Goal: Task Accomplishment & Management: Manage account settings

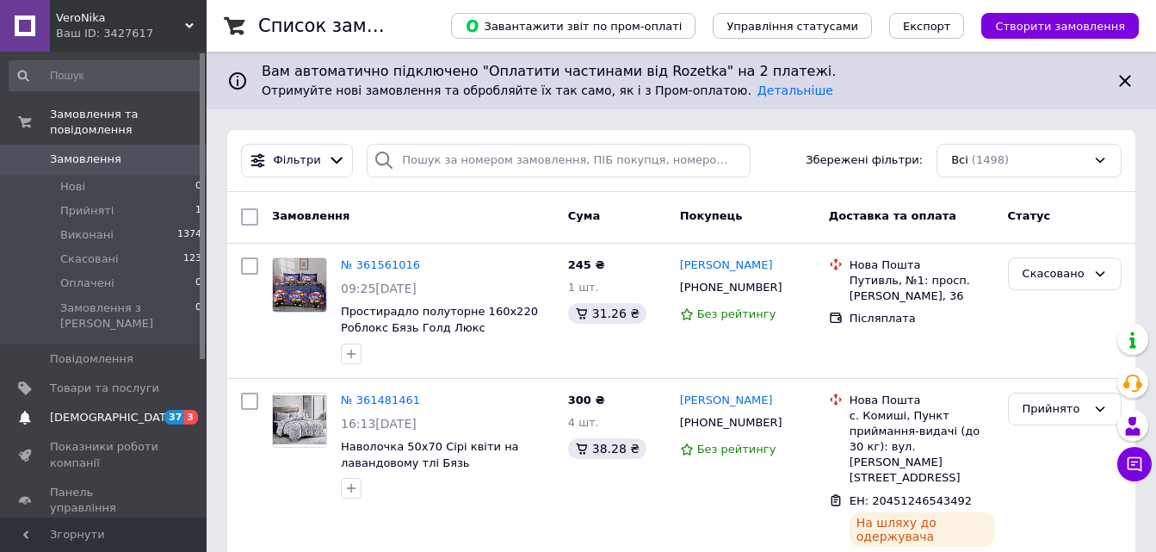
click at [96, 410] on span "[DEMOGRAPHIC_DATA]" at bounding box center [113, 417] width 127 height 15
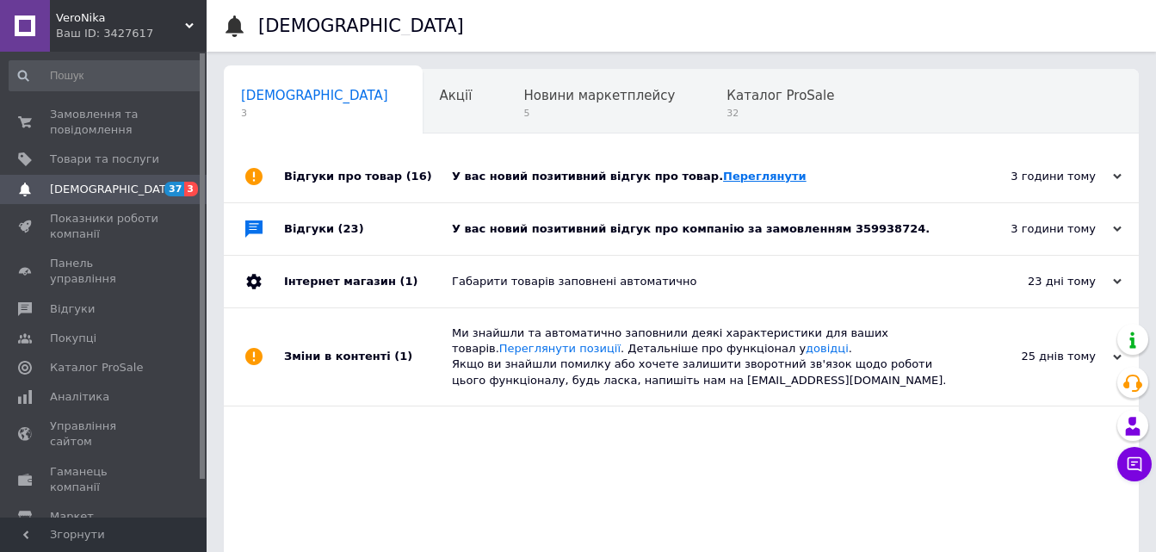
click at [734, 178] on link "Переглянути" at bounding box center [765, 176] width 84 height 13
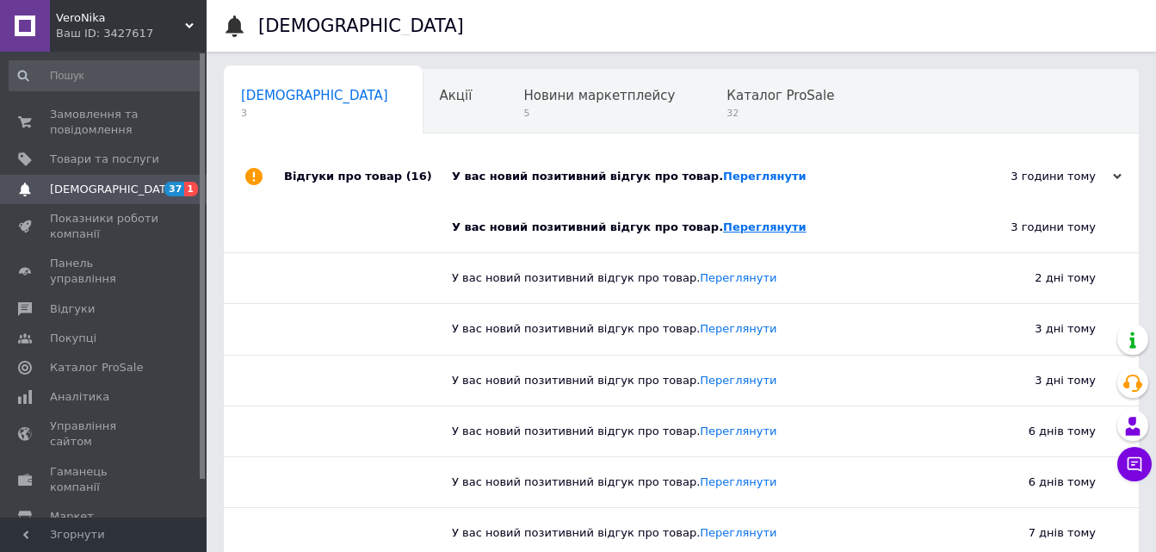
click at [716, 234] on div "У вас новий позитивний відгук про товар. [GEOGRAPHIC_DATA]" at bounding box center [688, 227] width 472 height 15
click at [732, 231] on link "Переглянути" at bounding box center [765, 226] width 84 height 13
click at [98, 192] on span "[DEMOGRAPHIC_DATA]" at bounding box center [113, 189] width 127 height 15
click at [83, 267] on span "Панель управління" at bounding box center [104, 271] width 109 height 31
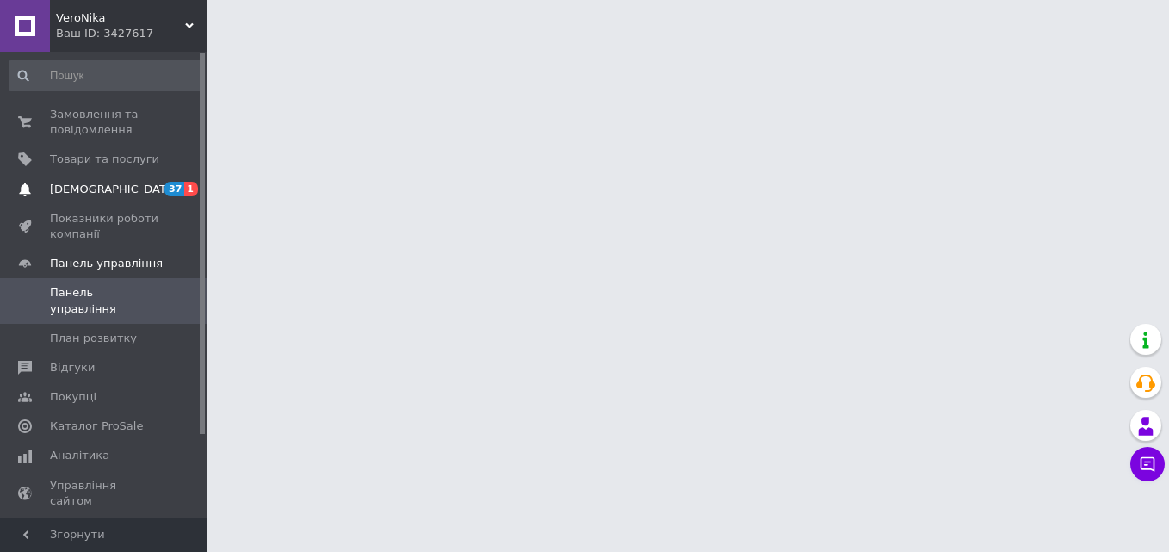
click at [86, 193] on span "[DEMOGRAPHIC_DATA]" at bounding box center [113, 189] width 127 height 15
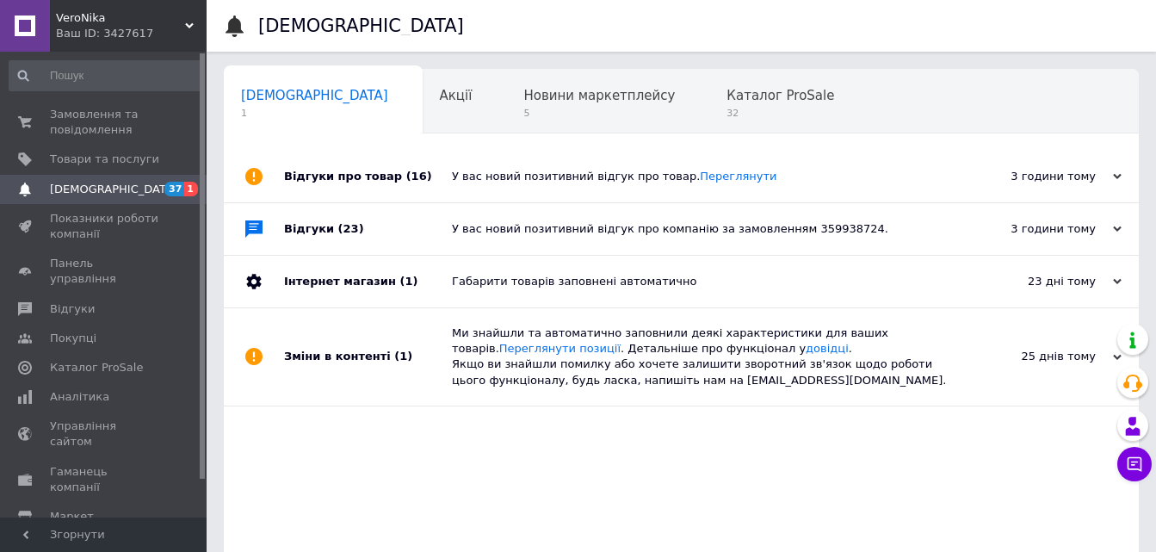
click at [769, 231] on div "У вас новий позитивний відгук про компанію за замовленням 359938724." at bounding box center [701, 228] width 498 height 15
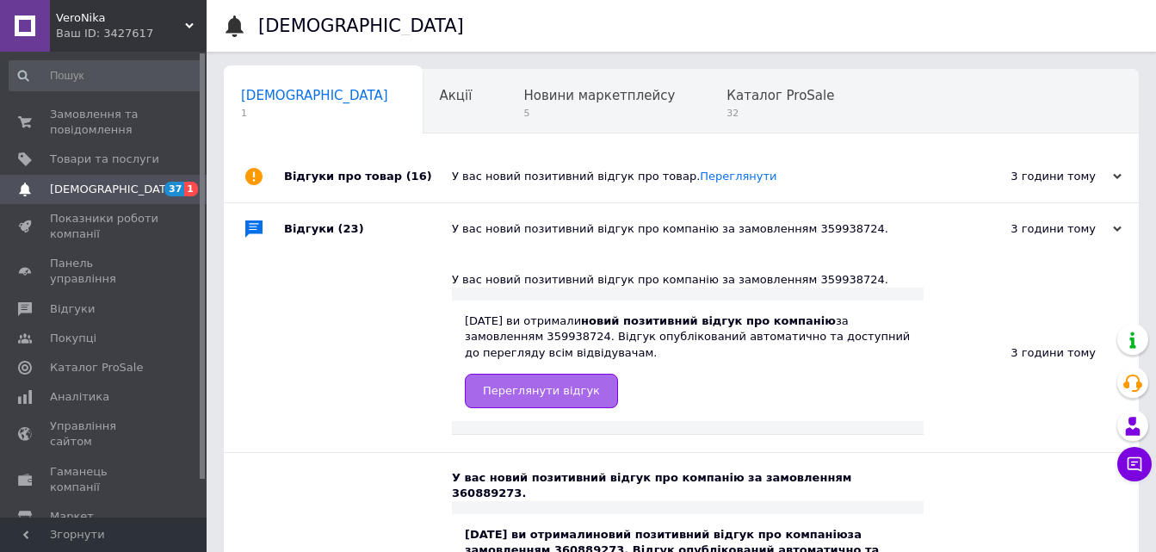
click at [545, 392] on span "Переглянути відгук" at bounding box center [541, 390] width 117 height 13
click at [72, 389] on span "Аналітика" at bounding box center [79, 396] width 59 height 15
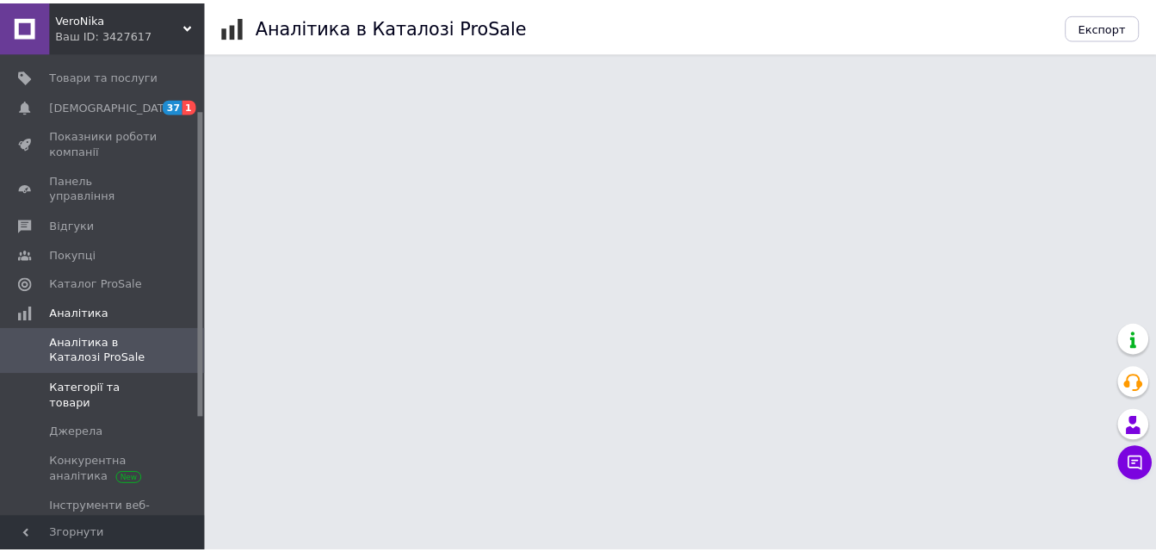
scroll to position [86, 0]
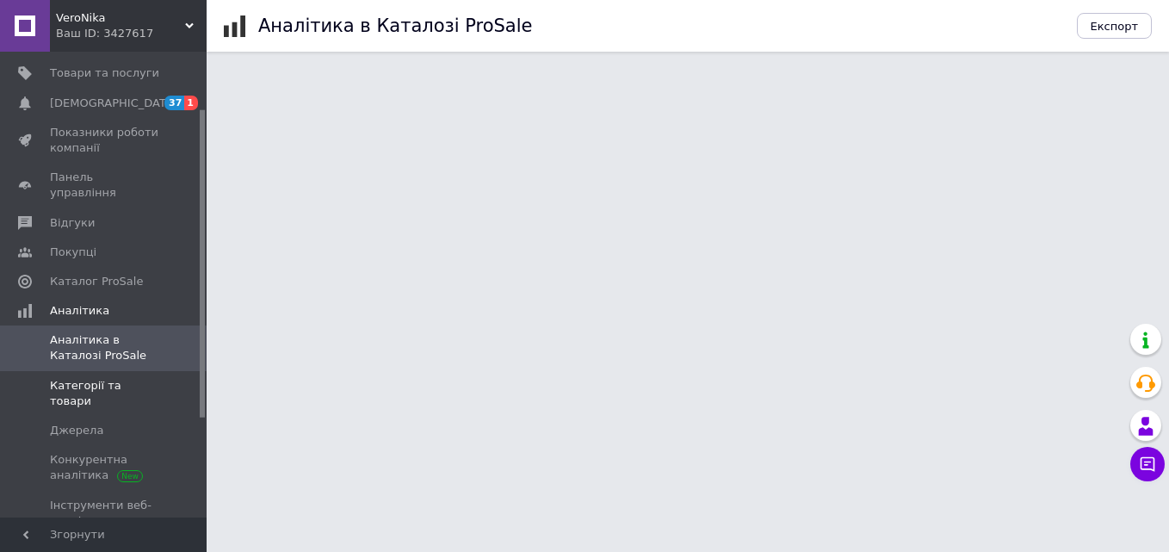
click at [95, 378] on span "Категорії та товари" at bounding box center [104, 393] width 109 height 31
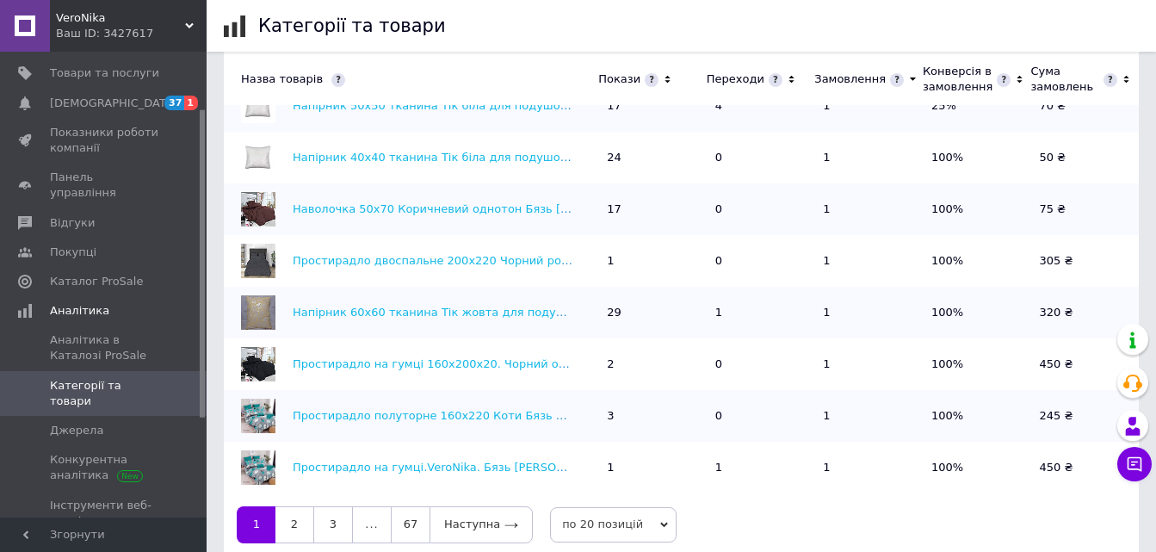
scroll to position [599, 0]
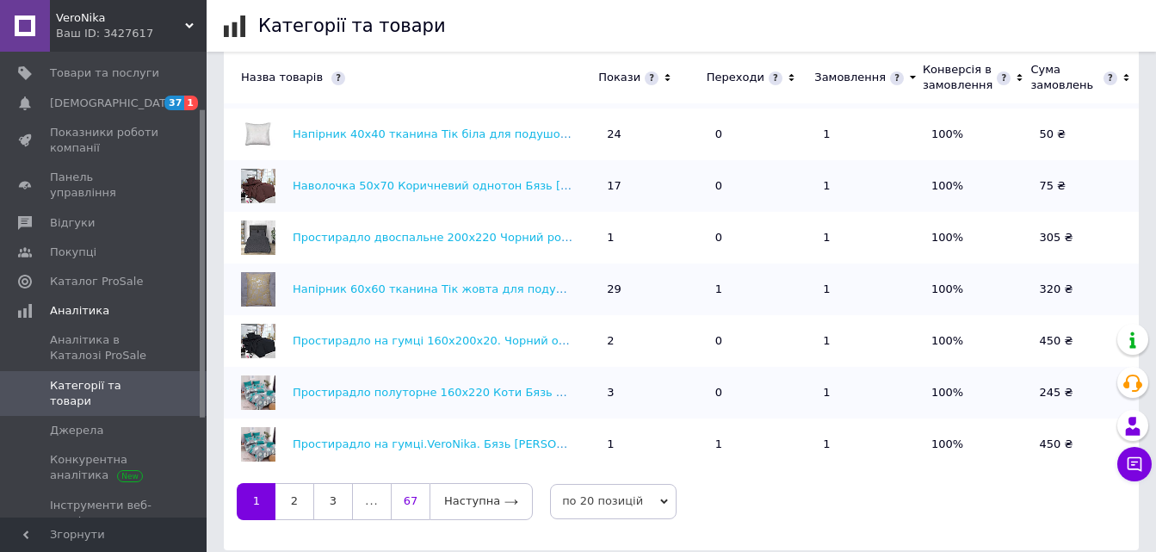
click at [418, 490] on link "67" at bounding box center [410, 501] width 39 height 36
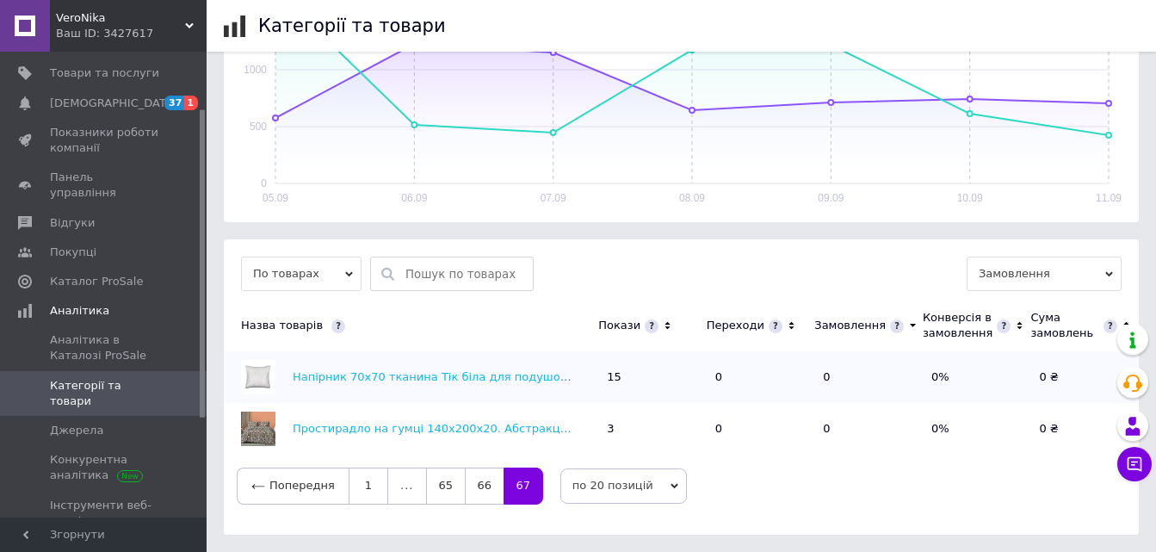
scroll to position [314, 0]
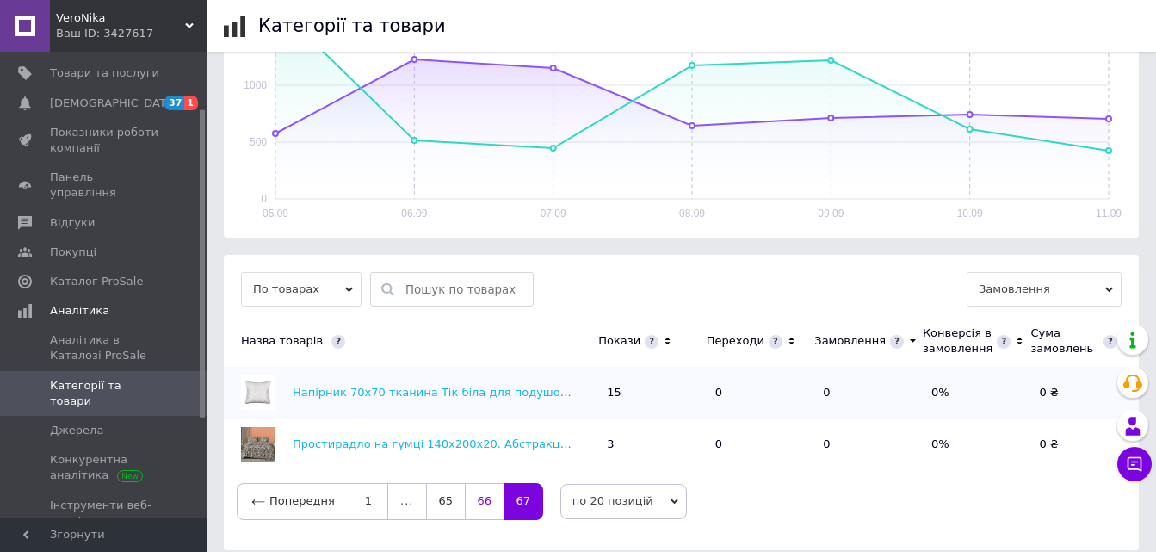
click at [475, 489] on link "66" at bounding box center [484, 501] width 39 height 36
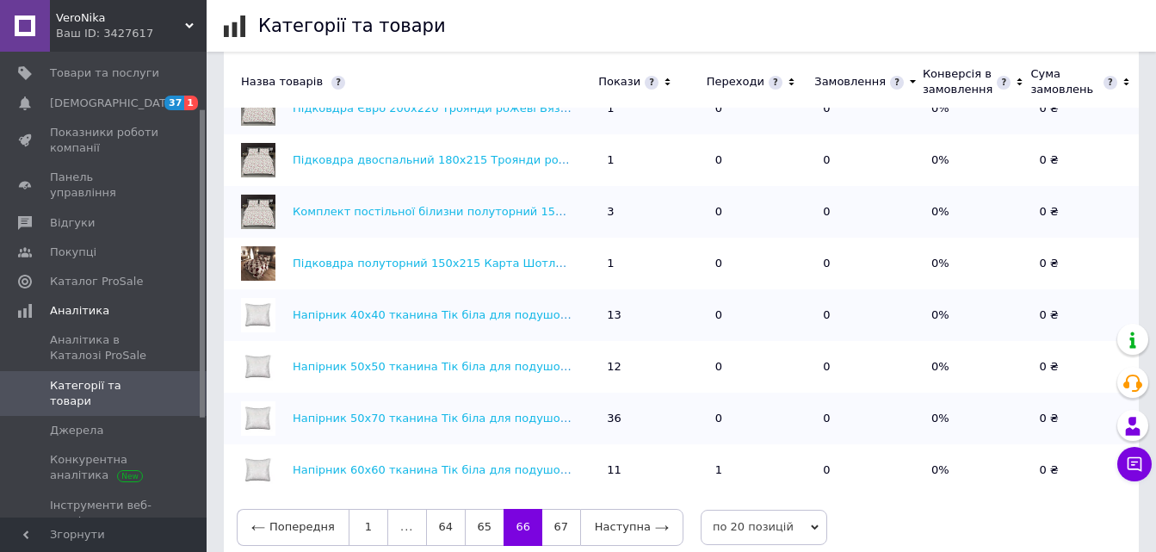
scroll to position [599, 0]
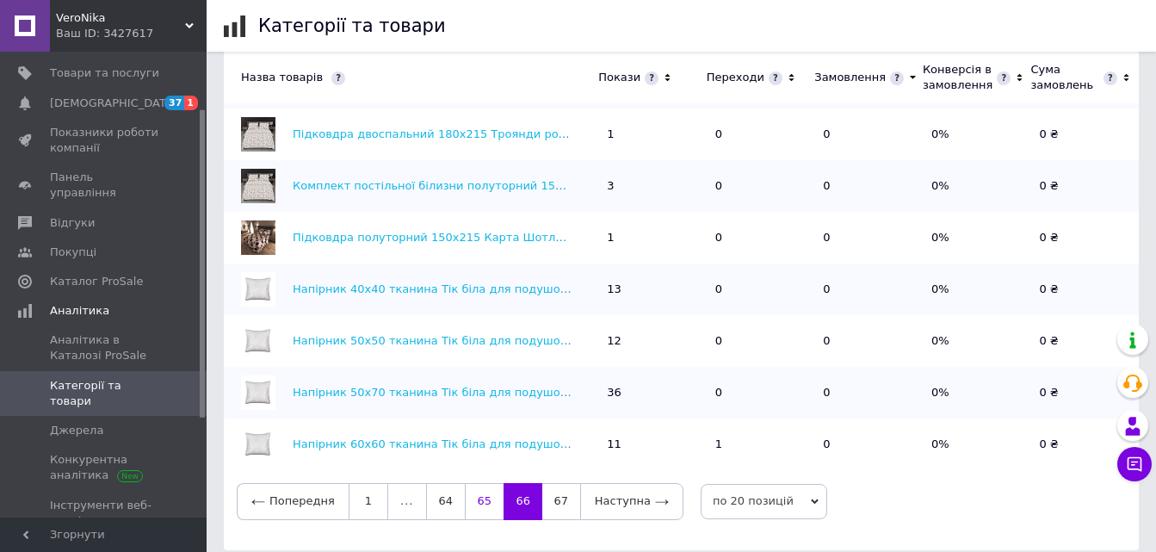
click at [478, 487] on link "65" at bounding box center [484, 501] width 39 height 36
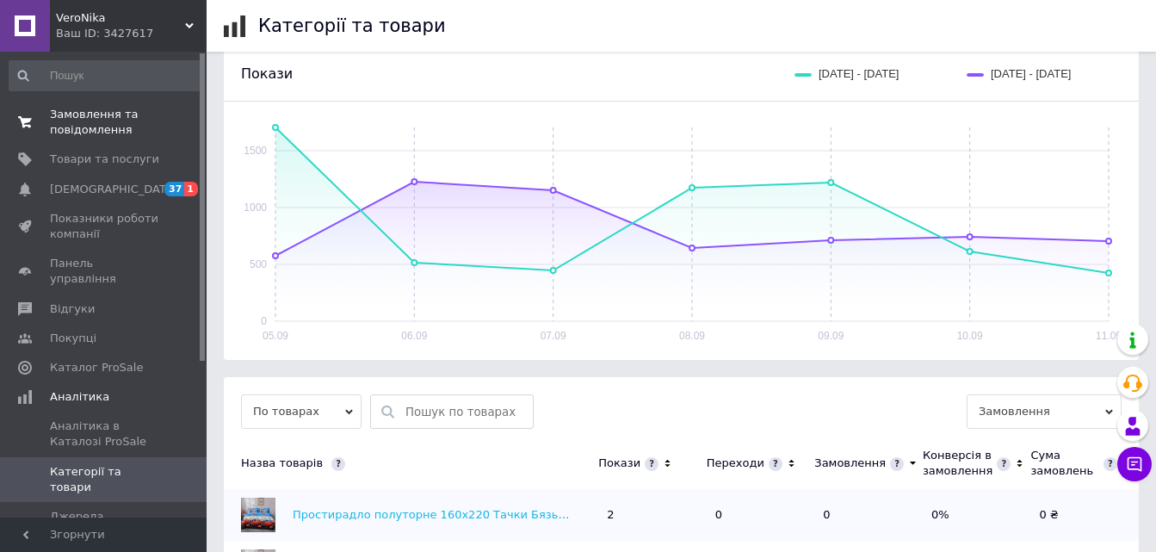
scroll to position [169, 0]
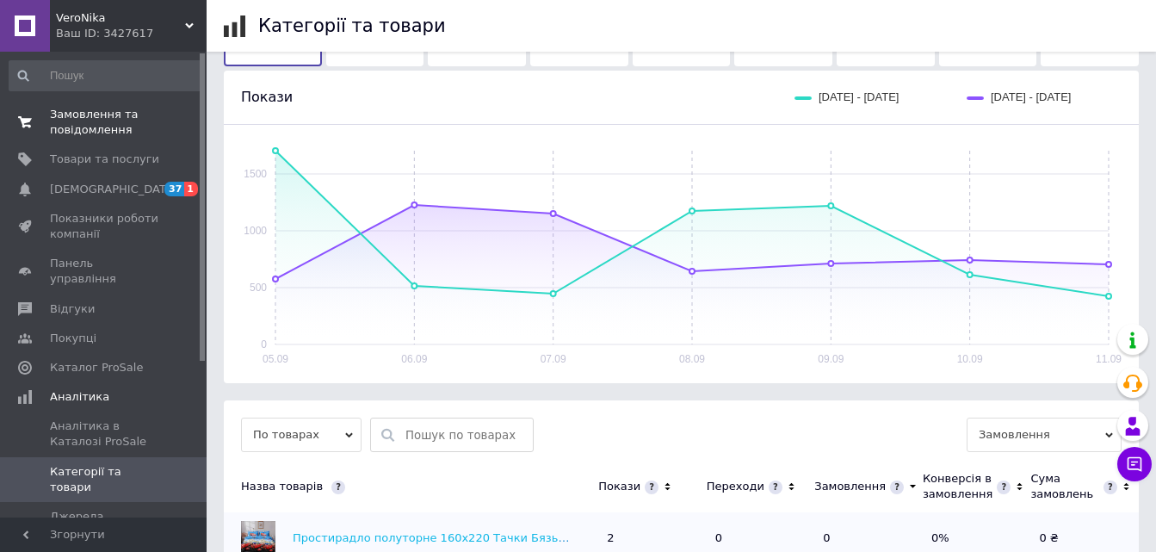
click at [83, 133] on span "Замовлення та повідомлення" at bounding box center [104, 122] width 109 height 31
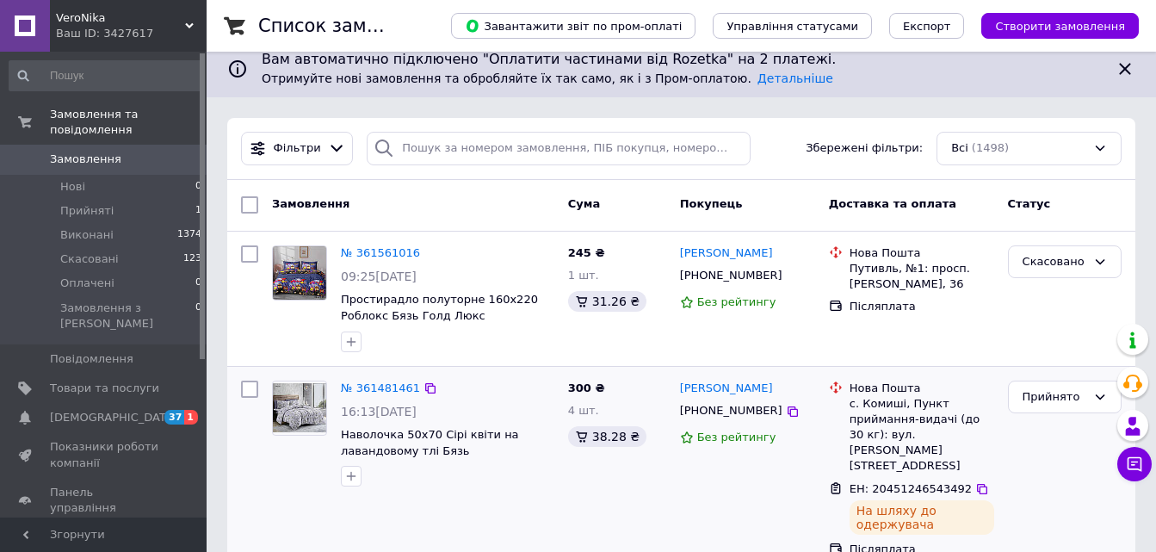
scroll to position [172, 0]
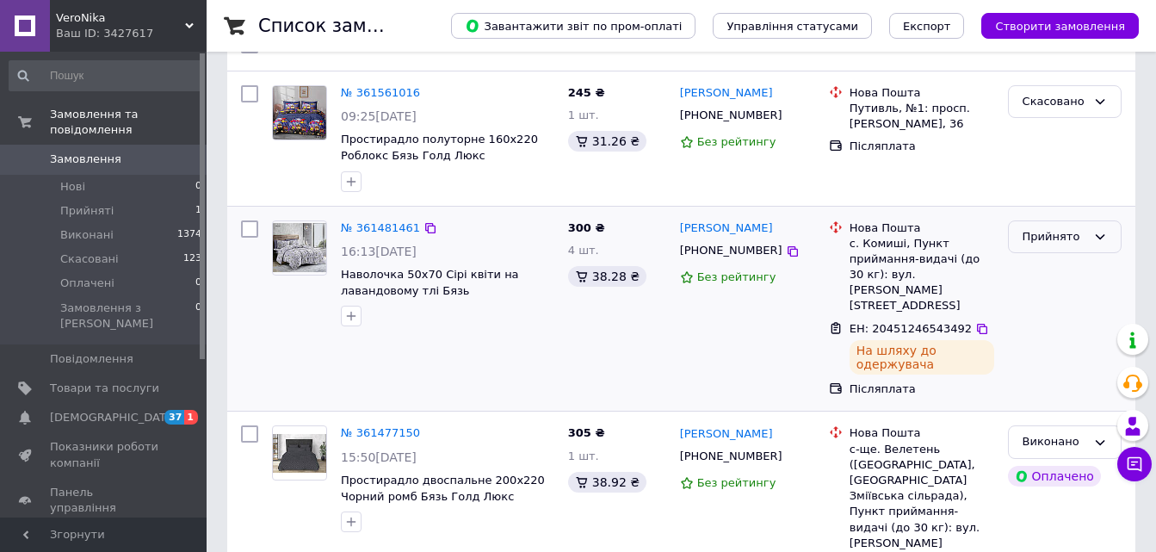
click at [1099, 238] on icon at bounding box center [1101, 237] width 14 height 14
click at [1036, 269] on li "Виконано" at bounding box center [1065, 273] width 112 height 32
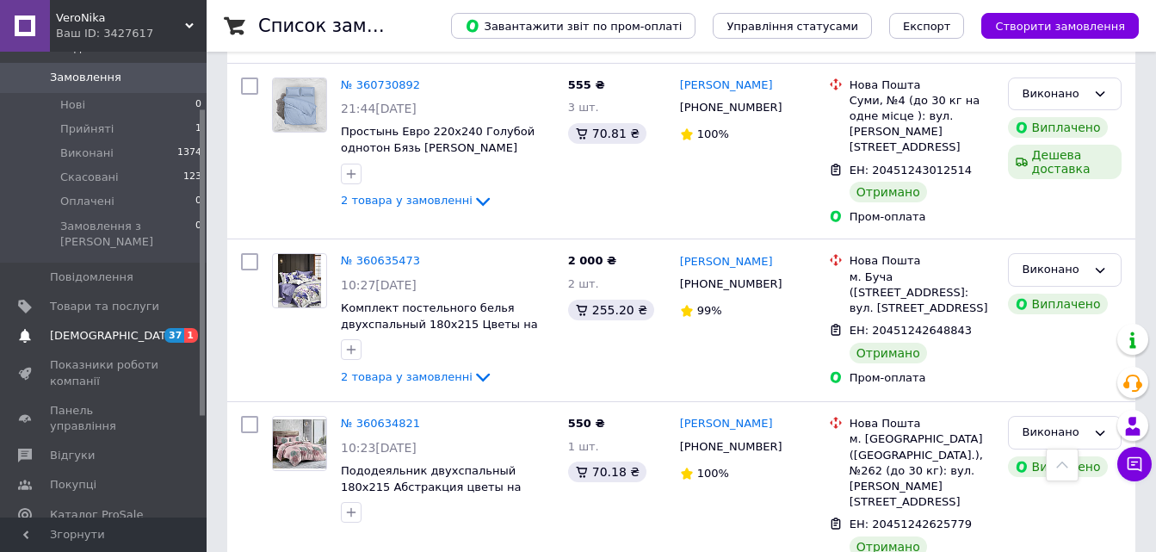
scroll to position [86, 0]
click at [105, 294] on span "Товари та послуги" at bounding box center [104, 301] width 109 height 15
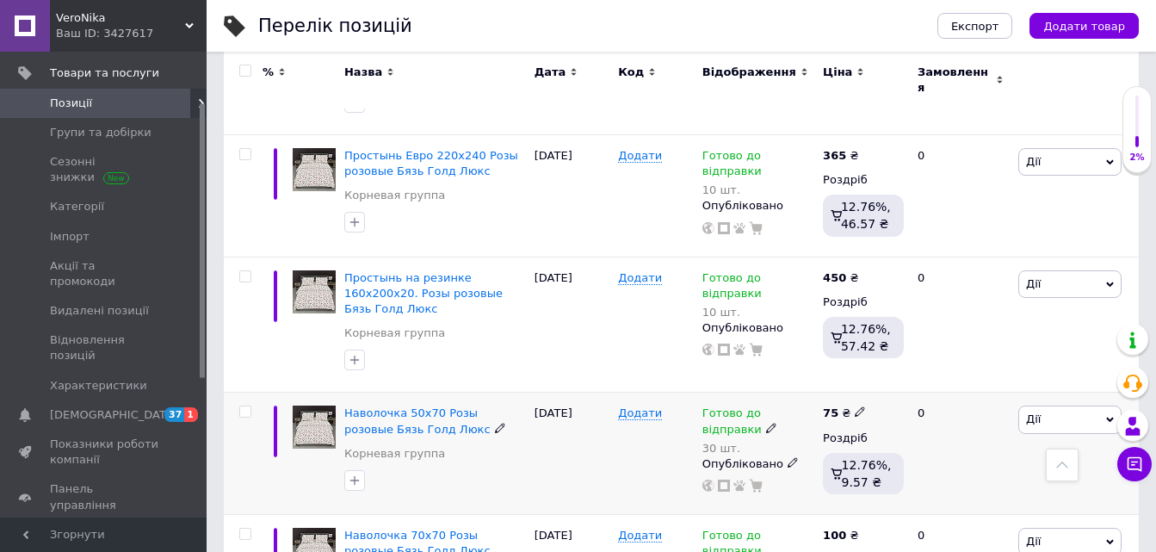
scroll to position [2493, 0]
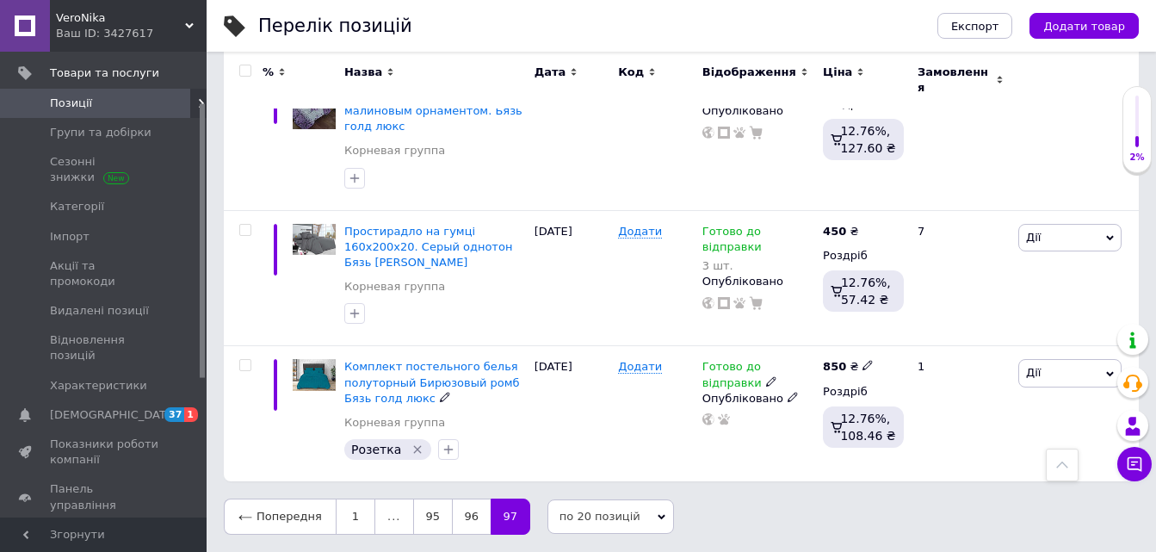
scroll to position [1314, 0]
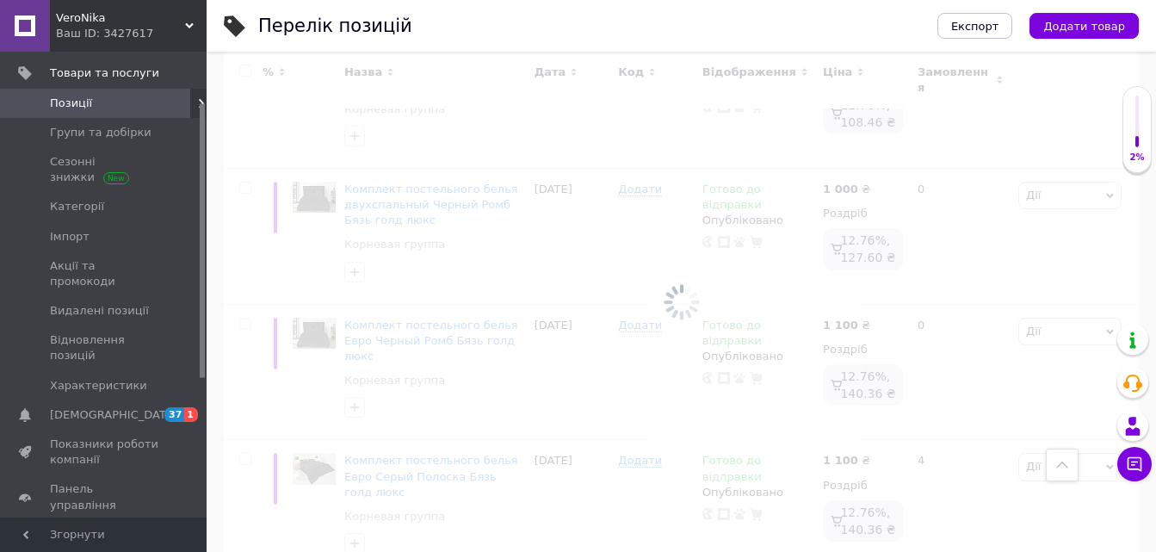
scroll to position [2485, 0]
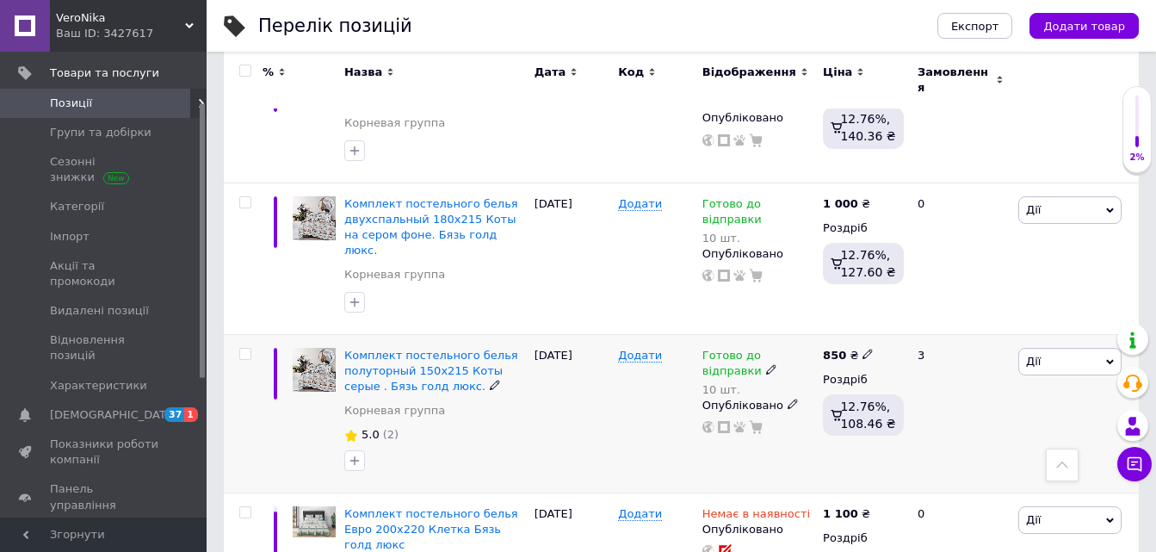
scroll to position [2638, 0]
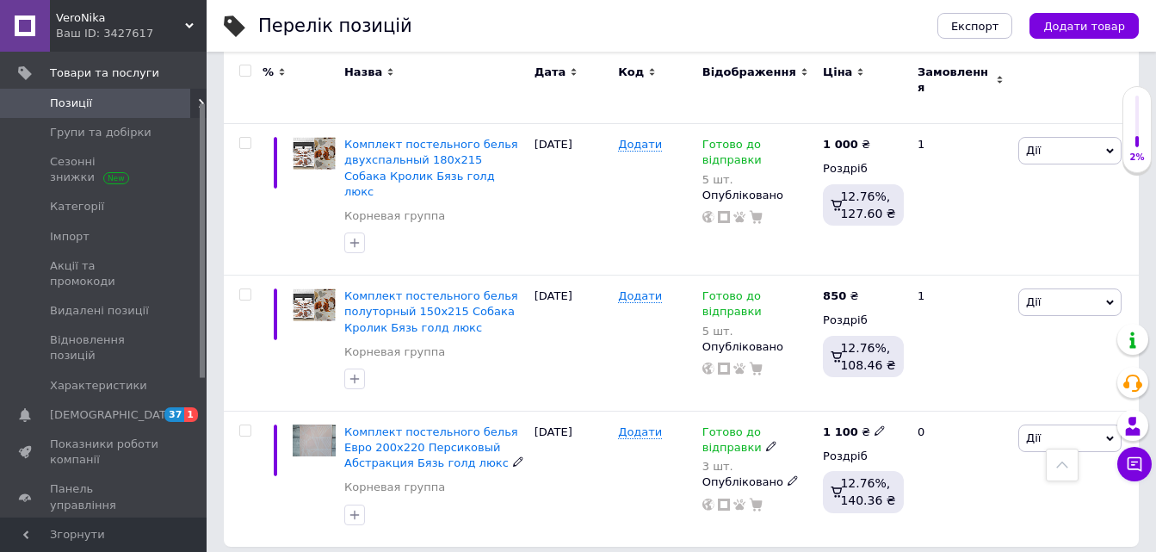
scroll to position [2584, 0]
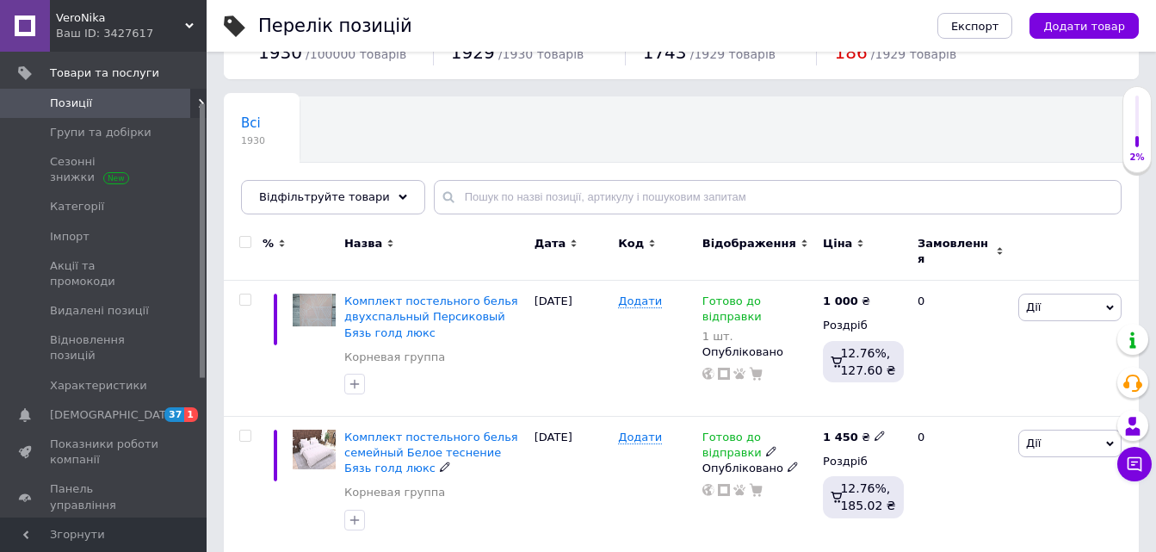
scroll to position [59, 0]
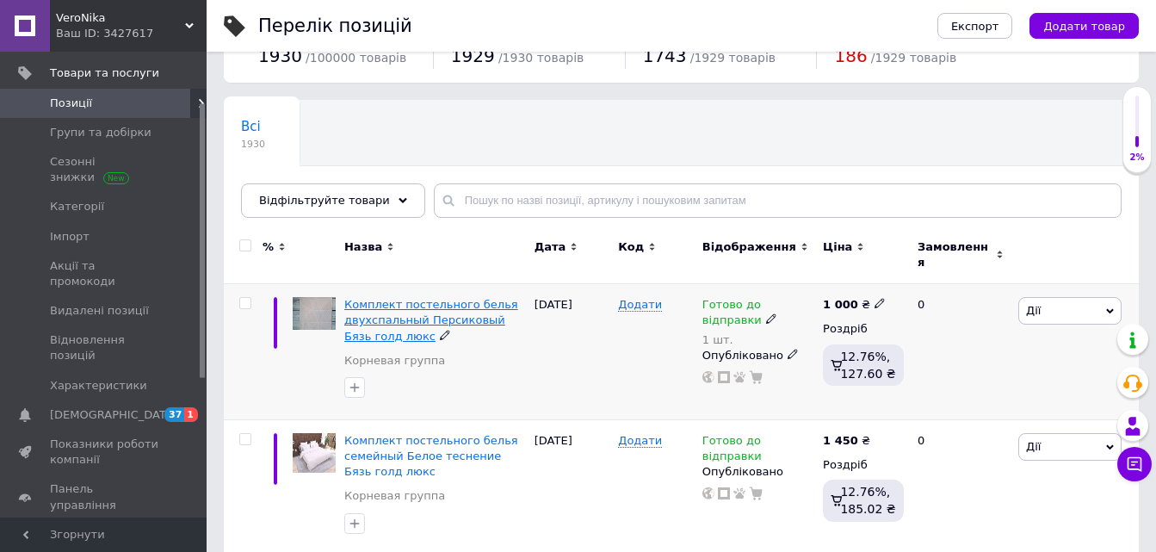
click at [438, 315] on span "Комплект постельного белья двухспальный Персиковый Бязь голд люкс" at bounding box center [431, 320] width 174 height 44
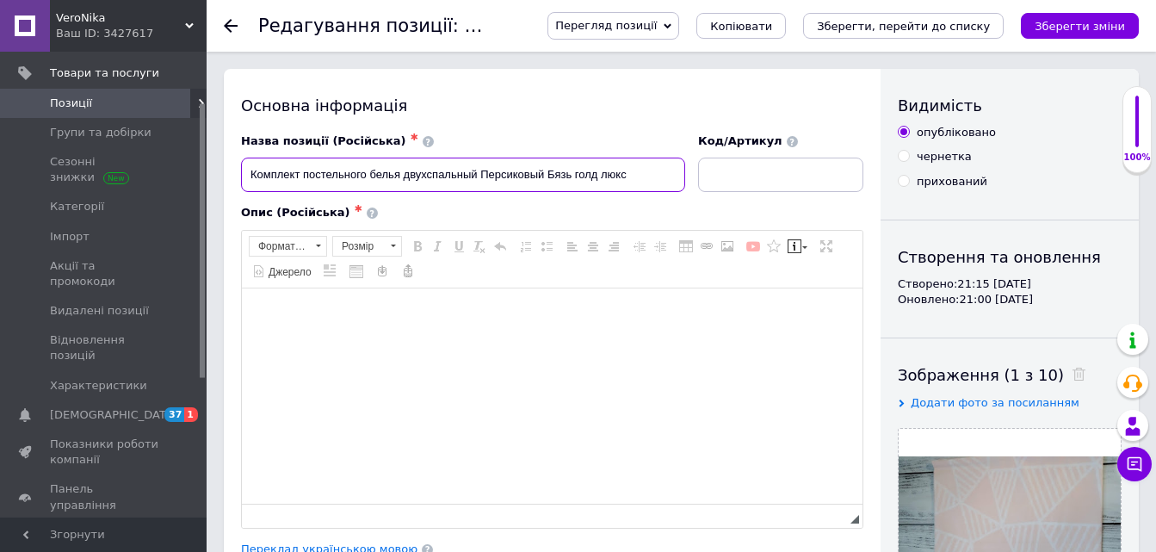
click at [483, 177] on input "Комплект постельного белья двухспальный Персиковый Бязь голд люкс" at bounding box center [463, 175] width 444 height 34
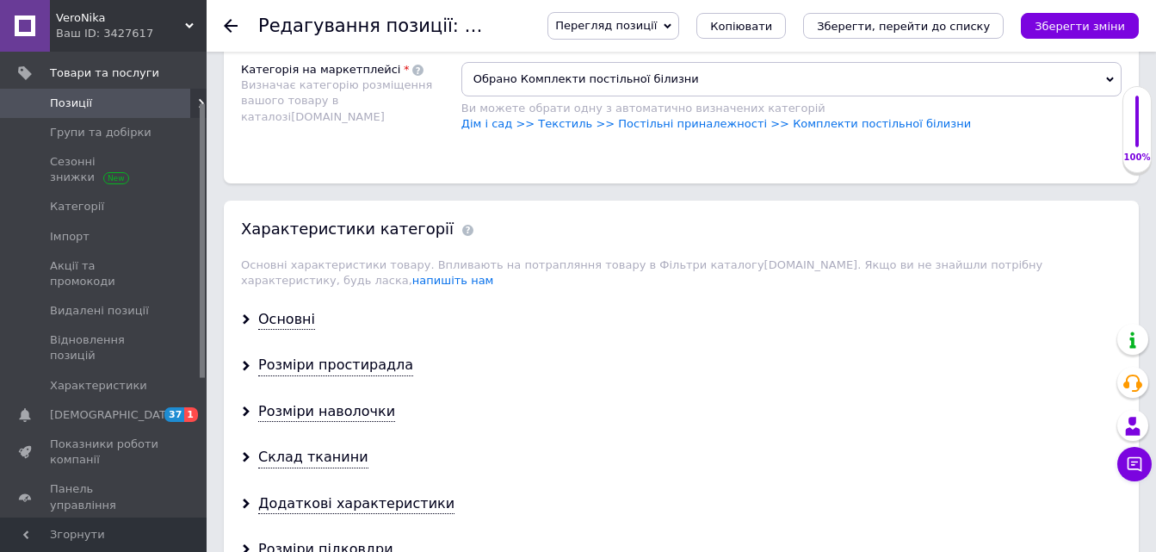
scroll to position [1378, 0]
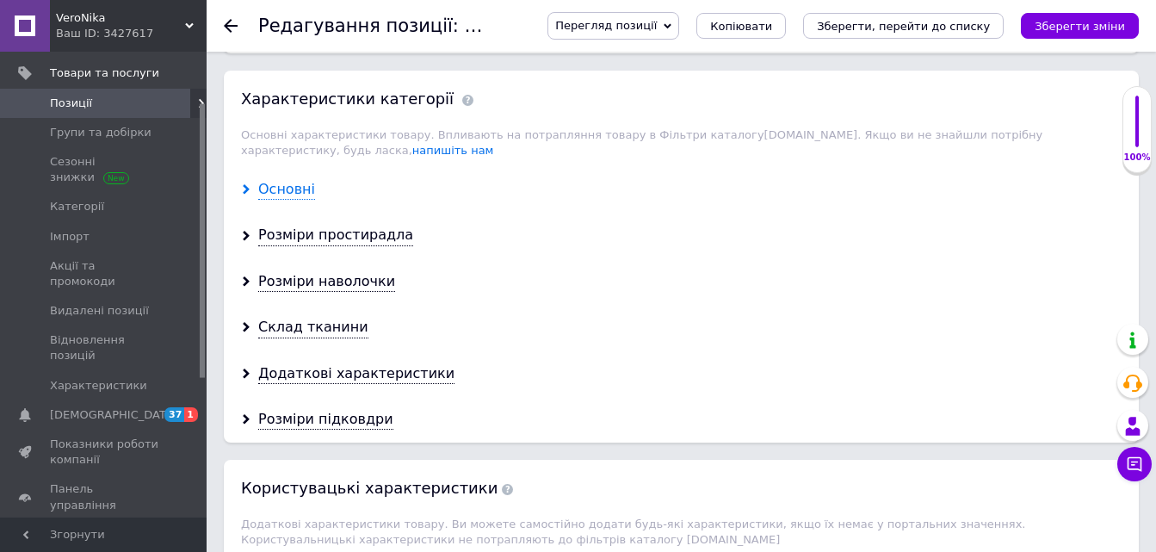
type input "Комплект постельного белья двухспальный 180х215 Персиковый Бязь голд люкс"
click at [271, 180] on div "Основні" at bounding box center [286, 190] width 57 height 20
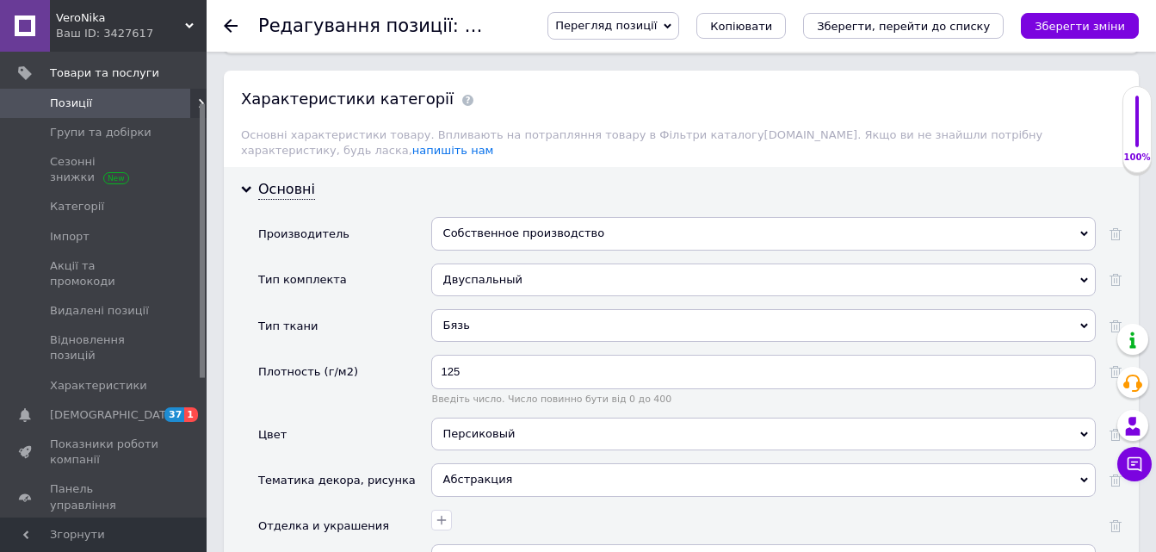
click at [459, 217] on div "Собственное производство" at bounding box center [763, 233] width 665 height 33
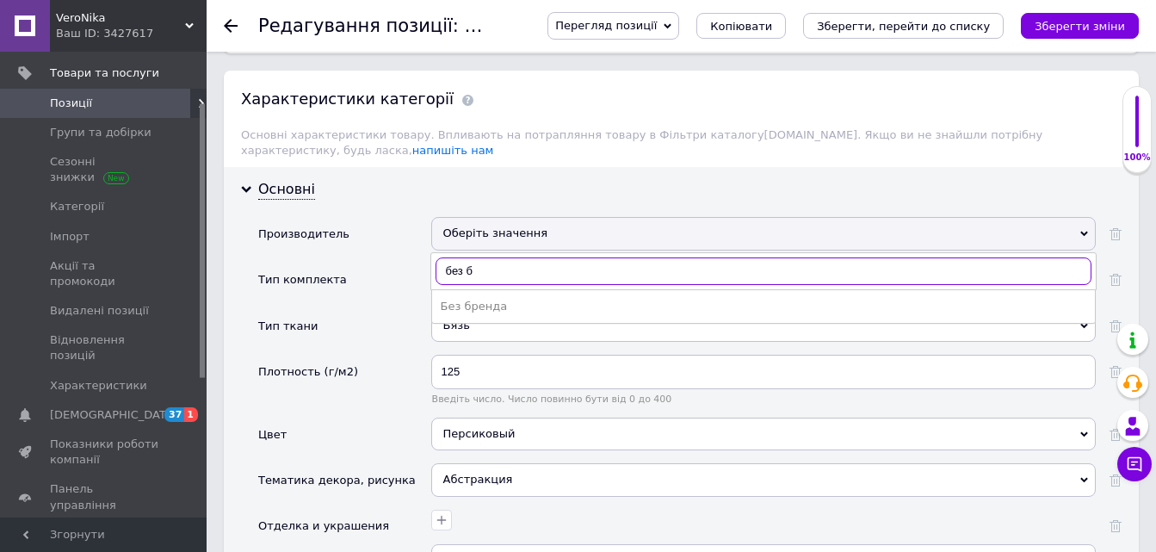
type input "без б"
click at [476, 299] on div "Без бренда" at bounding box center [764, 306] width 646 height 15
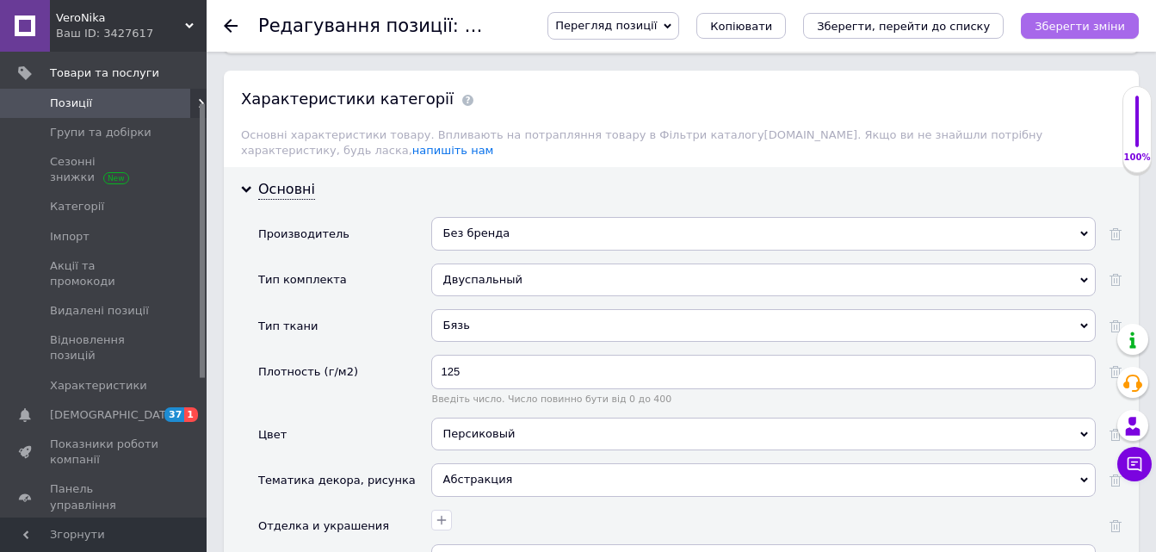
click at [1085, 21] on icon "Зберегти зміни" at bounding box center [1080, 26] width 90 height 13
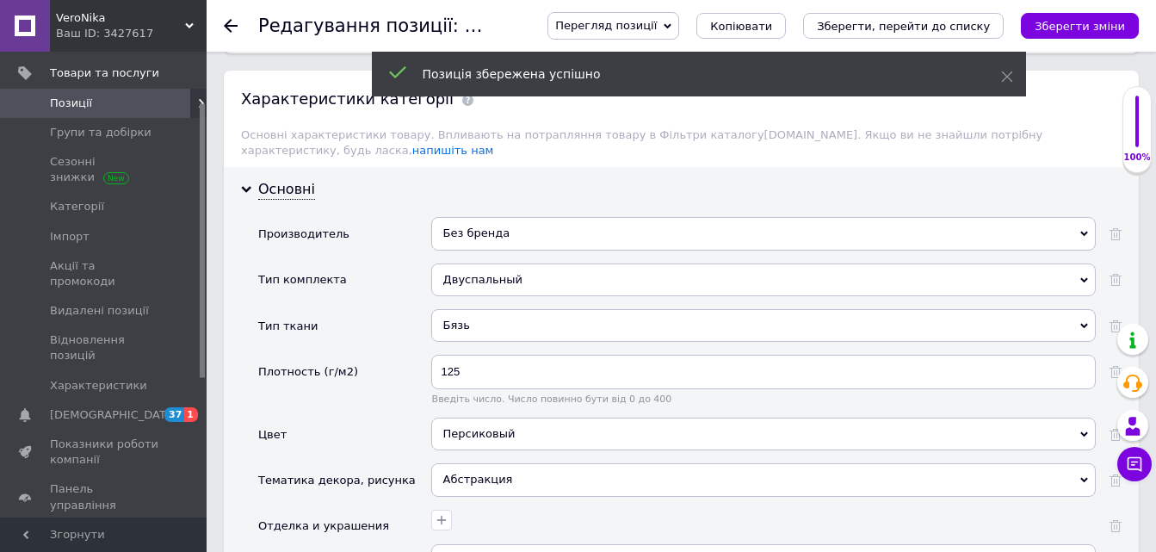
click at [232, 24] on icon at bounding box center [231, 26] width 14 height 14
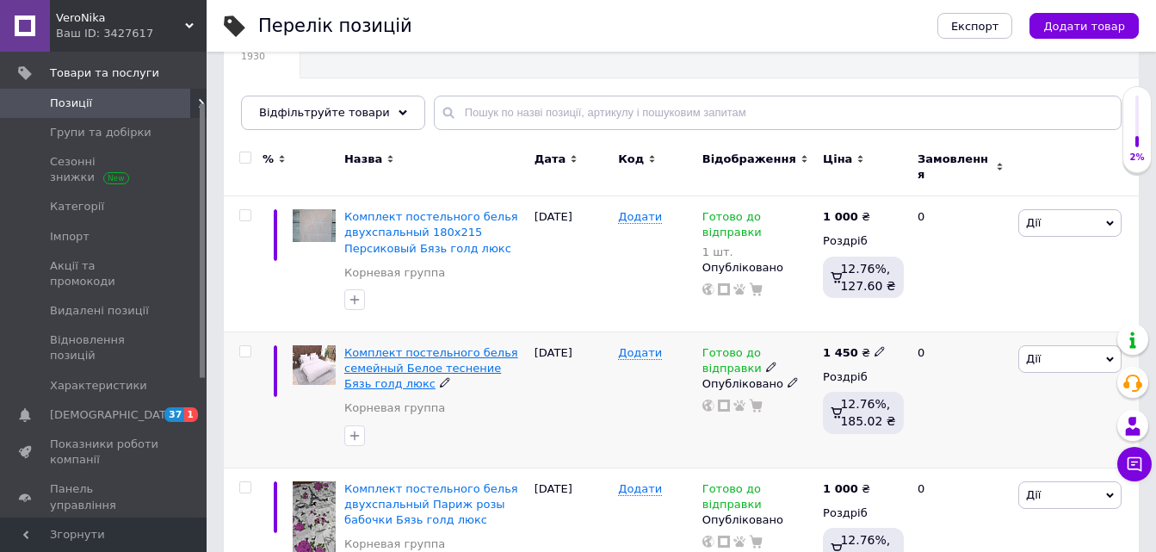
scroll to position [172, 0]
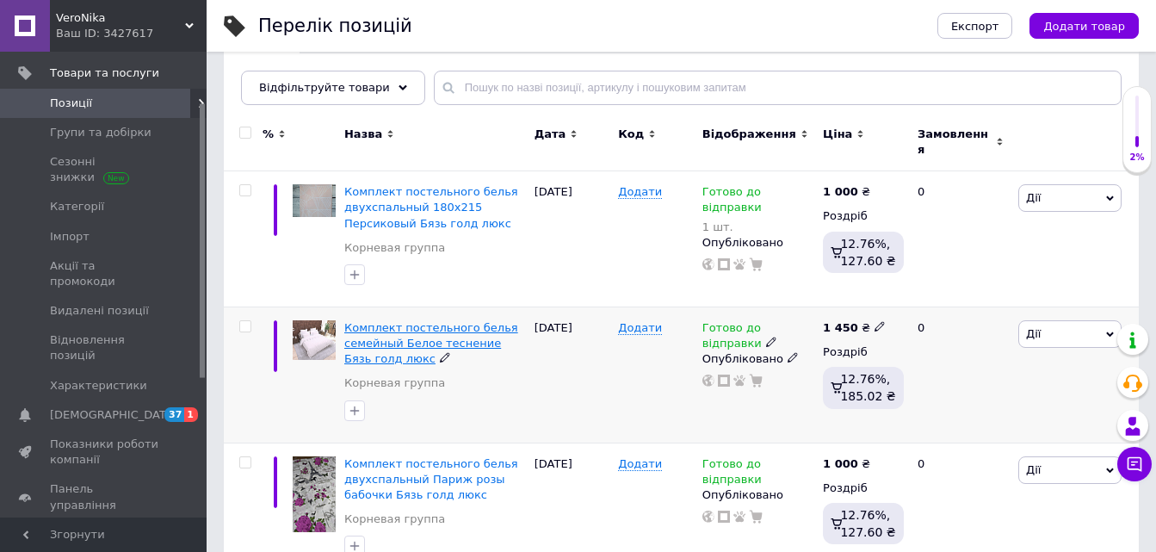
click at [431, 338] on span "Комплект постельного белья семейный Белое теснение Бязь голд люкс" at bounding box center [431, 343] width 174 height 44
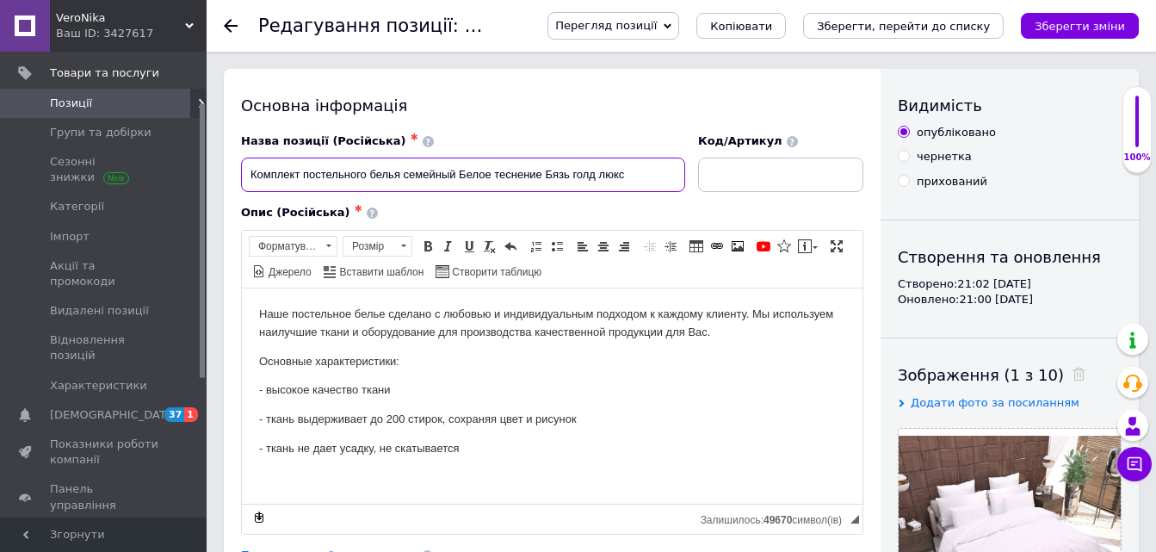
click at [459, 172] on input "Комплект постельного белья семейный Белое теснение Бязь голд люкс" at bounding box center [463, 175] width 444 height 34
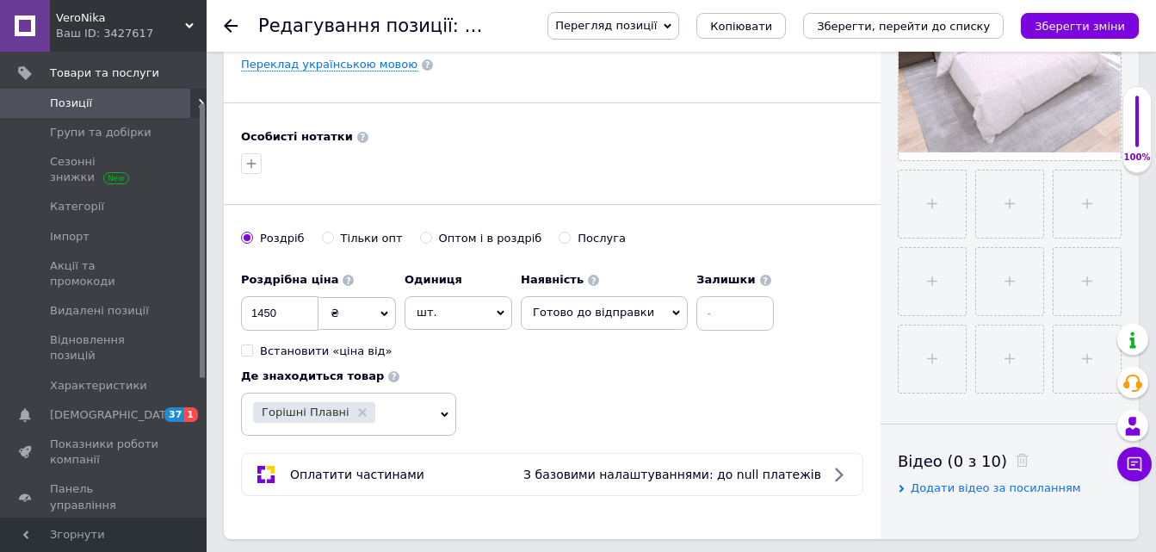
scroll to position [517, 0]
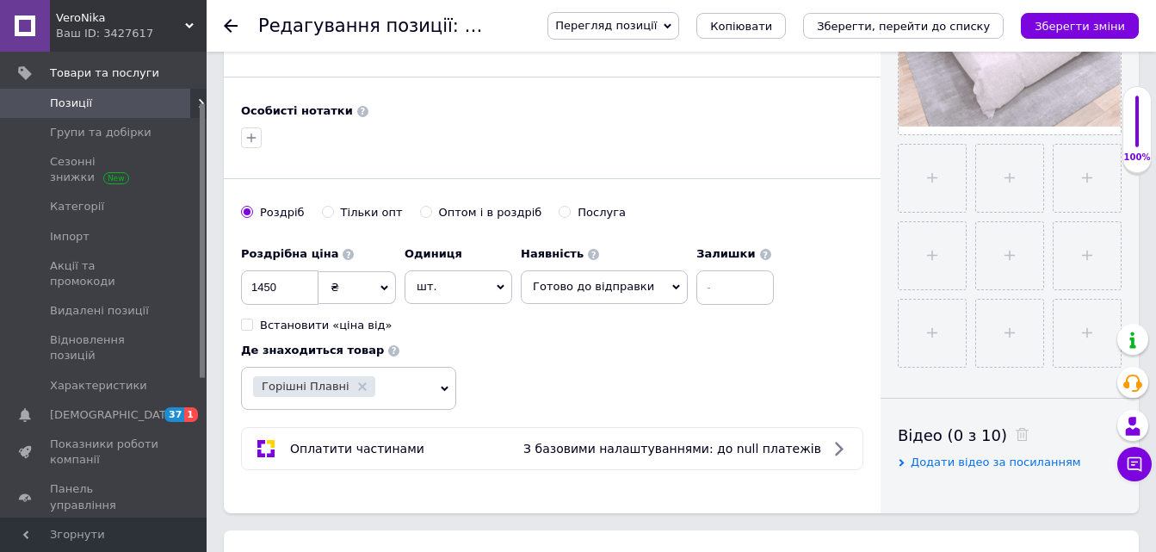
type input "Комплект постельного белья семейный 2х150х215 Белое теснение Бязь голд люкс"
click at [697, 288] on input at bounding box center [735, 287] width 77 height 34
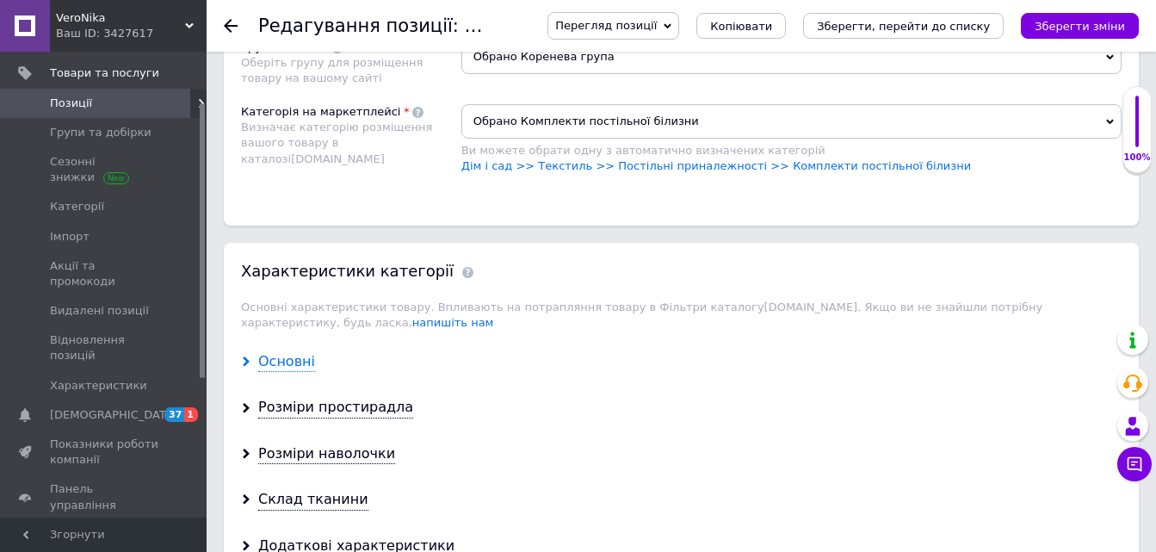
type input "10"
click at [285, 352] on div "Основні" at bounding box center [286, 362] width 57 height 20
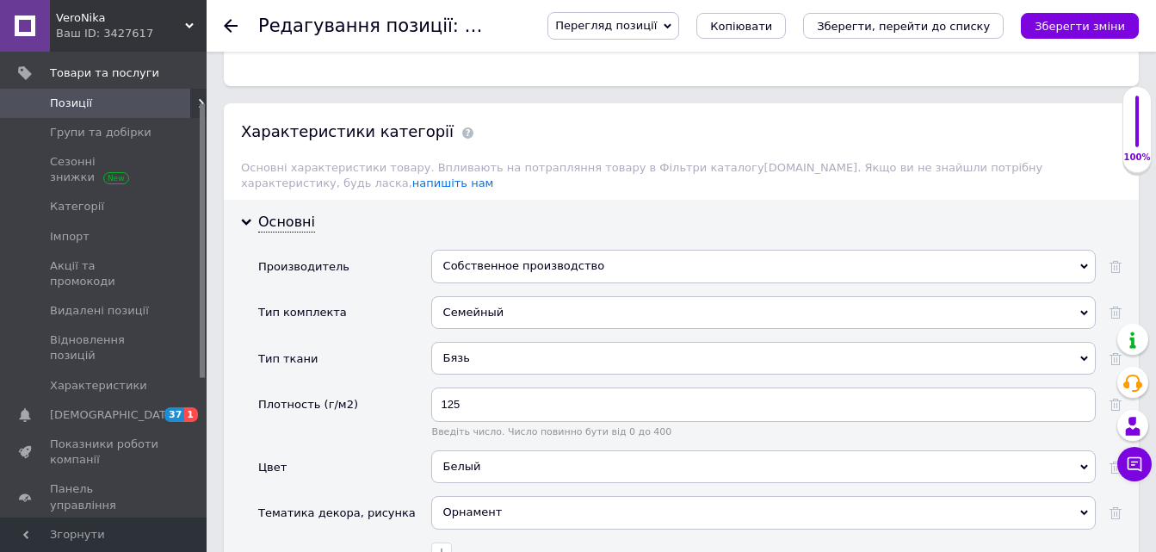
scroll to position [1378, 0]
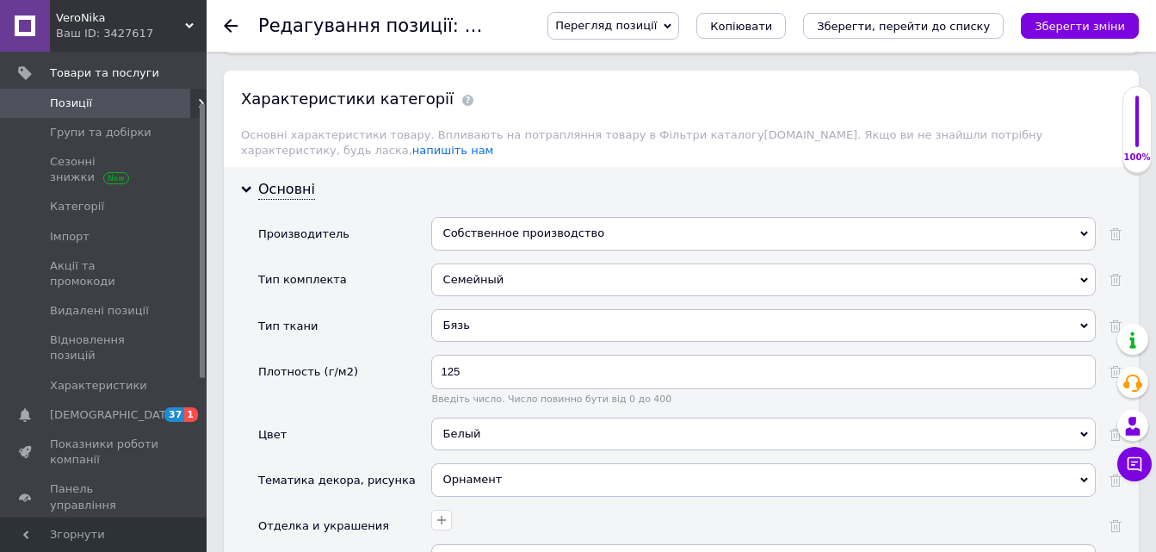
click at [450, 220] on div "Собственное производство" at bounding box center [763, 233] width 665 height 33
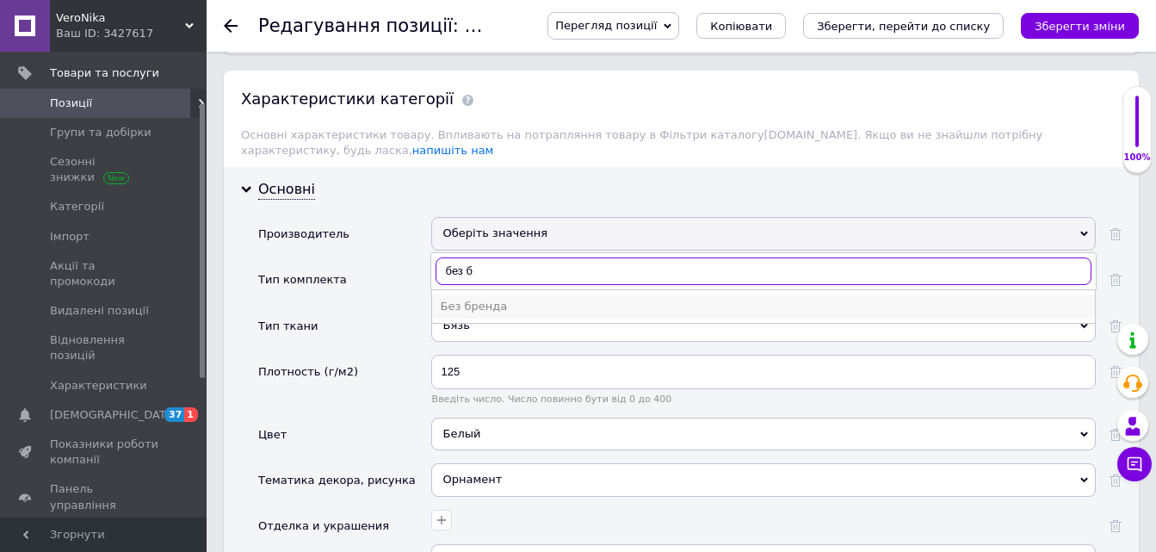
type input "без б"
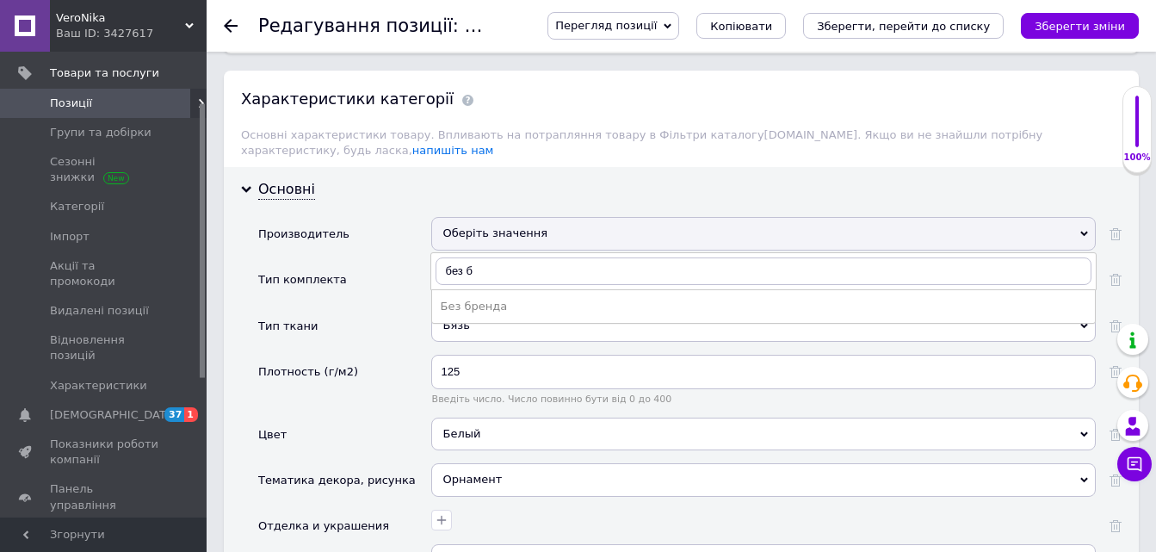
drag, startPoint x: 477, startPoint y: 293, endPoint x: 969, endPoint y: 107, distance: 525.7
click at [479, 299] on div "Без бренда" at bounding box center [764, 306] width 646 height 15
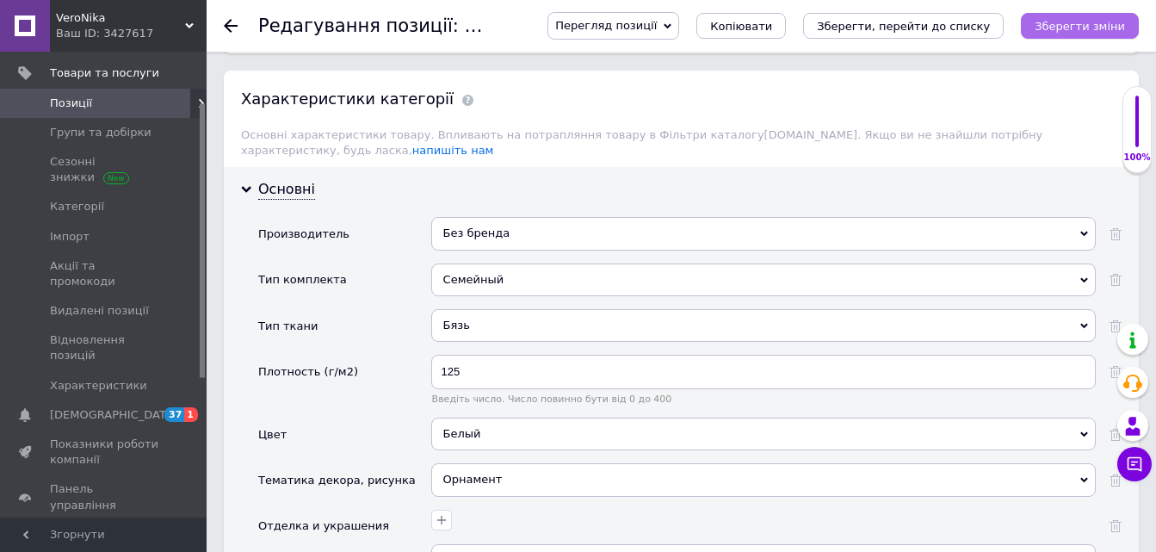
click at [1097, 28] on icon "Зберегти зміни" at bounding box center [1080, 26] width 90 height 13
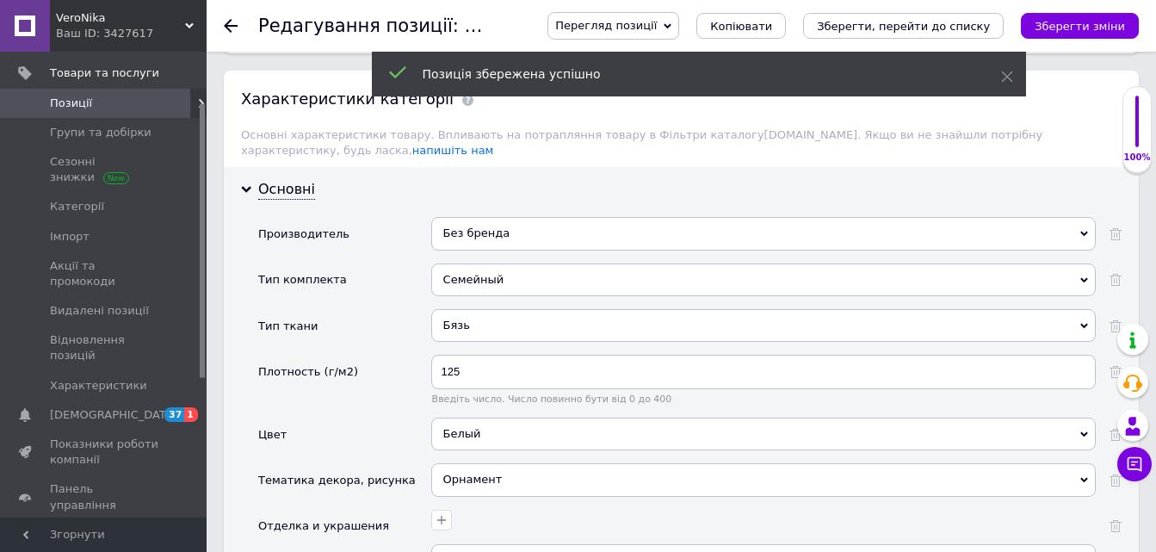
click at [227, 24] on use at bounding box center [231, 26] width 14 height 14
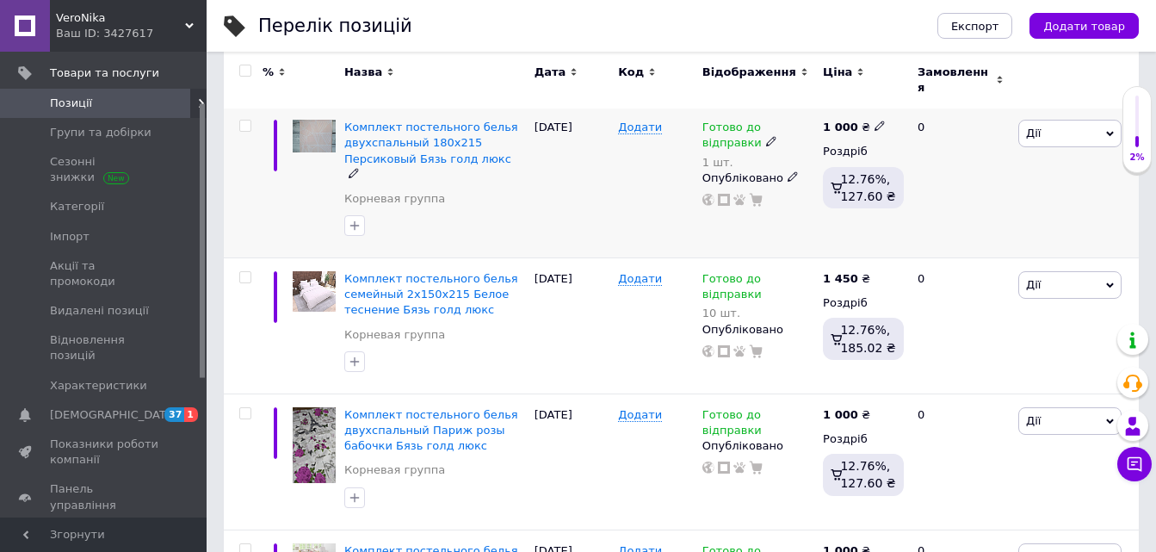
scroll to position [344, 0]
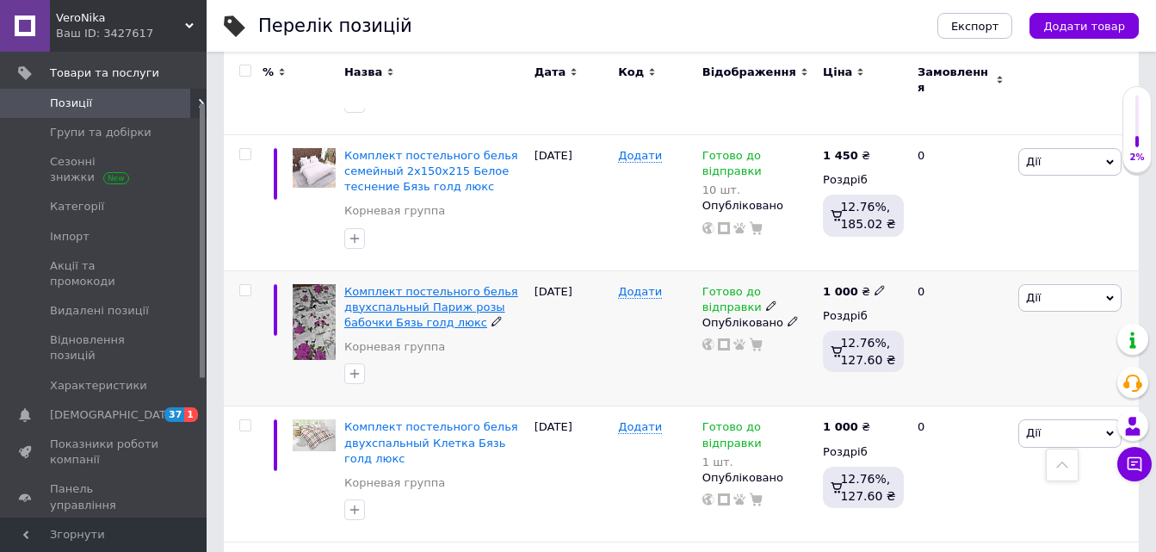
click at [441, 301] on span "Комплект постельного белья двухспальный Париж розы бабочки Бязь голд люкс" at bounding box center [431, 307] width 174 height 44
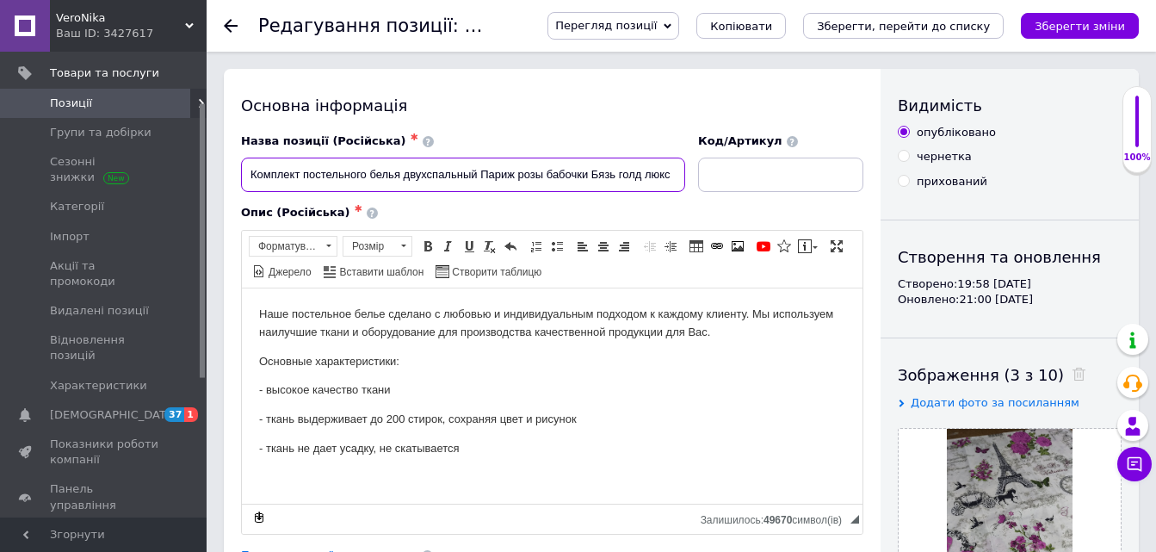
drag, startPoint x: 480, startPoint y: 174, endPoint x: 505, endPoint y: 215, distance: 47.8
click at [482, 175] on input "Комплект постельного белья двухспальный Париж розы бабочки Бязь голд люкс" at bounding box center [463, 175] width 444 height 34
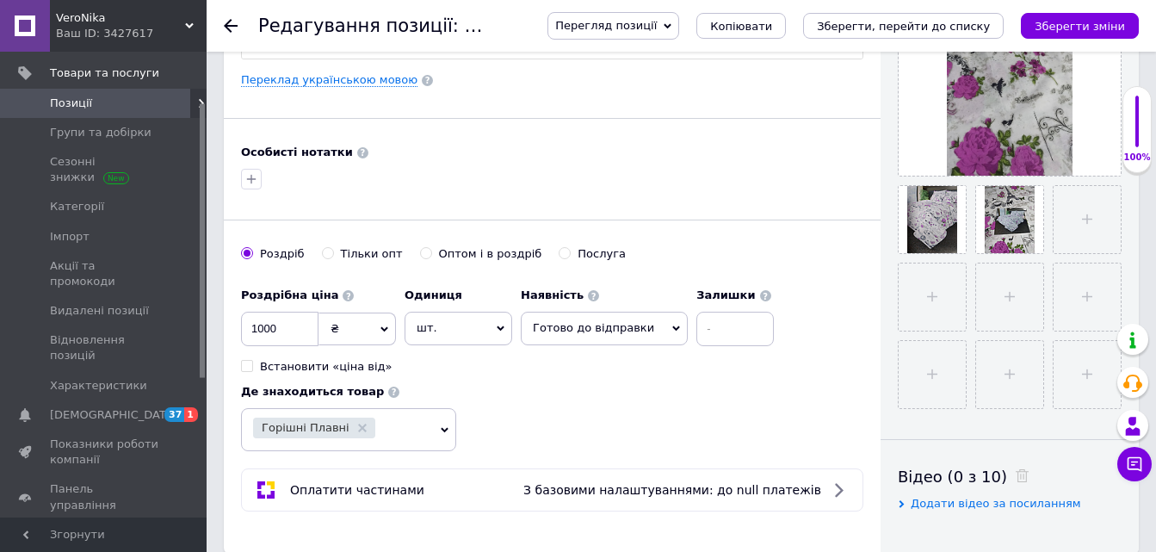
scroll to position [603, 0]
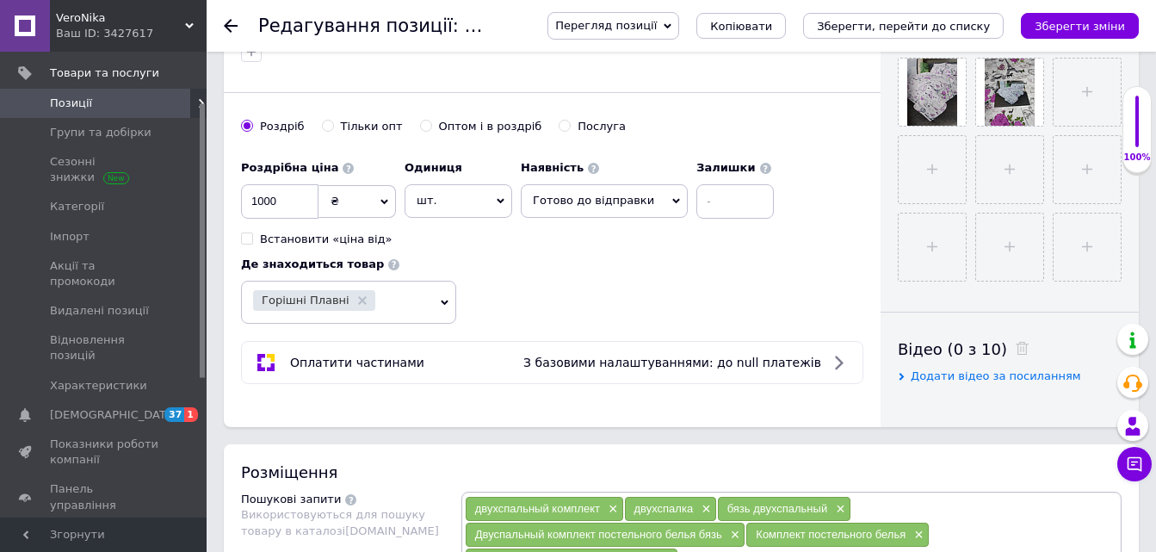
type input "Комплект постельного белья двухспальный 180х215 [GEOGRAPHIC_DATA] розы бабочки …"
click at [697, 206] on input at bounding box center [735, 201] width 77 height 34
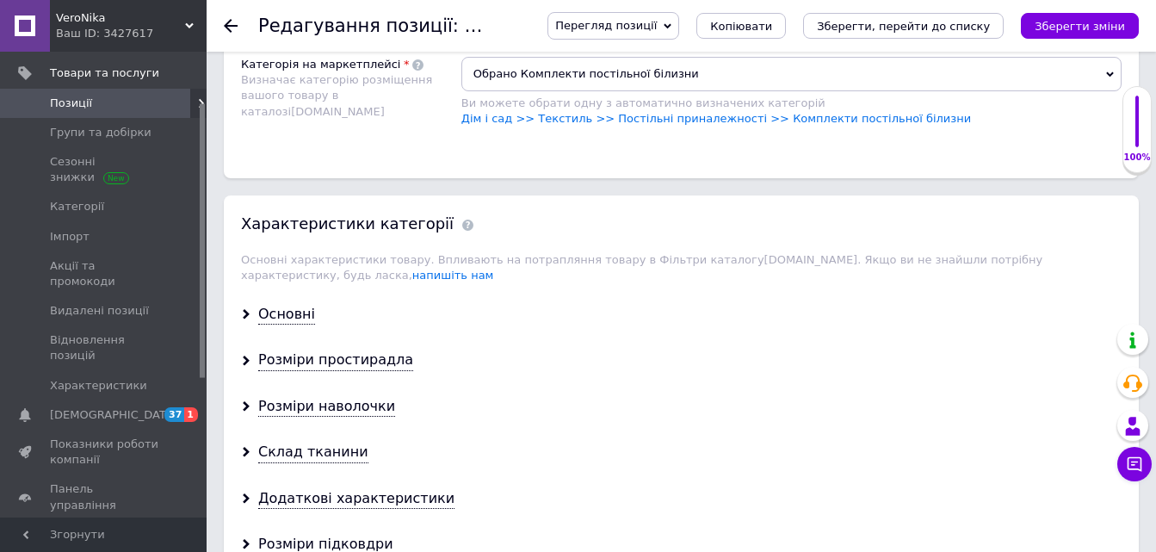
scroll to position [1378, 0]
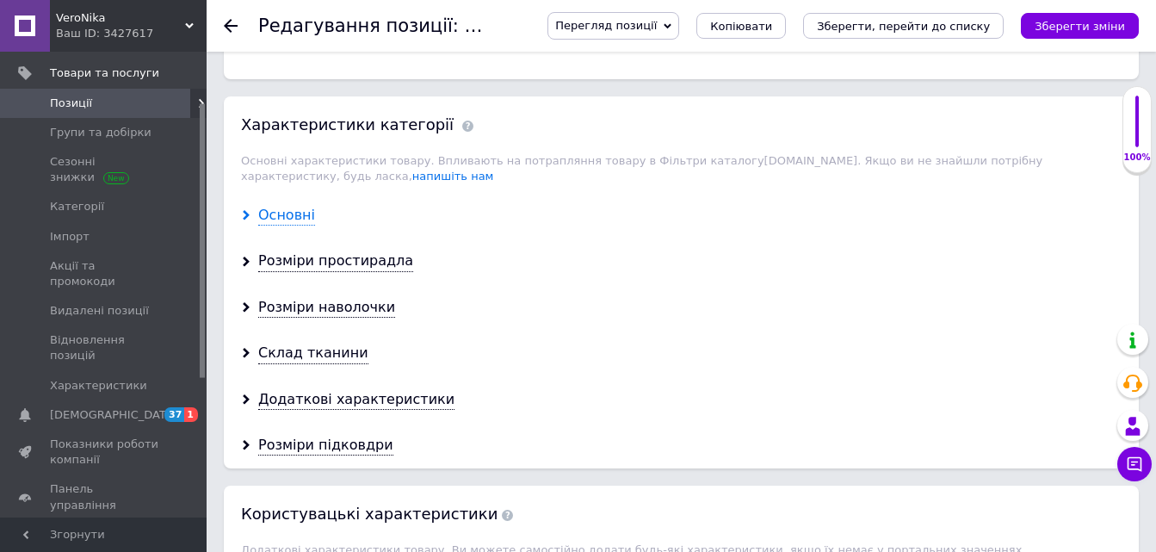
type input "10"
click at [288, 206] on div "Основні" at bounding box center [286, 216] width 57 height 20
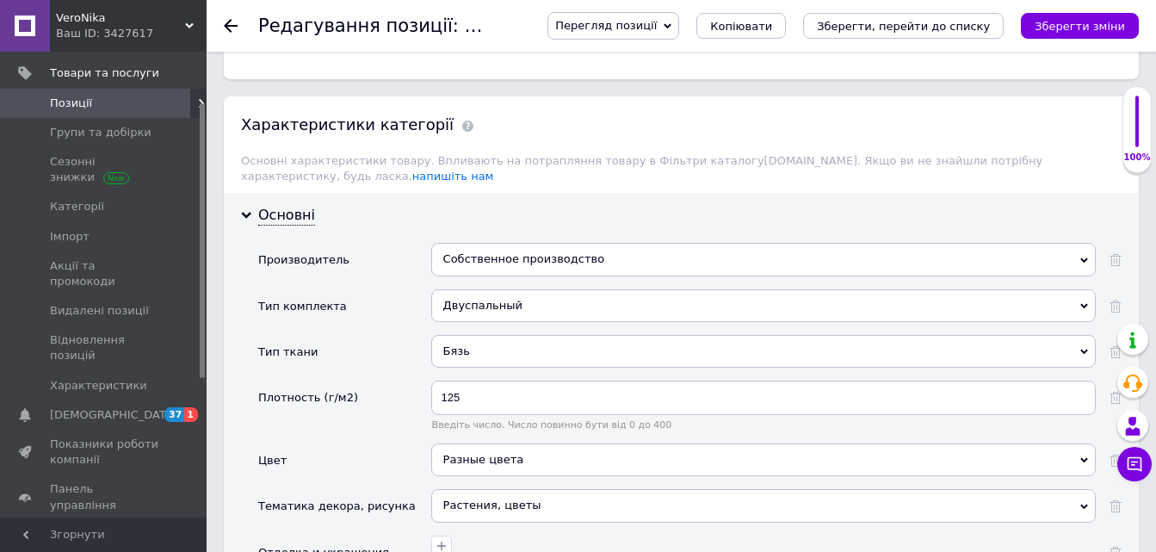
click at [461, 243] on div "Собственное производство" at bounding box center [763, 259] width 665 height 33
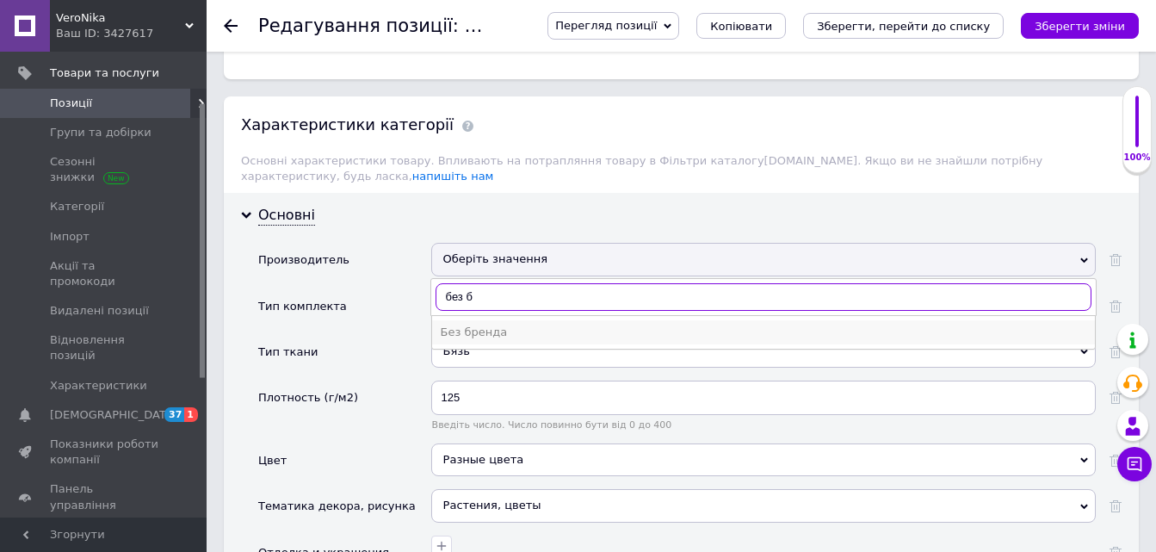
type input "без б"
click at [496, 325] on div "Без бренда" at bounding box center [764, 332] width 646 height 15
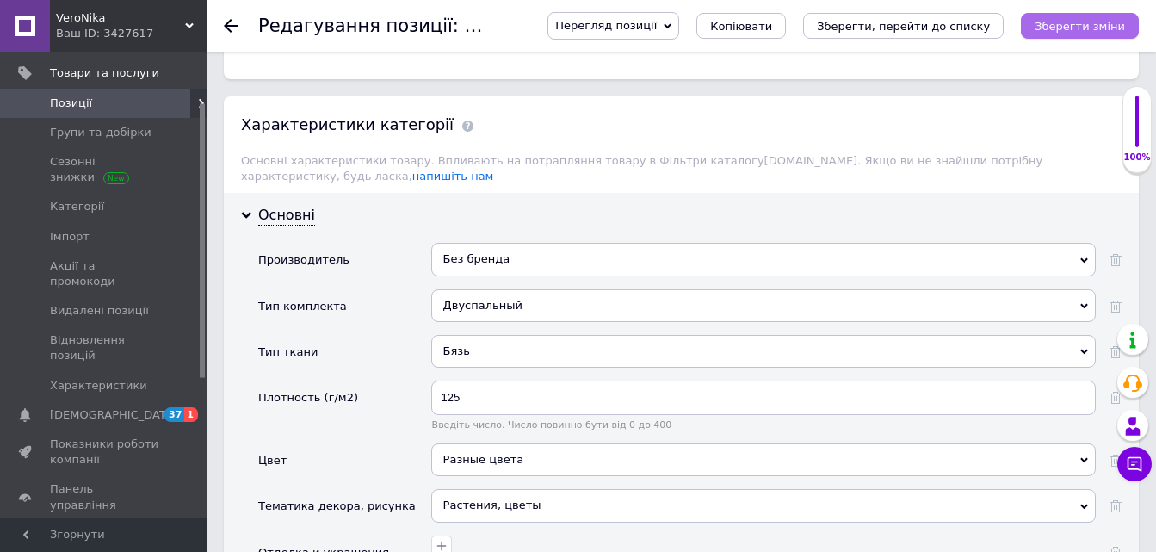
click at [1102, 27] on icon "Зберегти зміни" at bounding box center [1080, 26] width 90 height 13
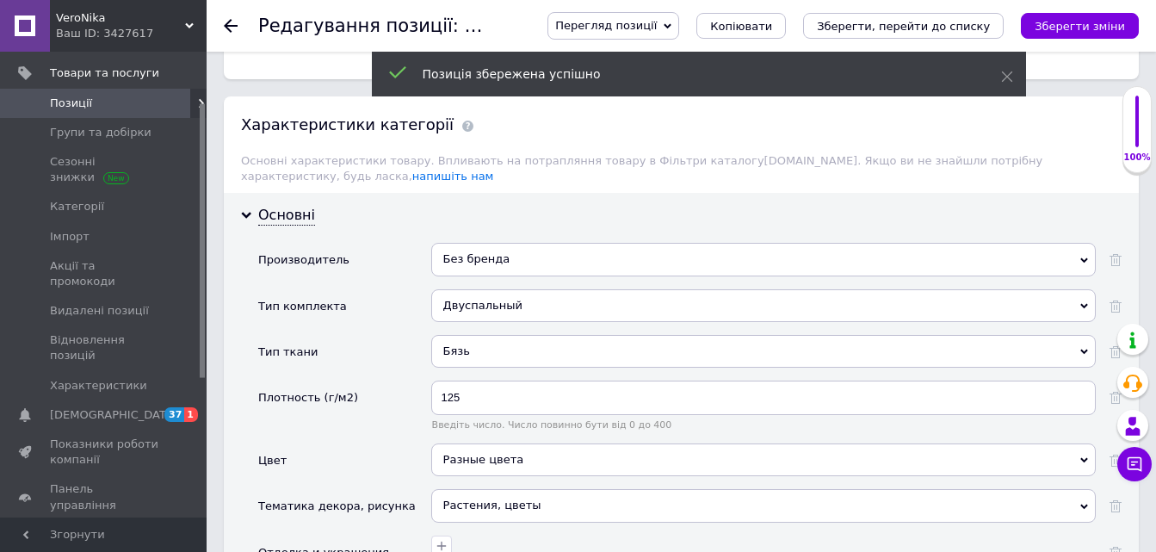
click at [231, 24] on icon at bounding box center [231, 26] width 14 height 14
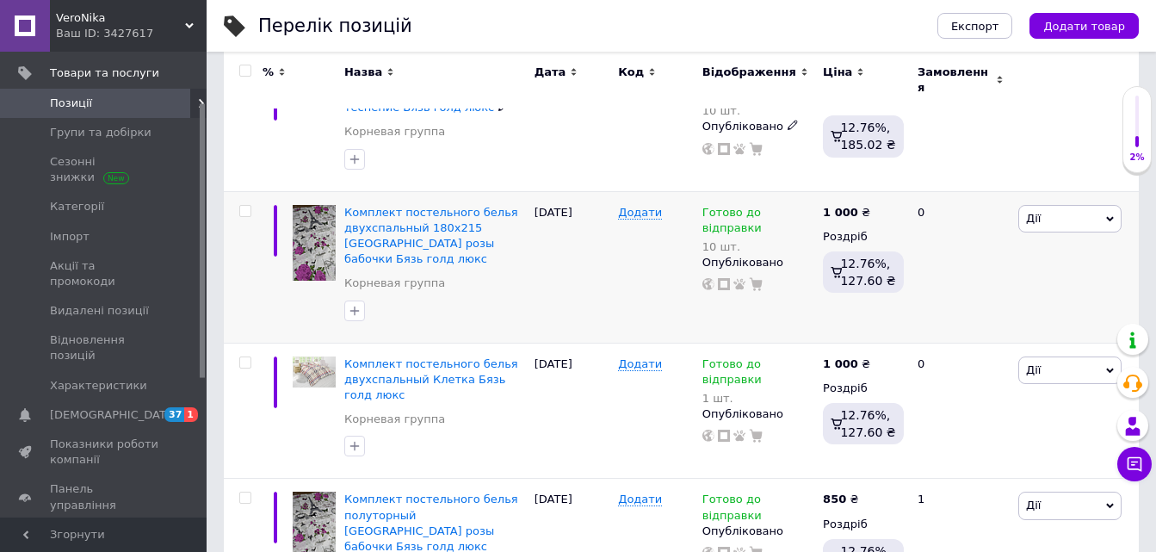
scroll to position [431, 0]
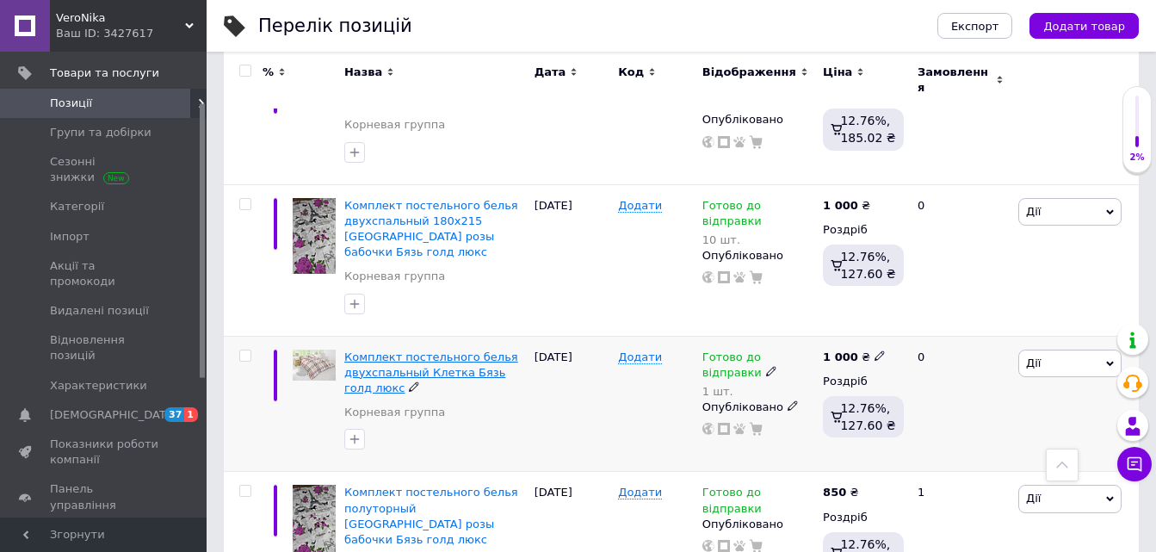
click at [455, 350] on span "Комплект постельного белья двухспальный Клетка Бязь голд люкс" at bounding box center [431, 372] width 174 height 44
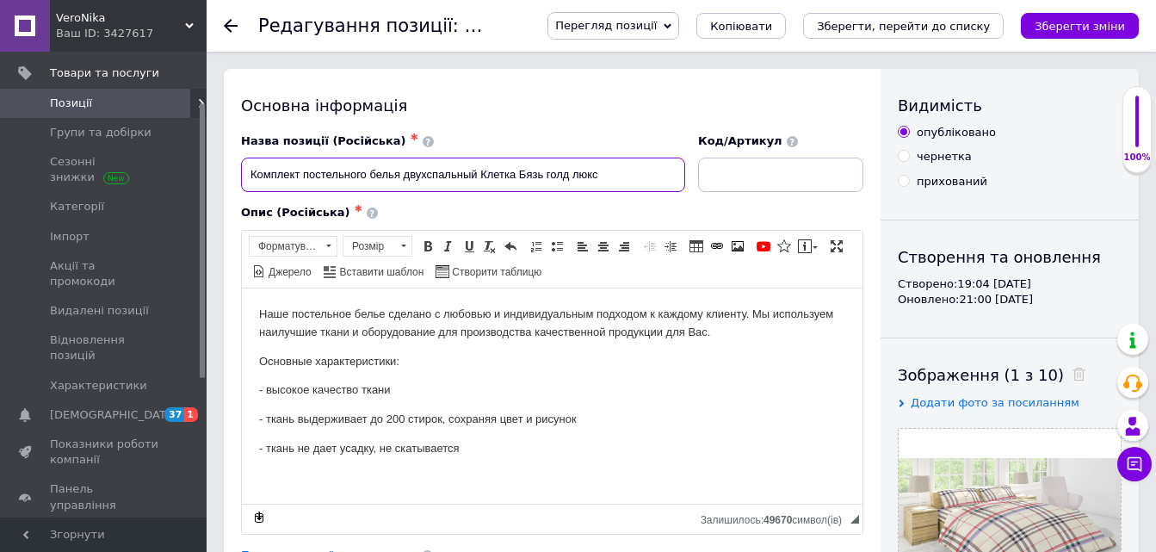
click at [486, 174] on input "Комплект постельного белья двухспальный Клетка Бязь голд люкс" at bounding box center [463, 175] width 444 height 34
click at [482, 174] on input "Комплект постельного белья двухспальный Клетка Бязь голд люкс" at bounding box center [463, 175] width 444 height 34
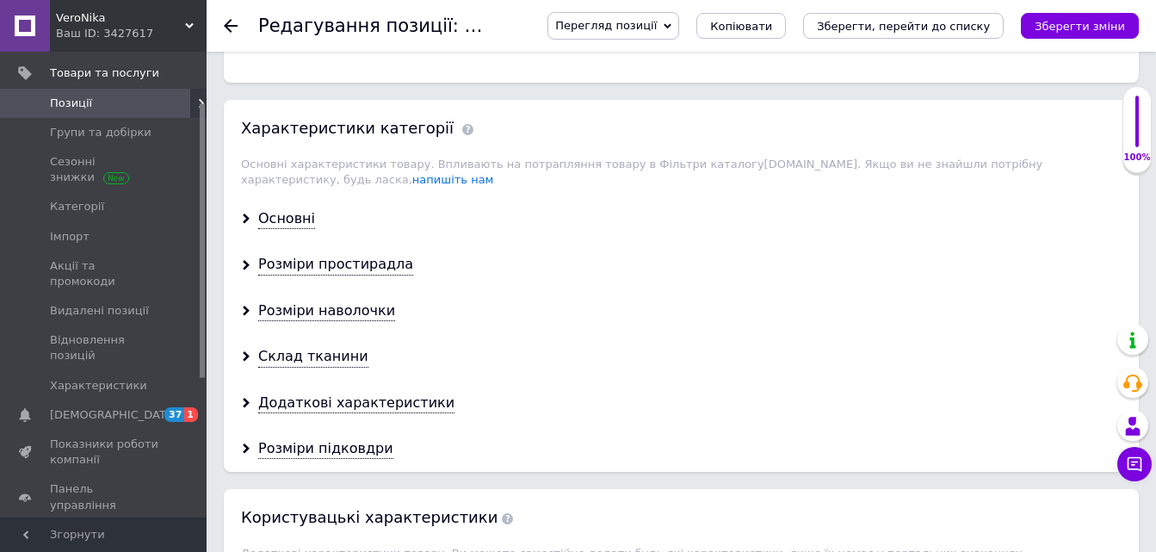
scroll to position [1378, 0]
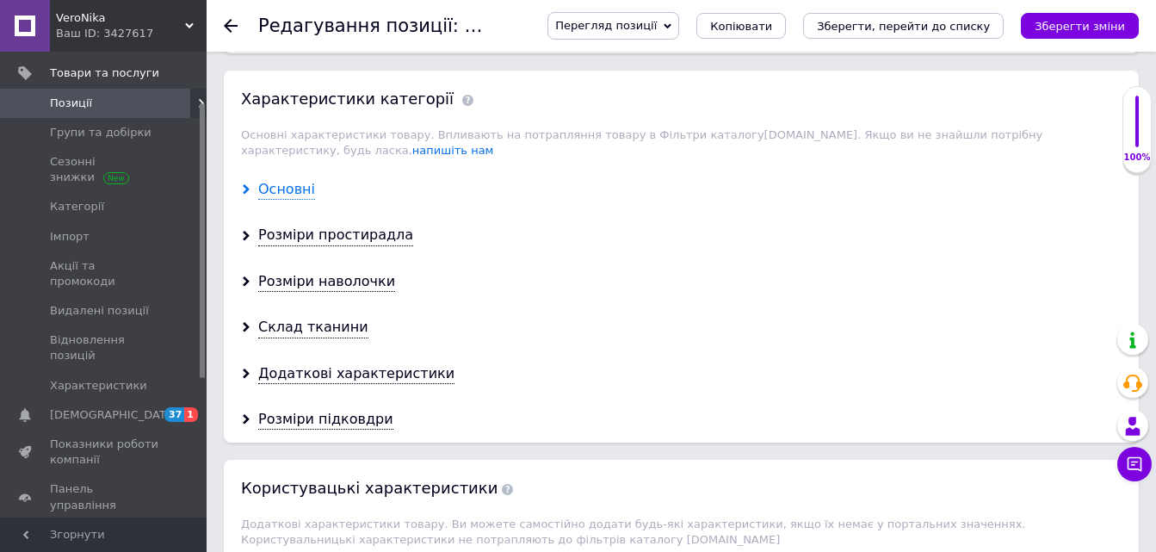
type input "Комплект постельного белья двухспальный 180х215 Клетка Бязь голд люкс"
click at [274, 180] on div "Основні" at bounding box center [286, 190] width 57 height 20
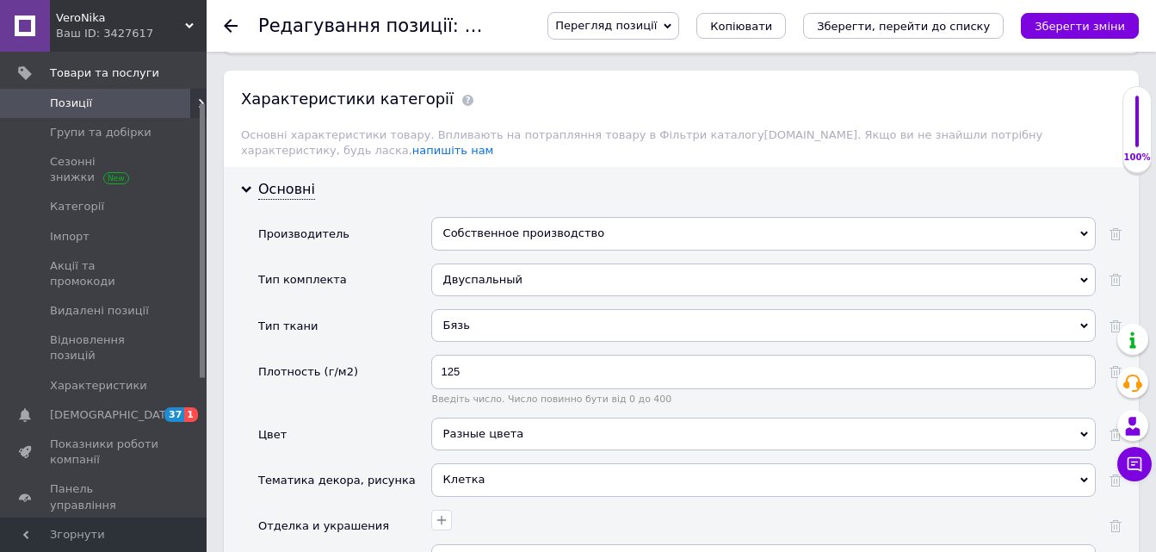
click at [448, 218] on div "Собственное производство" at bounding box center [763, 233] width 665 height 33
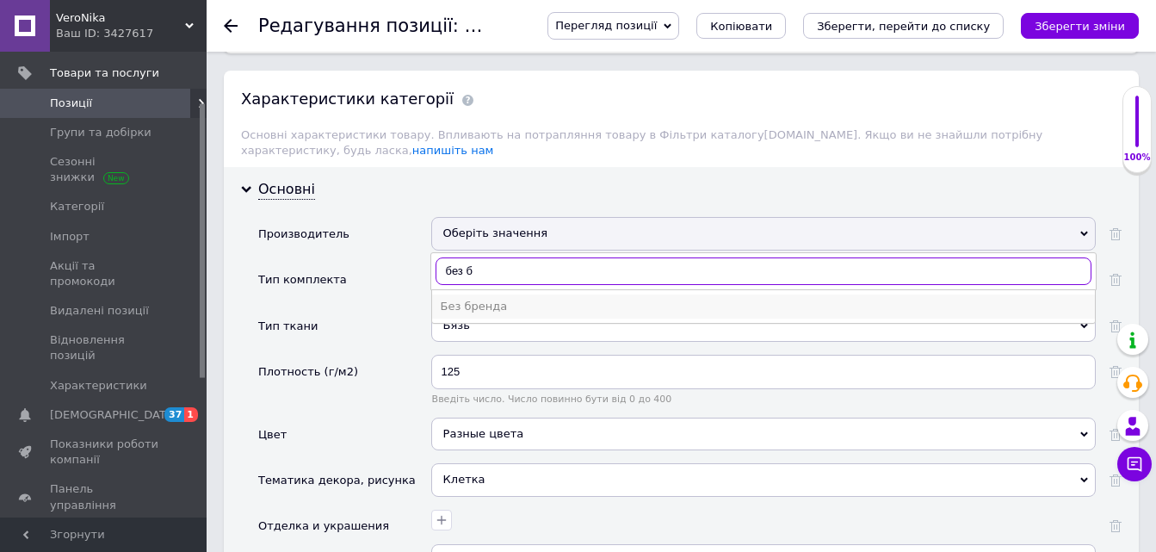
type input "без б"
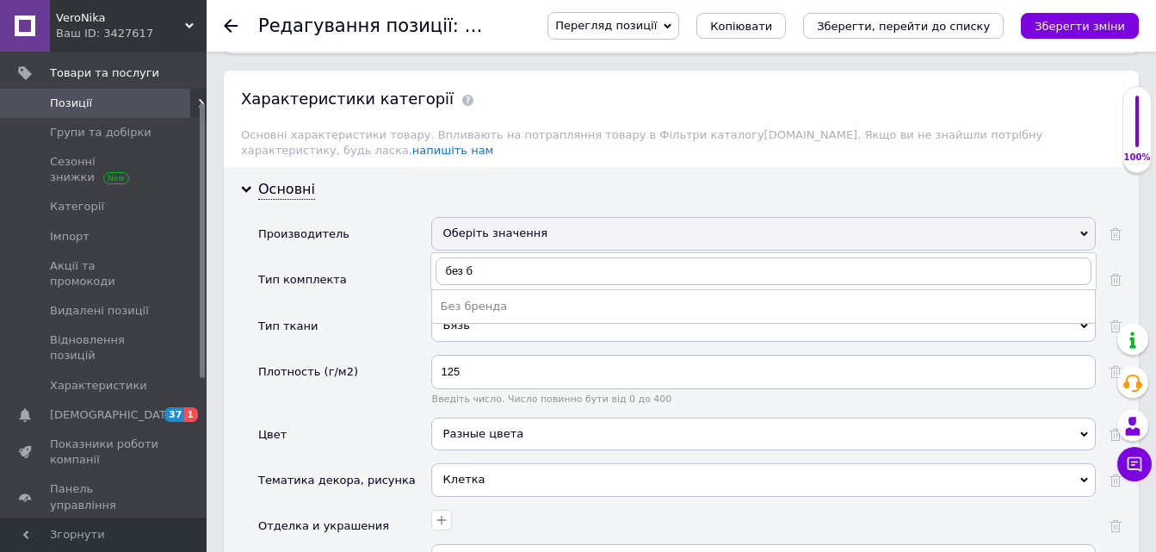
drag, startPoint x: 488, startPoint y: 294, endPoint x: 892, endPoint y: 133, distance: 435.1
click at [487, 299] on div "Без бренда" at bounding box center [764, 306] width 646 height 15
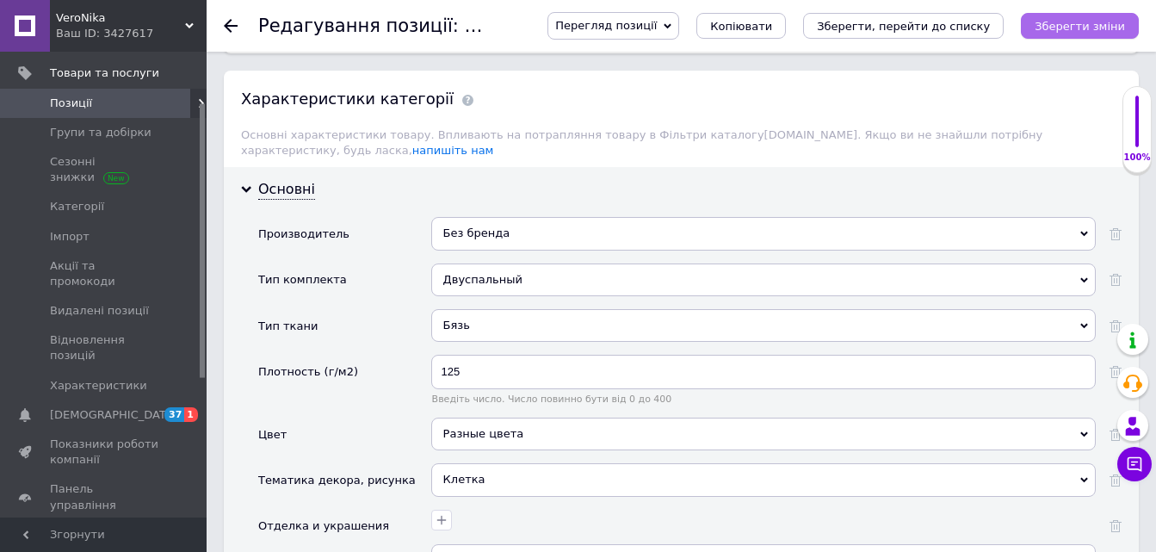
click at [1082, 22] on icon "Зберегти зміни" at bounding box center [1080, 26] width 90 height 13
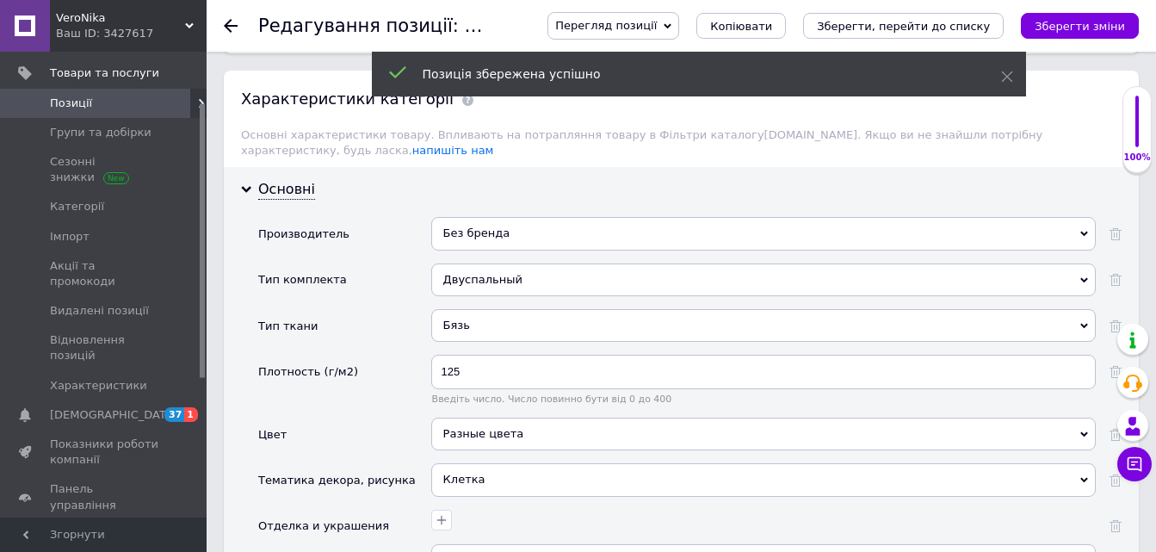
click at [227, 23] on icon at bounding box center [231, 26] width 14 height 14
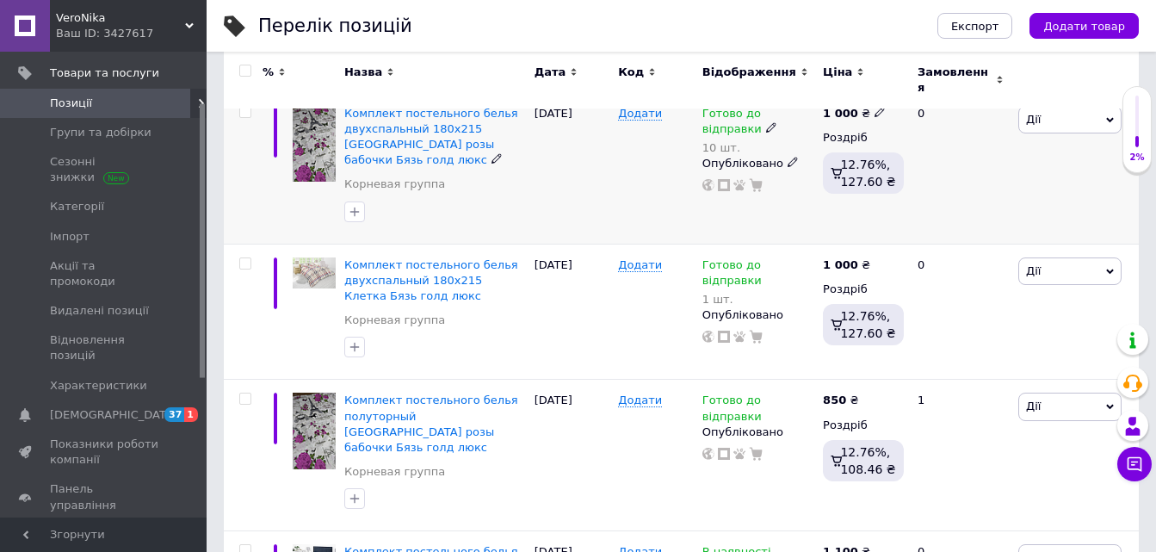
scroll to position [603, 0]
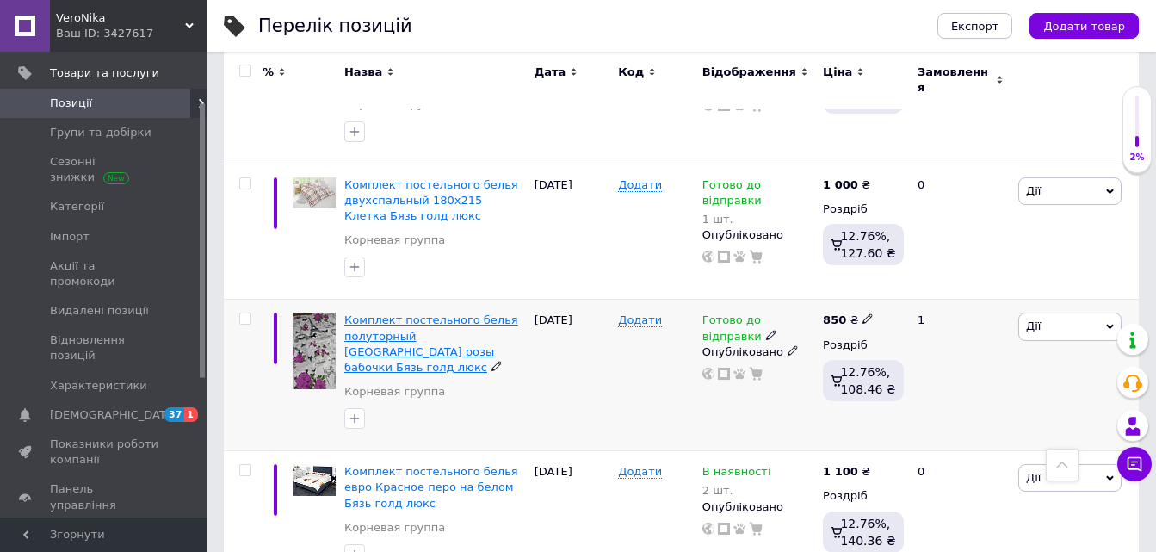
click at [465, 315] on span "Комплект постельного белья полуторный [GEOGRAPHIC_DATA] розы бабочки Бязь голд …" at bounding box center [431, 343] width 174 height 60
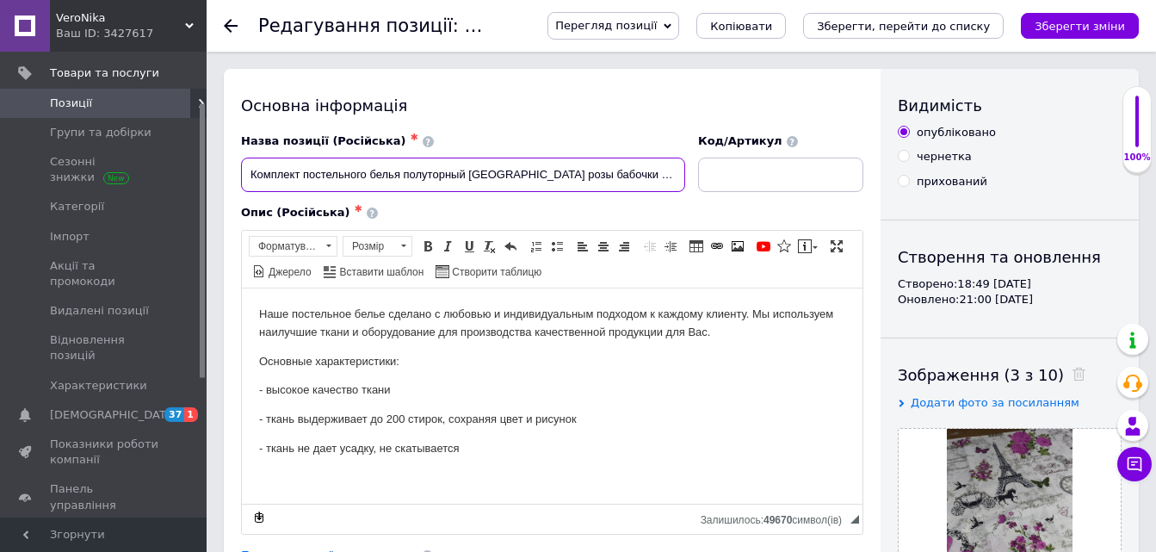
click at [470, 173] on input "Комплект постельного белья полуторный [GEOGRAPHIC_DATA] розы бабочки Бязь голд …" at bounding box center [463, 175] width 444 height 34
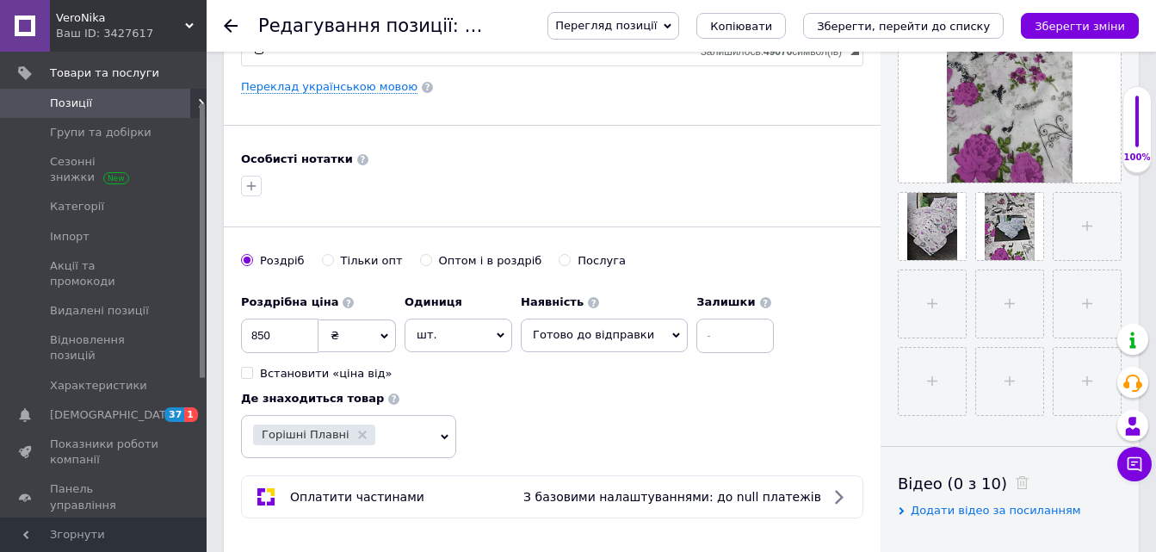
scroll to position [517, 0]
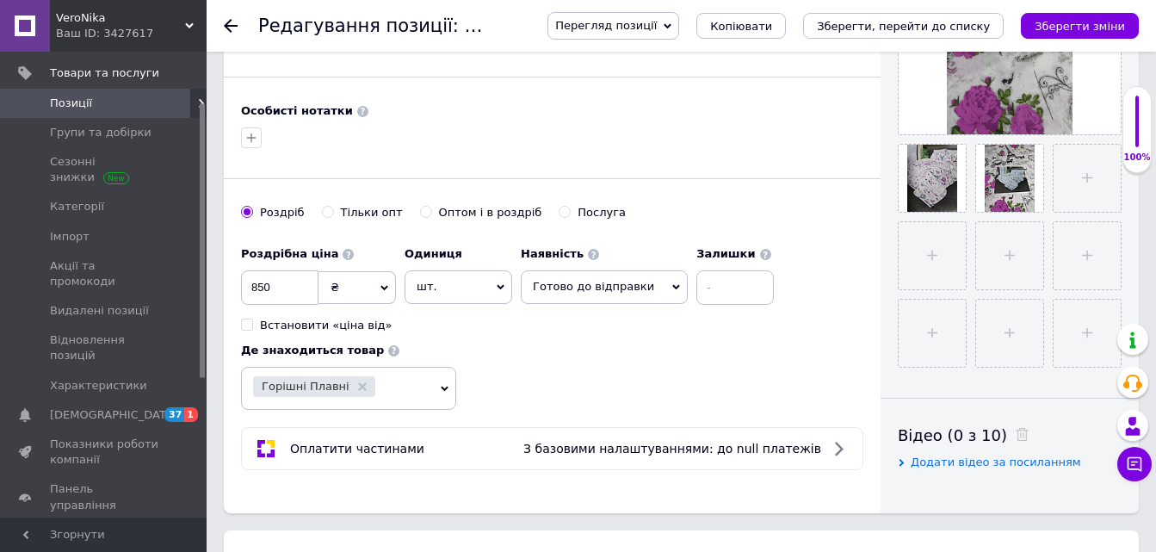
type input "Комплект постельного белья полуторный 150х215 [GEOGRAPHIC_DATA] розы бабочки Бя…"
drag, startPoint x: 689, startPoint y: 287, endPoint x: 709, endPoint y: 331, distance: 48.2
click at [697, 294] on input at bounding box center [735, 287] width 77 height 34
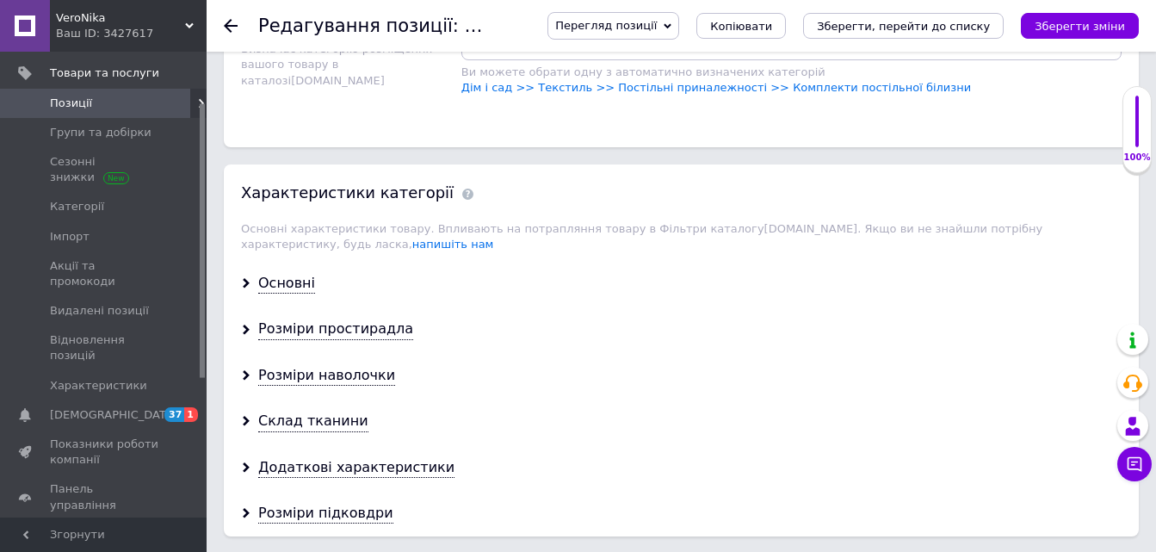
scroll to position [1292, 0]
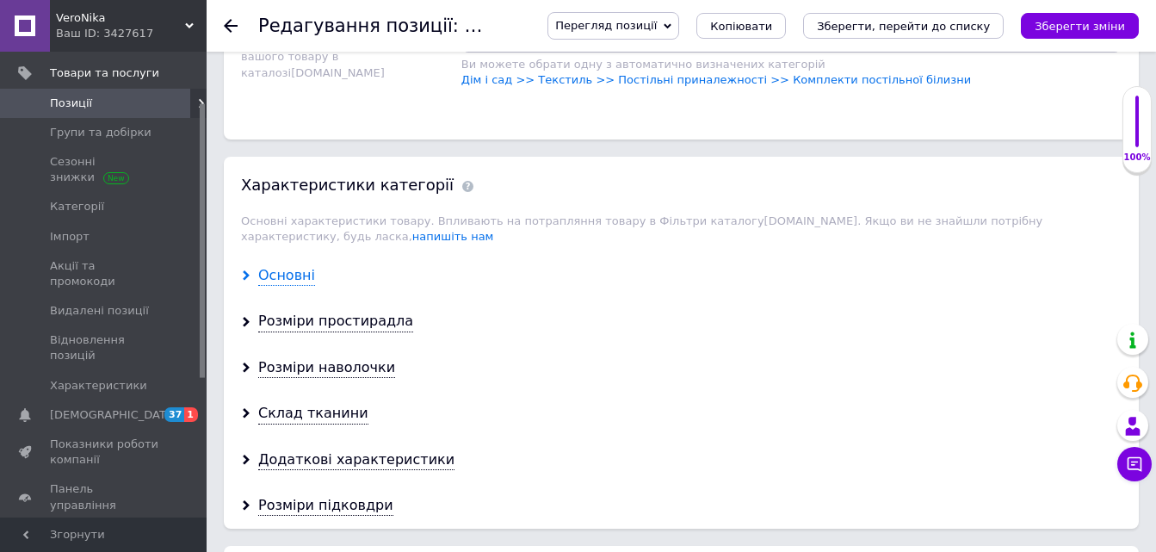
type input "10"
click at [280, 266] on div "Основні" at bounding box center [286, 276] width 57 height 20
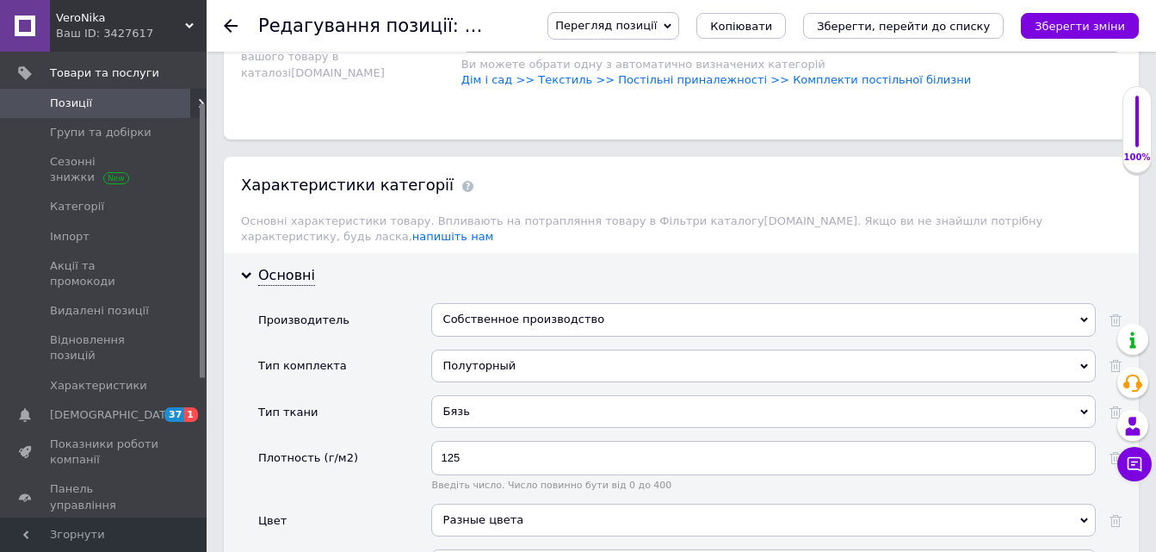
click at [462, 303] on div "Собственное производство" at bounding box center [763, 319] width 665 height 33
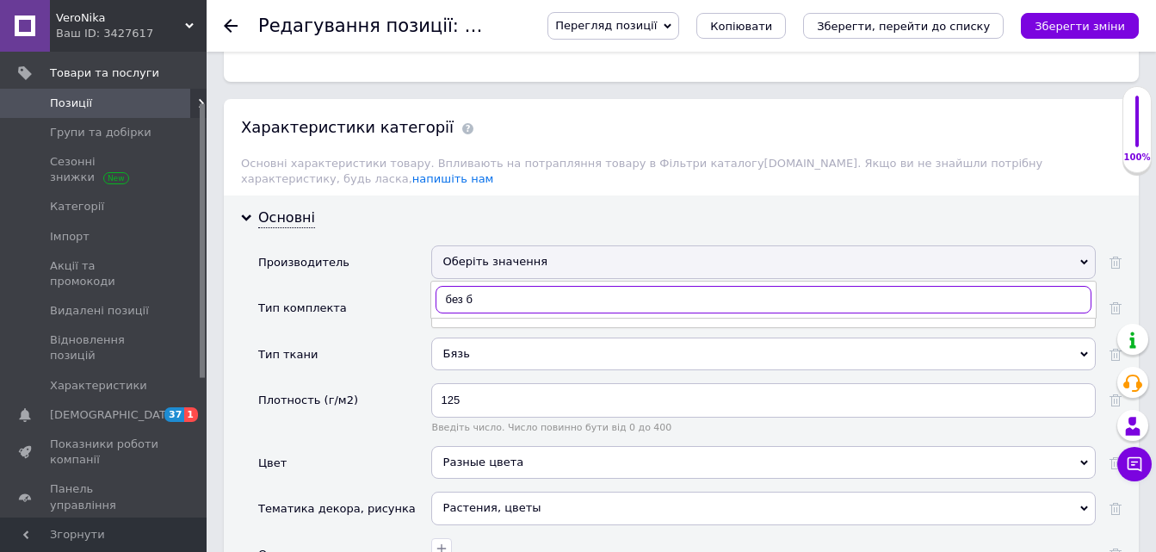
scroll to position [1378, 0]
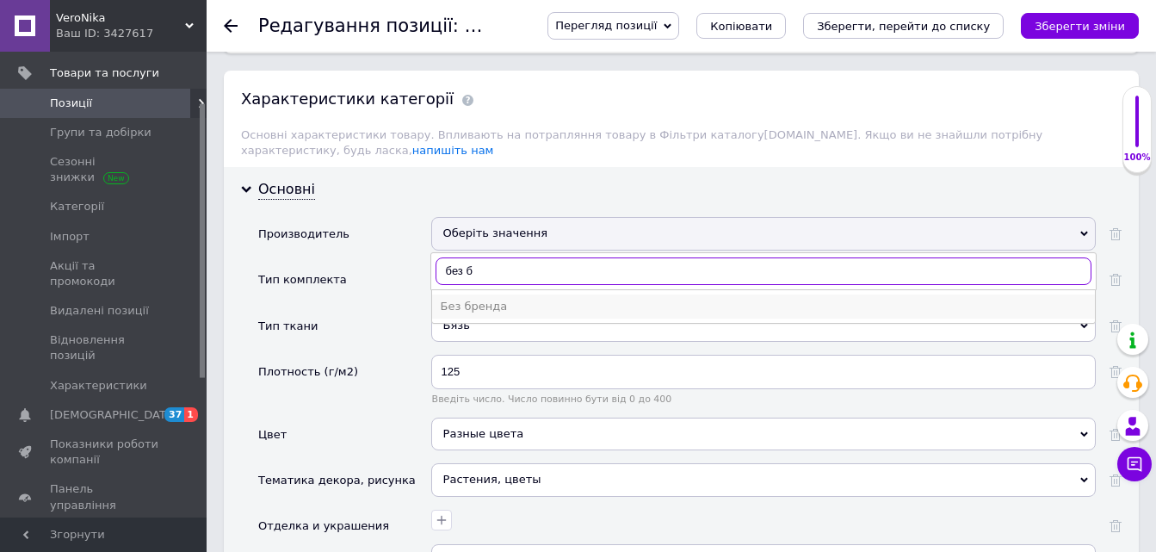
type input "без б"
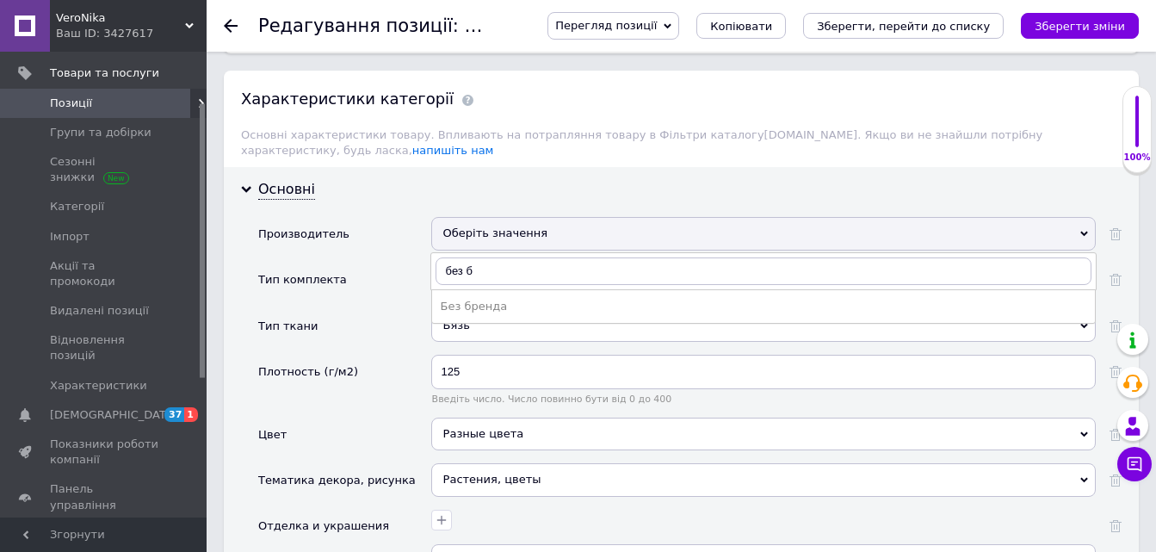
drag, startPoint x: 487, startPoint y: 293, endPoint x: 511, endPoint y: 282, distance: 25.8
click at [488, 299] on div "Без бренда" at bounding box center [764, 306] width 646 height 15
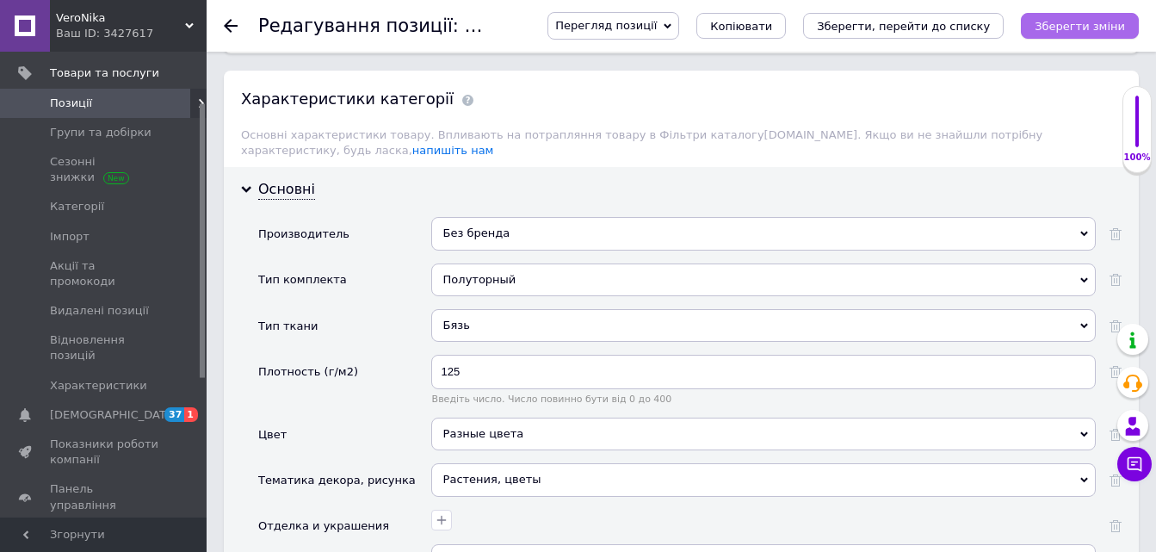
click at [1068, 23] on icon "Зберегти зміни" at bounding box center [1080, 26] width 90 height 13
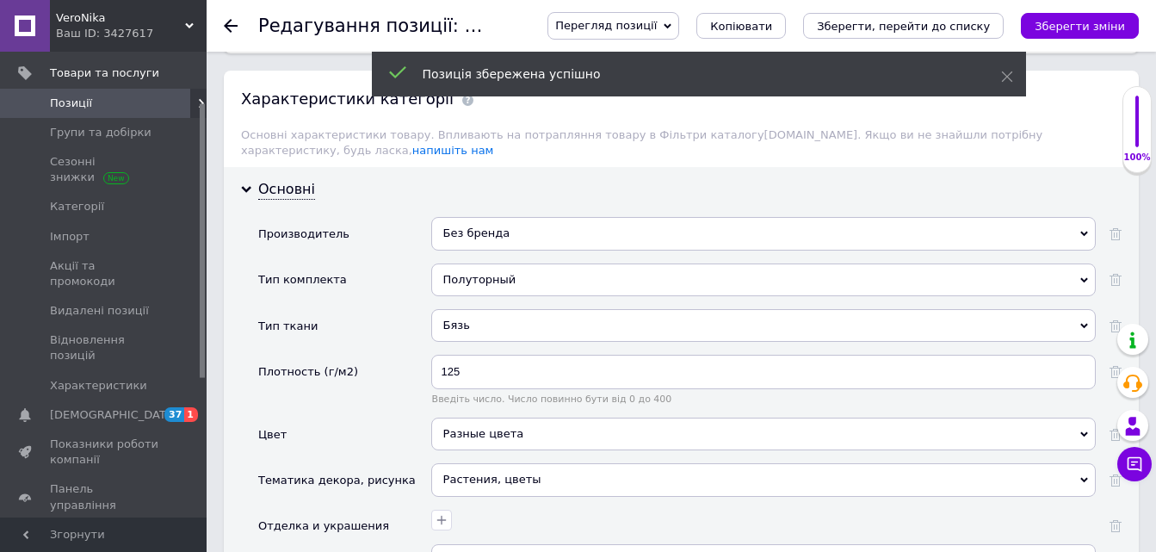
click at [232, 22] on icon at bounding box center [231, 26] width 14 height 14
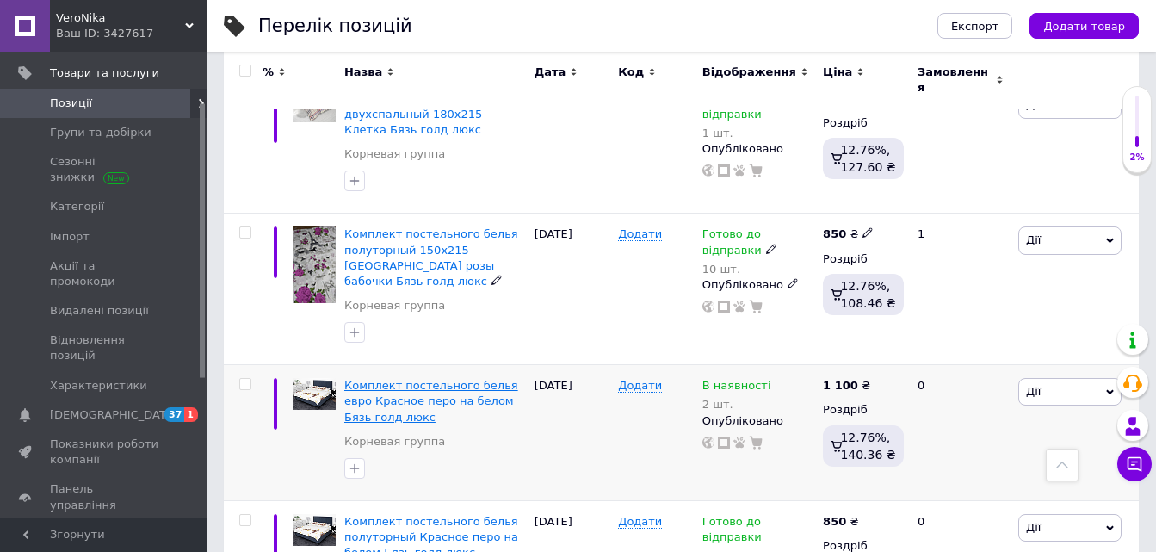
scroll to position [775, 0]
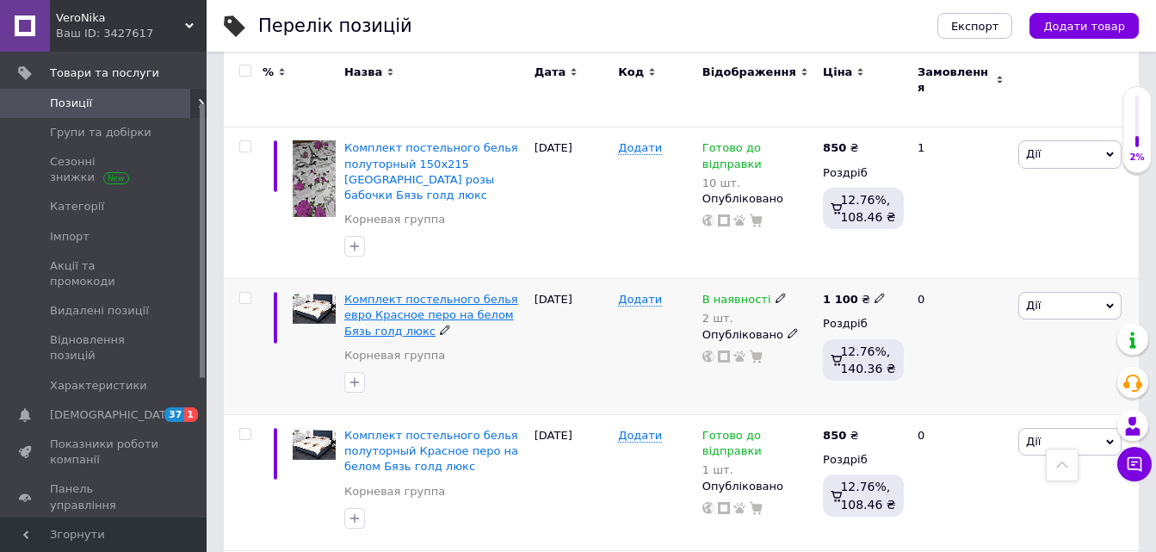
click at [437, 293] on span "Комплект постельного белья евро Красное перо на белом Бязь голд люкс" at bounding box center [431, 315] width 174 height 44
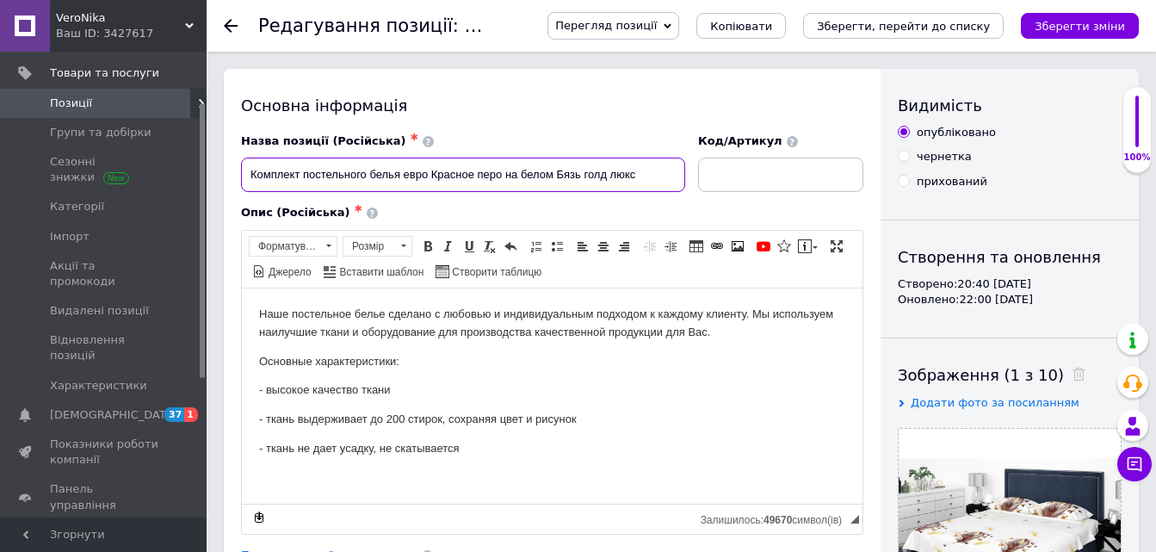
drag, startPoint x: 407, startPoint y: 170, endPoint x: 427, endPoint y: 194, distance: 30.5
click at [413, 170] on input "Комплект постельного белья евро Красное перо на белом Бязь голд люкс" at bounding box center [463, 175] width 444 height 34
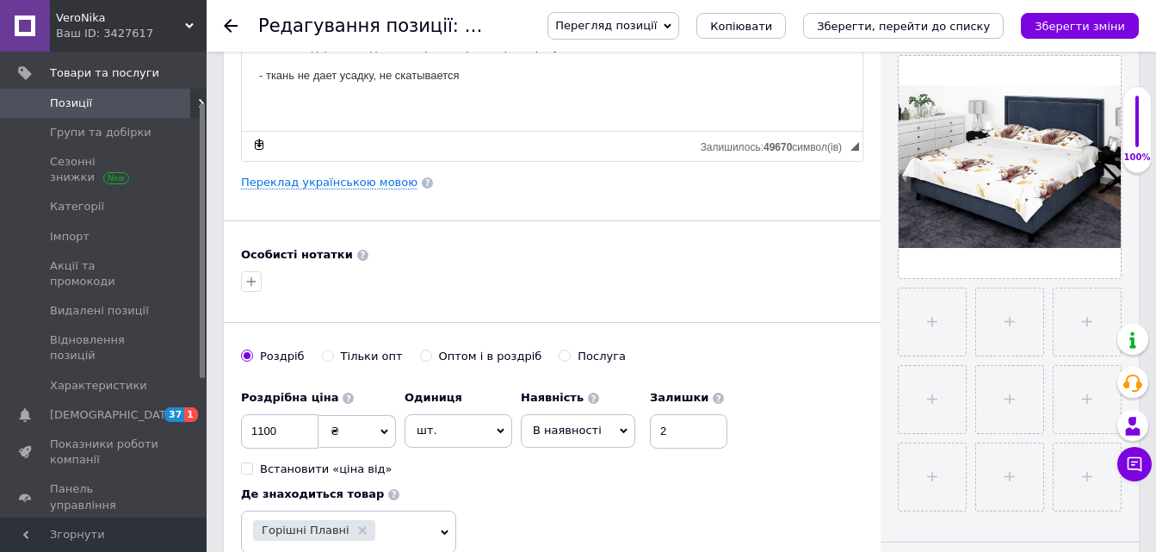
scroll to position [431, 0]
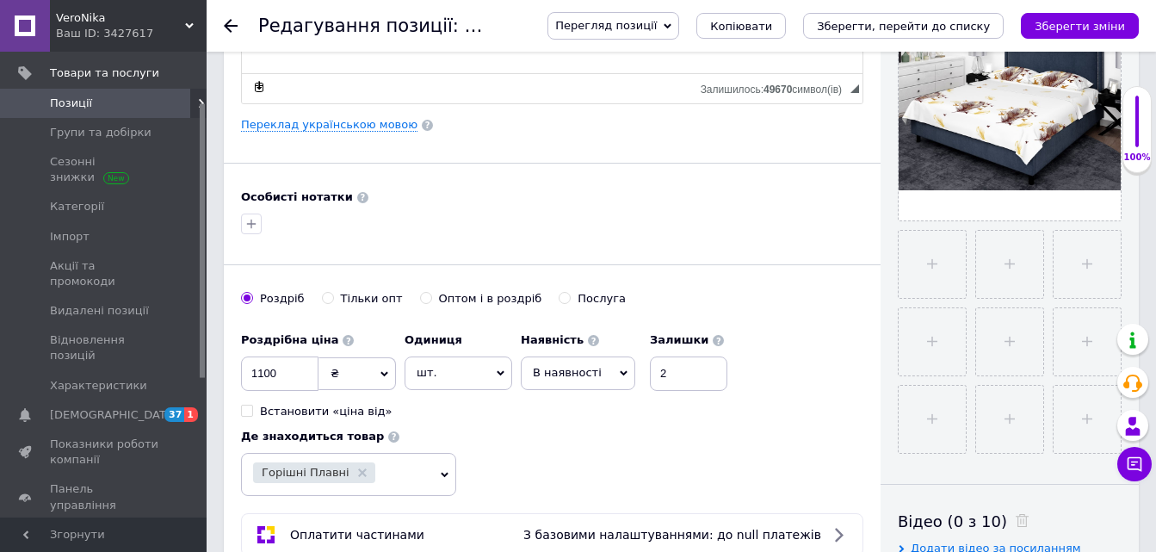
type input "Комплект постельного белья Евро Красное перо на белом Бязь голд люкс"
click at [620, 373] on icon at bounding box center [624, 373] width 8 height 5
click at [550, 474] on li "Готово до відправки" at bounding box center [578, 481] width 113 height 40
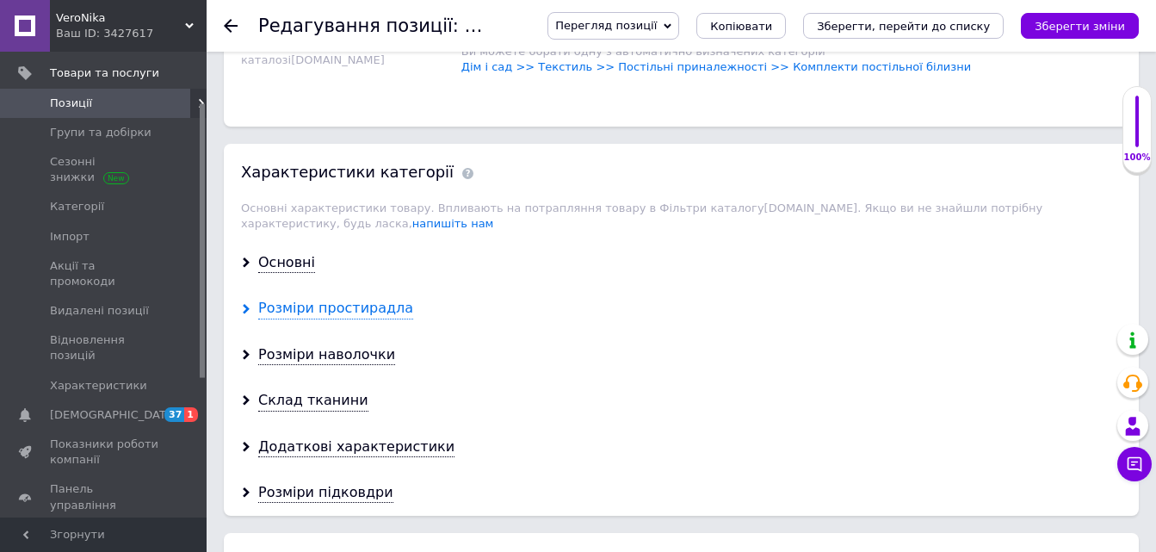
scroll to position [1378, 0]
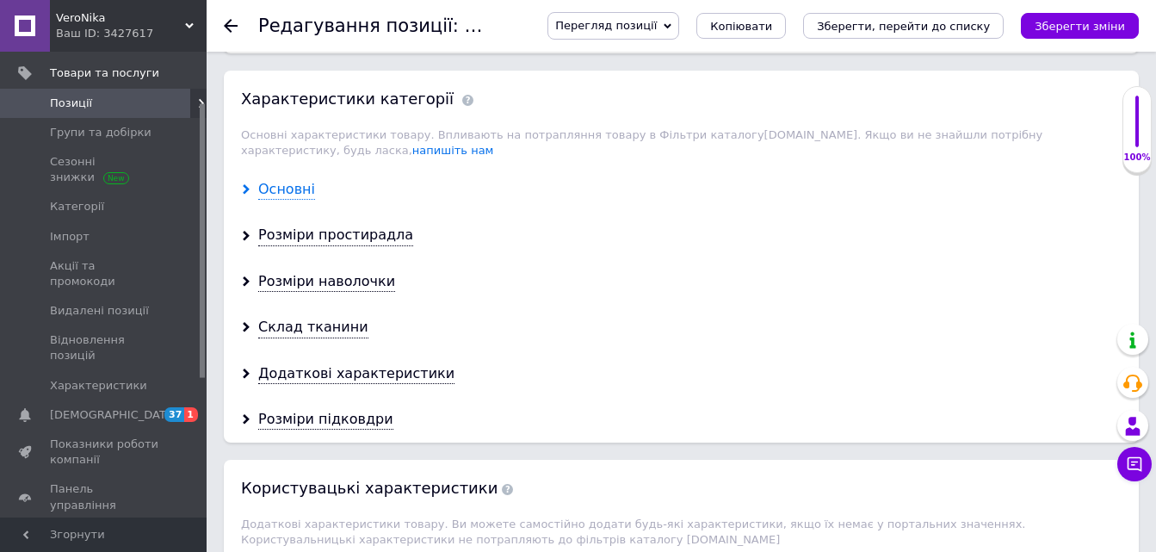
click at [288, 180] on div "Основні" at bounding box center [286, 190] width 57 height 20
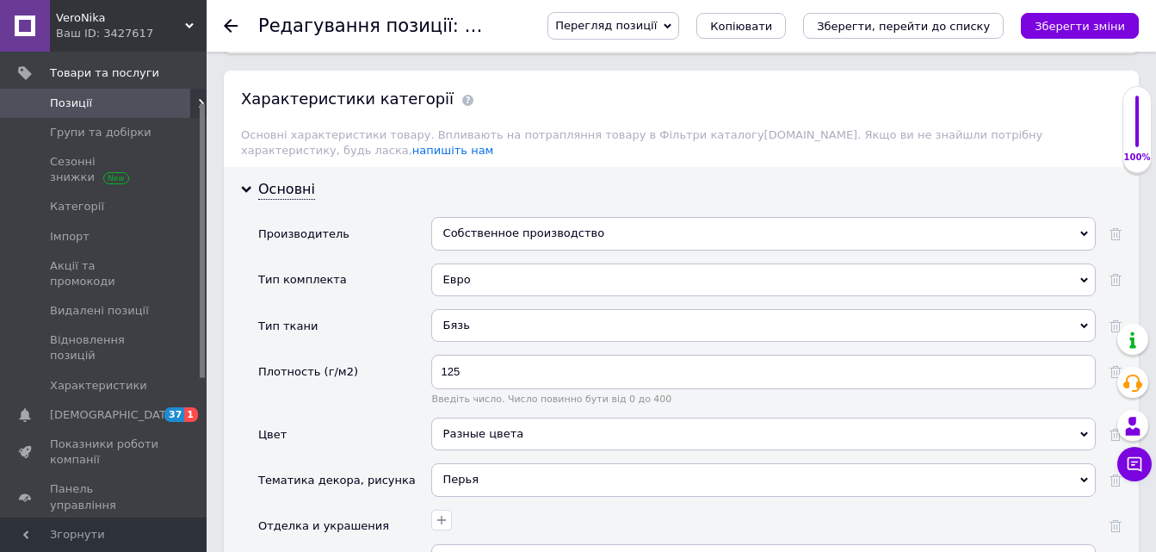
click at [465, 221] on div "Собственное производство" at bounding box center [763, 233] width 665 height 33
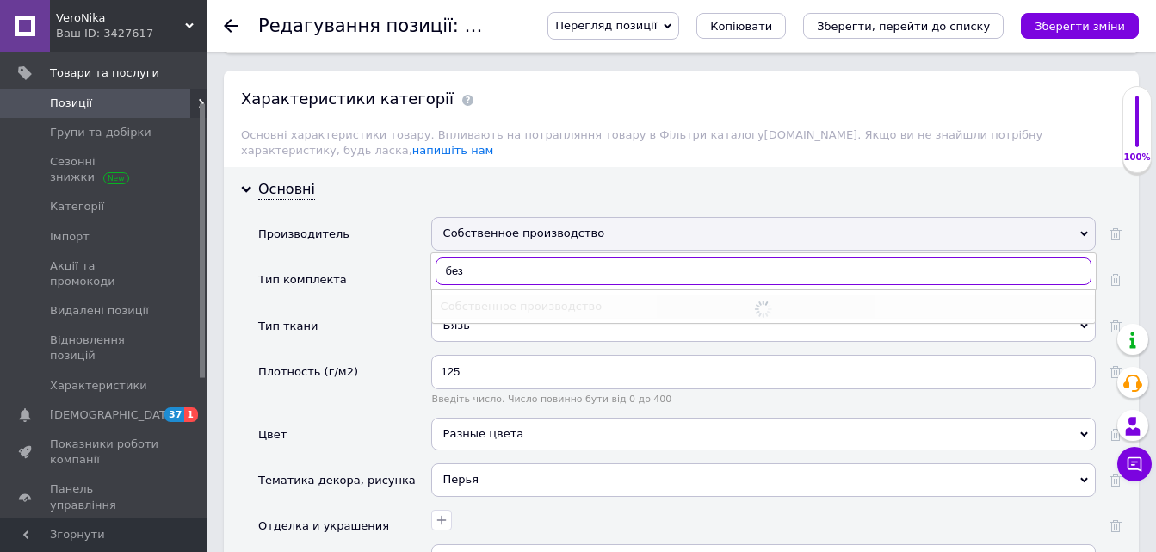
type input "без б"
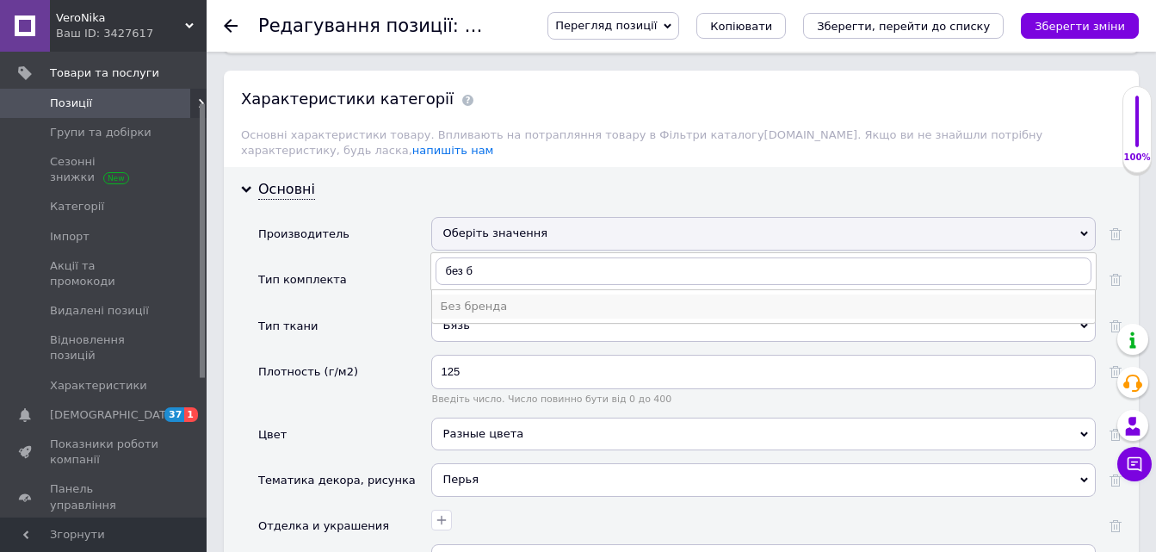
click at [498, 299] on div "Без бренда" at bounding box center [764, 306] width 646 height 15
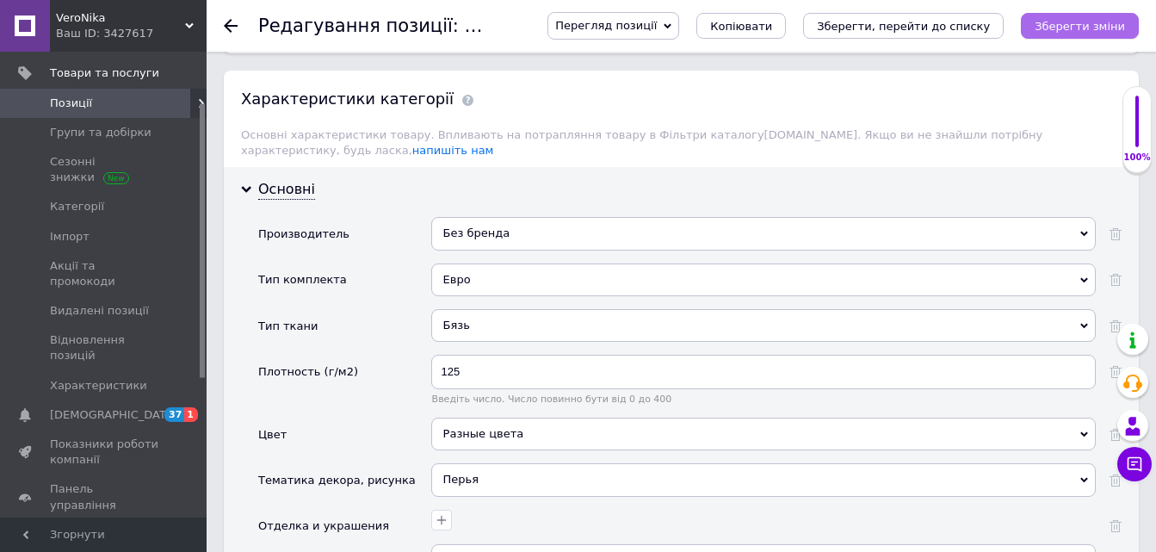
click at [1073, 28] on icon "Зберегти зміни" at bounding box center [1080, 26] width 90 height 13
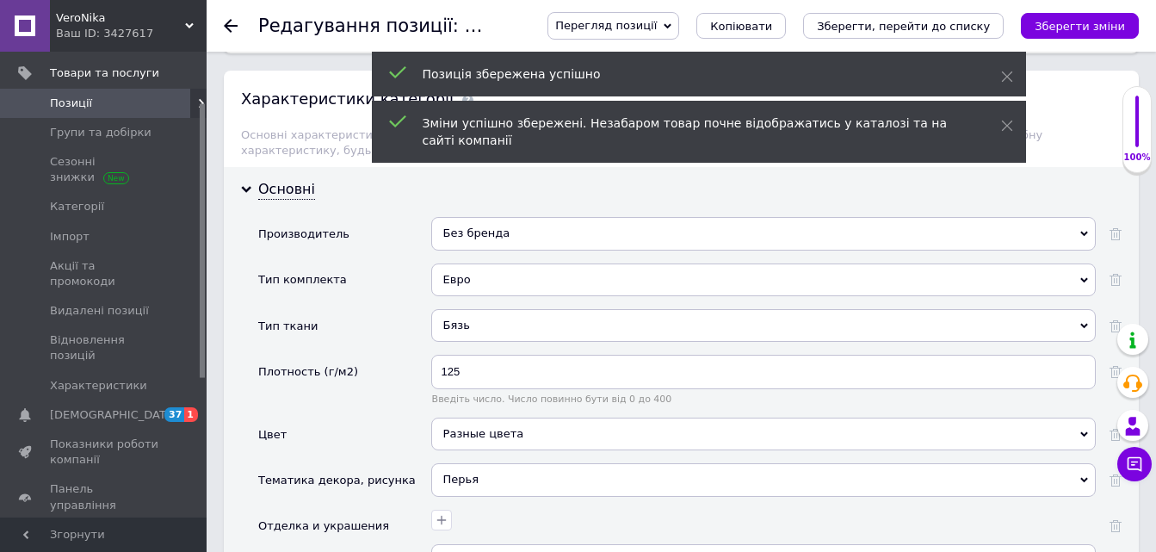
click at [229, 25] on use at bounding box center [231, 26] width 14 height 14
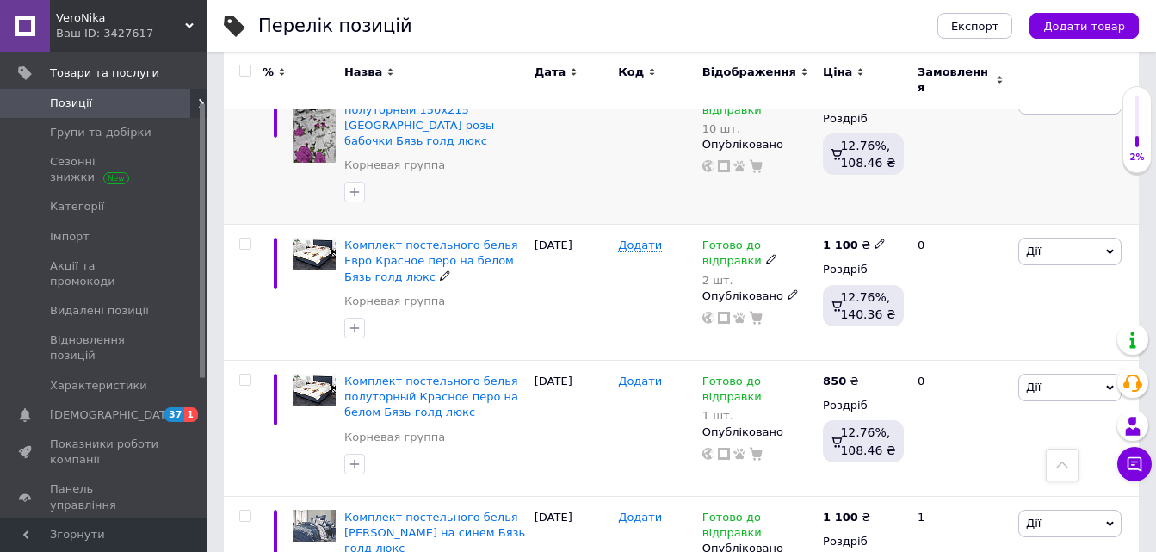
scroll to position [689, 0]
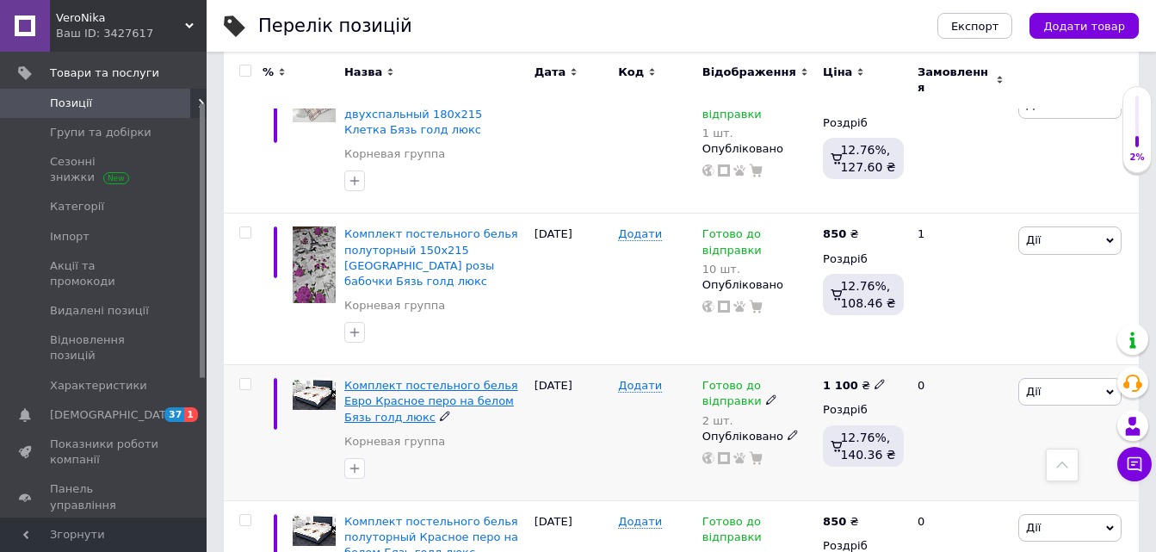
click at [501, 379] on span "Комплект постельного белья Евро Красное перо на белом Бязь голд люкс" at bounding box center [431, 401] width 174 height 44
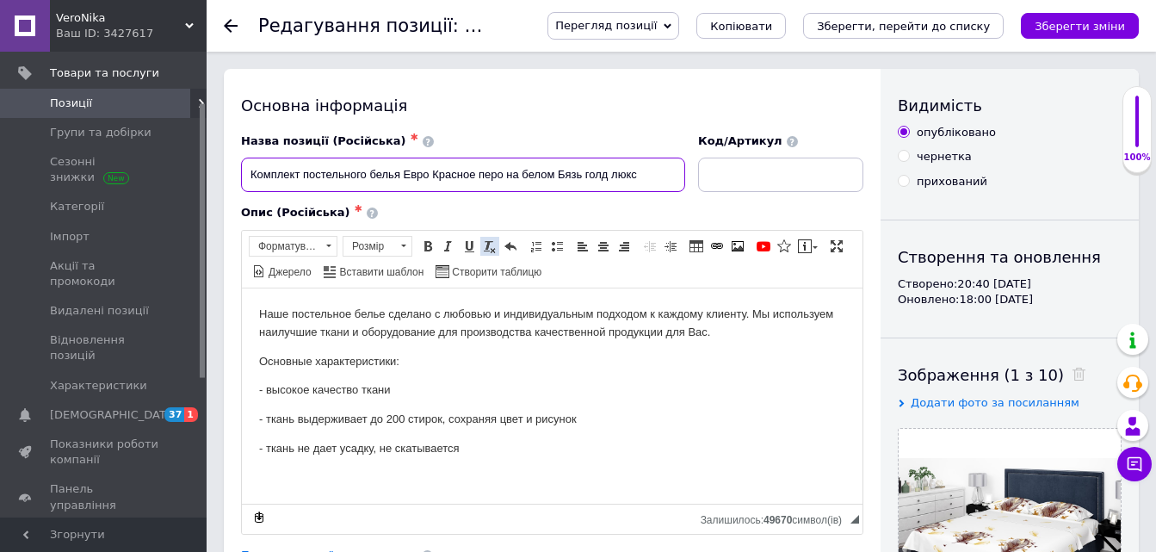
drag, startPoint x: 432, startPoint y: 171, endPoint x: 483, endPoint y: 243, distance: 87.7
click at [435, 173] on input "Комплект постельного белья Евро Красное перо на белом Бязь голд люкс" at bounding box center [463, 175] width 444 height 34
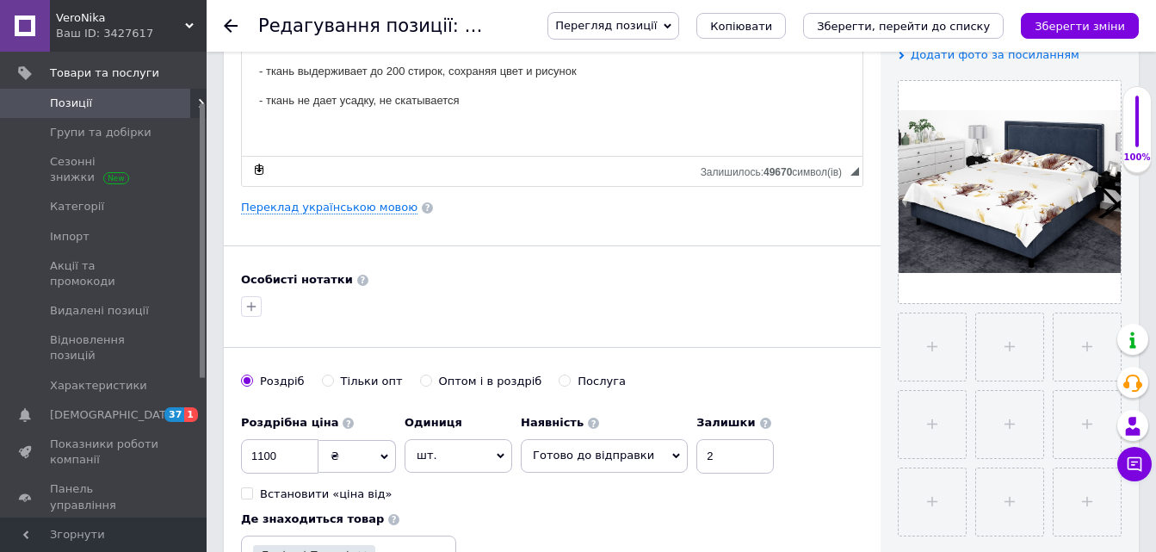
scroll to position [431, 0]
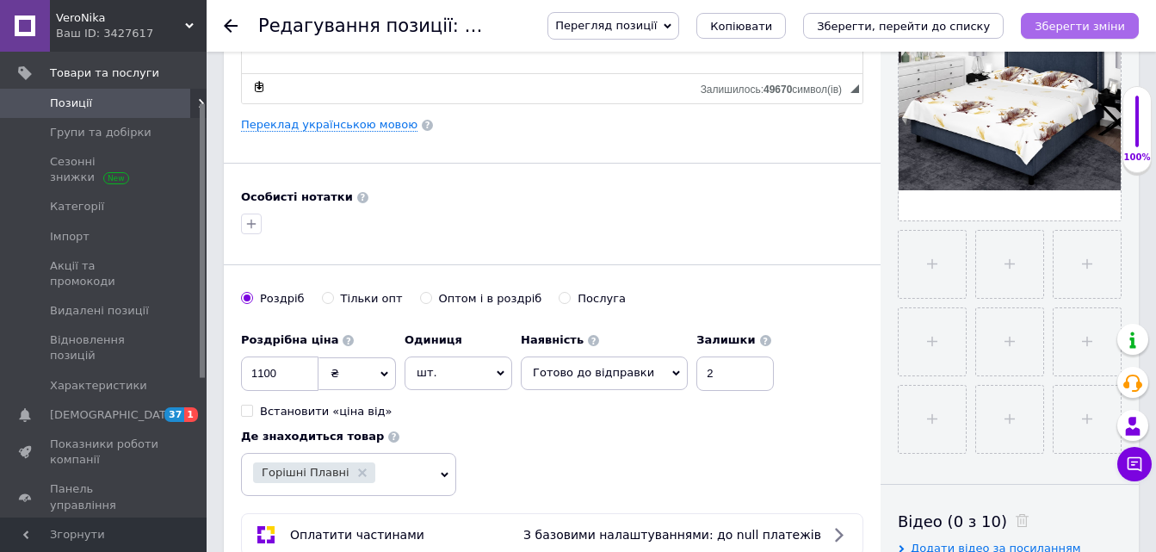
type input "Комплект постельного белья Евро 200х220 Красное перо на белом Бязь голд люкс"
click at [1055, 20] on icon "Зберегти зміни" at bounding box center [1080, 26] width 90 height 13
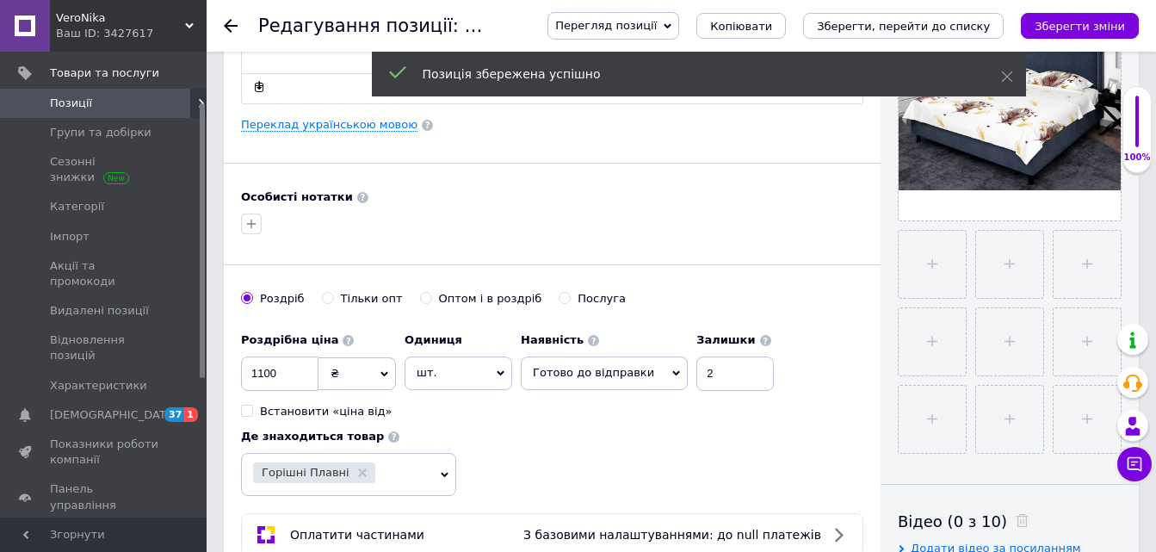
click at [232, 23] on icon at bounding box center [231, 26] width 14 height 14
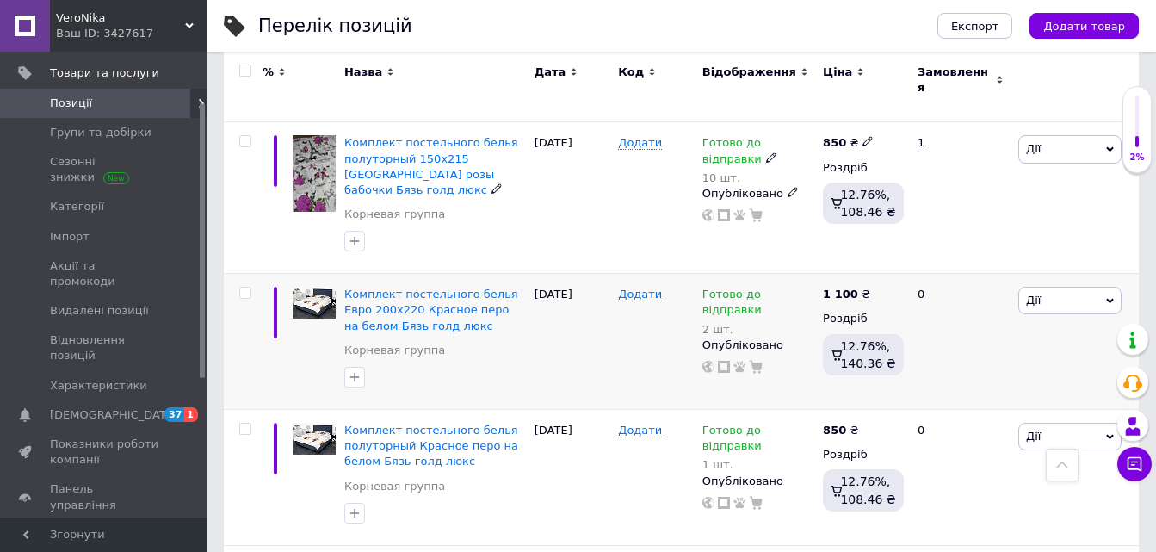
scroll to position [861, 0]
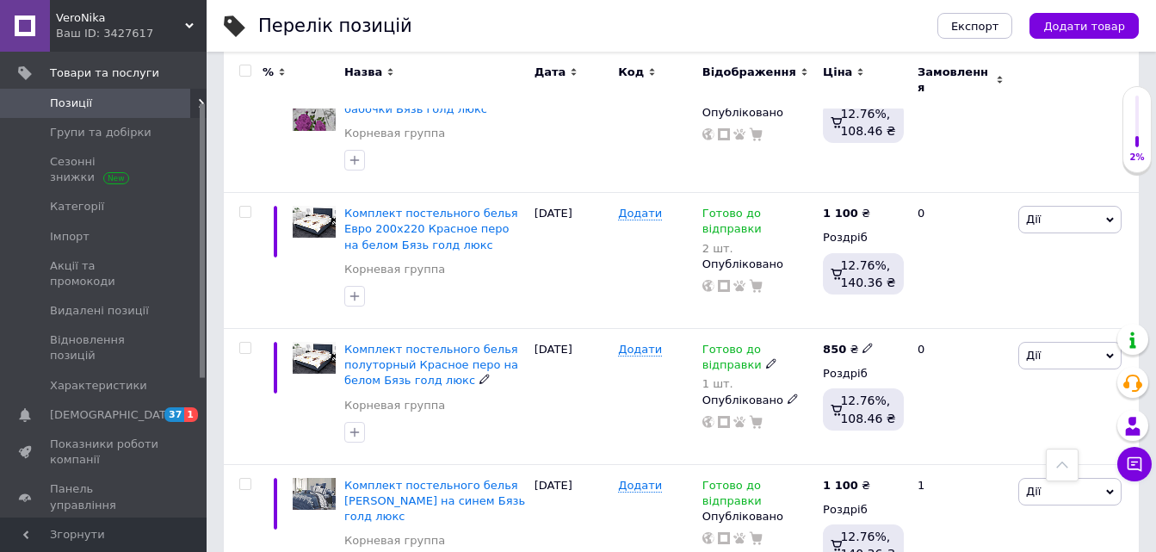
click at [412, 343] on span "Комплект постельного белья полуторный Красное перо на белом Бязь голд люкс" at bounding box center [431, 365] width 174 height 44
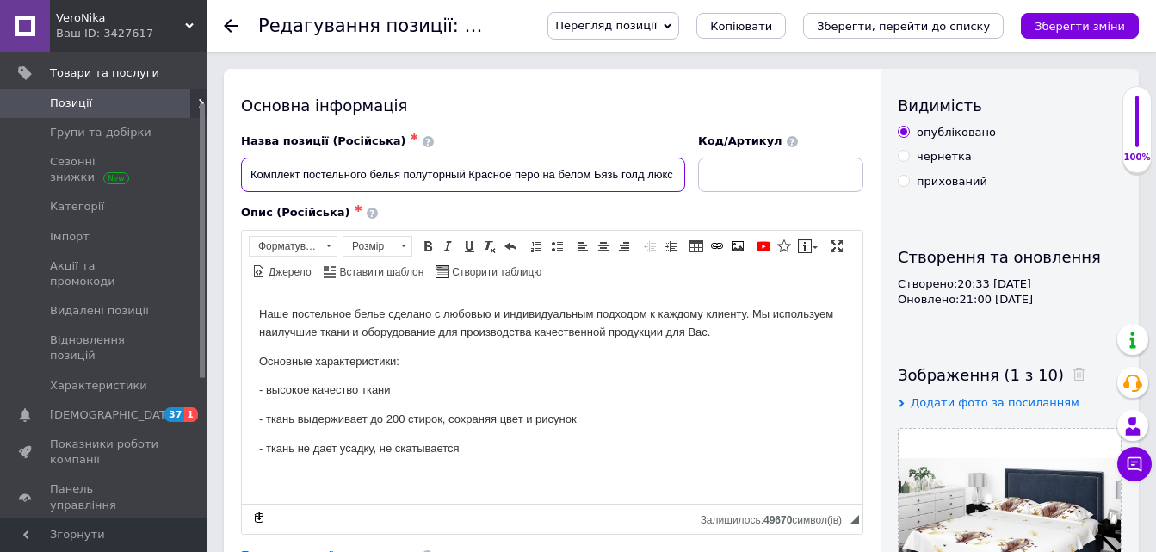
click at [472, 172] on input "Комплект постельного белья полуторный Красное перо на белом Бязь голд люкс" at bounding box center [463, 175] width 444 height 34
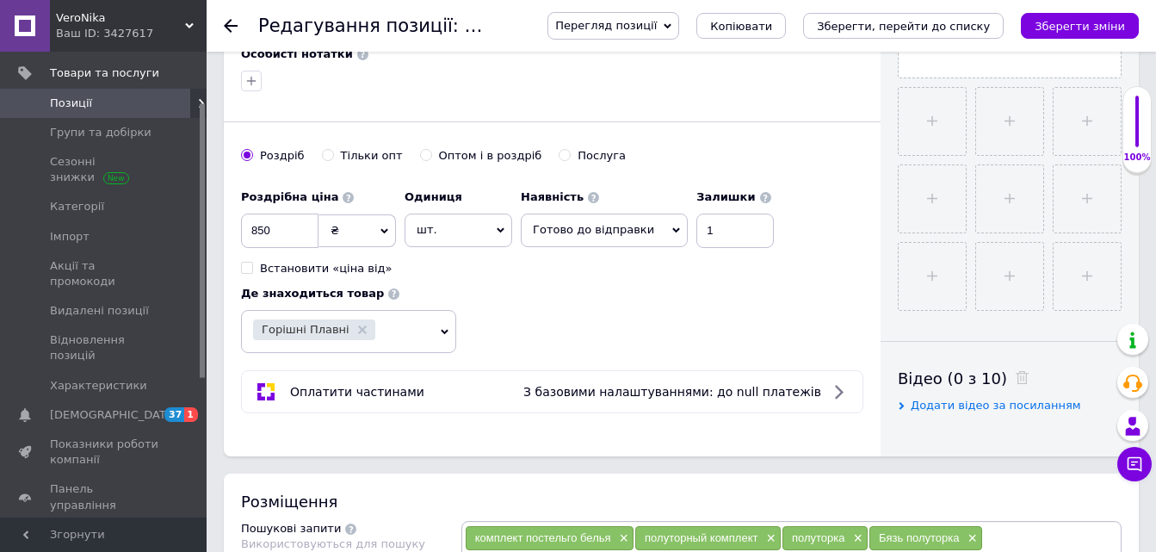
scroll to position [603, 0]
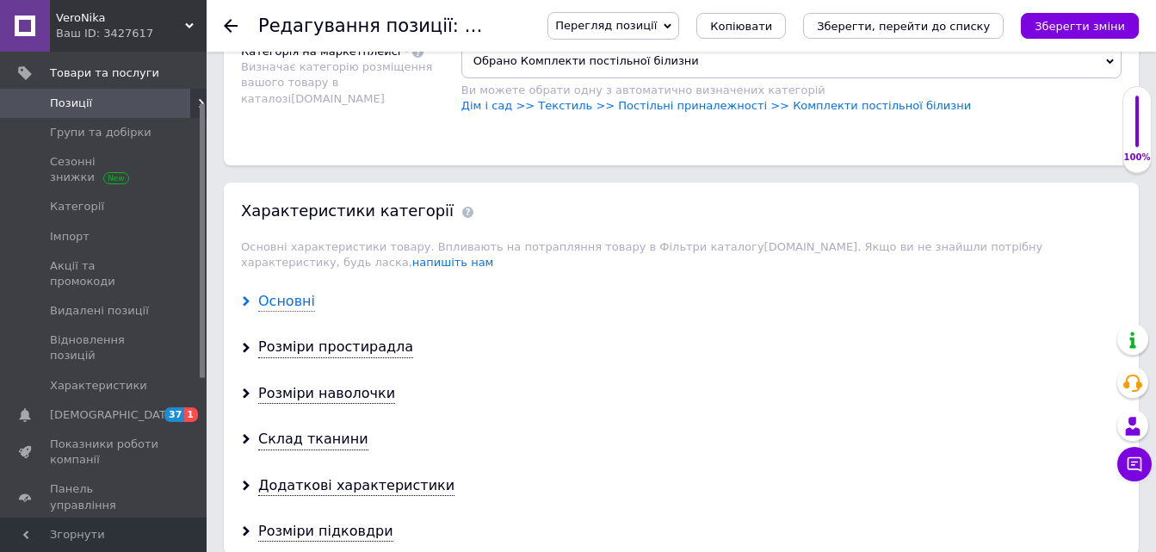
type input "Комплект постельного белья полуторный 150х215 Красное перо на белом Бязь голд л…"
drag, startPoint x: 282, startPoint y: 286, endPoint x: 444, endPoint y: 205, distance: 181.8
click at [282, 292] on div "Основні" at bounding box center [286, 302] width 57 height 20
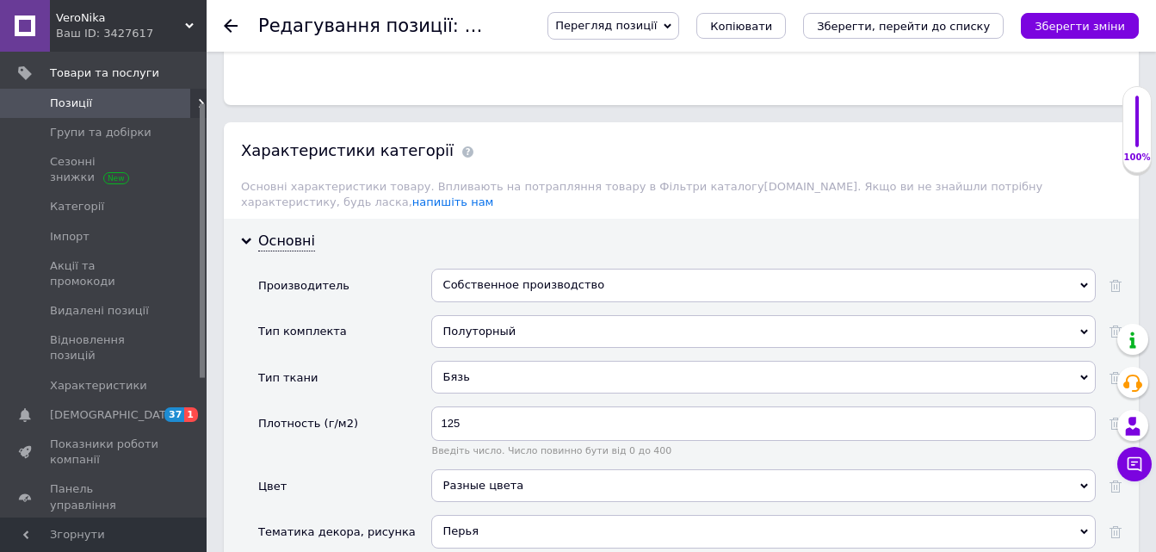
scroll to position [1378, 0]
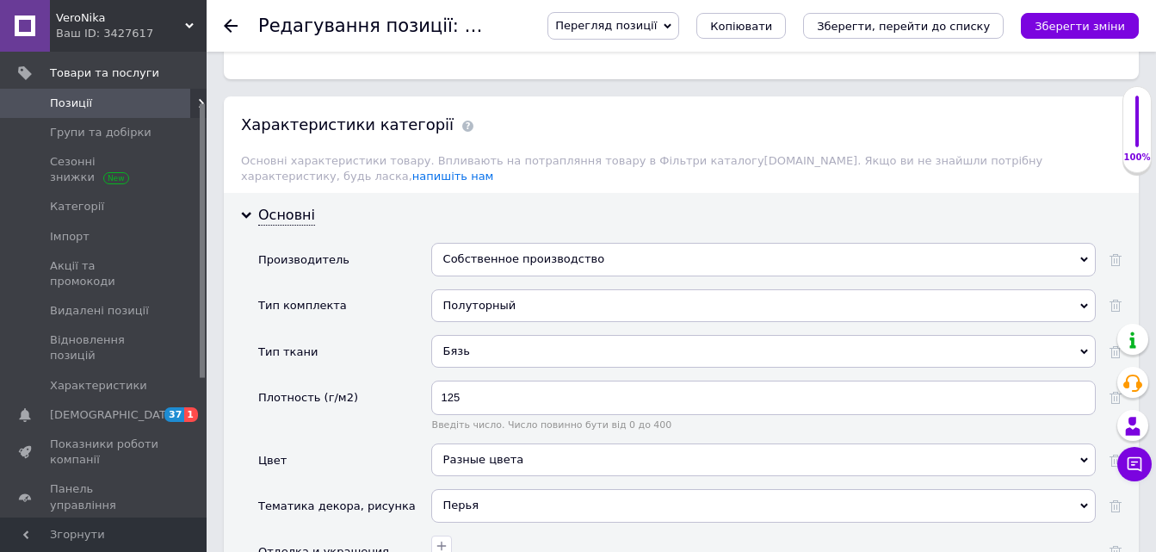
click at [466, 248] on div "Собственное производство" at bounding box center [763, 259] width 665 height 33
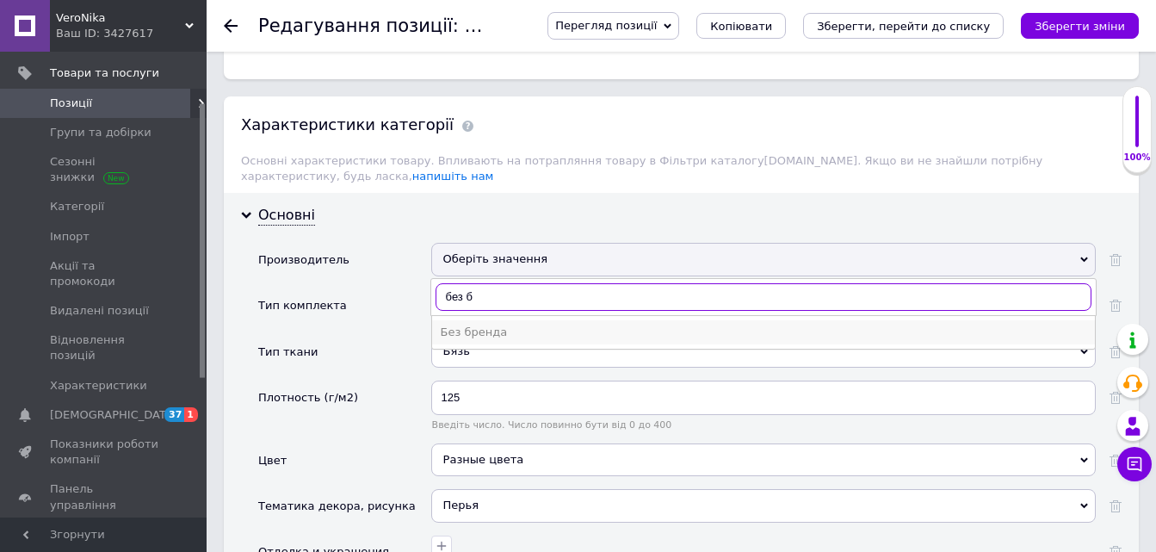
type input "без б"
click at [492, 325] on div "Без бренда" at bounding box center [764, 332] width 646 height 15
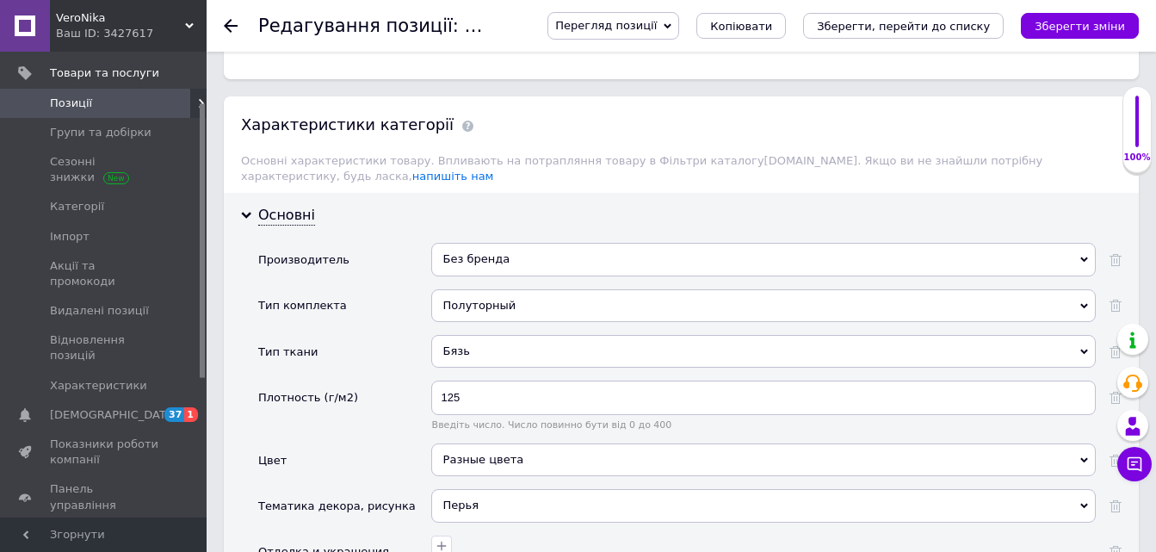
drag, startPoint x: 1081, startPoint y: 25, endPoint x: 710, endPoint y: 0, distance: 372.8
click at [1081, 24] on icon "Зберегти зміни" at bounding box center [1080, 26] width 90 height 13
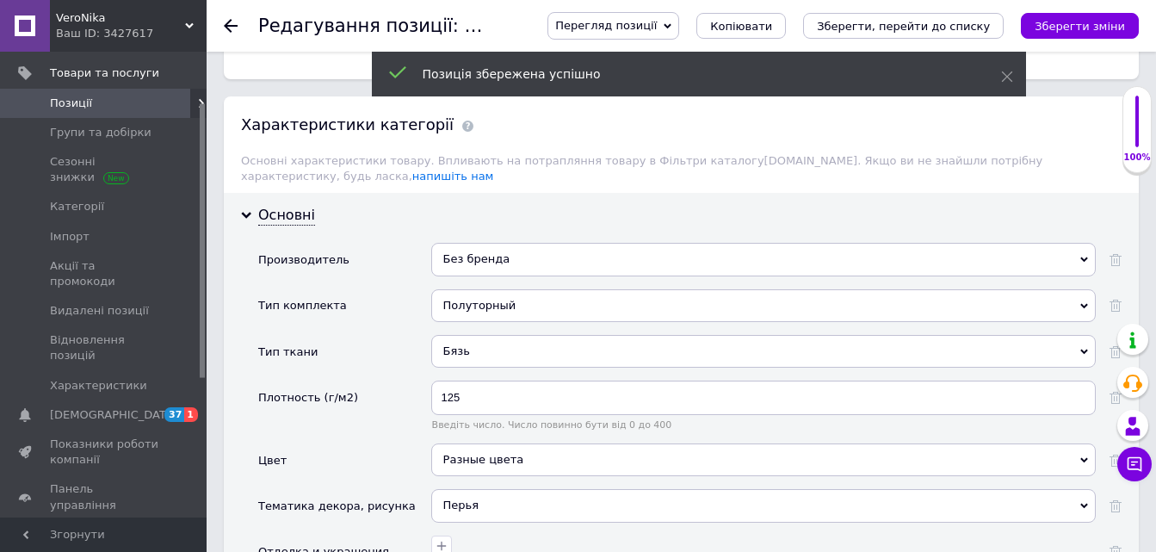
click at [232, 25] on use at bounding box center [231, 26] width 14 height 14
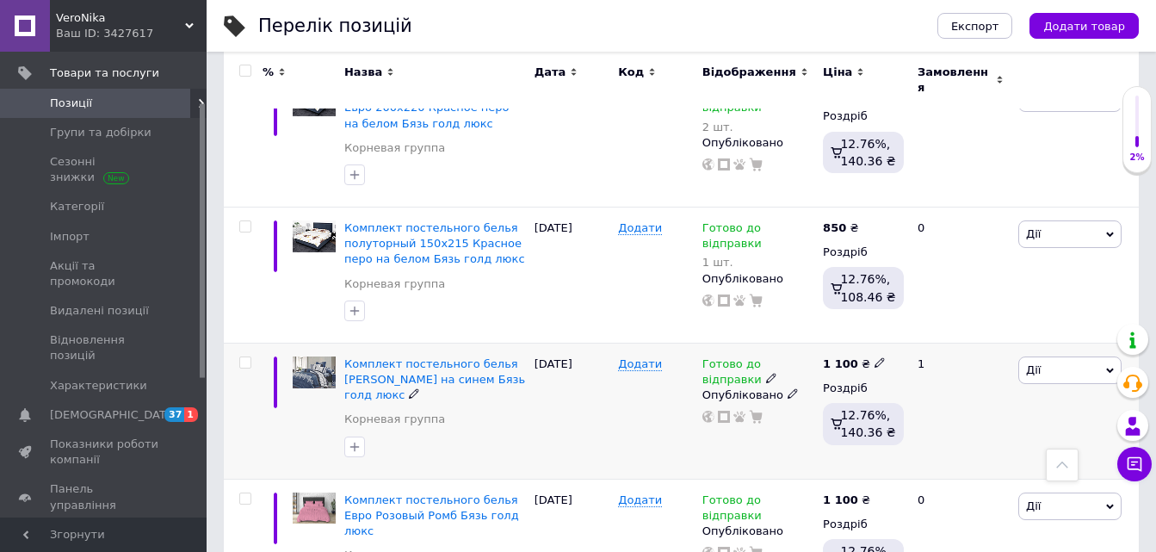
scroll to position [1033, 0]
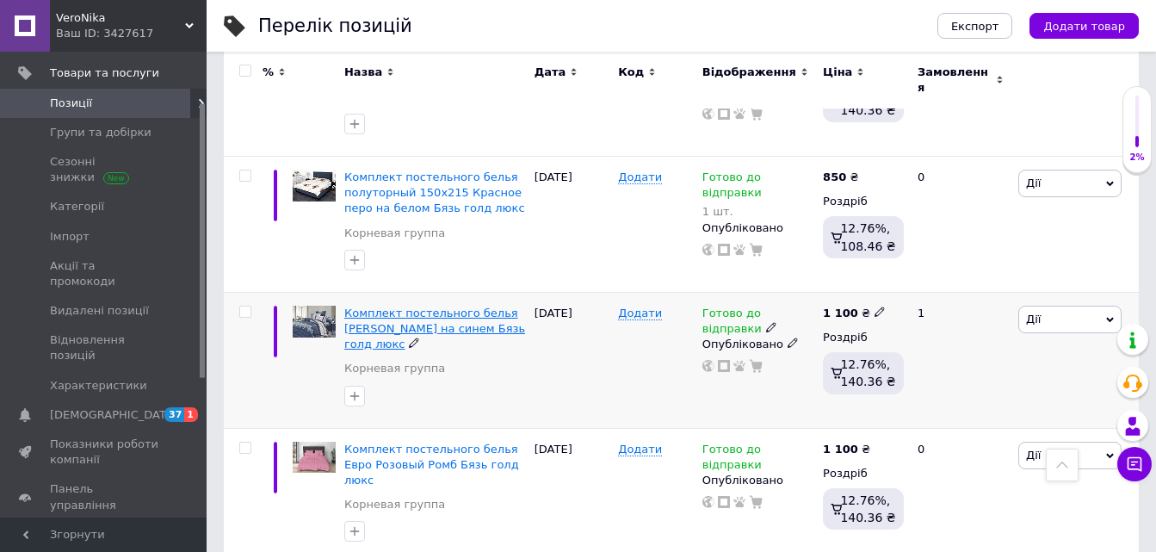
click at [455, 307] on span "Комплект постельного белья [PERSON_NAME] на синем Бязь голд люкс" at bounding box center [434, 329] width 181 height 44
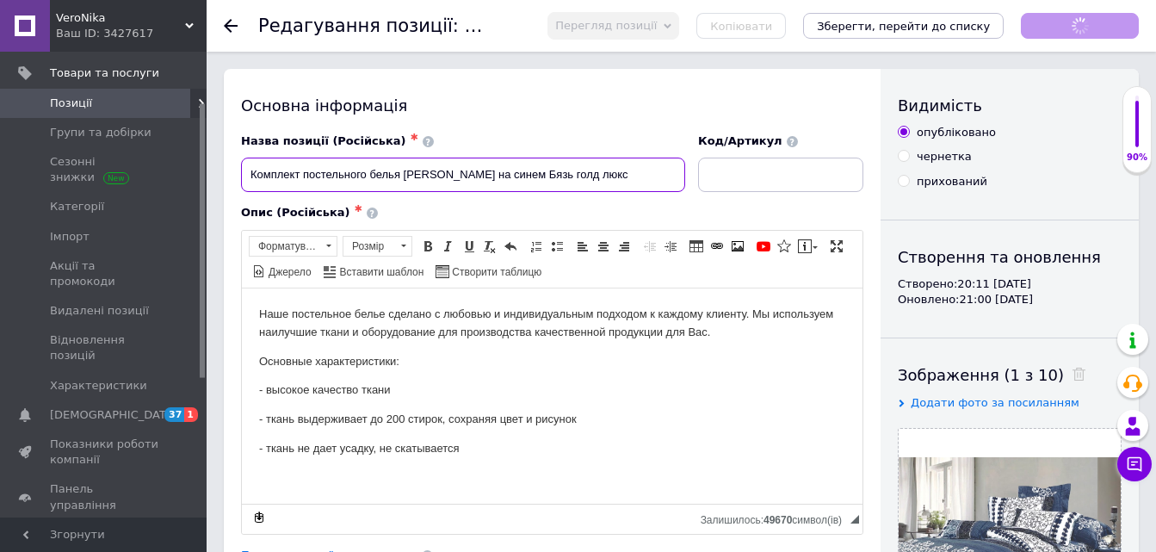
drag, startPoint x: 434, startPoint y: 171, endPoint x: 462, endPoint y: 199, distance: 39.6
click at [446, 170] on input "Комплект постельного белья [PERSON_NAME] на синем Бязь голд люкс" at bounding box center [463, 175] width 444 height 34
drag, startPoint x: 435, startPoint y: 174, endPoint x: 444, endPoint y: 199, distance: 26.7
click at [437, 171] on input "Комплект постельного белья [PERSON_NAME] на синем Бязь голд люкс" at bounding box center [463, 175] width 444 height 34
click at [430, 175] on input "Комплект постельного белья [PERSON_NAME] на синем Бязь голд люкс" at bounding box center [463, 175] width 444 height 34
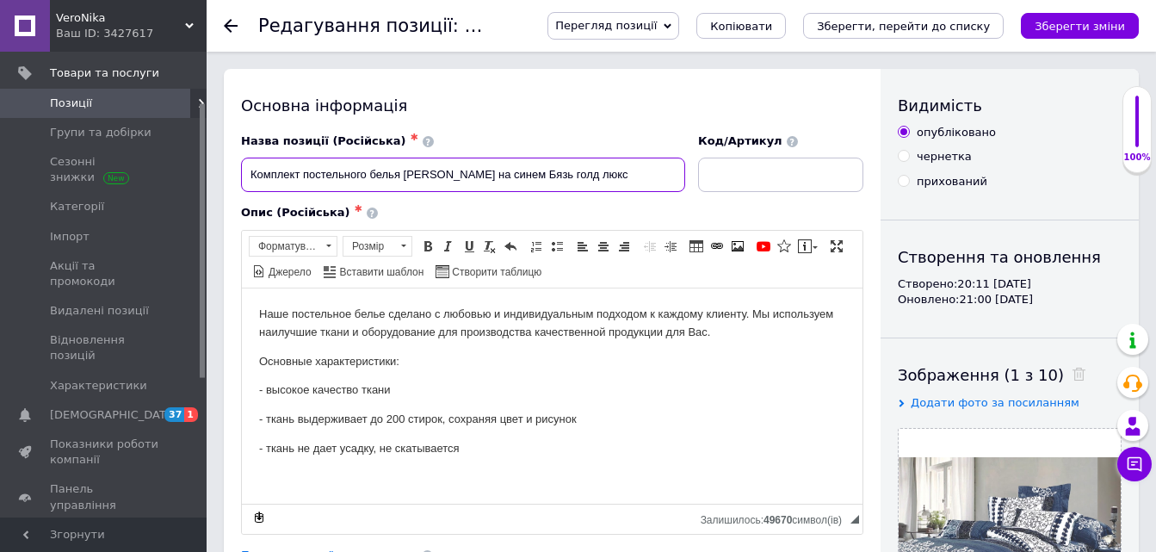
click at [431, 171] on input "Комплект постельного белья [PERSON_NAME] на синем Бязь голд люкс" at bounding box center [463, 175] width 444 height 34
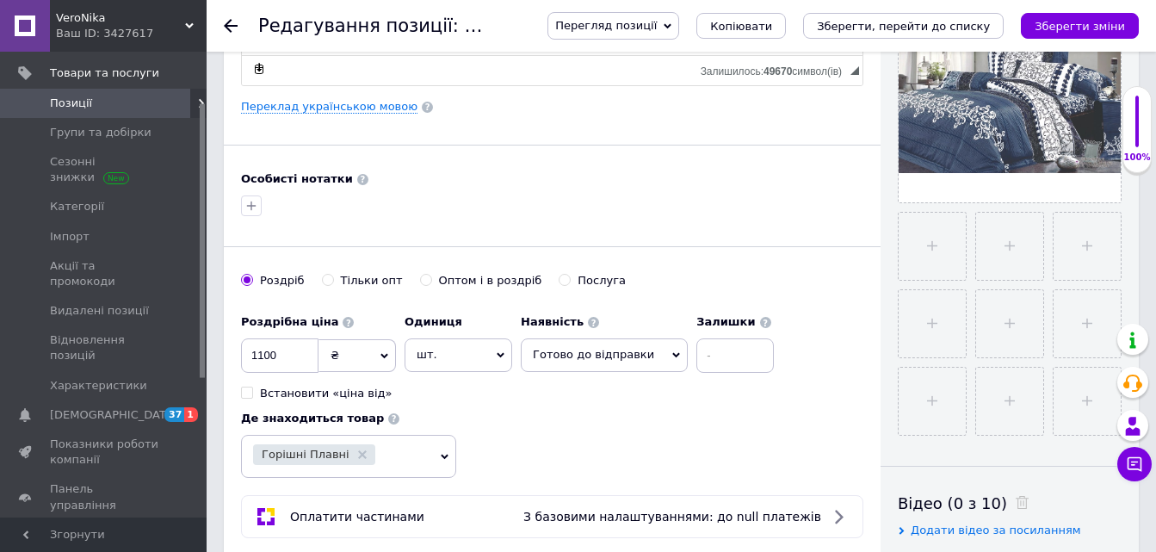
scroll to position [517, 0]
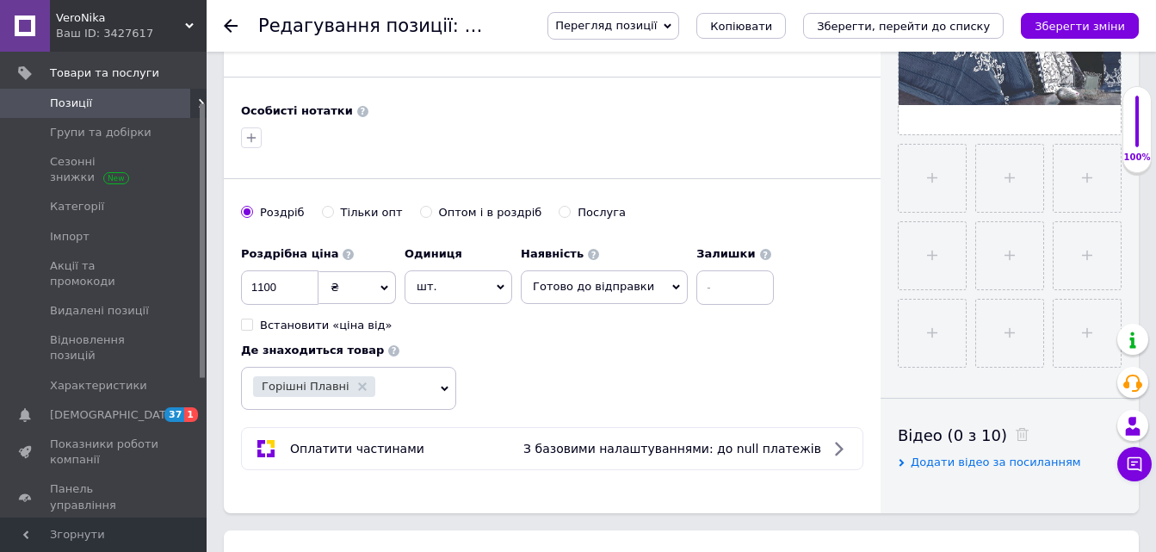
type input "Комплект постельного белья Евро 200х220 Вензеля на синем Бязь голд люкс"
click at [697, 290] on input at bounding box center [735, 287] width 77 height 34
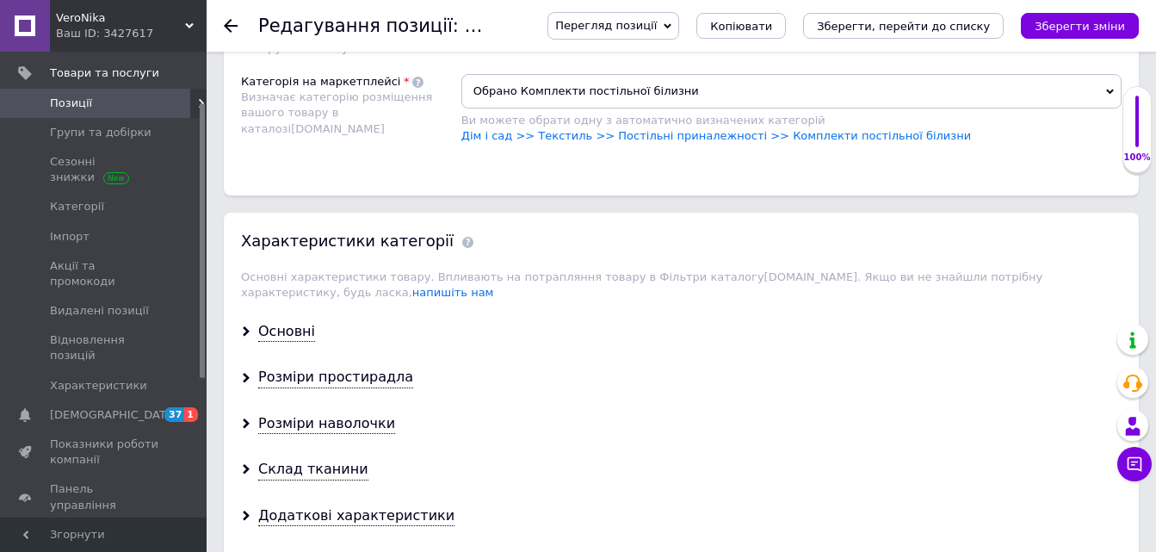
scroll to position [1378, 0]
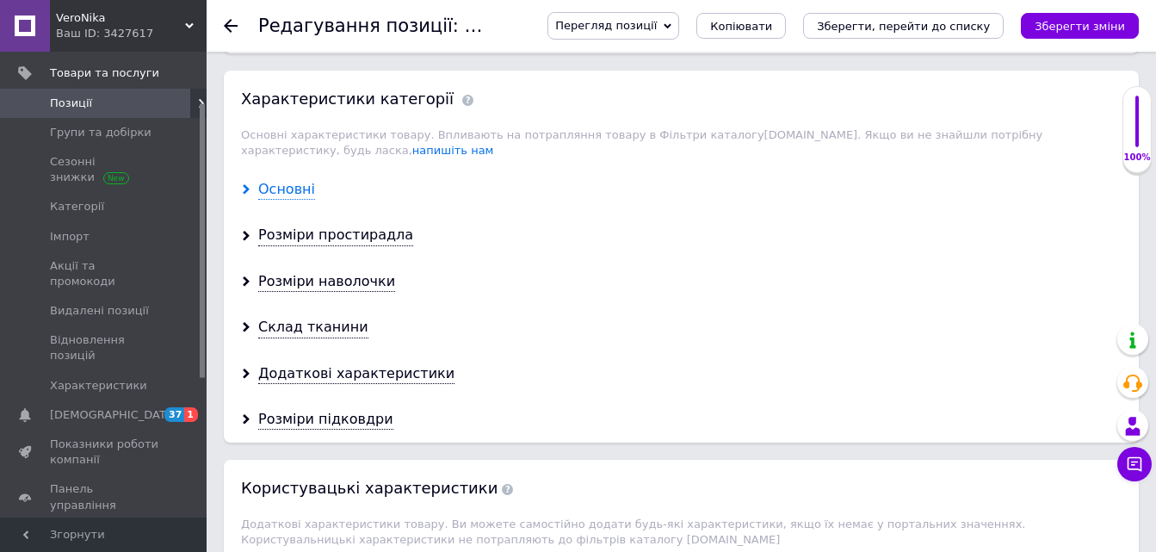
type input "10"
click at [294, 180] on div "Основні" at bounding box center [286, 190] width 57 height 20
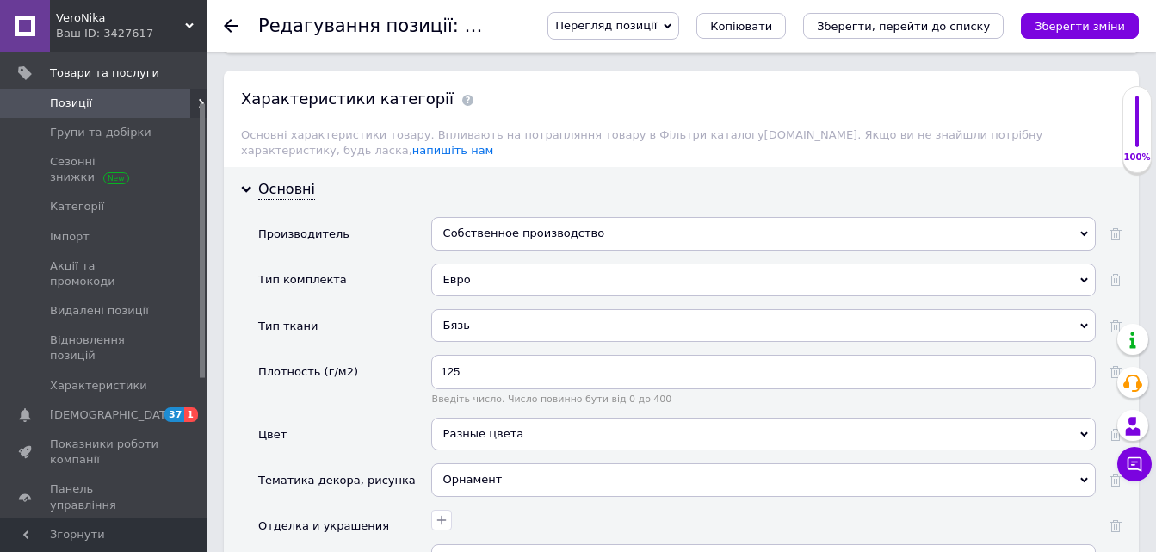
click at [460, 217] on div "Собственное производство" at bounding box center [763, 233] width 665 height 33
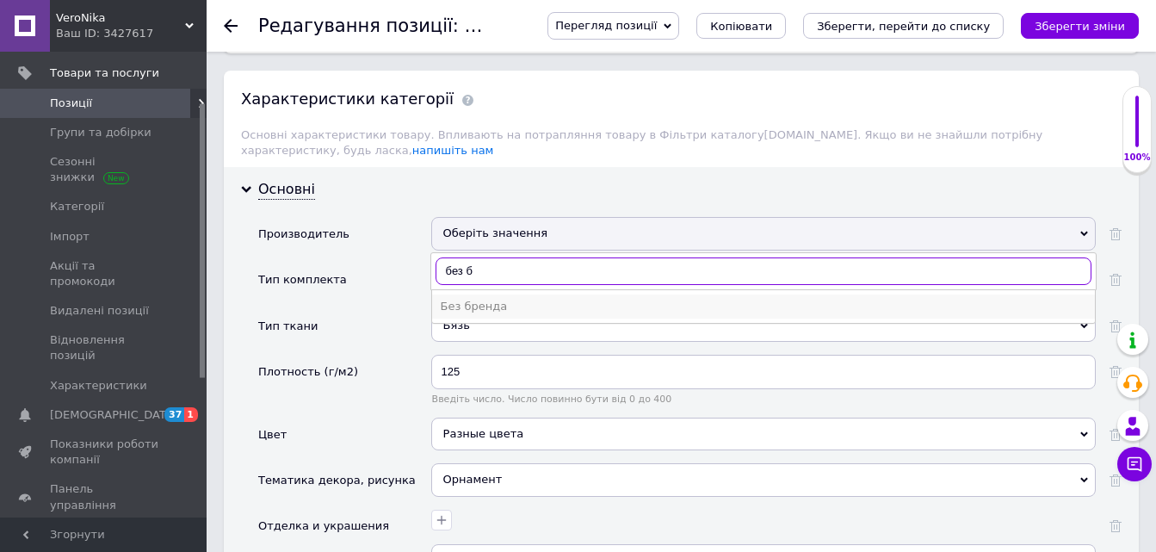
type input "без б"
click at [474, 299] on div "Без бренда" at bounding box center [764, 306] width 646 height 15
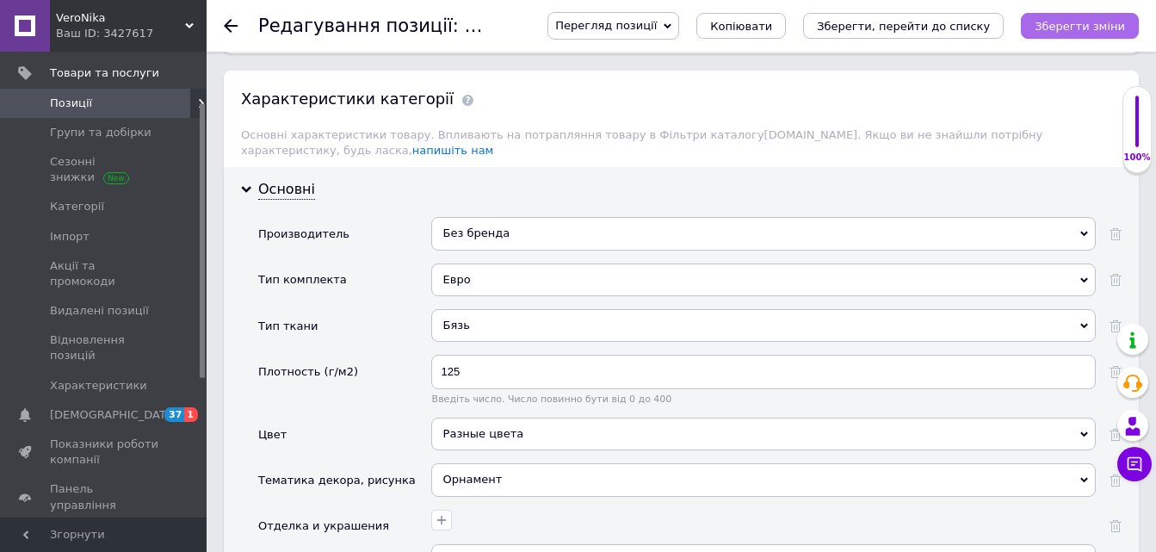
click at [1070, 21] on icon "Зберегти зміни" at bounding box center [1080, 26] width 90 height 13
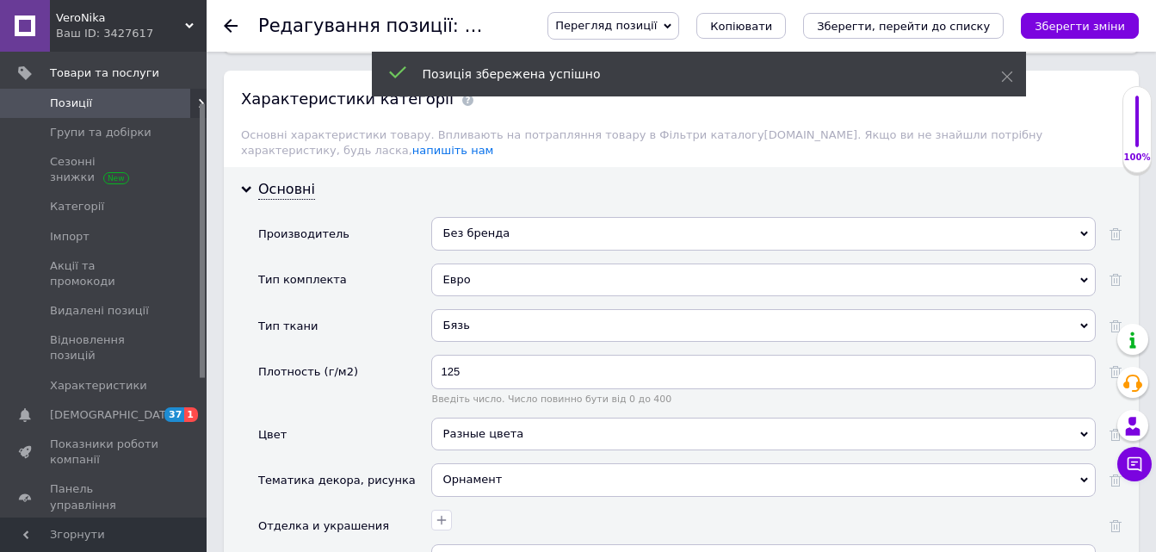
click at [231, 23] on icon at bounding box center [231, 26] width 14 height 14
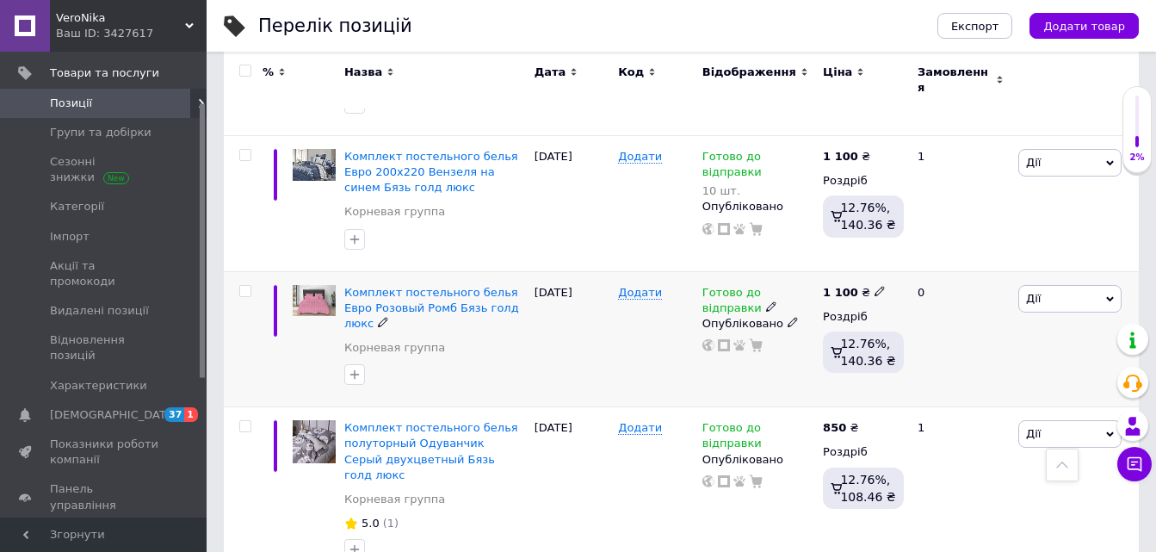
scroll to position [1205, 0]
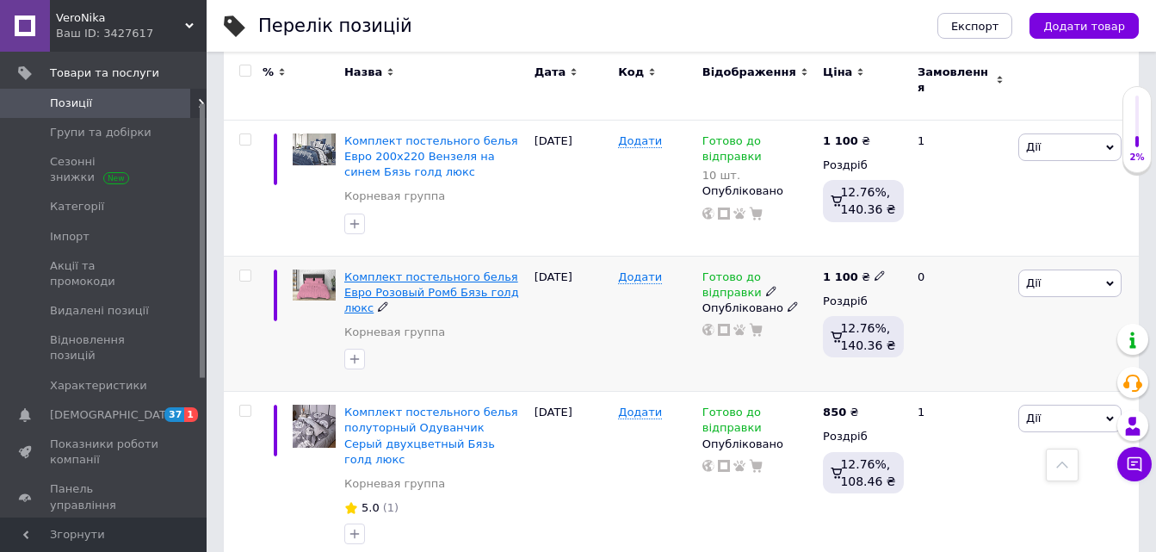
click at [411, 270] on span "Комплект постельного белья Евро Розовый Ромб Бязь голд люкс" at bounding box center [431, 292] width 175 height 44
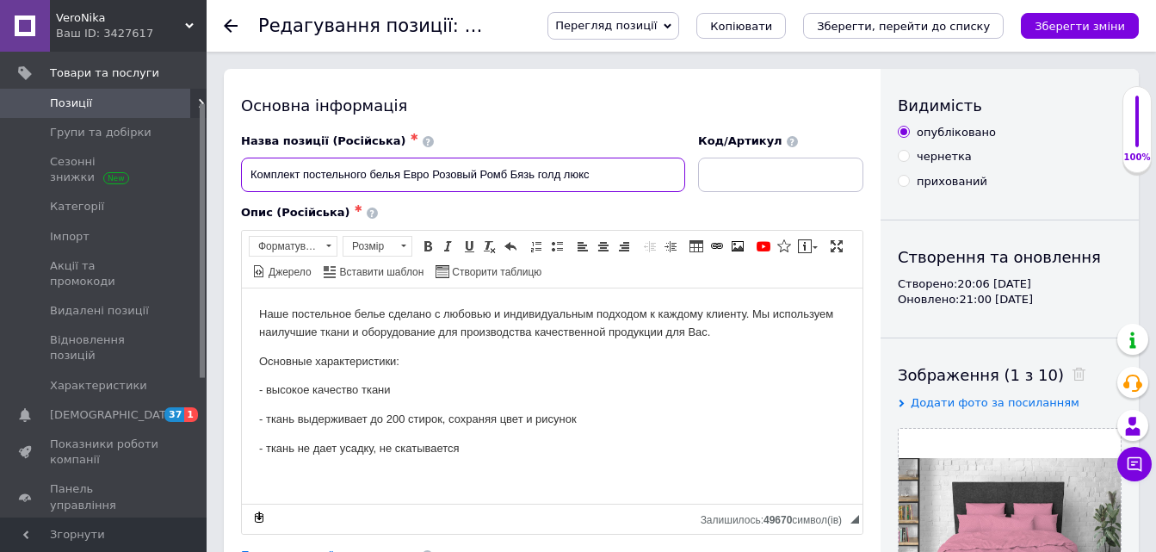
click at [436, 173] on input "Комплект постельного белья Евро Розовый Ромб Бязь голд люкс" at bounding box center [463, 175] width 444 height 34
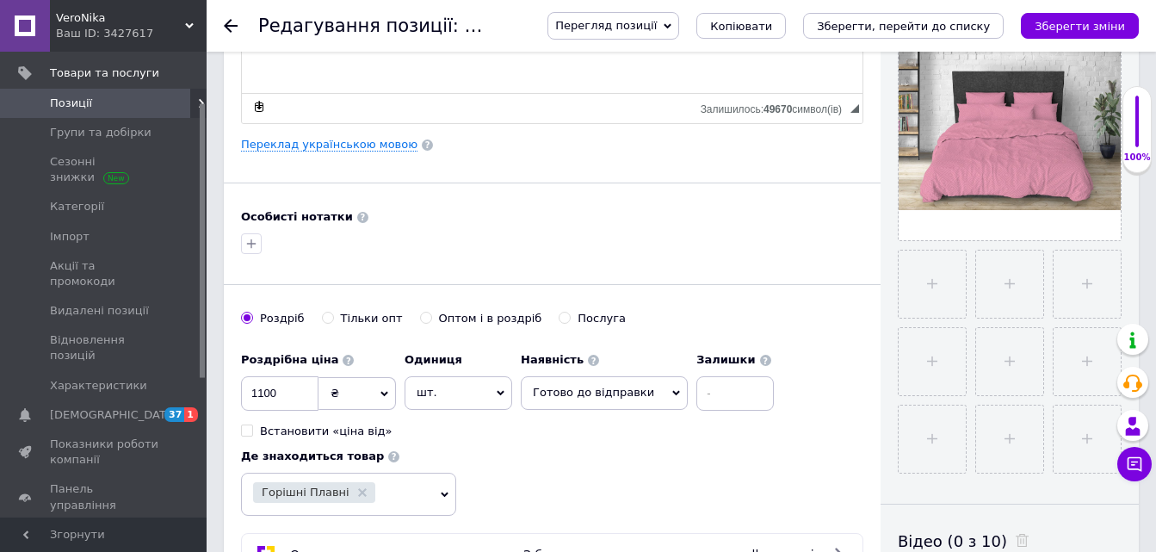
scroll to position [517, 0]
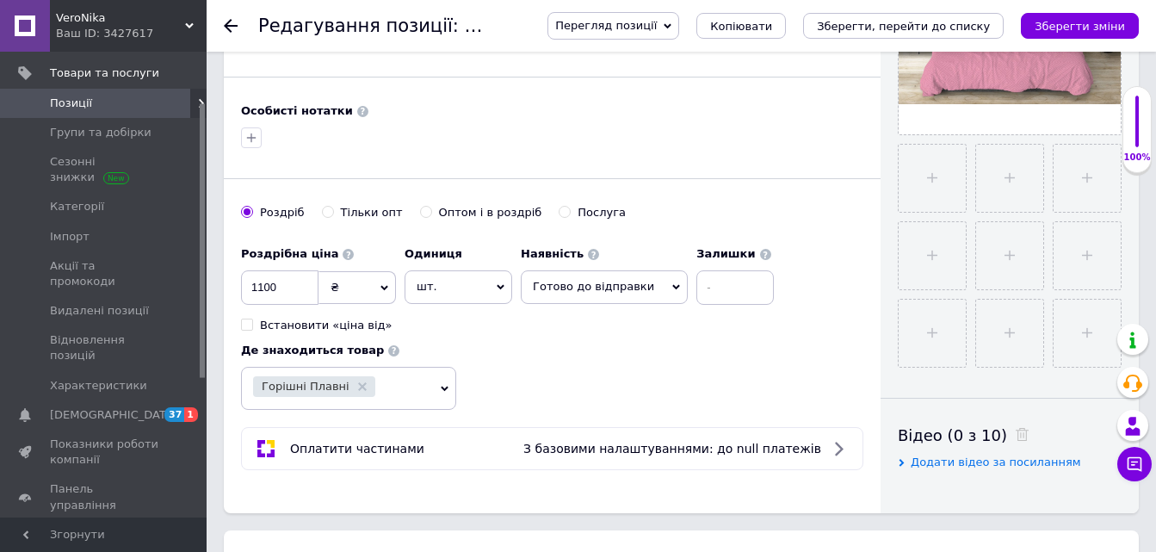
type input "Комплект постельного белья Евро 200х220 Розовый Ромб Бязь голд люкс"
click at [697, 284] on input at bounding box center [735, 287] width 77 height 34
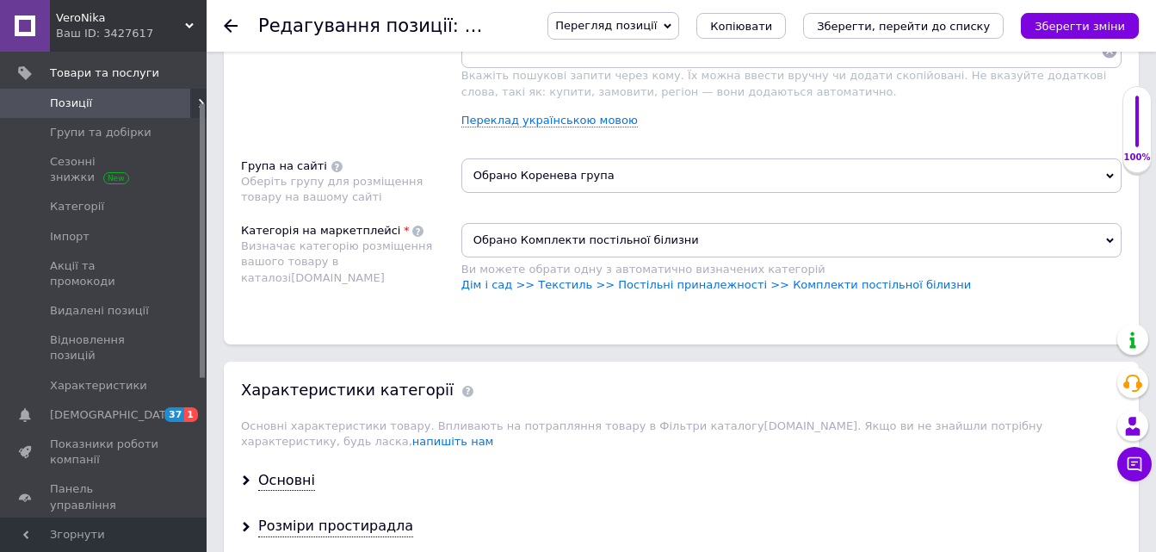
scroll to position [1292, 0]
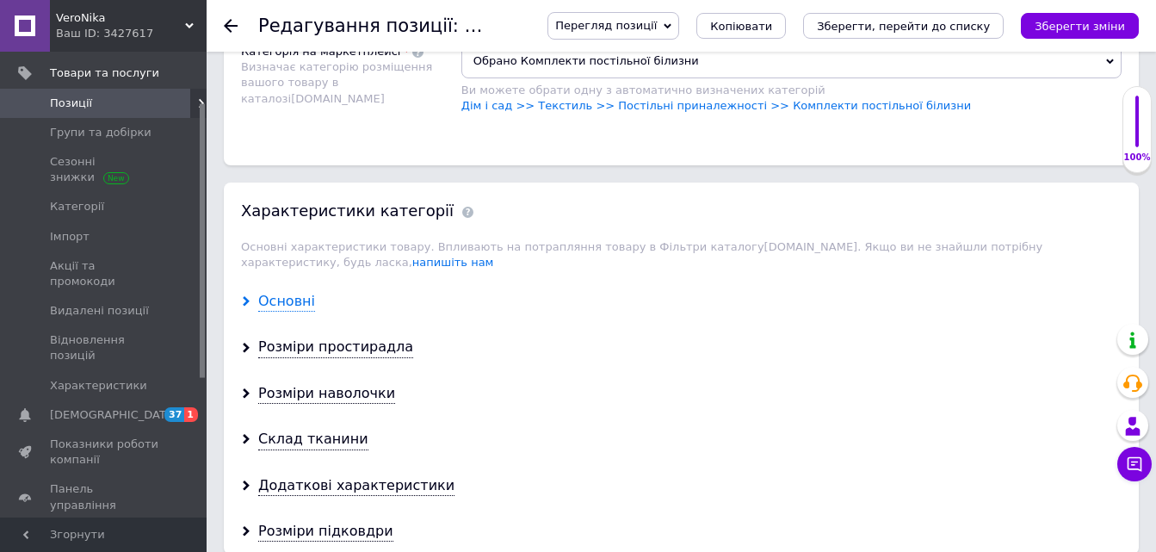
type input "1"
click at [283, 292] on div "Основні" at bounding box center [286, 302] width 57 height 20
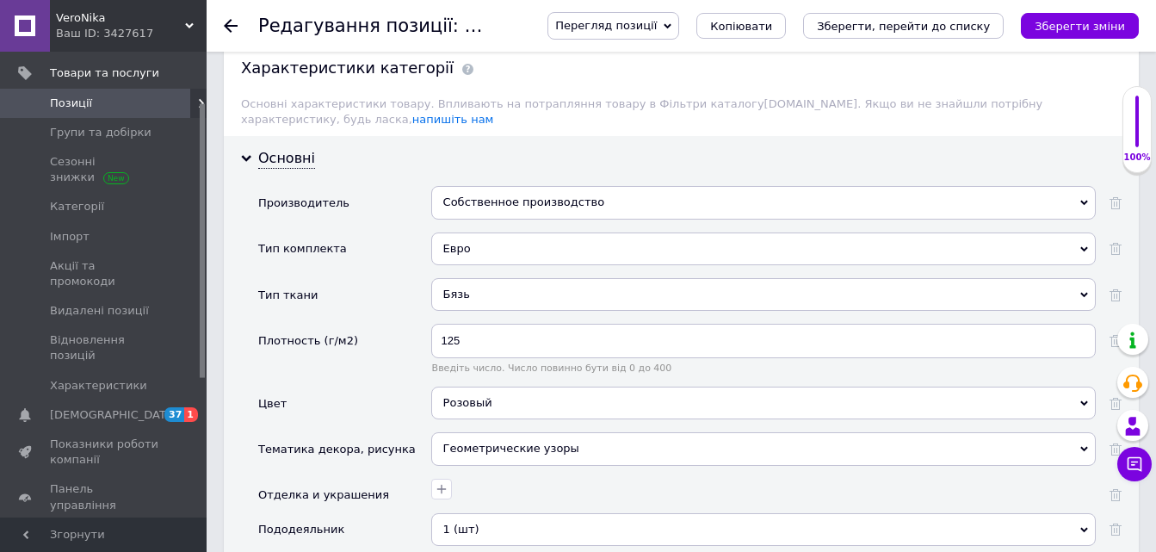
scroll to position [1464, 0]
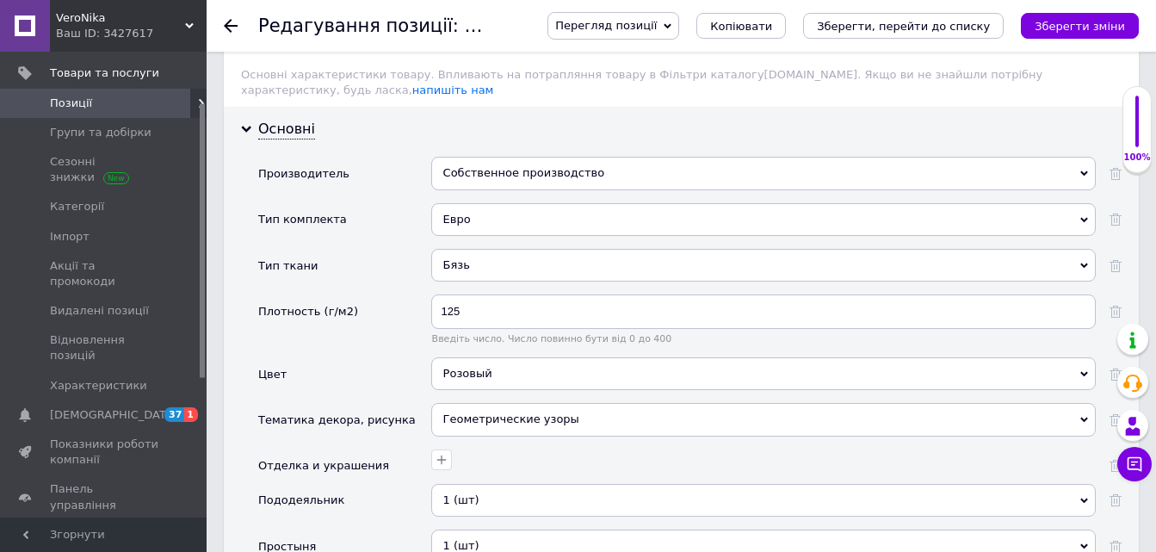
click at [453, 164] on div "Собственное производство" at bounding box center [763, 173] width 665 height 33
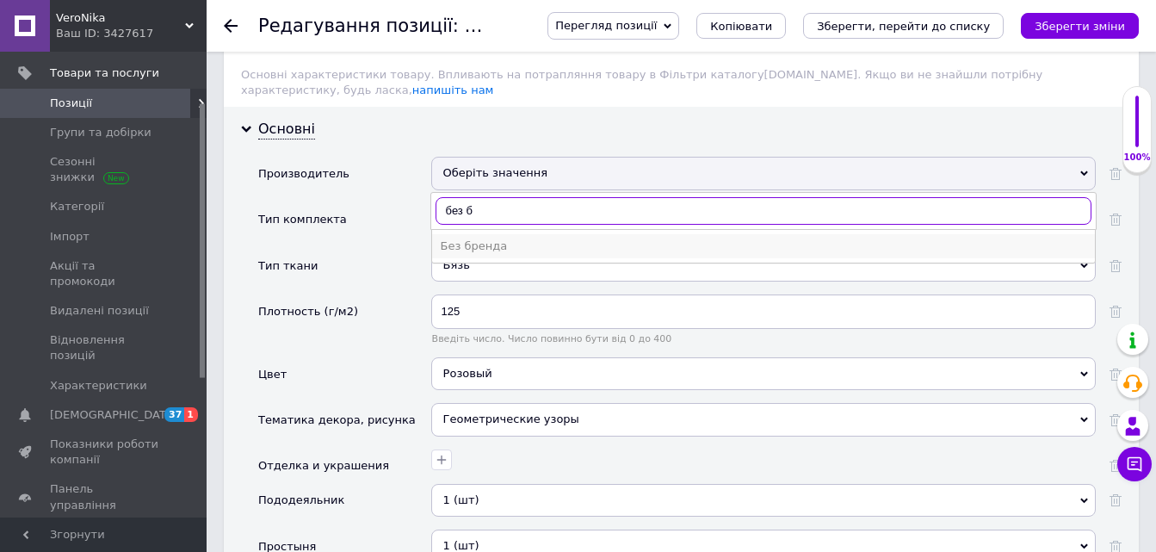
type input "без б"
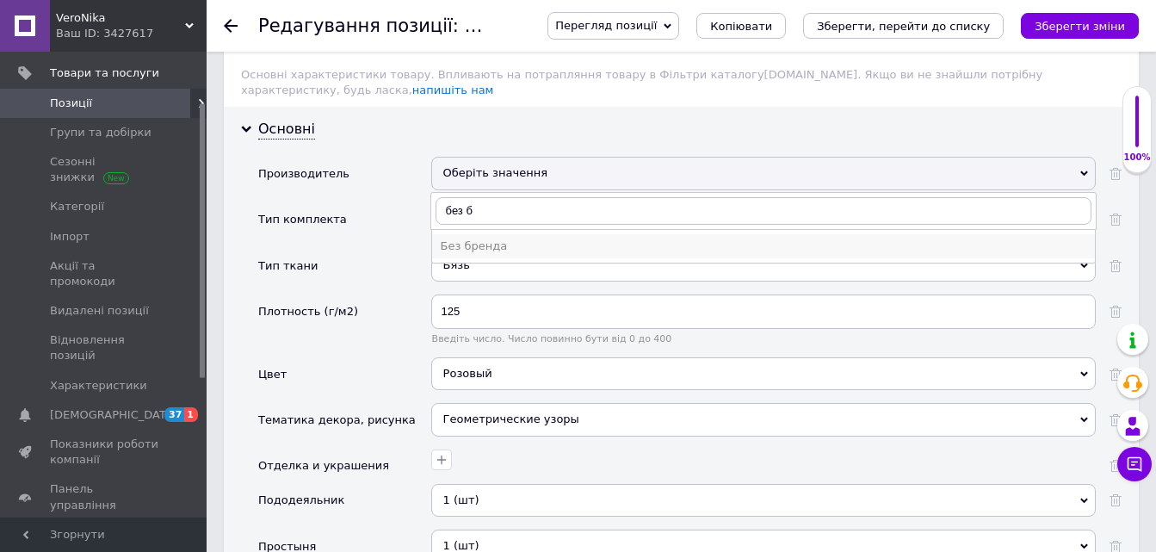
click at [474, 239] on div "Без бренда" at bounding box center [764, 246] width 646 height 15
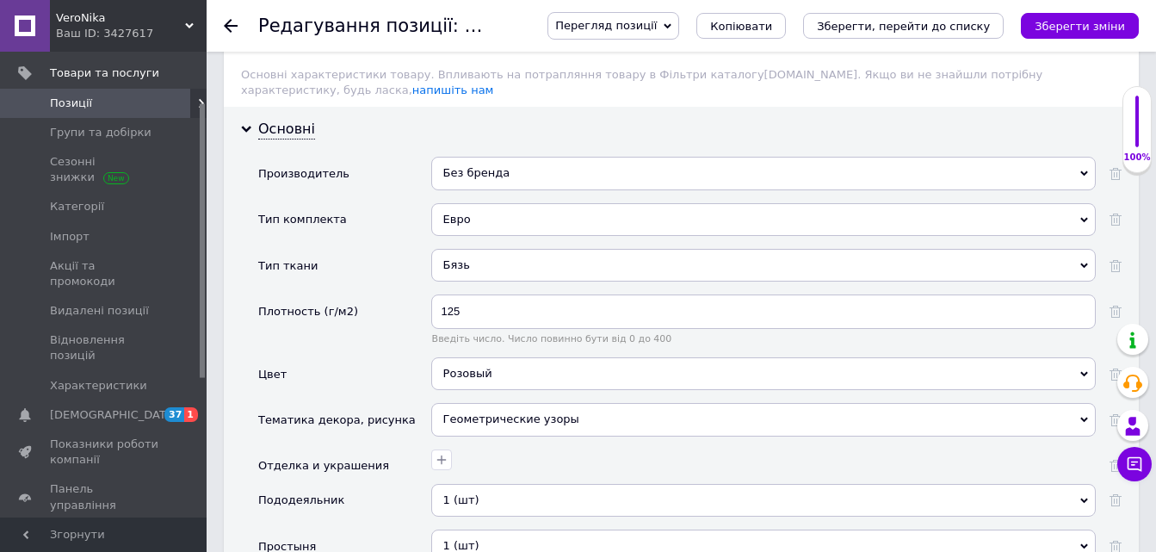
click at [1069, 24] on icon "Зберегти зміни" at bounding box center [1080, 26] width 90 height 13
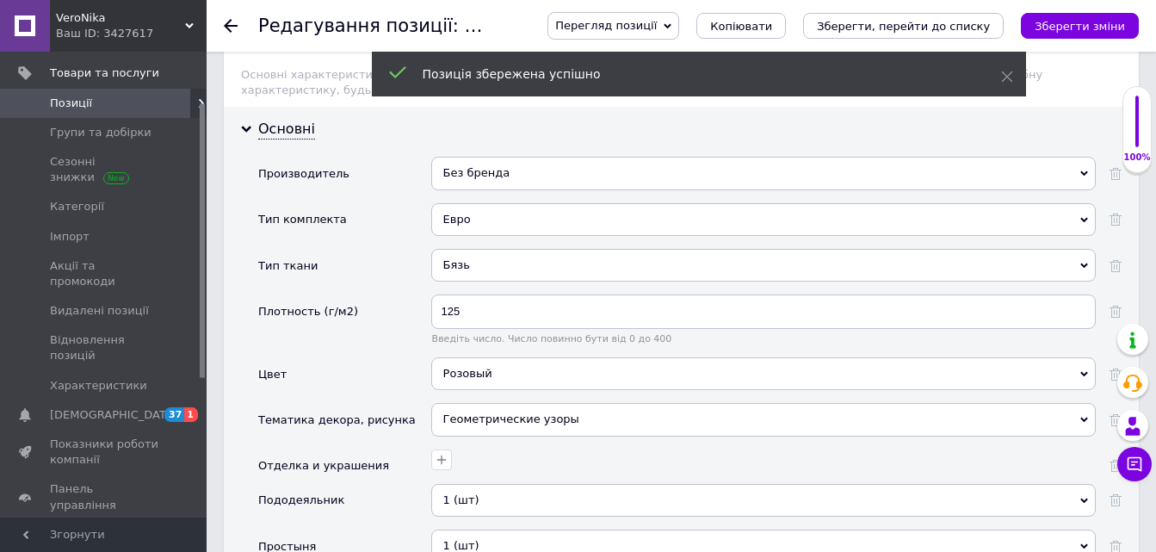
click at [230, 26] on use at bounding box center [231, 26] width 14 height 14
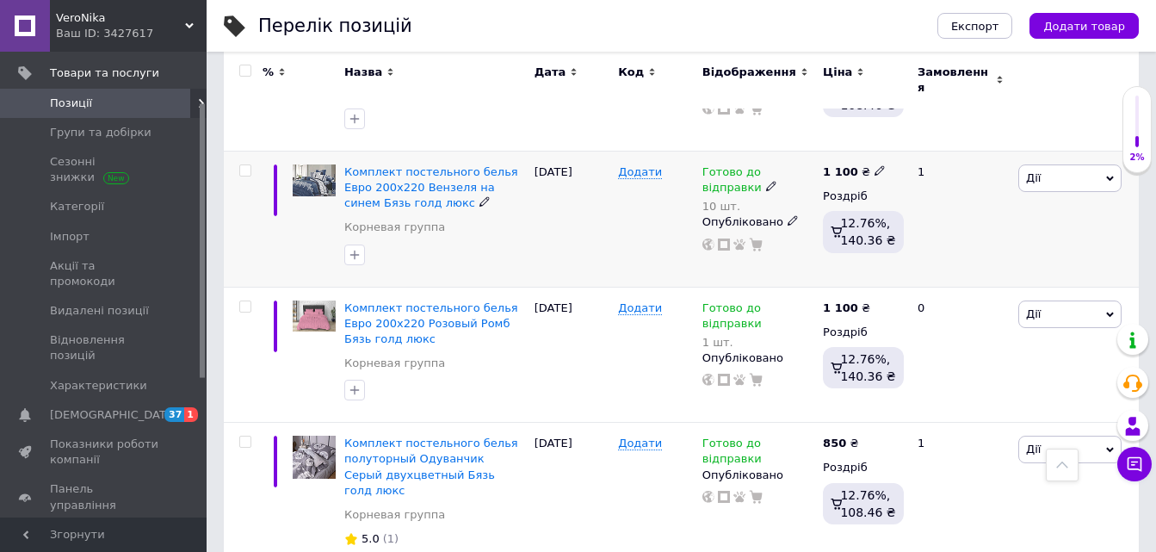
scroll to position [1292, 0]
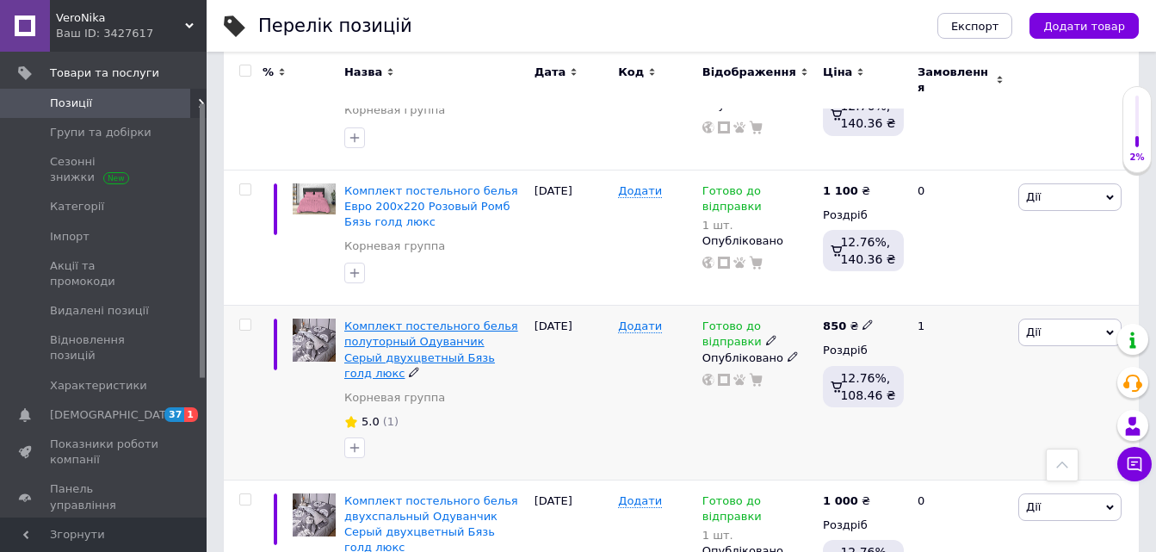
click at [391, 319] on span "Комплект постельного белья полуторный Одуванчик Серый двухцветный Бязь голд люкс" at bounding box center [431, 349] width 174 height 60
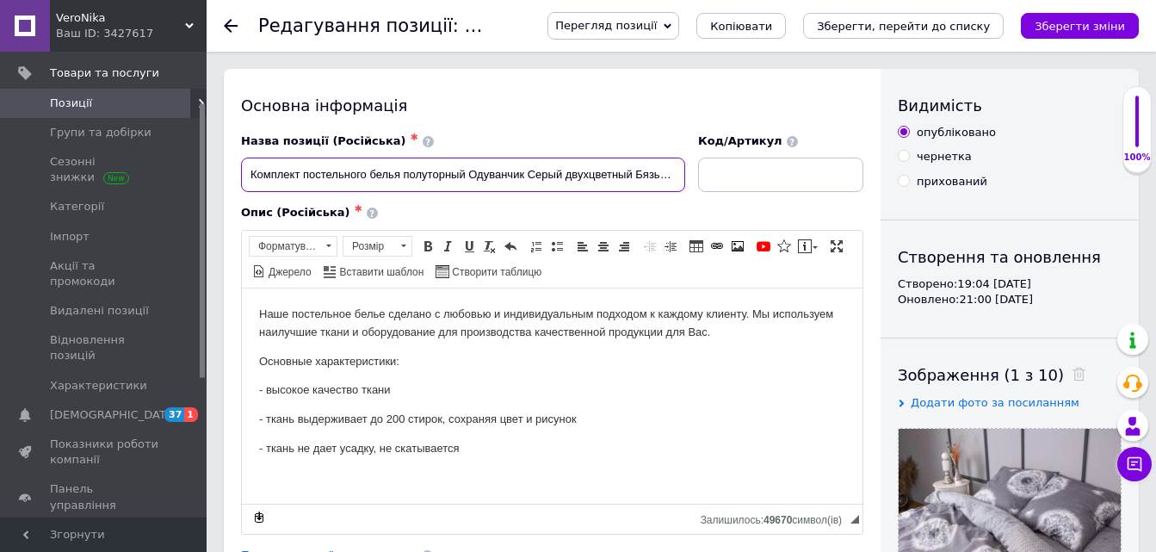
drag, startPoint x: 469, startPoint y: 173, endPoint x: 468, endPoint y: 202, distance: 29.3
click at [472, 173] on input "Комплект постельного белья полуторный Одуванчик Серый двухцветный Бязь голд люкс" at bounding box center [463, 175] width 444 height 34
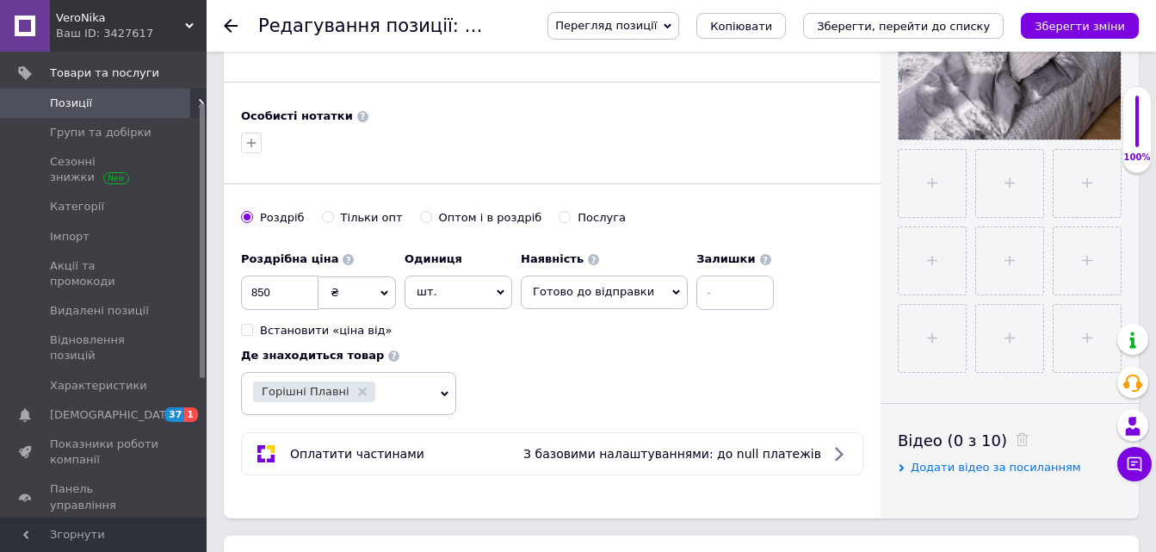
scroll to position [517, 0]
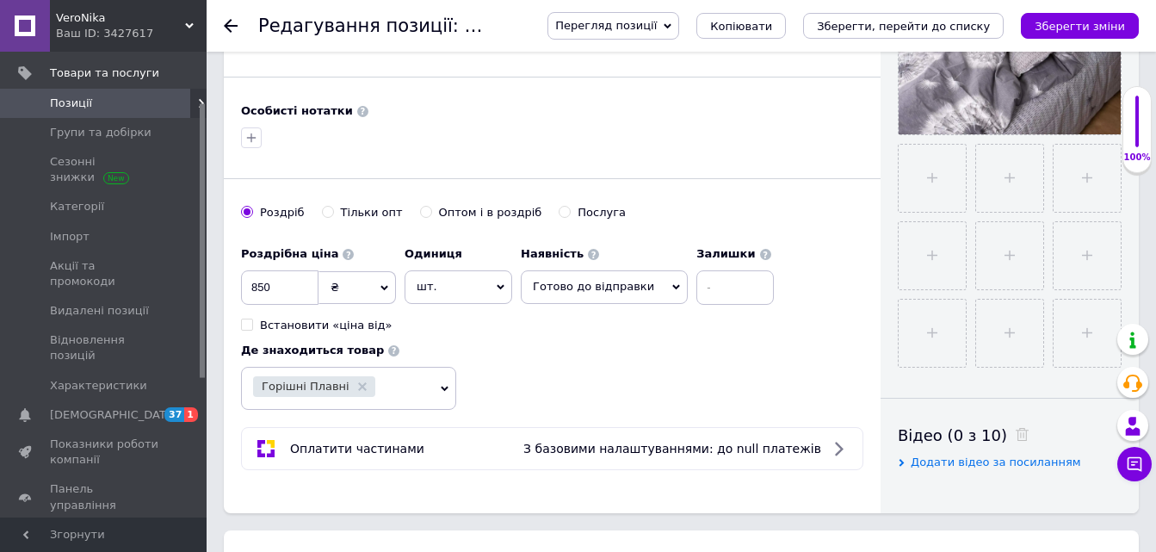
type input "Комплект постельного белья полуторный 150х215 Одуванчик Серый двухцветный Бязь …"
click at [697, 291] on input at bounding box center [735, 287] width 77 height 34
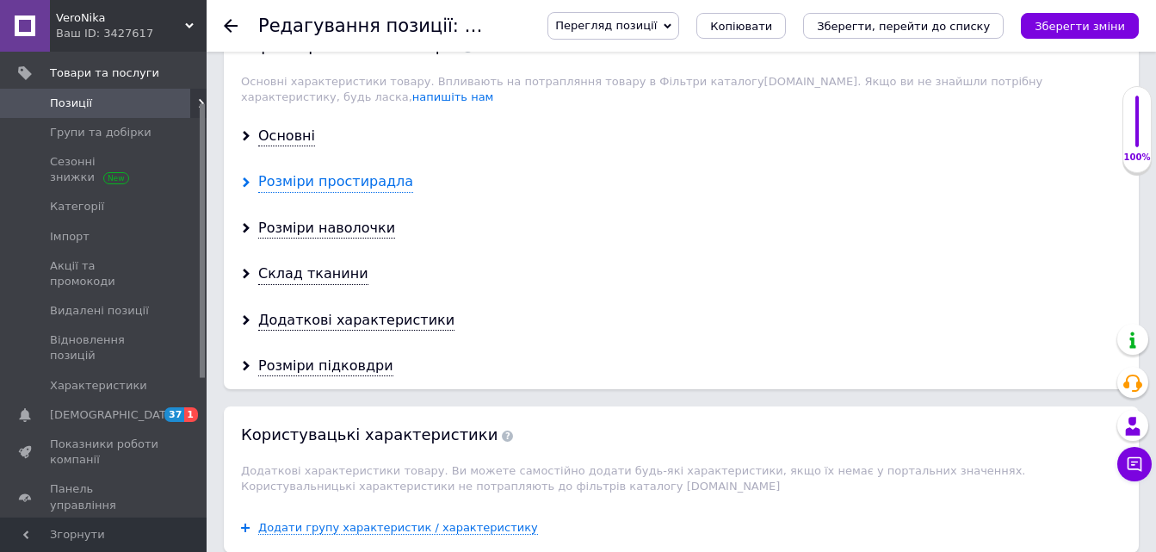
scroll to position [1464, 0]
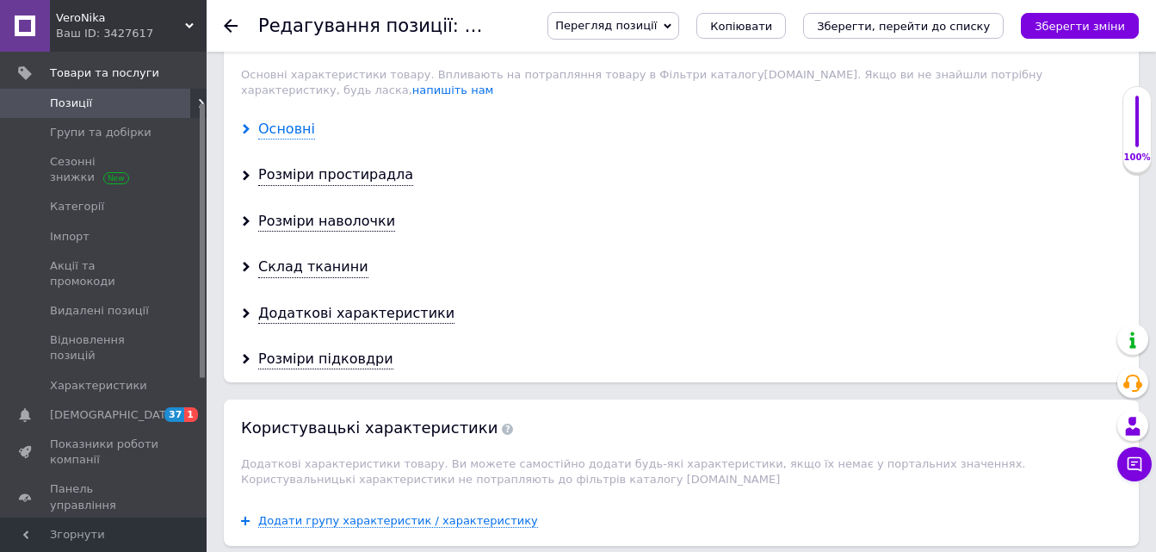
type input "10"
click at [272, 120] on div "Основні" at bounding box center [286, 130] width 57 height 20
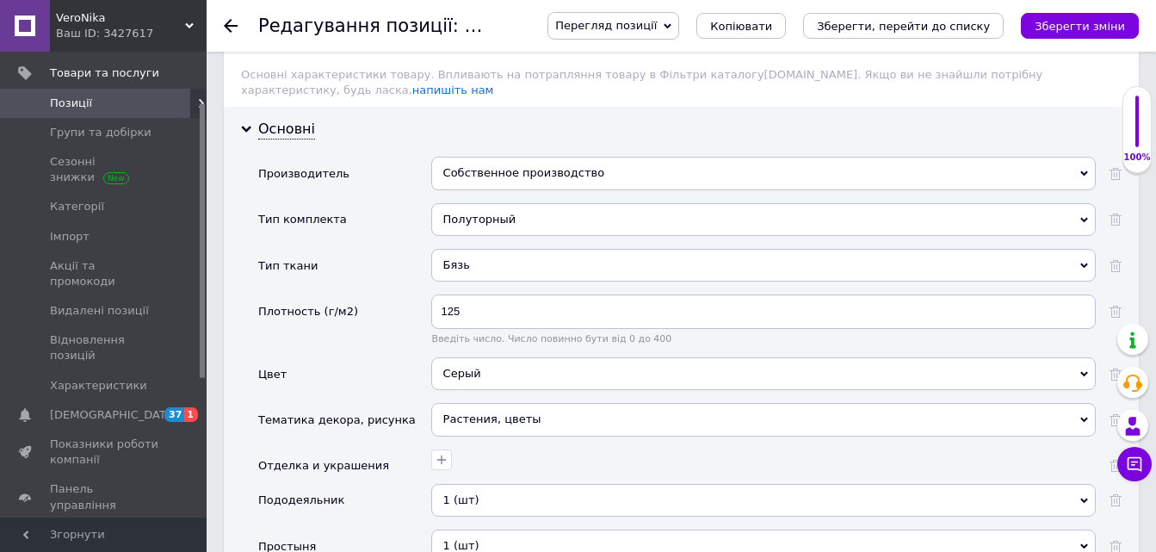
click at [462, 157] on div "Собственное производство" at bounding box center [763, 173] width 665 height 33
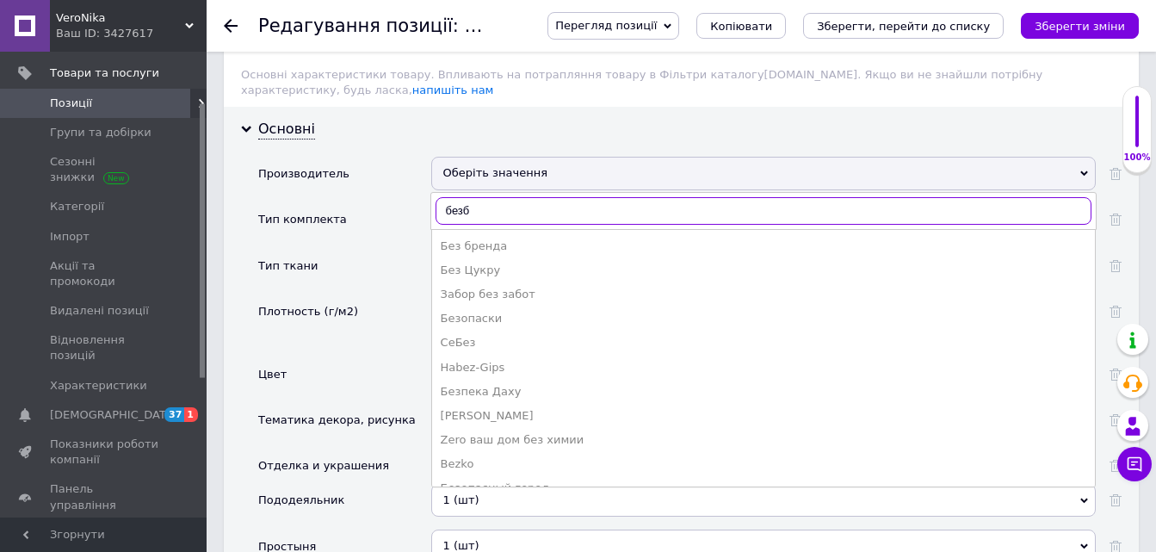
click at [464, 197] on input "безб" at bounding box center [764, 211] width 656 height 28
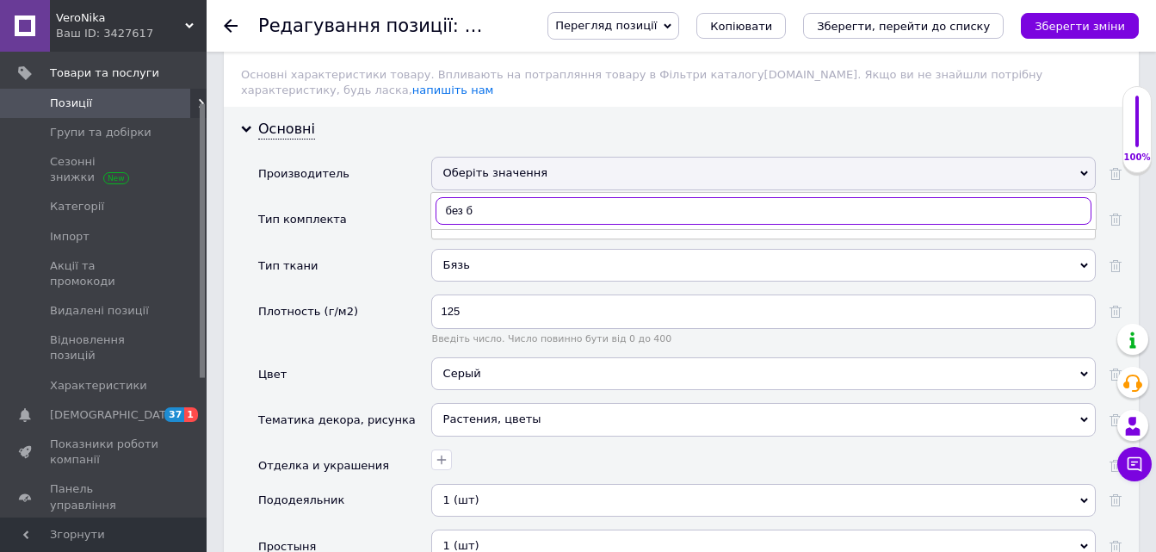
click at [475, 197] on input "без б" at bounding box center [764, 211] width 656 height 28
type input "без б"
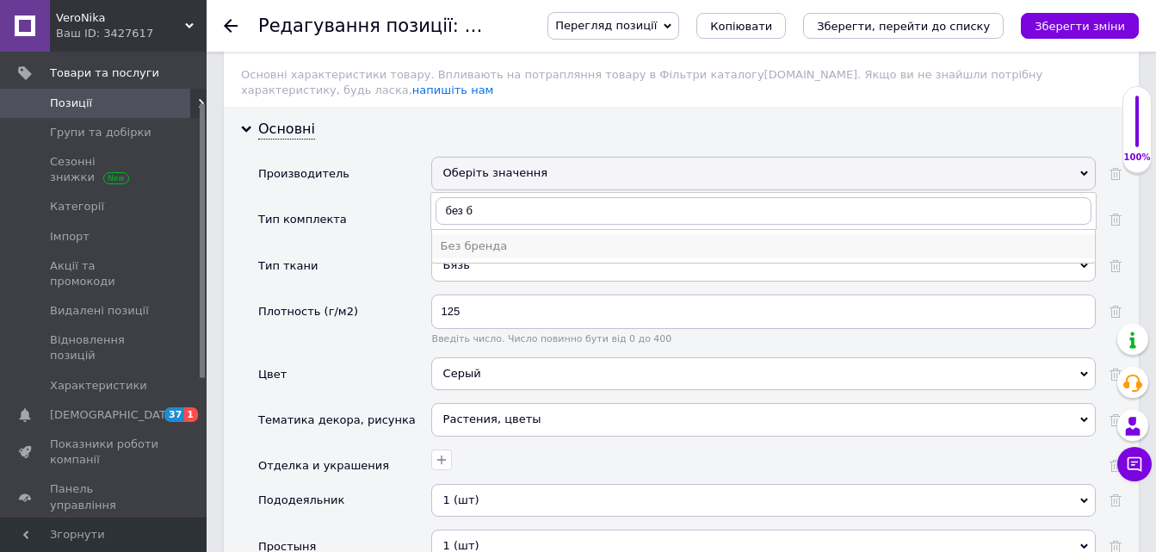
click at [464, 239] on div "Без бренда" at bounding box center [764, 246] width 646 height 15
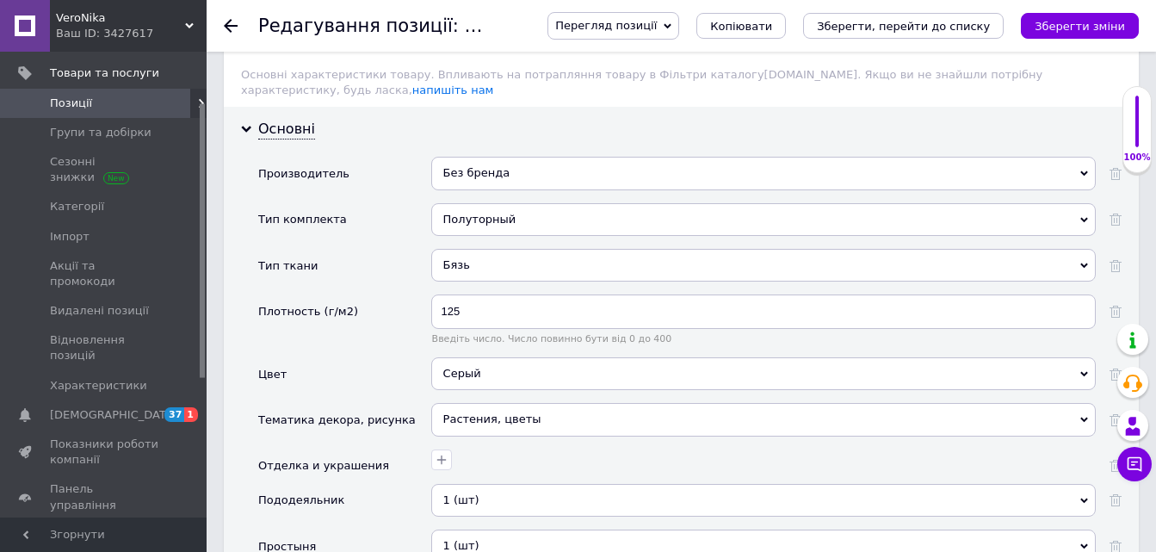
drag, startPoint x: 1072, startPoint y: 28, endPoint x: 784, endPoint y: 71, distance: 290.8
click at [1072, 27] on icon "Зберегти зміни" at bounding box center [1080, 26] width 90 height 13
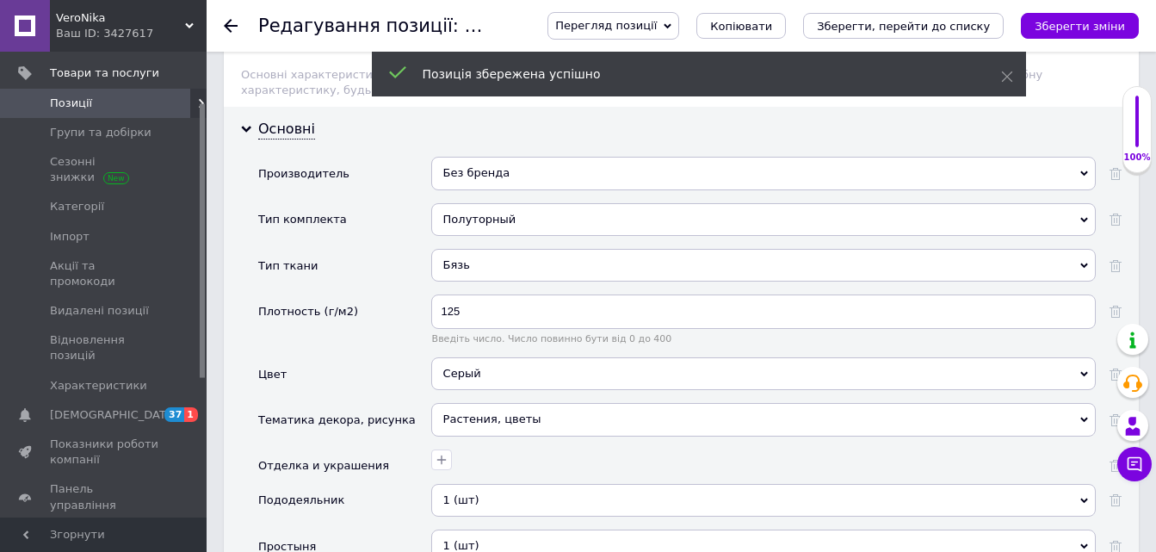
click at [225, 23] on icon at bounding box center [231, 26] width 14 height 14
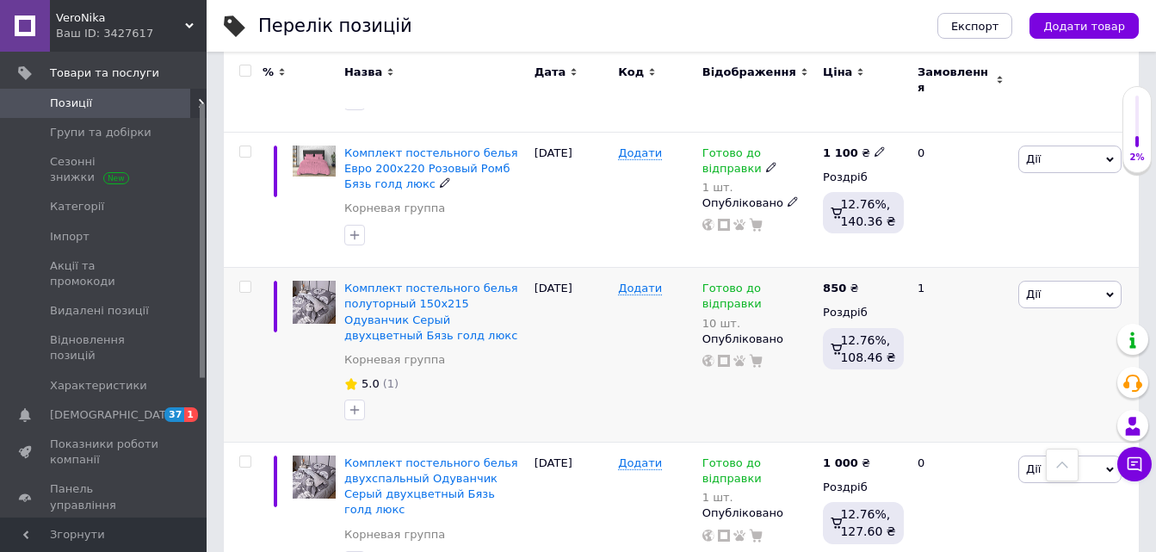
scroll to position [1464, 0]
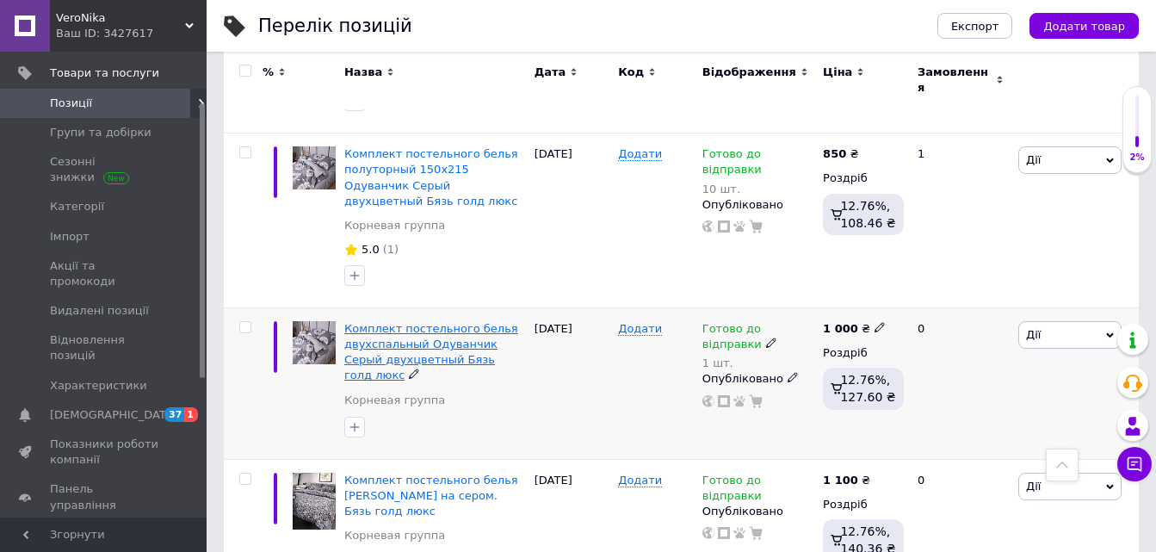
click at [425, 322] on span "Комплект постельного белья двухспальный Одуванчик Серый двухцветный Бязь голд л…" at bounding box center [431, 352] width 174 height 60
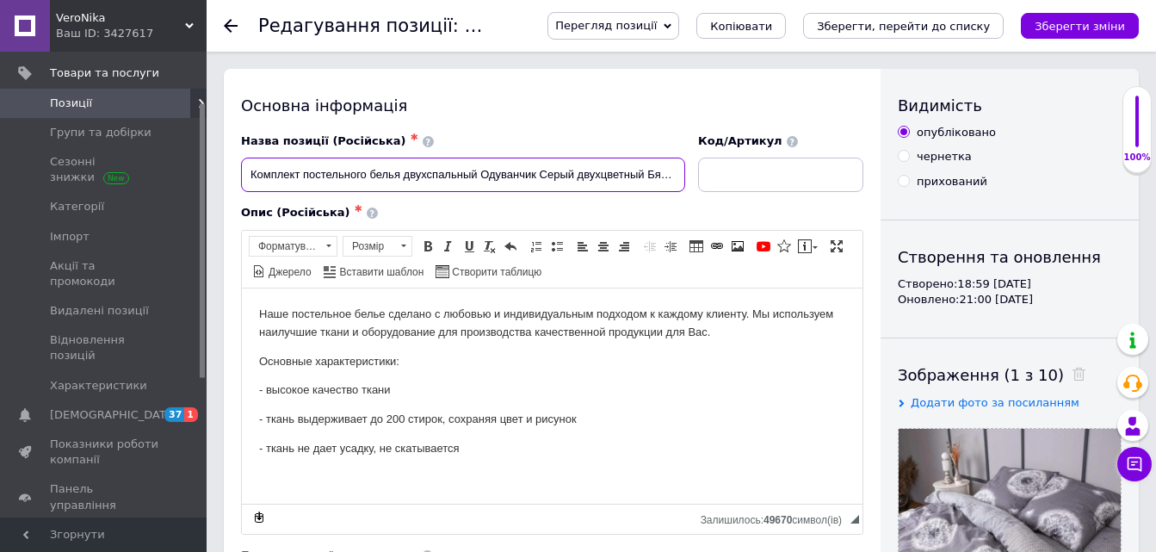
click at [483, 170] on input "Комплект постельного белья двухспальный Одуванчик Серый двухцветный Бязь голд л…" at bounding box center [463, 175] width 444 height 34
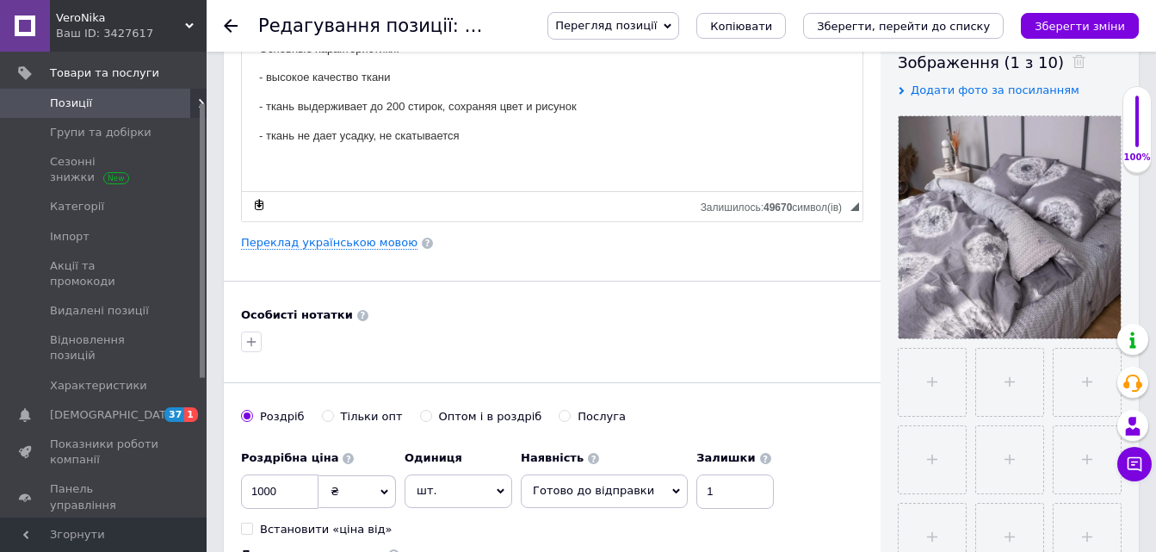
scroll to position [344, 0]
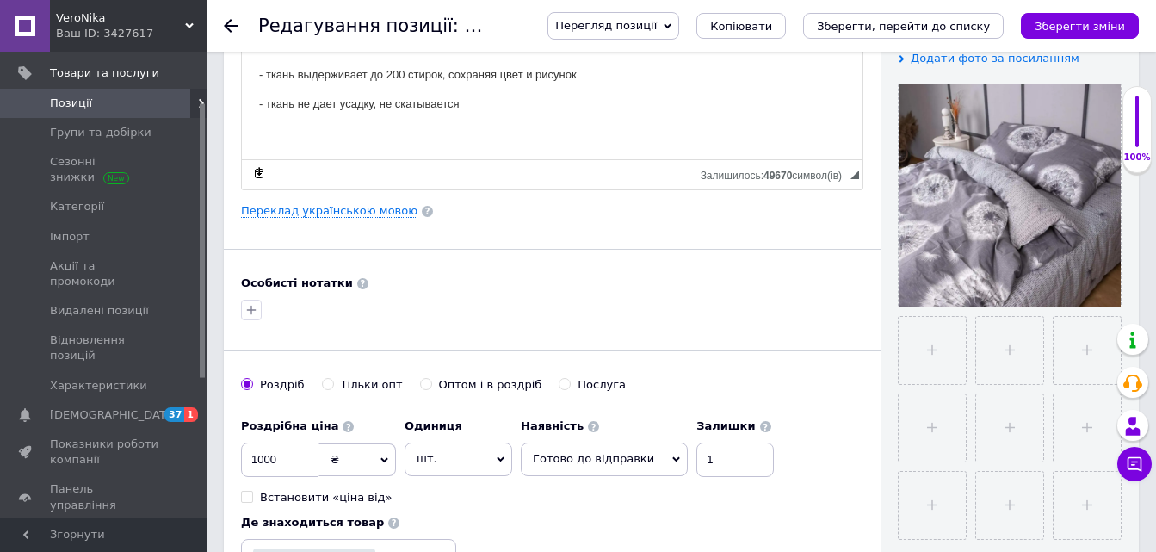
type input "Комплект постельного белья двухспальный 180х215 Одуванчик Серый двухцветный Бяз…"
drag, startPoint x: 698, startPoint y: 457, endPoint x: 697, endPoint y: 480, distance: 23.3
click at [698, 458] on input "1" at bounding box center [735, 460] width 77 height 34
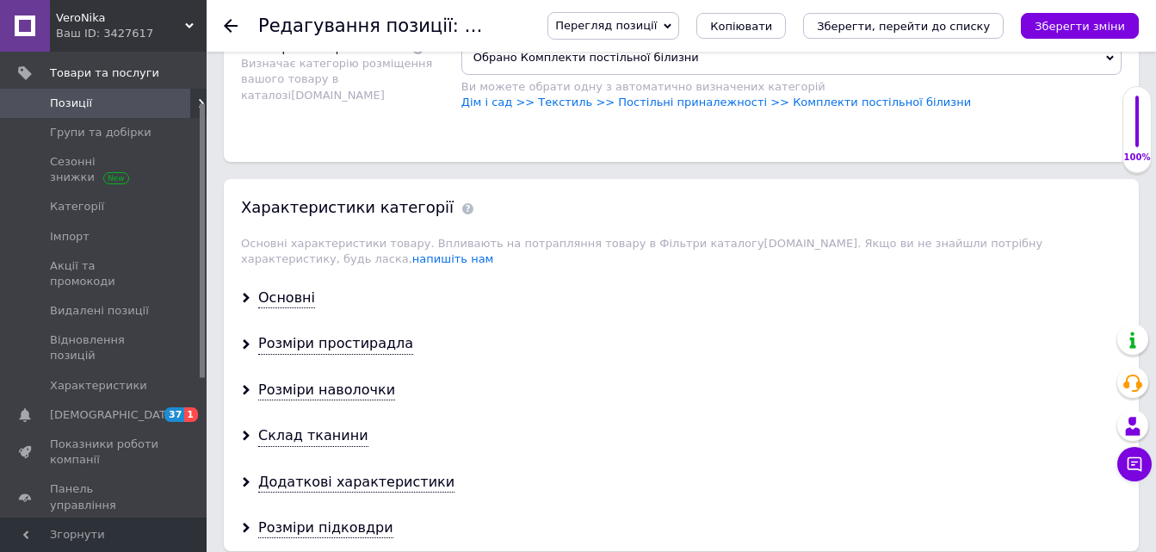
scroll to position [1378, 0]
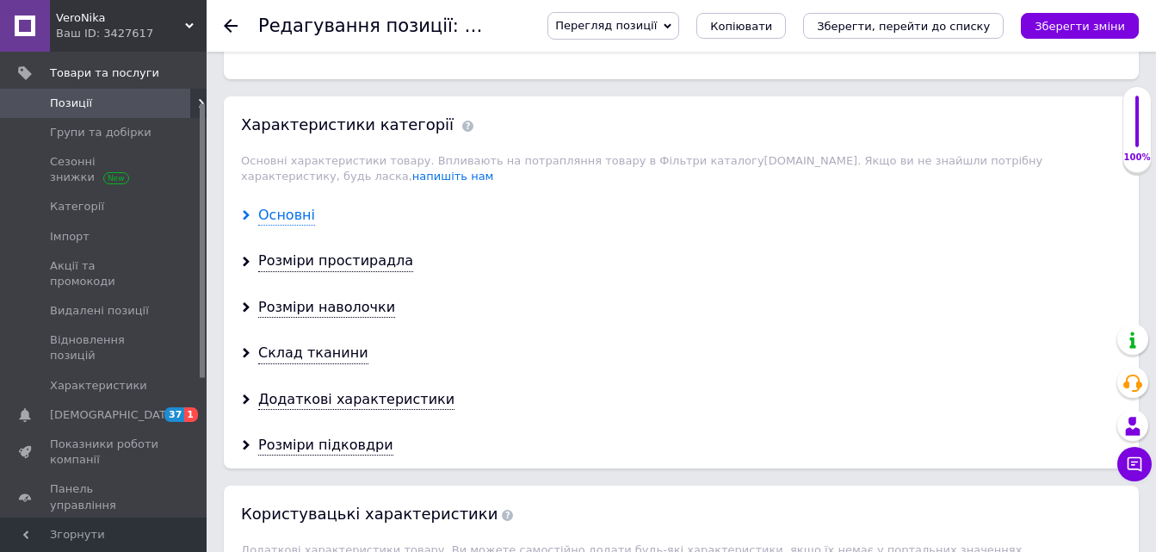
type input "10"
click at [276, 206] on div "Основні" at bounding box center [286, 216] width 57 height 20
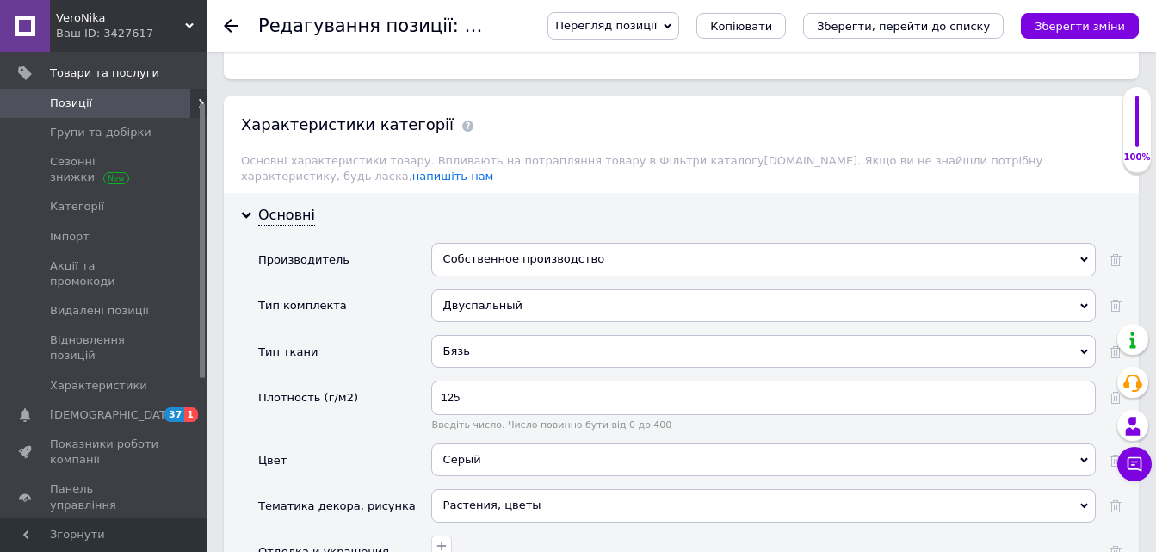
click at [453, 243] on div "Собственное производство" at bounding box center [763, 259] width 665 height 33
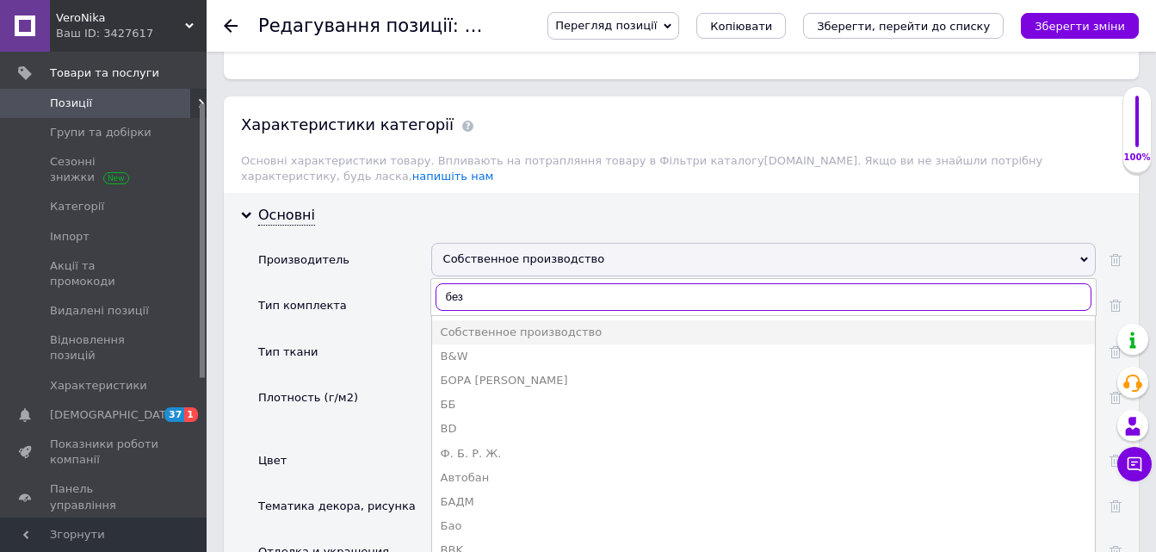
type input "без б"
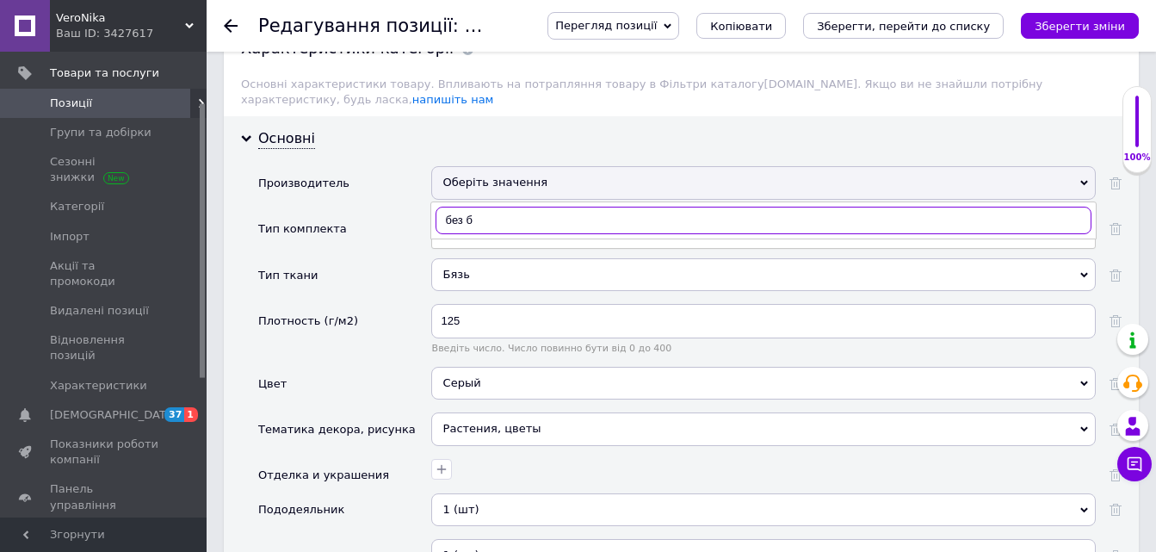
scroll to position [1464, 0]
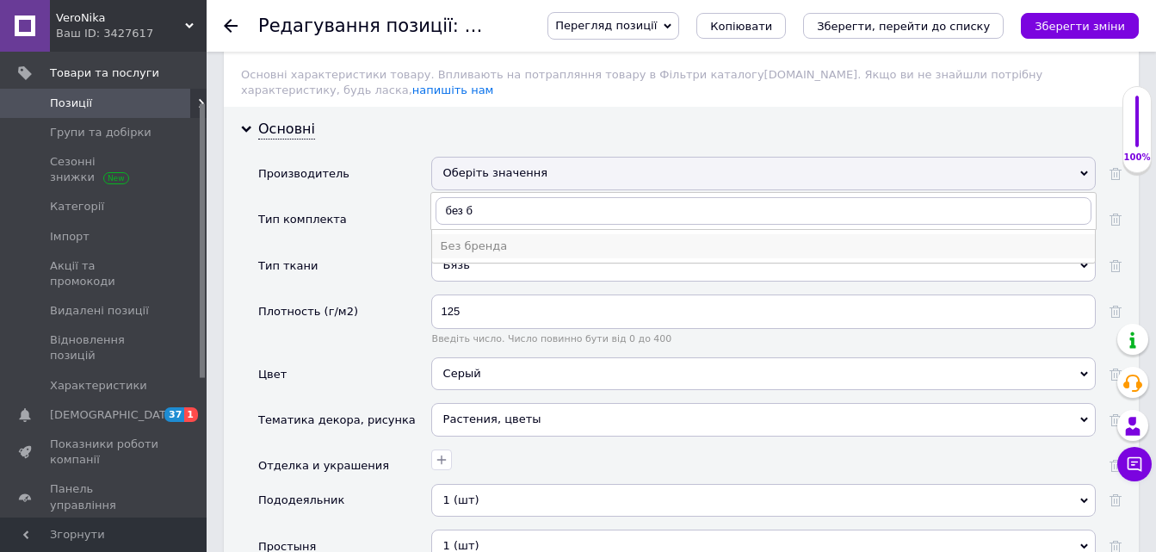
click at [478, 239] on div "Без бренда" at bounding box center [764, 246] width 646 height 15
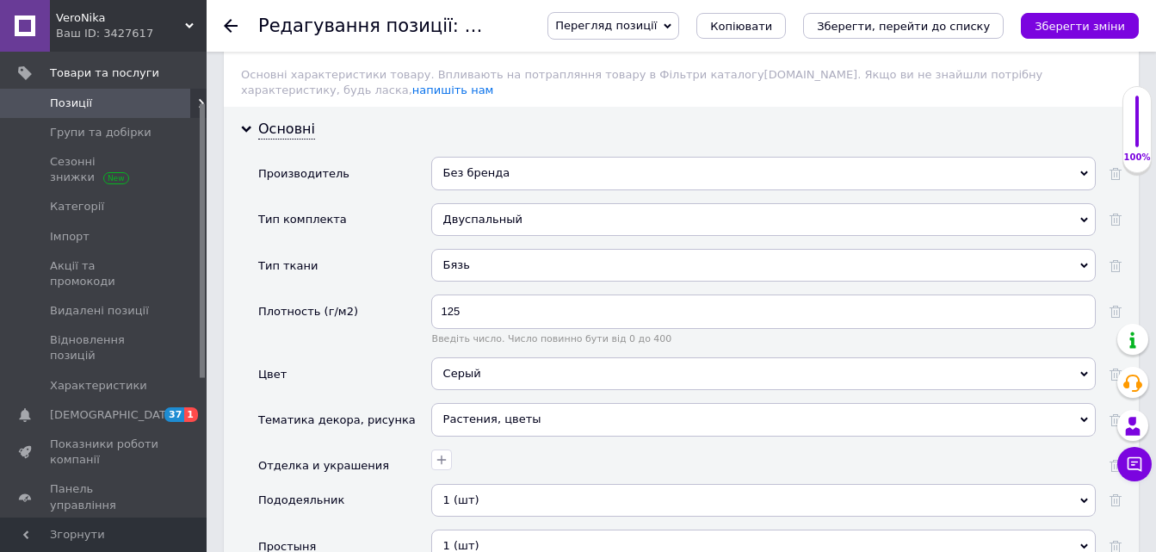
click at [1085, 25] on icon "Зберегти зміни" at bounding box center [1080, 26] width 90 height 13
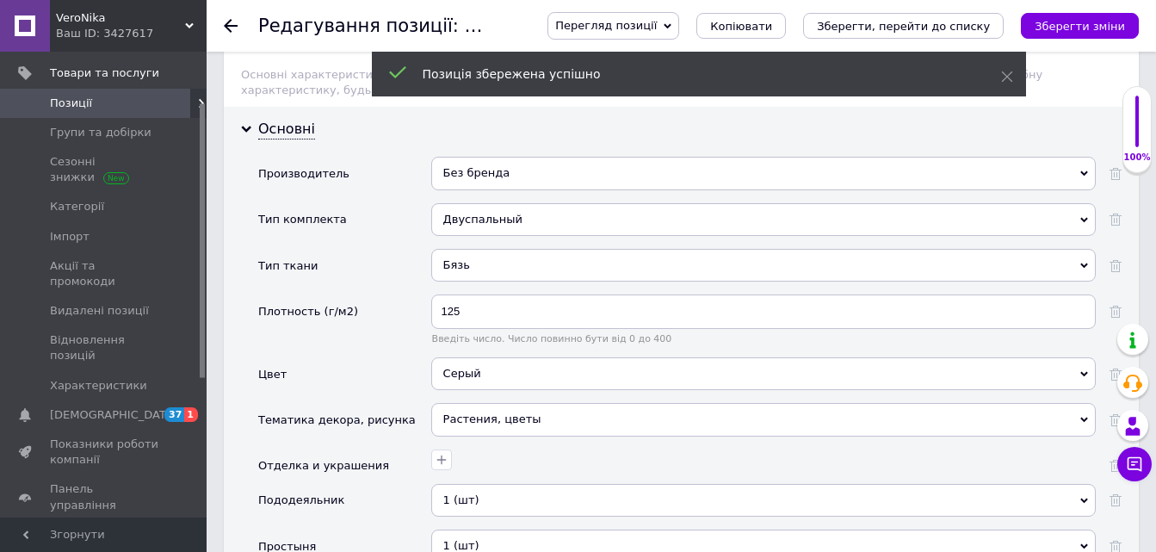
click at [227, 27] on use at bounding box center [231, 26] width 14 height 14
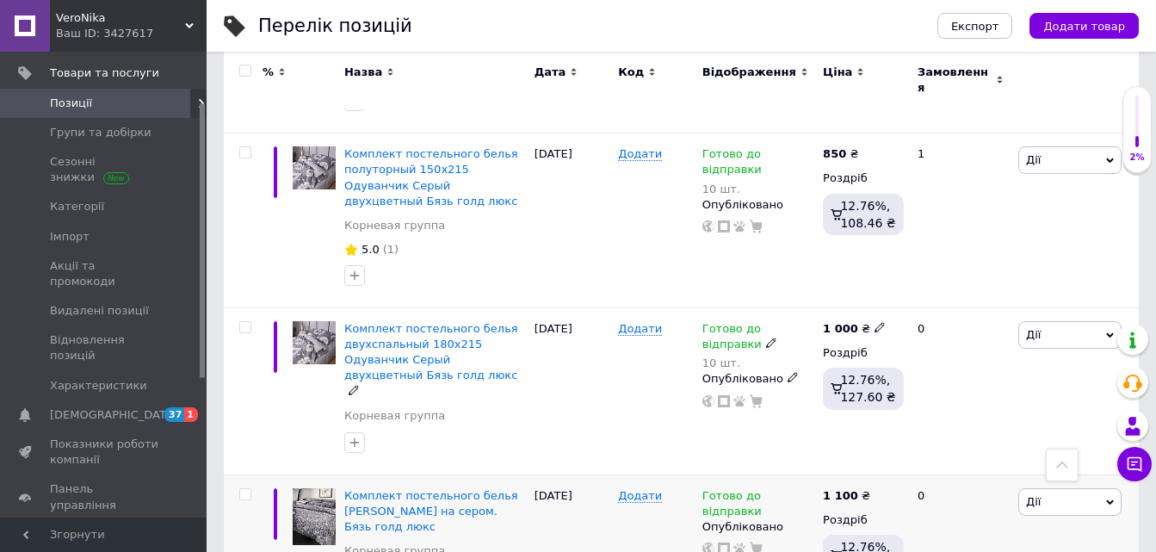
scroll to position [1636, 0]
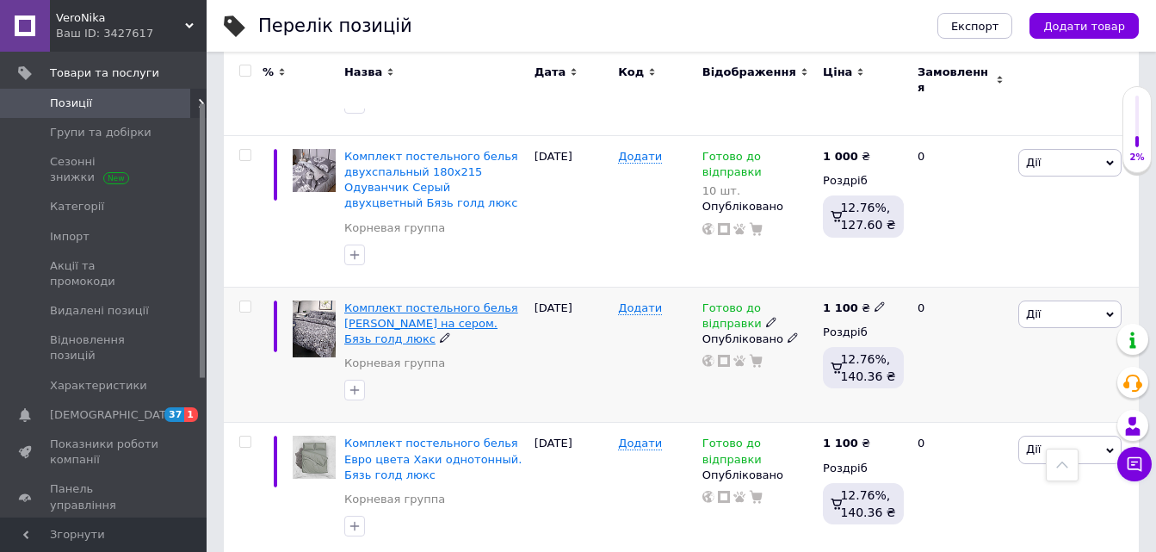
click at [467, 301] on span "Комплект постельного белья [PERSON_NAME] на сером. Бязь голд люкс" at bounding box center [431, 323] width 174 height 44
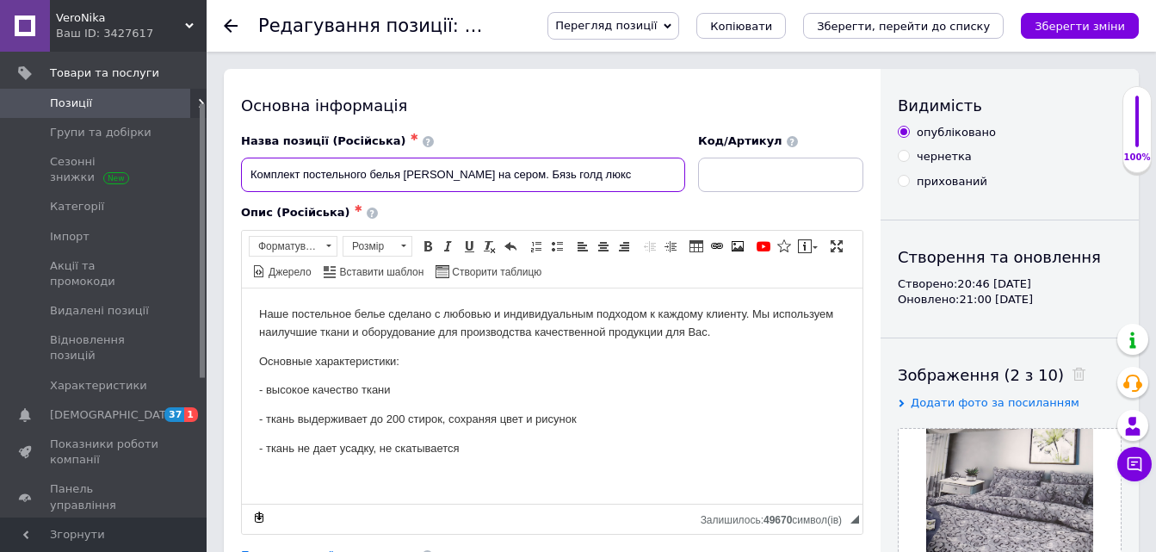
click at [434, 172] on input "Комплект постельного белья [PERSON_NAME] на сером. Бязь голд люкс" at bounding box center [463, 175] width 444 height 34
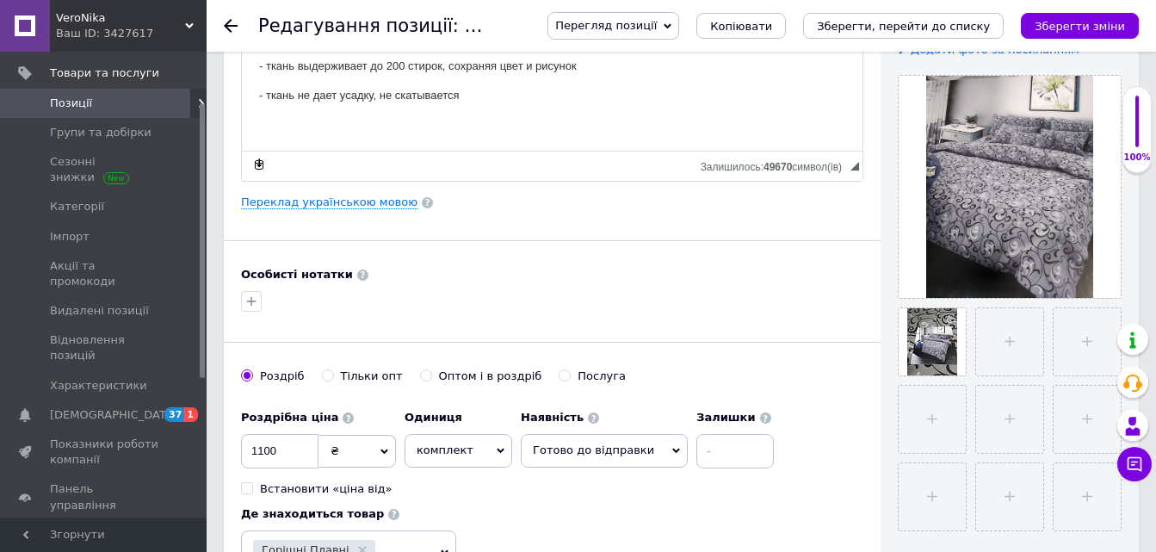
scroll to position [517, 0]
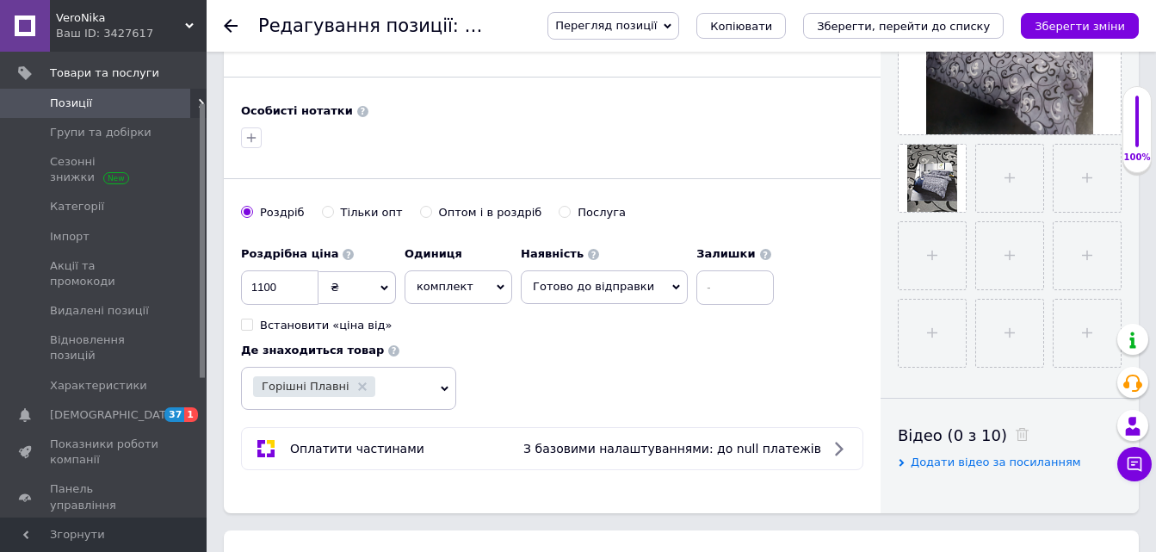
type input "Комплект постельного белья Евро 200х220 Вензеля на сером. Бязь голд люкс"
drag, startPoint x: 691, startPoint y: 288, endPoint x: 694, endPoint y: 298, distance: 10.7
click at [697, 288] on input at bounding box center [735, 287] width 77 height 34
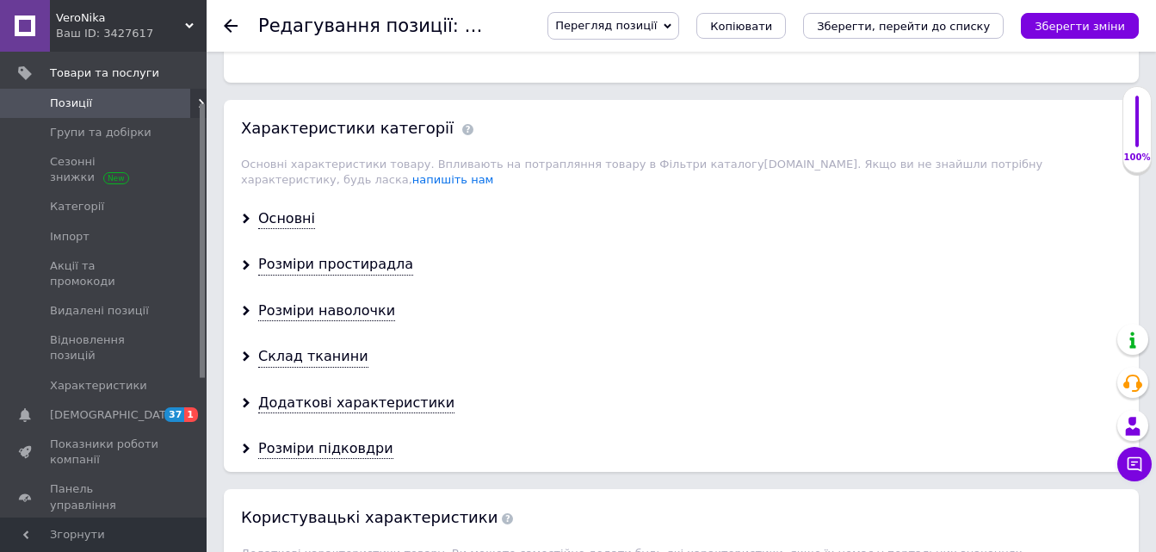
scroll to position [1378, 0]
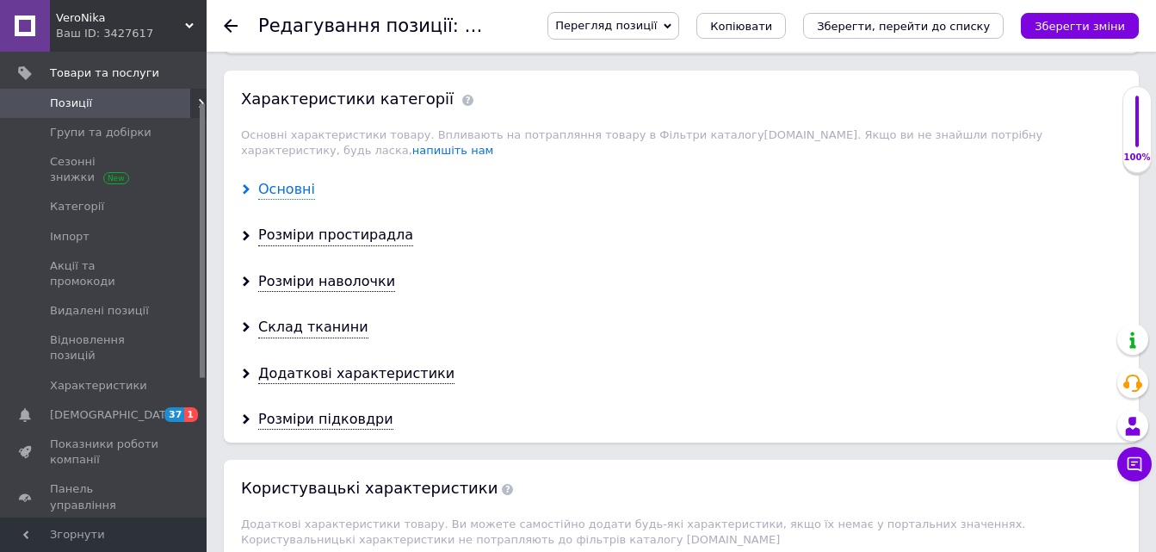
type input "10"
click at [282, 180] on div "Основні" at bounding box center [286, 190] width 57 height 20
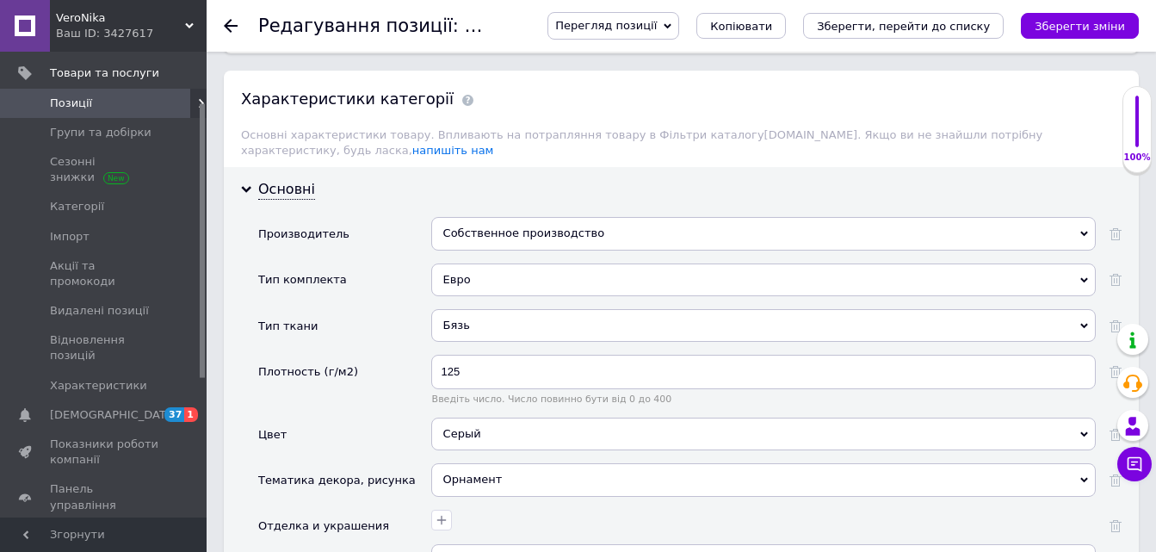
click at [459, 217] on div "Собственное производство" at bounding box center [763, 233] width 665 height 33
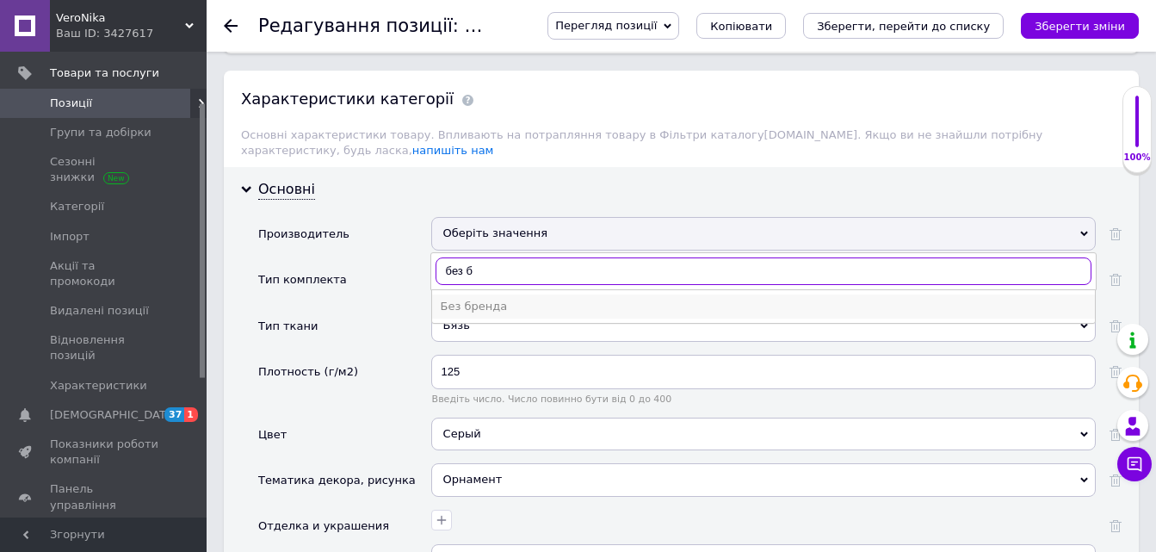
type input "без б"
click at [476, 299] on div "Без бренда" at bounding box center [764, 306] width 646 height 15
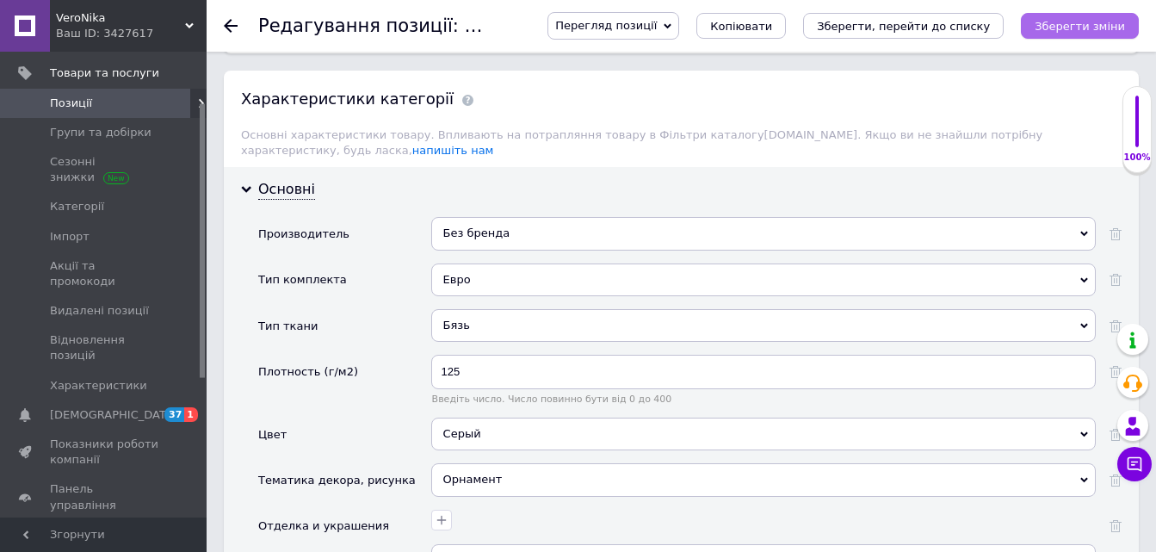
click at [1094, 22] on icon "Зберегти зміни" at bounding box center [1080, 26] width 90 height 13
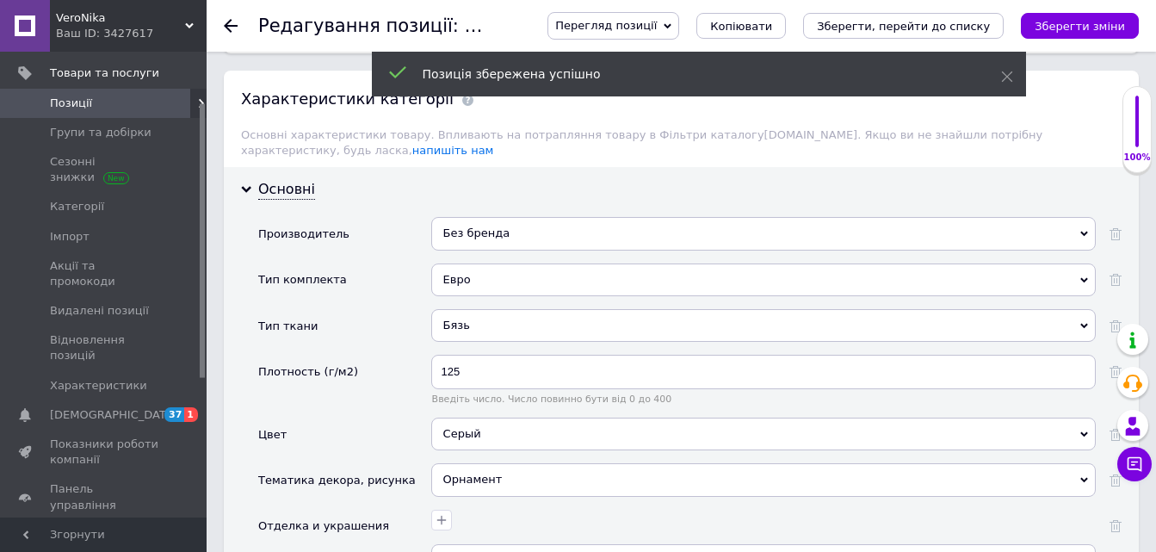
click at [226, 28] on use at bounding box center [231, 26] width 14 height 14
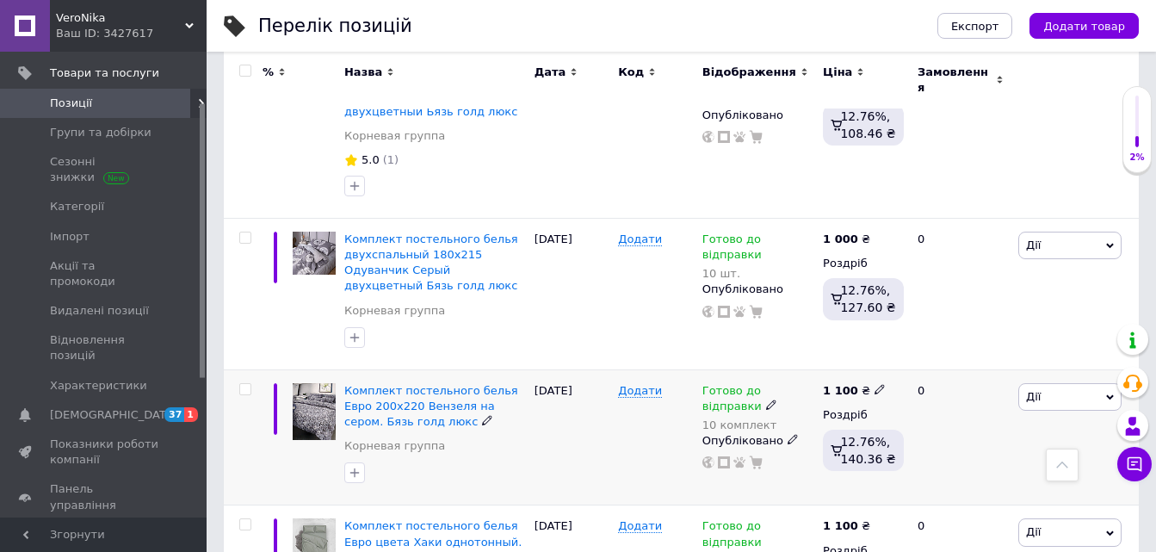
scroll to position [1550, 0]
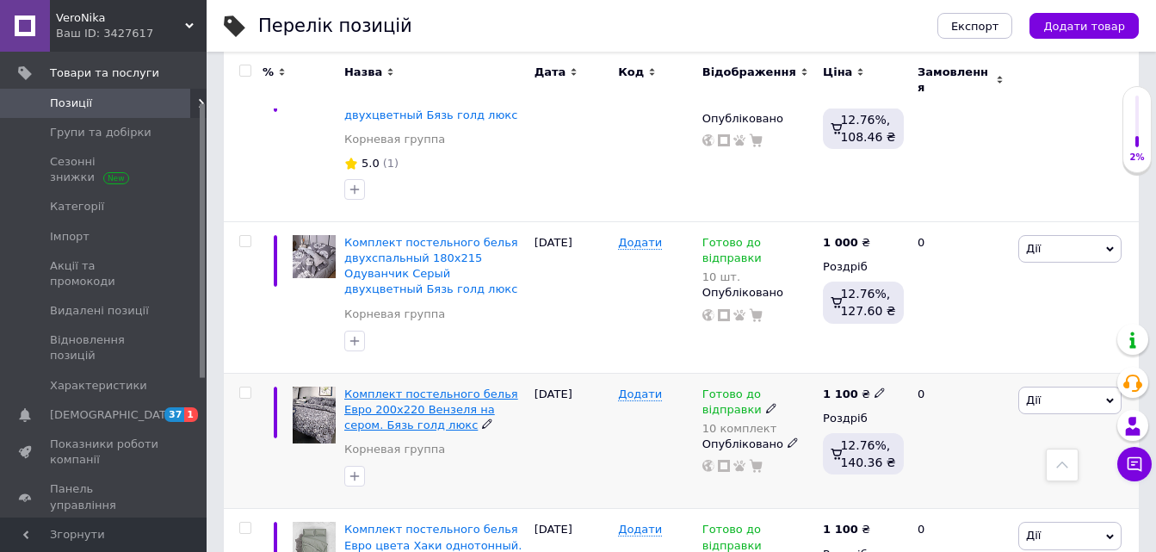
click at [441, 387] on span "Комплект постельного белья Евро 200х220 Вензеля на сером. Бязь голд люкс" at bounding box center [431, 409] width 174 height 44
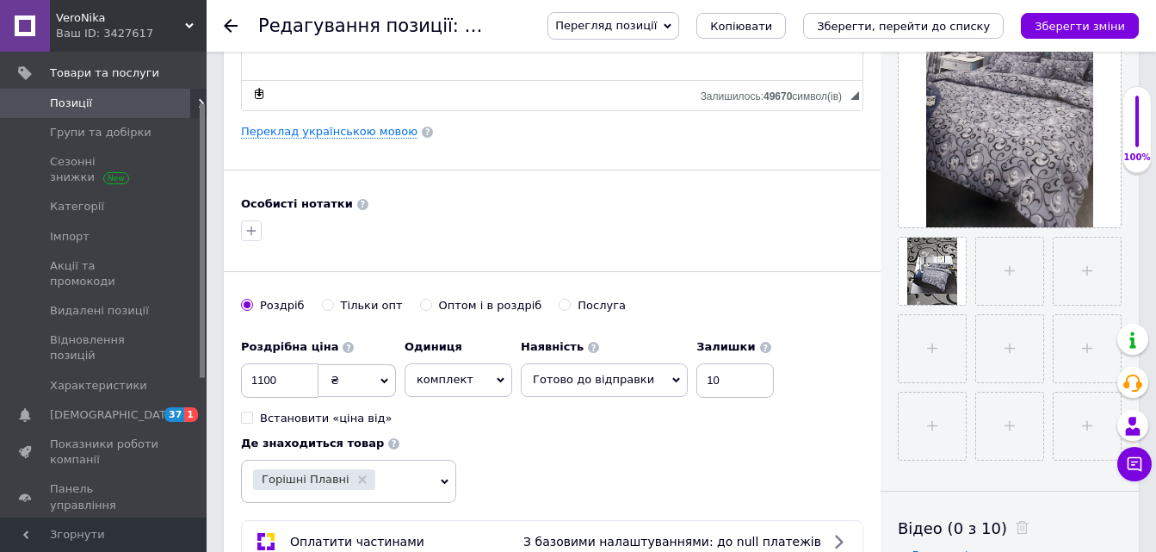
scroll to position [431, 0]
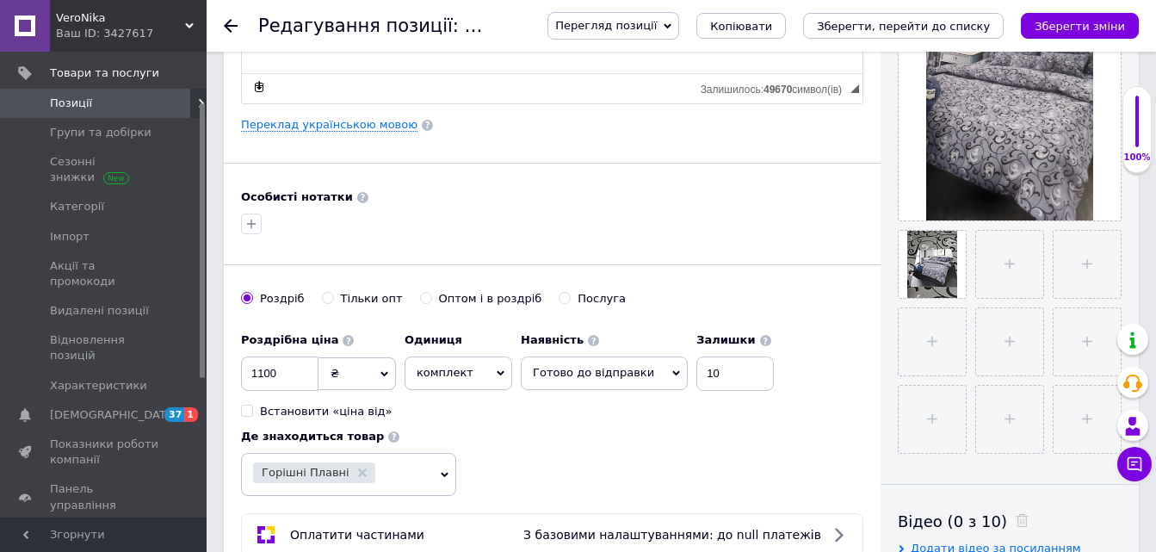
click at [499, 372] on icon at bounding box center [501, 373] width 8 height 8
click at [419, 477] on li "шт." at bounding box center [459, 476] width 106 height 24
drag, startPoint x: 1081, startPoint y: 19, endPoint x: 570, endPoint y: 12, distance: 510.6
click at [1077, 16] on button "Зберегти зміни" at bounding box center [1080, 26] width 118 height 26
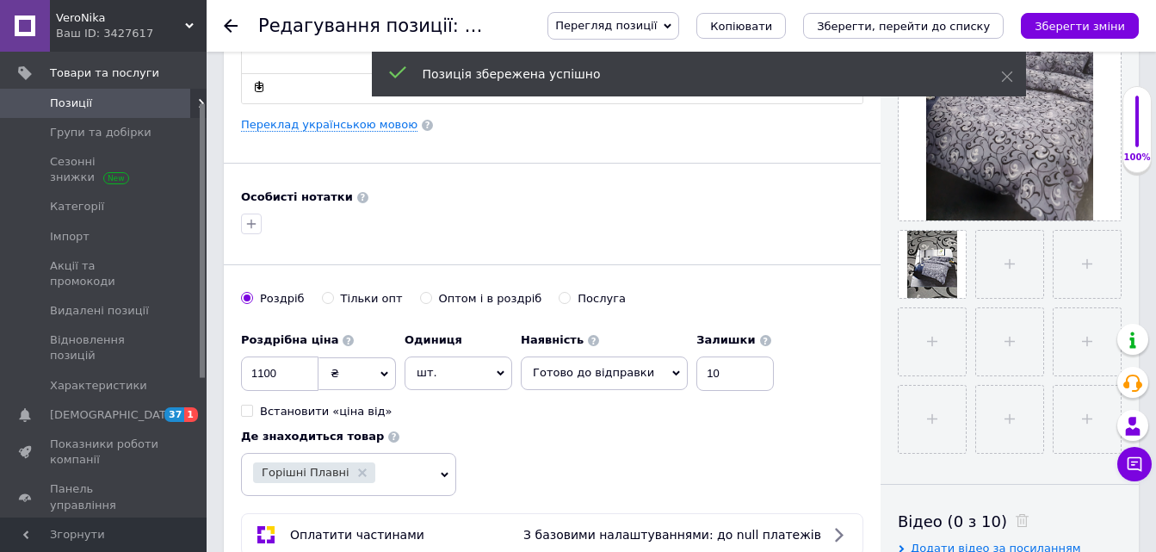
click at [231, 24] on icon at bounding box center [231, 26] width 14 height 14
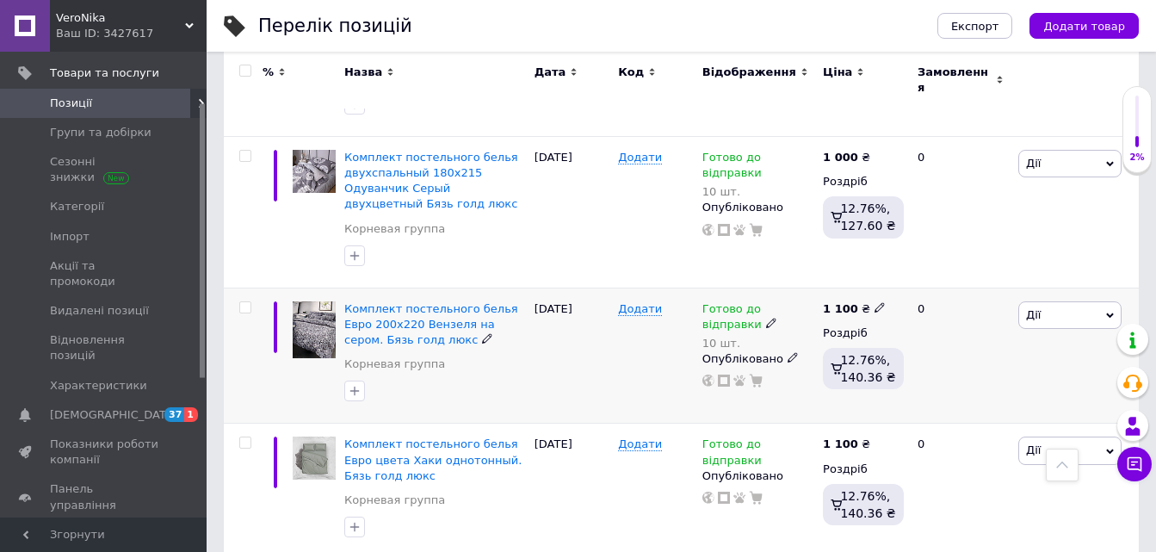
scroll to position [1636, 0]
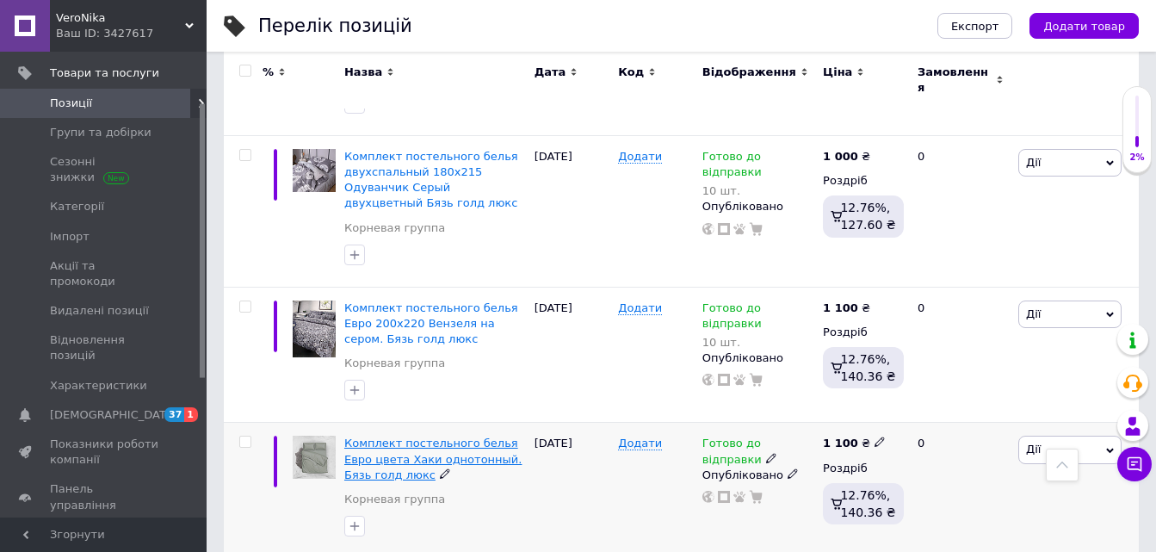
click at [422, 437] on span "Комплект постельного белья Евро цвета Хаки однотонный. Бязь голд люкс" at bounding box center [432, 459] width 177 height 44
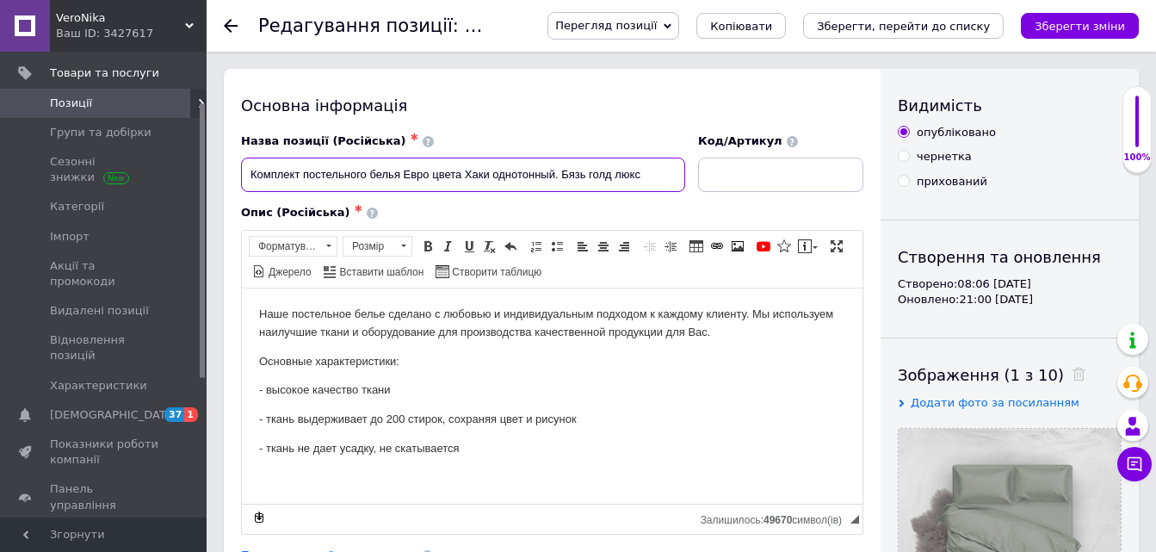
click at [494, 173] on input "Комплект постельного белья Евро цвета Хаки однотонный. Бязь голд люкс" at bounding box center [463, 175] width 444 height 34
click at [435, 173] on input "Комплект постельного белья Евро цвета Хаки однотонный. Бязь голд люкс" at bounding box center [463, 175] width 444 height 34
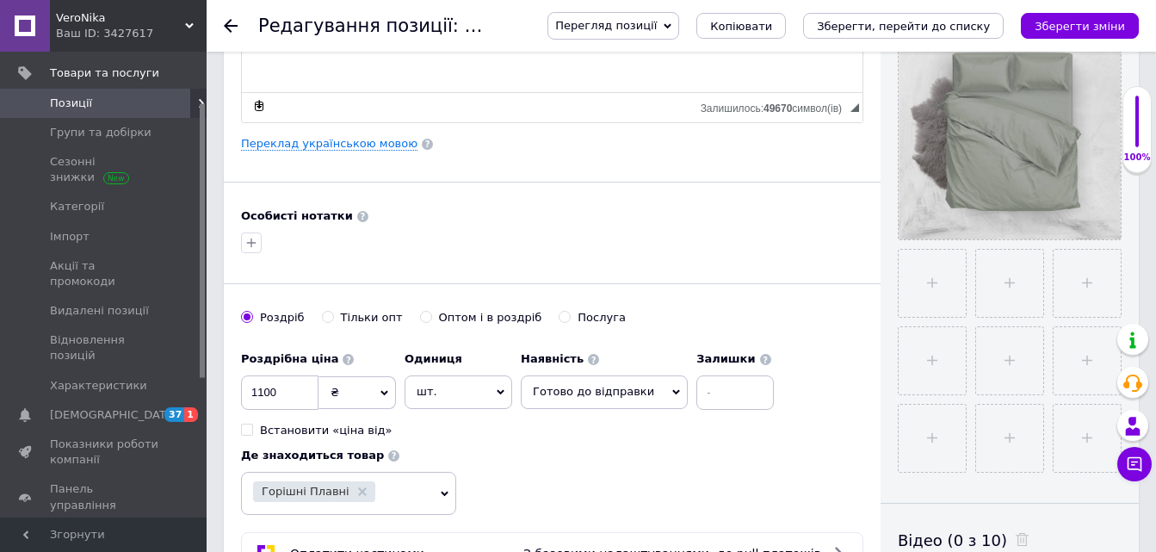
scroll to position [431, 0]
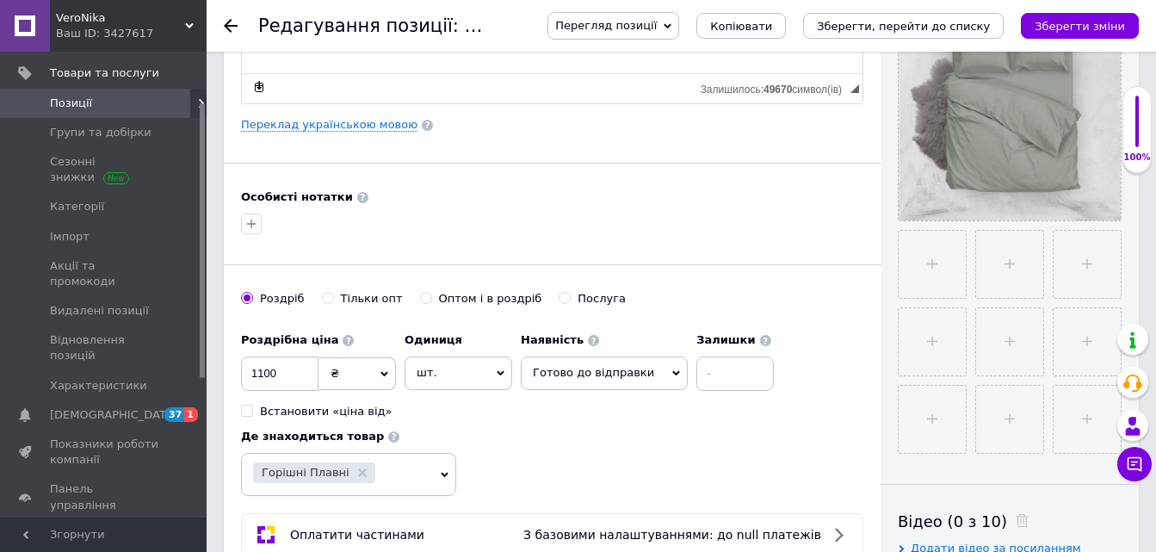
type input "Комплект постельного белья Евро 200х220 цвета Хаки однотонный. Бязь голд люкс"
click at [697, 367] on input at bounding box center [735, 373] width 77 height 34
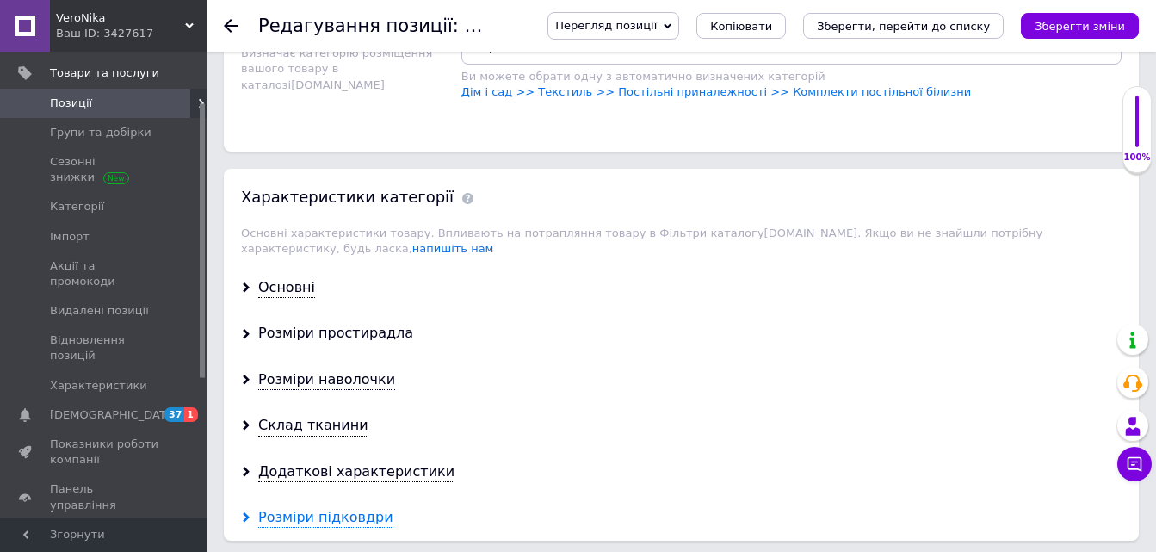
scroll to position [1378, 0]
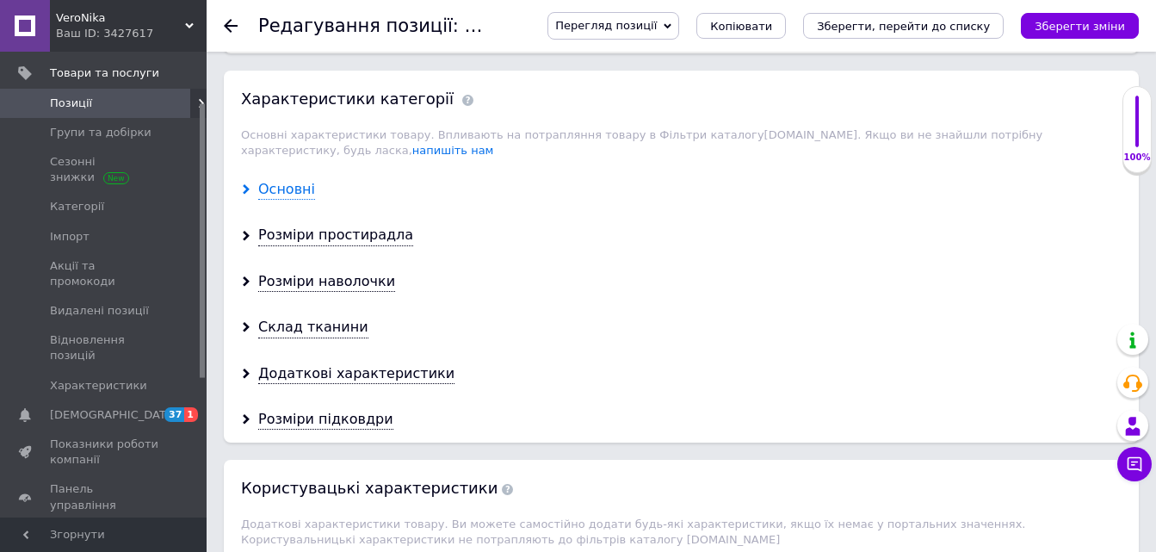
type input "5"
click at [272, 180] on div "Основні" at bounding box center [286, 190] width 57 height 20
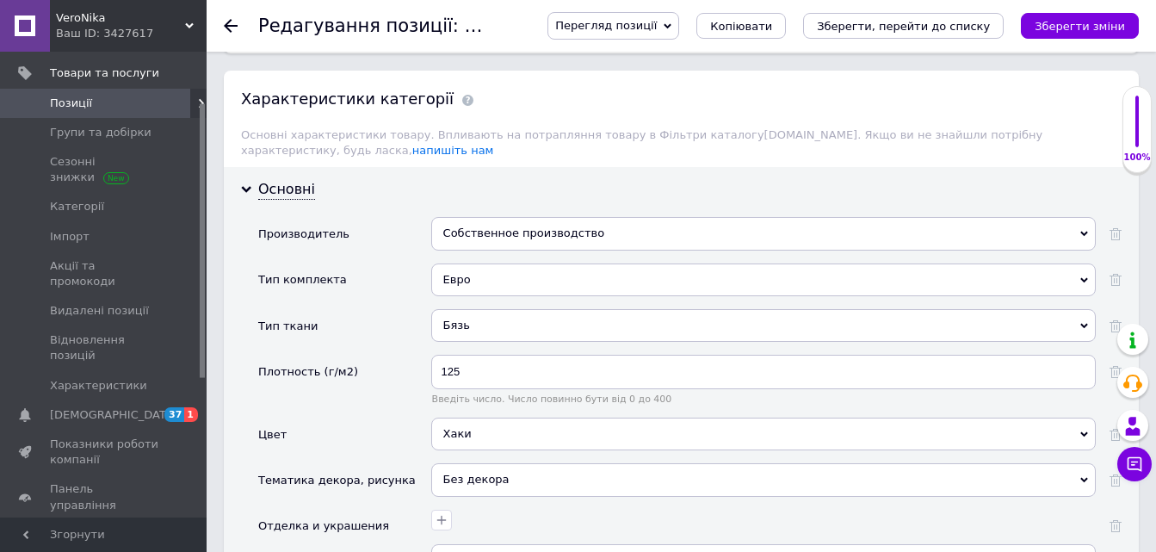
click at [458, 217] on div "Собственное производство" at bounding box center [763, 233] width 665 height 33
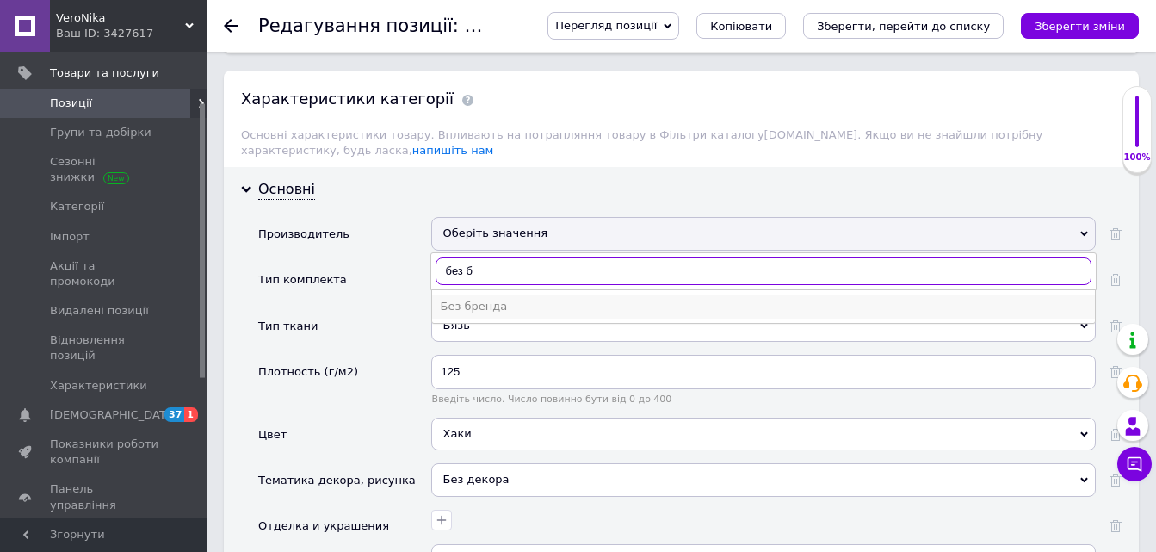
type input "без б"
click at [469, 299] on div "Без бренда" at bounding box center [764, 306] width 646 height 15
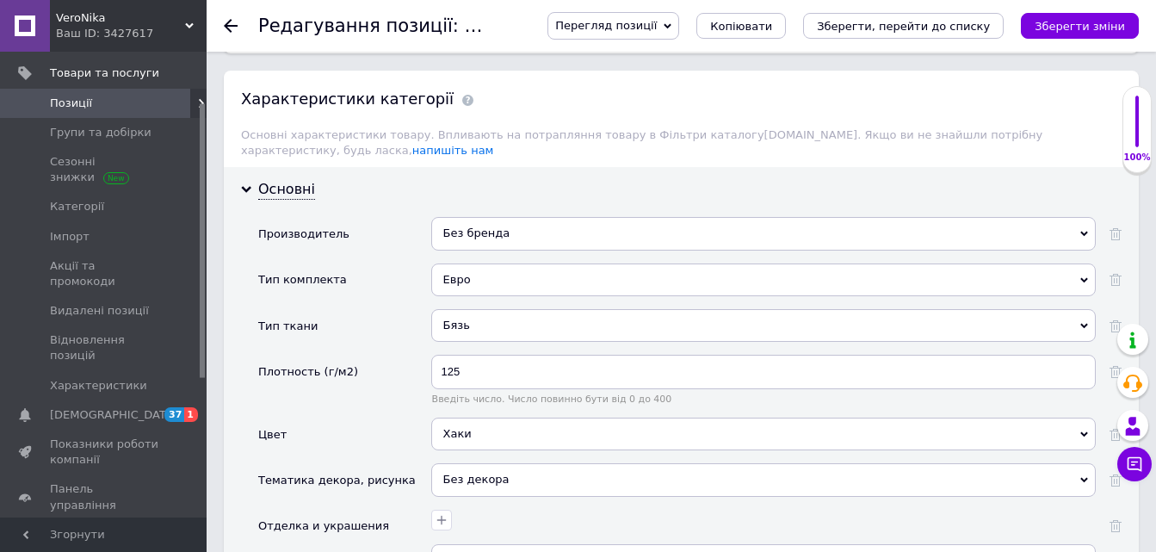
click at [1062, 23] on icon "Зберегти зміни" at bounding box center [1080, 26] width 90 height 13
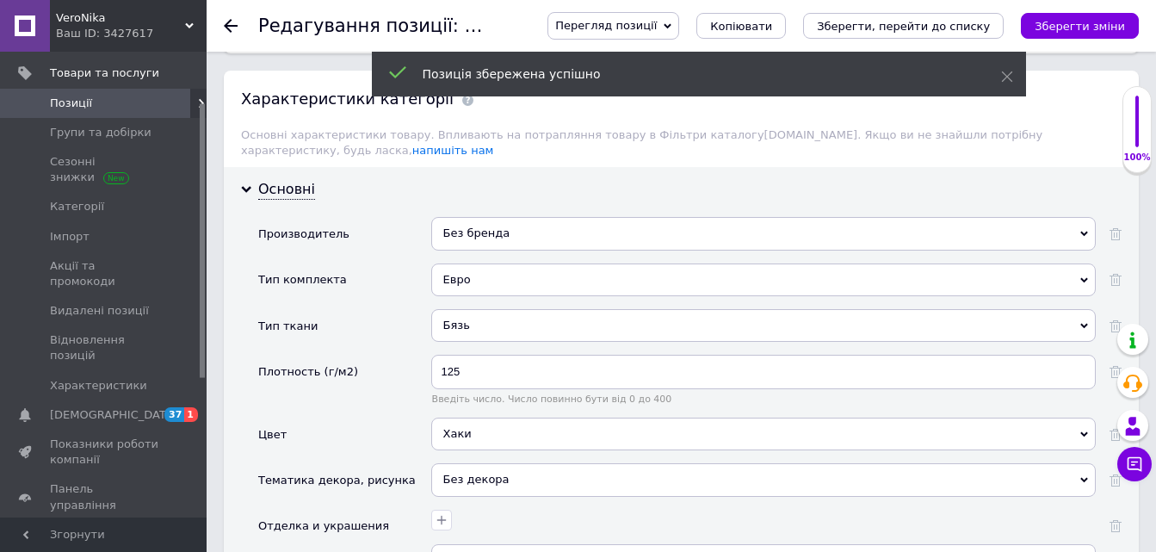
click at [228, 24] on icon at bounding box center [231, 26] width 14 height 14
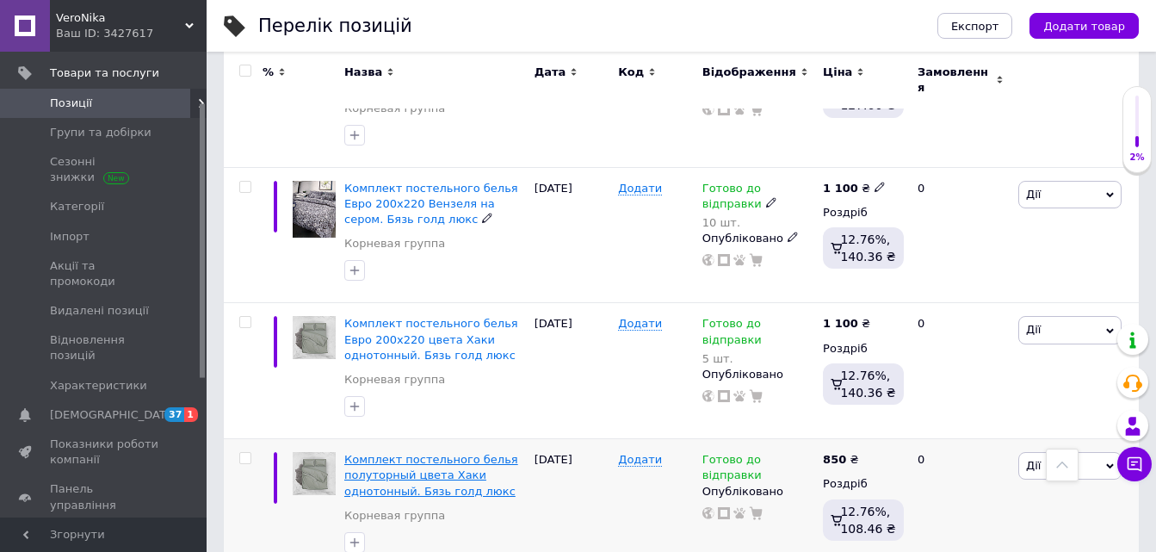
scroll to position [1894, 0]
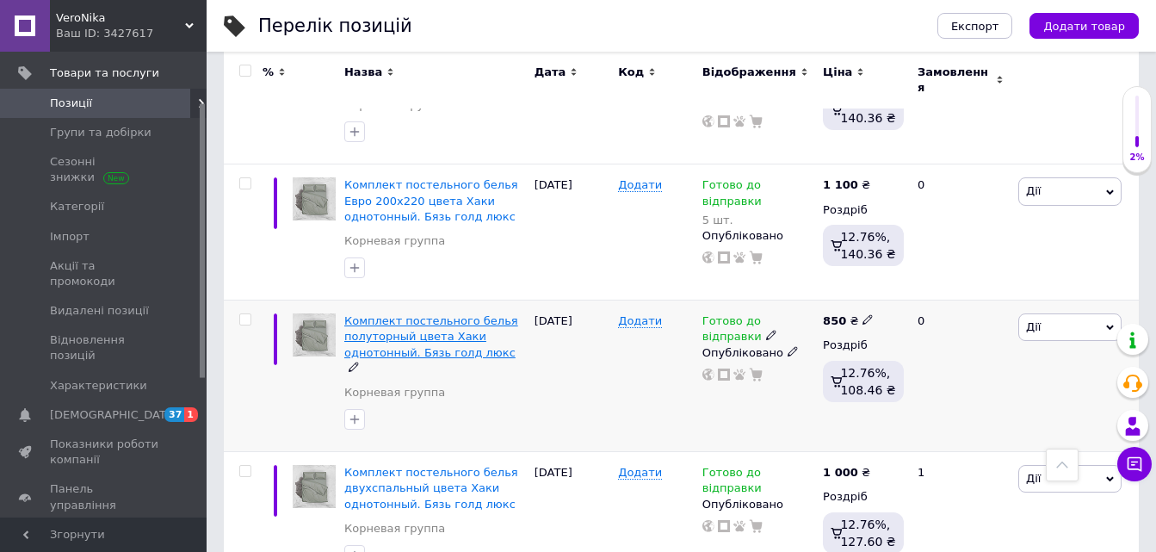
click at [419, 314] on span "Комплект постельного белья полуторный цвета Хаки однотонный. Бязь голд люкс" at bounding box center [431, 336] width 174 height 44
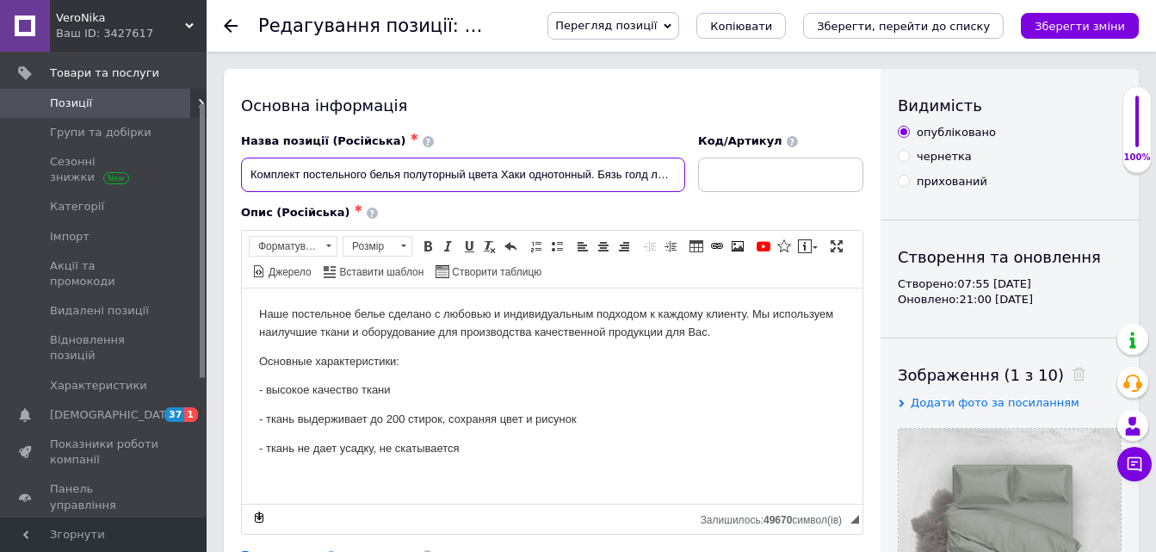
click at [468, 177] on input "Комплект постельного белья полуторный цвета Хаки однотонный. Бязь голд люкс" at bounding box center [463, 175] width 444 height 34
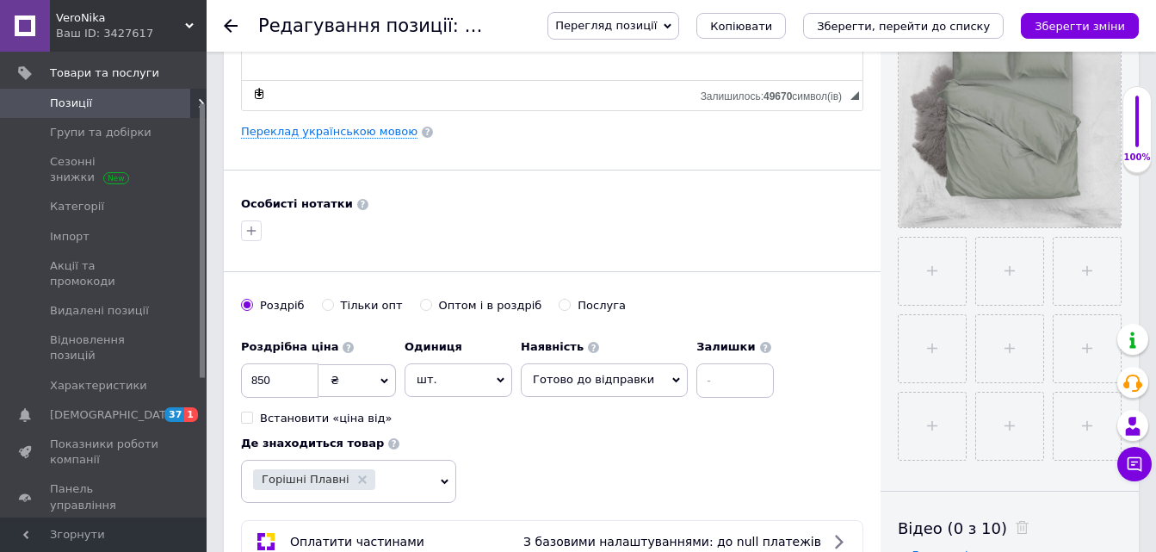
scroll to position [431, 0]
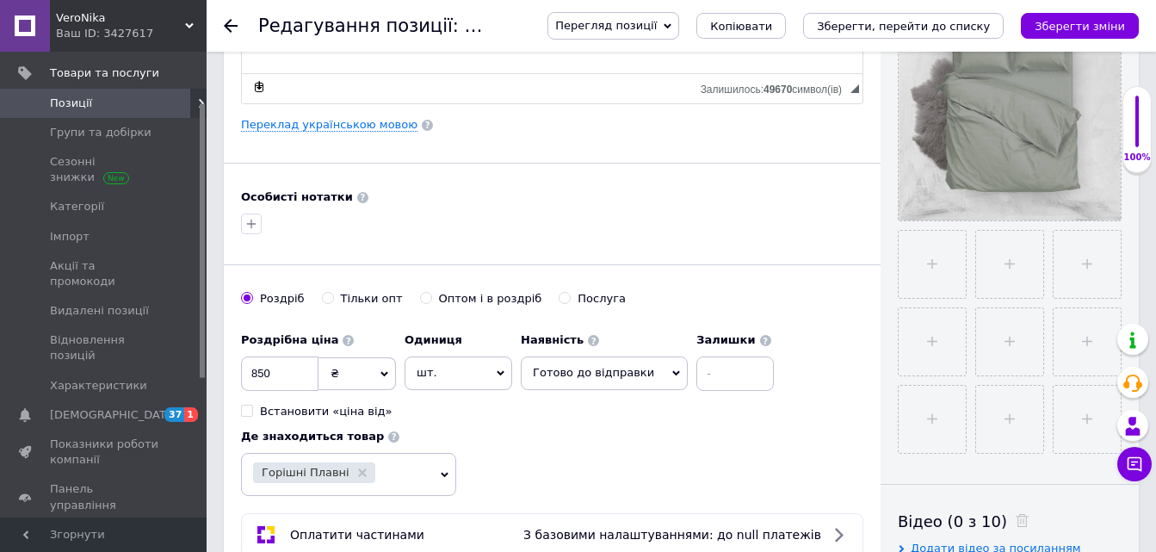
type input "Комплект постельного белья полуторный 150х215 цвета Хаки однотонный. Бязь голд …"
click at [697, 373] on input at bounding box center [735, 373] width 77 height 34
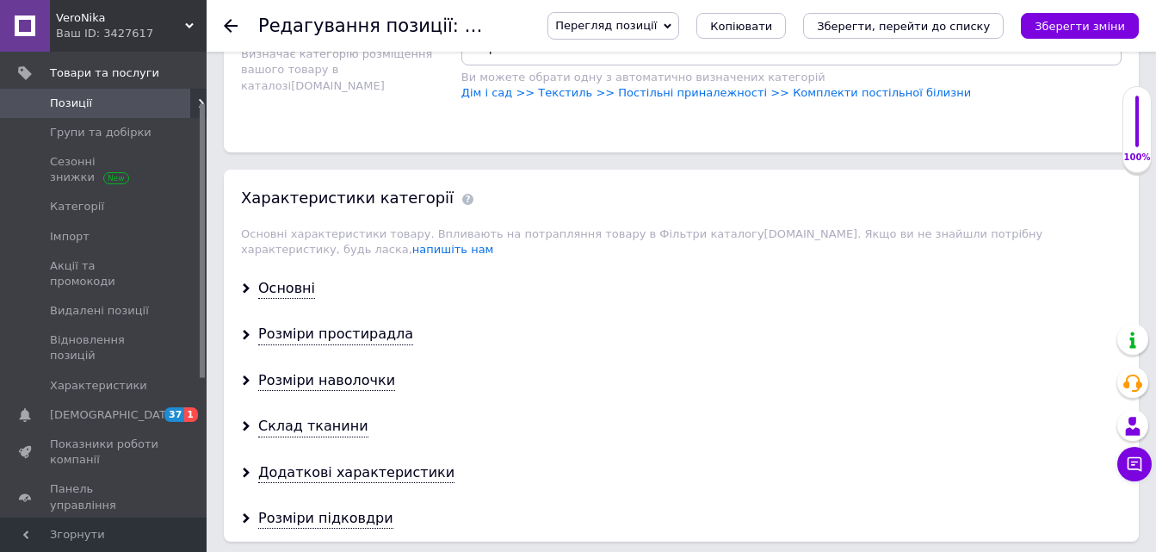
scroll to position [1378, 0]
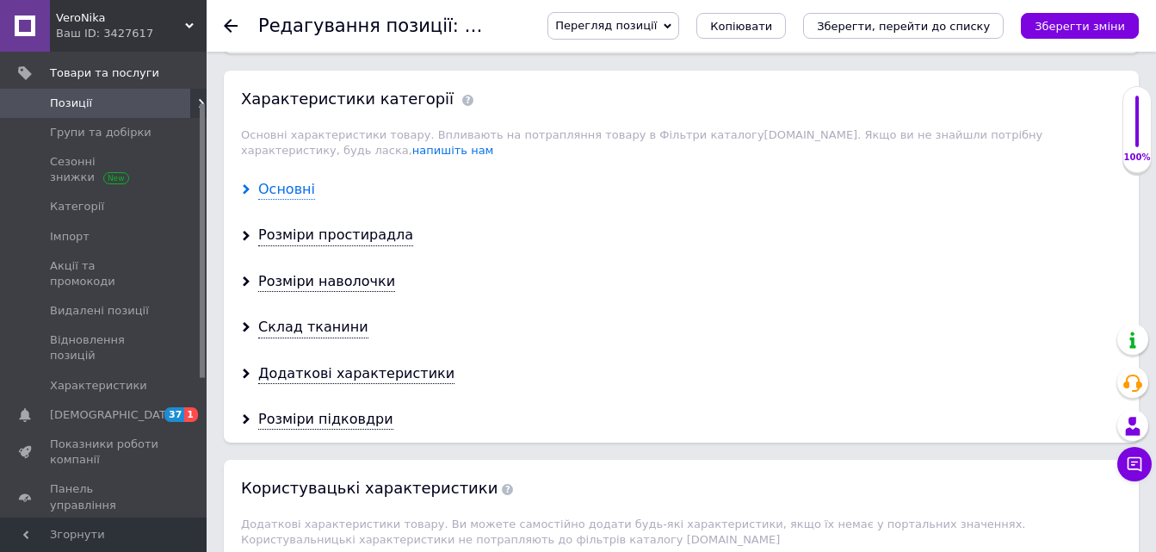
type input "5"
click at [265, 180] on div "Основні" at bounding box center [286, 190] width 57 height 20
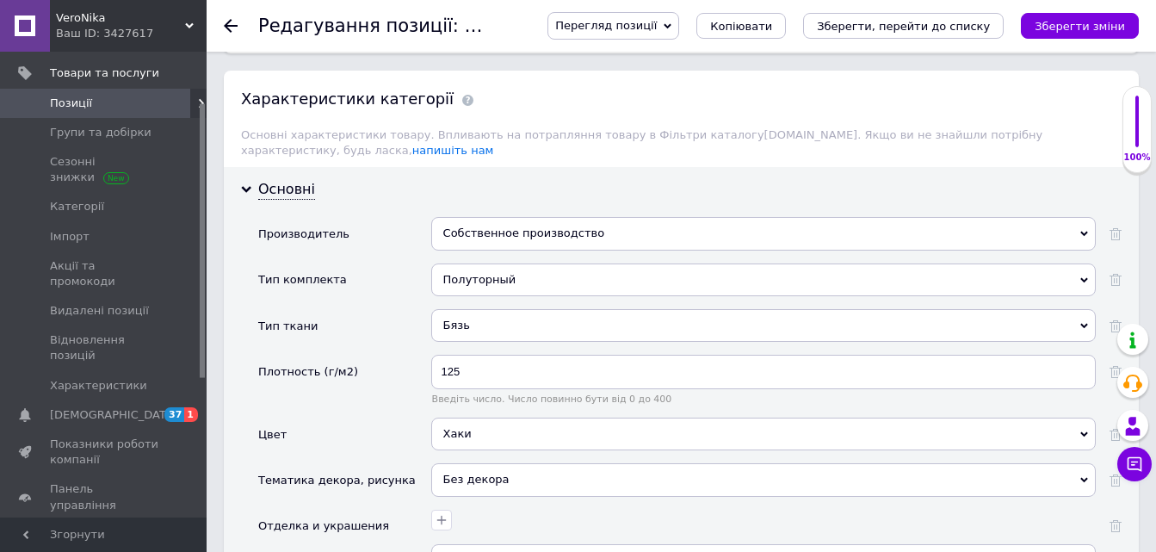
click at [468, 217] on div "Собственное производство" at bounding box center [763, 233] width 665 height 33
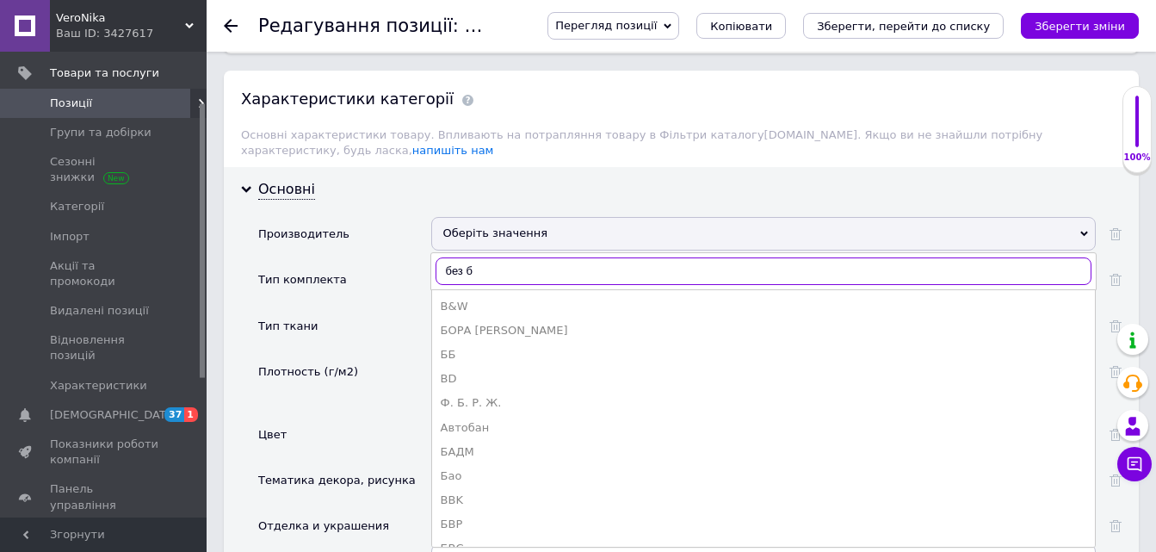
click at [489, 259] on input "без б" at bounding box center [764, 271] width 656 height 28
type input "без бр"
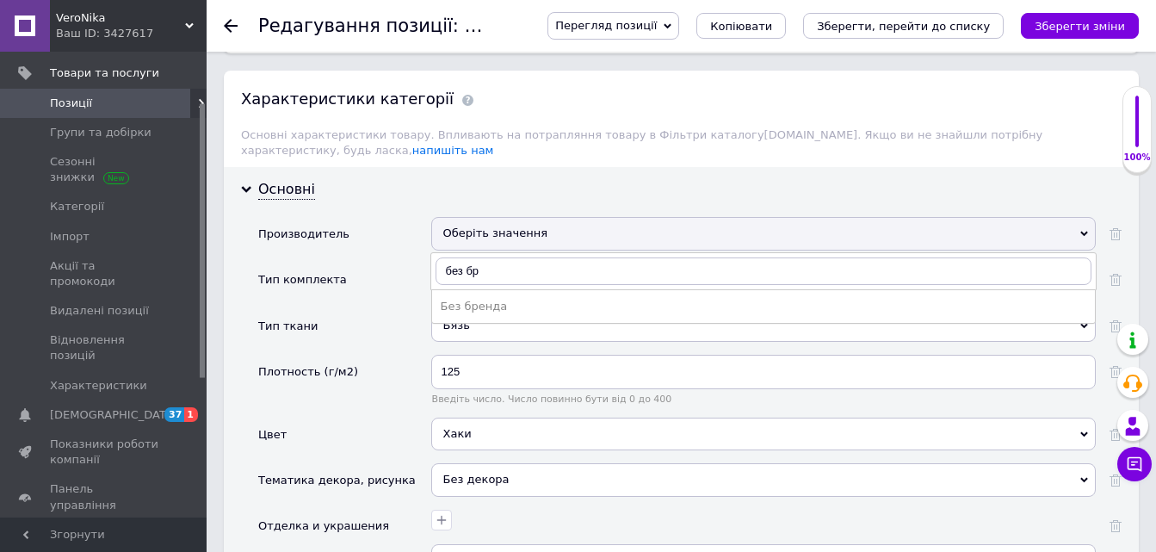
drag, startPoint x: 464, startPoint y: 288, endPoint x: 597, endPoint y: 252, distance: 137.4
click at [464, 299] on div "Без бренда" at bounding box center [764, 306] width 646 height 15
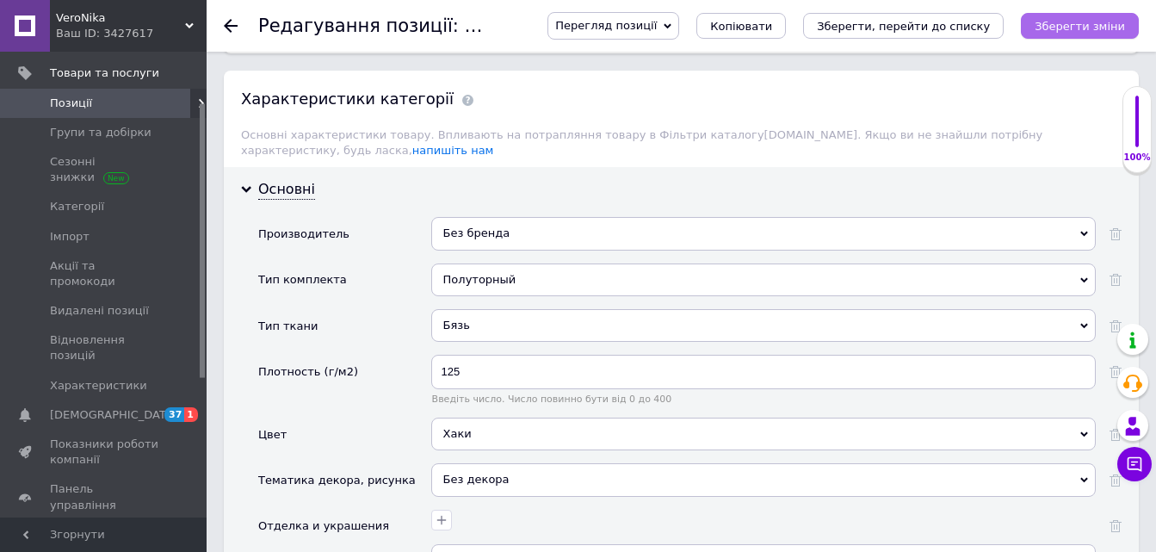
click at [1051, 24] on icon "Зберегти зміни" at bounding box center [1080, 26] width 90 height 13
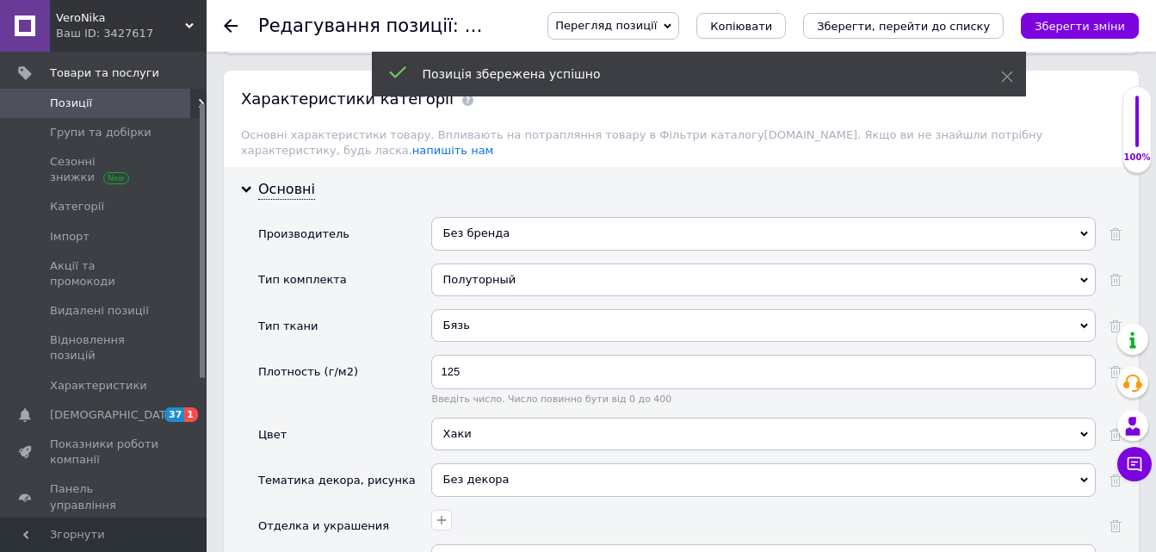
click at [226, 22] on icon at bounding box center [231, 26] width 14 height 14
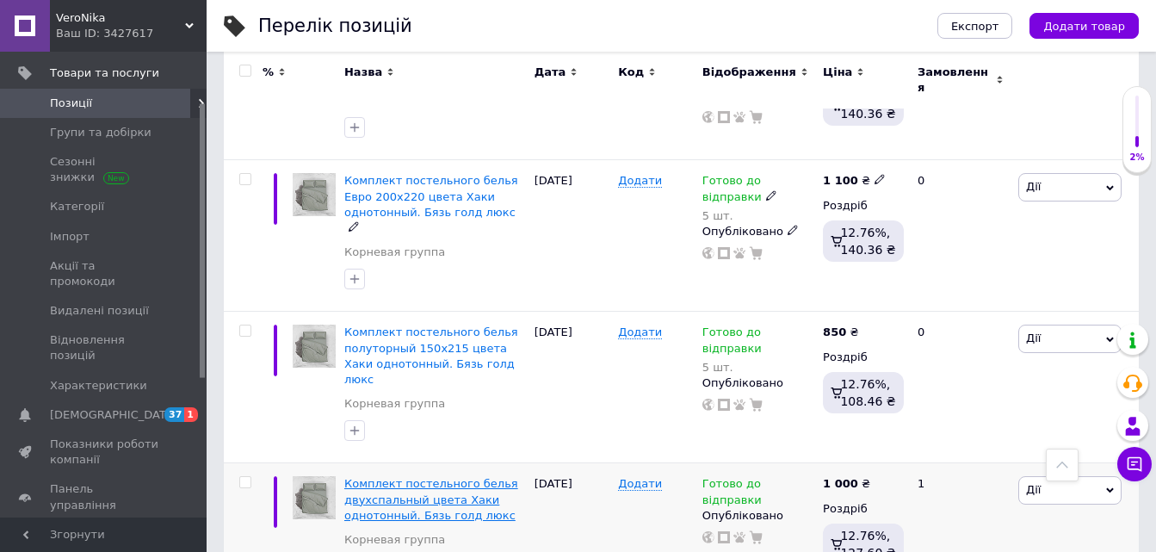
scroll to position [1980, 0]
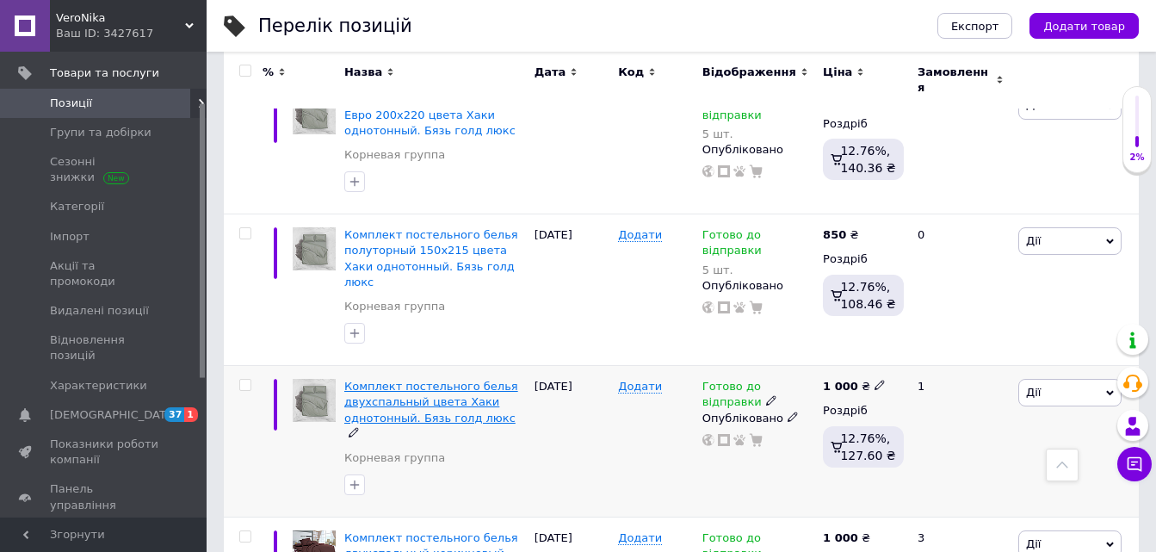
click at [411, 380] on span "Комплект постельного белья двухспальный цвета Хаки однотонный. Бязь голд люкс" at bounding box center [431, 402] width 174 height 44
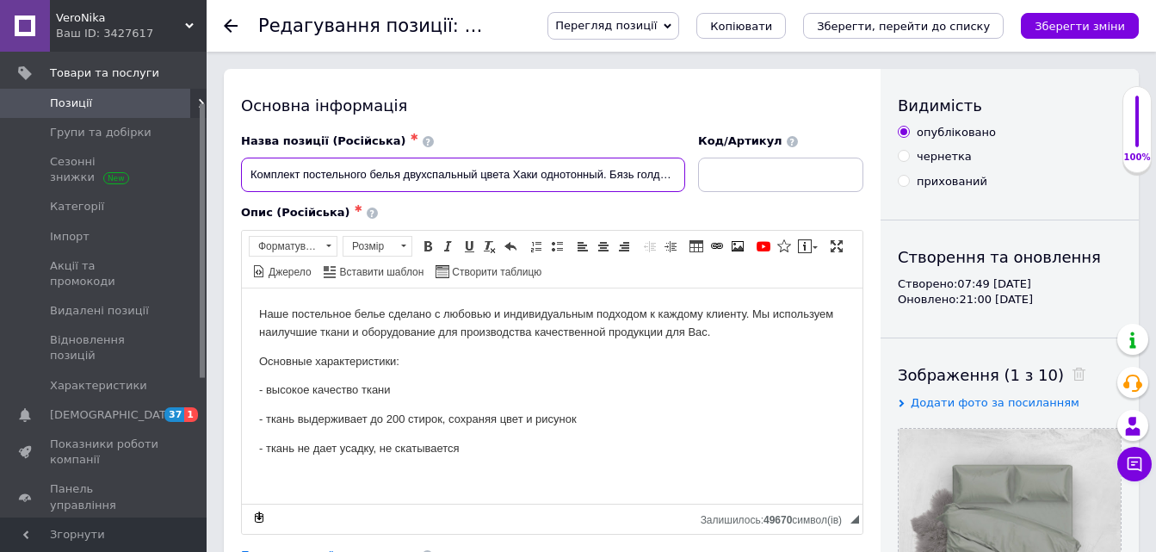
click at [480, 167] on input "Комплект постельного белья двухспальный цвета Хаки однотонный. Бязь голд люкс" at bounding box center [463, 175] width 444 height 34
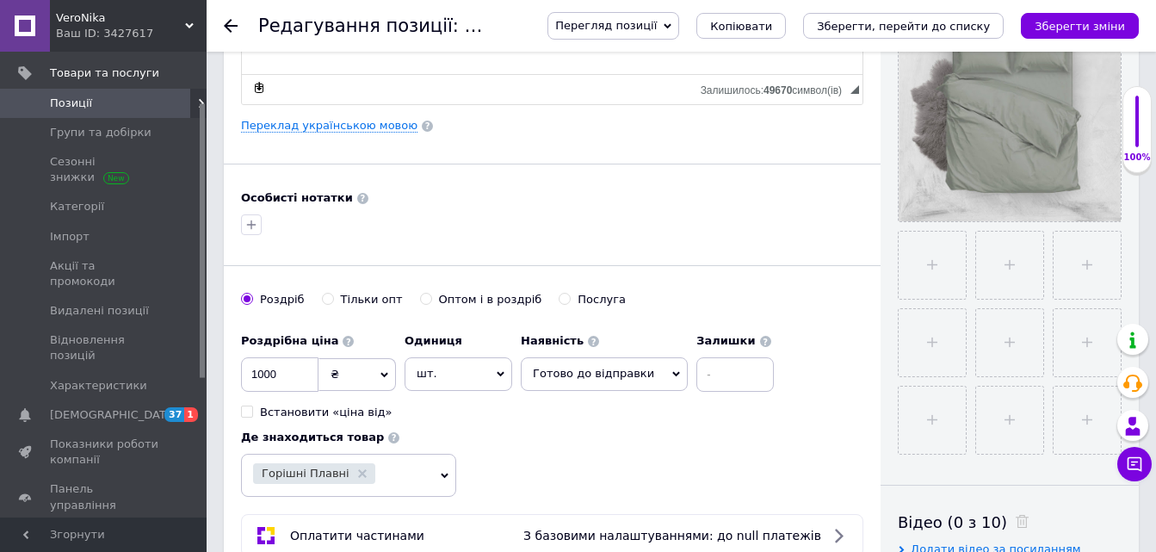
scroll to position [431, 0]
type input "Комплект постельного белья двухспальный 180х215 цвета Хаки однотонный. Бязь гол…"
drag, startPoint x: 688, startPoint y: 371, endPoint x: 687, endPoint y: 413, distance: 42.2
click at [697, 372] on input at bounding box center [735, 373] width 77 height 34
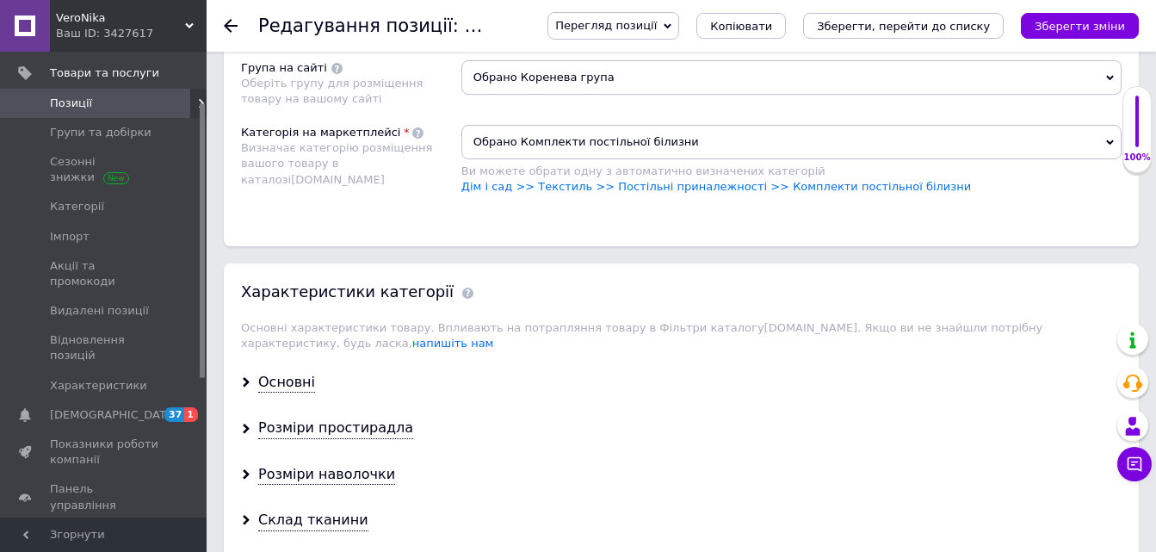
scroll to position [1292, 0]
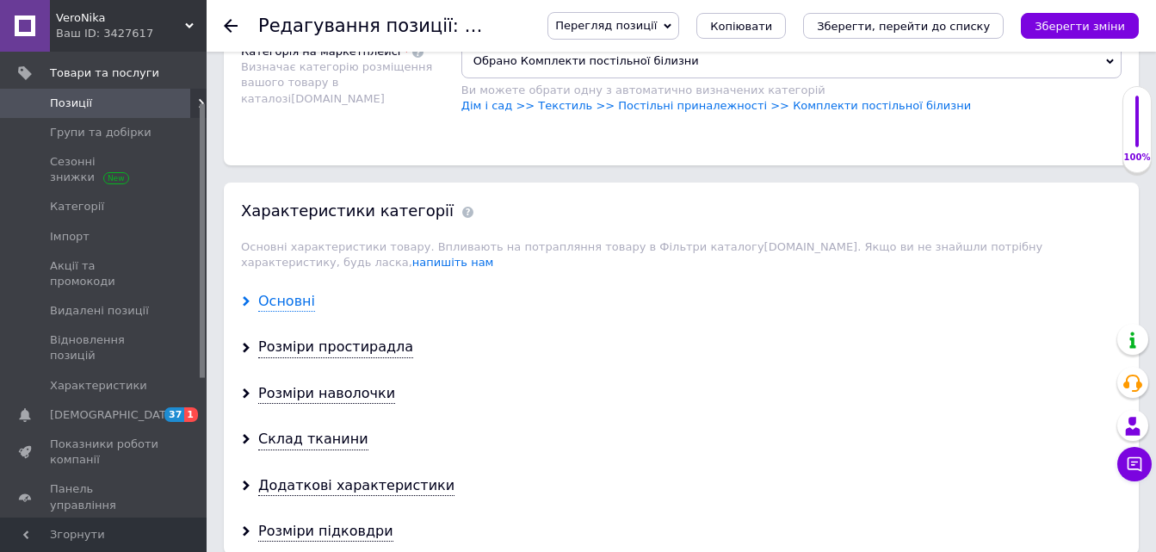
type input "5"
drag, startPoint x: 288, startPoint y: 288, endPoint x: 616, endPoint y: 221, distance: 334.0
click at [288, 292] on div "Основні" at bounding box center [286, 302] width 57 height 20
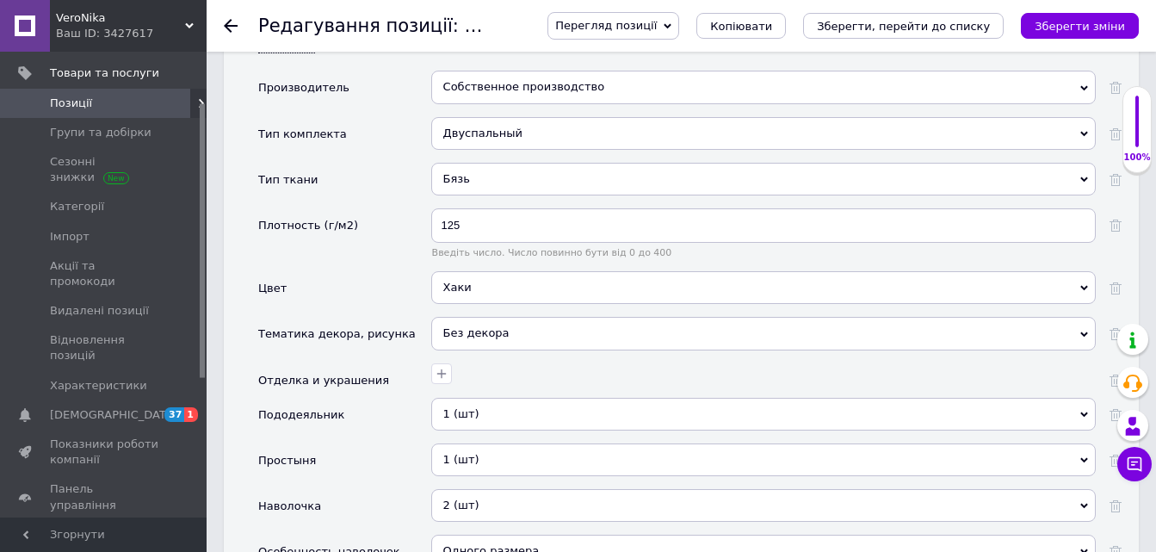
scroll to position [1378, 0]
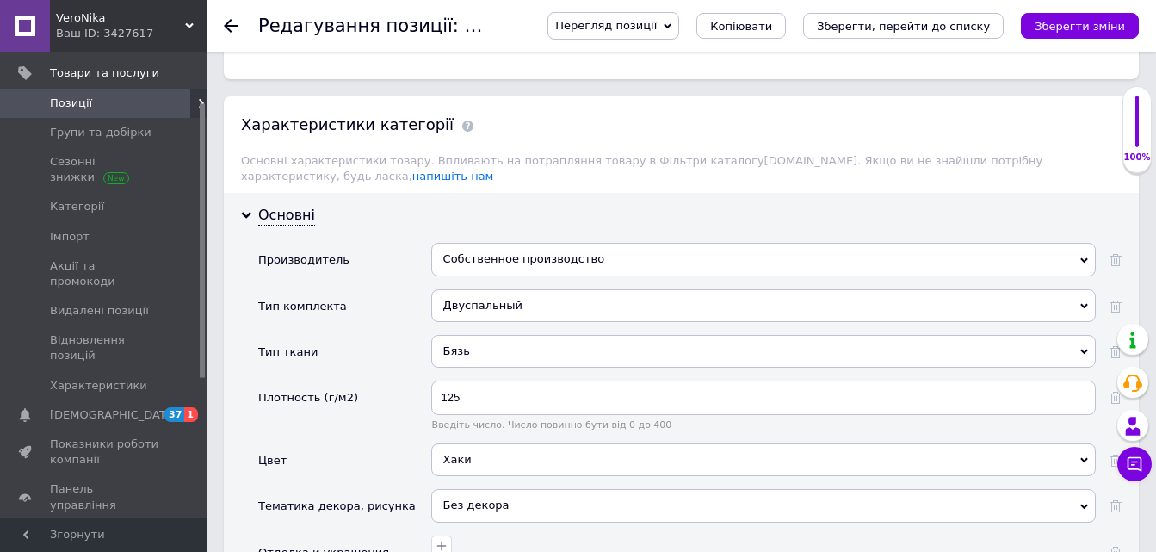
click at [464, 244] on div "Собственное производство" at bounding box center [763, 259] width 665 height 33
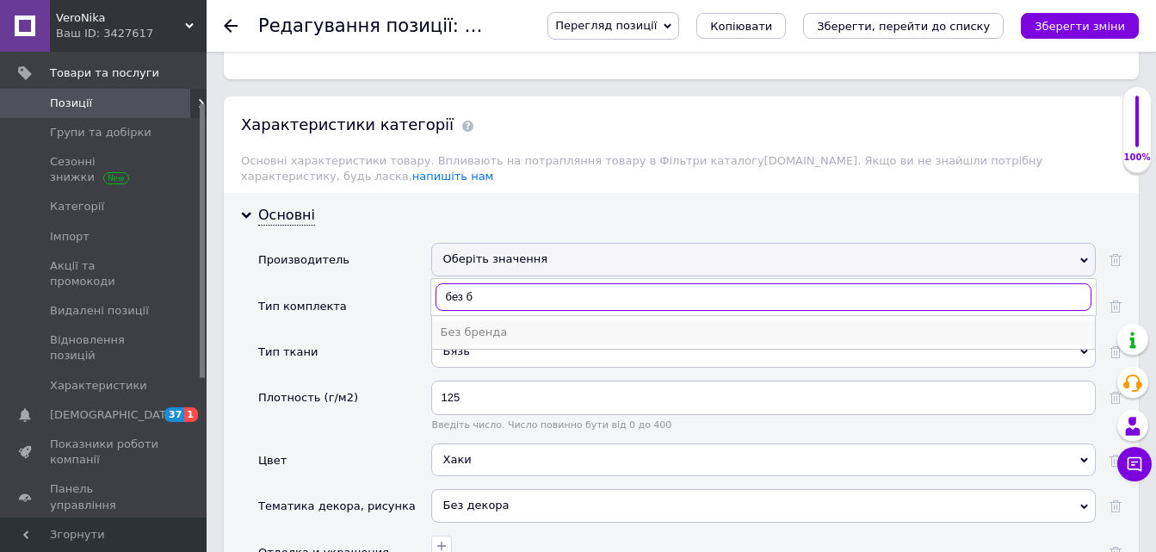
type input "без б"
click at [475, 325] on div "Без бренда" at bounding box center [764, 332] width 646 height 15
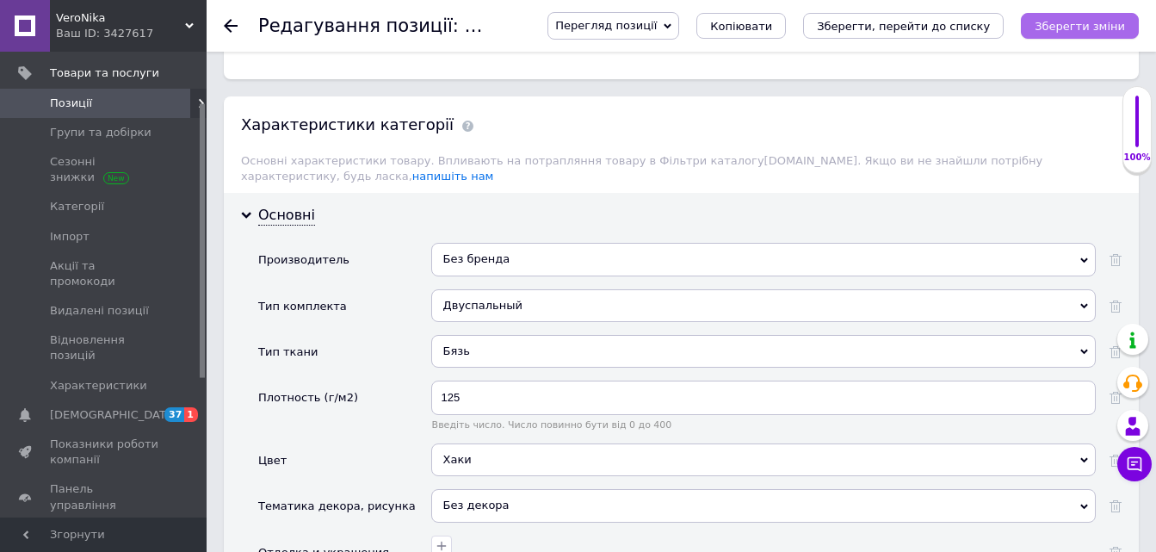
click at [1098, 21] on icon "Зберегти зміни" at bounding box center [1080, 26] width 90 height 13
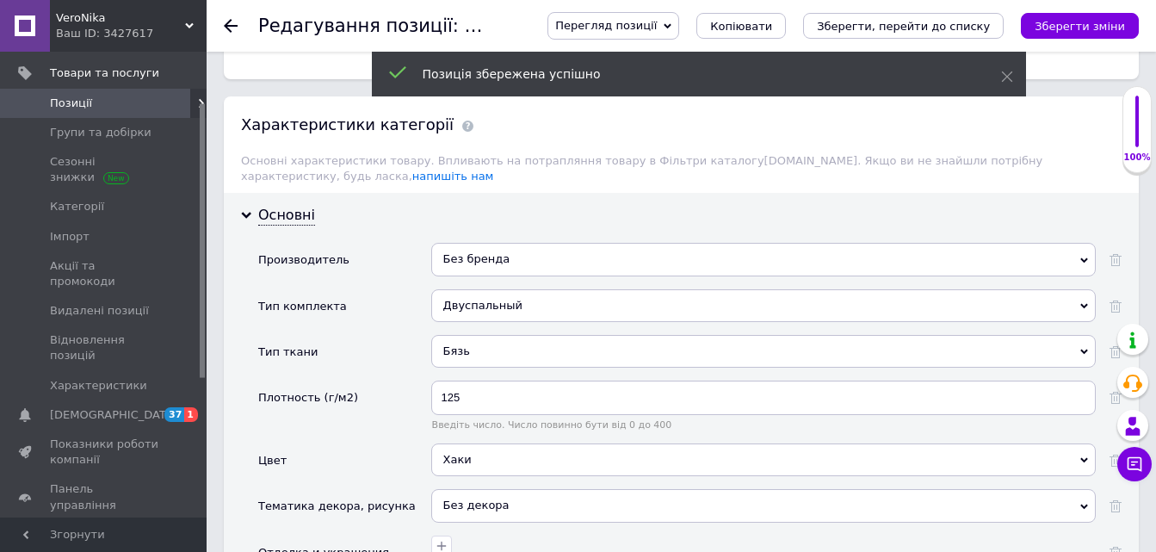
click at [228, 25] on use at bounding box center [231, 26] width 14 height 14
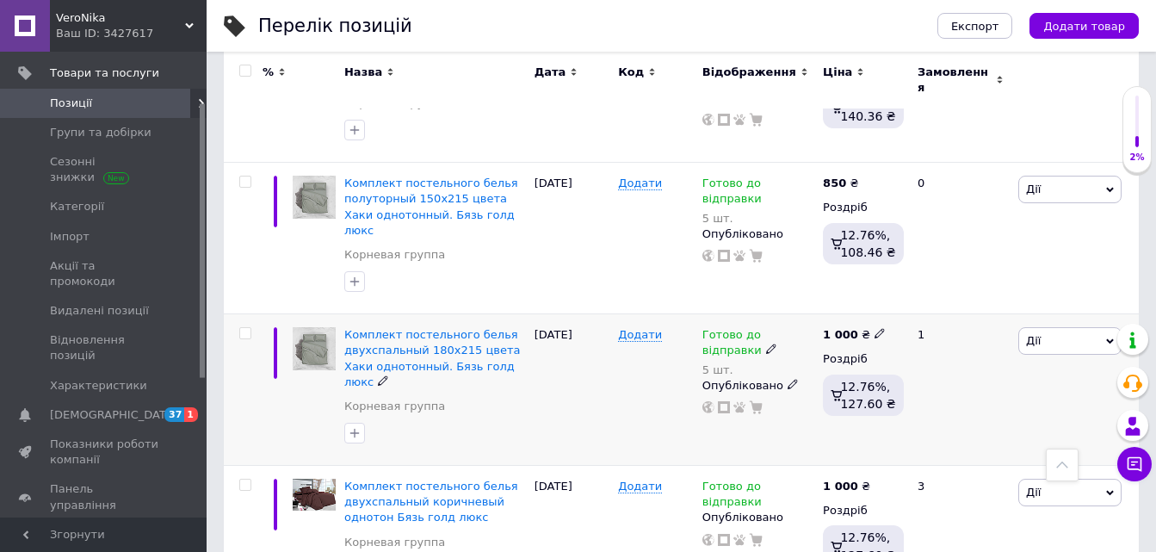
scroll to position [2153, 0]
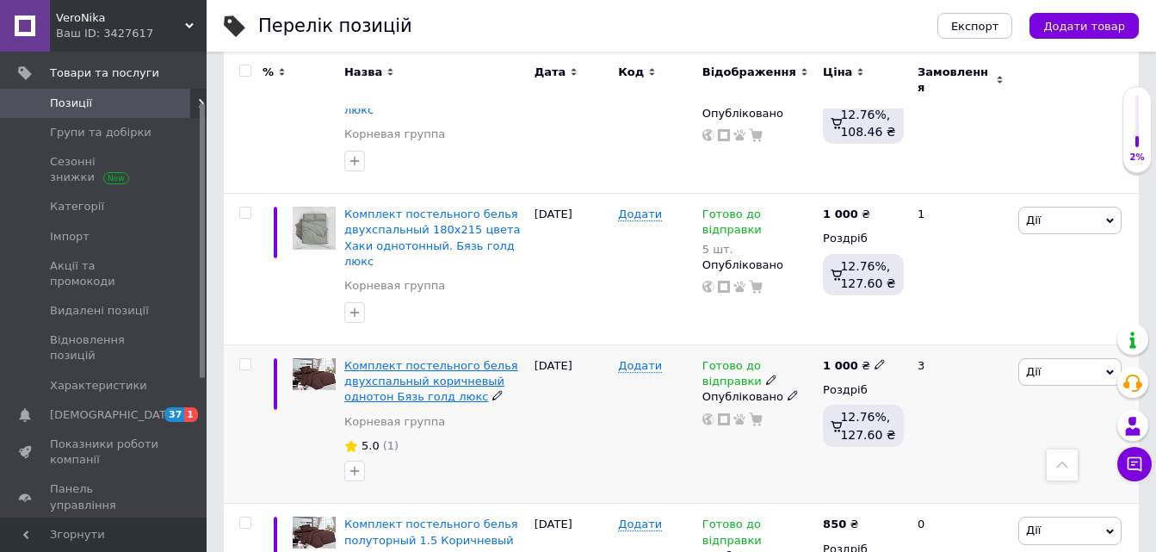
click at [419, 359] on span "Комплект постельного белья двухспальный коричневый однотон Бязь голд люкс" at bounding box center [431, 381] width 174 height 44
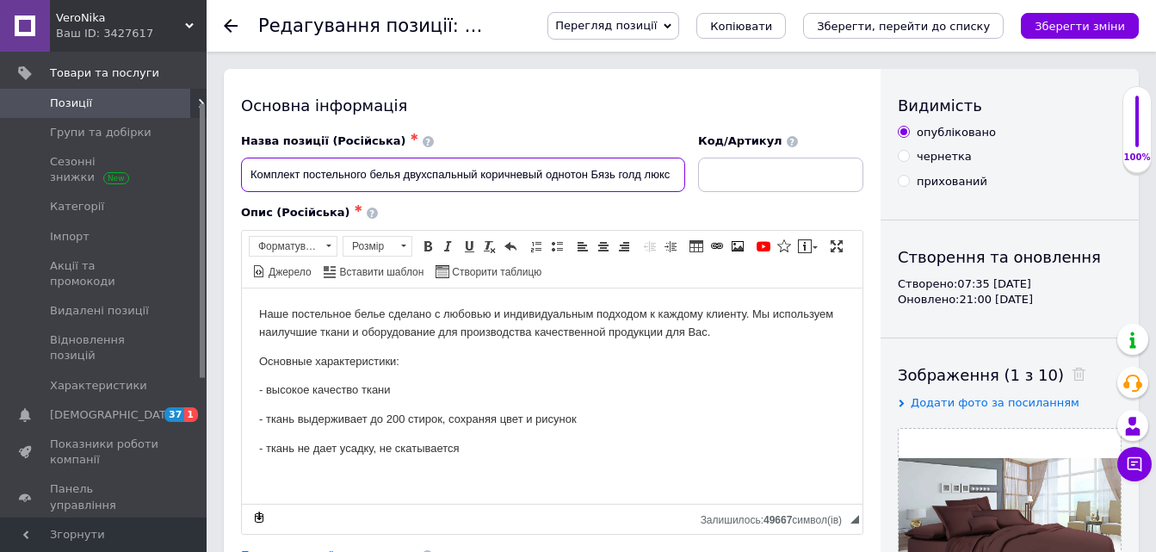
drag, startPoint x: 481, startPoint y: 174, endPoint x: 511, endPoint y: 258, distance: 89.6
click at [481, 175] on input "Комплект постельного белья двухспальный коричневый однотон Бязь голд люкс" at bounding box center [463, 175] width 444 height 34
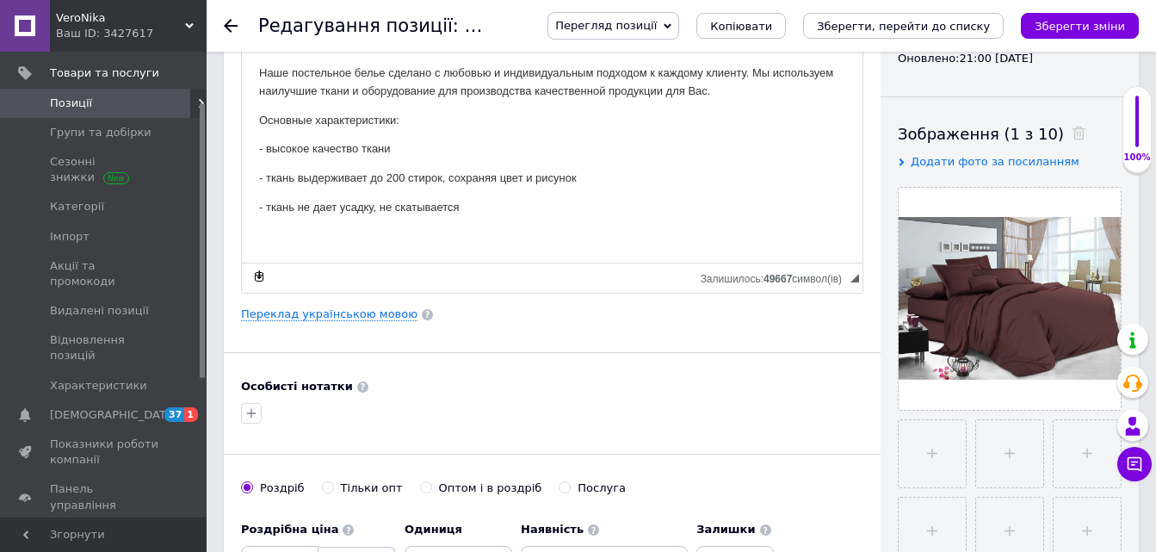
scroll to position [431, 0]
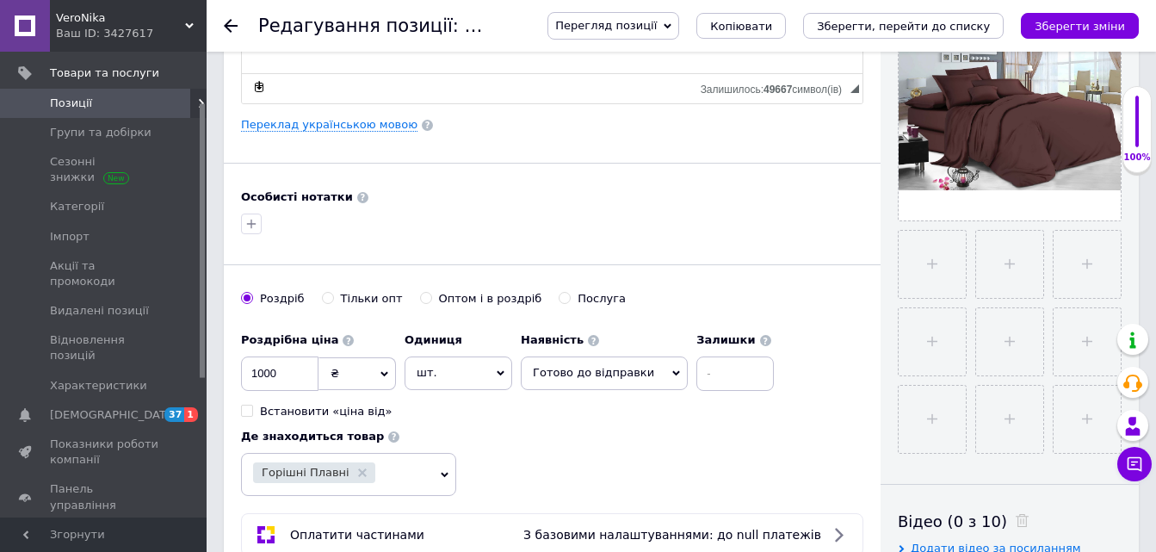
type input "Комплект постельного белья двухспальный 180х215 коричневый однотон Бязь голд лю…"
click at [697, 375] on input at bounding box center [735, 373] width 77 height 34
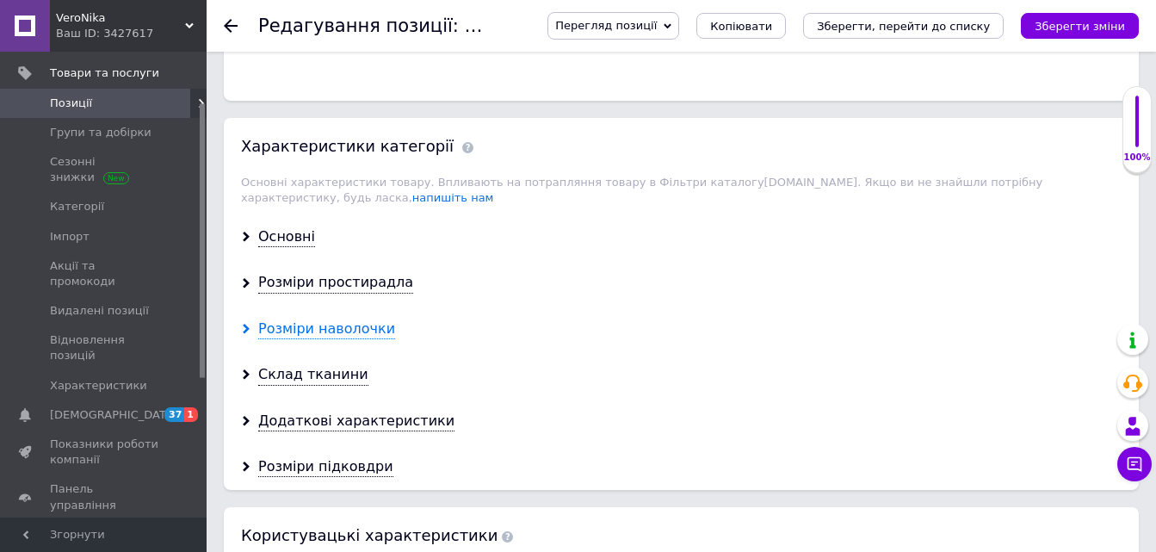
scroll to position [1378, 0]
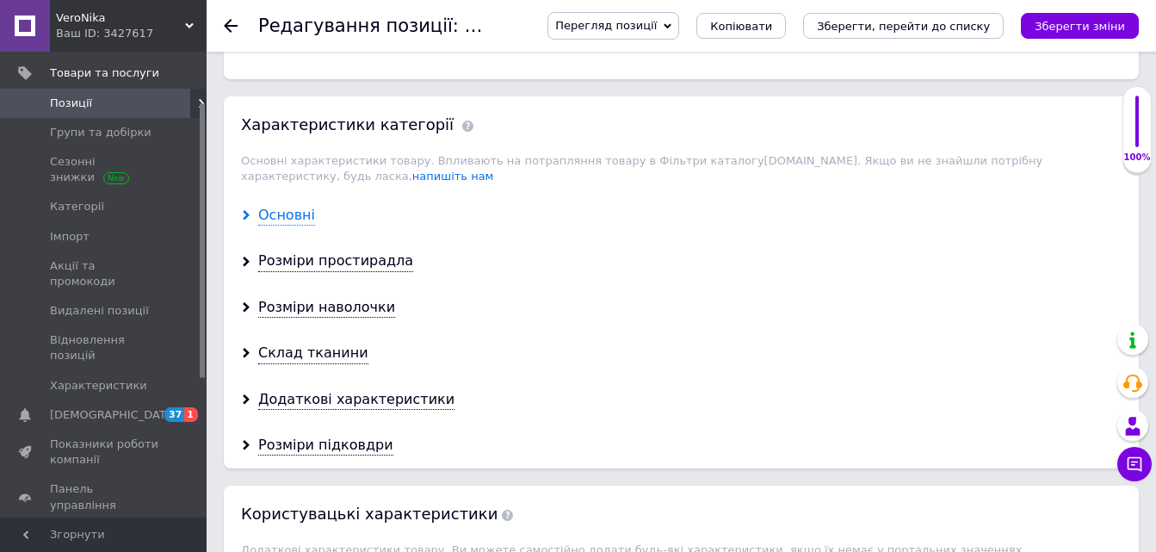
type input "10"
click at [280, 206] on div "Основні" at bounding box center [286, 216] width 57 height 20
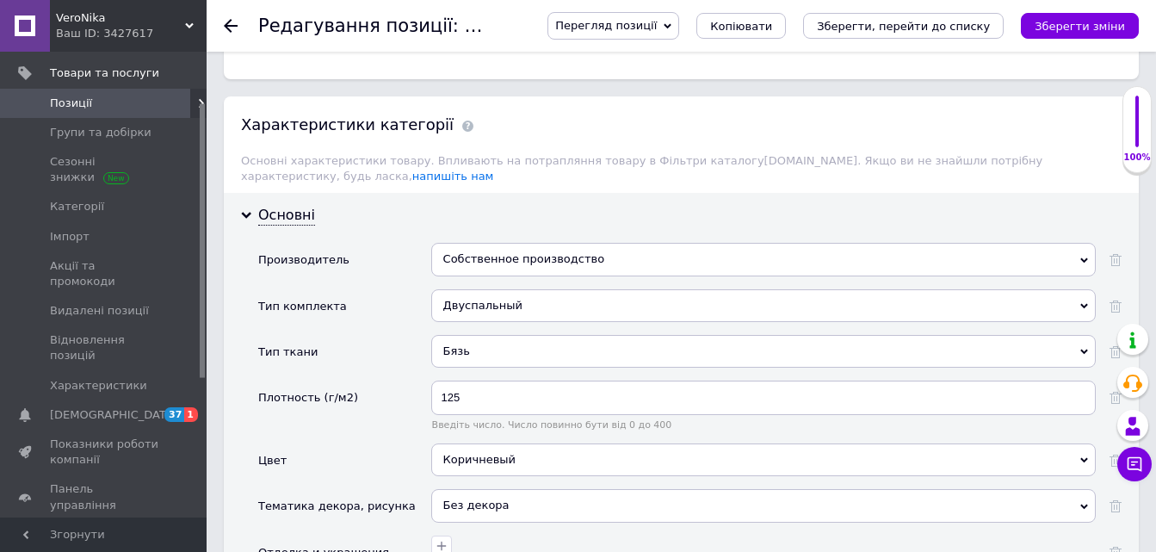
click at [444, 246] on div "Собственное производство" at bounding box center [763, 259] width 665 height 33
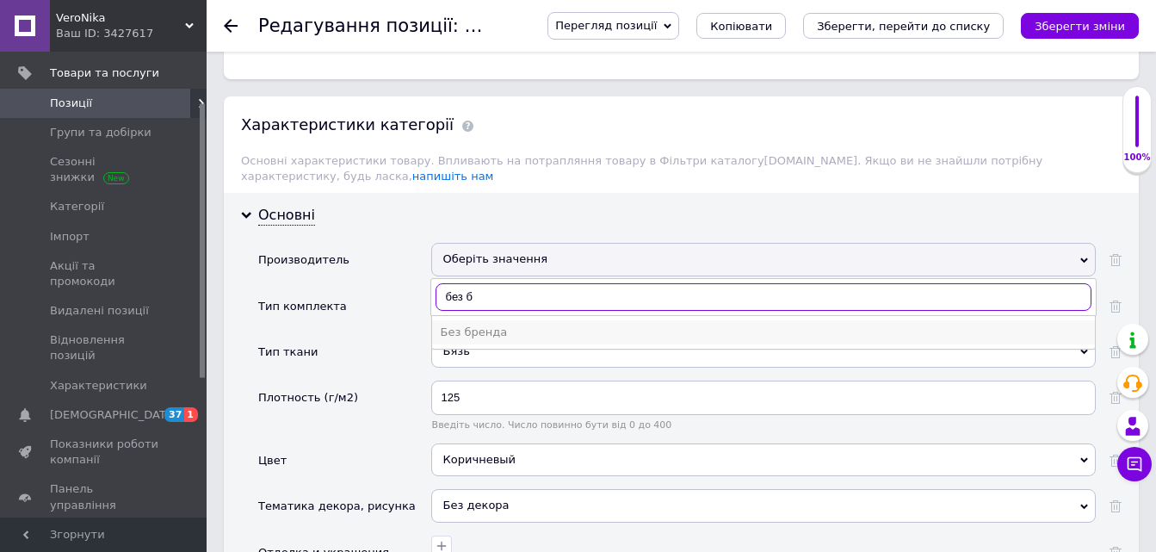
type input "без б"
click at [470, 325] on div "Без бренда" at bounding box center [764, 332] width 646 height 15
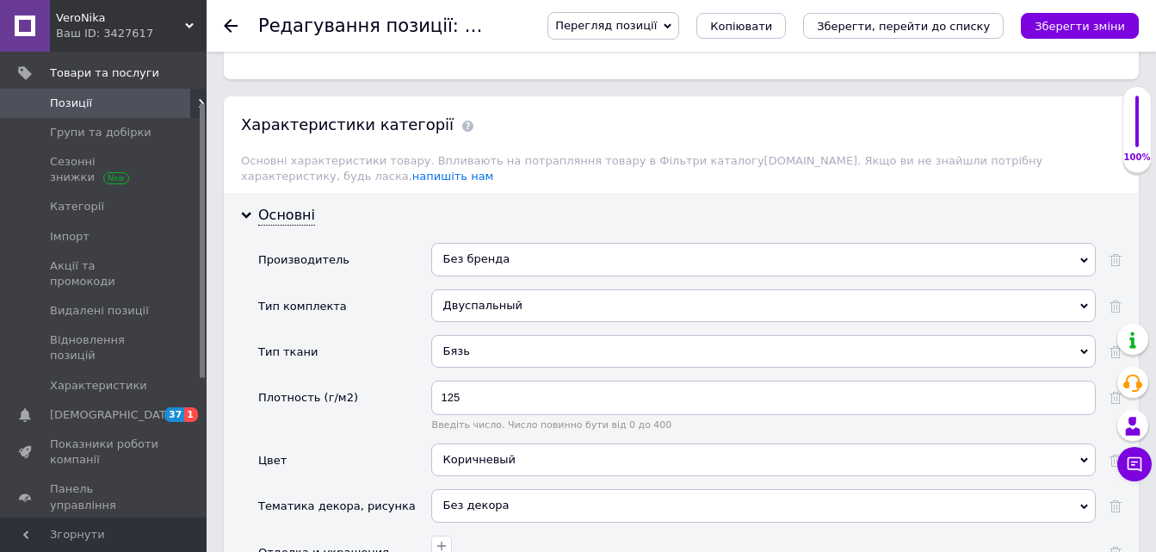
click at [1069, 26] on icon "Зберегти зміни" at bounding box center [1080, 26] width 90 height 13
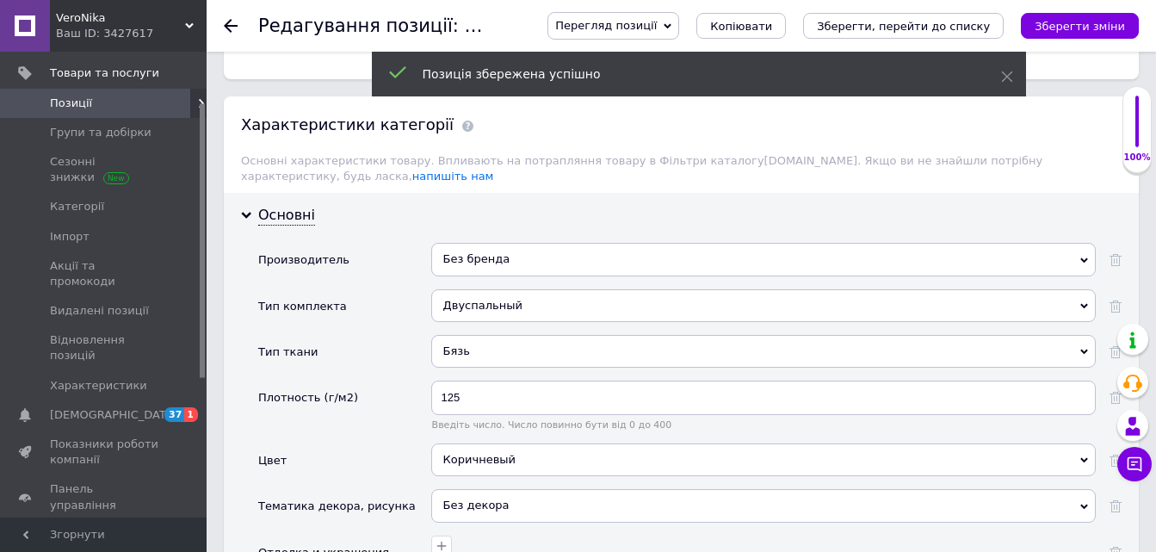
click at [232, 22] on icon at bounding box center [231, 26] width 14 height 14
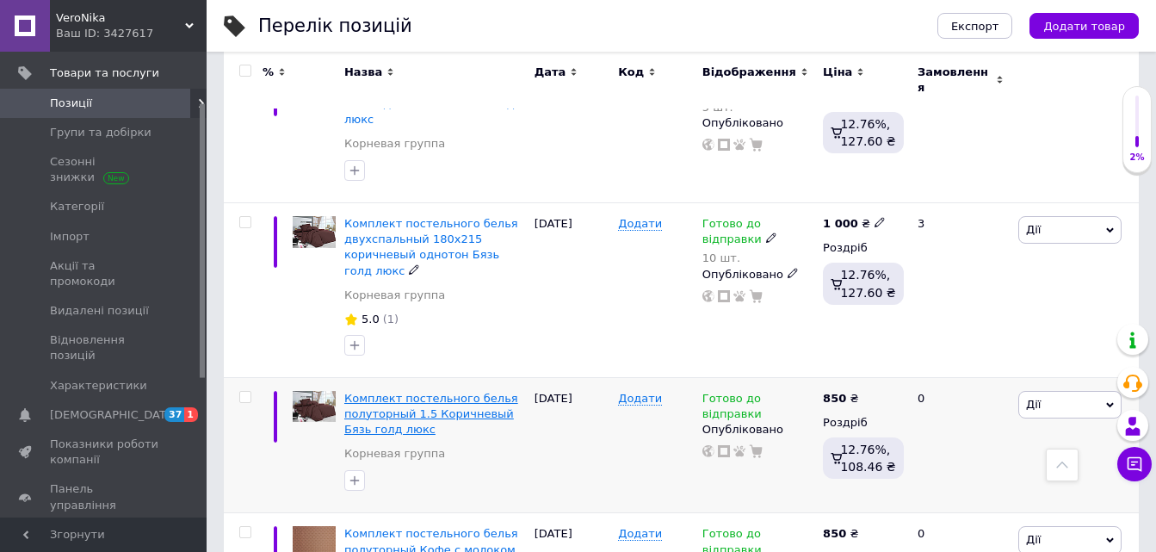
scroll to position [2325, 0]
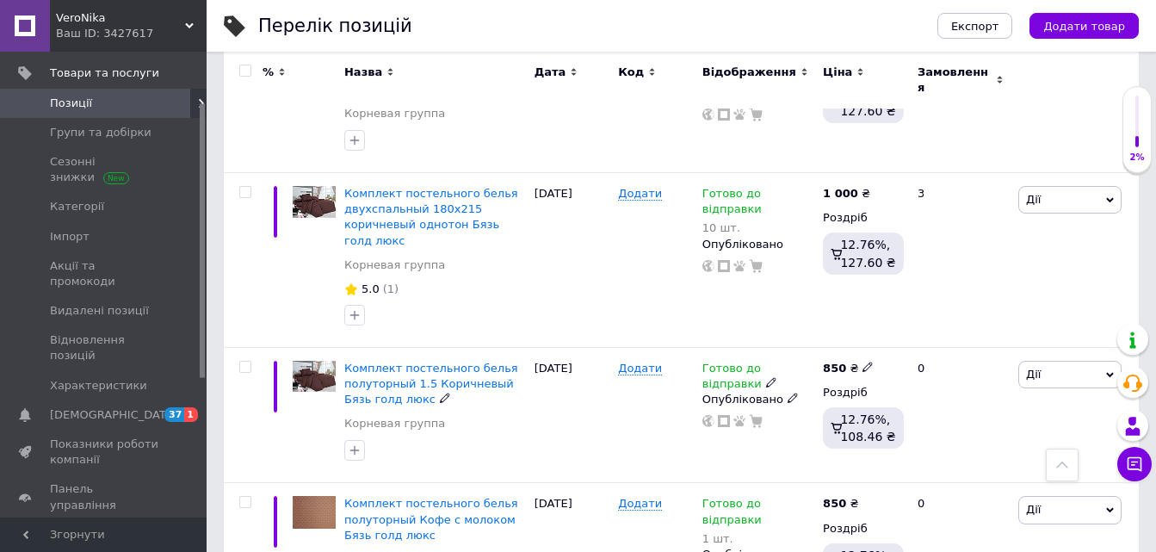
click at [449, 362] on span "Комплект постельного белья полуторный 1.5 Коричневый Бязь голд люкс" at bounding box center [431, 384] width 174 height 44
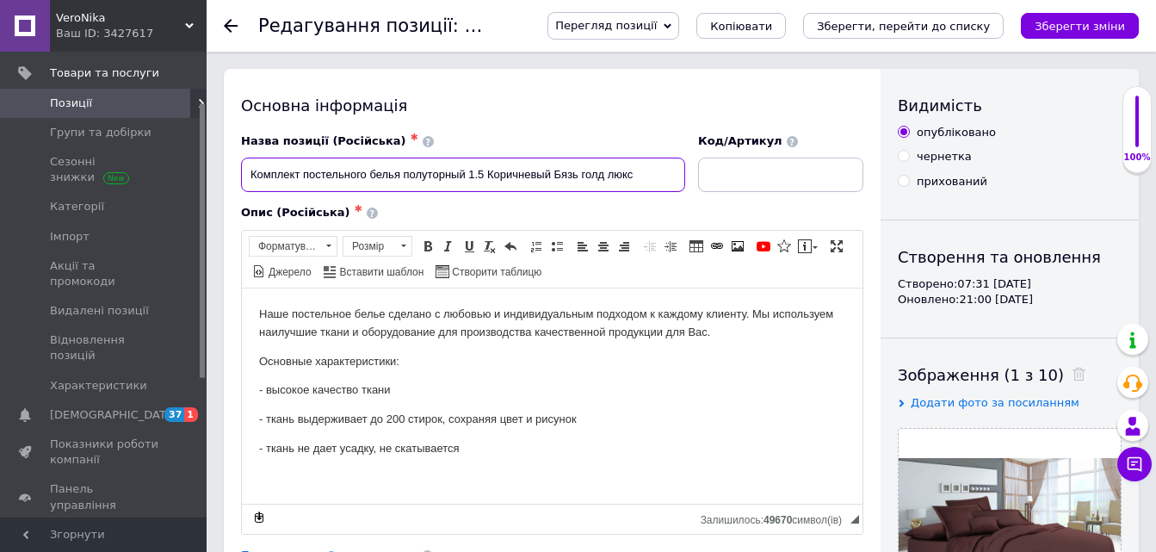
drag, startPoint x: 469, startPoint y: 171, endPoint x: 483, endPoint y: 183, distance: 17.8
click at [486, 177] on input "Комплект постельного белья полуторный 1.5 Коричневый Бязь голд люкс" at bounding box center [463, 175] width 444 height 34
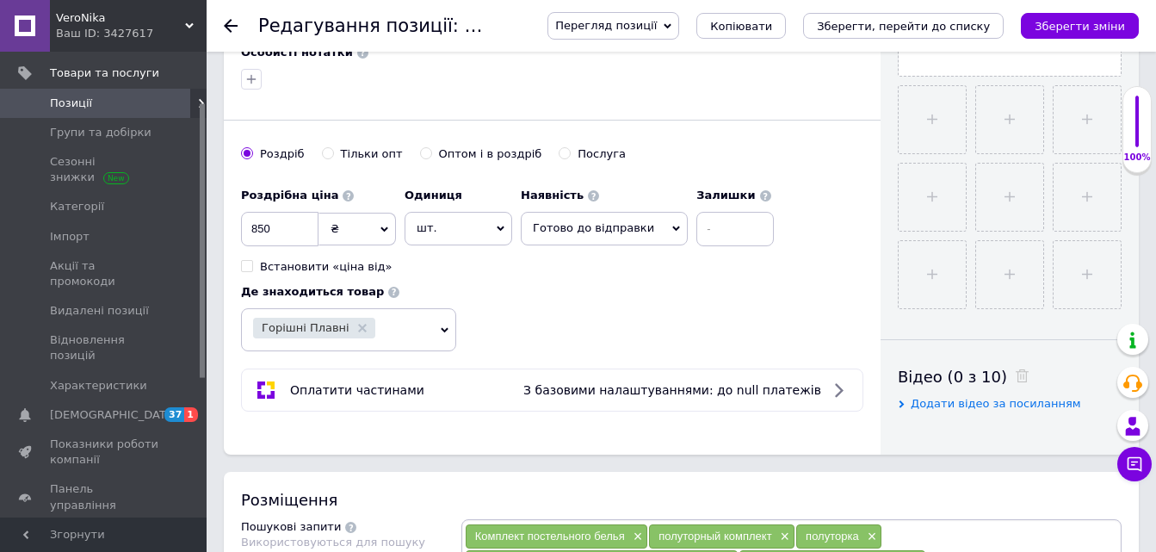
scroll to position [603, 0]
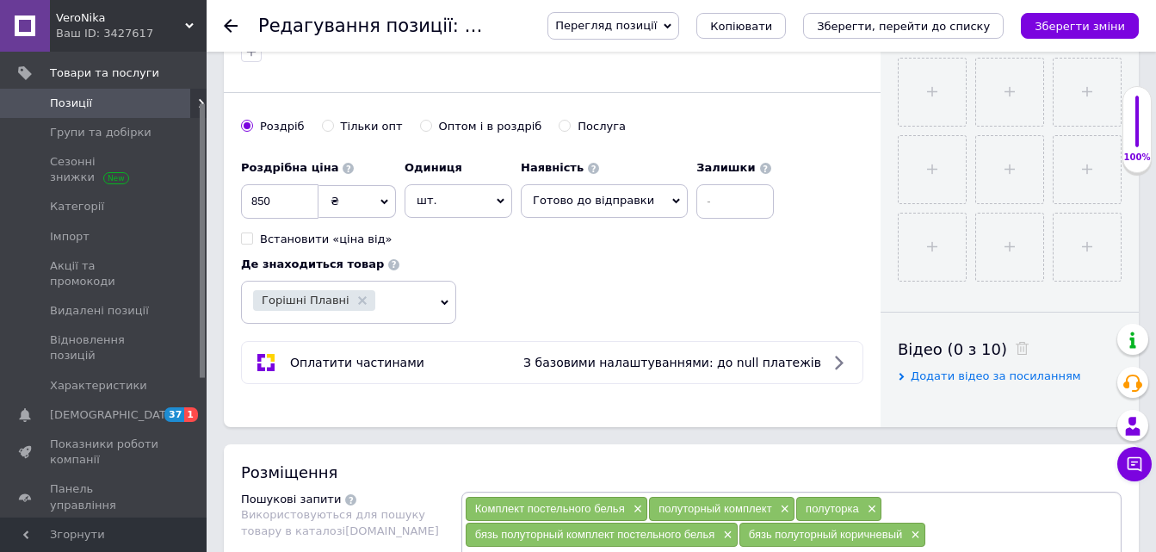
type input "Комплект постельного белья полуторный 150х215 Коричневый Бязь голд люкс"
click at [697, 201] on input at bounding box center [735, 201] width 77 height 34
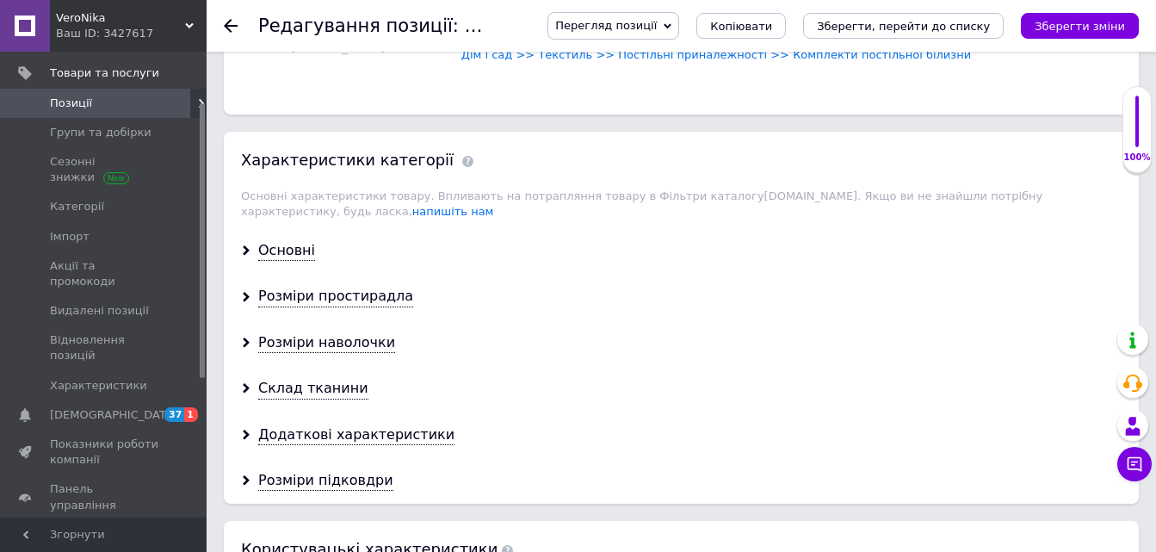
scroll to position [1378, 0]
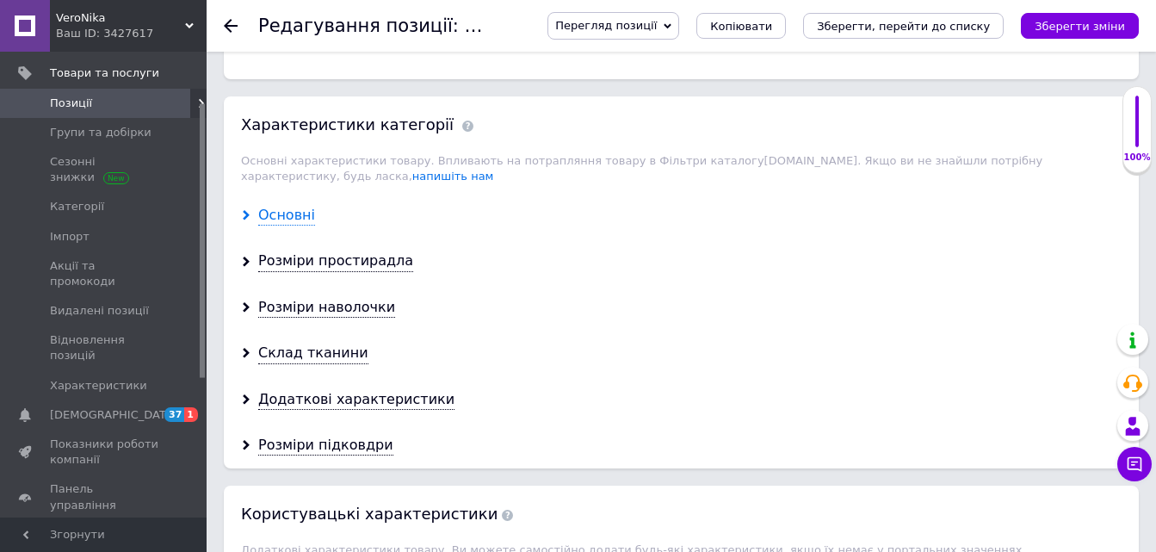
type input "10"
click at [281, 206] on div "Основні" at bounding box center [286, 216] width 57 height 20
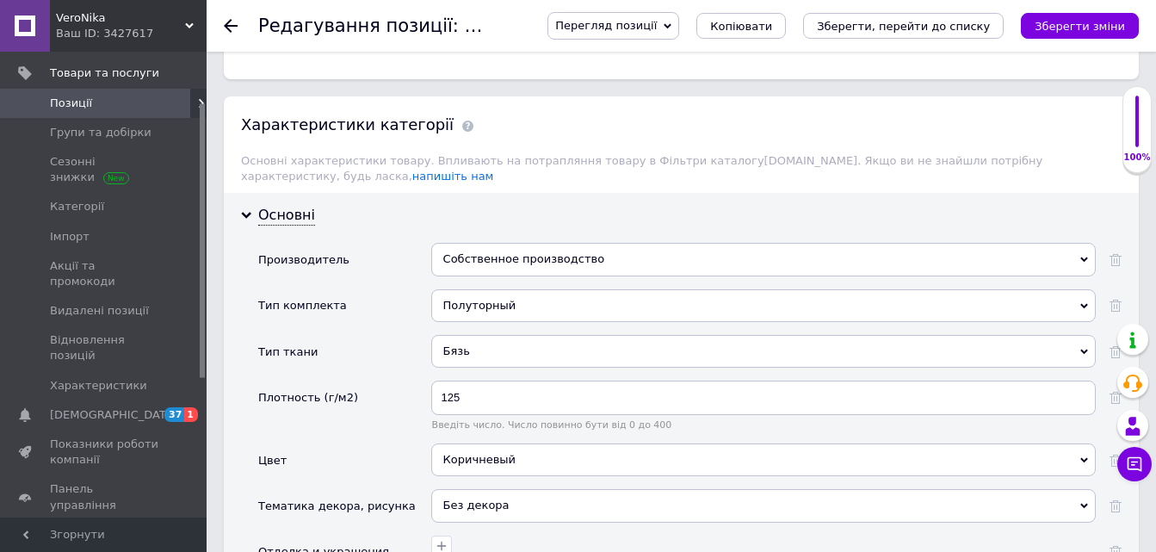
click at [447, 243] on div "Собственное производство" at bounding box center [763, 259] width 665 height 33
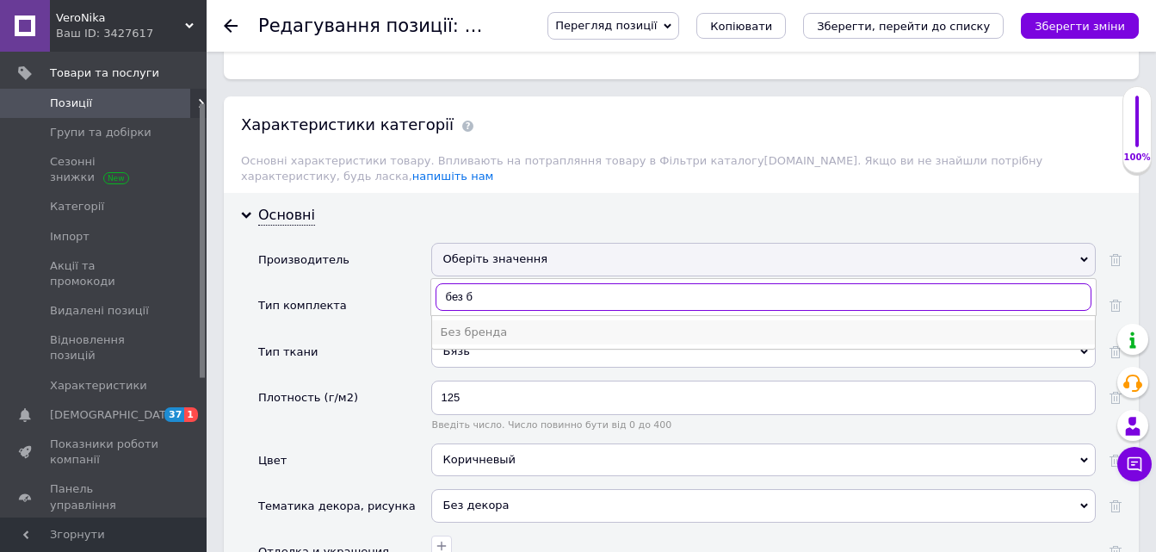
type input "без б"
click at [472, 325] on div "Без бренда" at bounding box center [764, 332] width 646 height 15
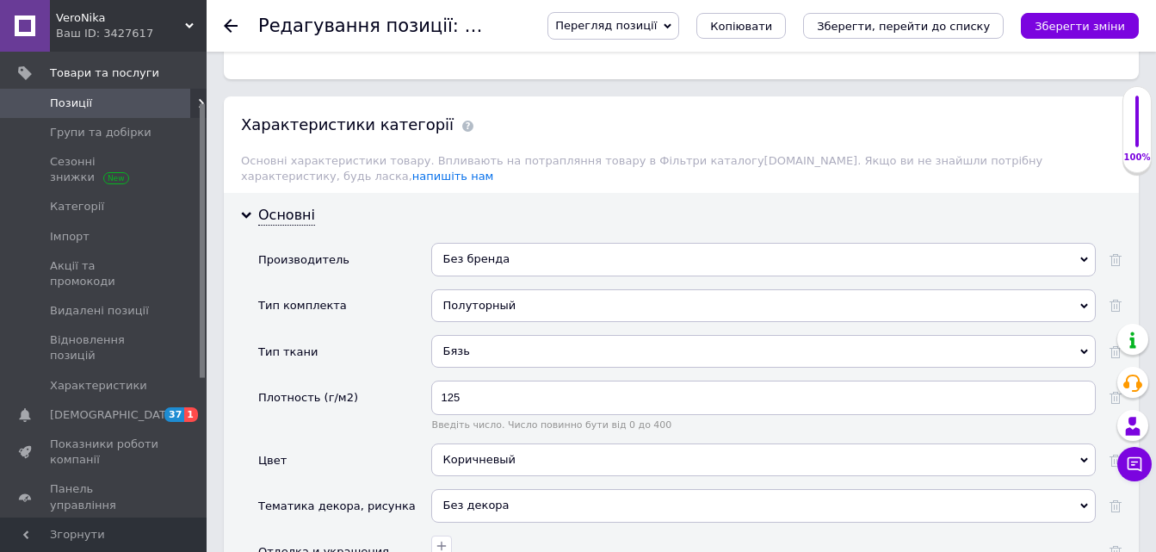
click at [1107, 22] on icon "Зберегти зміни" at bounding box center [1080, 26] width 90 height 13
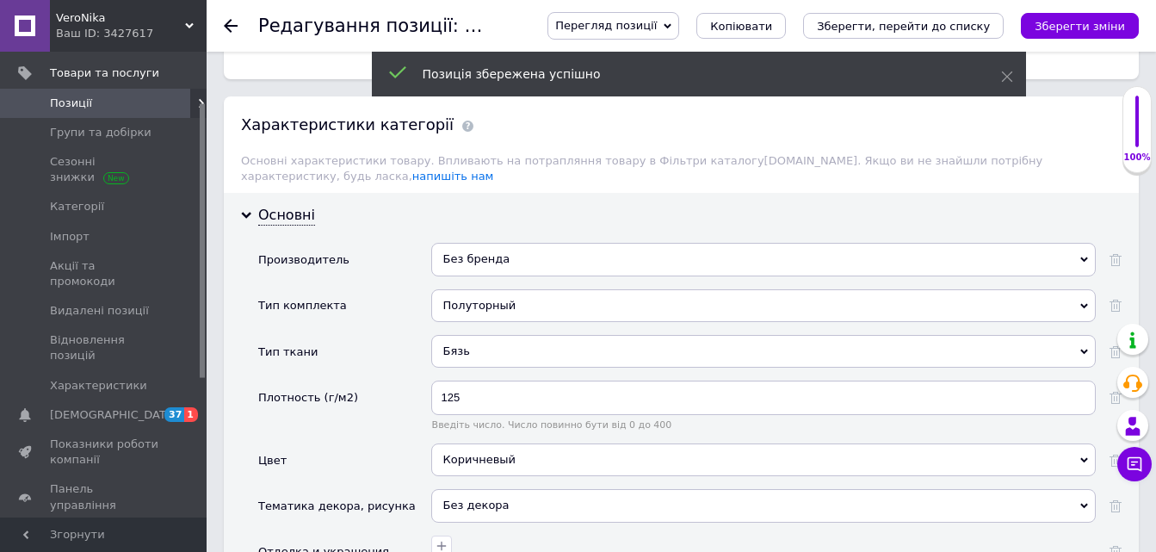
click at [229, 25] on use at bounding box center [231, 26] width 14 height 14
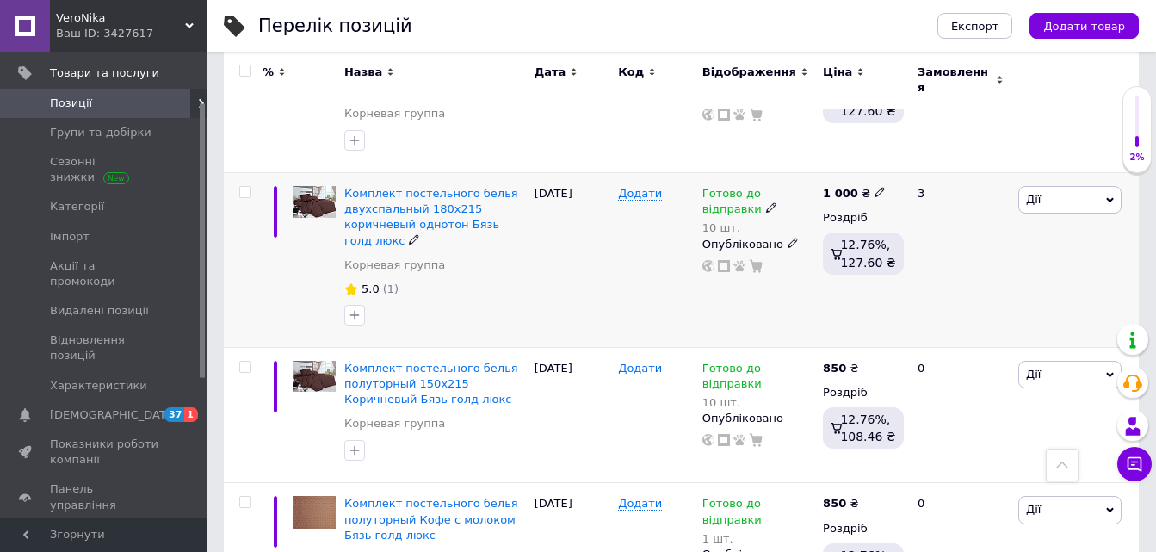
scroll to position [2411, 0]
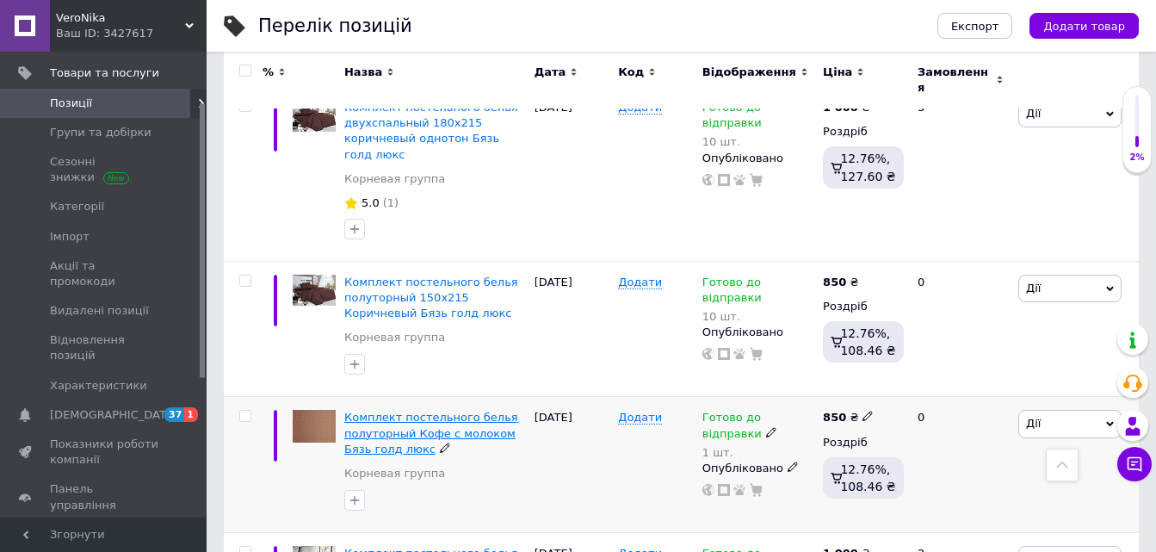
click at [454, 411] on span "Комплект постельного белья полуторный Кофе с молоком Бязь голд люкс" at bounding box center [431, 433] width 174 height 44
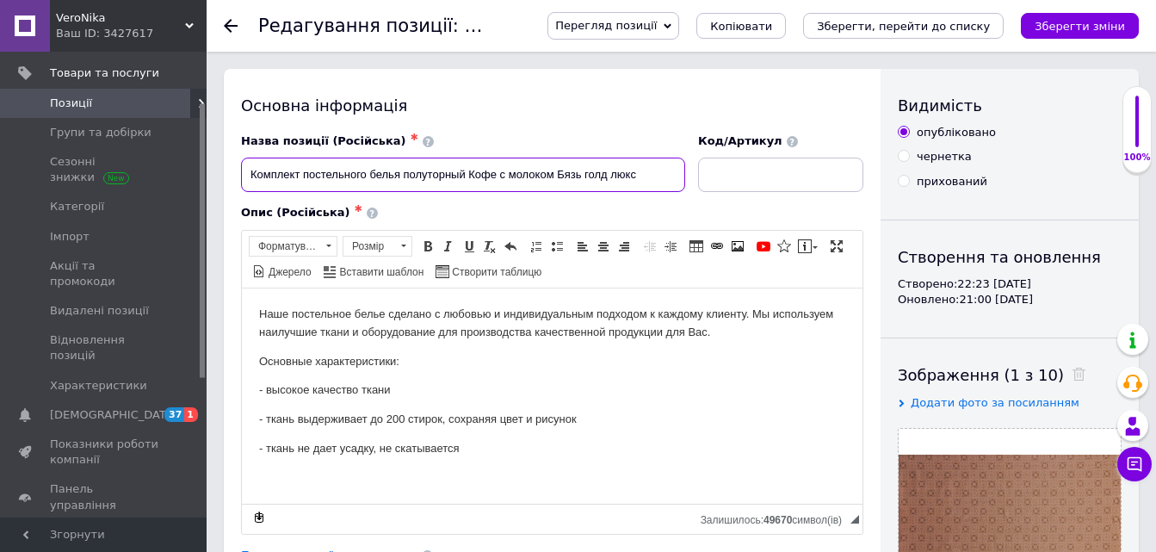
click at [468, 174] on input "Комплект постельного белья полуторный Кофе с молоком Бязь голд люкс" at bounding box center [463, 175] width 444 height 34
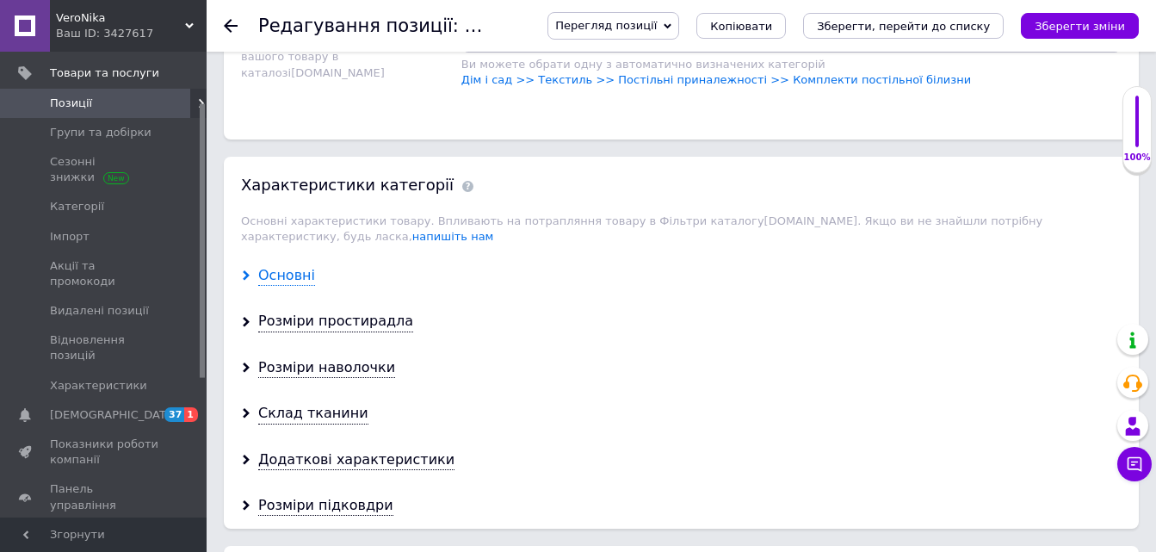
type input "Комплект постельного белья полуторный 150х215 Кофе с молоком Бязь голд люкс"
drag, startPoint x: 292, startPoint y: 257, endPoint x: 467, endPoint y: 242, distance: 175.5
click at [291, 266] on div "Основні" at bounding box center [286, 276] width 57 height 20
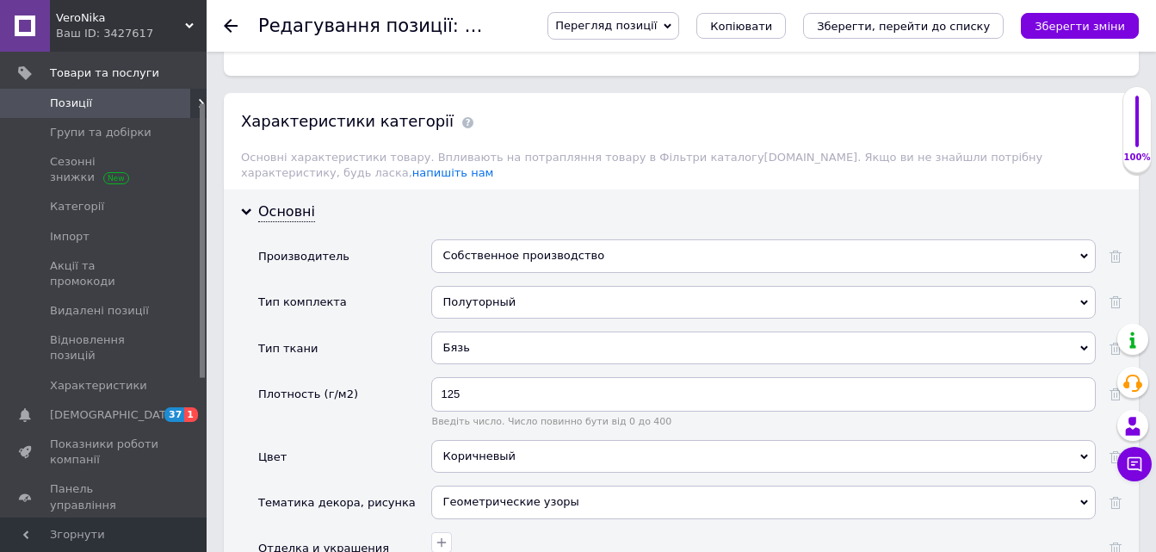
scroll to position [1464, 0]
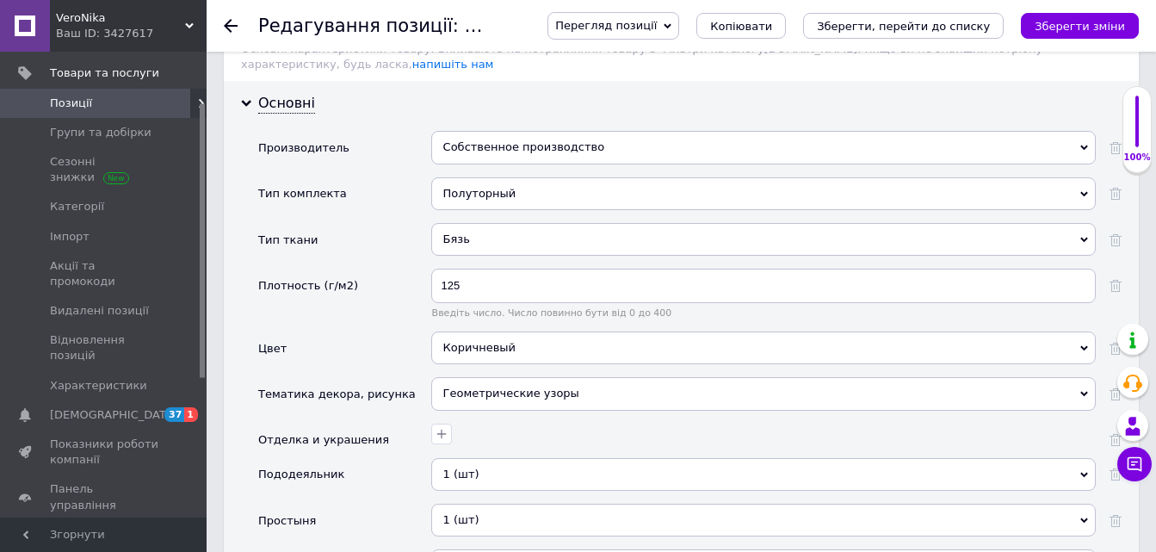
click at [460, 139] on div "Собственное производство" at bounding box center [763, 147] width 665 height 33
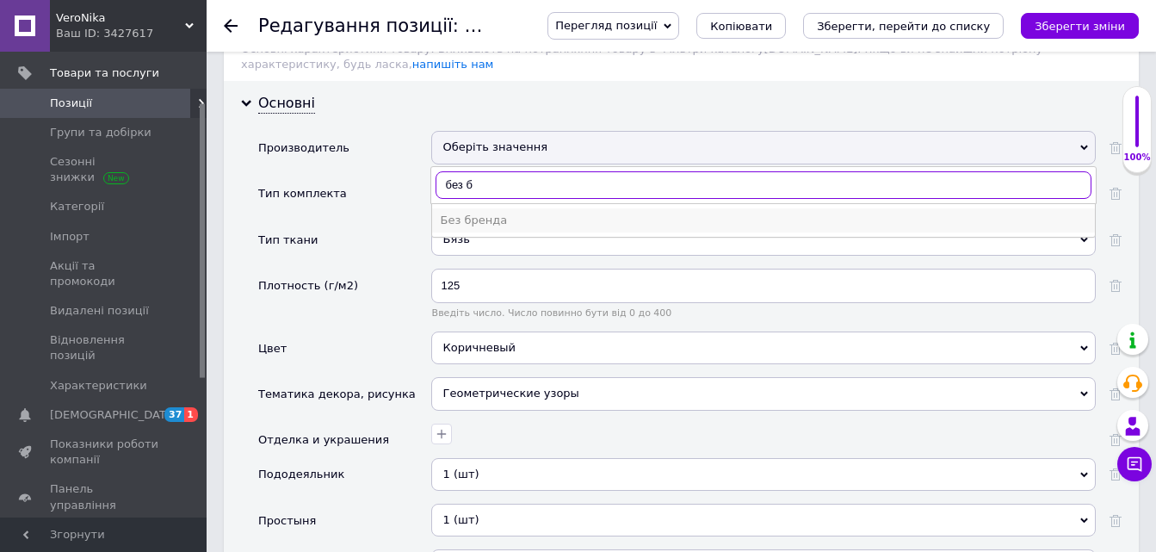
type input "без б"
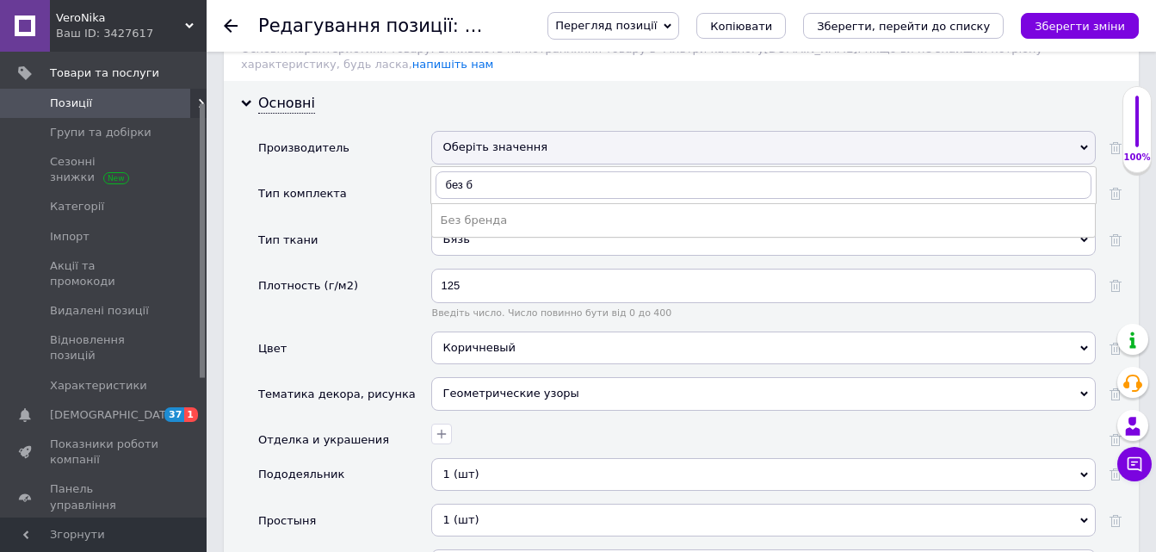
drag, startPoint x: 475, startPoint y: 206, endPoint x: 507, endPoint y: 198, distance: 32.8
click at [474, 213] on div "Без бренда" at bounding box center [764, 220] width 646 height 15
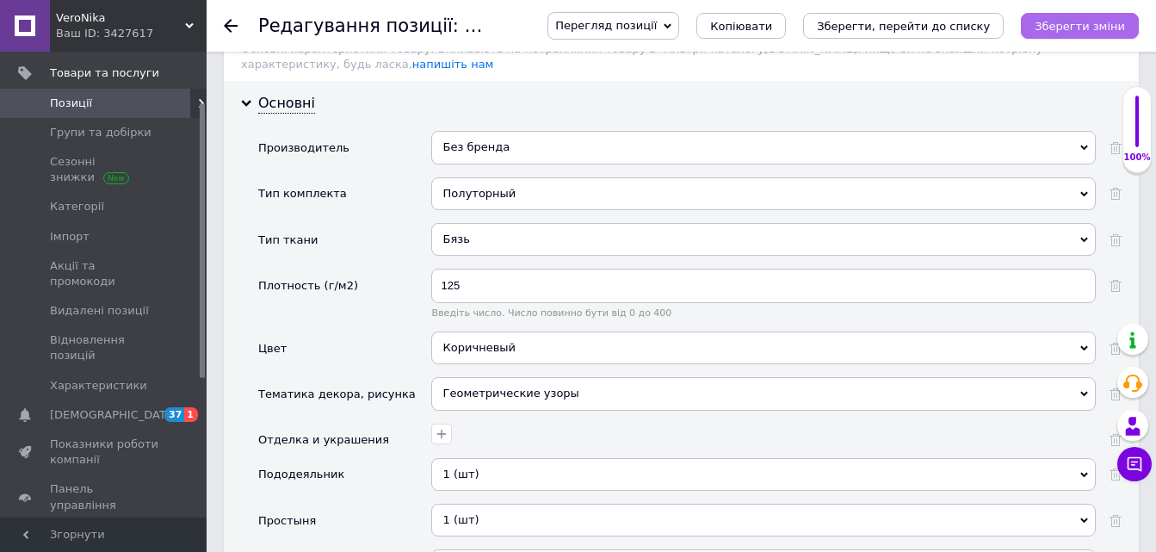
click at [1068, 24] on icon "Зберегти зміни" at bounding box center [1080, 26] width 90 height 13
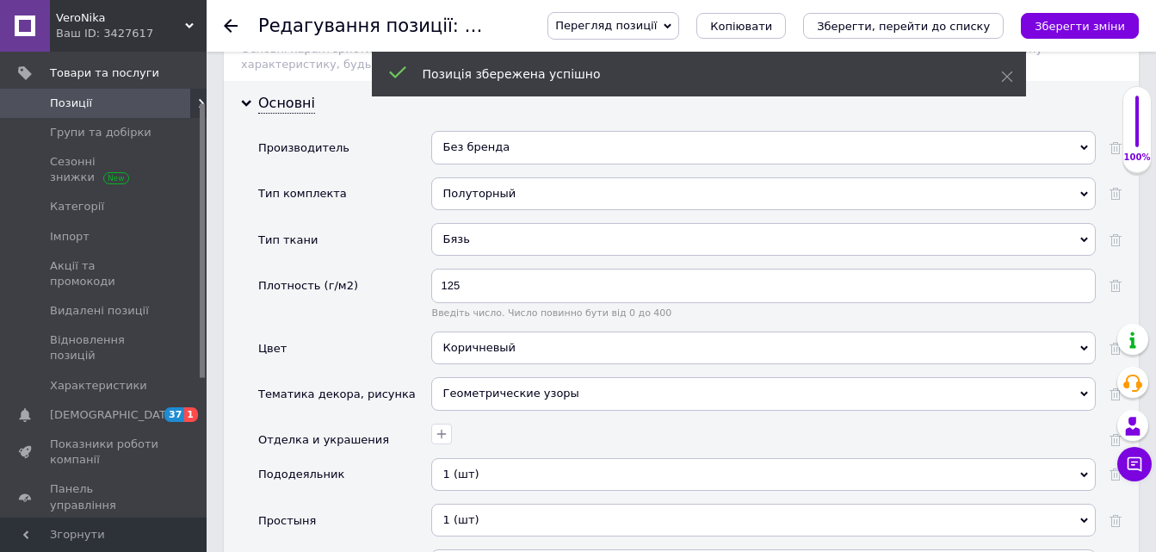
click at [234, 27] on use at bounding box center [231, 26] width 14 height 14
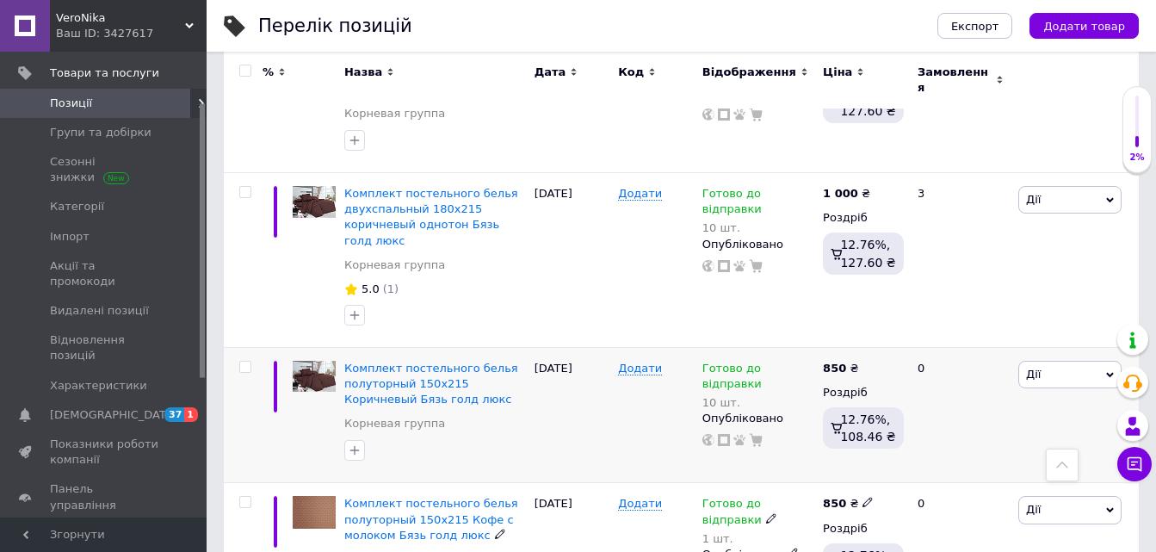
scroll to position [2497, 0]
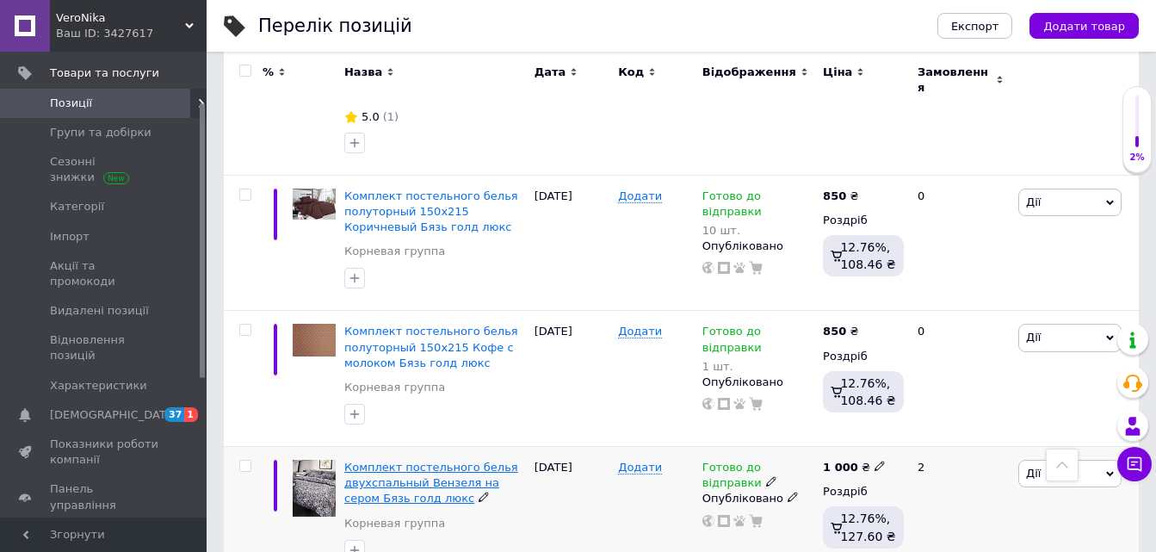
click at [431, 461] on span "Комплект постельного белья двухспальный Вензеля на сером Бязь голд люкс" at bounding box center [431, 483] width 174 height 44
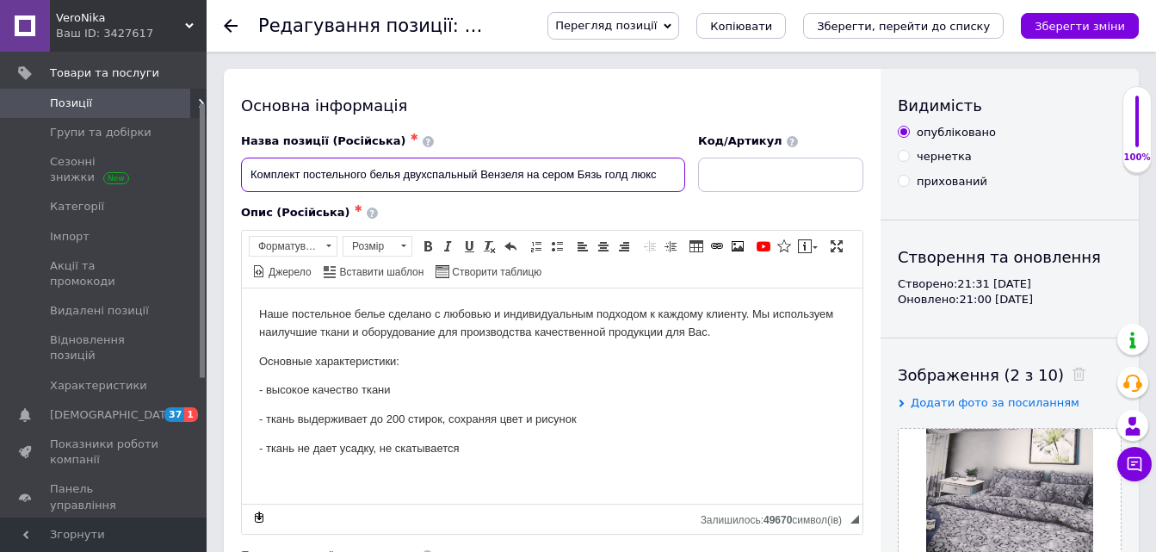
click at [480, 170] on input "Комплект постельного белья двухспальный Вензеля на сером Бязь голд люкс" at bounding box center [463, 175] width 444 height 34
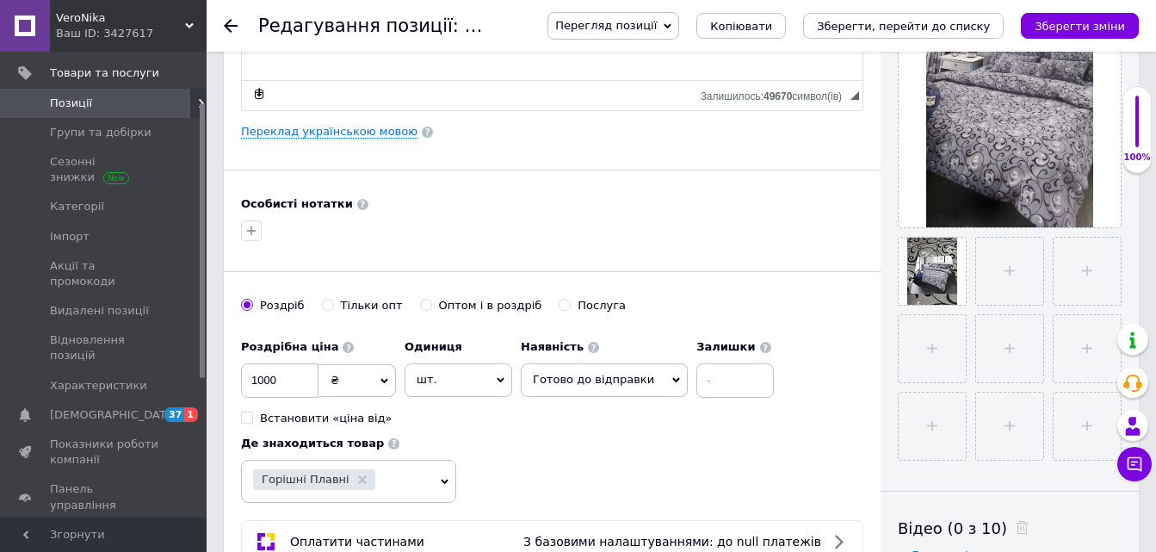
scroll to position [431, 0]
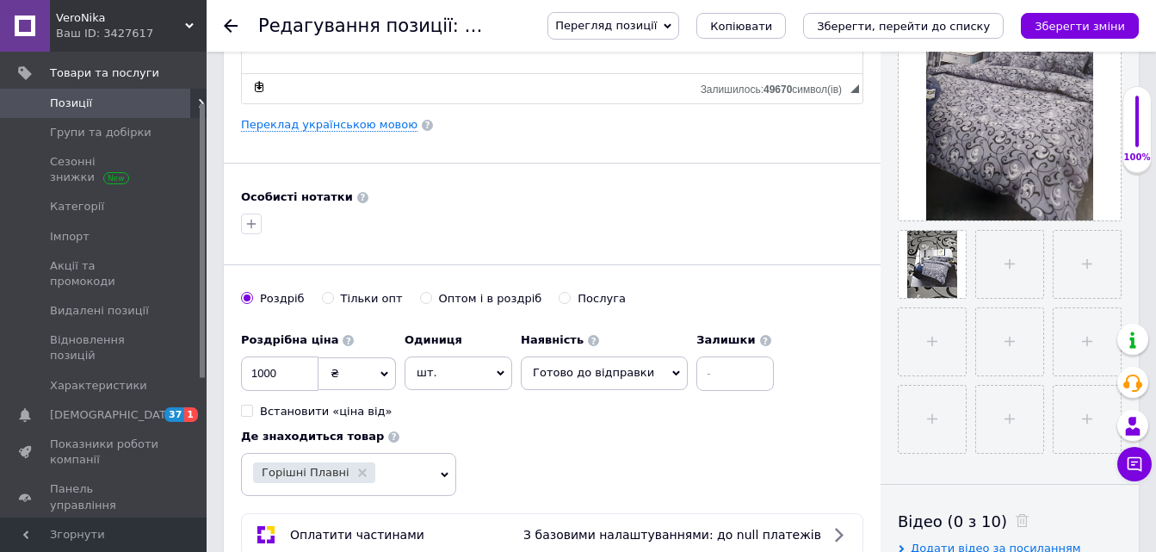
type input "Комплект постельного белья двухспальный 180х215 Вензеля на сером Бязь голд люкс"
click at [697, 375] on input at bounding box center [735, 373] width 77 height 34
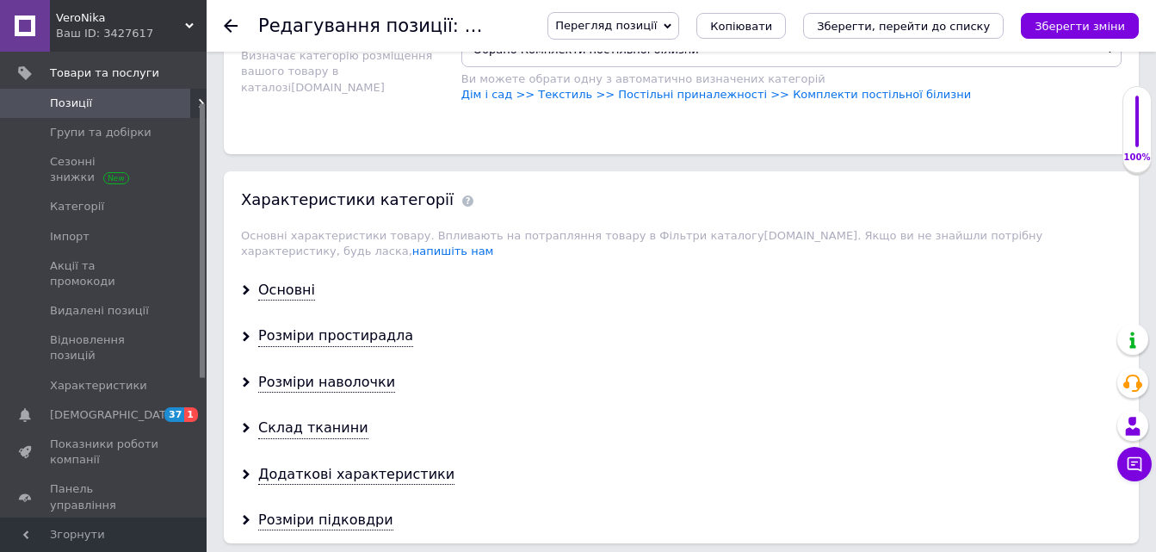
scroll to position [1292, 0]
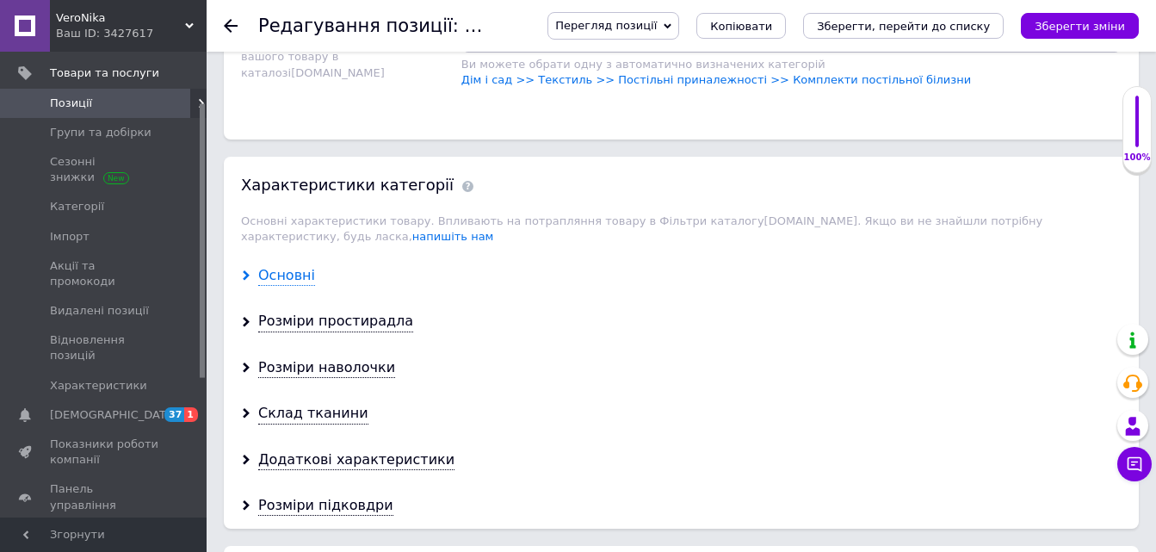
type input "10"
click at [288, 266] on div "Основні" at bounding box center [286, 276] width 57 height 20
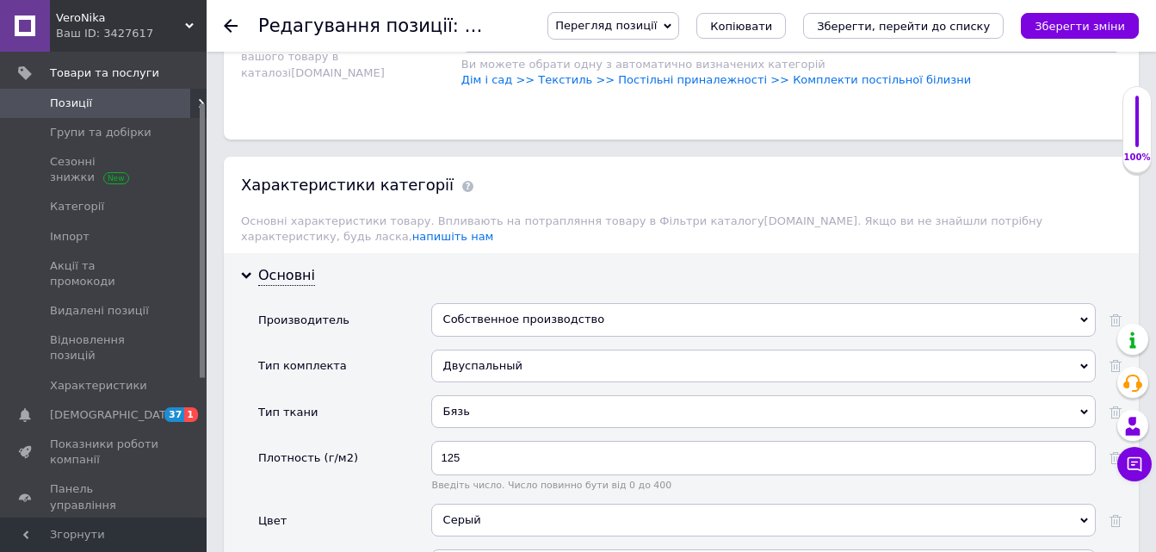
click at [474, 307] on div "Собственное производство" at bounding box center [763, 319] width 665 height 33
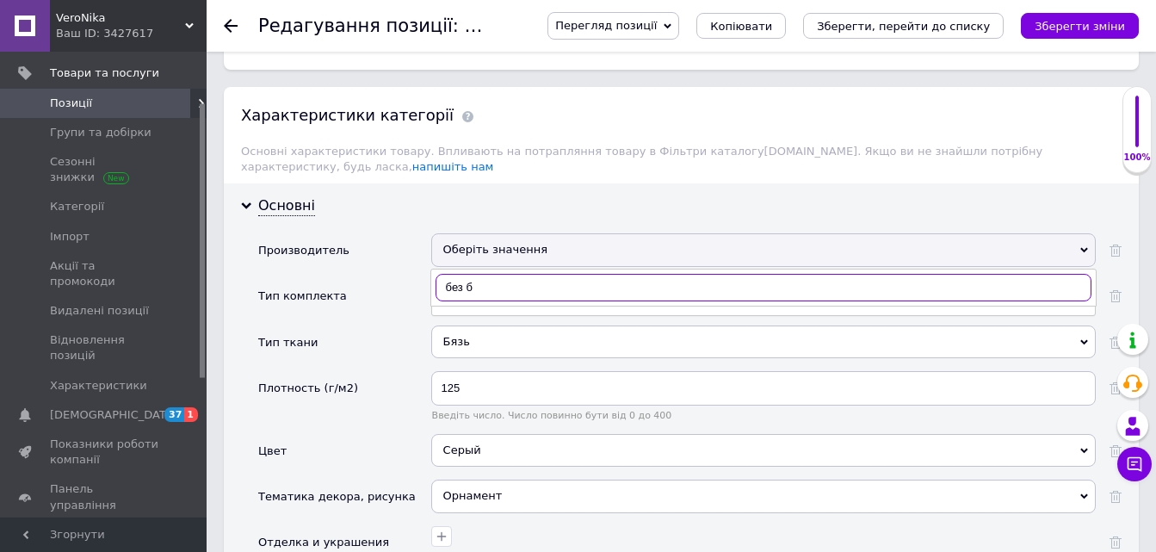
scroll to position [1378, 0]
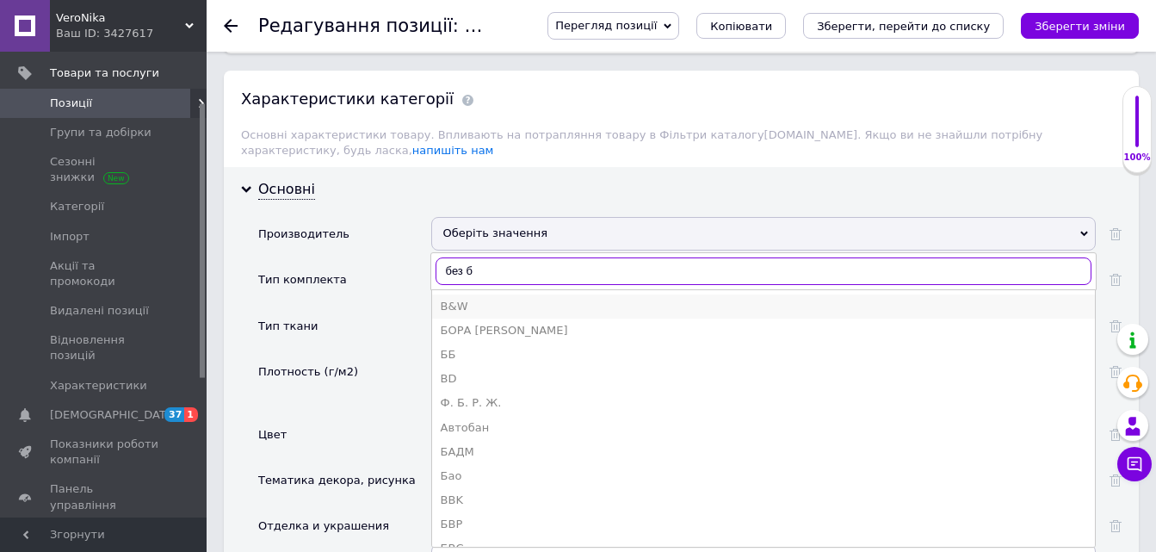
type input "без б"
click at [476, 299] on div "B&W" at bounding box center [764, 306] width 646 height 15
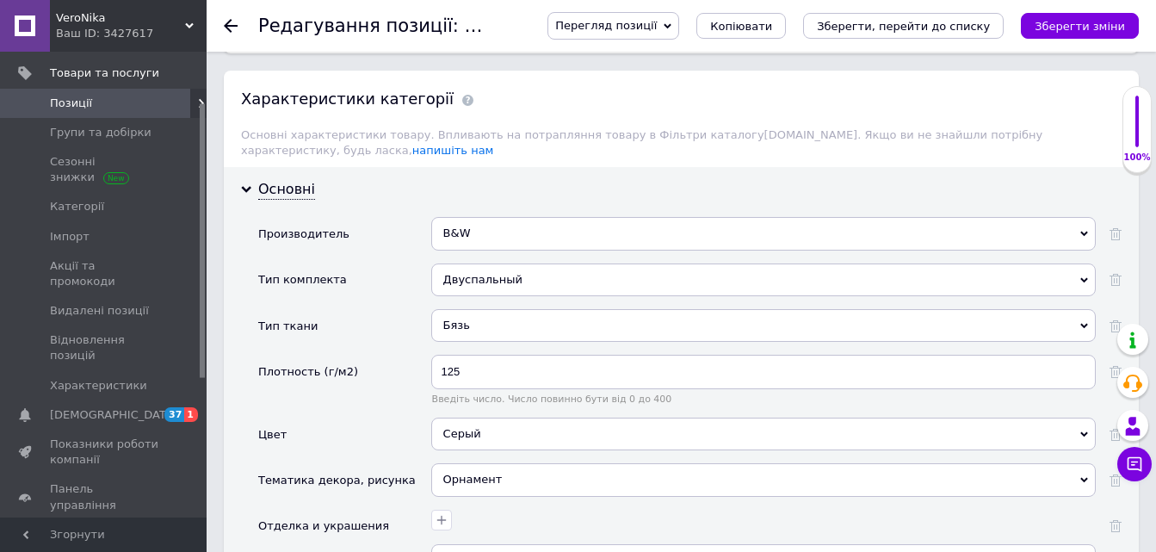
click at [493, 222] on div "B&W" at bounding box center [763, 233] width 665 height 33
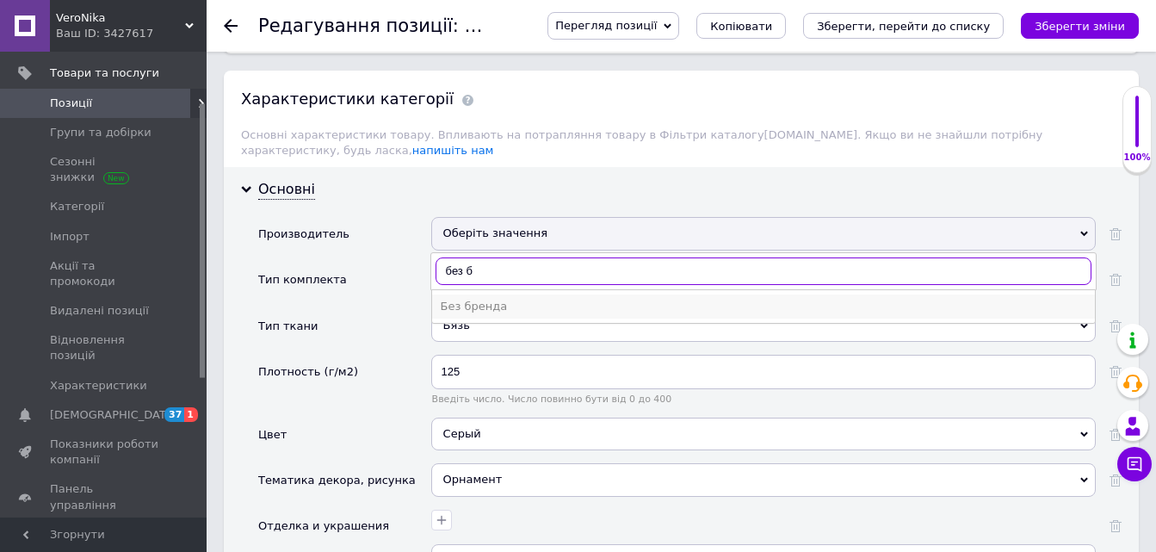
type input "без б"
click at [471, 299] on div "Без бренда" at bounding box center [764, 306] width 646 height 15
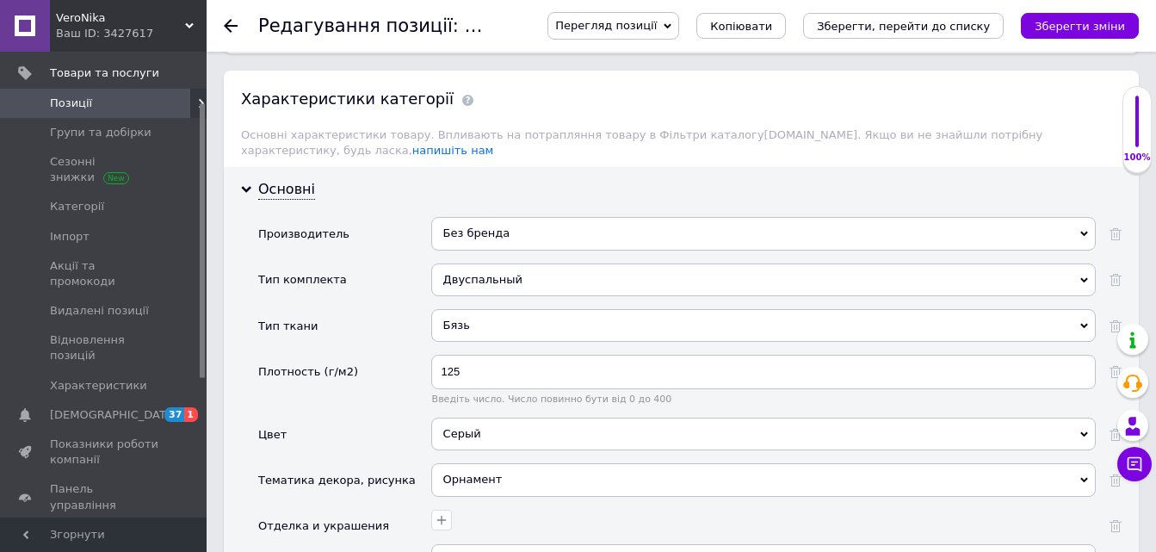
drag, startPoint x: 1062, startPoint y: 28, endPoint x: 739, endPoint y: 30, distance: 322.9
click at [1063, 25] on icon "Зберегти зміни" at bounding box center [1080, 26] width 90 height 13
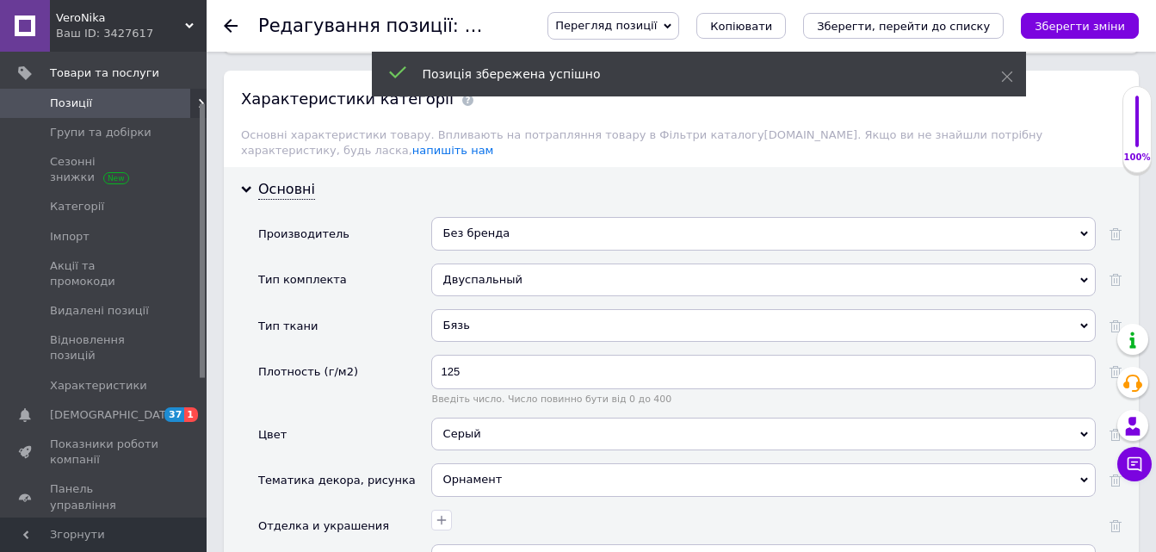
click at [230, 27] on use at bounding box center [231, 26] width 14 height 14
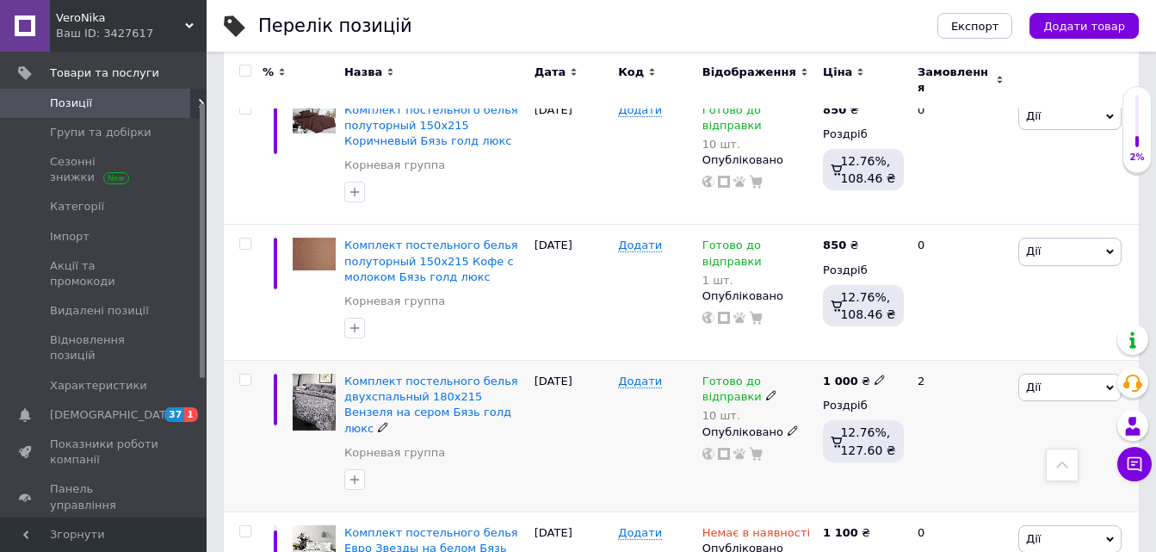
scroll to position [2645, 0]
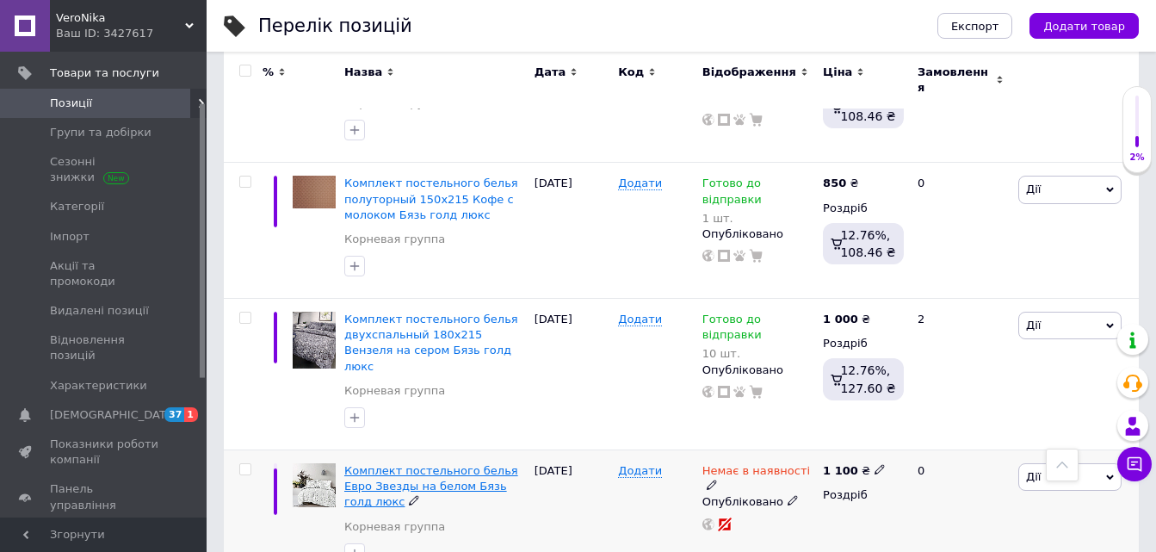
click at [440, 464] on span "Комплект постельного белья Евро Звезды на белом Бязь голд люкс" at bounding box center [431, 486] width 174 height 44
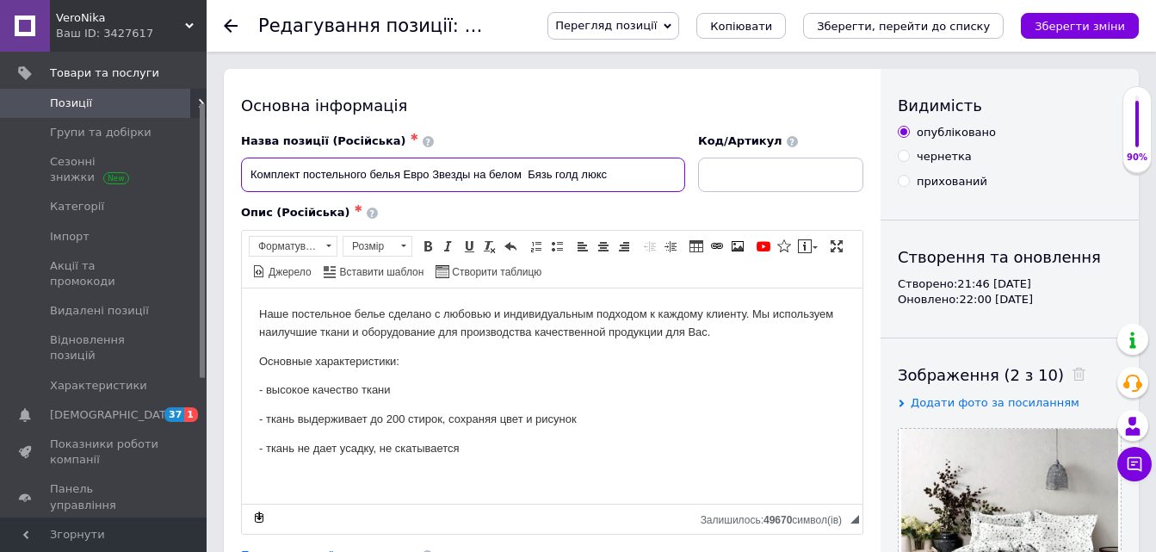
click at [432, 170] on input "Комплект постельного белья Евро Звезды на белом Бязь голд люкс" at bounding box center [463, 175] width 444 height 34
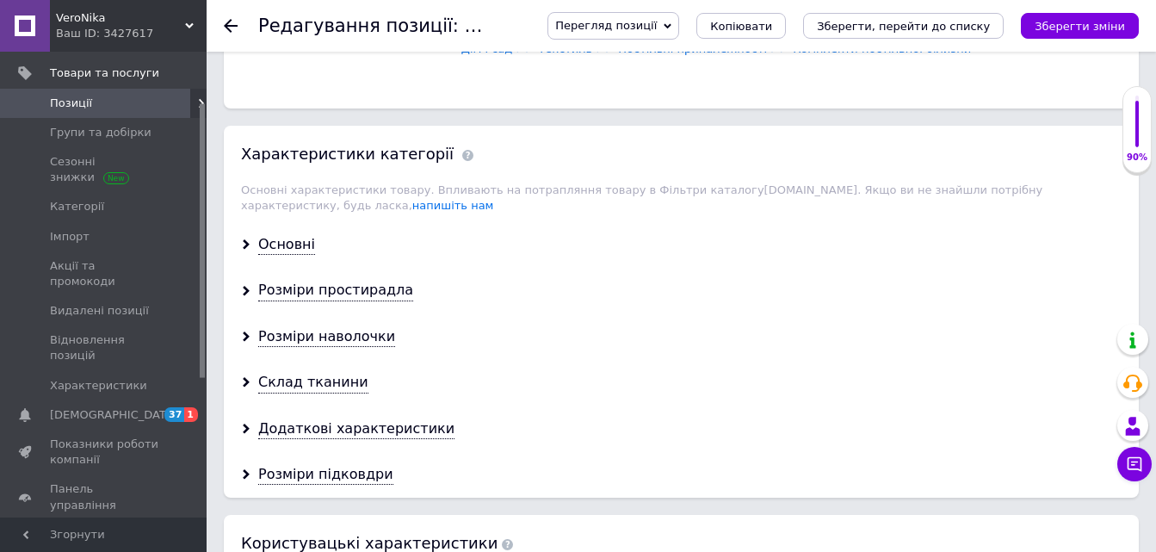
scroll to position [1464, 0]
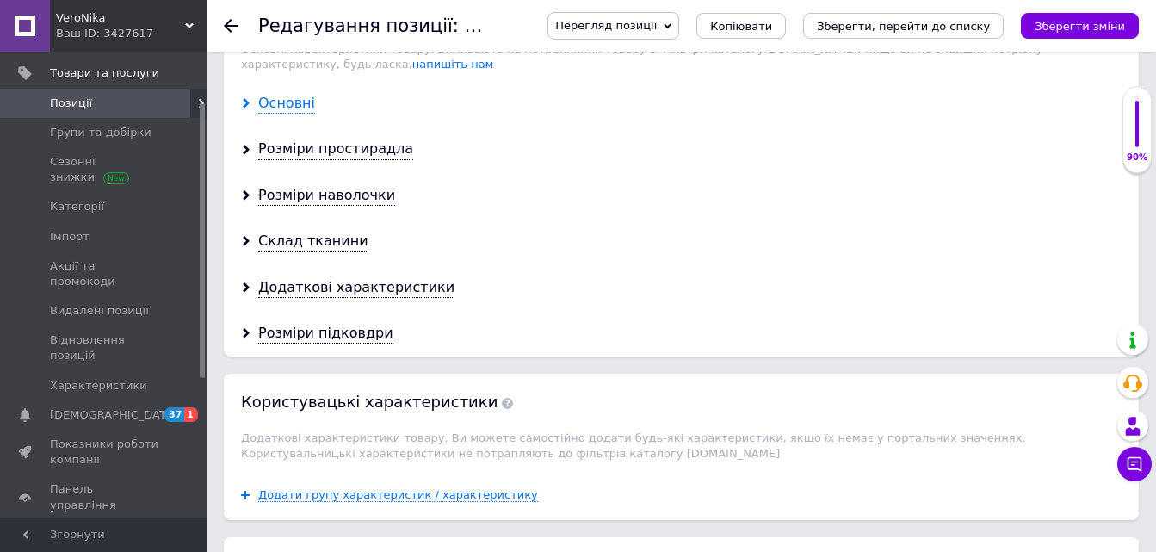
type input "Комплект постельного белья Евро 200х220 Звезды на белом Бязь голд люкс"
click at [269, 94] on div "Основні" at bounding box center [286, 104] width 57 height 20
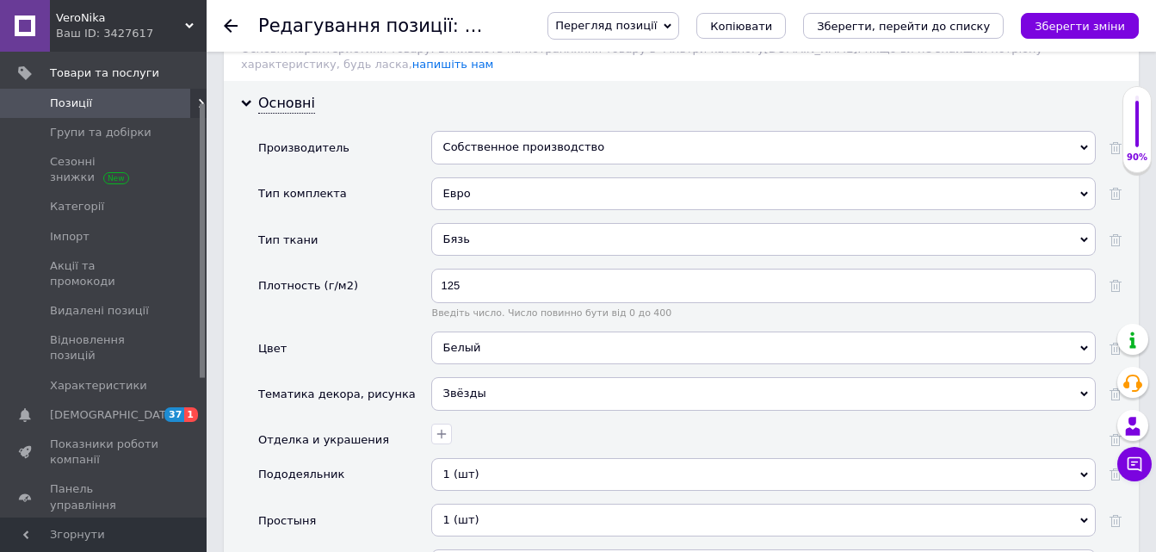
click at [462, 131] on div "Собственное производство" at bounding box center [763, 147] width 665 height 33
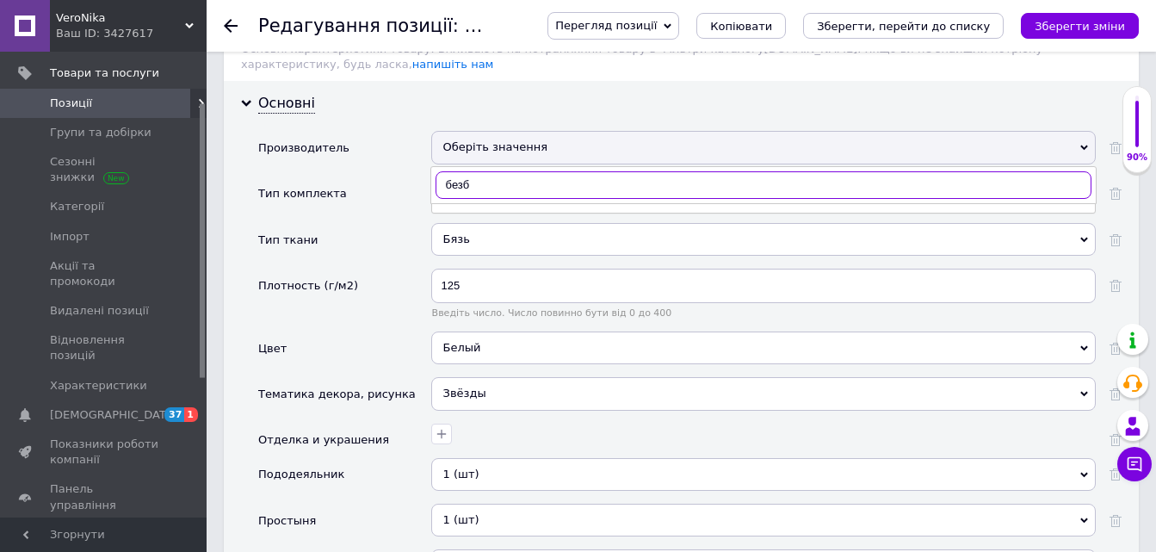
click at [465, 171] on input "безб" at bounding box center [764, 185] width 656 height 28
click at [477, 171] on input "без б" at bounding box center [764, 185] width 656 height 28
type input "без б"
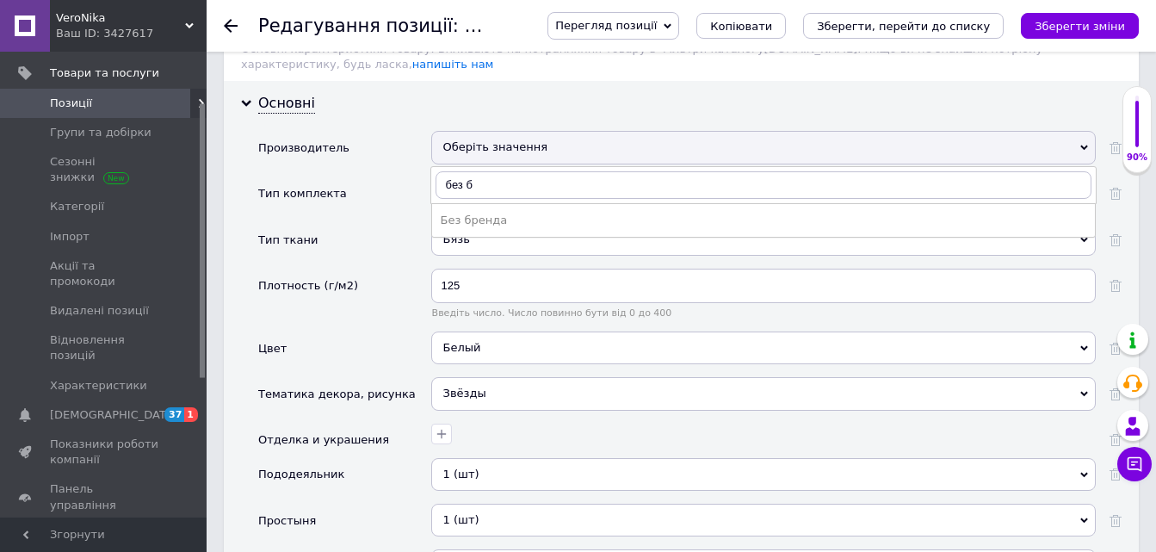
click at [465, 213] on div "Без бренда" at bounding box center [764, 220] width 646 height 15
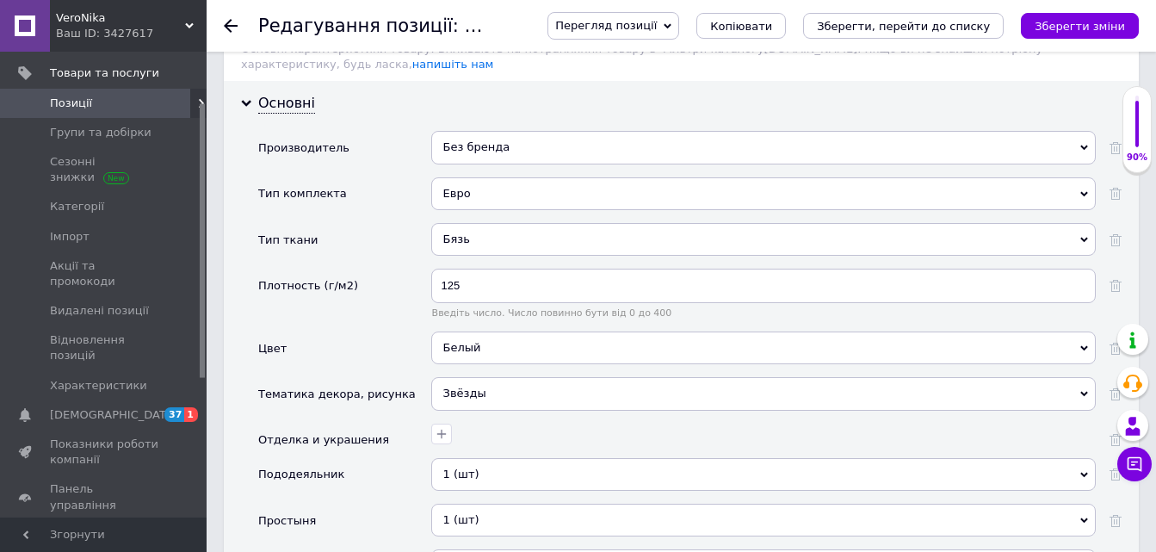
drag, startPoint x: 1057, startPoint y: 22, endPoint x: 530, endPoint y: 58, distance: 528.1
click at [1057, 20] on icon "Зберегти зміни" at bounding box center [1080, 26] width 90 height 13
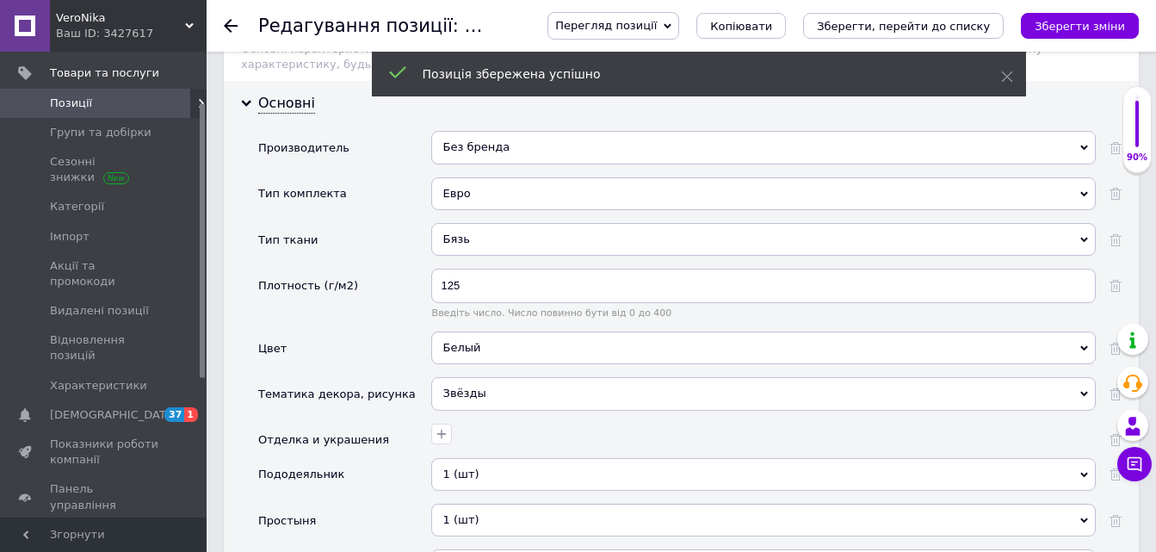
click at [229, 26] on use at bounding box center [231, 26] width 14 height 14
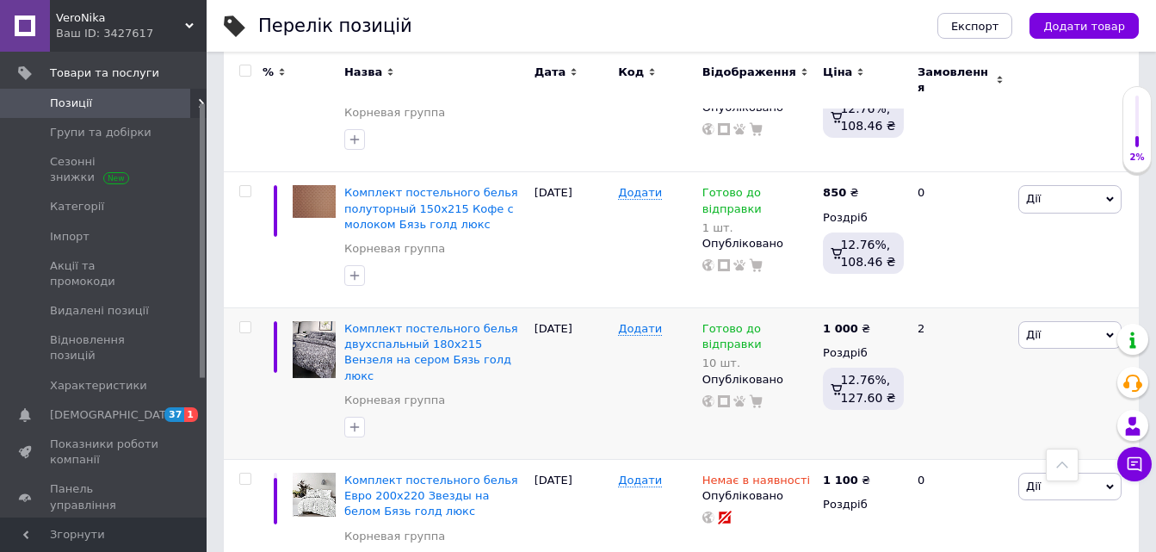
scroll to position [2661, 0]
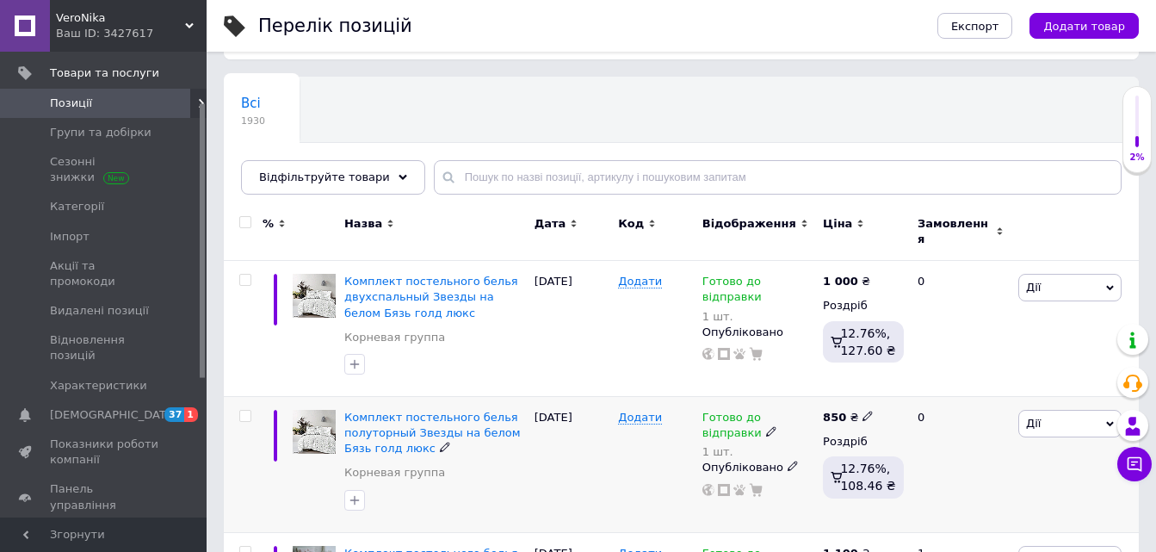
scroll to position [82, 0]
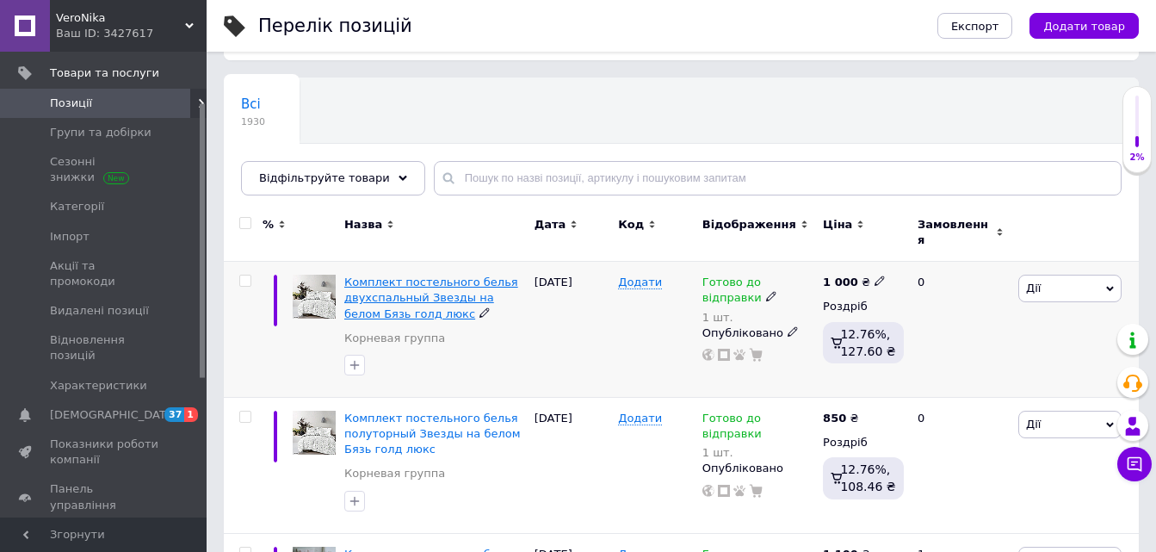
click at [423, 289] on span "Комплект постельного белья двухспальный Звезды на белом Бязь голд люкс" at bounding box center [431, 298] width 174 height 44
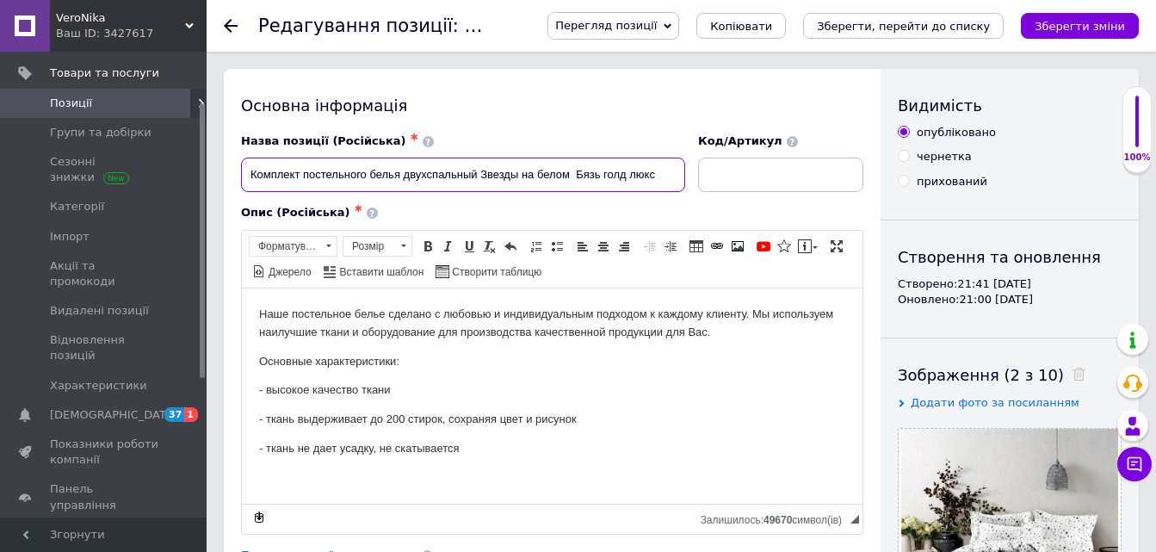
drag, startPoint x: 483, startPoint y: 170, endPoint x: 544, endPoint y: 257, distance: 105.6
click at [483, 172] on input "Комплект постельного белья двухспальный Звезды на белом Бязь голд люкс" at bounding box center [463, 175] width 444 height 34
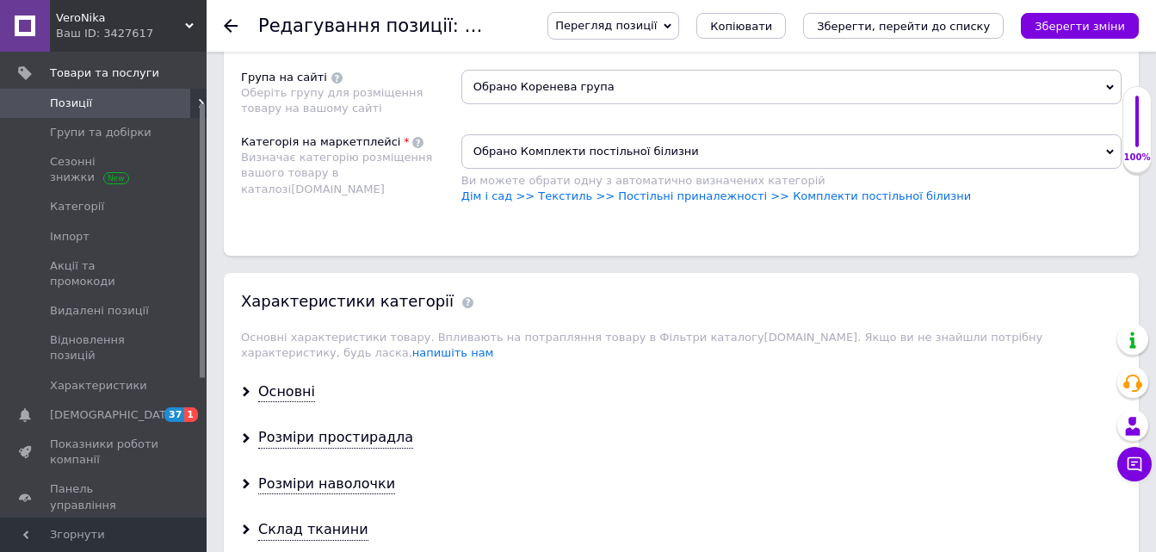
scroll to position [1292, 0]
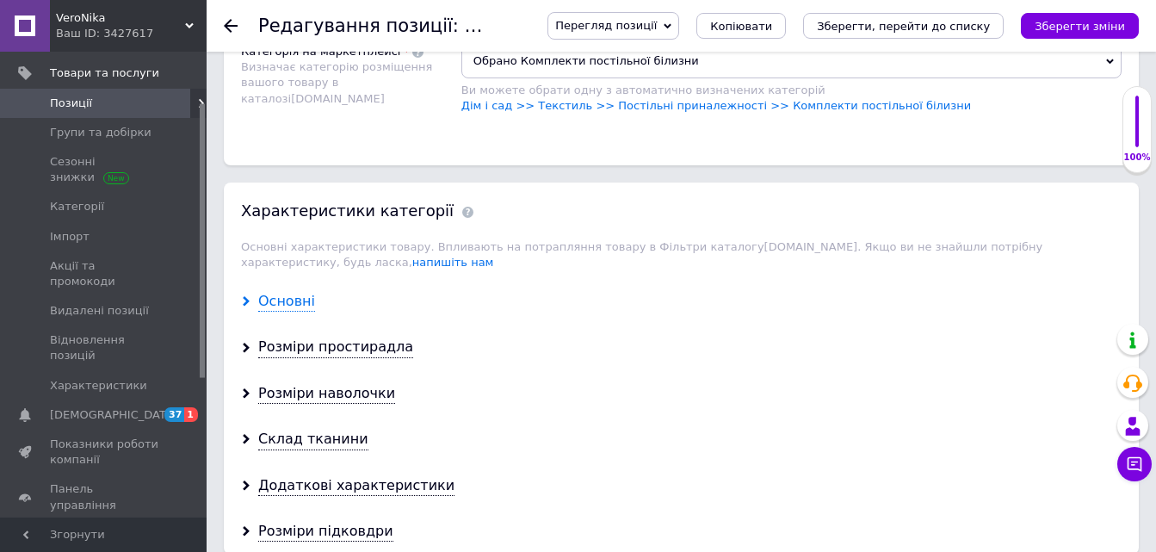
type input "Комплект постельного белья двухспальный 180х215 Звезды на белом Бязь голд люкс"
click at [279, 292] on div "Основні" at bounding box center [286, 302] width 57 height 20
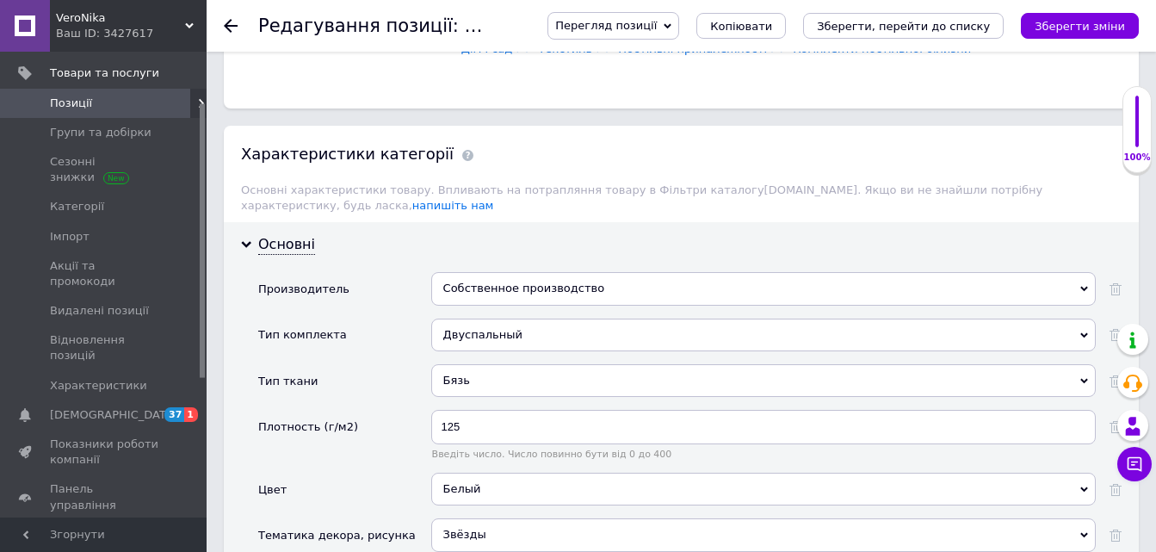
scroll to position [1378, 0]
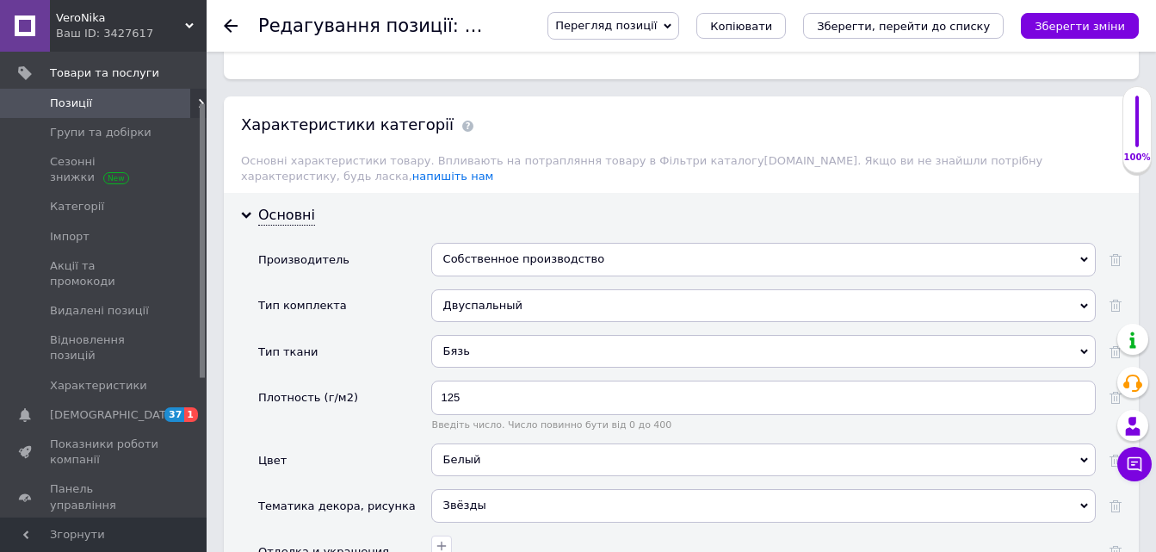
click at [460, 243] on div "Собственное производство" at bounding box center [763, 259] width 665 height 33
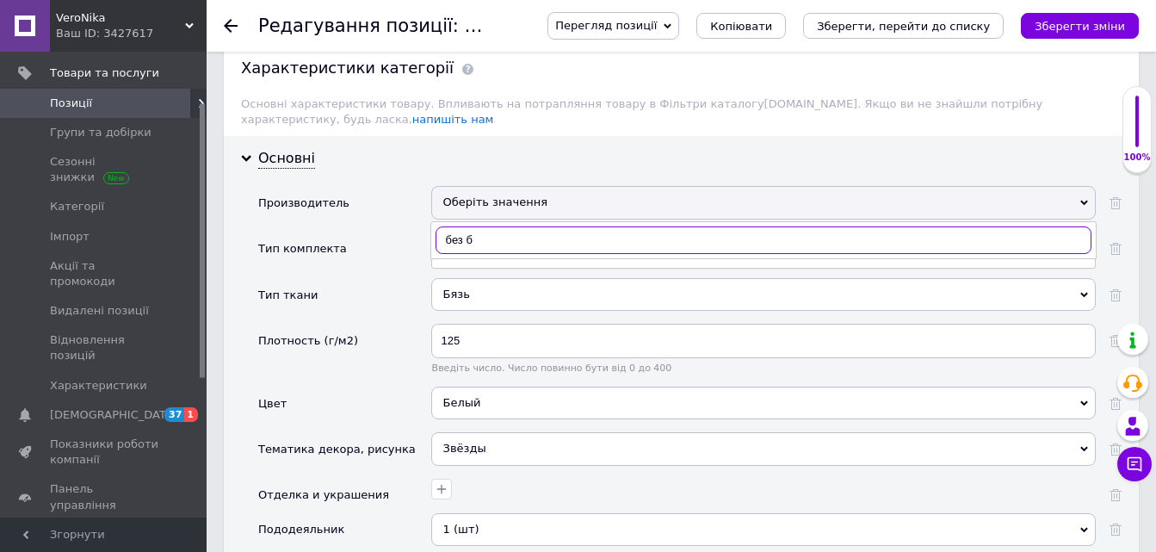
scroll to position [1464, 0]
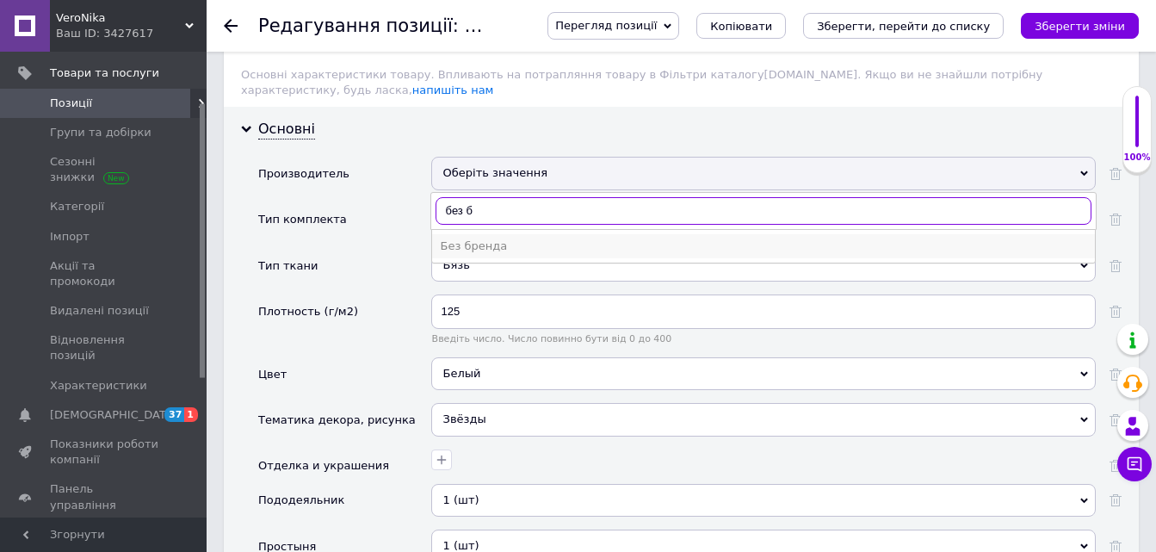
type input "без б"
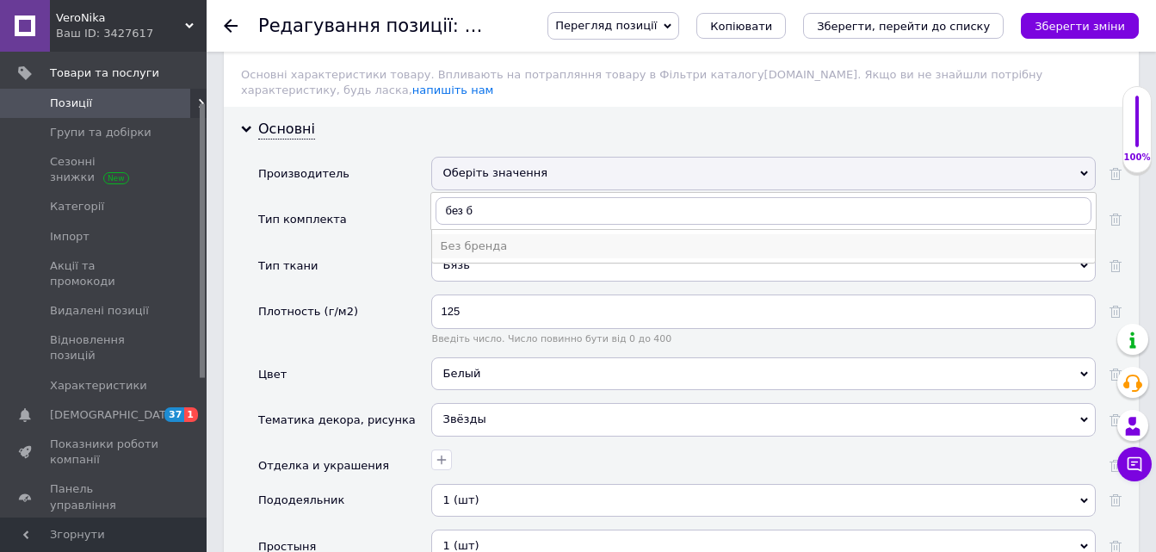
click at [476, 239] on div "Без бренда" at bounding box center [764, 246] width 646 height 15
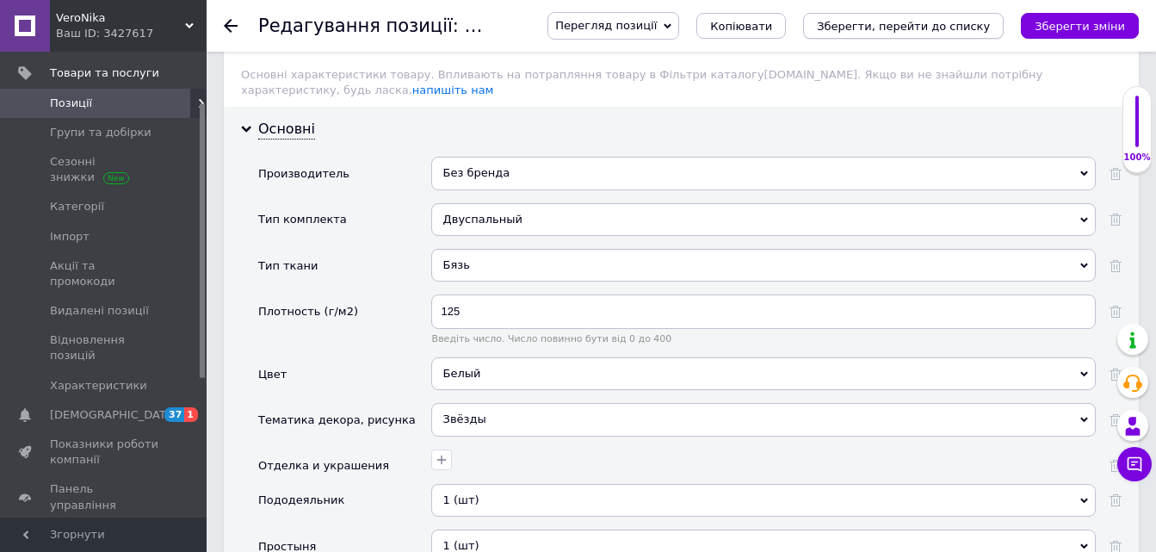
drag, startPoint x: 1082, startPoint y: 17, endPoint x: 886, endPoint y: 15, distance: 196.3
click at [1082, 19] on button "Зберегти зміни" at bounding box center [1080, 26] width 118 height 26
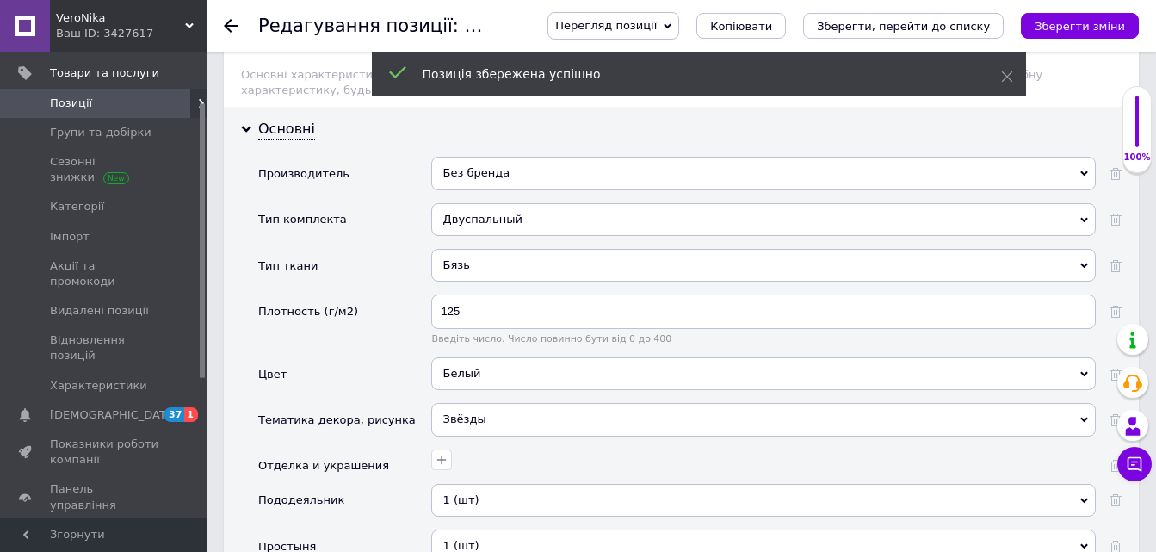
click at [230, 26] on use at bounding box center [231, 26] width 14 height 14
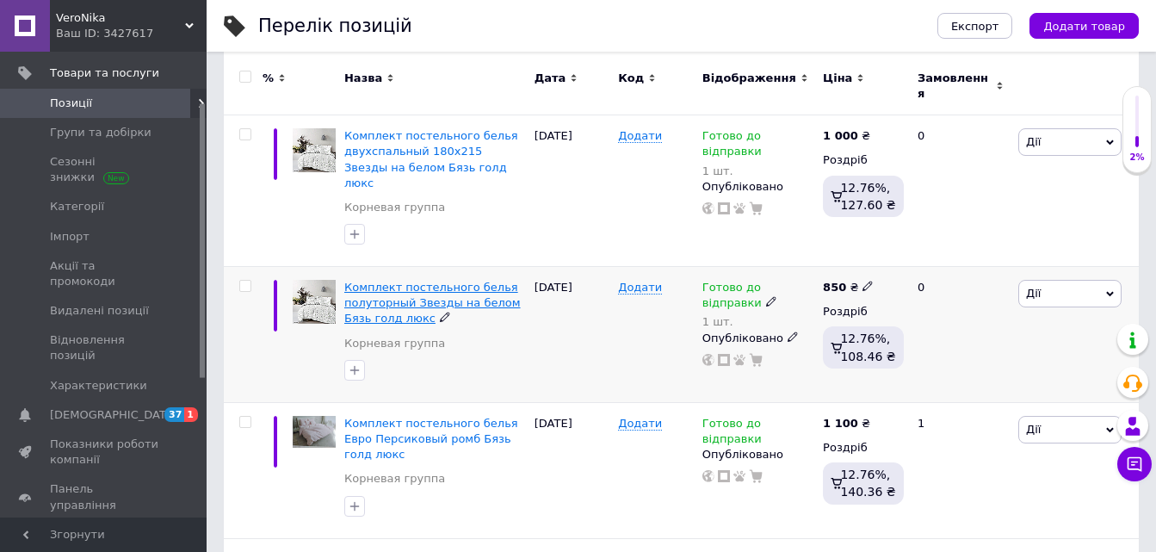
scroll to position [258, 0]
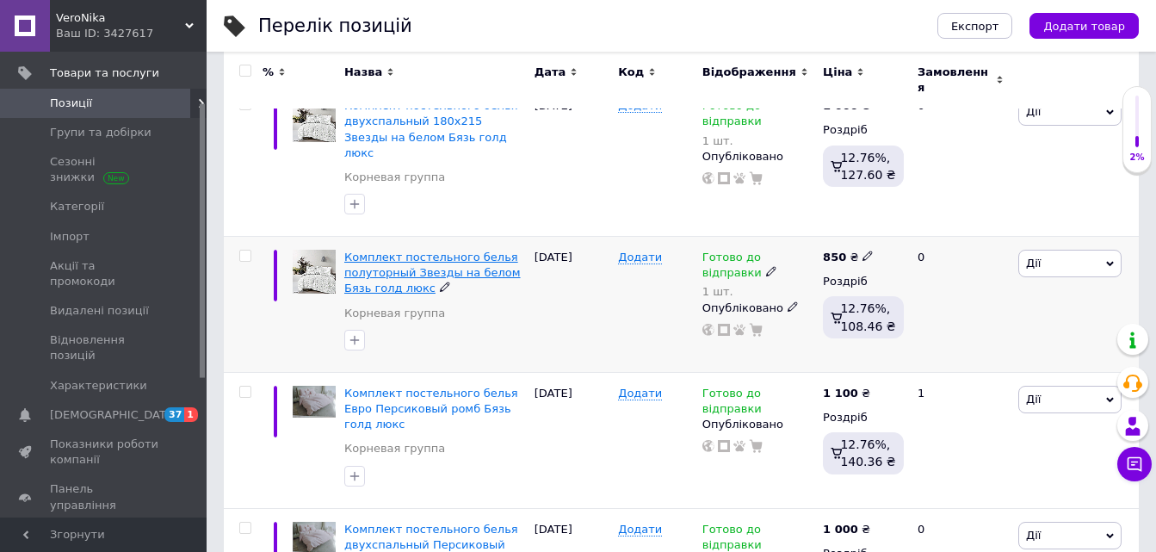
click at [421, 251] on span "Комплект постельного белья полуторный Звезды на белом Бязь голд люкс" at bounding box center [432, 273] width 177 height 44
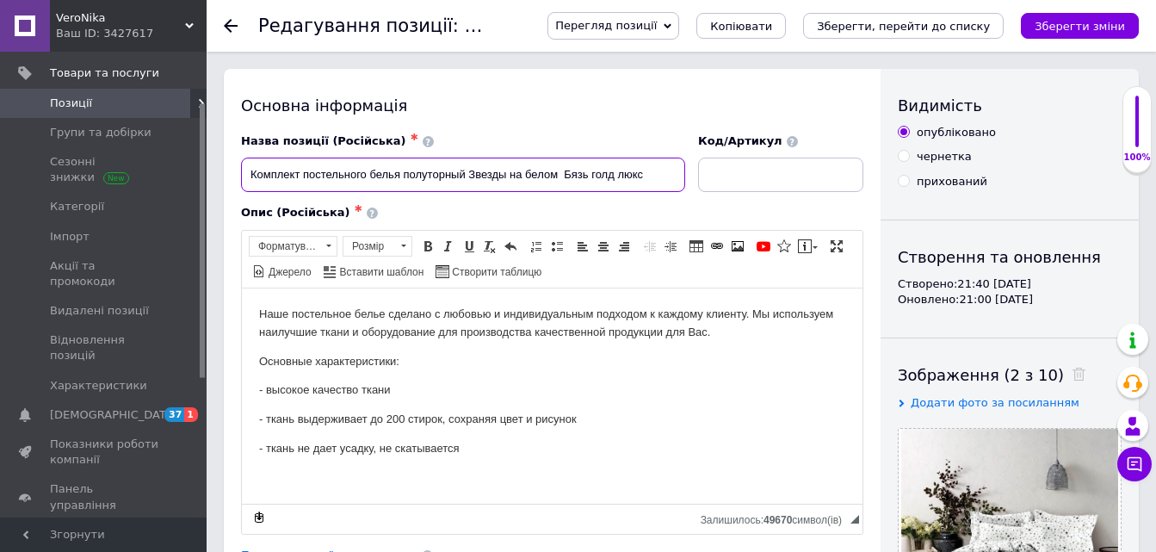
click at [472, 174] on input "Комплект постельного белья полуторный Звезды на белом Бязь голд люкс" at bounding box center [463, 175] width 444 height 34
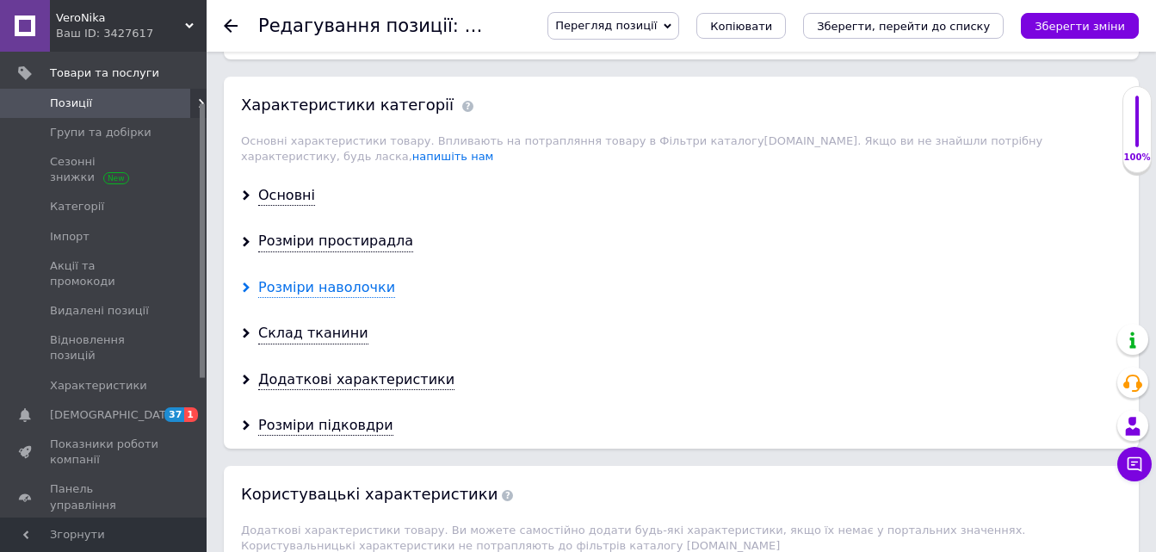
scroll to position [1378, 0]
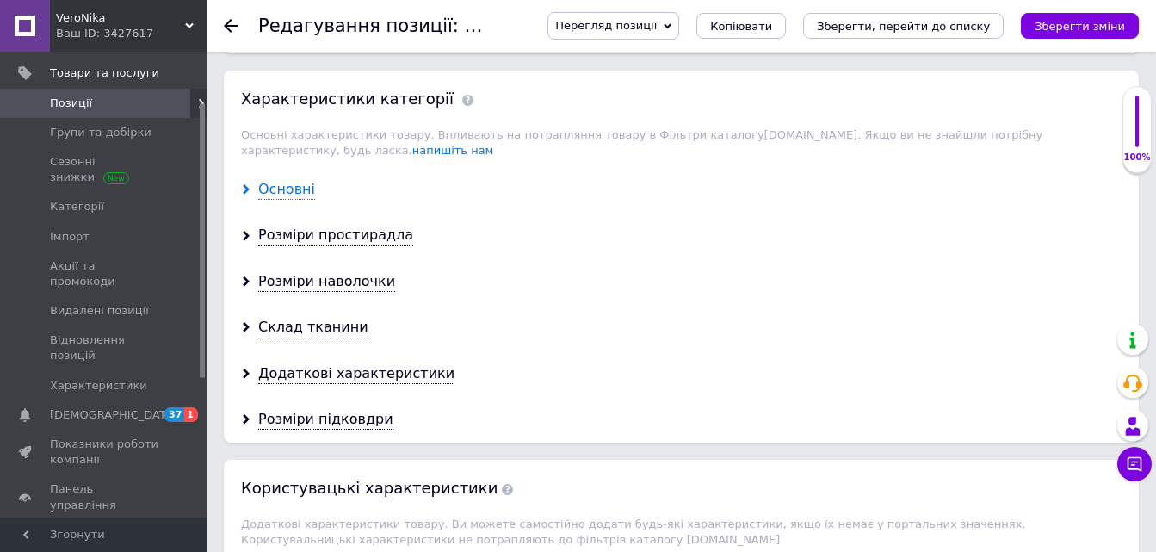
type input "Комплект постельного белья полуторный 150х215 Звезды на белом Бязь голд люкс"
click at [276, 180] on div "Основні" at bounding box center [286, 190] width 57 height 20
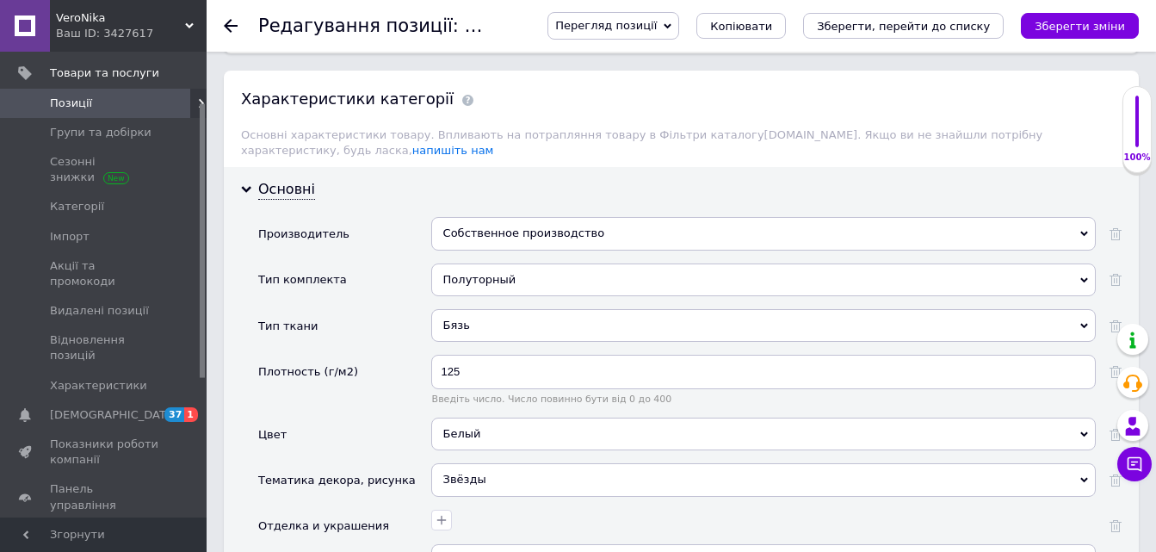
click at [462, 218] on div "Собственное производство" at bounding box center [763, 233] width 665 height 33
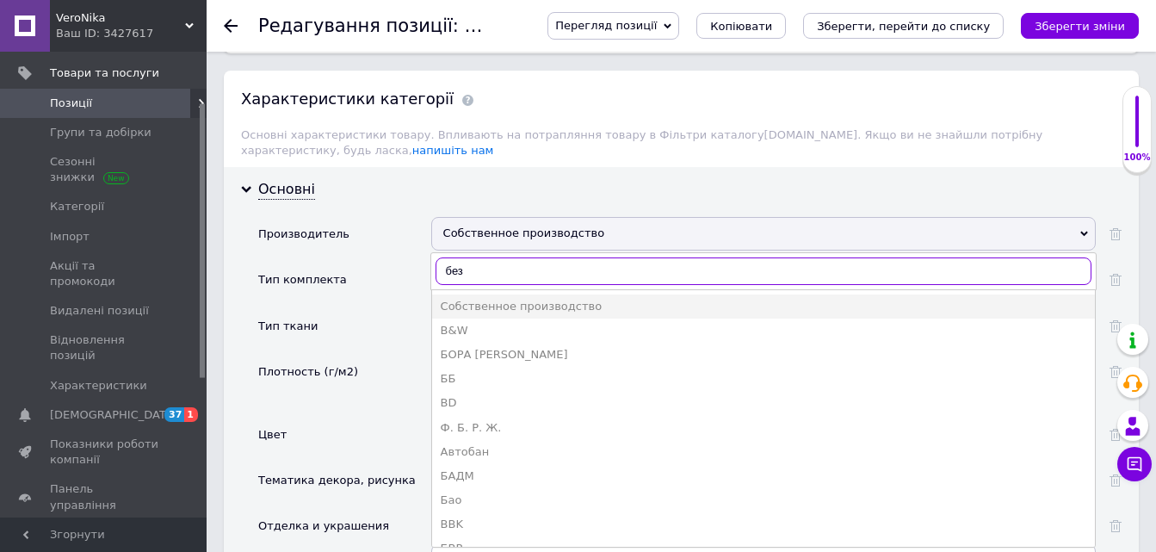
type input "без б"
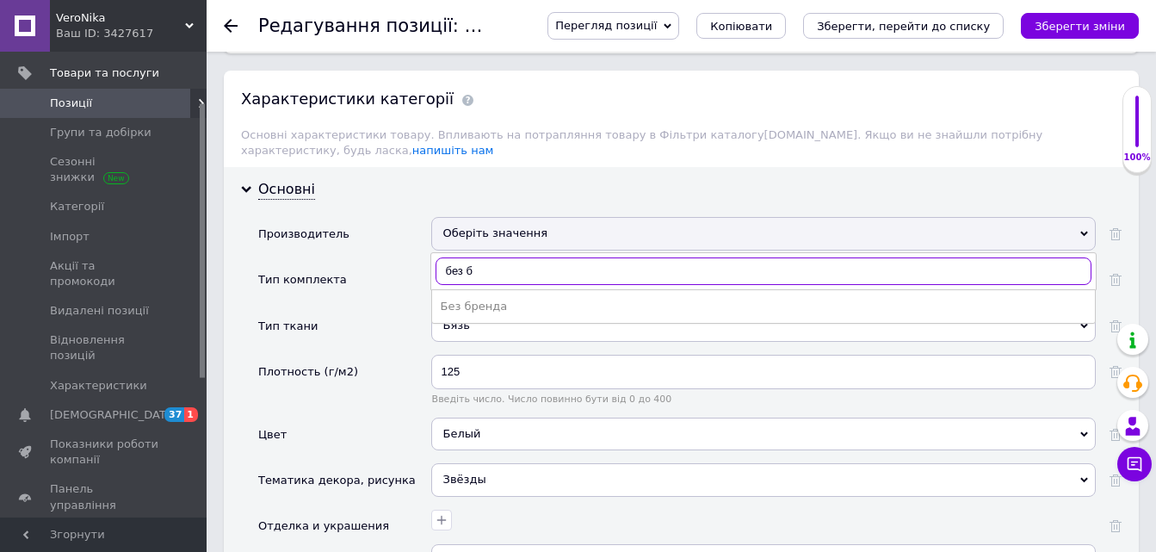
scroll to position [1464, 0]
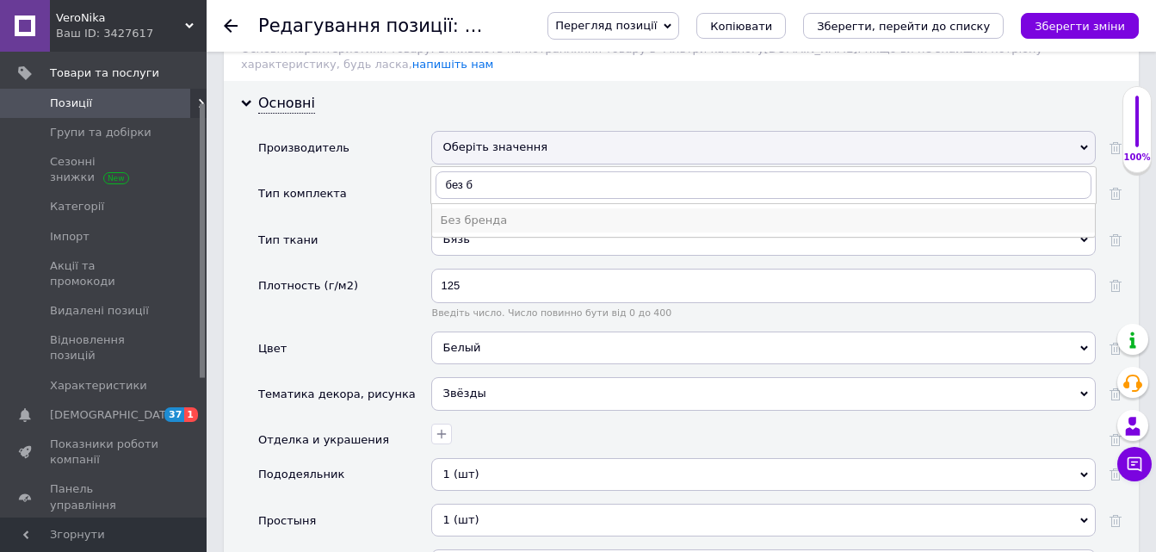
click at [474, 213] on div "Без бренда" at bounding box center [764, 220] width 646 height 15
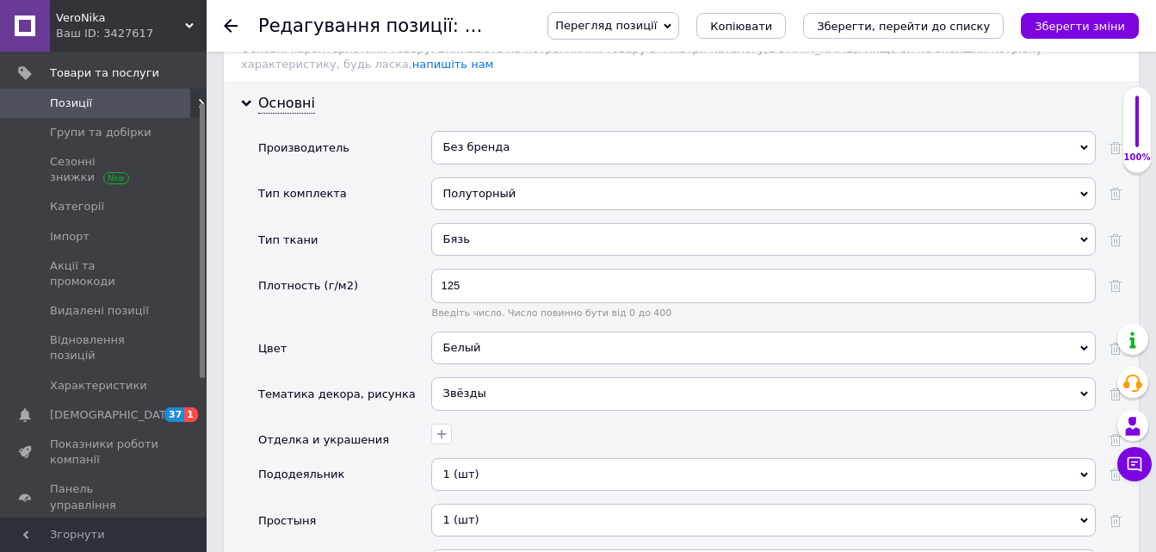
drag, startPoint x: 1075, startPoint y: 21, endPoint x: 536, endPoint y: 121, distance: 548.2
click at [1076, 21] on icon "Зберегти зміни" at bounding box center [1080, 26] width 90 height 13
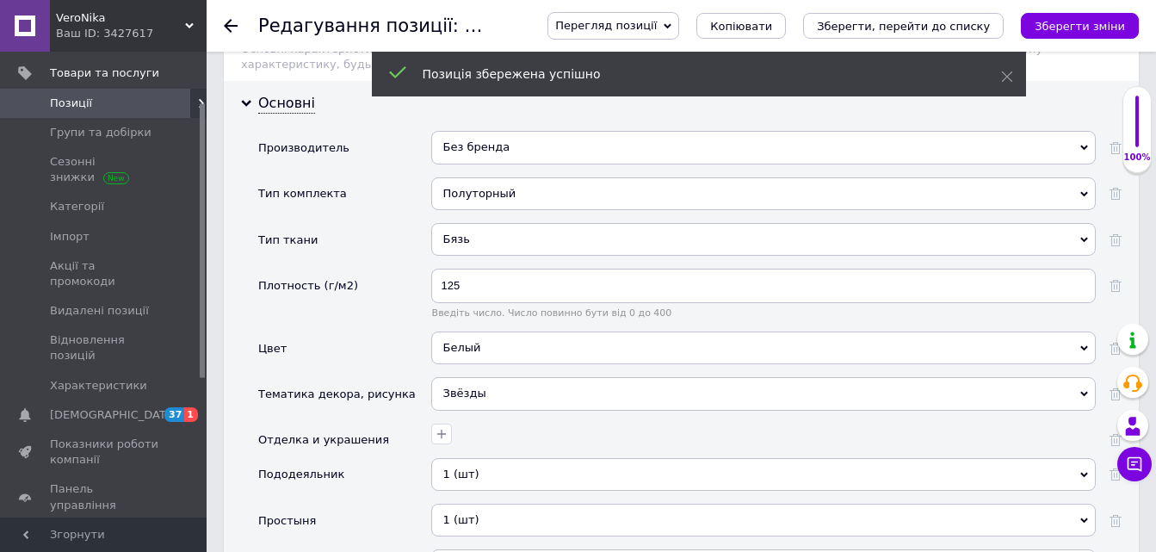
click at [230, 22] on icon at bounding box center [231, 26] width 14 height 14
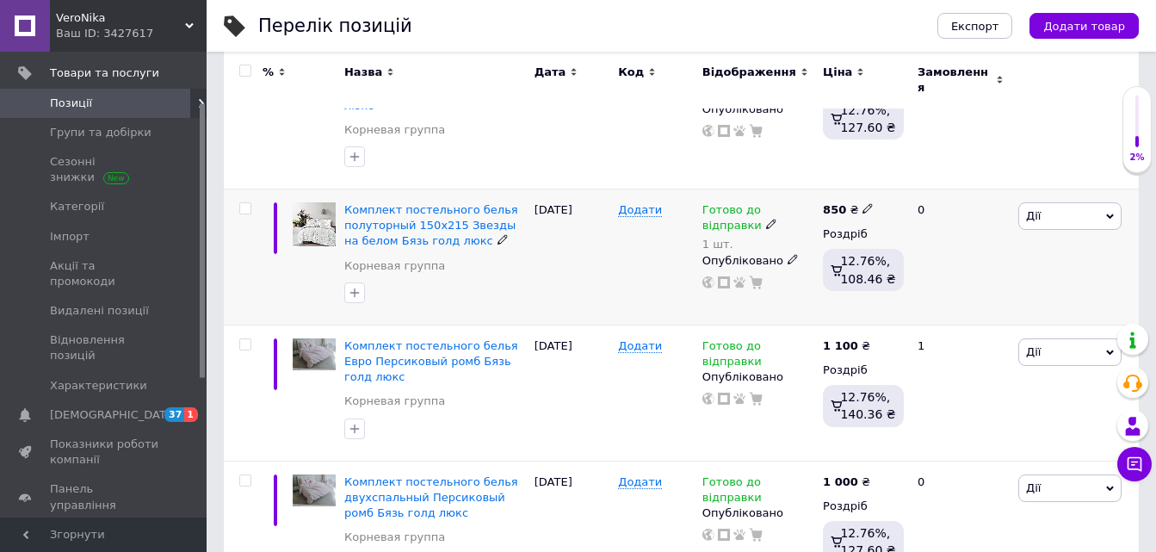
scroll to position [344, 0]
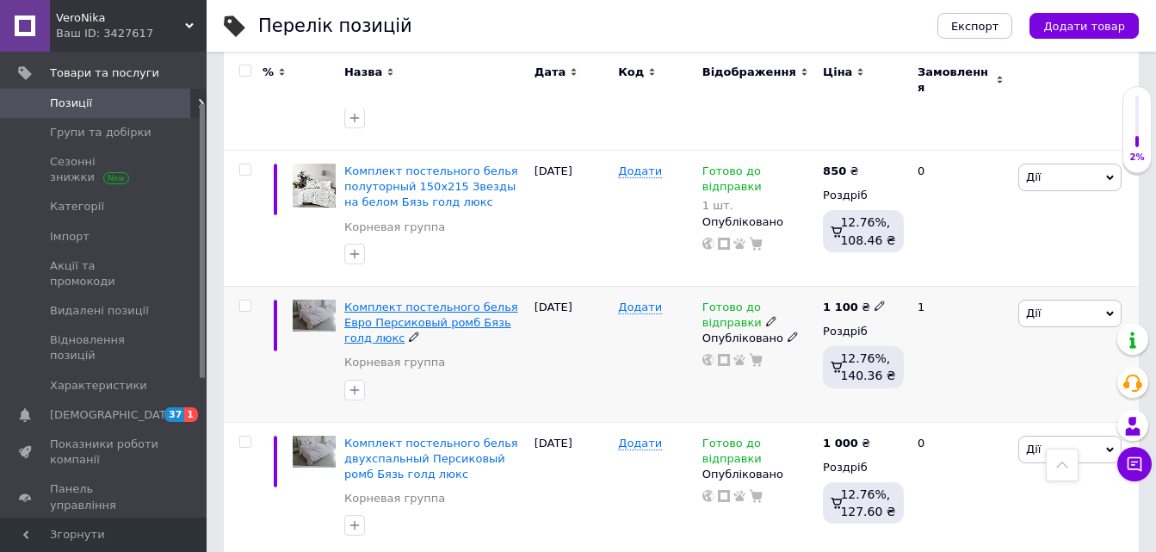
click at [443, 301] on span "Комплект постельного белья Евро Персиковый ромб Бязь голд люкс" at bounding box center [431, 323] width 174 height 44
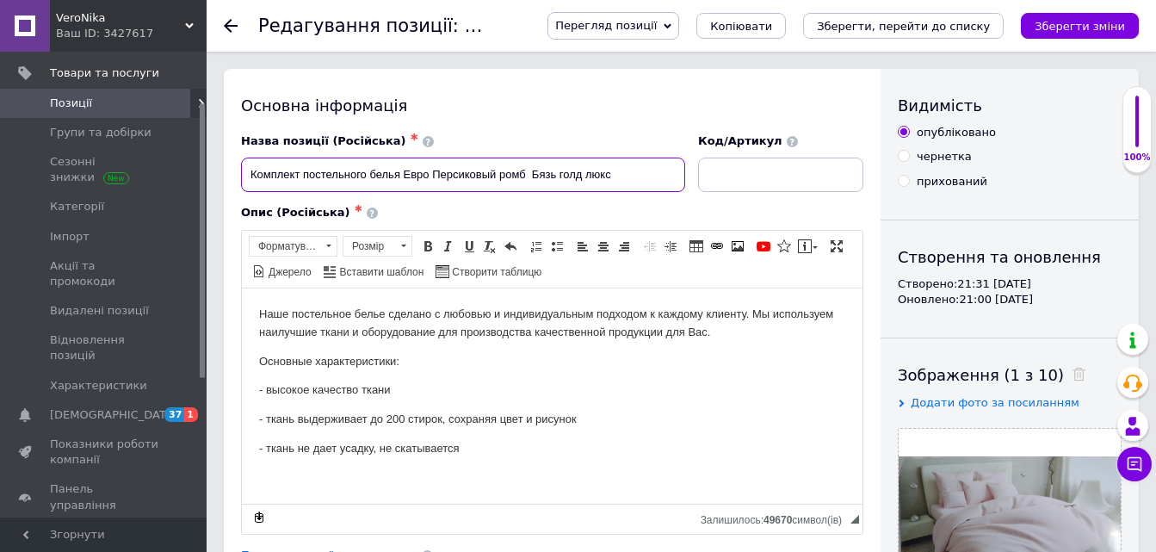
click at [437, 175] on input "Комплект постельного белья Евро Персиковый ромб Бязь голд люкс" at bounding box center [463, 175] width 444 height 34
click at [430, 173] on input "Комплект постельного белья Евро Персиковый ромб Бязь голд люкс" at bounding box center [463, 175] width 444 height 34
click at [435, 170] on input "Комплект постельного белья Евро Персиковый ромб Бязь голд люкс" at bounding box center [463, 175] width 444 height 34
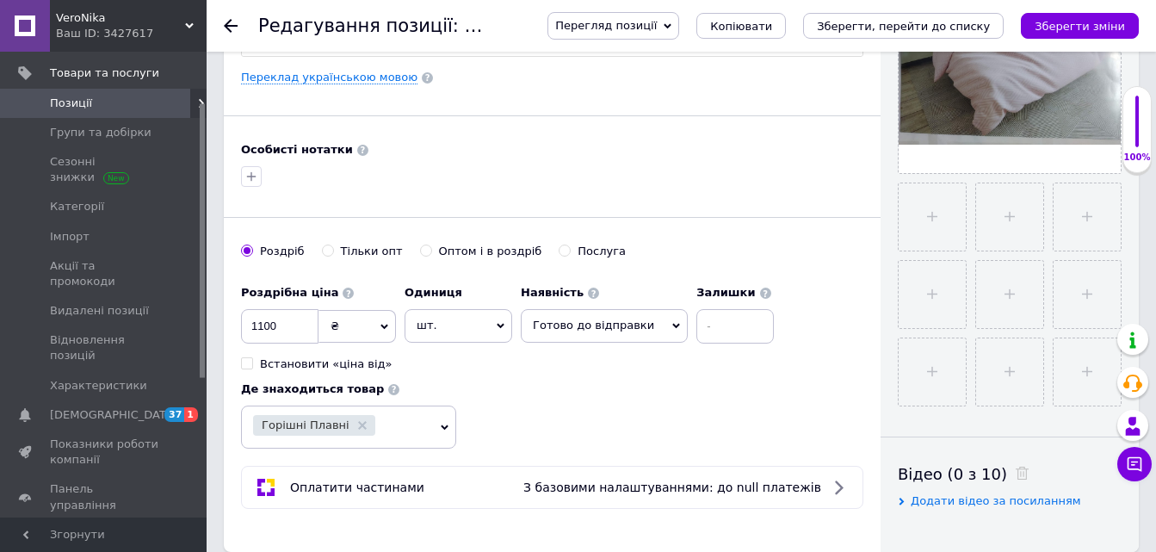
scroll to position [517, 0]
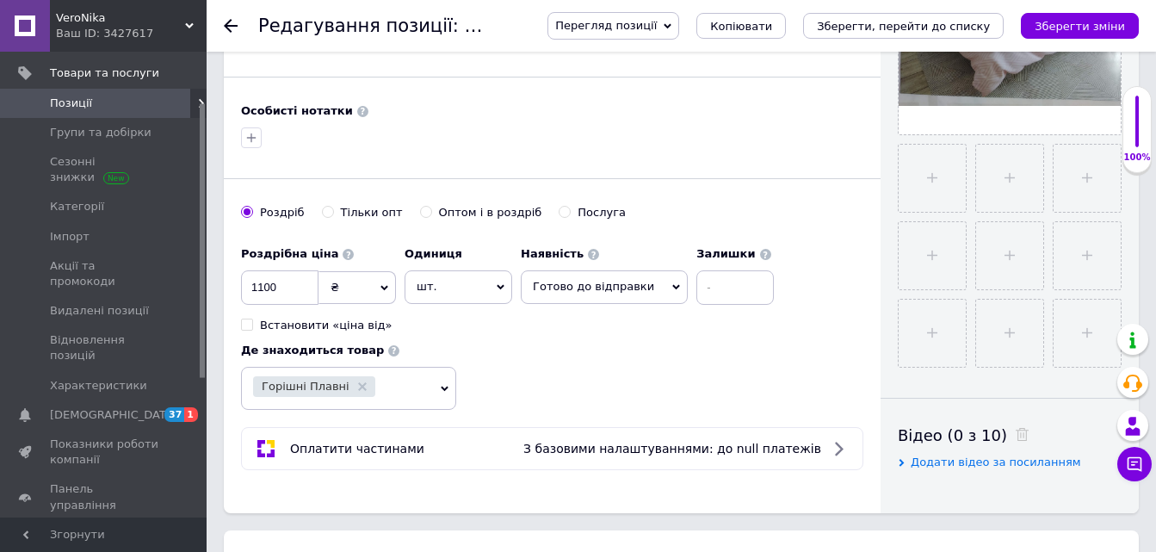
type input "Комплект постельного белья Евро 200х220 Персиковый ромб Бязь голд люкс"
drag, startPoint x: 691, startPoint y: 294, endPoint x: 691, endPoint y: 304, distance: 10.3
click at [697, 294] on input at bounding box center [735, 287] width 77 height 34
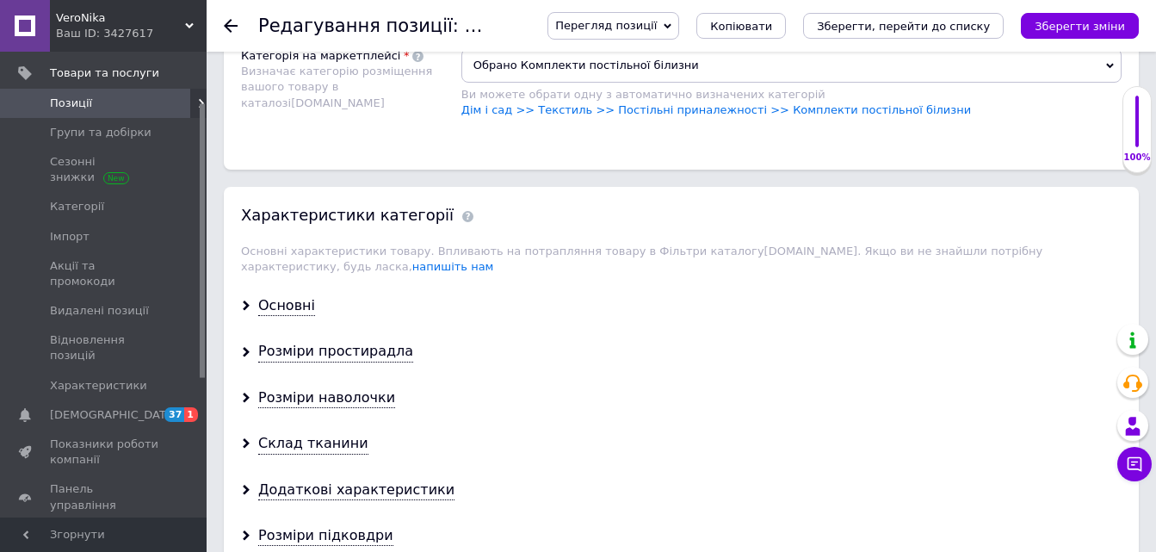
scroll to position [1292, 0]
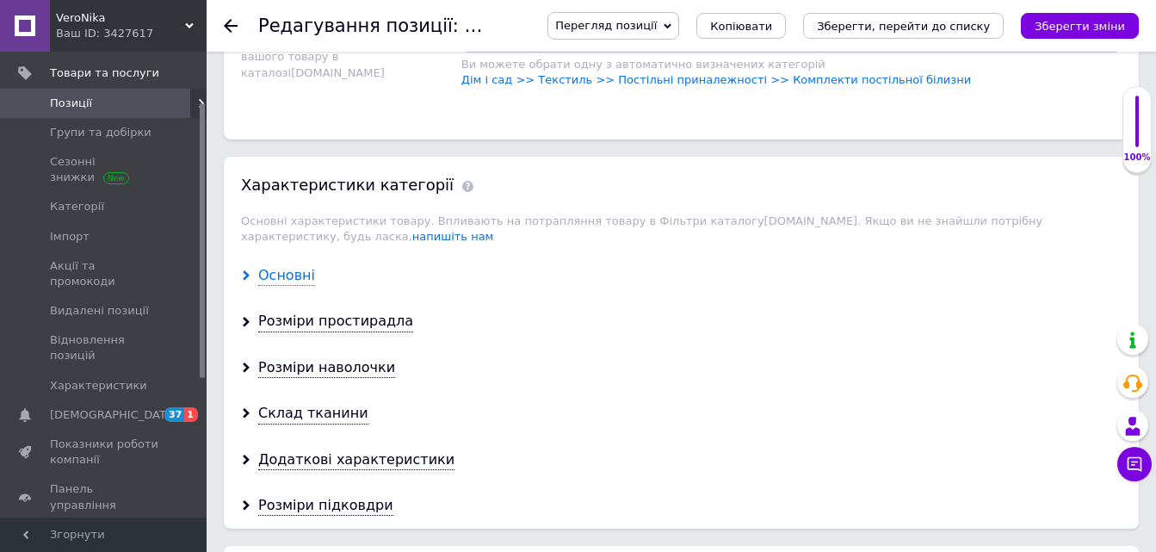
type input "10"
click at [271, 266] on div "Основні" at bounding box center [286, 276] width 57 height 20
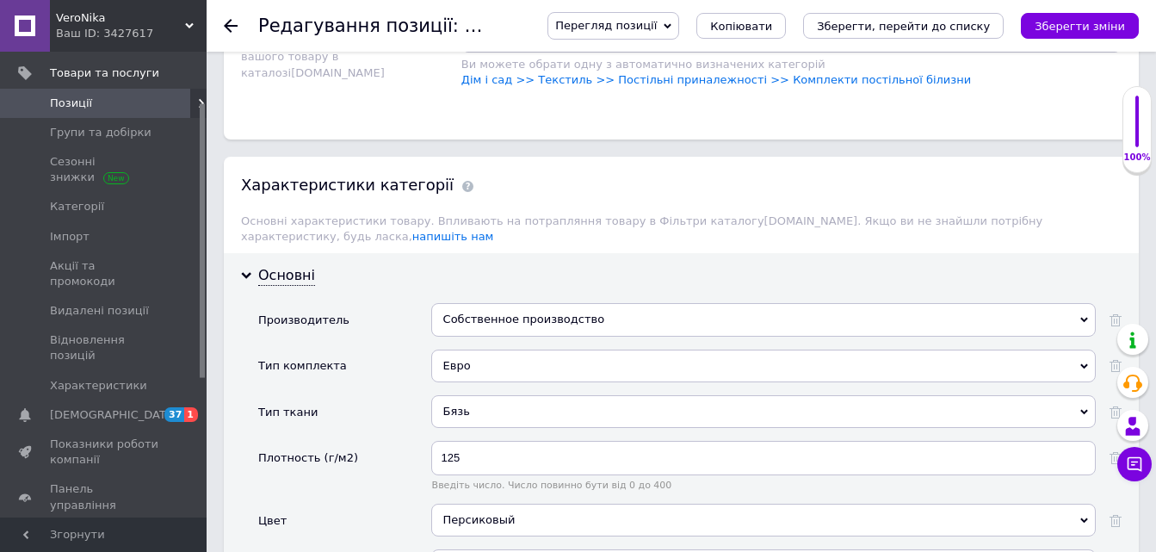
click at [446, 303] on div "Собственное производство" at bounding box center [763, 319] width 665 height 33
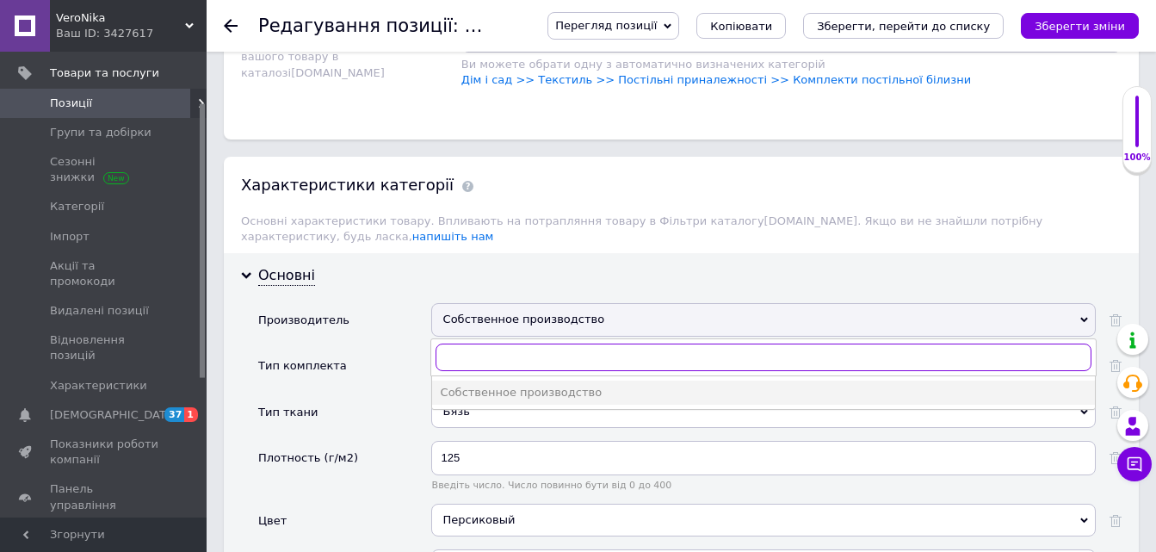
type input "ь"
type input "без б"
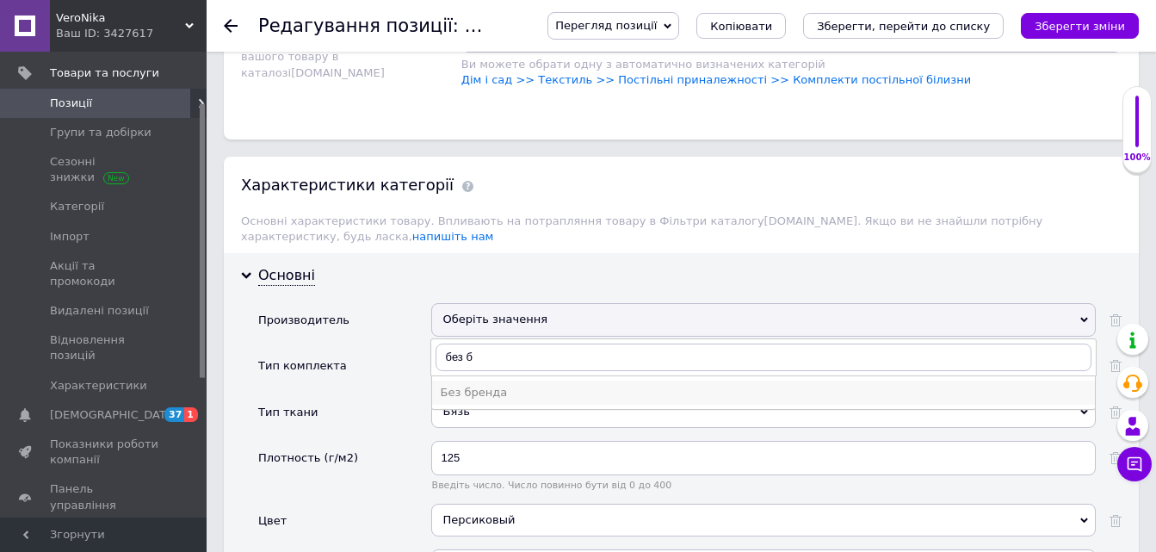
click at [468, 385] on div "Без бренда" at bounding box center [764, 392] width 646 height 15
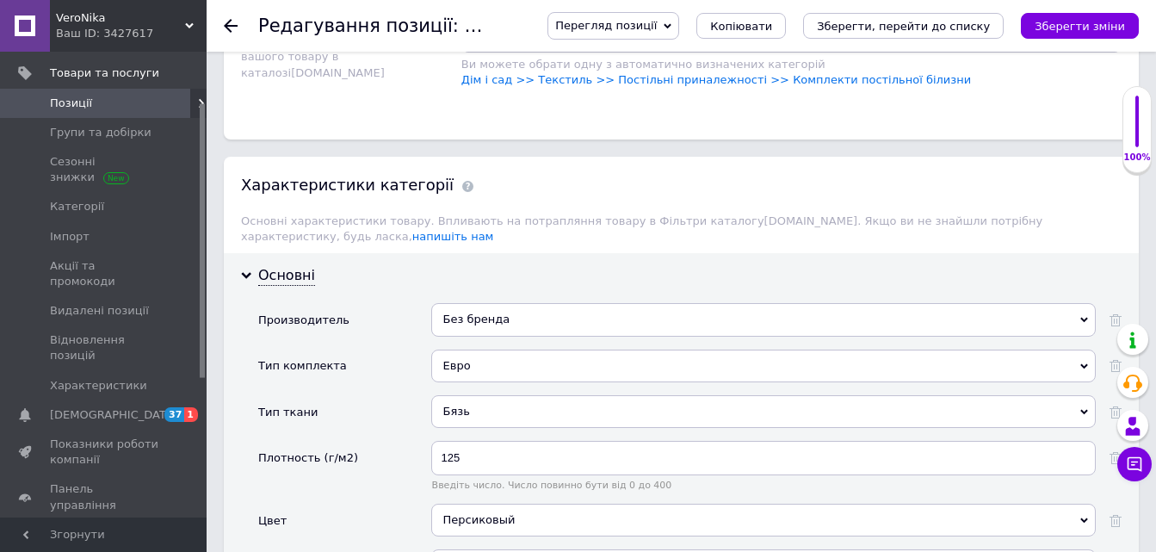
click at [1056, 22] on icon "Зберегти зміни" at bounding box center [1080, 26] width 90 height 13
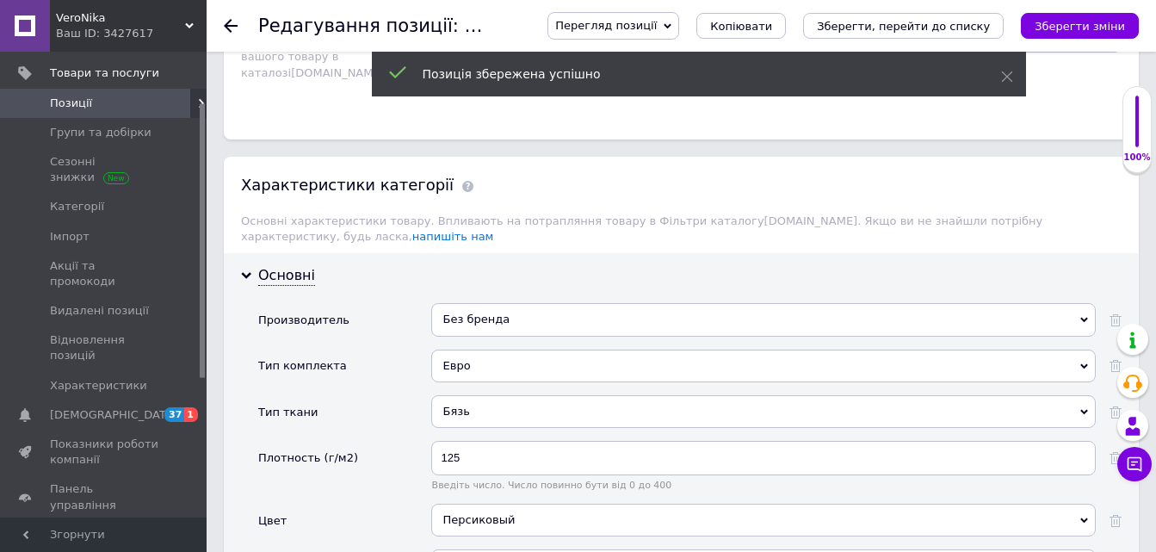
click at [233, 23] on icon at bounding box center [231, 26] width 14 height 14
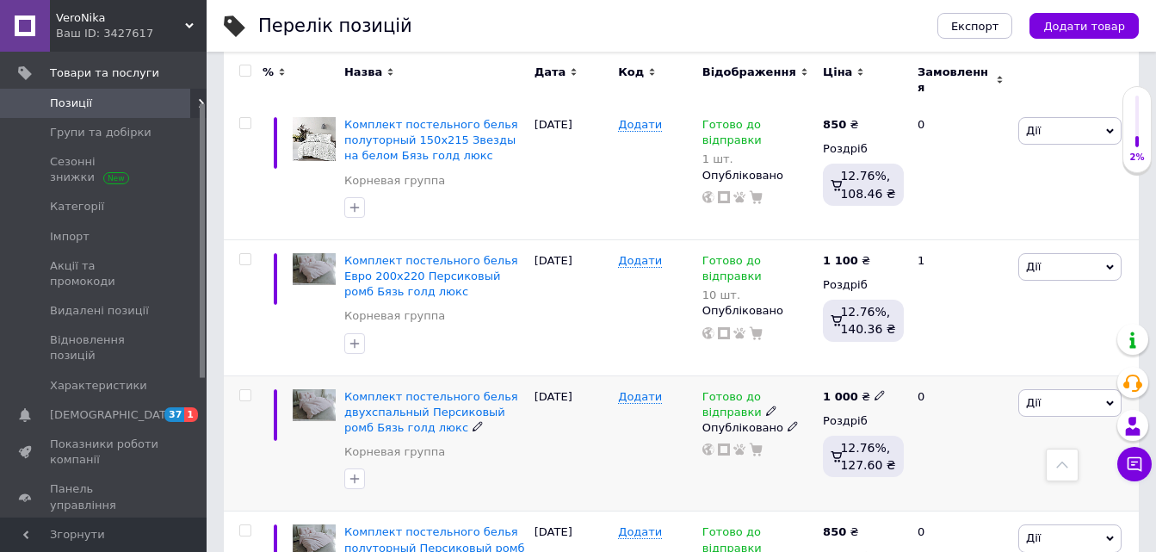
scroll to position [517, 0]
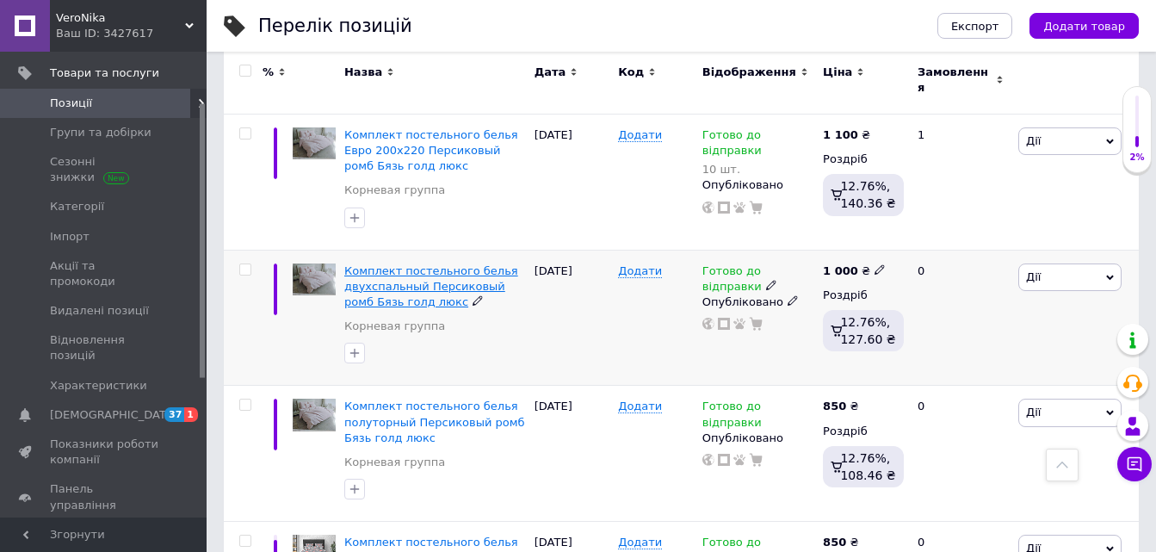
click at [418, 264] on span "Комплект постельного белья двухспальный Персиковый ромб Бязь голд люкс" at bounding box center [431, 286] width 174 height 44
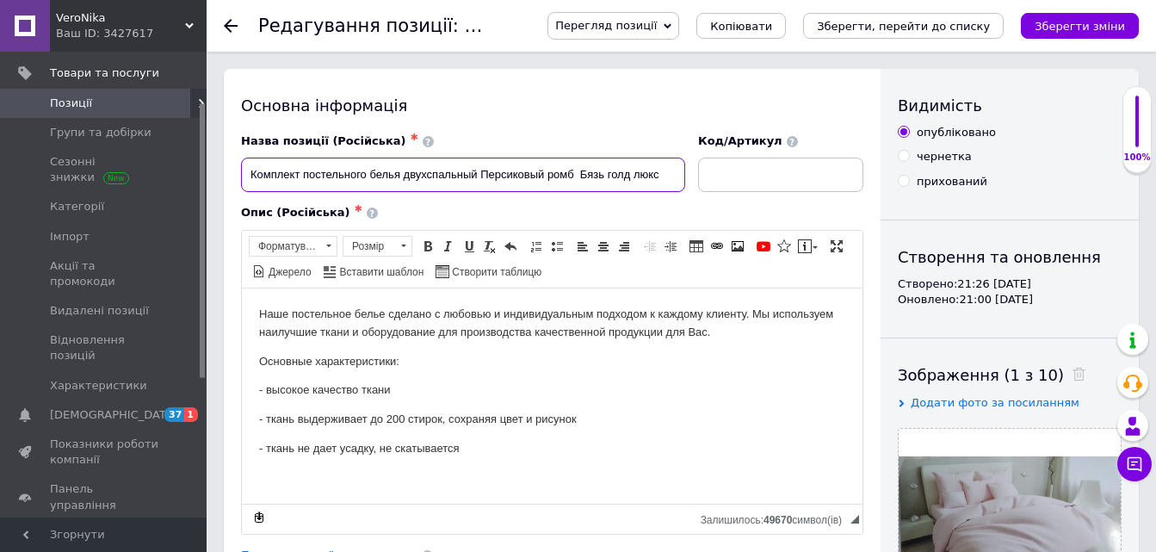
click at [482, 176] on input "Комплект постельного белья двухспальный Персиковый ромб Бязь голд люкс" at bounding box center [463, 175] width 444 height 34
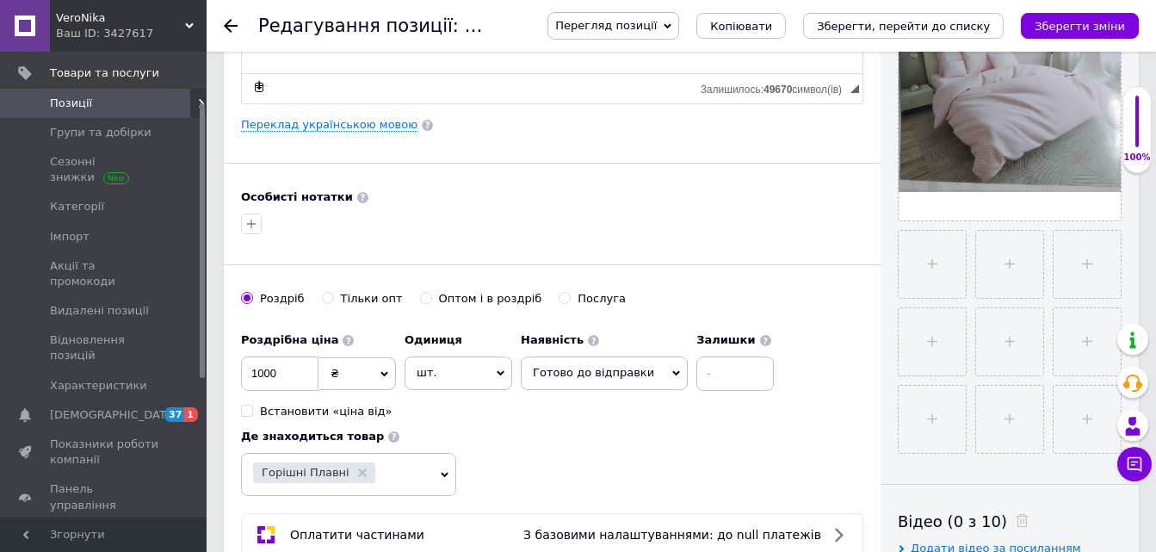
scroll to position [603, 0]
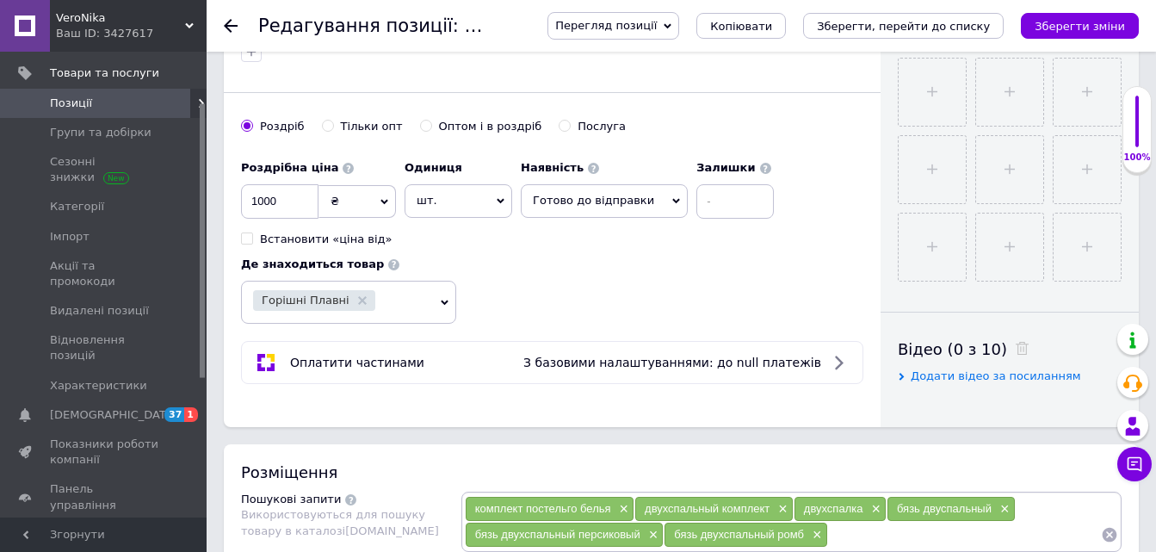
type input "Комплект постельного белья двухспальный 180х215 Персиковый ромб Бязь голд люкс"
click at [697, 205] on input at bounding box center [735, 201] width 77 height 34
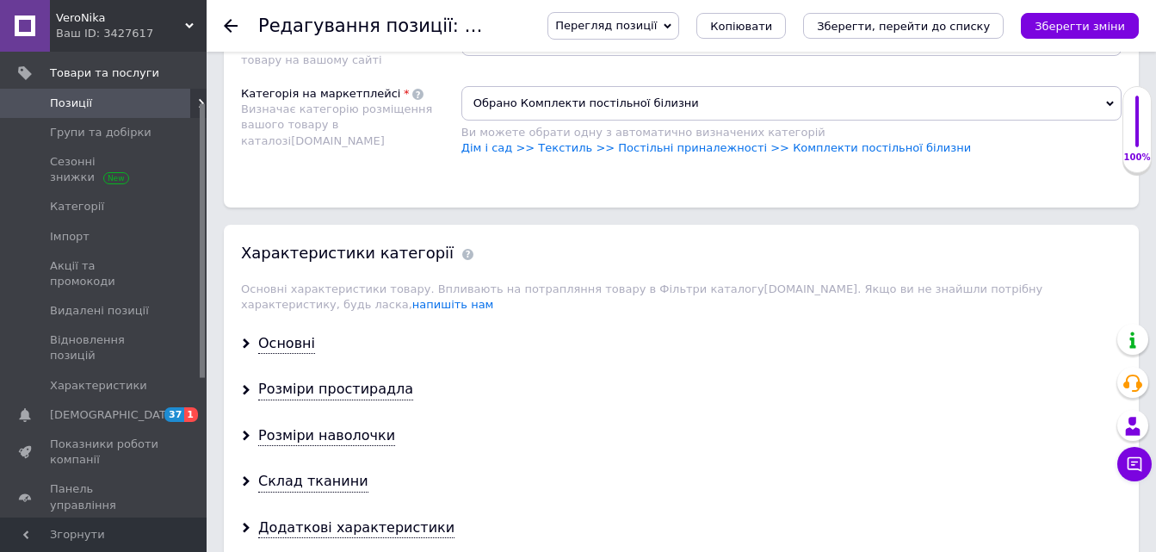
scroll to position [1292, 0]
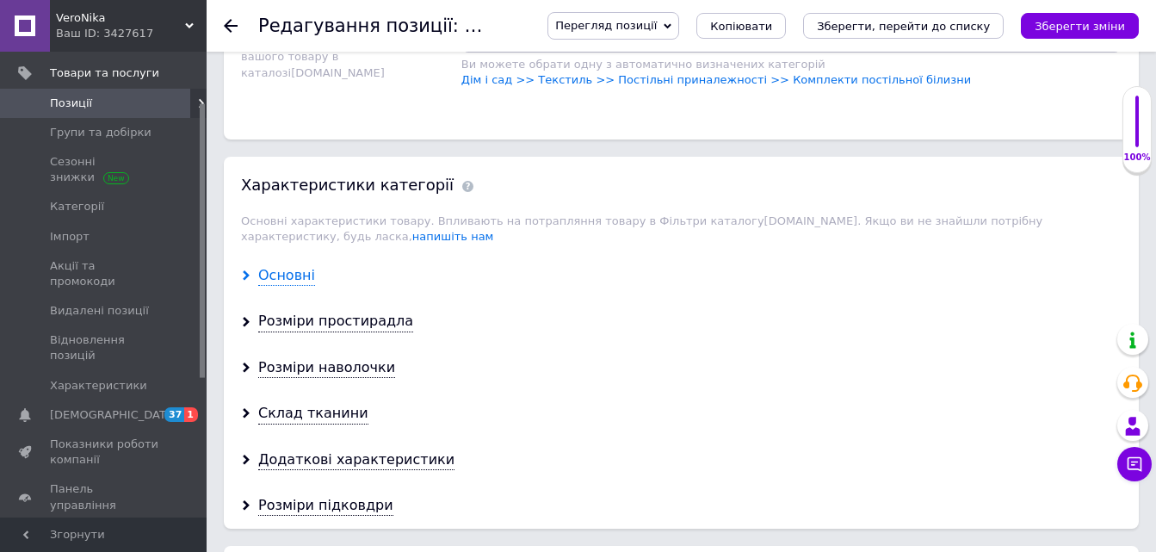
type input "10"
click at [287, 266] on div "Основні" at bounding box center [286, 276] width 57 height 20
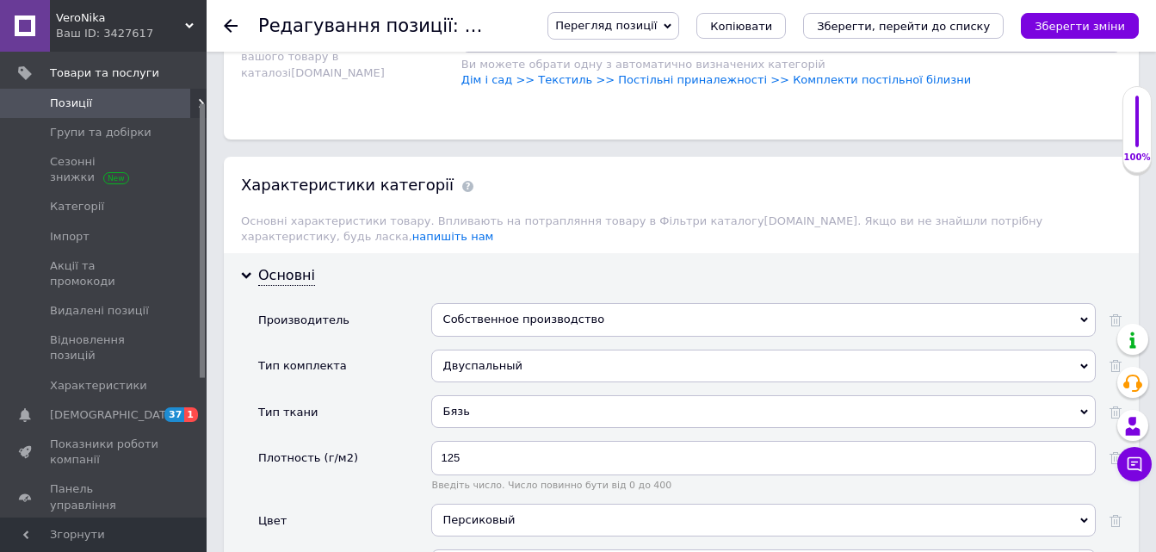
click at [449, 309] on div "Собственное производство" at bounding box center [763, 319] width 665 height 33
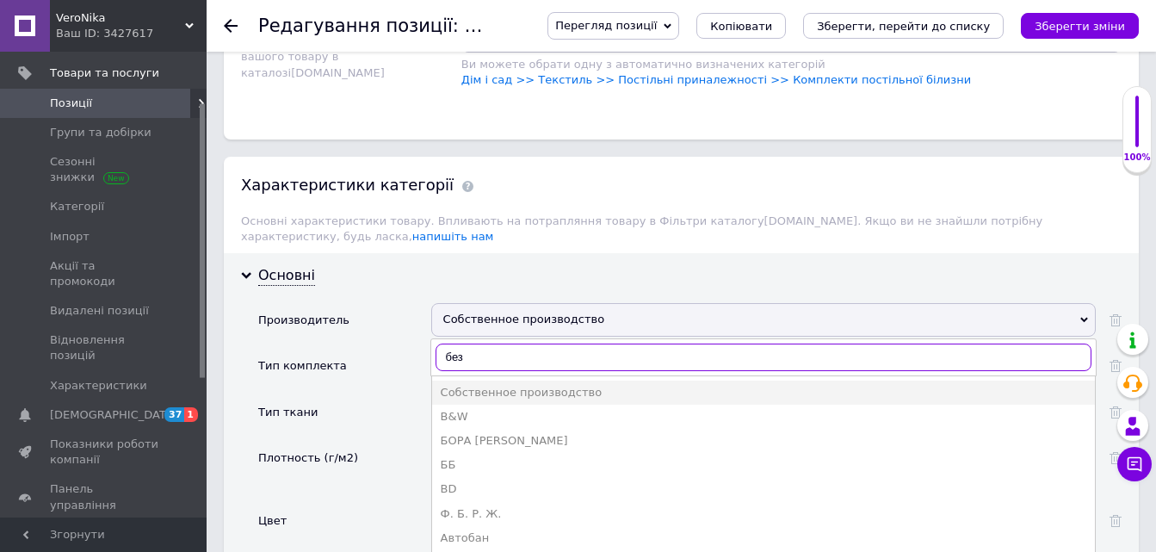
type input "без б"
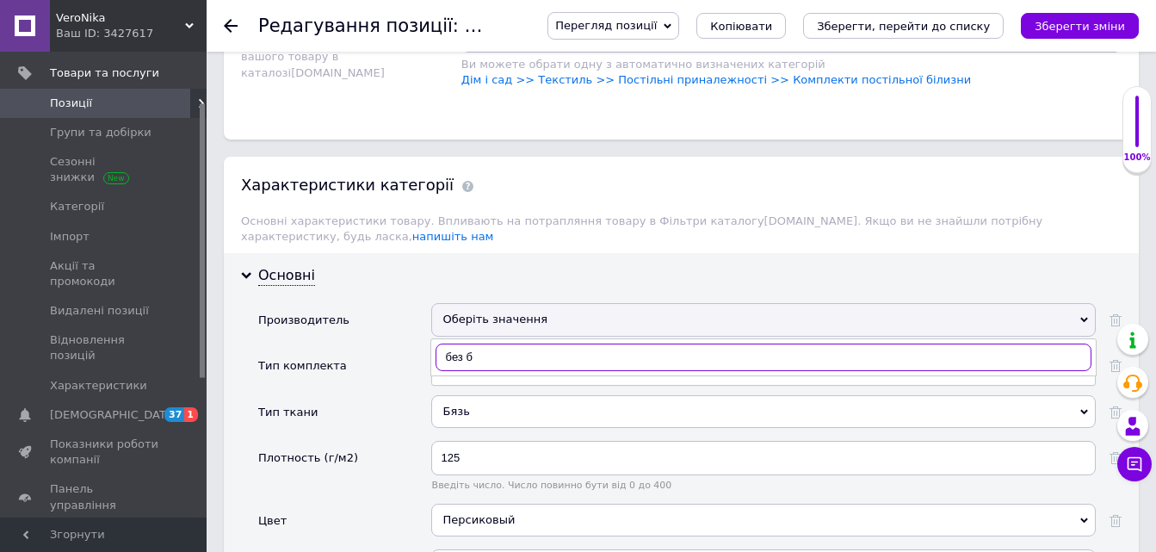
scroll to position [1378, 0]
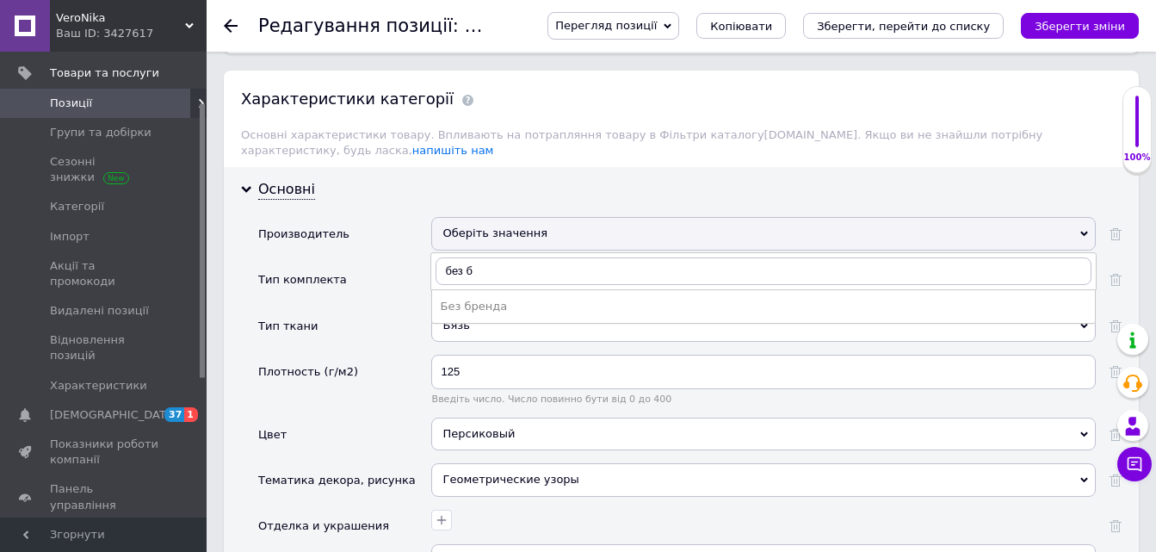
click at [476, 299] on div "Без бренда" at bounding box center [764, 306] width 646 height 15
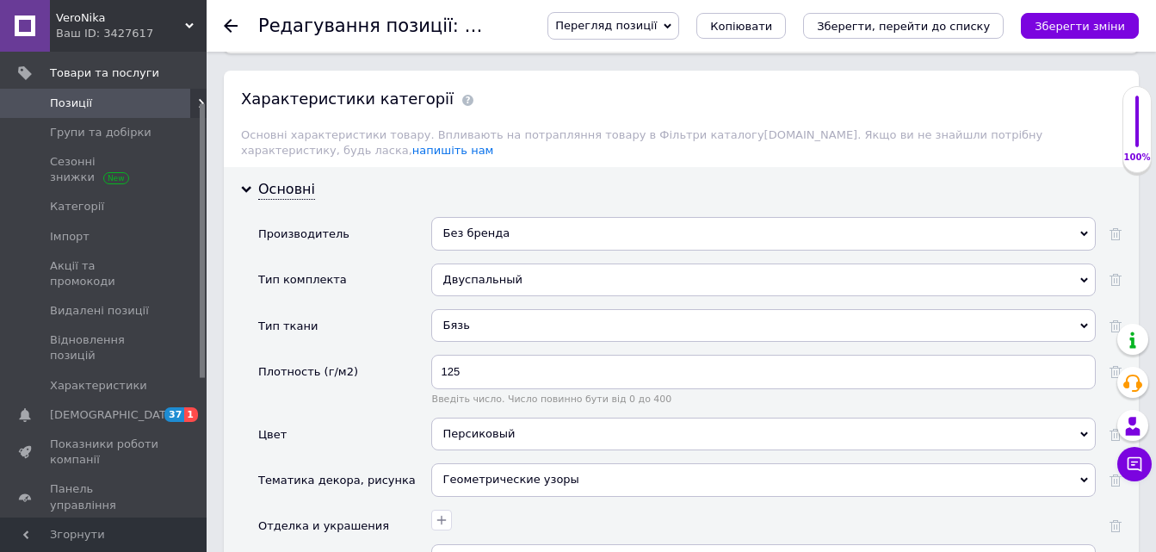
click at [1062, 28] on icon "Зберегти зміни" at bounding box center [1080, 26] width 90 height 13
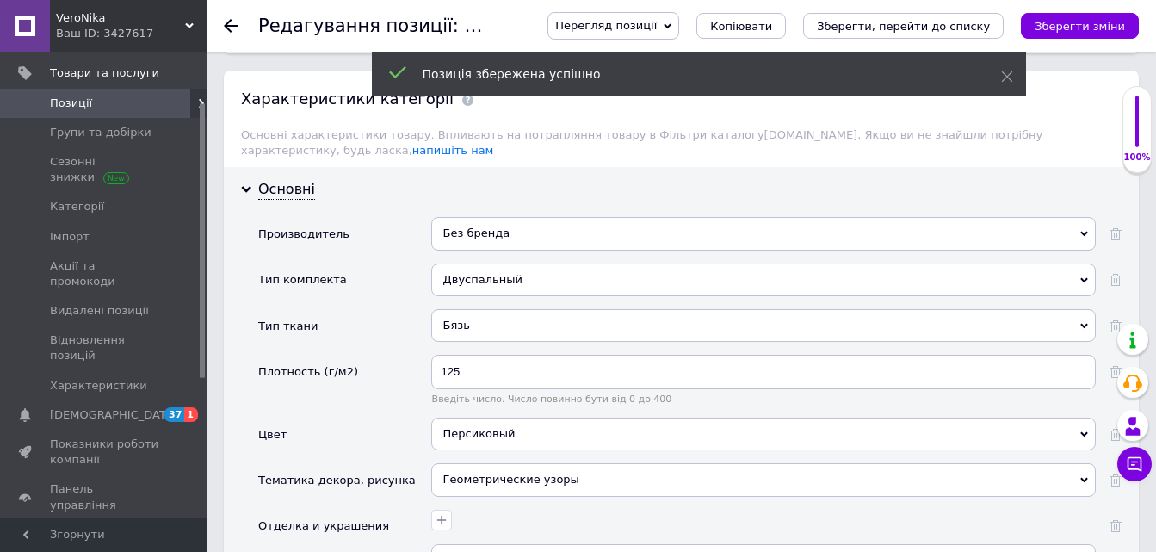
click at [230, 24] on icon at bounding box center [231, 26] width 14 height 14
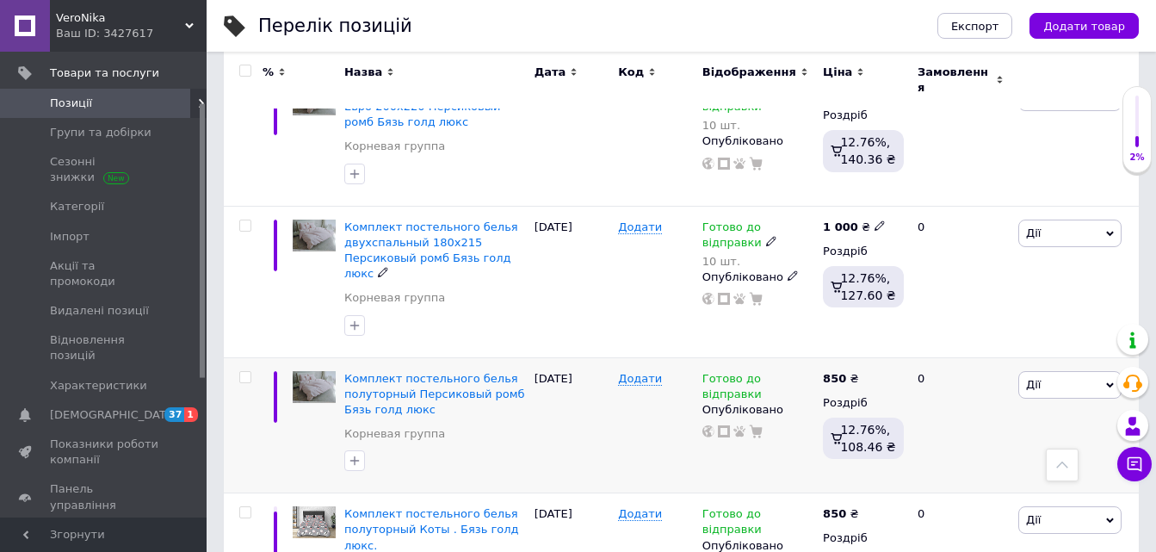
scroll to position [603, 0]
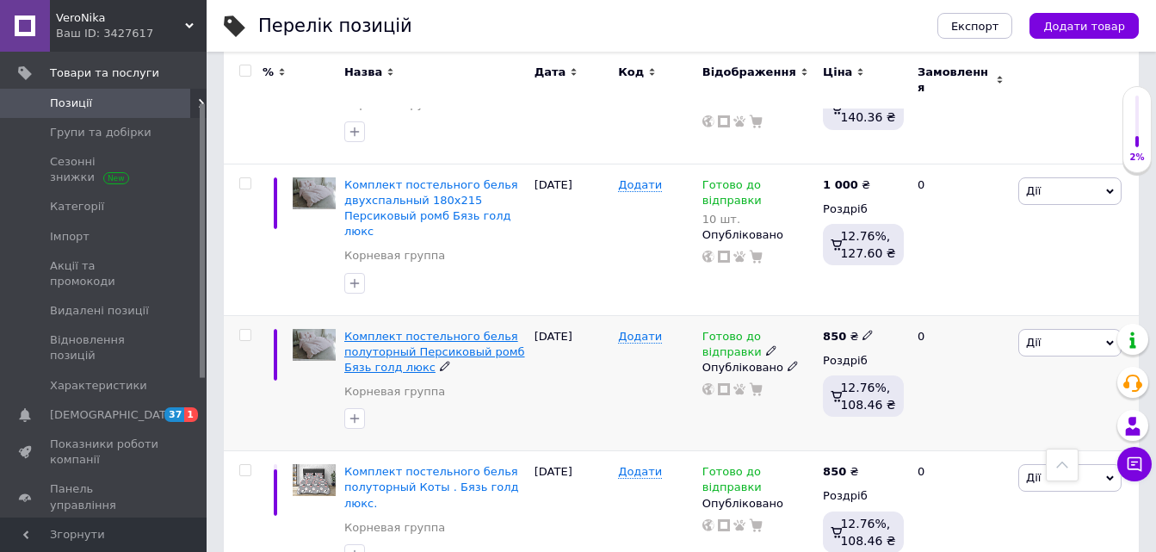
click at [436, 330] on span "Комплект постельного белья полуторный Персиковый ромб Бязь голд люкс" at bounding box center [434, 352] width 181 height 44
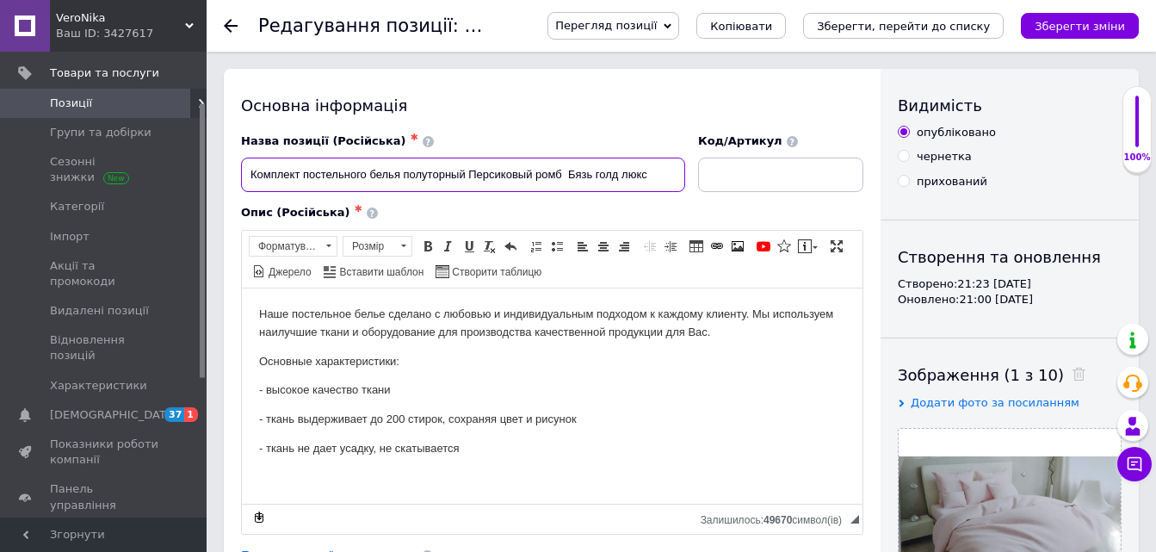
click at [468, 171] on input "Комплект постельного белья полуторный Персиковый ромб Бязь голд люкс" at bounding box center [463, 175] width 444 height 34
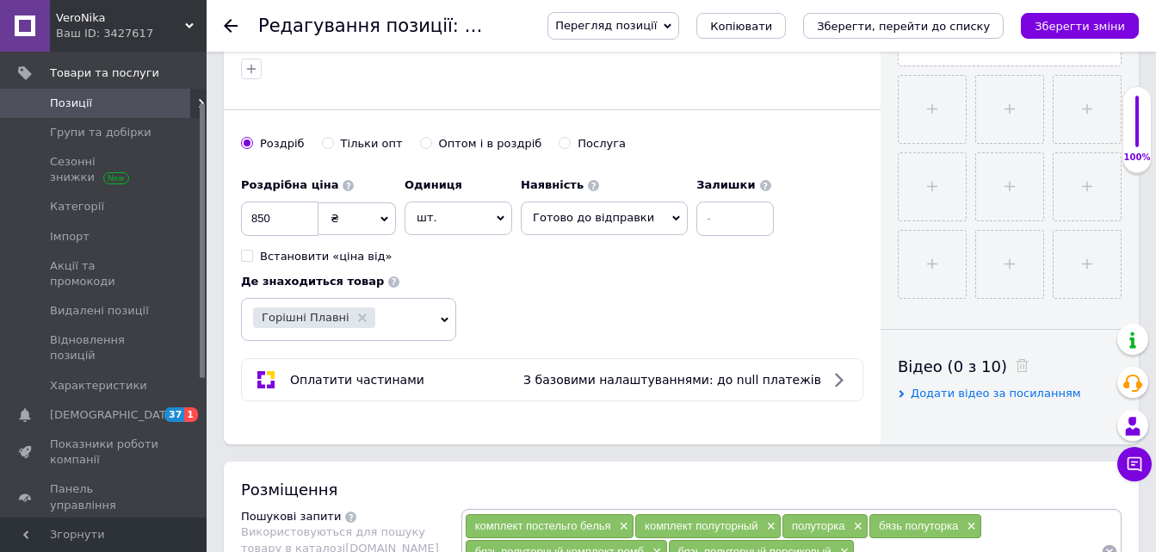
scroll to position [603, 0]
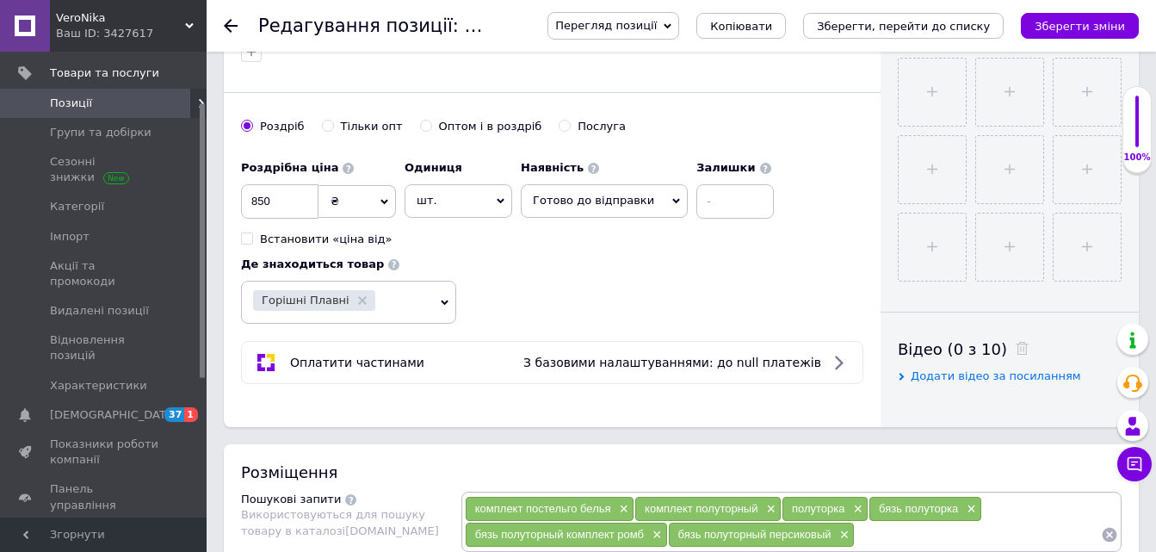
type input "Комплект постельного белья полуторный 150х215 Персиковый ромб Бязь голд люкс"
click at [697, 197] on input at bounding box center [735, 201] width 77 height 34
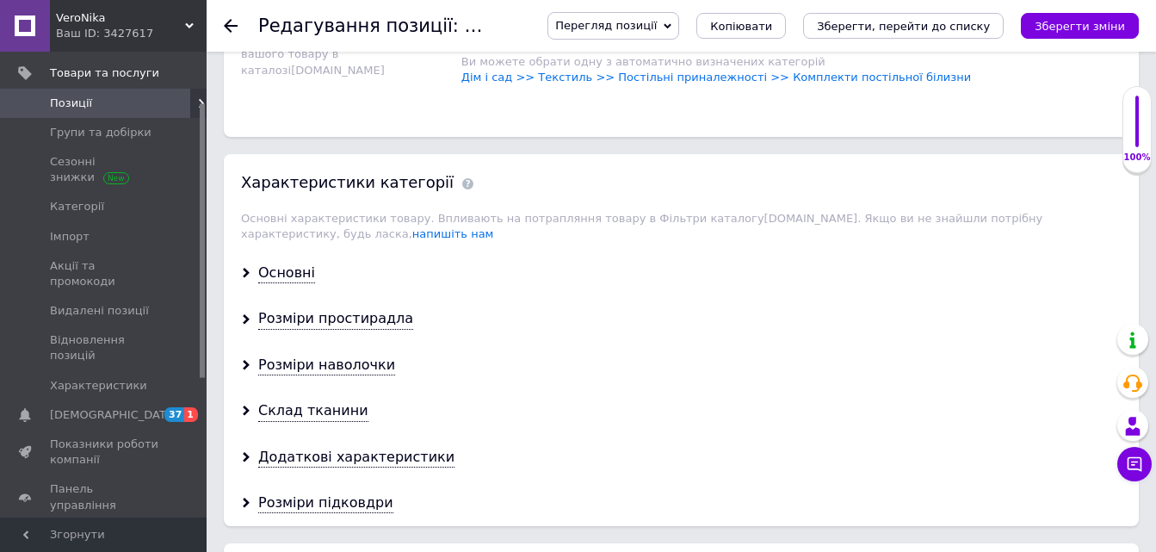
scroll to position [1378, 0]
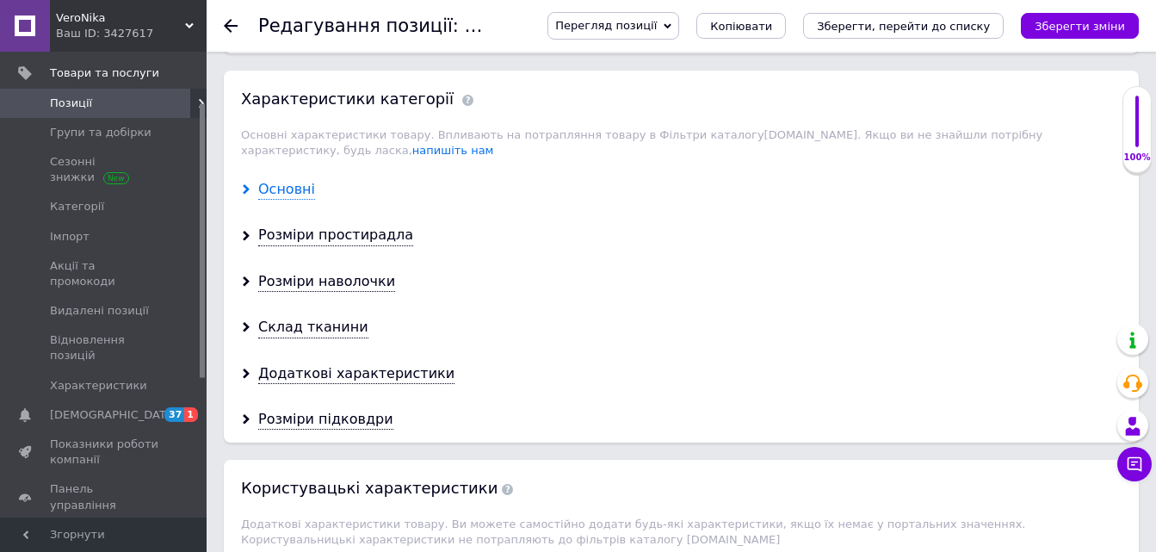
type input "10"
click at [288, 180] on div "Основні" at bounding box center [286, 190] width 57 height 20
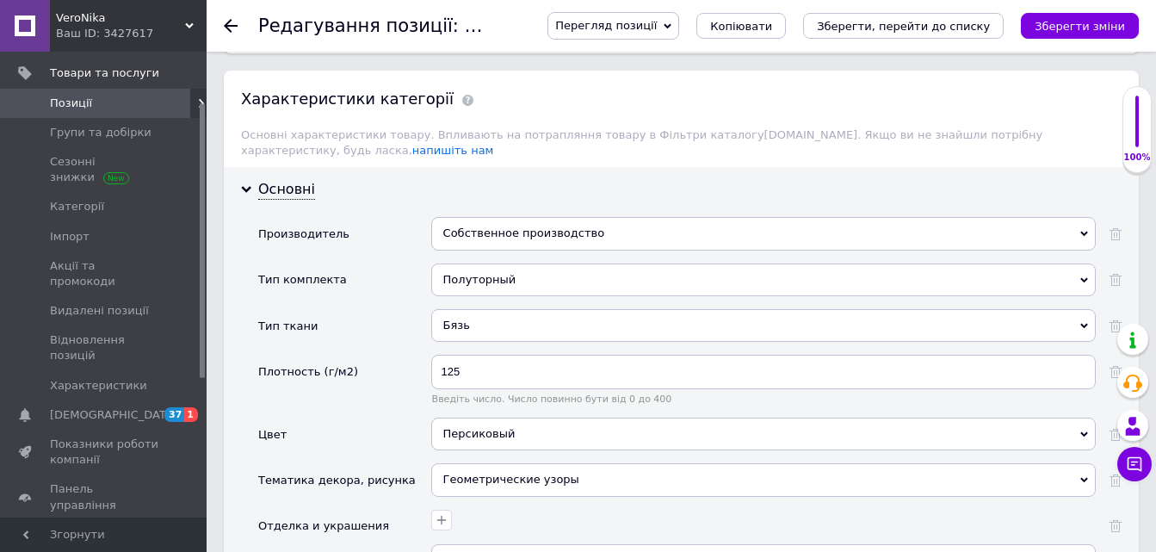
click at [496, 217] on div "Собственное производство" at bounding box center [763, 233] width 665 height 33
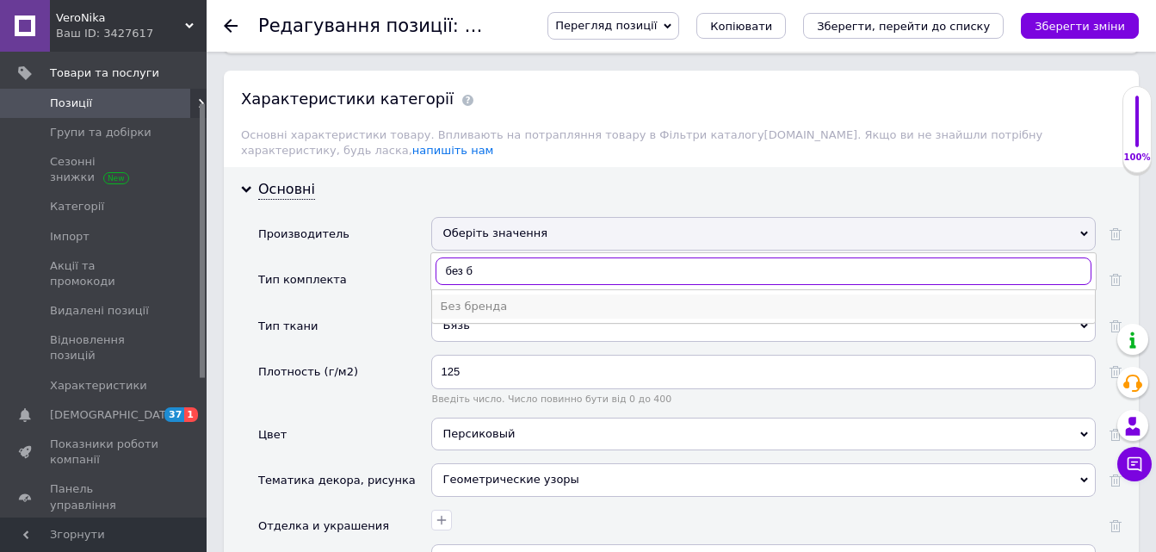
type input "без б"
click at [473, 299] on div "Без бренда" at bounding box center [764, 306] width 646 height 15
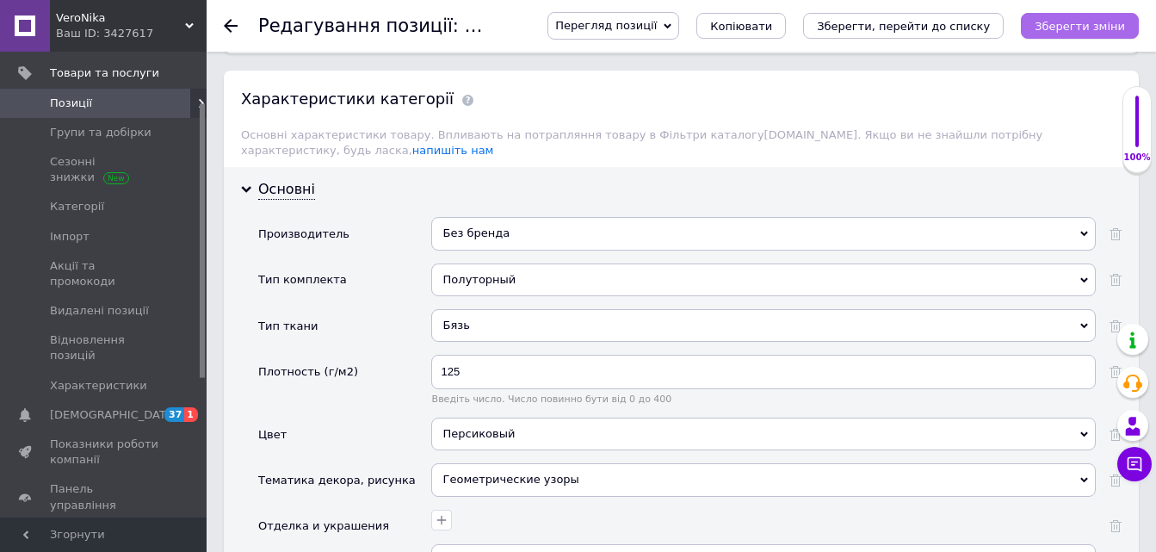
click at [1063, 26] on icon "Зберегти зміни" at bounding box center [1080, 26] width 90 height 13
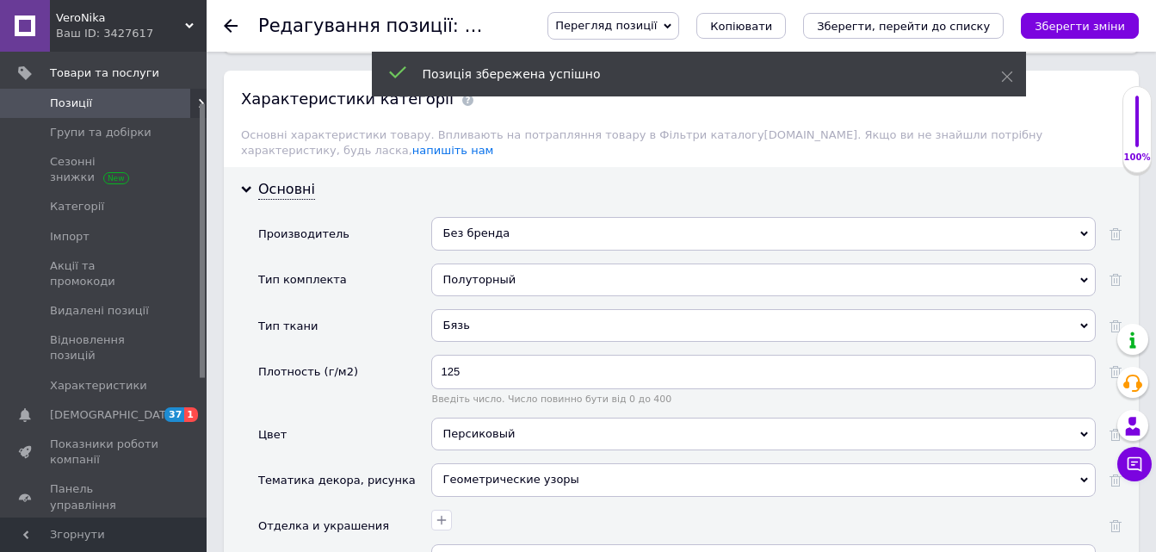
click at [230, 28] on icon at bounding box center [231, 26] width 14 height 14
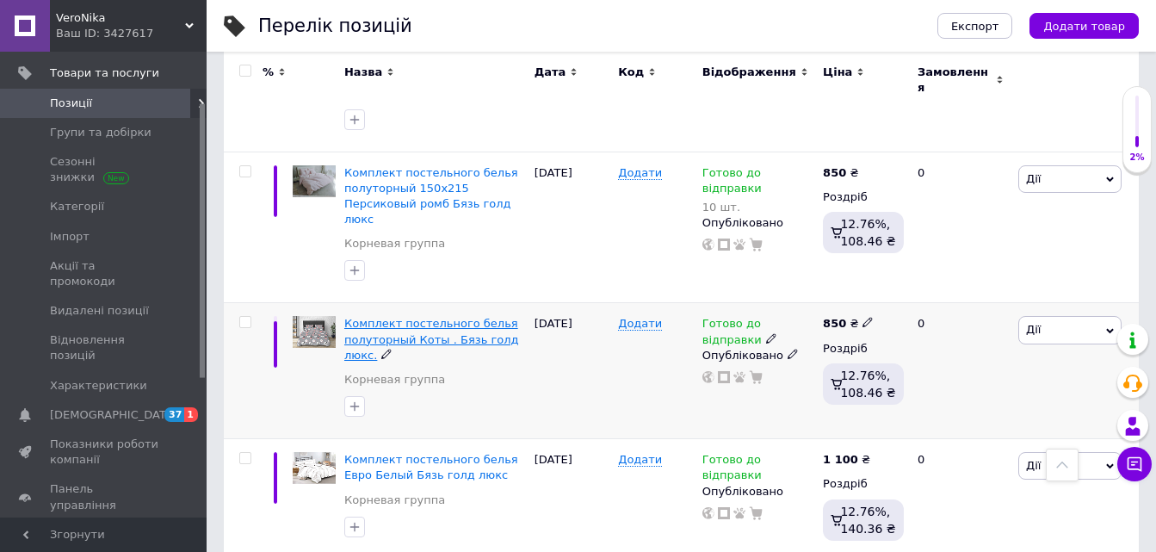
scroll to position [775, 0]
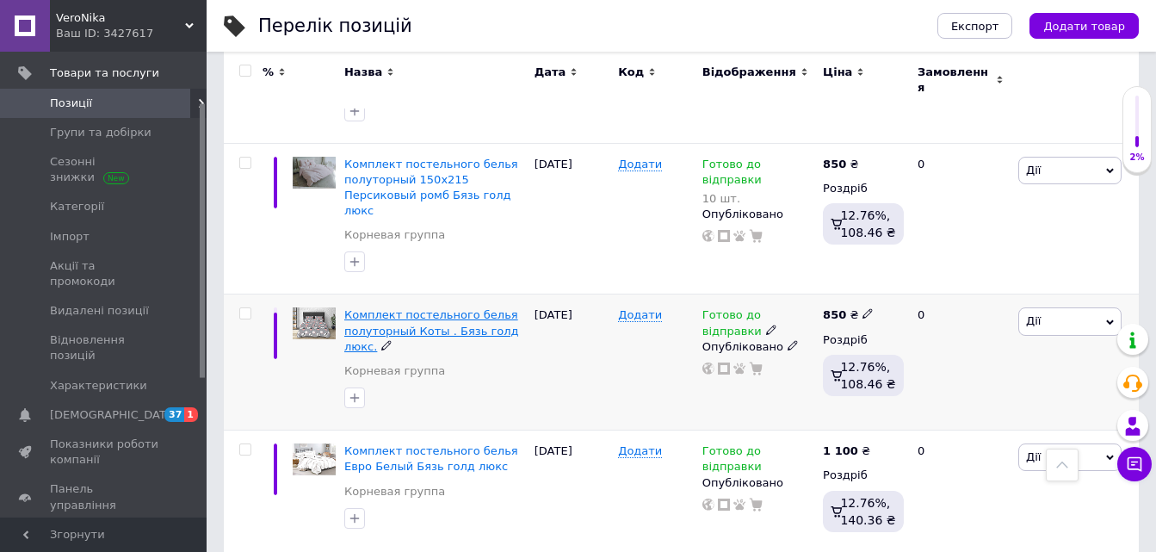
click at [404, 308] on span "Комплект постельного белья полуторный Коты . Бязь голд люкс." at bounding box center [431, 330] width 175 height 44
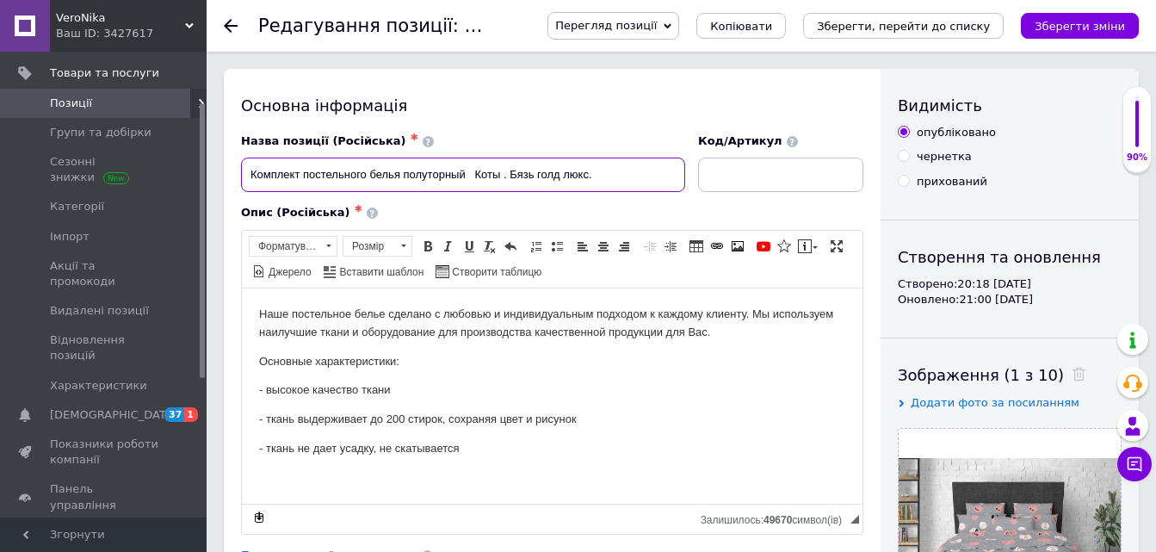
click at [471, 172] on input "Комплект постельного белья полуторный Коты . Бязь голд люкс." at bounding box center [463, 175] width 444 height 34
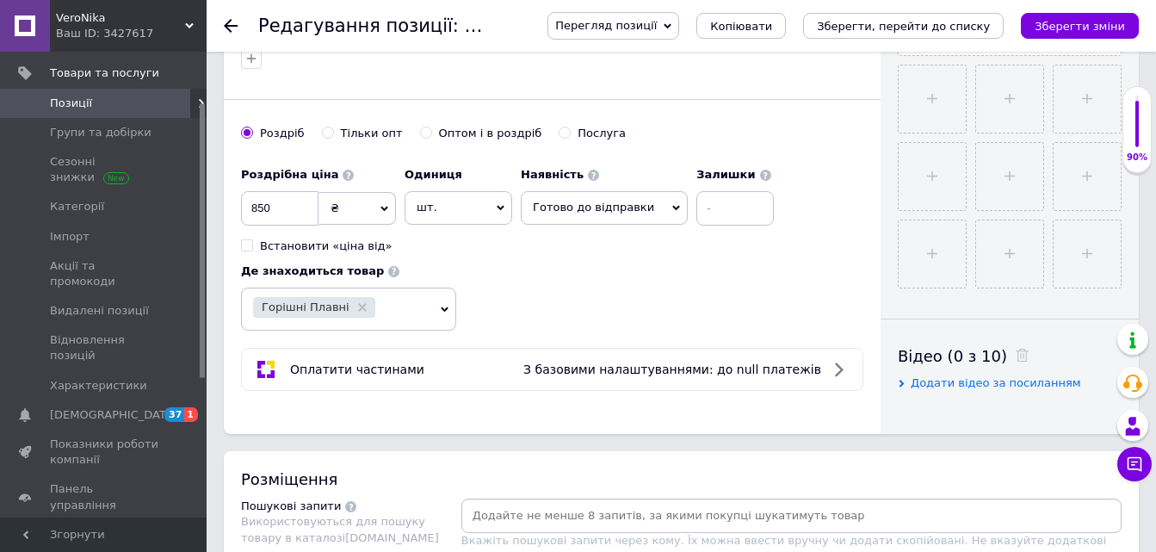
scroll to position [603, 0]
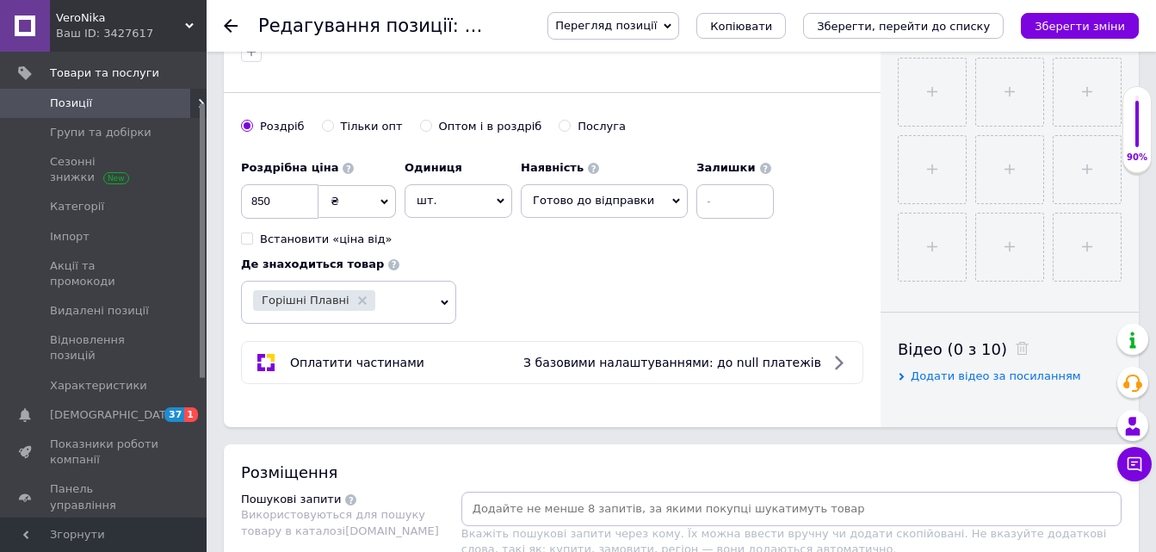
type input "Комплект постельного белья полуторный 150х215 Коты . Бязь голд люкс."
click at [697, 196] on input at bounding box center [735, 201] width 77 height 34
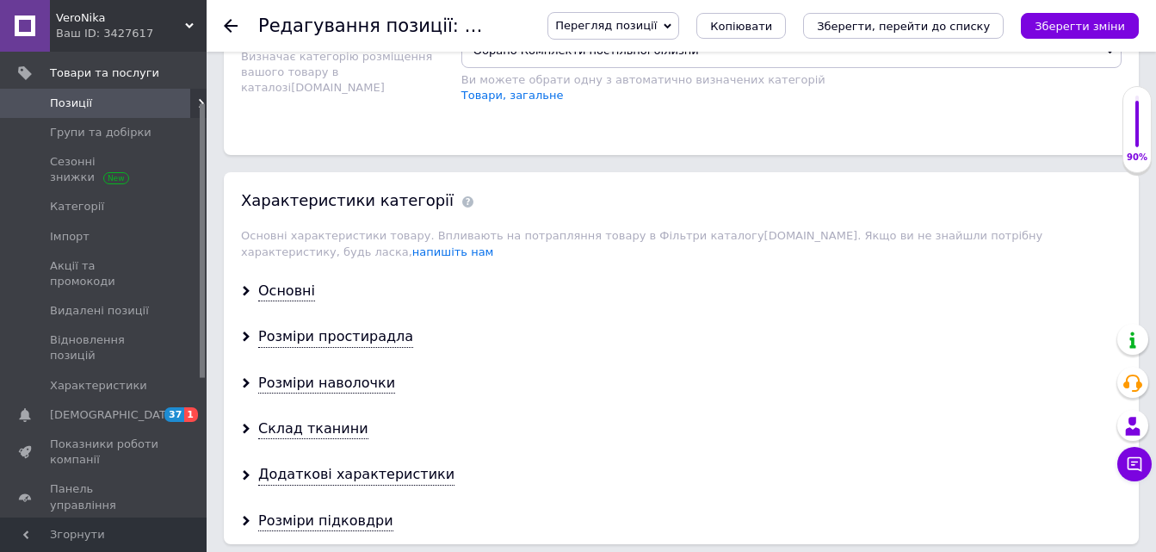
scroll to position [1292, 0]
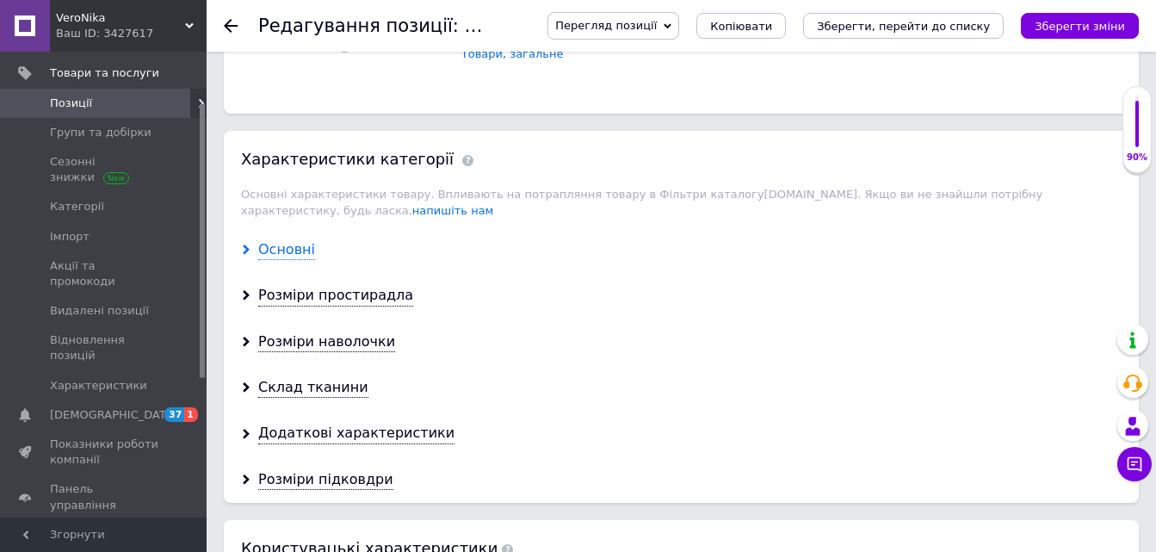
type input "10"
drag, startPoint x: 268, startPoint y: 233, endPoint x: 380, endPoint y: 203, distance: 115.9
click at [269, 240] on div "Основні" at bounding box center [286, 250] width 57 height 20
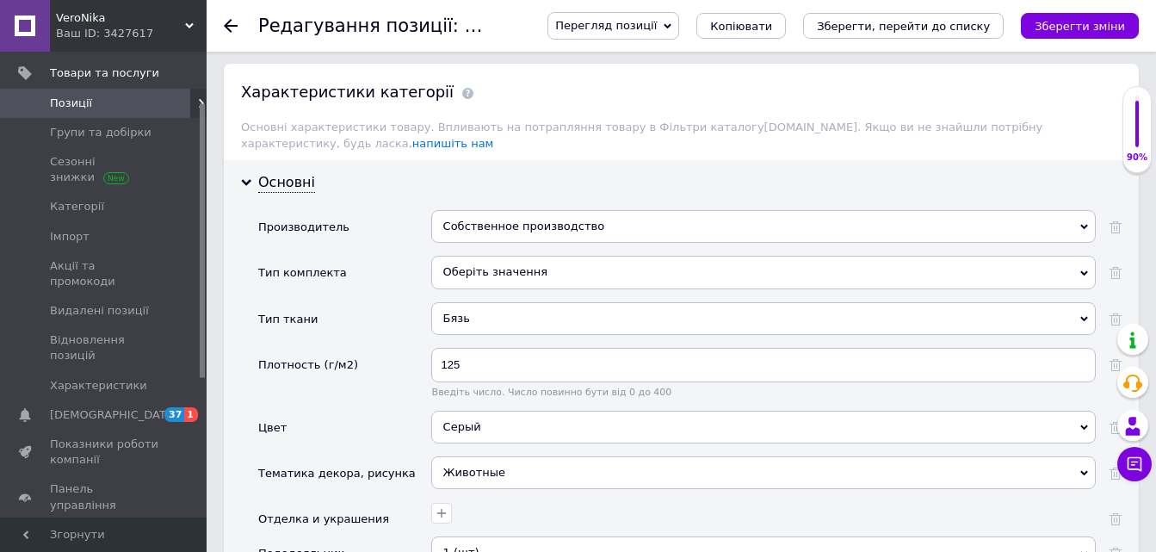
scroll to position [1378, 0]
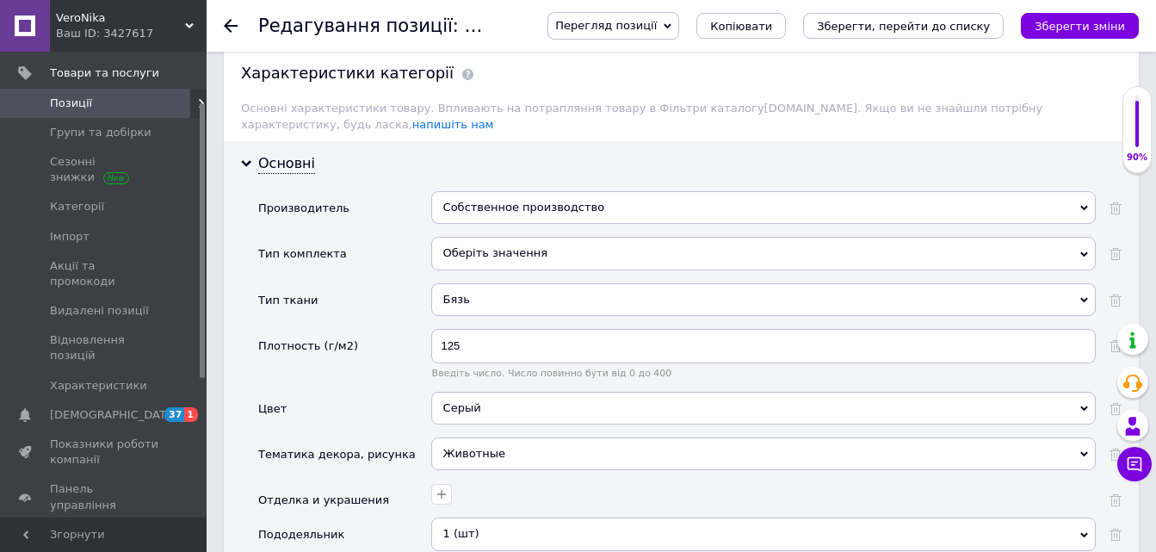
click at [440, 194] on div "Собственное производство" at bounding box center [763, 207] width 665 height 33
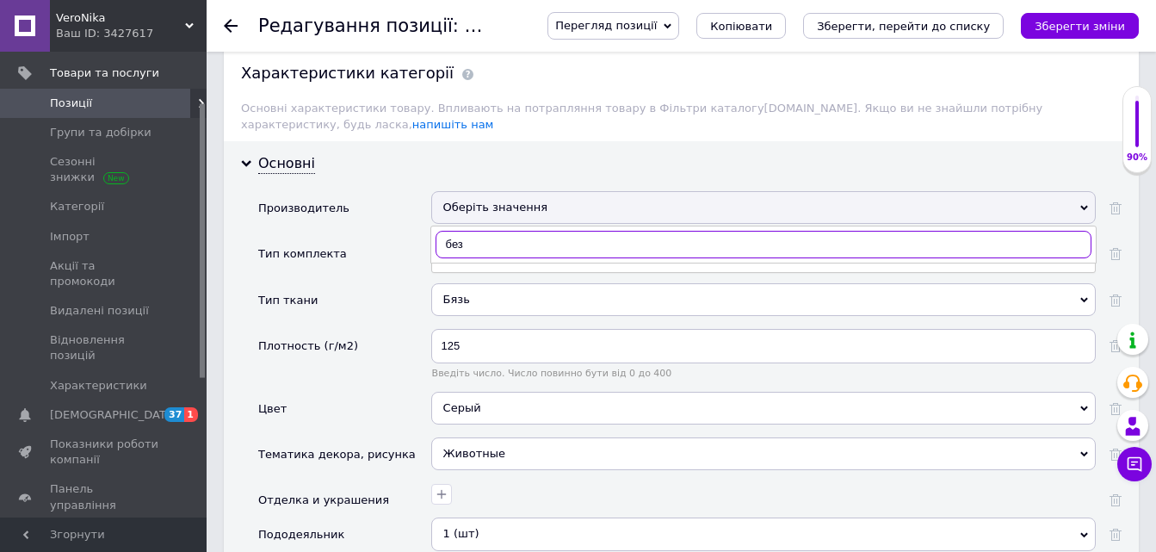
type input "без б"
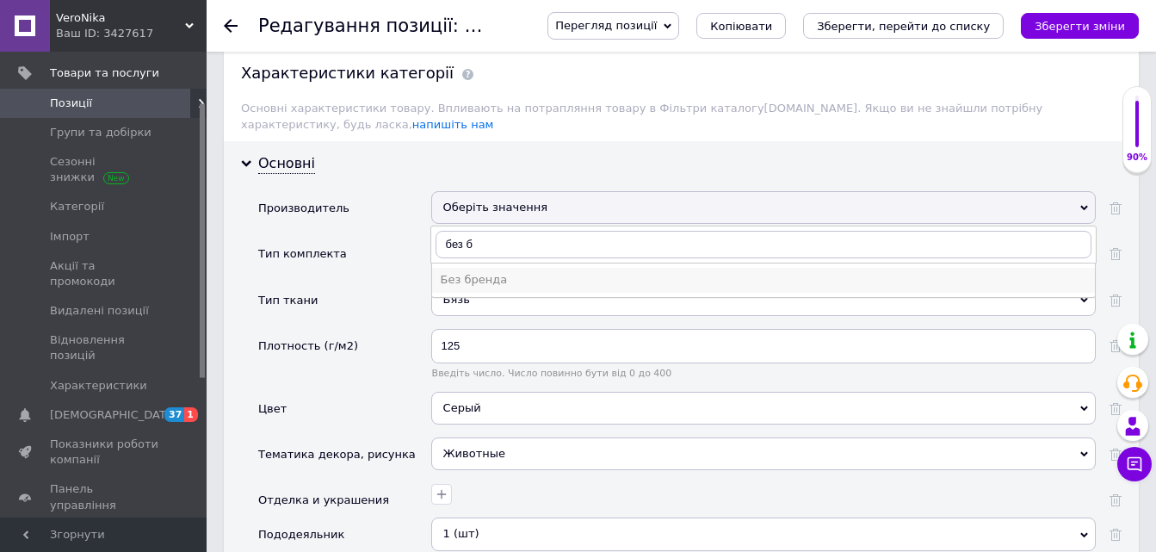
click at [484, 272] on div "Без бренда" at bounding box center [764, 279] width 646 height 15
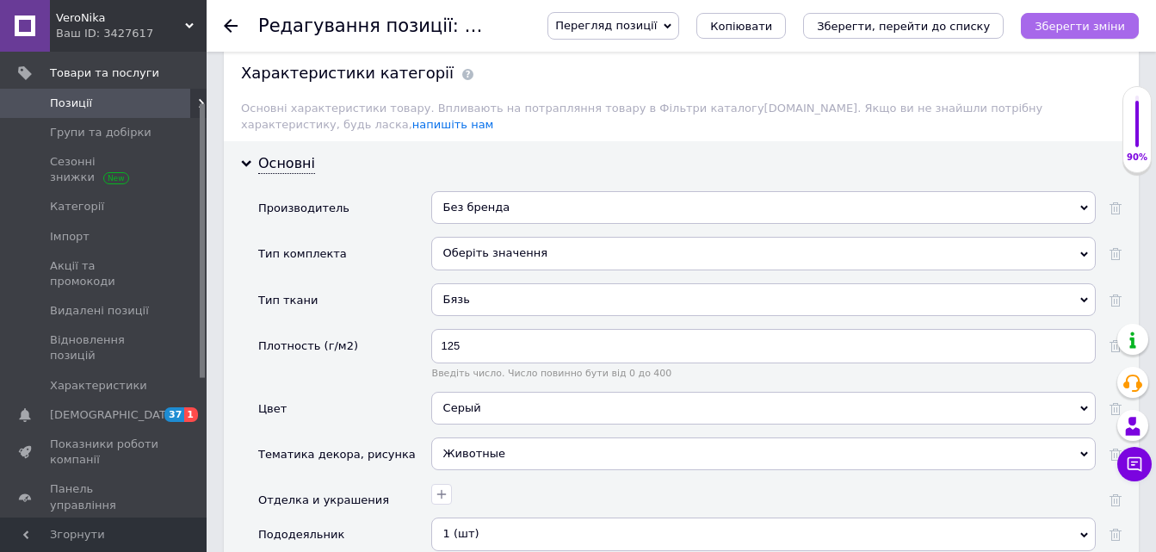
click at [1083, 24] on icon "Зберегти зміни" at bounding box center [1080, 26] width 90 height 13
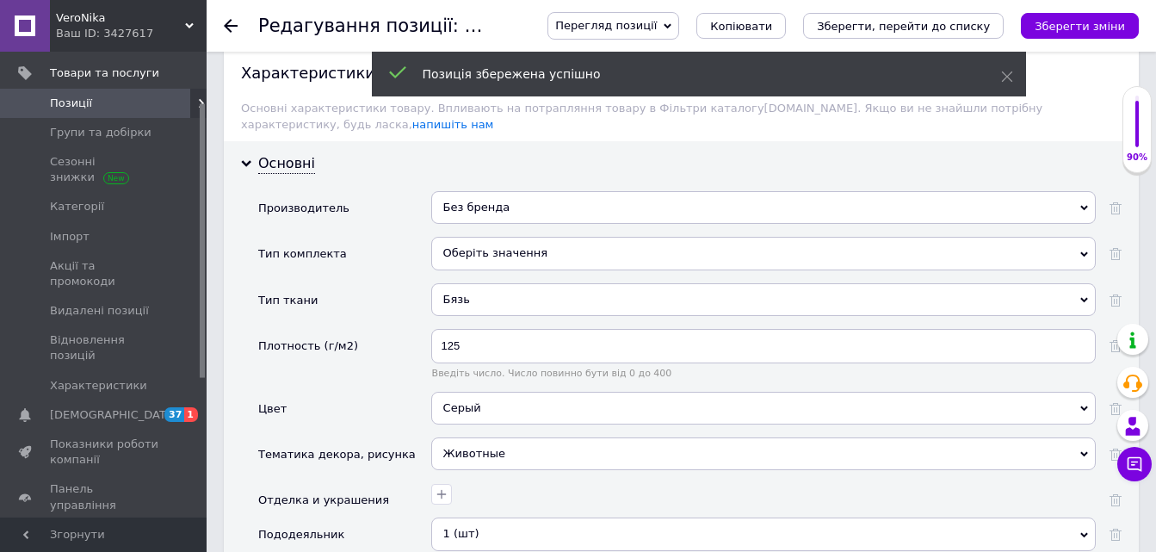
click at [229, 24] on icon at bounding box center [231, 26] width 14 height 14
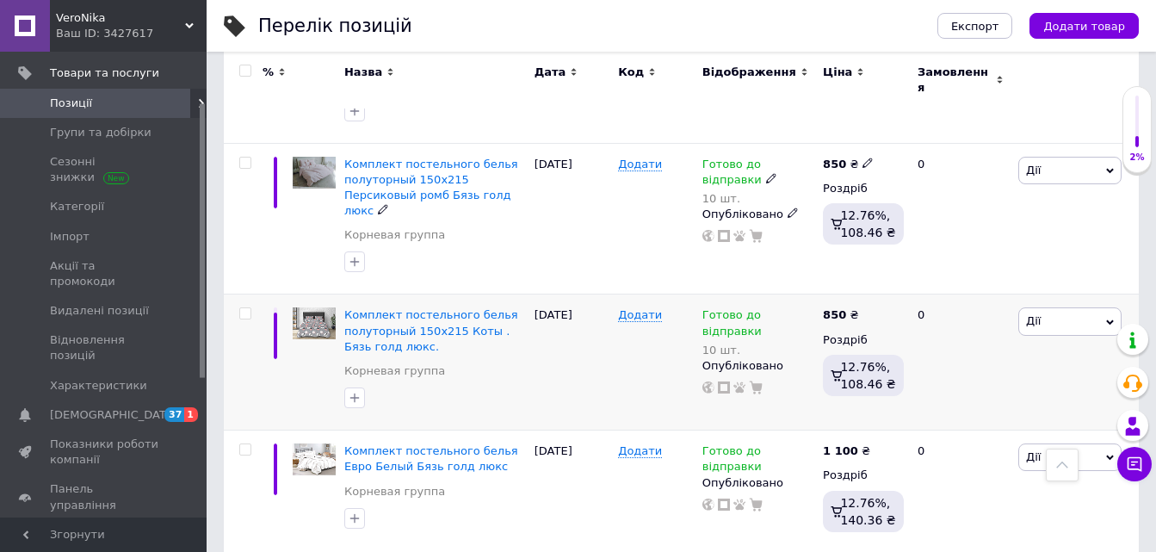
scroll to position [861, 0]
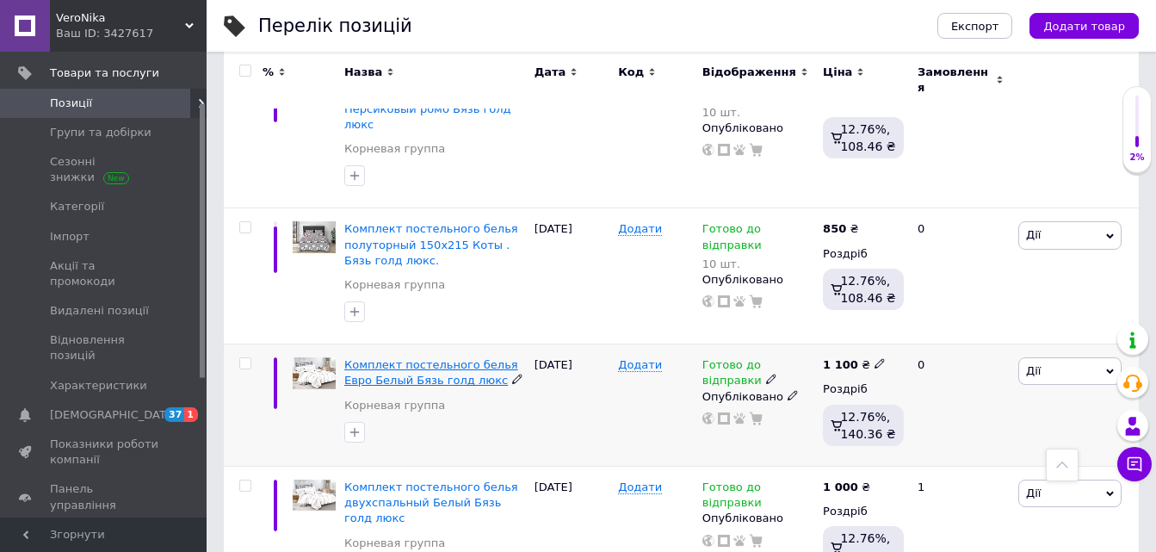
click at [424, 358] on span "Комплект постельного белья Евро Белый Бязь голд люкс" at bounding box center [431, 372] width 174 height 28
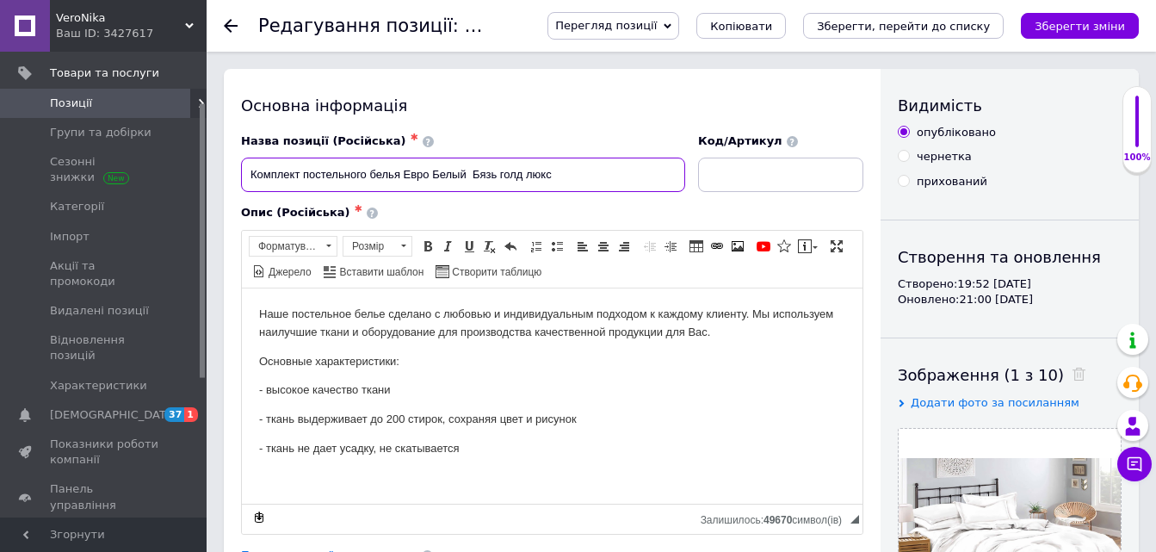
click at [435, 175] on input "Комплект постельного белья Евро Белый Бязь голд люкс" at bounding box center [463, 175] width 444 height 34
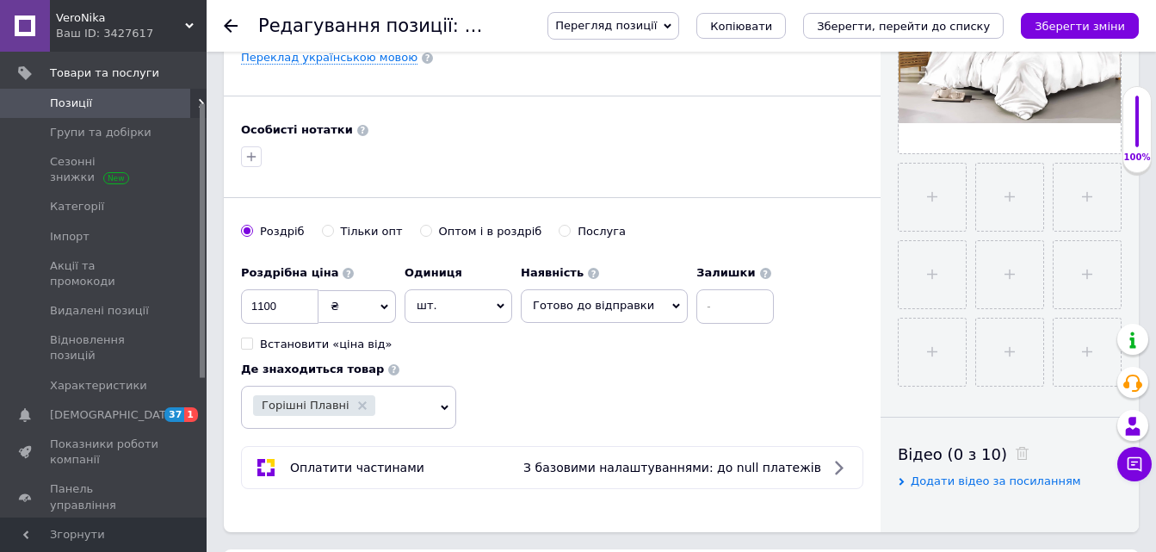
scroll to position [603, 0]
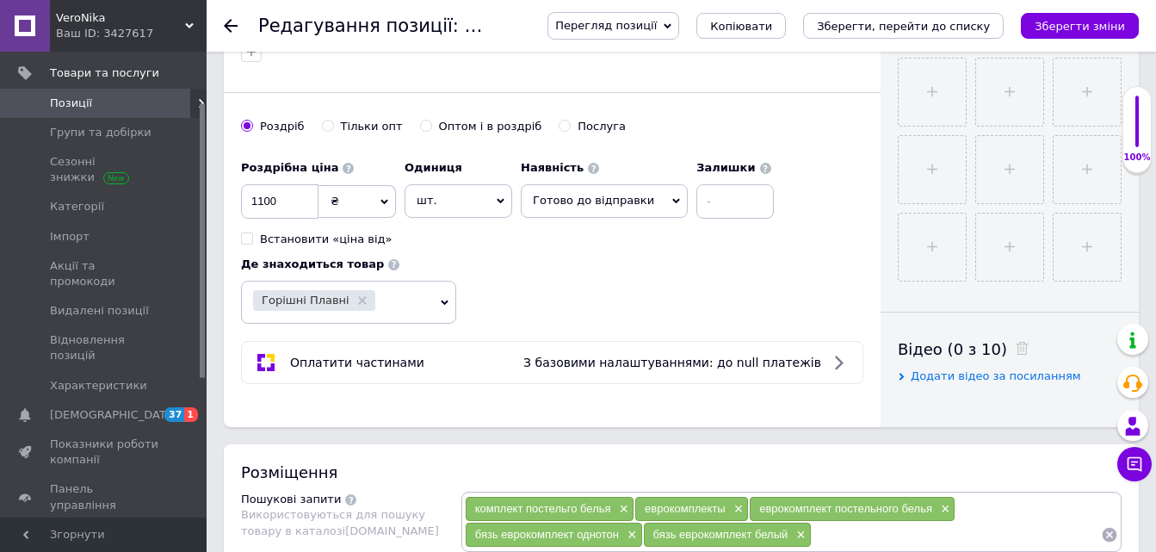
type input "Комплект постельного белья Евро 200х220 Белый Бязь голд люкс"
click at [697, 203] on input at bounding box center [735, 201] width 77 height 34
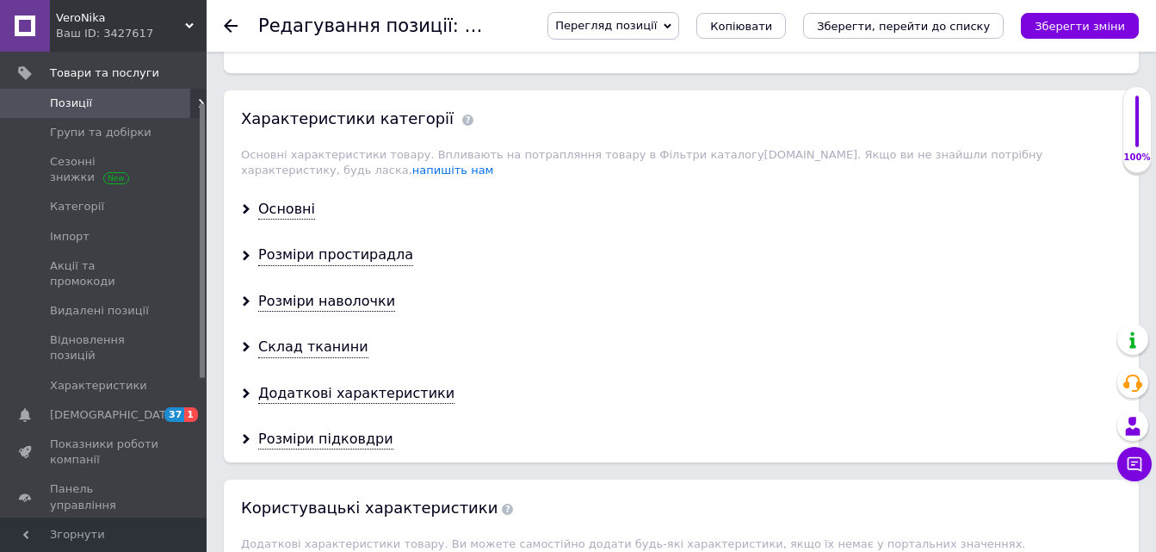
scroll to position [1464, 0]
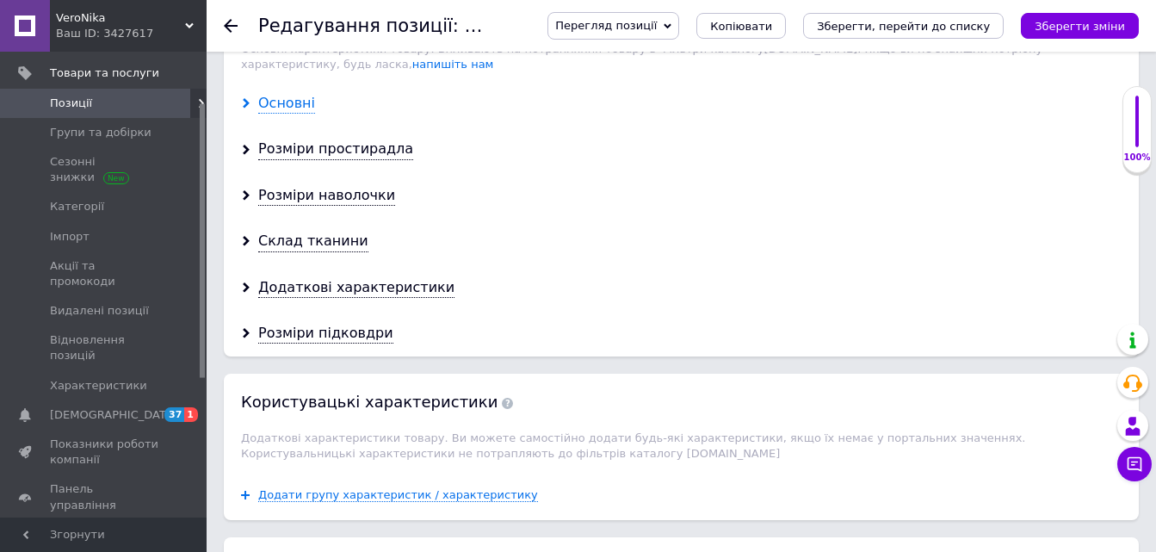
type input "10"
click at [278, 94] on div "Основні" at bounding box center [286, 104] width 57 height 20
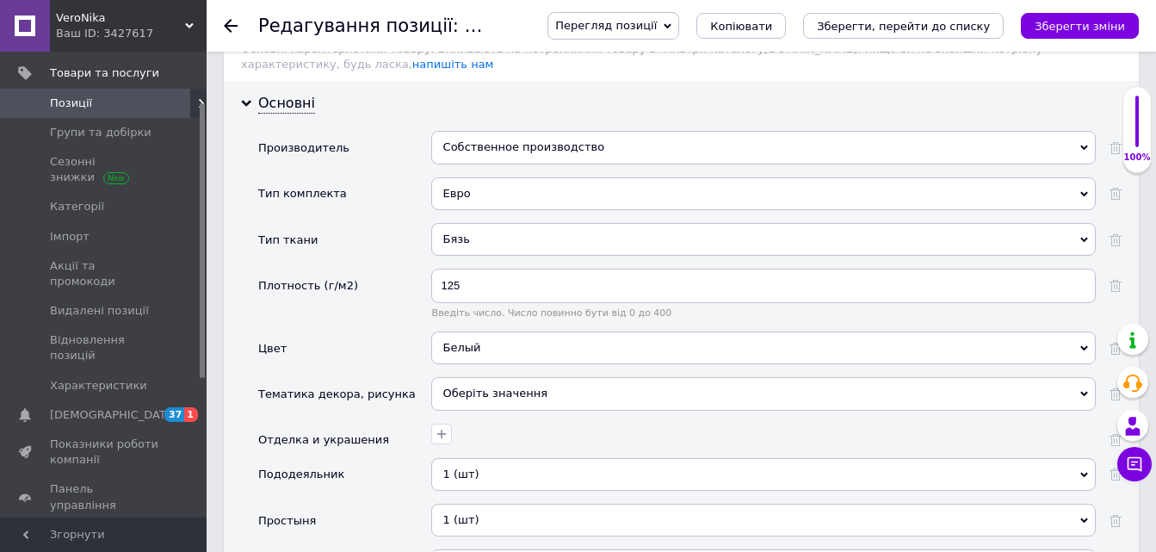
click at [436, 133] on div "Собственное производство" at bounding box center [763, 147] width 665 height 33
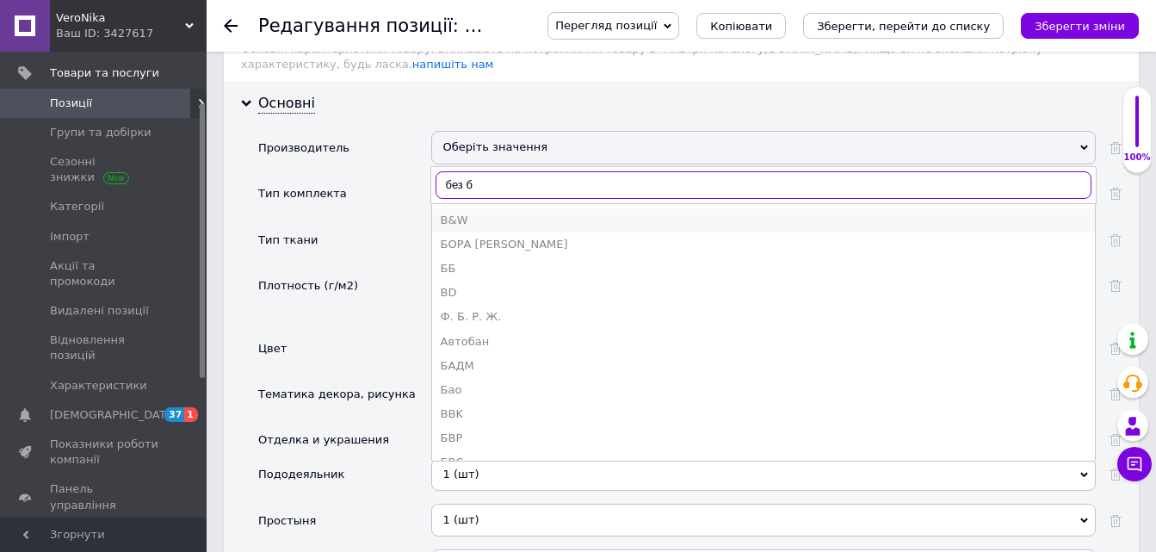
type input "без б"
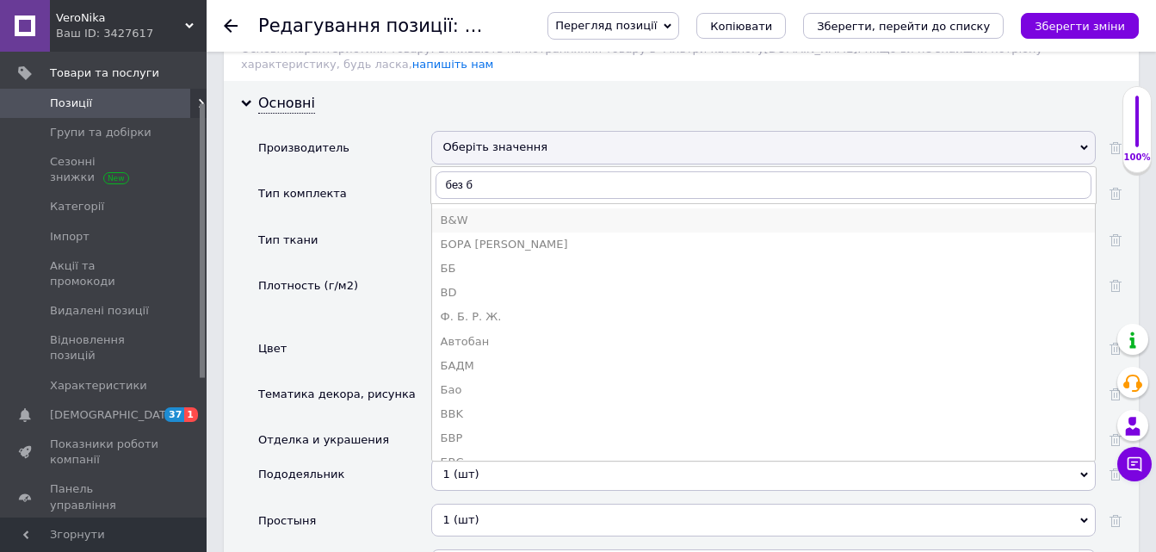
click at [474, 213] on div "B&W" at bounding box center [764, 220] width 646 height 15
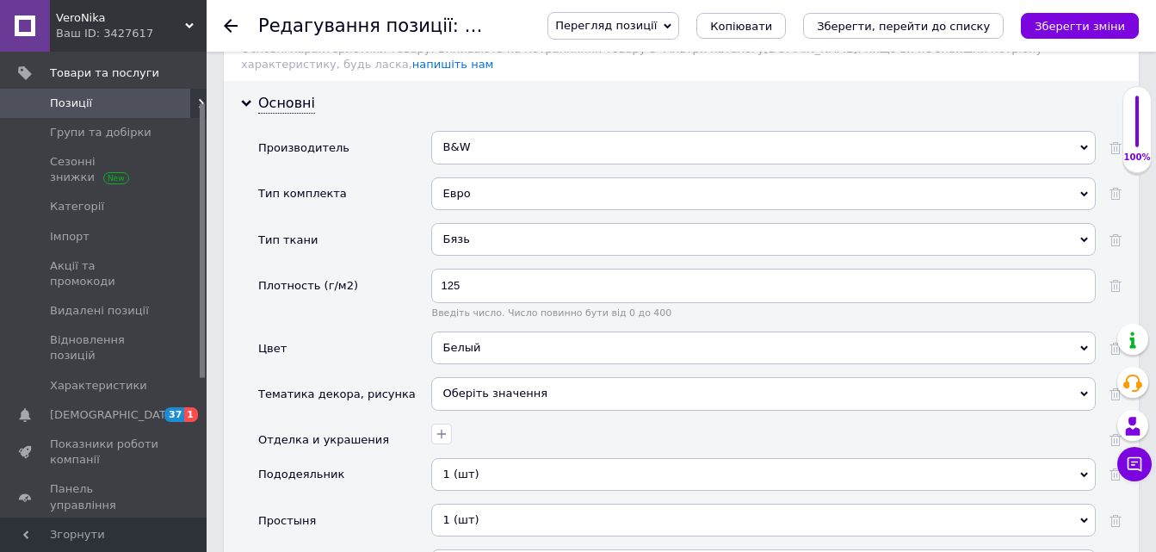
click at [493, 131] on div "B&W" at bounding box center [763, 147] width 665 height 33
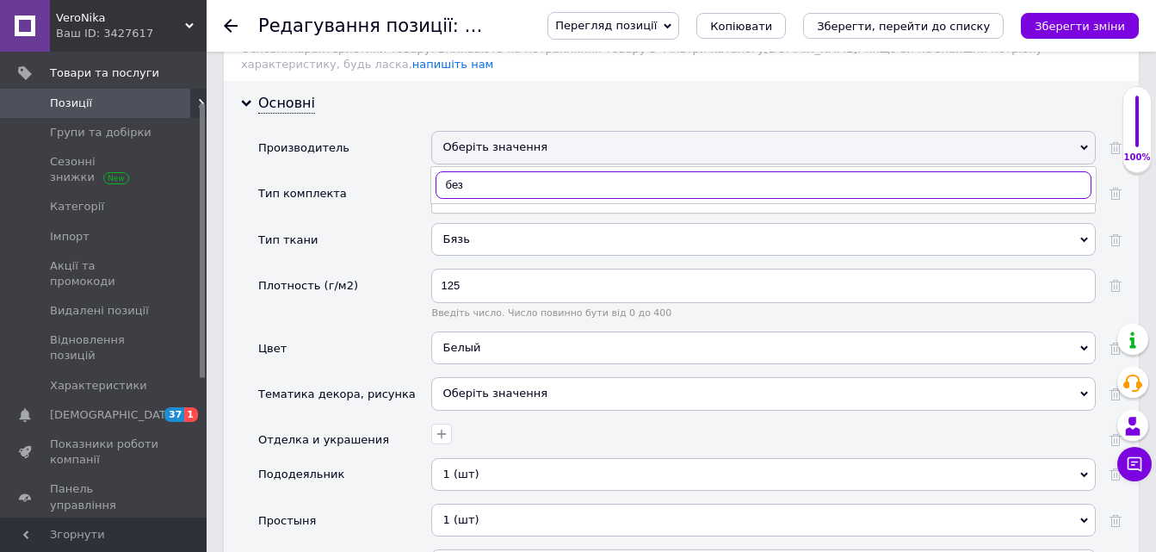
type input "без б"
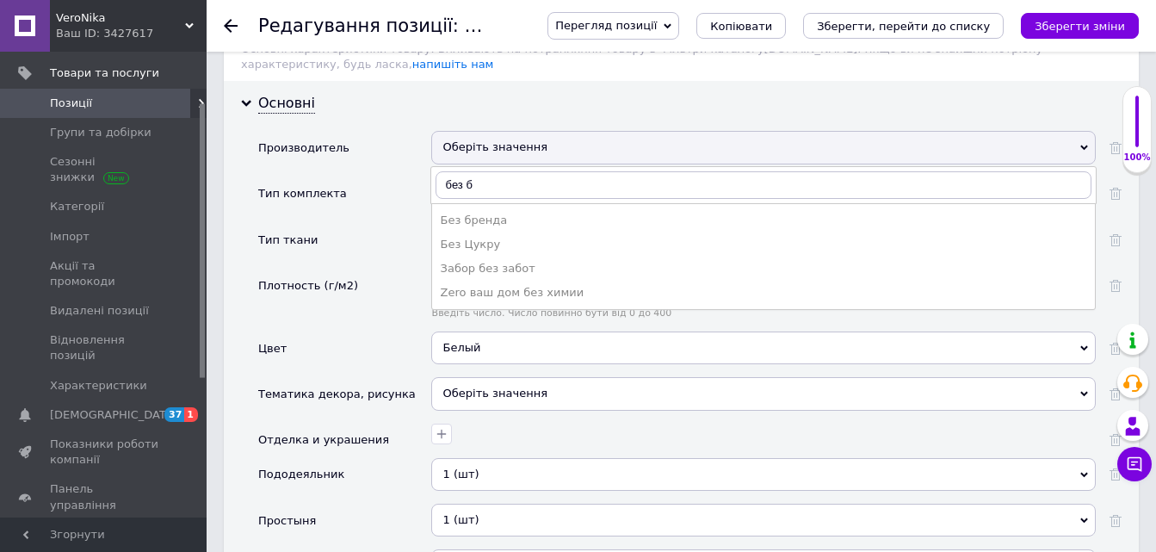
click at [474, 213] on div "Без бренда" at bounding box center [764, 220] width 646 height 15
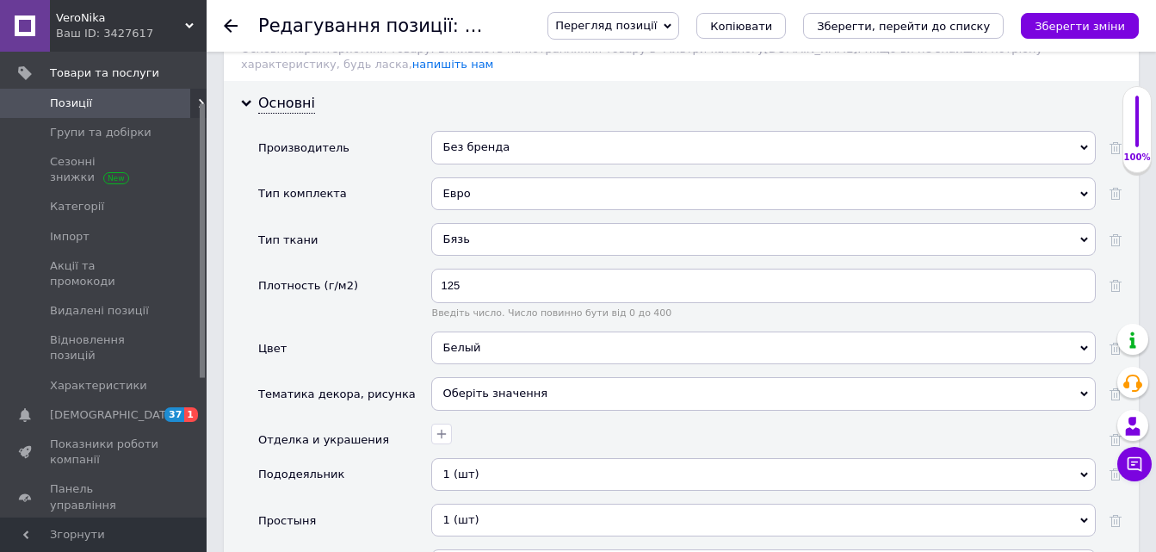
drag, startPoint x: 1078, startPoint y: 23, endPoint x: 586, endPoint y: 1, distance: 493.0
click at [1079, 22] on icon "Зберегти зміни" at bounding box center [1080, 26] width 90 height 13
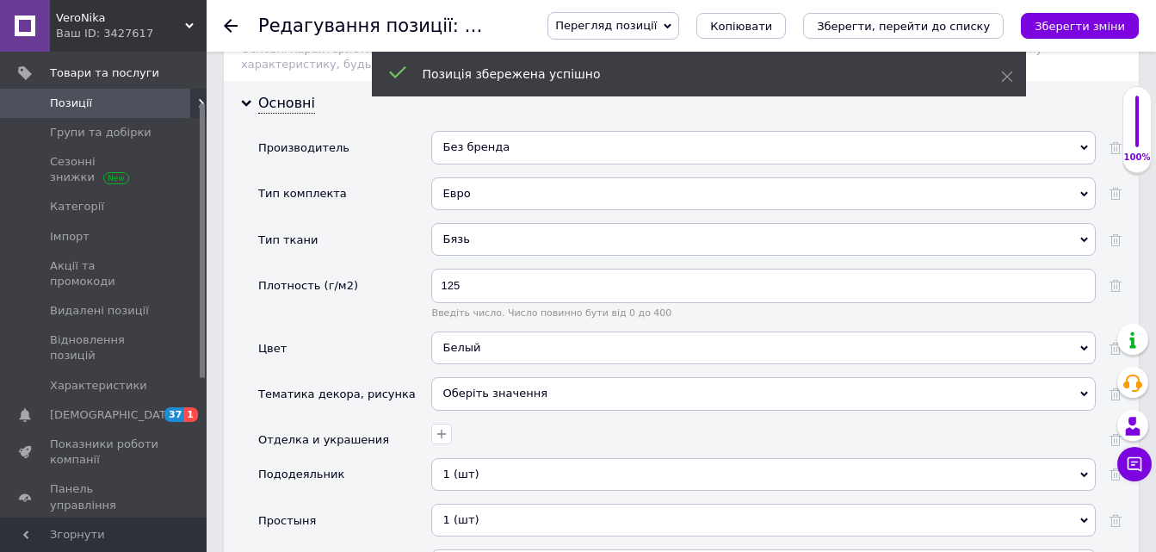
click at [232, 22] on icon at bounding box center [231, 26] width 14 height 14
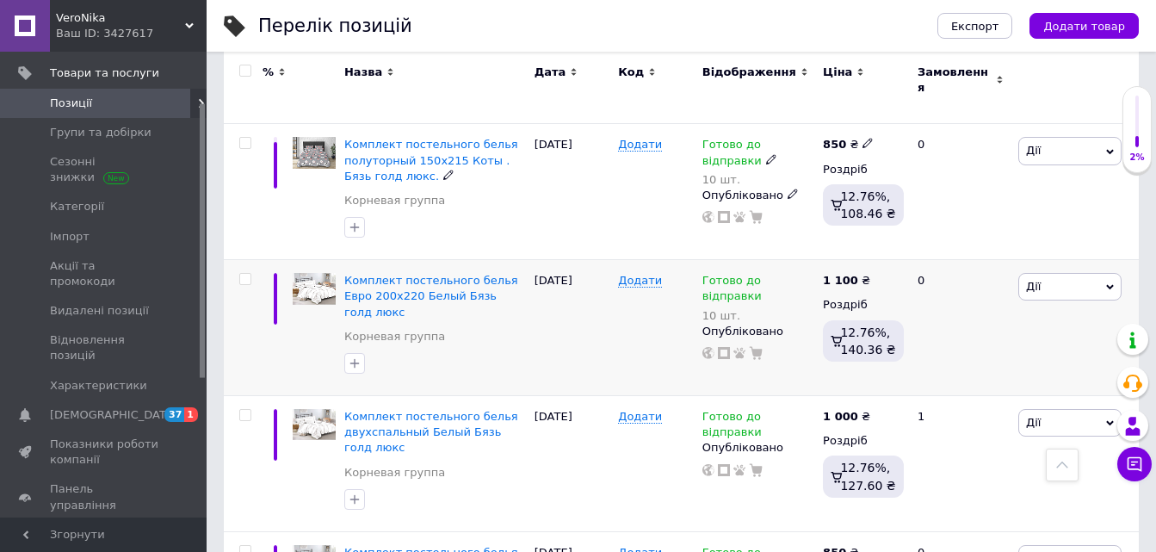
scroll to position [1033, 0]
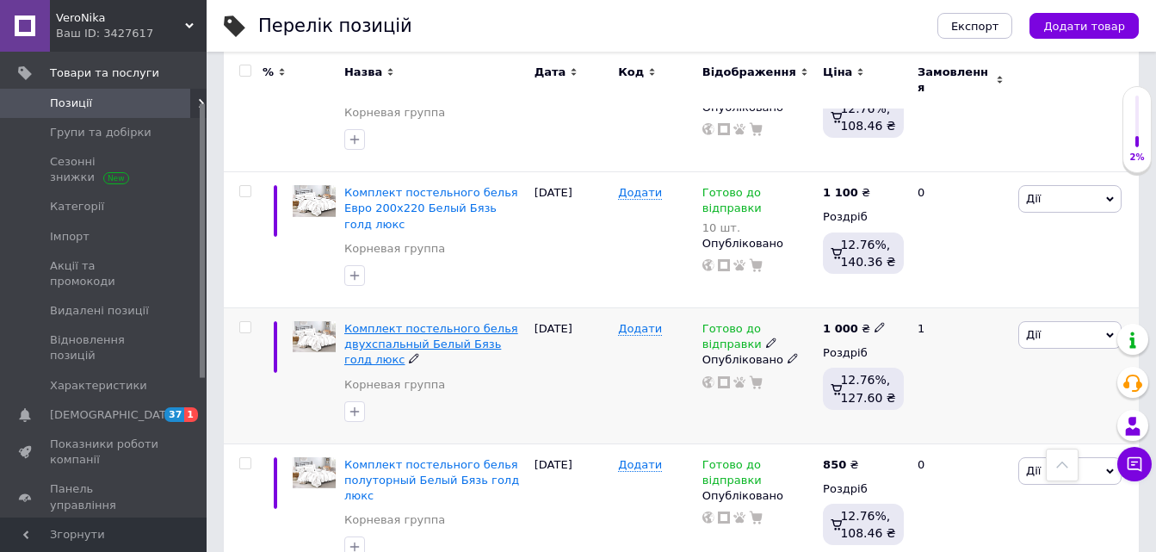
click at [415, 322] on span "Комплект постельного белья двухспальный Белый Бязь голд люкс" at bounding box center [431, 344] width 174 height 44
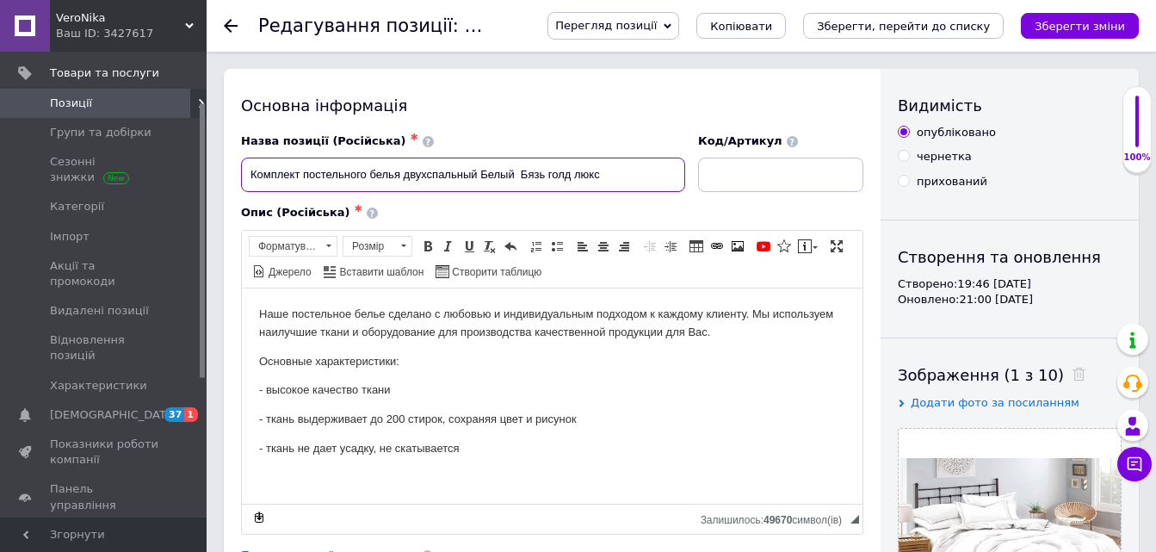
click at [481, 173] on input "Комплект постельного белья двухспальный Белый Бязь голд люкс" at bounding box center [463, 175] width 444 height 34
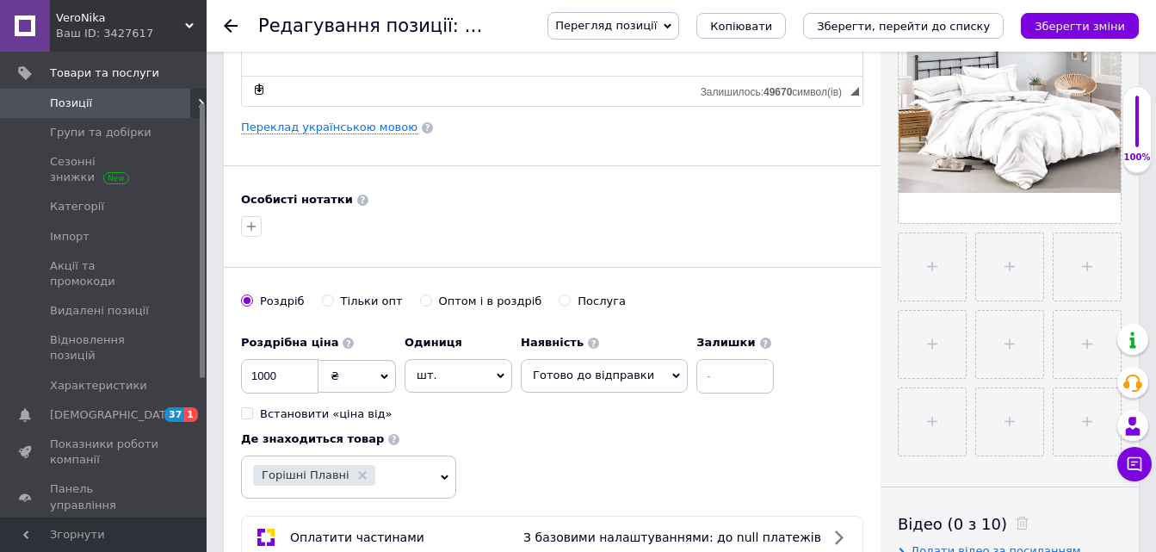
scroll to position [431, 0]
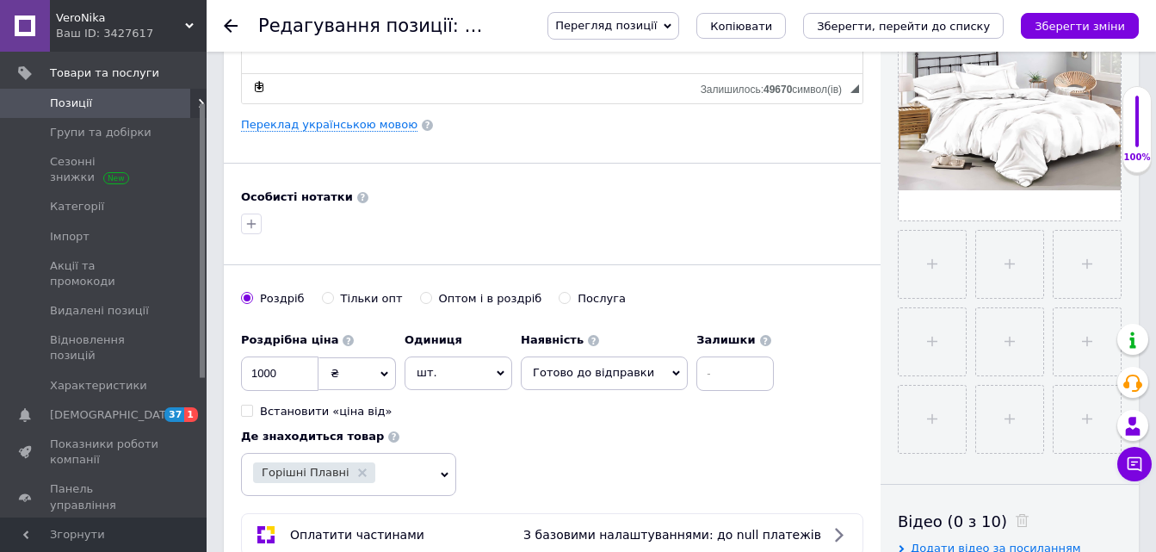
type input "Комплект постельного белья двухспальный 180х215 Белый Бязь голд люкс"
click at [697, 373] on input at bounding box center [735, 373] width 77 height 34
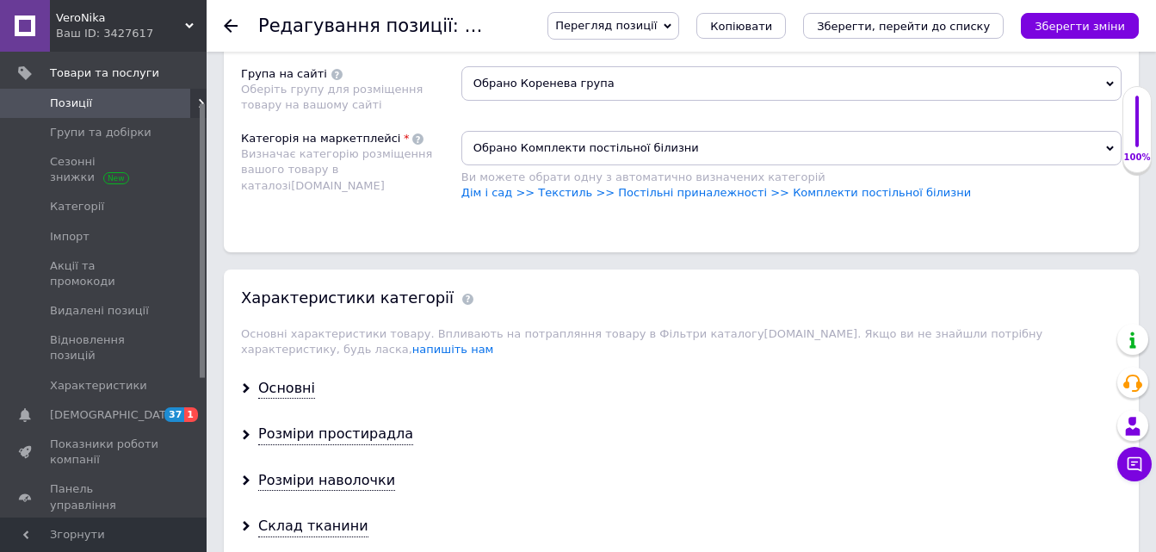
scroll to position [1205, 0]
type input "10"
click at [277, 378] on div "Основні" at bounding box center [286, 388] width 57 height 20
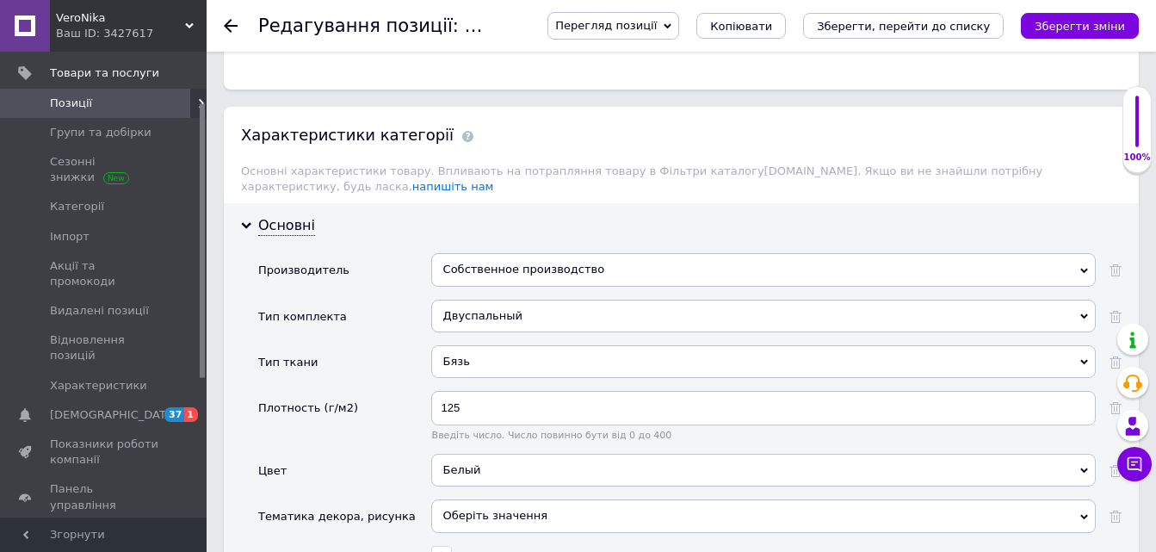
scroll to position [1378, 0]
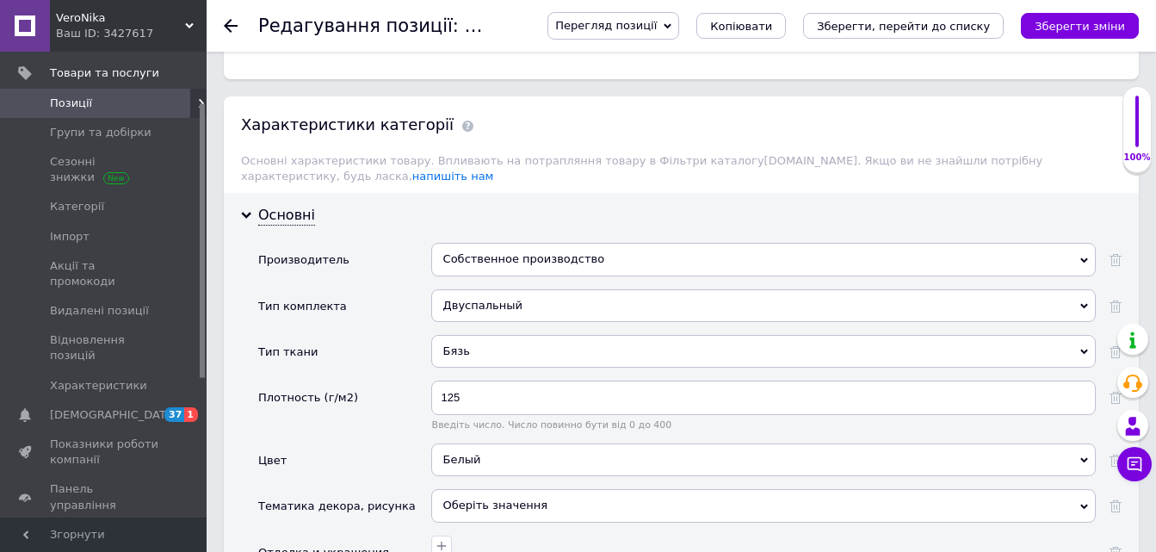
click at [457, 243] on div "Собственное производство" at bounding box center [763, 259] width 665 height 33
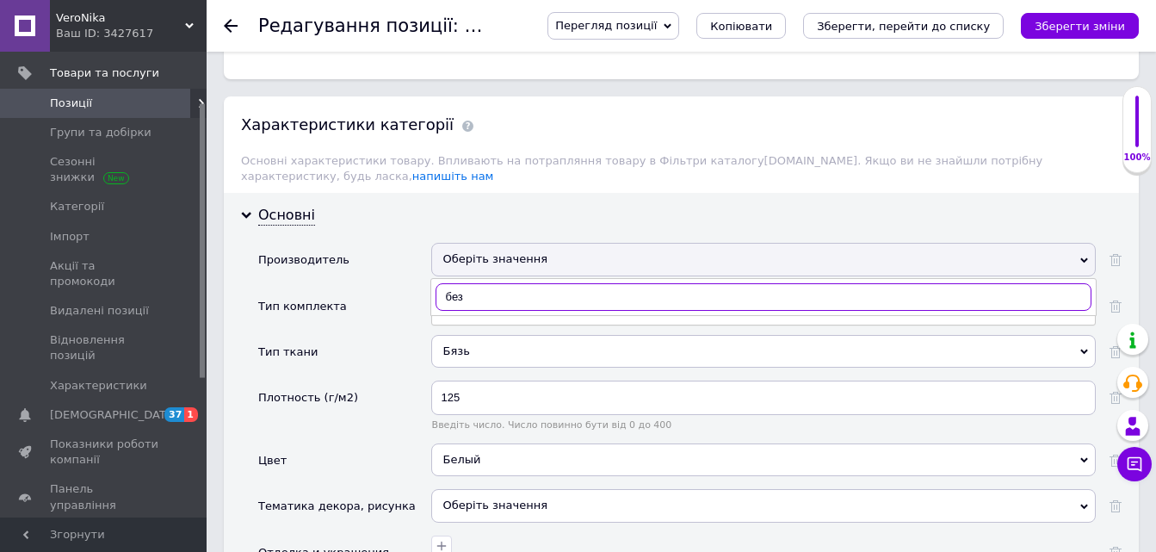
type input "без б"
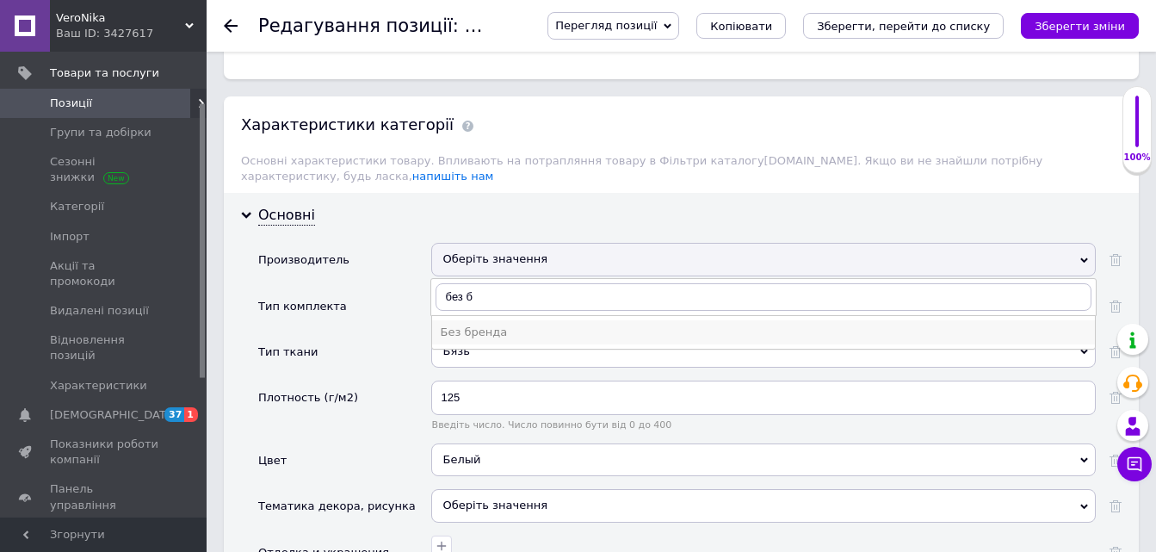
click at [469, 325] on div "Без бренда" at bounding box center [764, 332] width 646 height 15
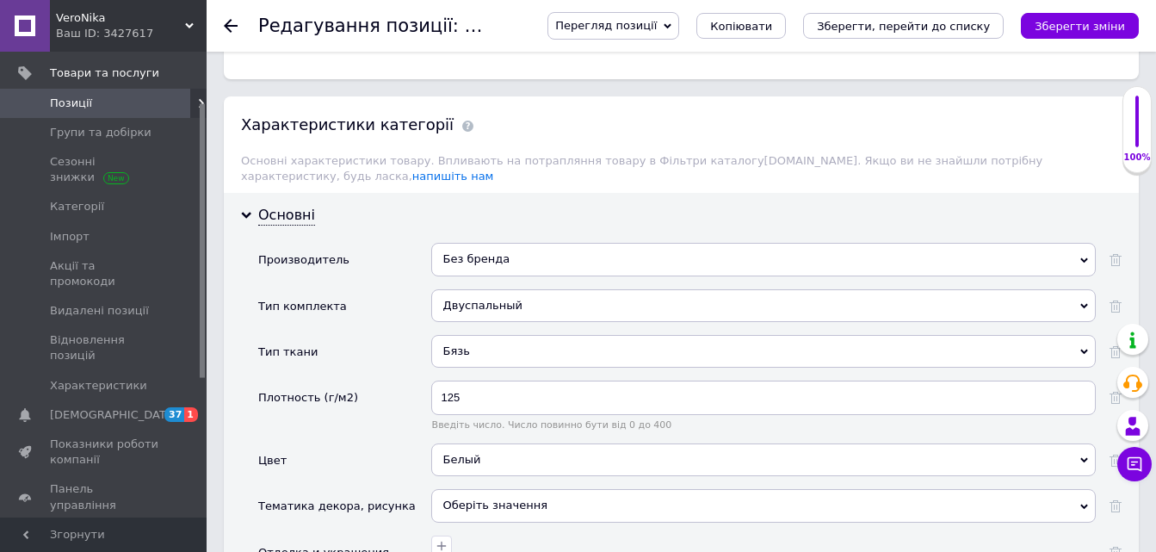
drag, startPoint x: 1092, startPoint y: 23, endPoint x: 545, endPoint y: 84, distance: 550.1
click at [1095, 21] on icon "Зберегти зміни" at bounding box center [1080, 26] width 90 height 13
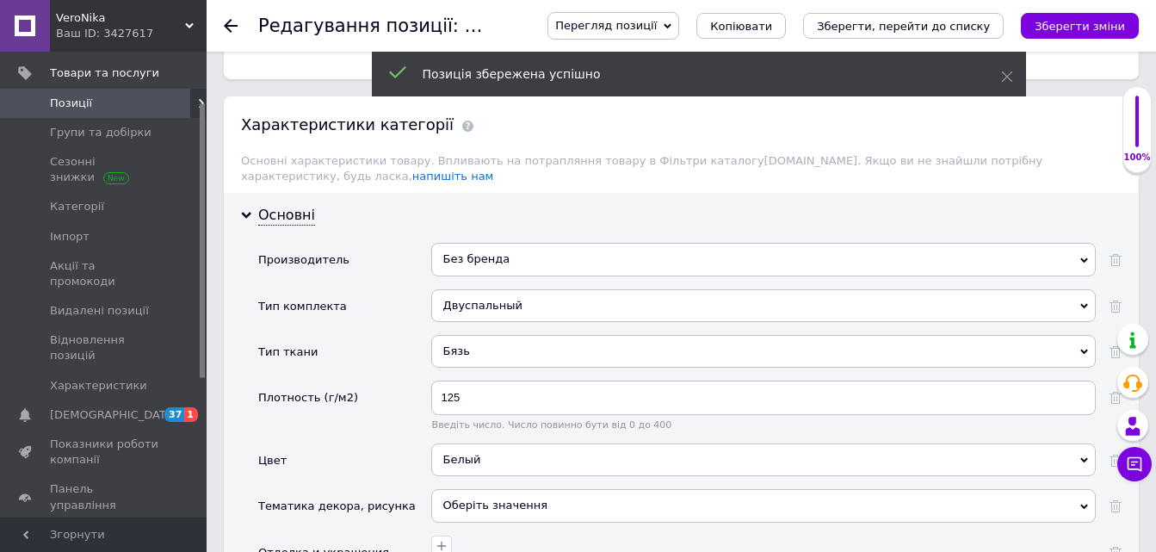
click at [230, 23] on icon at bounding box center [231, 26] width 14 height 14
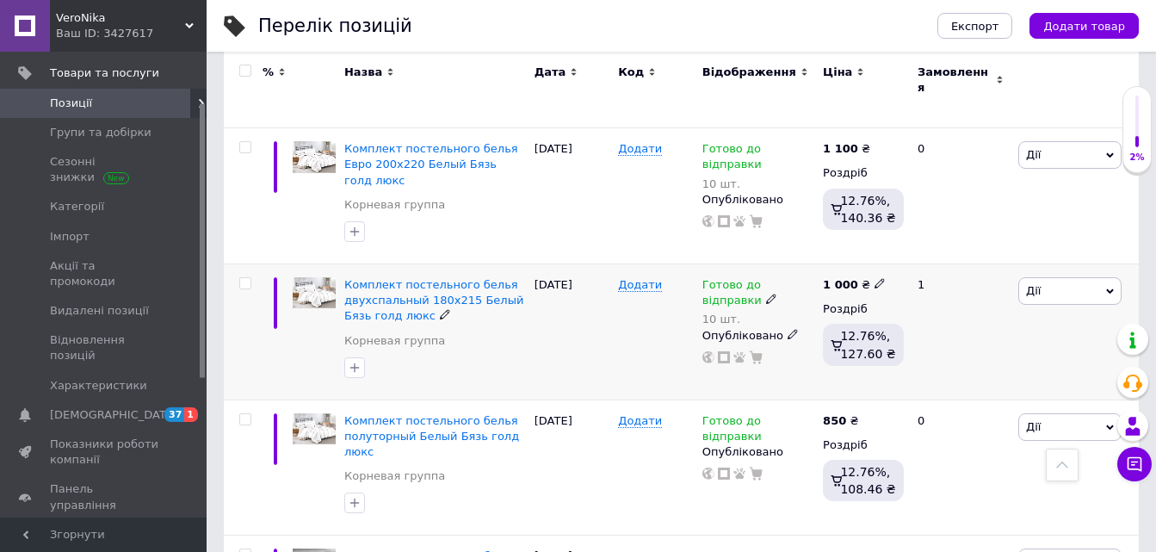
scroll to position [1119, 0]
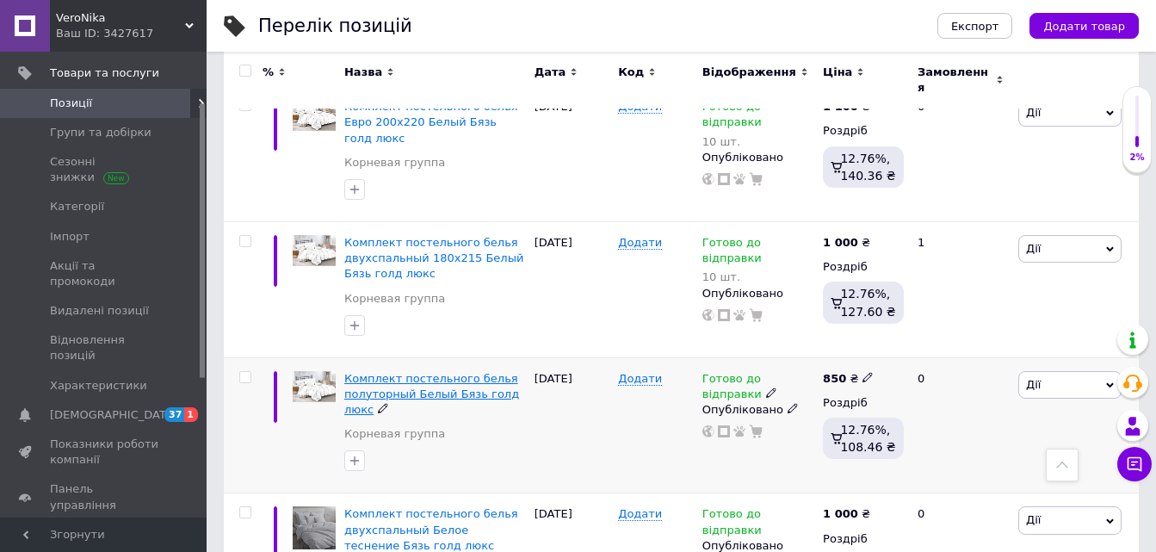
click at [428, 372] on span "Комплект постельного белья полуторный Белый Бязь голд люкс" at bounding box center [431, 394] width 175 height 44
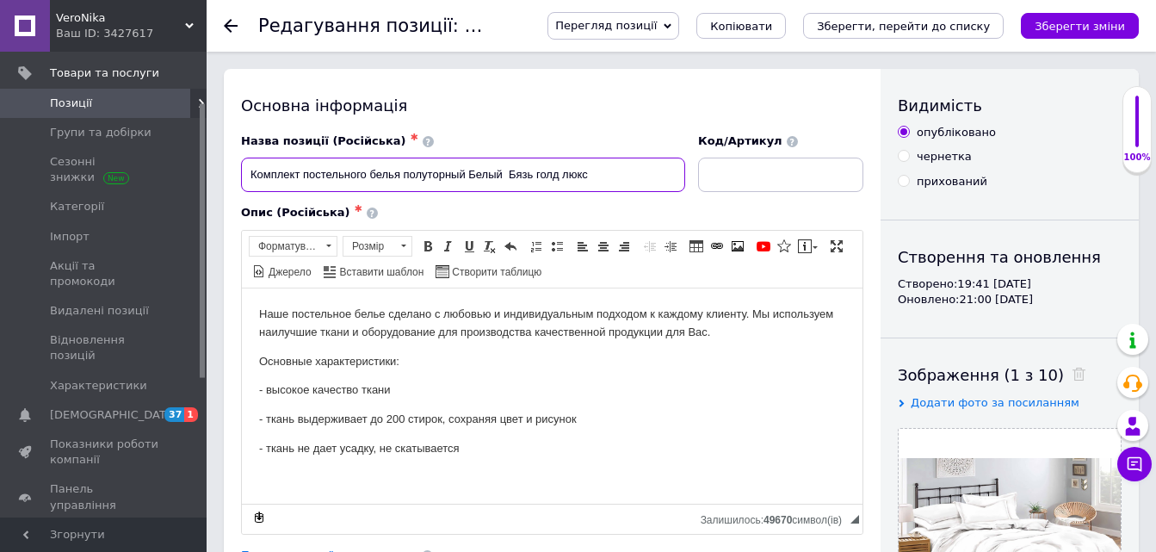
drag, startPoint x: 470, startPoint y: 173, endPoint x: 473, endPoint y: 232, distance: 58.6
click at [470, 175] on input "Комплект постельного белья полуторный Белый Бязь голд люкс" at bounding box center [463, 175] width 444 height 34
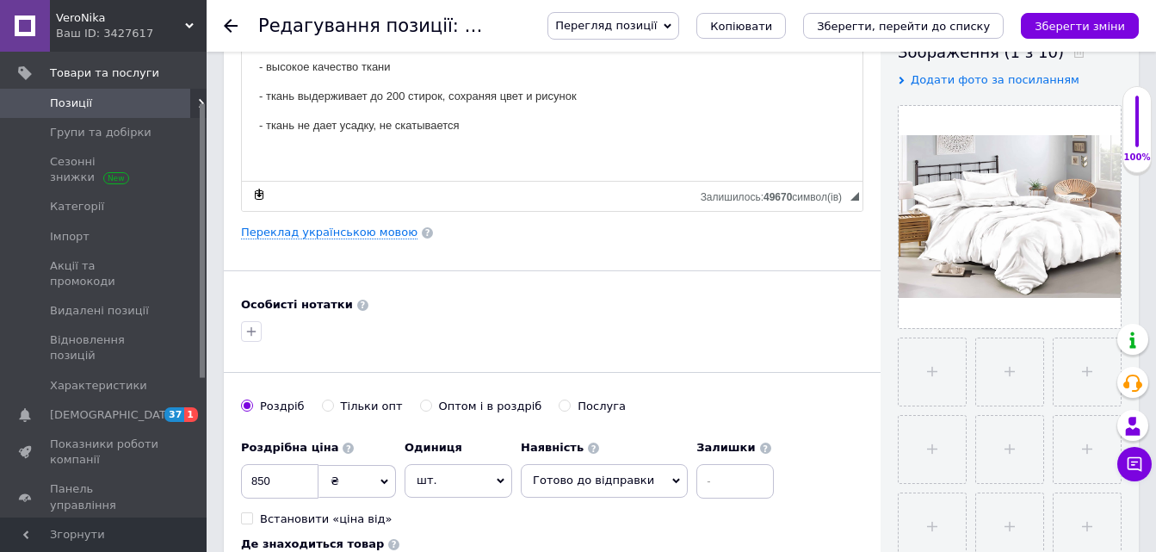
scroll to position [431, 0]
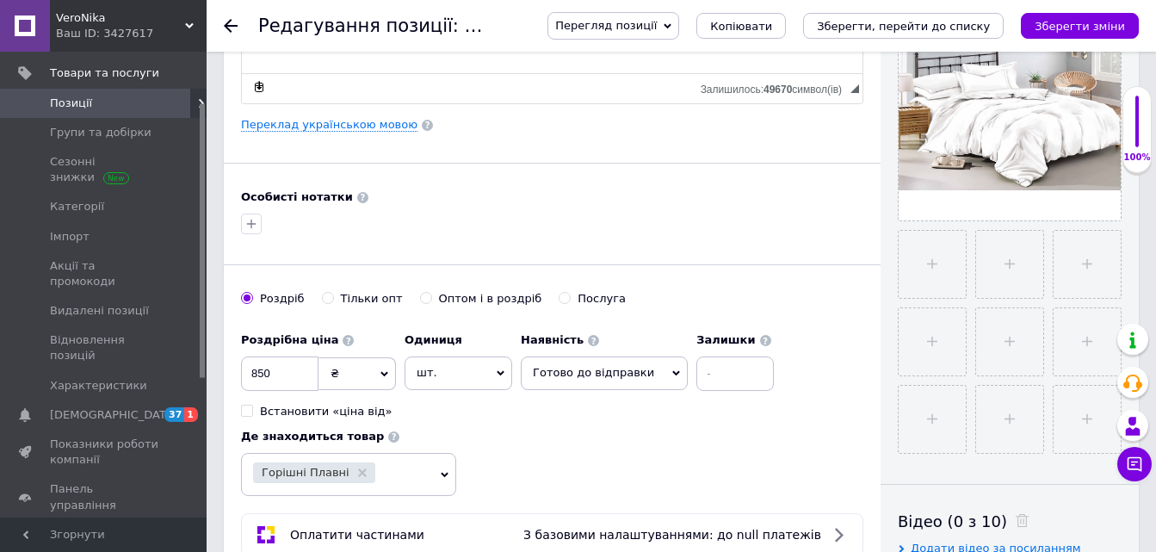
type input "Комплект постельного белья полуторный 150х215 Белый Бязь голд люкс"
click at [697, 373] on input at bounding box center [735, 373] width 77 height 34
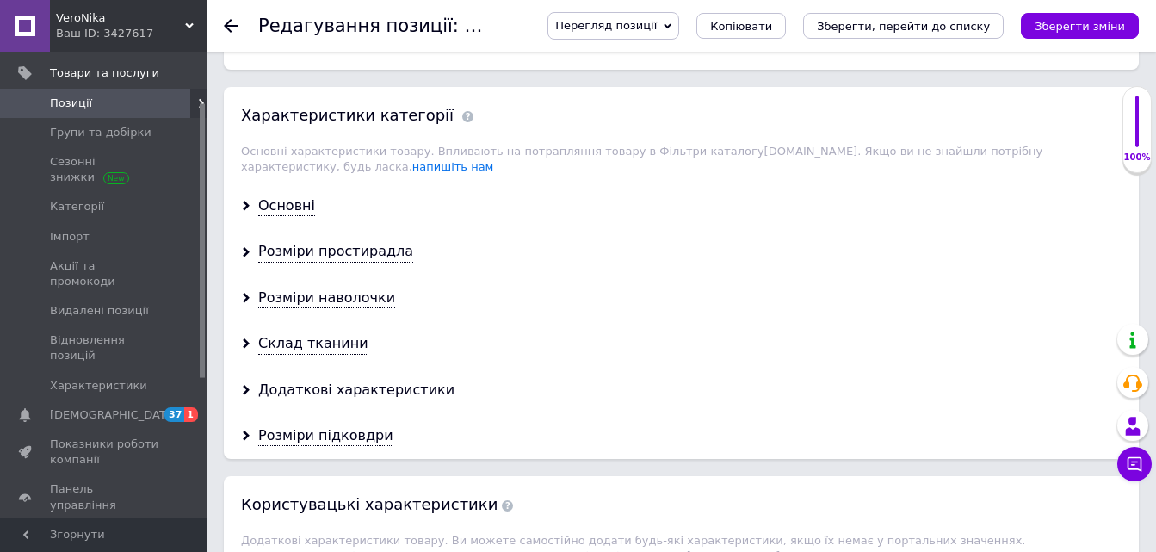
scroll to position [1464, 0]
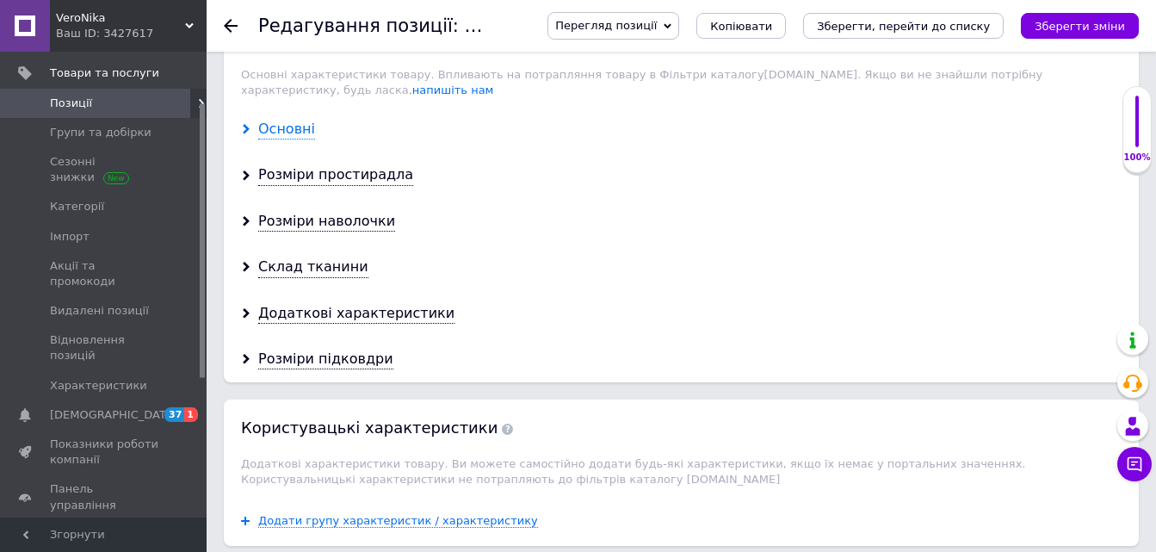
type input "10"
click at [275, 120] on div "Основні" at bounding box center [286, 130] width 57 height 20
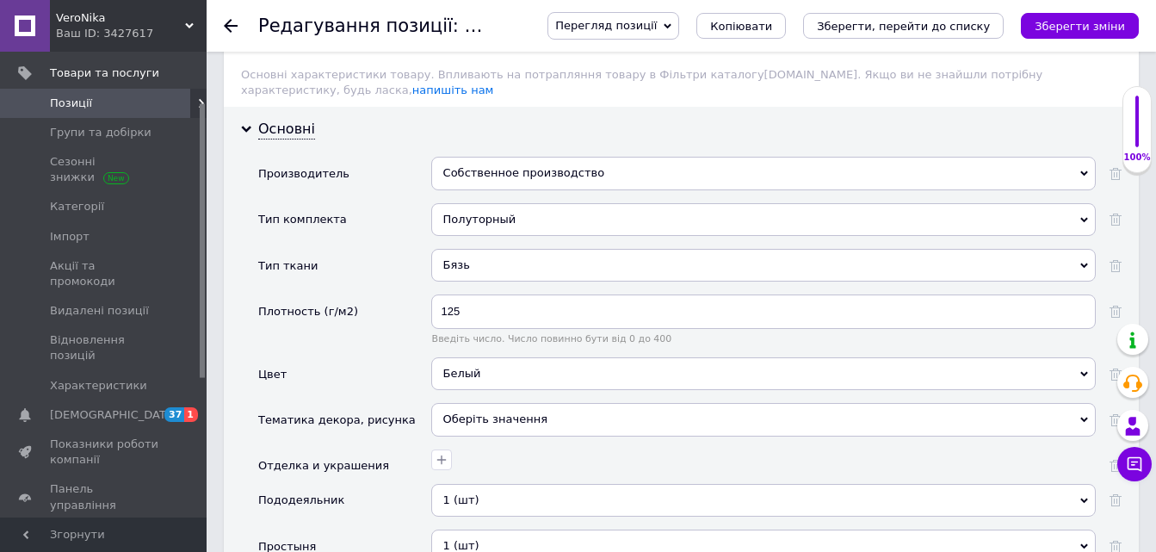
click at [453, 157] on div "Собственное производство" at bounding box center [763, 173] width 665 height 33
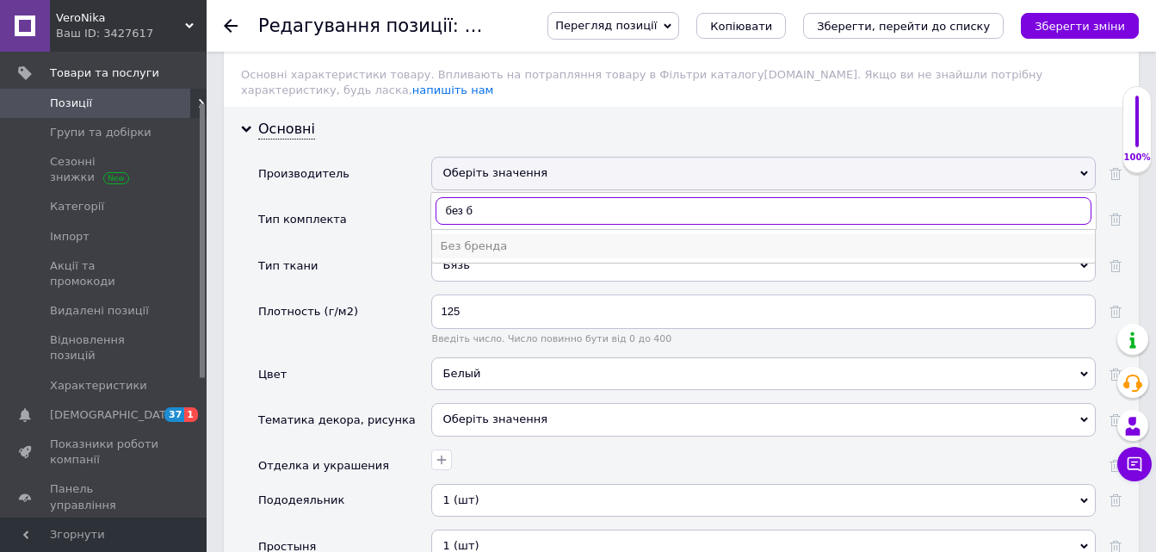
type input "без б"
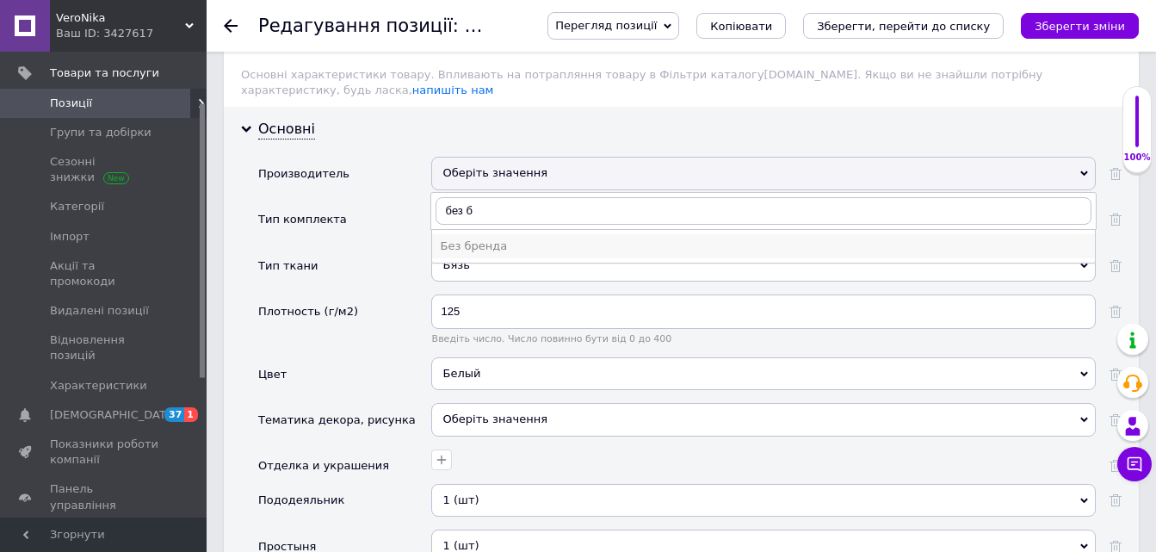
click at [474, 239] on div "Без бренда" at bounding box center [764, 246] width 646 height 15
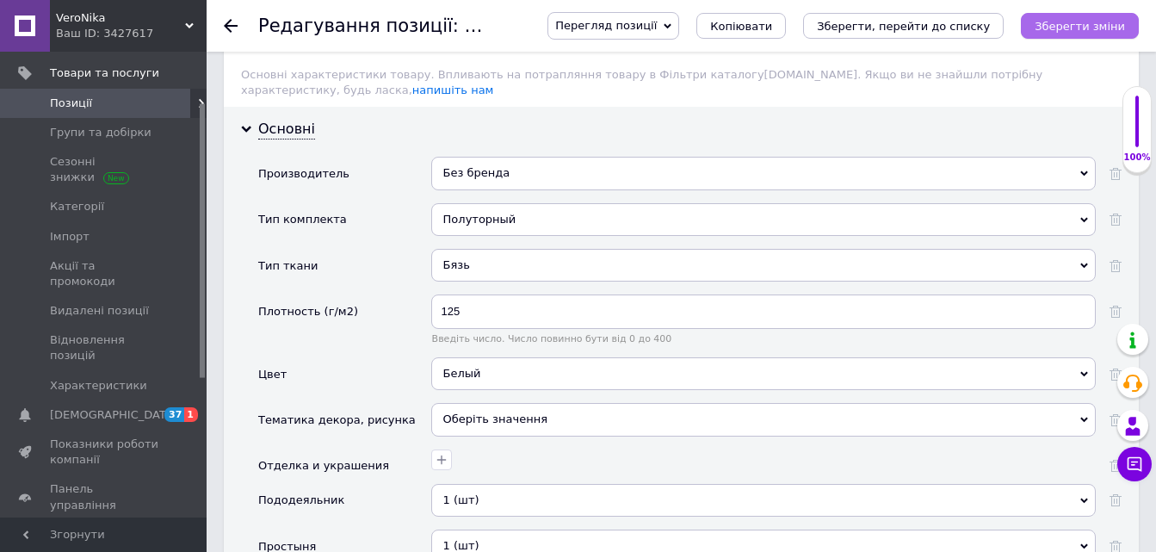
click at [1054, 23] on icon "Зберегти зміни" at bounding box center [1080, 26] width 90 height 13
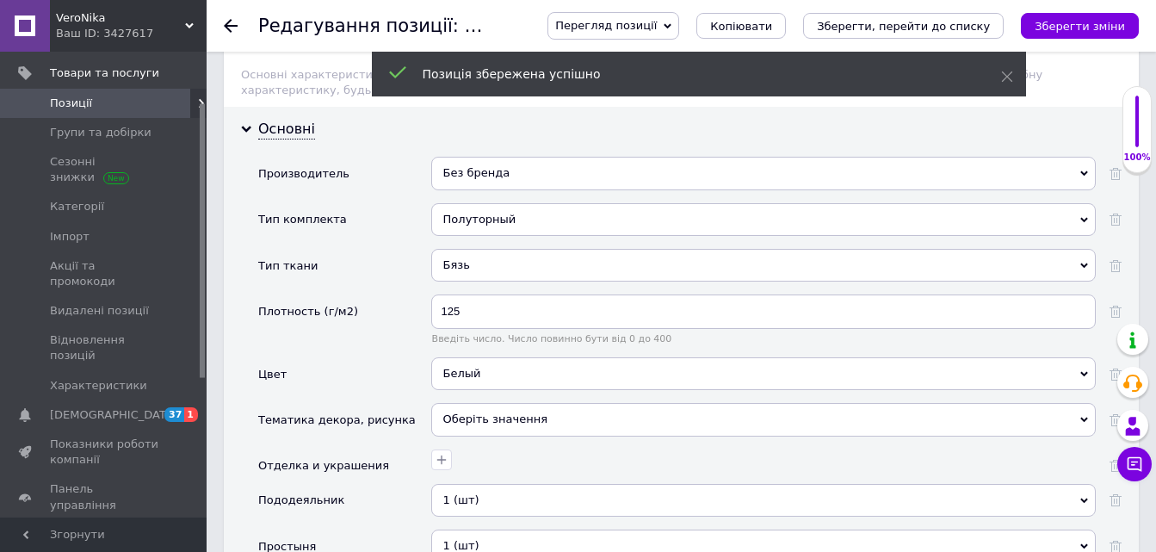
click at [227, 24] on use at bounding box center [231, 26] width 14 height 14
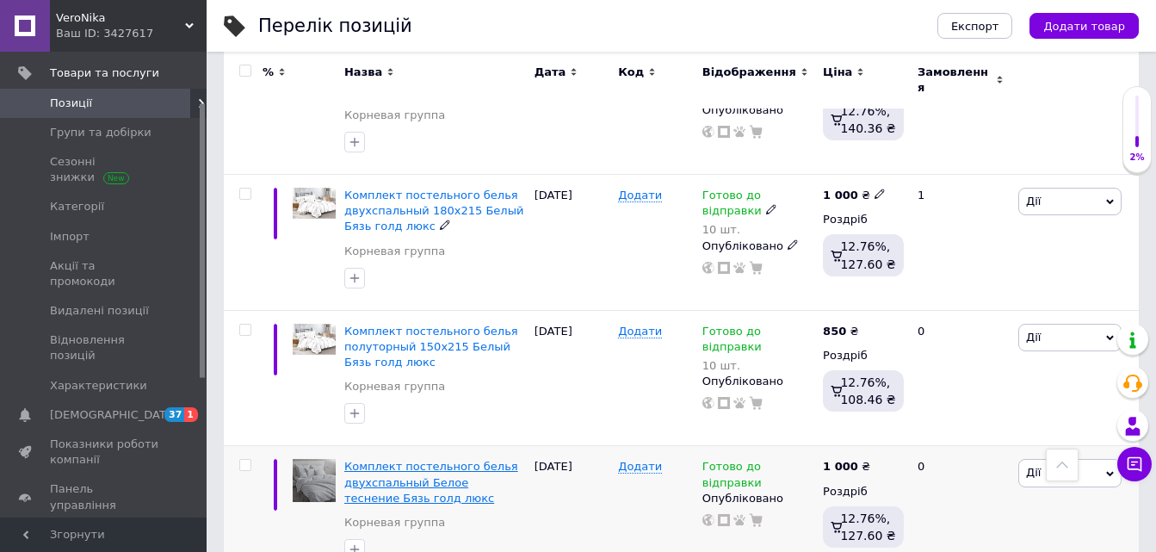
scroll to position [1292, 0]
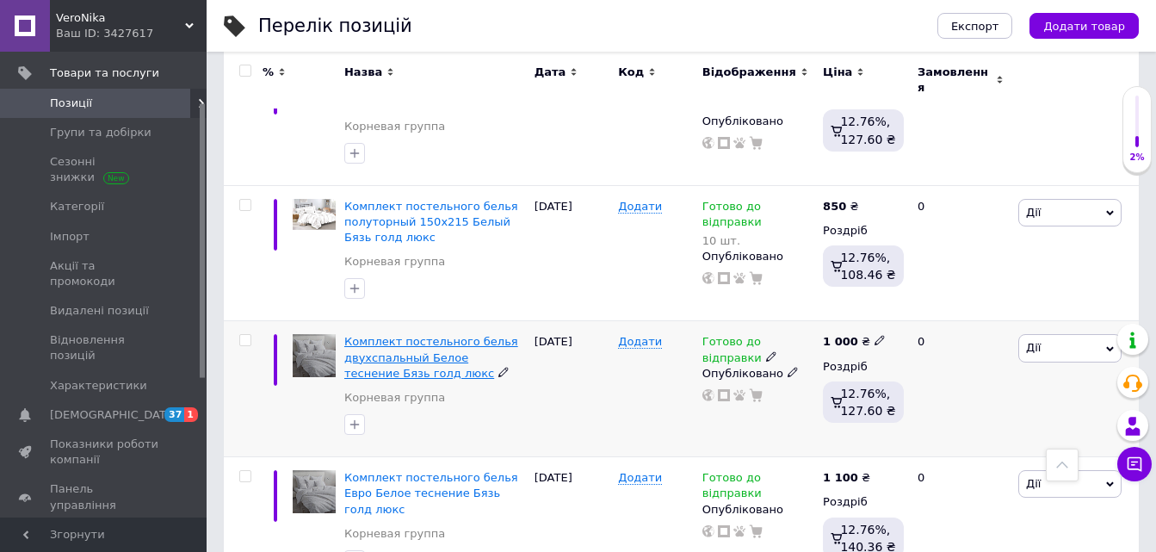
click at [412, 335] on span "Комплект постельного белья двухспальный Белое теснение Бязь голд люкс" at bounding box center [431, 357] width 174 height 44
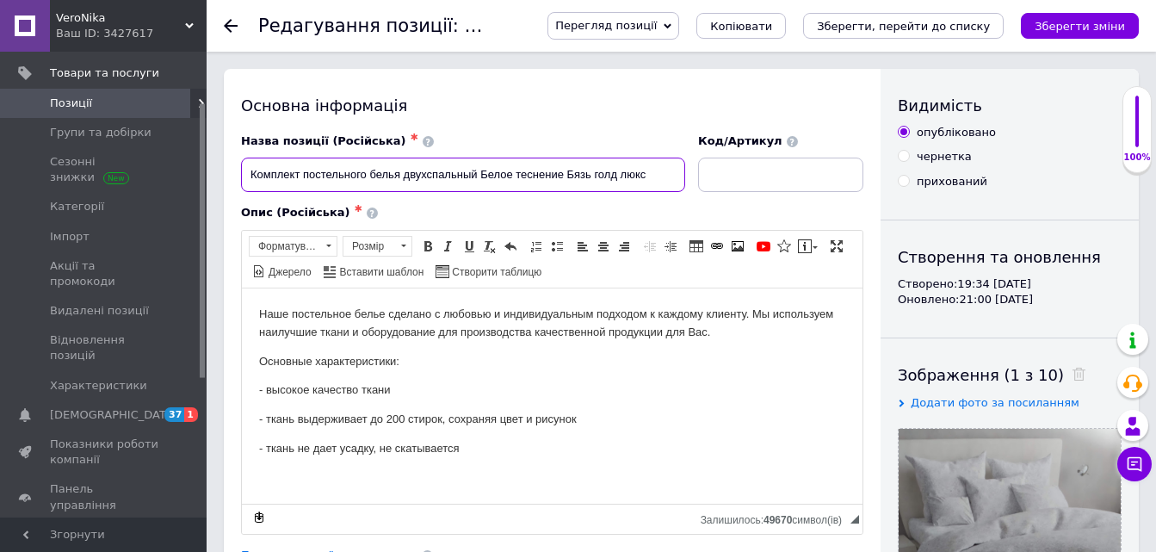
click at [482, 174] on input "Комплект постельного белья двухспальный Белое теснение Бязь голд люкс" at bounding box center [463, 175] width 444 height 34
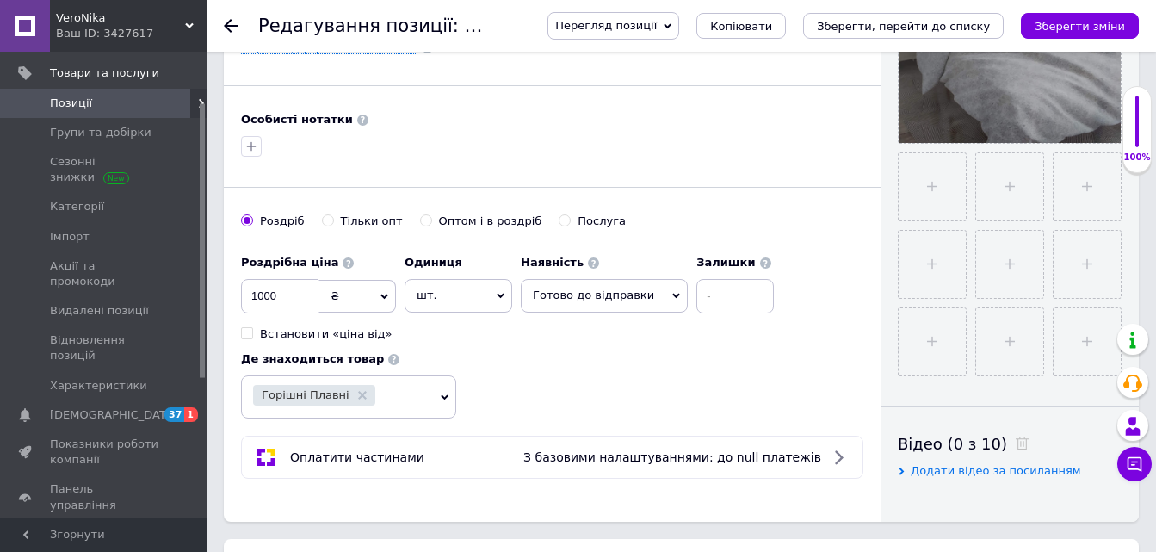
scroll to position [603, 0]
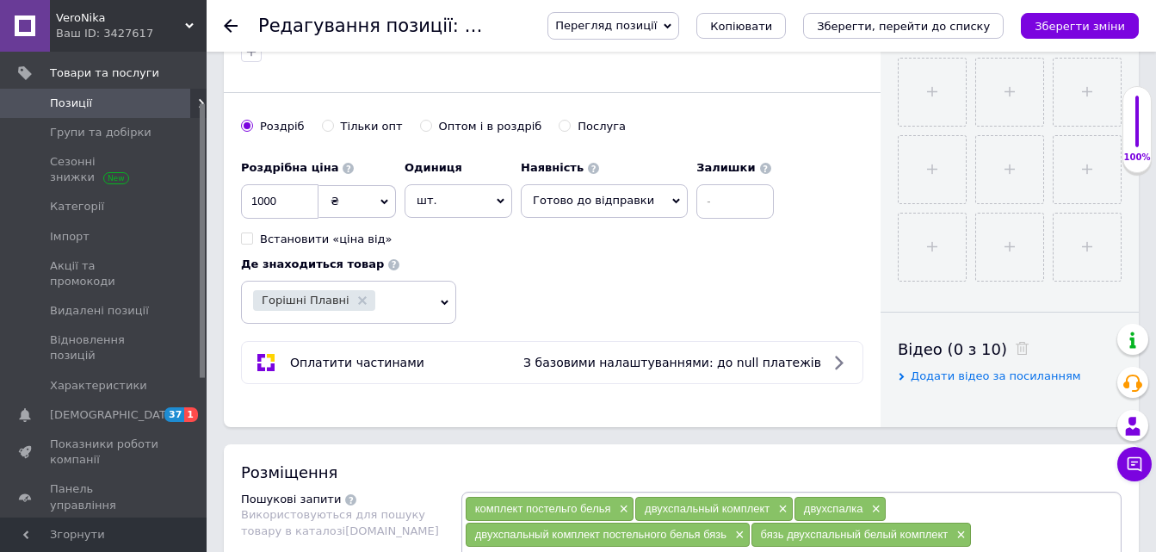
type input "Комплект постельного белья двухспальный 180х215 Белое теснение Бязь голд люкс"
click at [697, 201] on input at bounding box center [735, 201] width 77 height 34
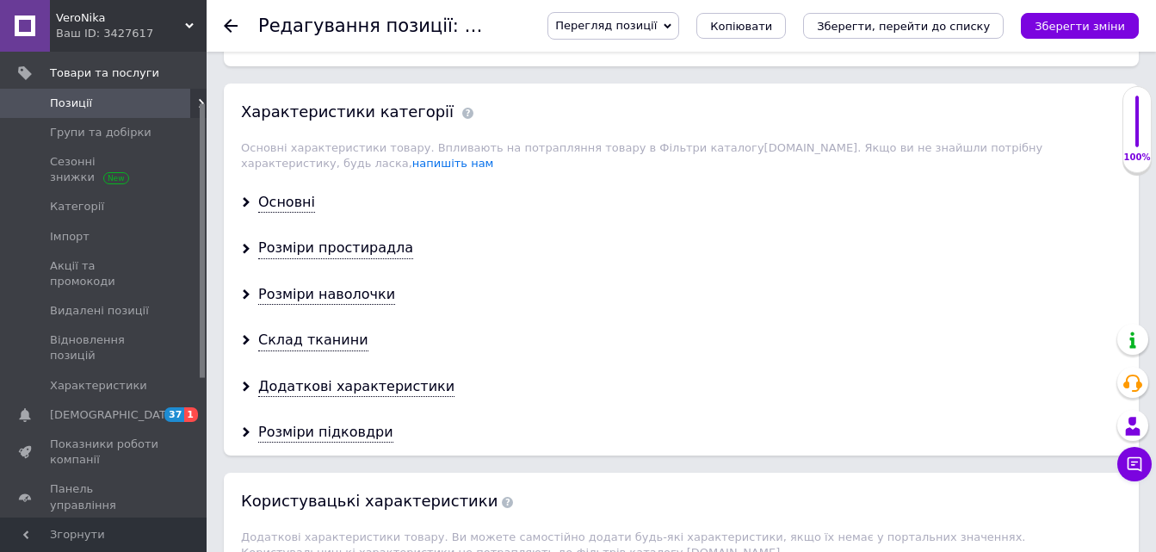
scroll to position [1292, 0]
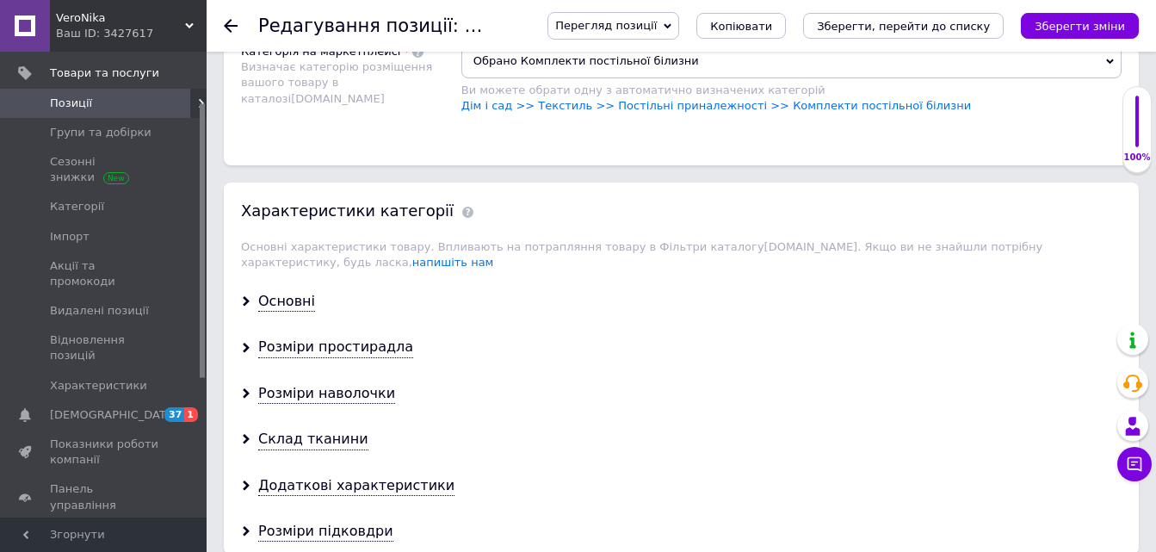
type input "10"
click at [283, 292] on div "Основні" at bounding box center [286, 302] width 57 height 20
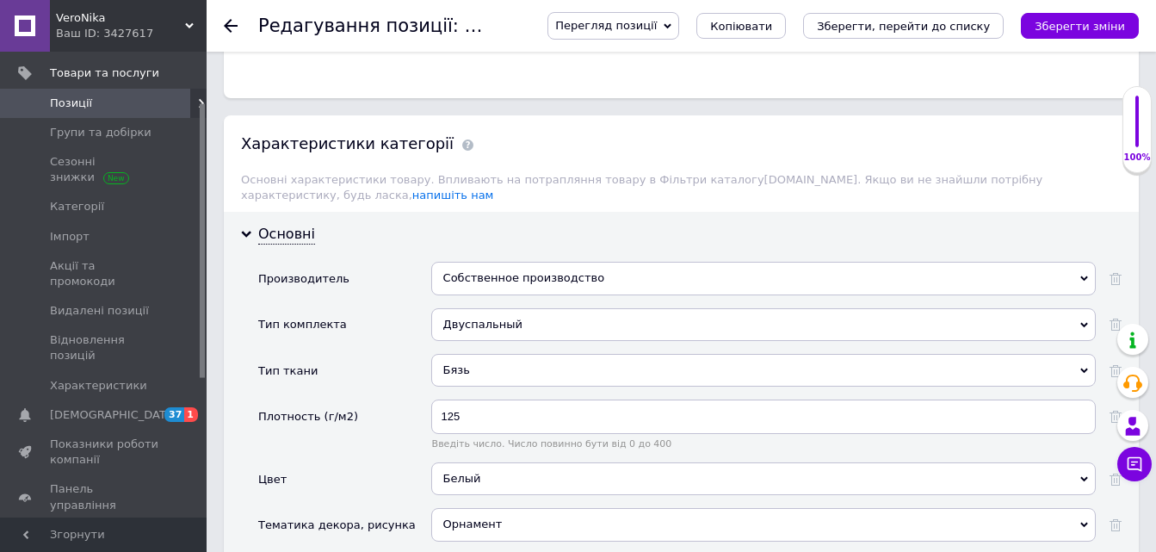
scroll to position [1378, 0]
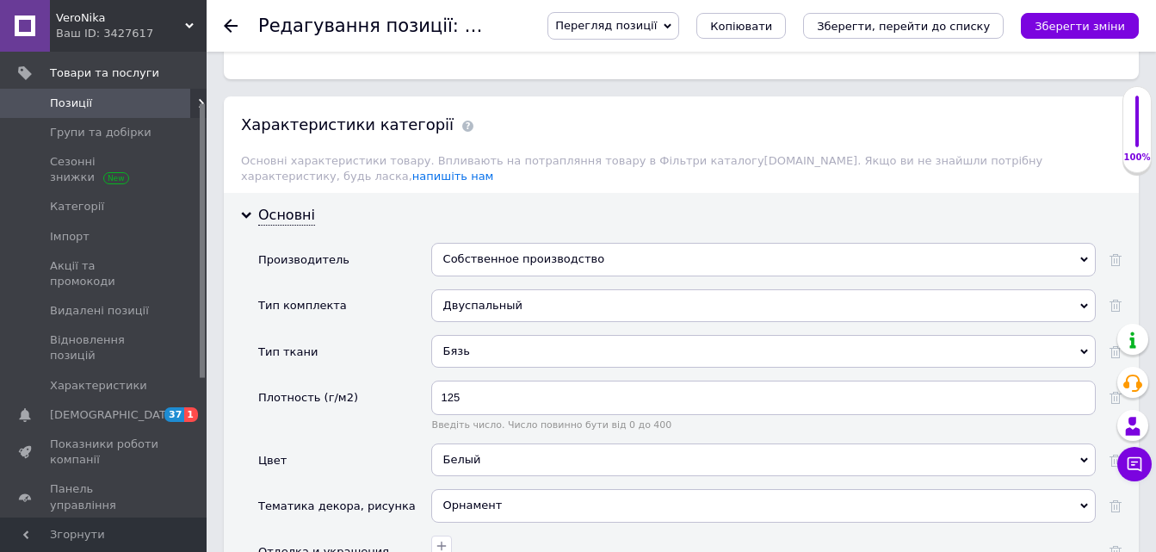
click at [471, 245] on div "Собственное производство" at bounding box center [763, 259] width 665 height 33
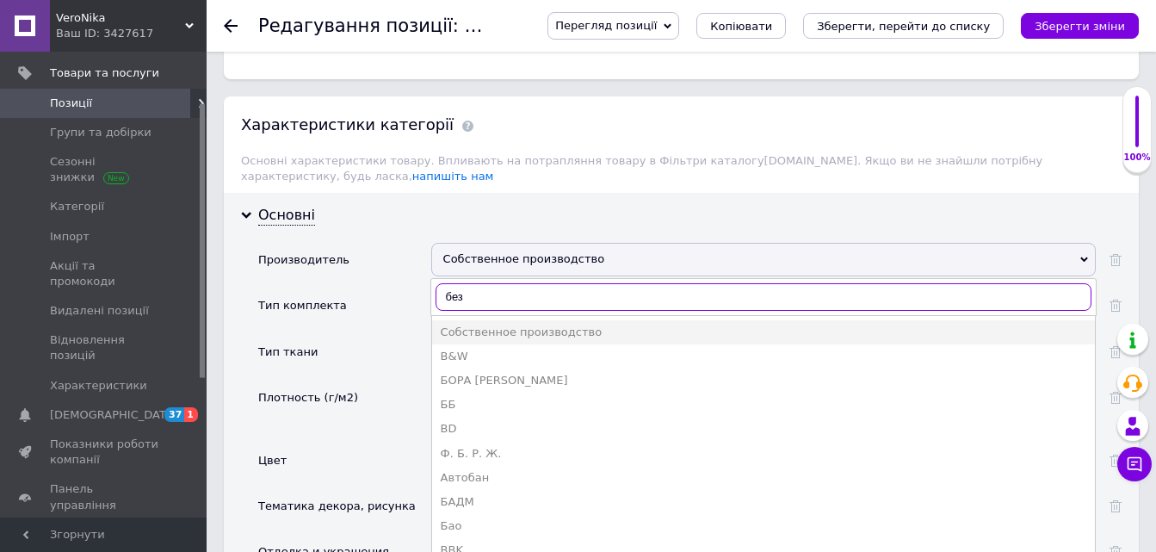
type input "без б"
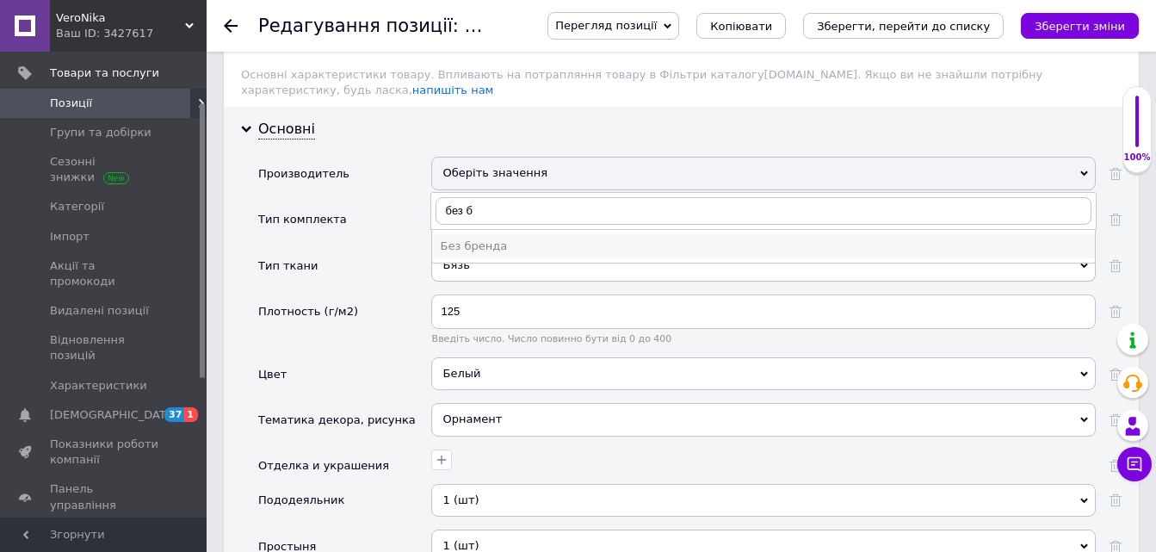
click at [471, 239] on div "Без бренда" at bounding box center [764, 246] width 646 height 15
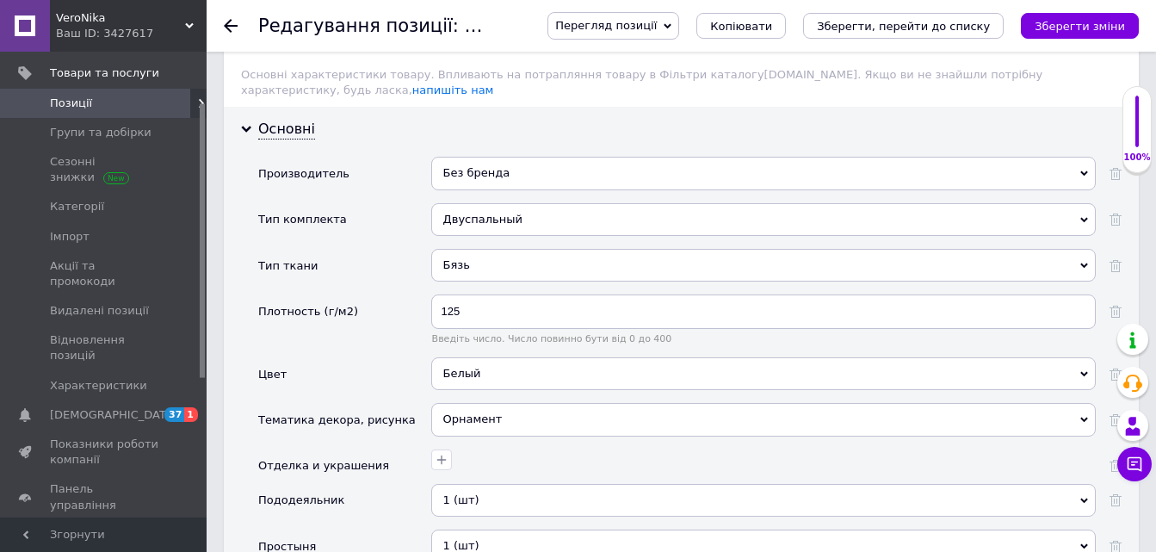
drag, startPoint x: 1059, startPoint y: 29, endPoint x: 652, endPoint y: 81, distance: 410.5
click at [1059, 26] on icon "Зберегти зміни" at bounding box center [1080, 26] width 90 height 13
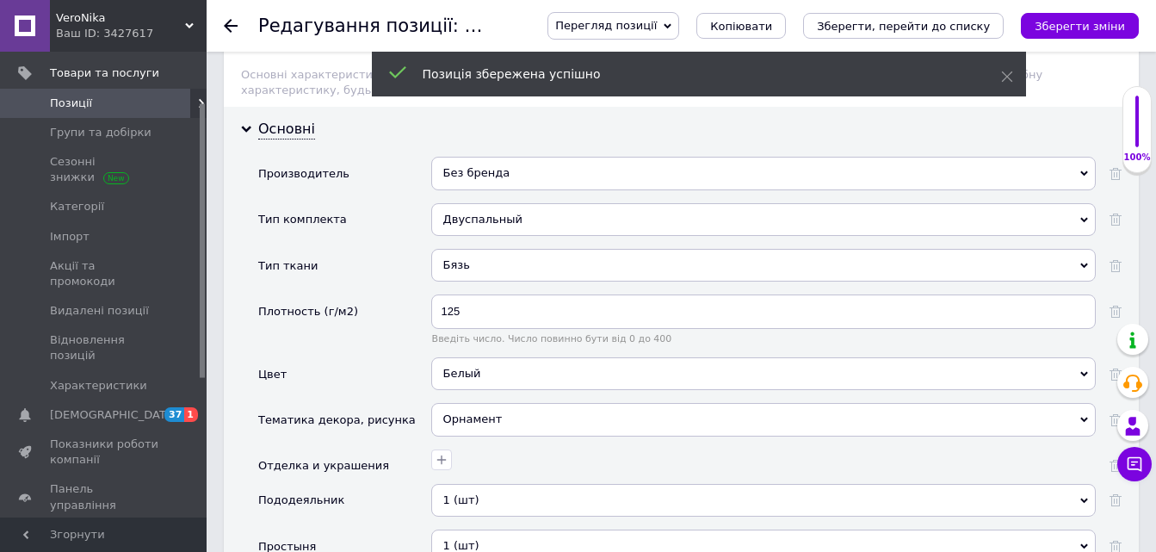
click at [233, 22] on icon at bounding box center [231, 26] width 14 height 14
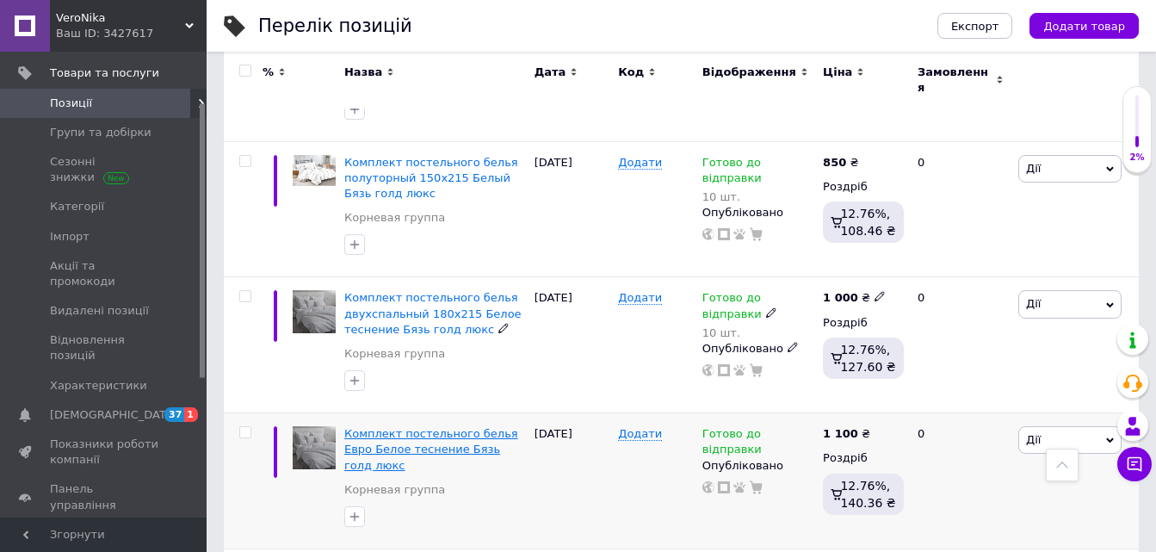
scroll to position [1378, 0]
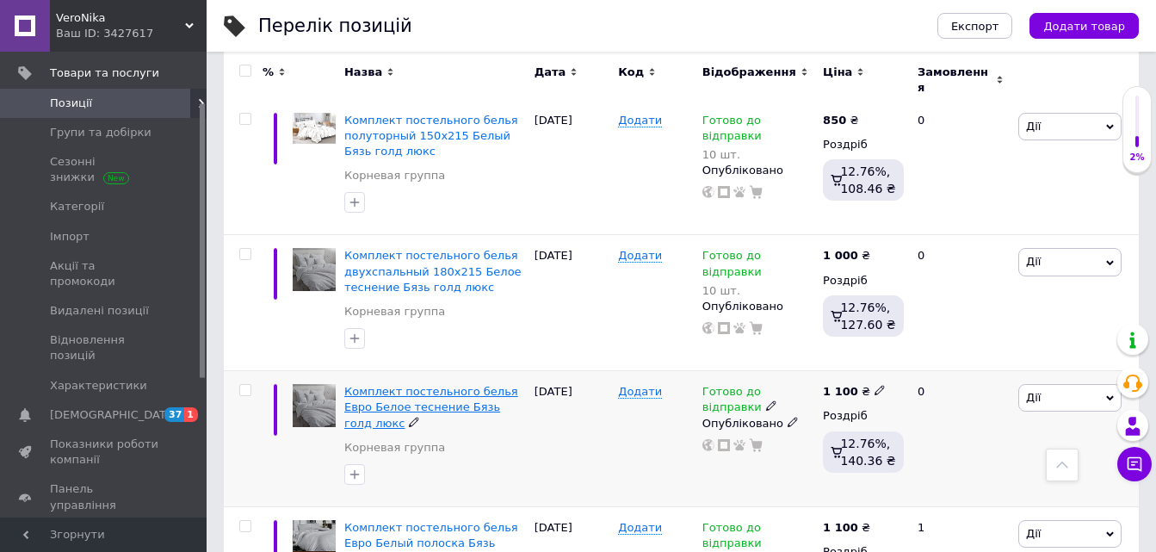
click at [424, 385] on span "Комплект постельного белья Евро Белое теснение Бязь голд люкс" at bounding box center [431, 407] width 174 height 44
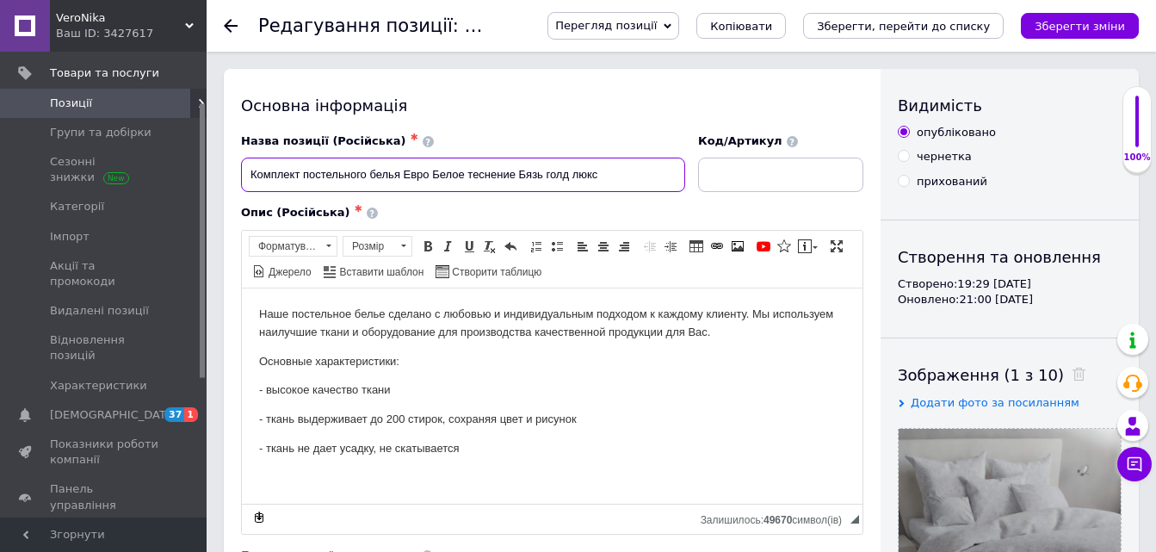
click at [431, 172] on input "Комплект постельного белья Евро Белое теснение Бязь голд люкс" at bounding box center [463, 175] width 444 height 34
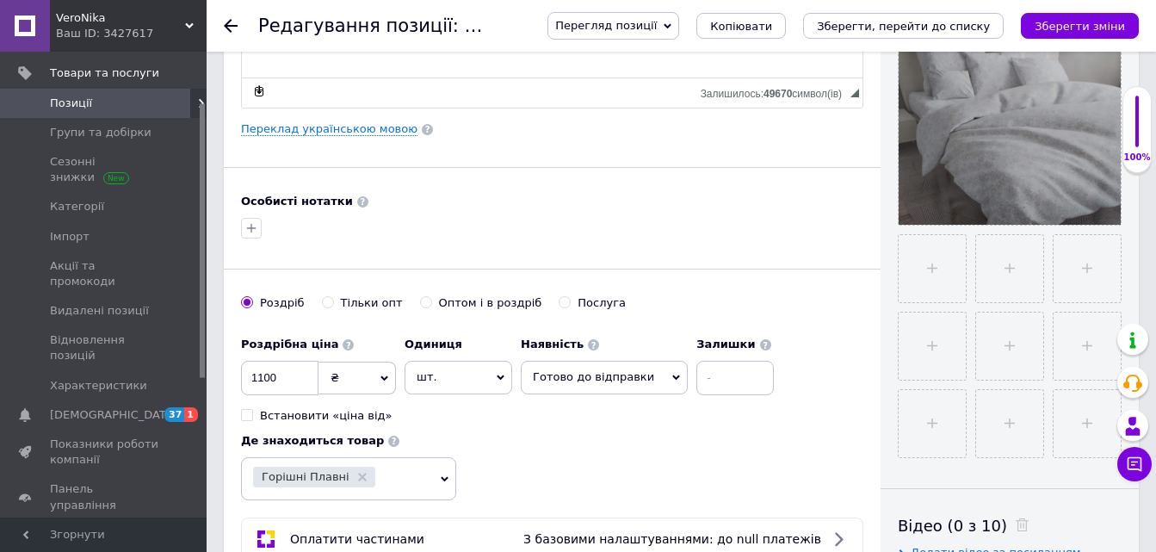
scroll to position [431, 0]
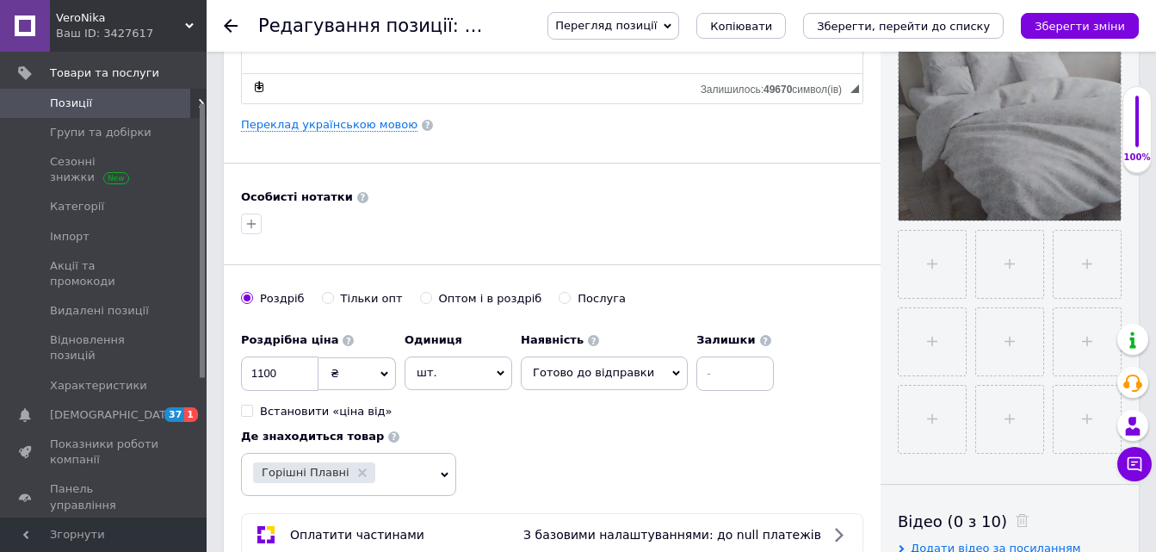
type input "Комплект постельного белья Евро 200х220 Белое теснение Бязь голд люкс"
click at [697, 369] on input at bounding box center [735, 373] width 77 height 34
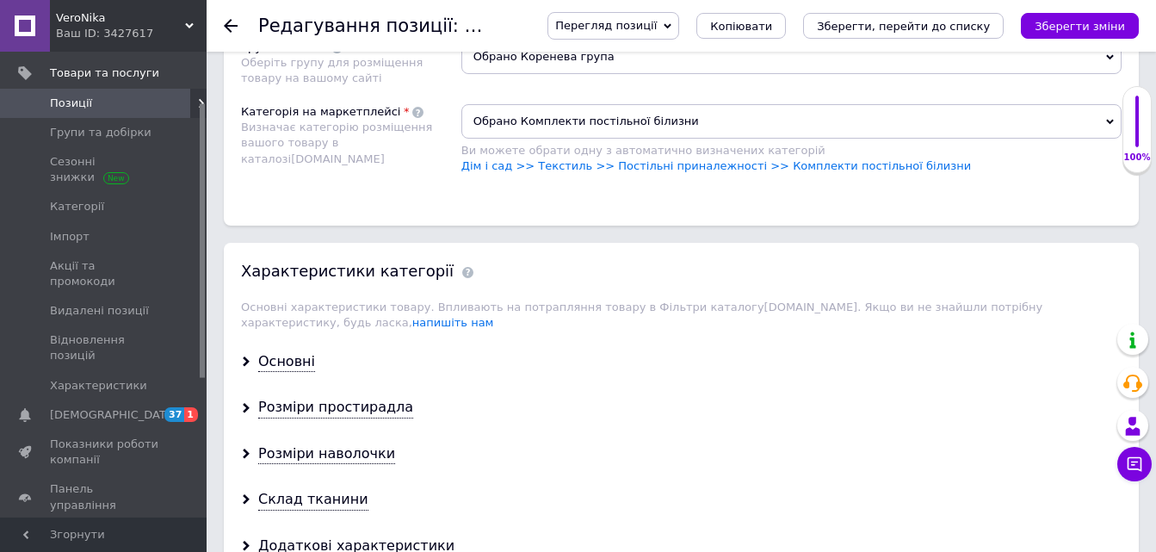
scroll to position [1292, 0]
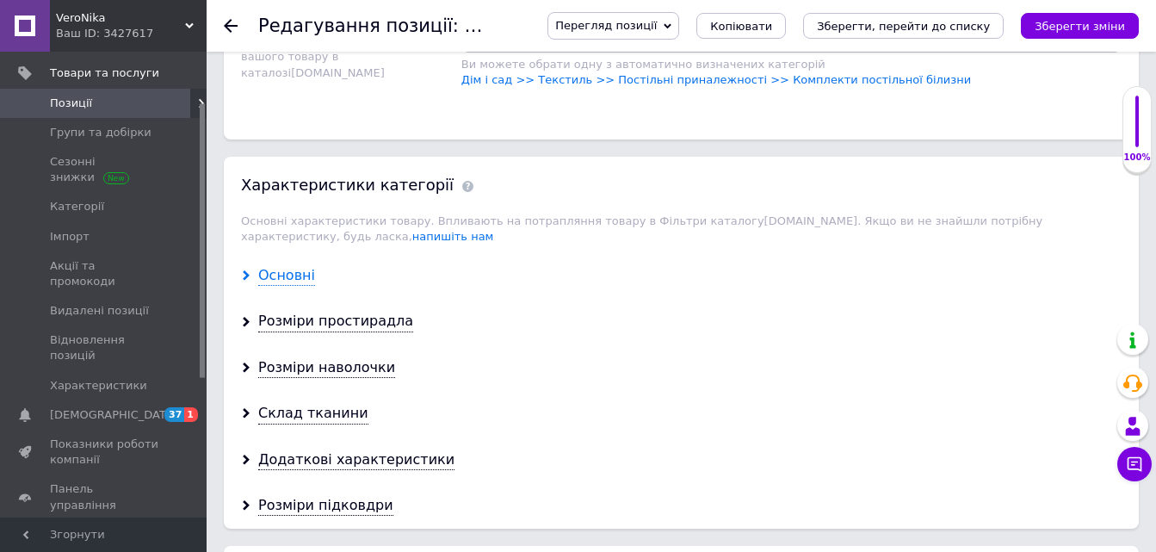
type input "10"
drag, startPoint x: 285, startPoint y: 257, endPoint x: 571, endPoint y: 197, distance: 292.2
click at [285, 266] on div "Основні" at bounding box center [286, 276] width 57 height 20
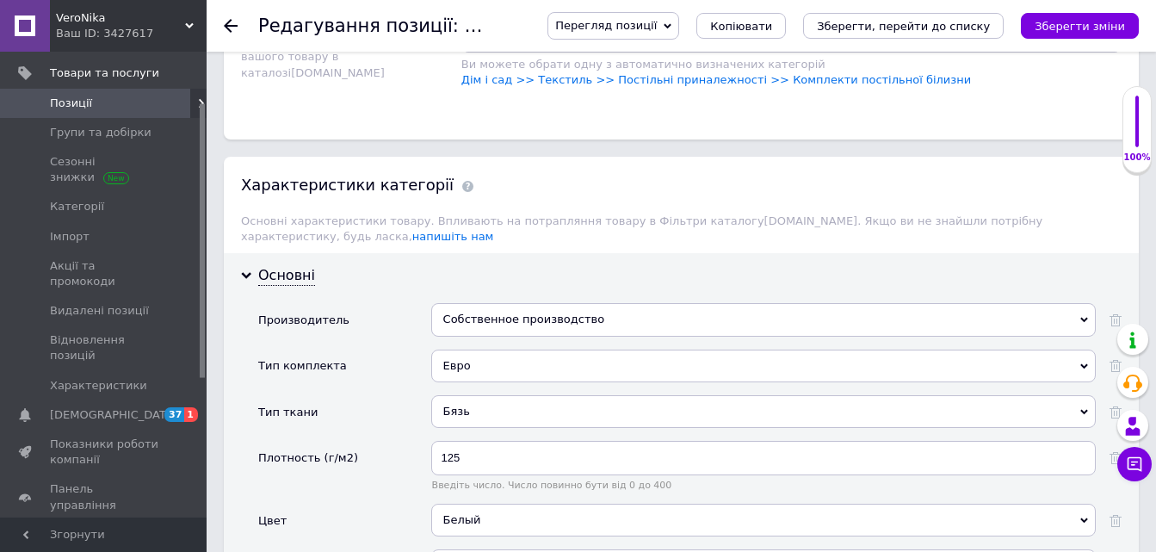
scroll to position [1378, 0]
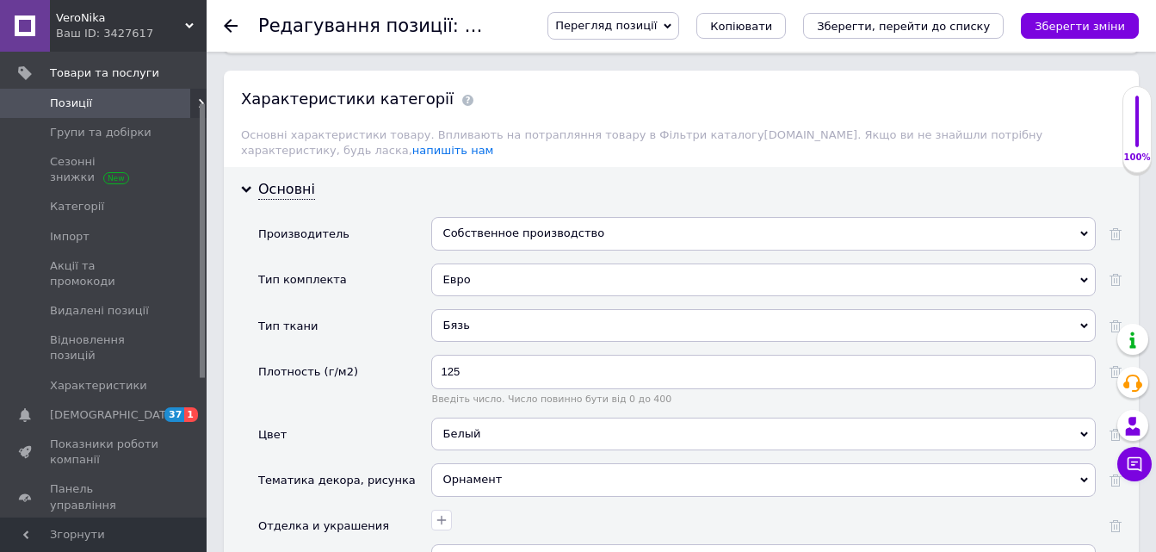
click at [474, 217] on div "Собственное производство" at bounding box center [763, 233] width 665 height 33
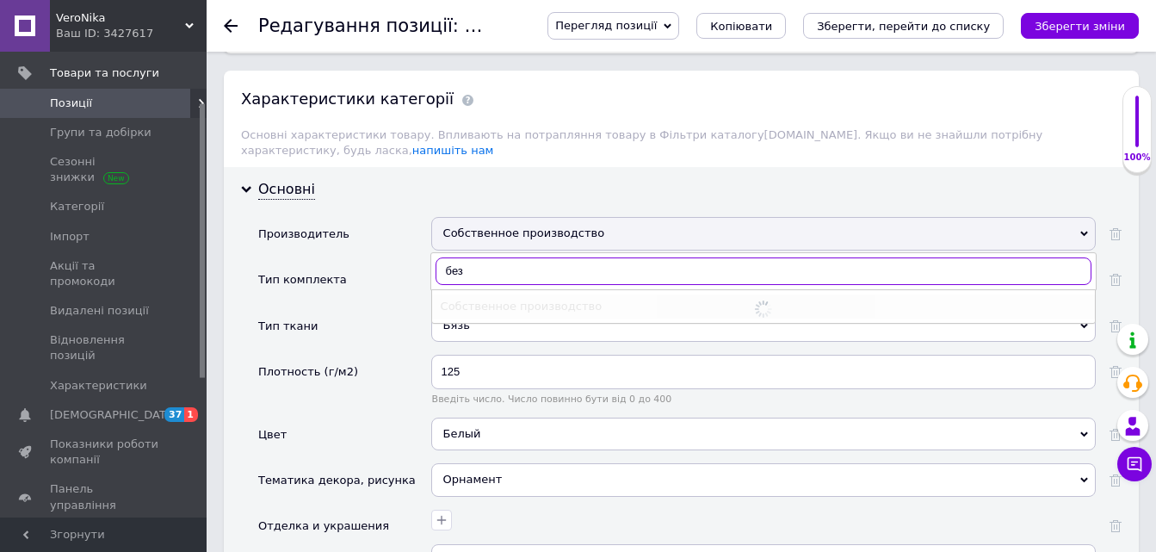
type input "без б"
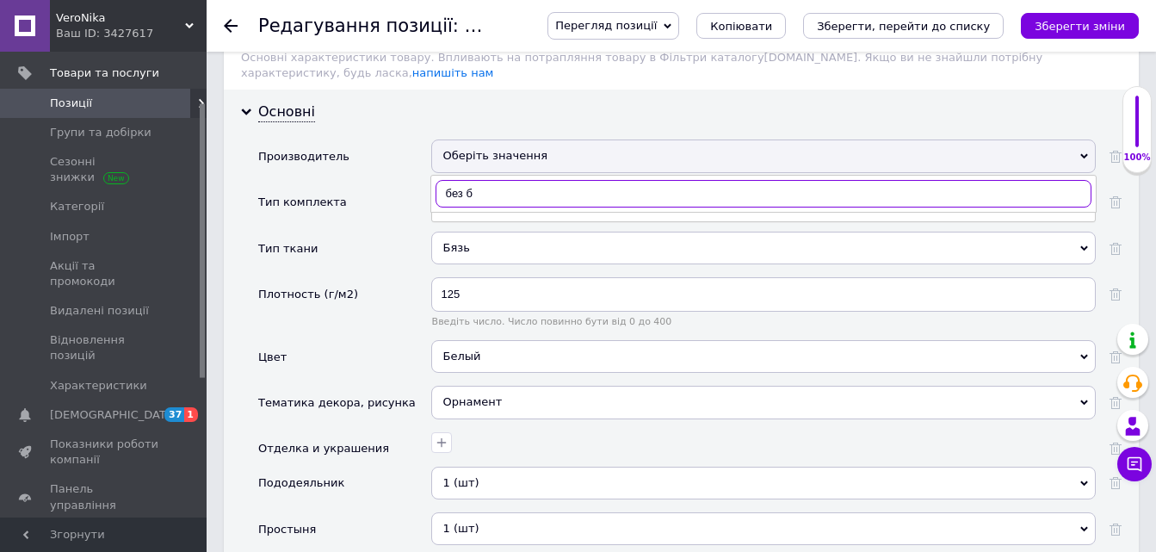
scroll to position [1464, 0]
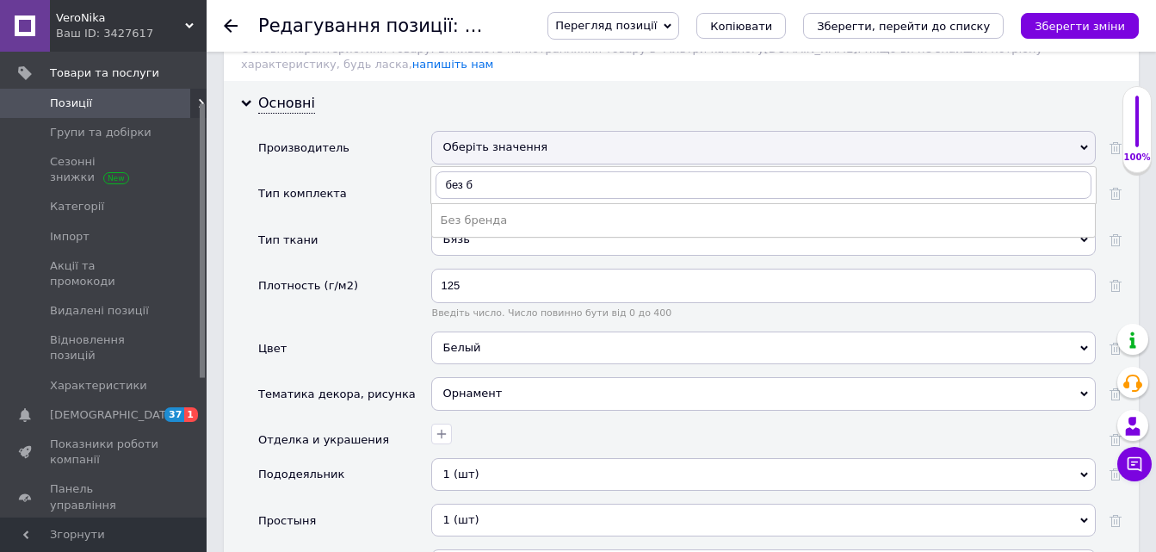
drag, startPoint x: 470, startPoint y: 209, endPoint x: 755, endPoint y: 139, distance: 293.4
click at [469, 213] on div "Без бренда" at bounding box center [764, 220] width 646 height 15
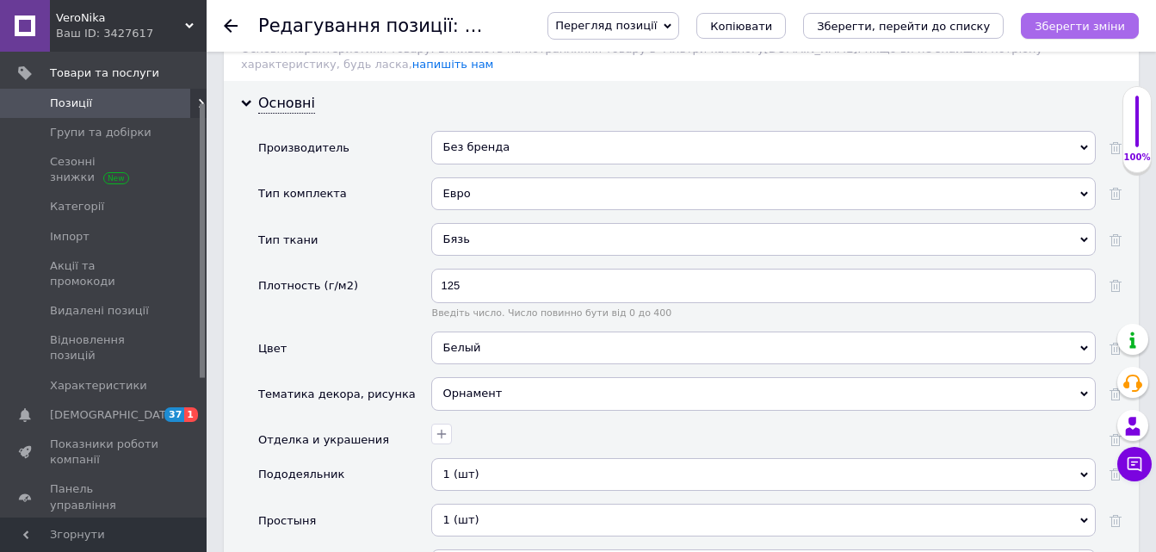
click at [1065, 28] on icon "Зберегти зміни" at bounding box center [1080, 26] width 90 height 13
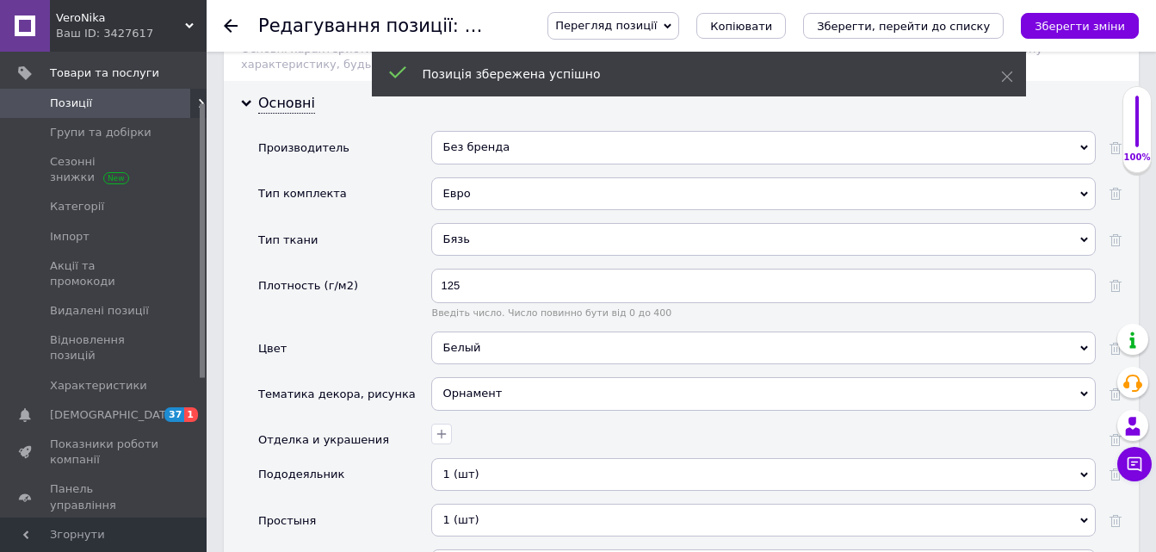
click at [232, 24] on icon at bounding box center [231, 26] width 14 height 14
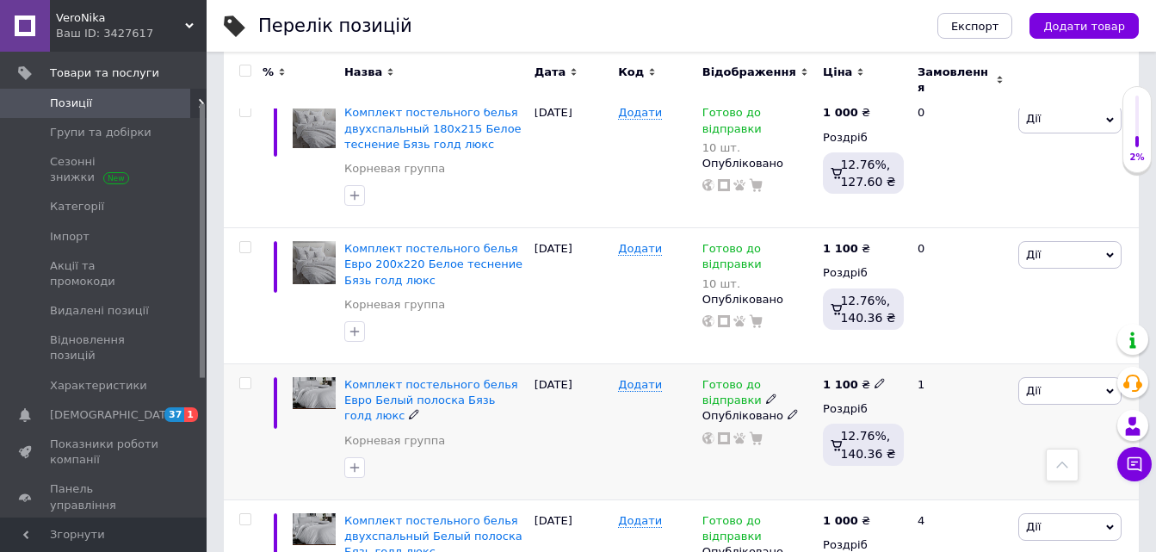
scroll to position [1550, 0]
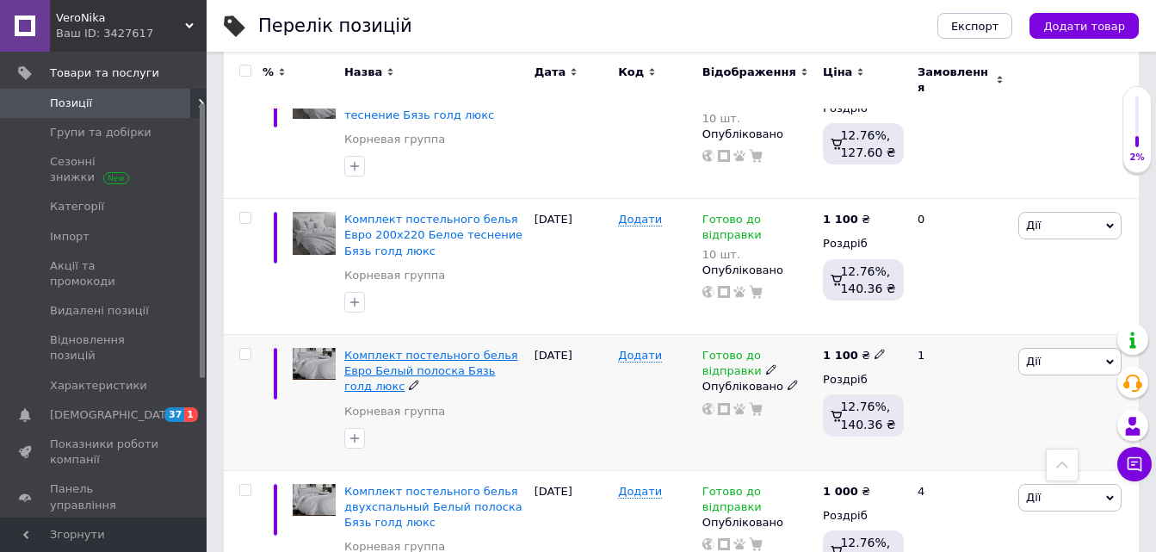
click at [455, 349] on span "Комплект постельного белья Евро Белый полоска Бязь голд люкс" at bounding box center [431, 371] width 174 height 44
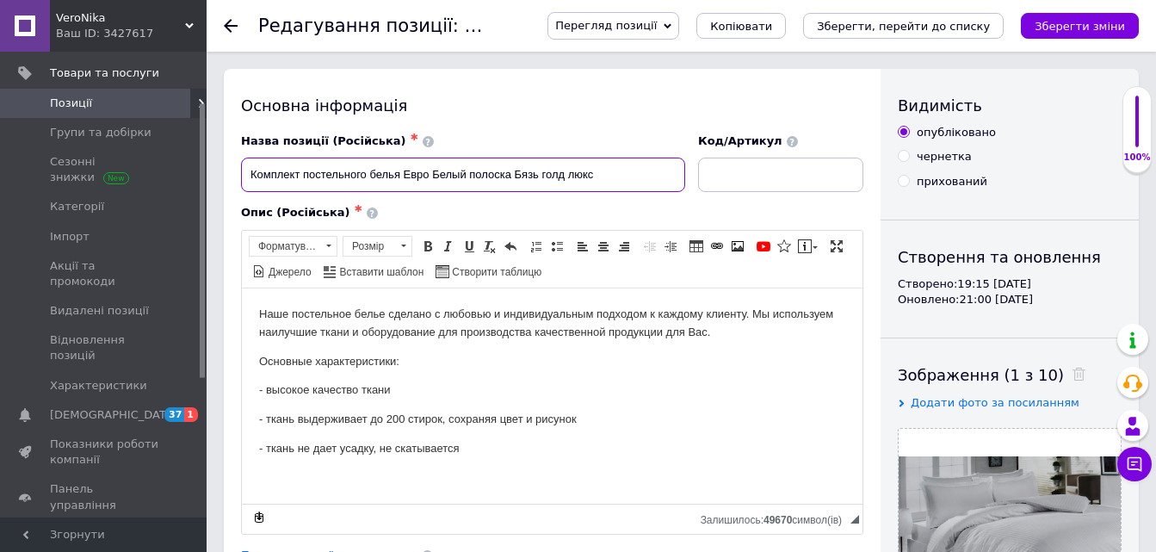
click at [432, 172] on input "Комплект постельного белья Евро Белый полоска Бязь голд люкс" at bounding box center [463, 175] width 444 height 34
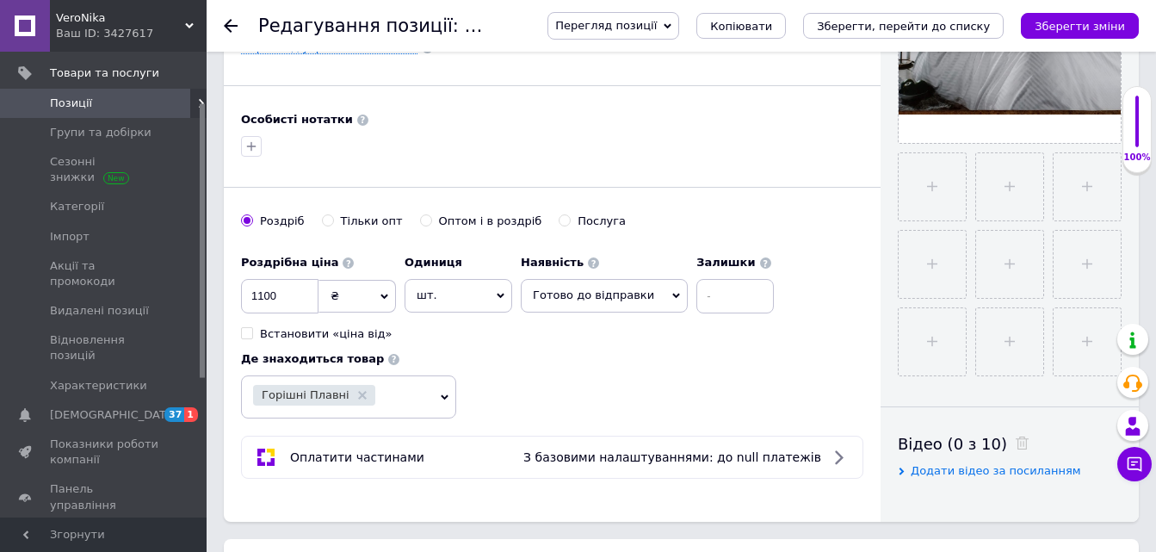
scroll to position [517, 0]
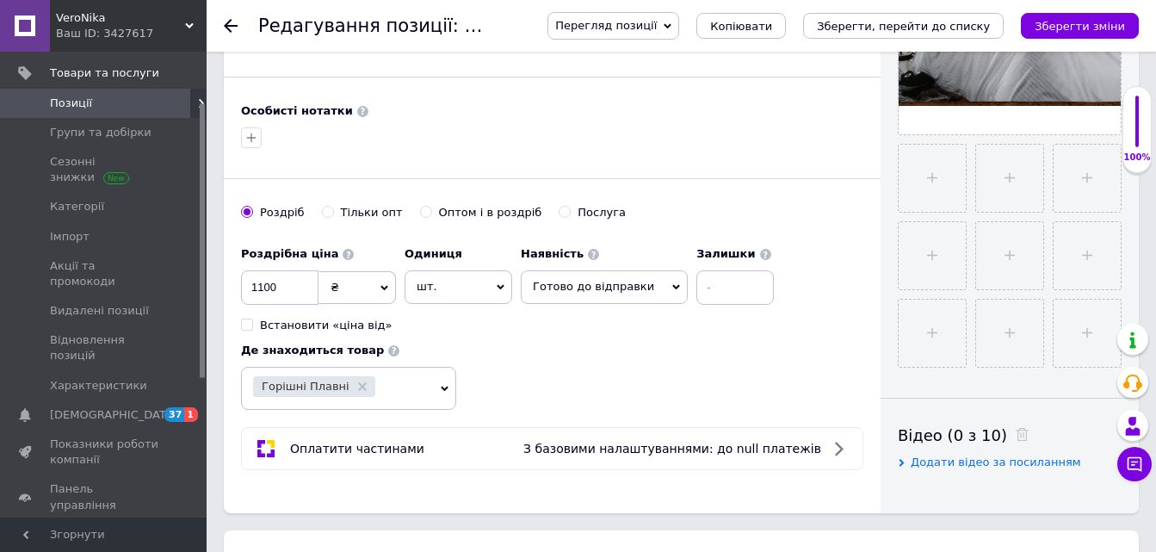
type input "Комплект постельного белья Евро 200х220 Белый полоска Бязь голд люкс"
click at [697, 287] on input at bounding box center [735, 287] width 77 height 34
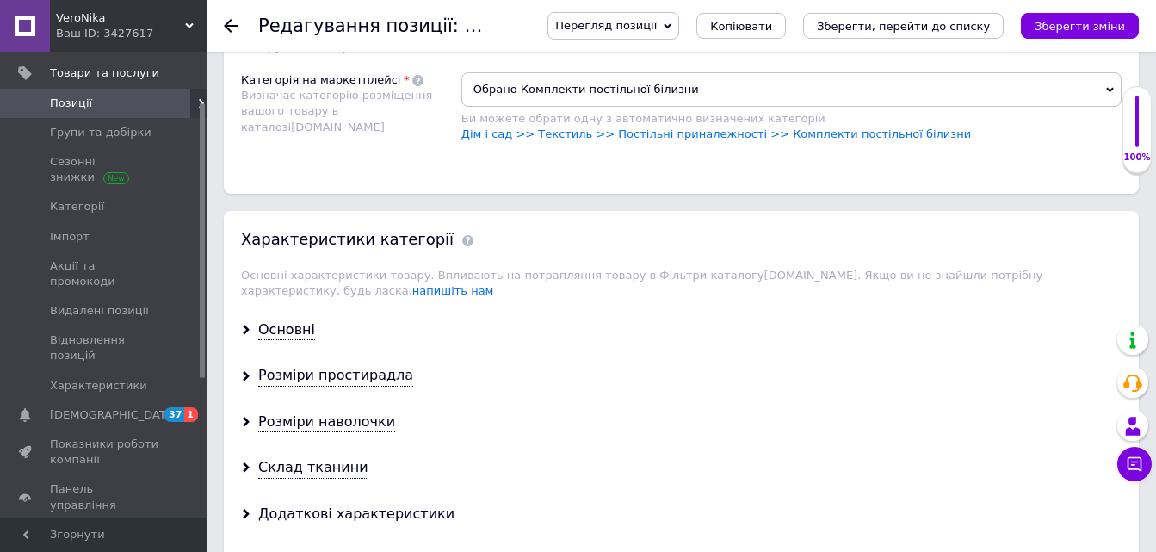
scroll to position [1292, 0]
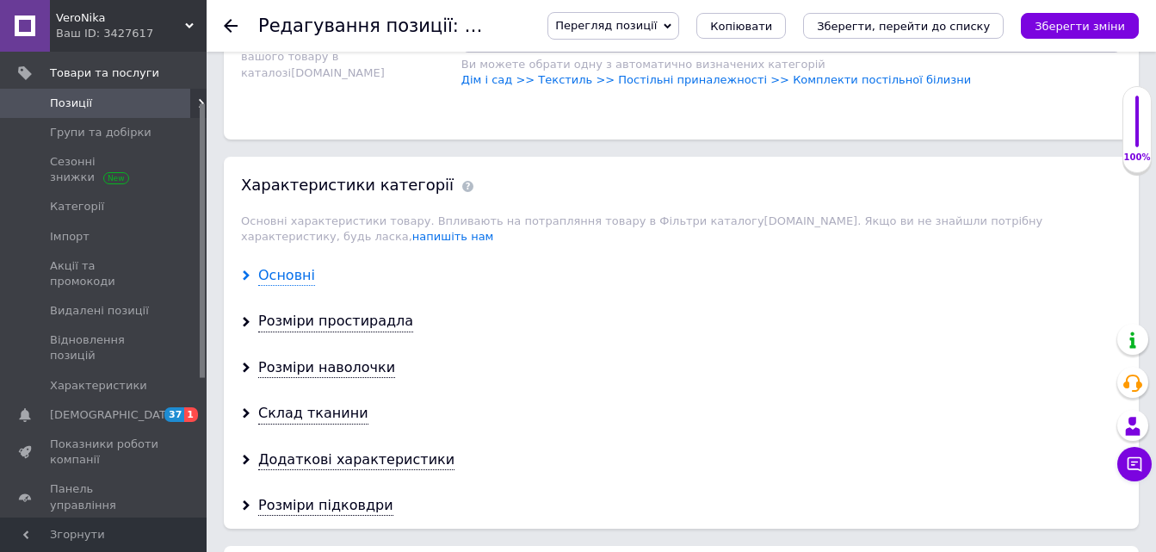
type input "10"
drag, startPoint x: 293, startPoint y: 262, endPoint x: 431, endPoint y: 217, distance: 145.7
click at [293, 266] on div "Основні" at bounding box center [286, 276] width 57 height 20
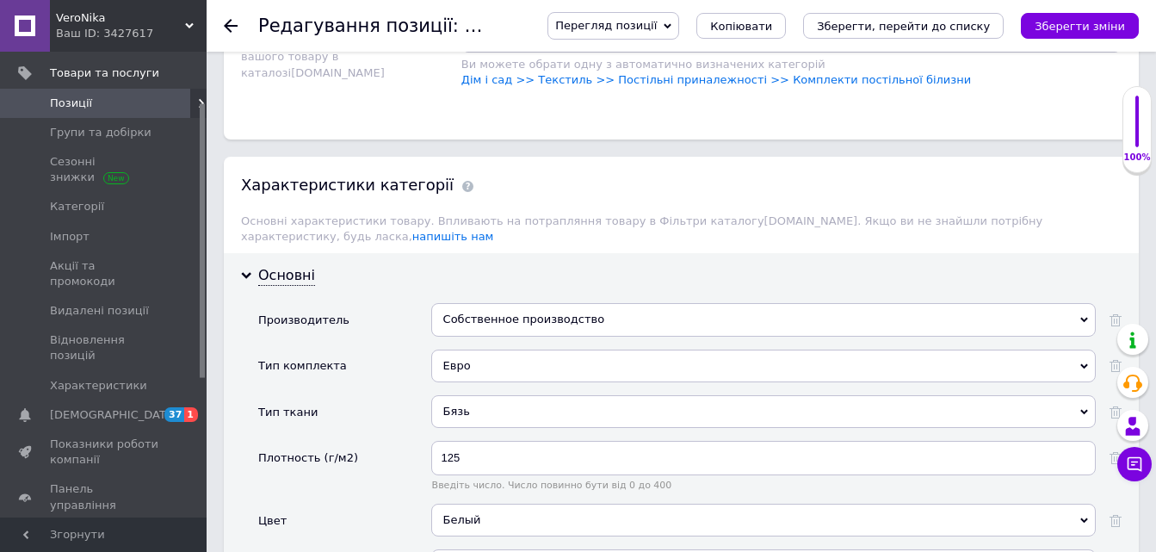
scroll to position [1378, 0]
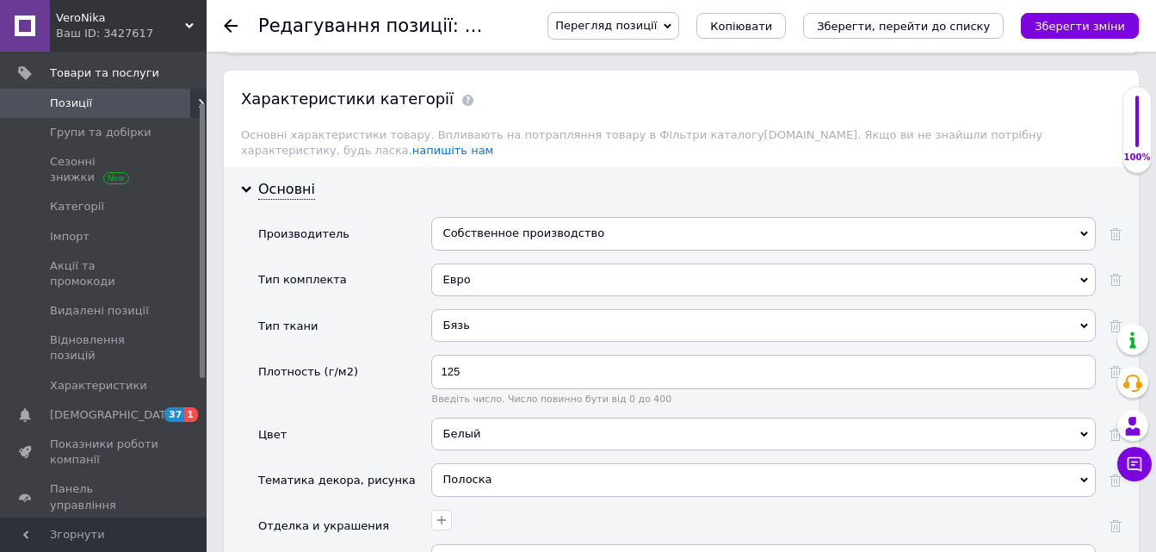
click at [462, 218] on div "Собственное производство" at bounding box center [763, 233] width 665 height 33
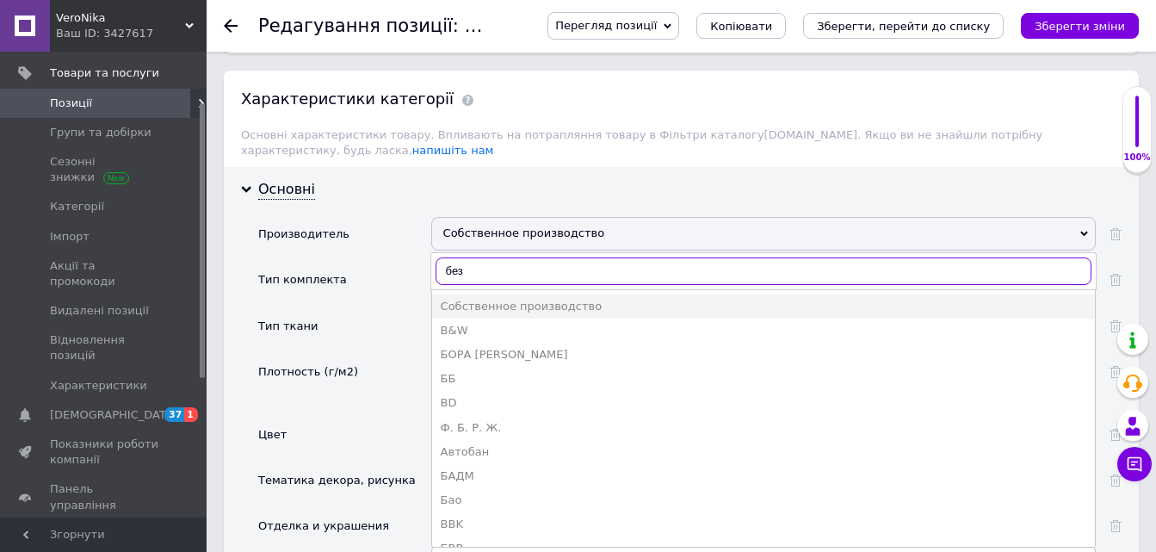
type input "без б"
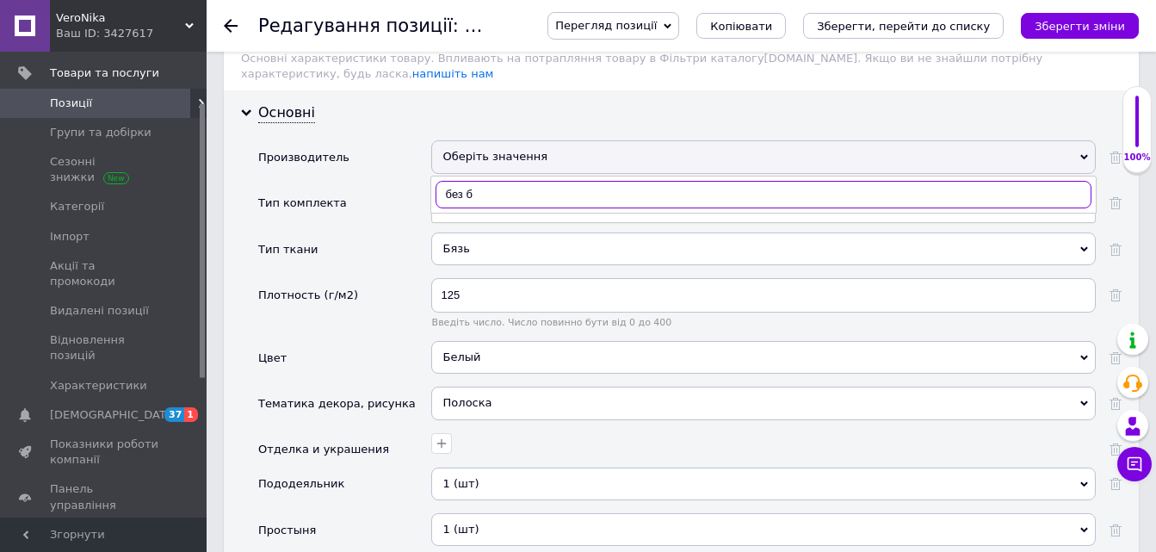
scroll to position [1464, 0]
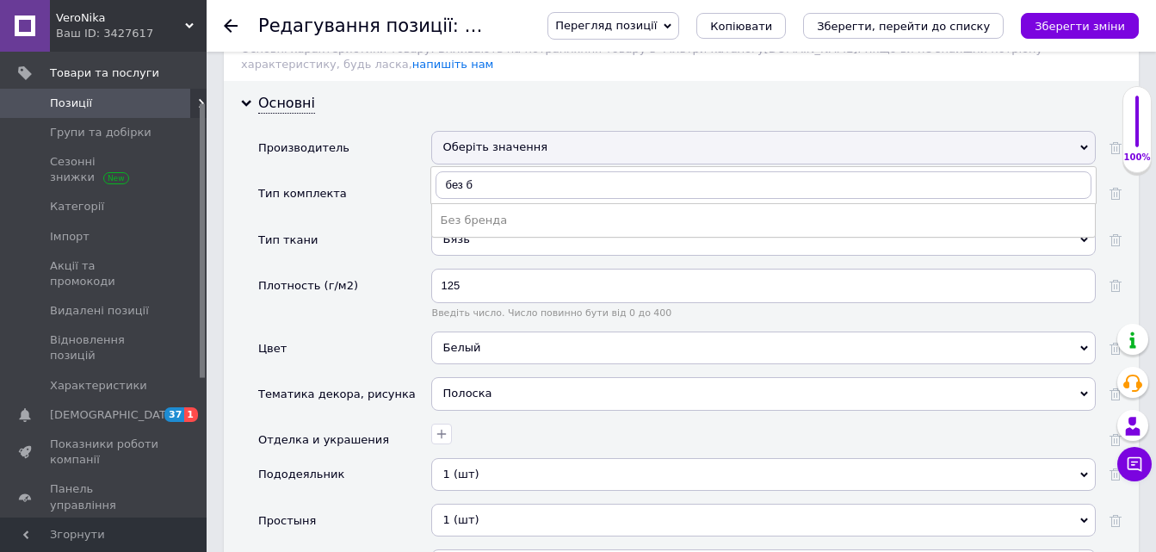
click at [470, 213] on div "Без бренда" at bounding box center [764, 220] width 646 height 15
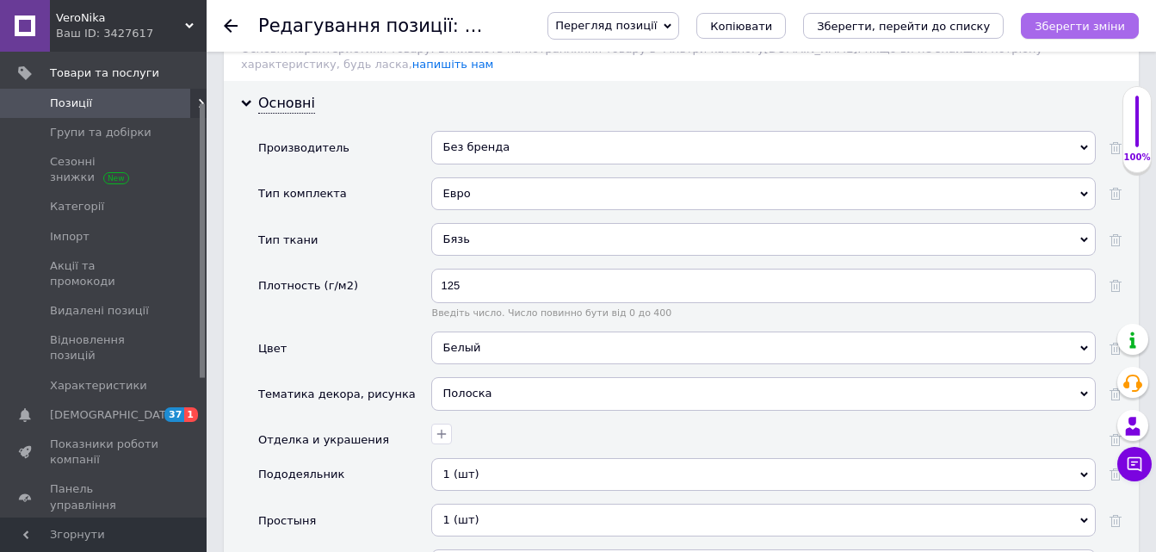
click at [1069, 31] on icon "Зберегти зміни" at bounding box center [1080, 26] width 90 height 13
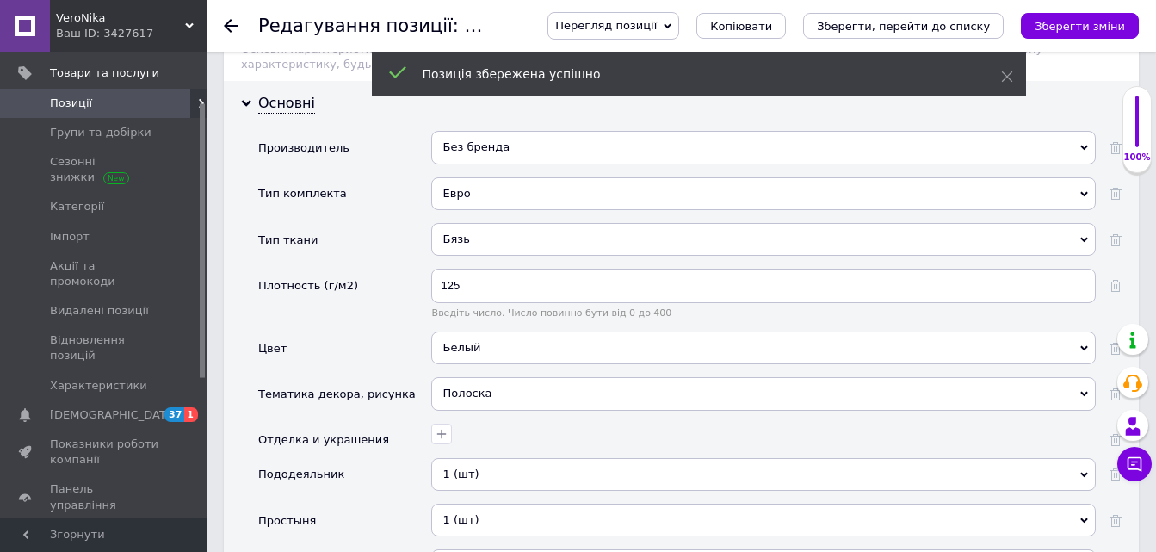
click at [230, 25] on use at bounding box center [231, 26] width 14 height 14
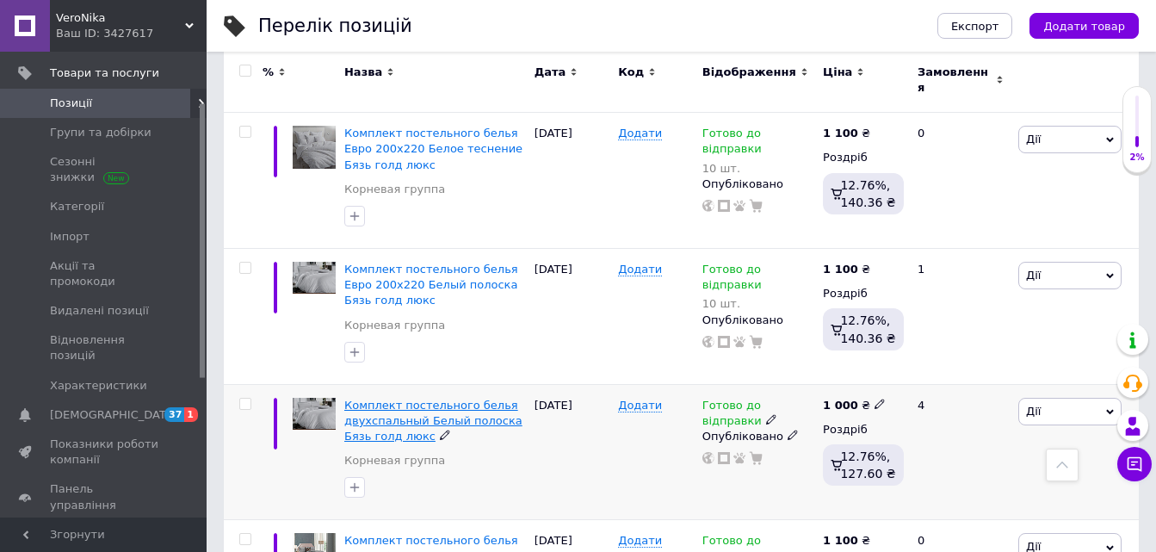
scroll to position [1722, 0]
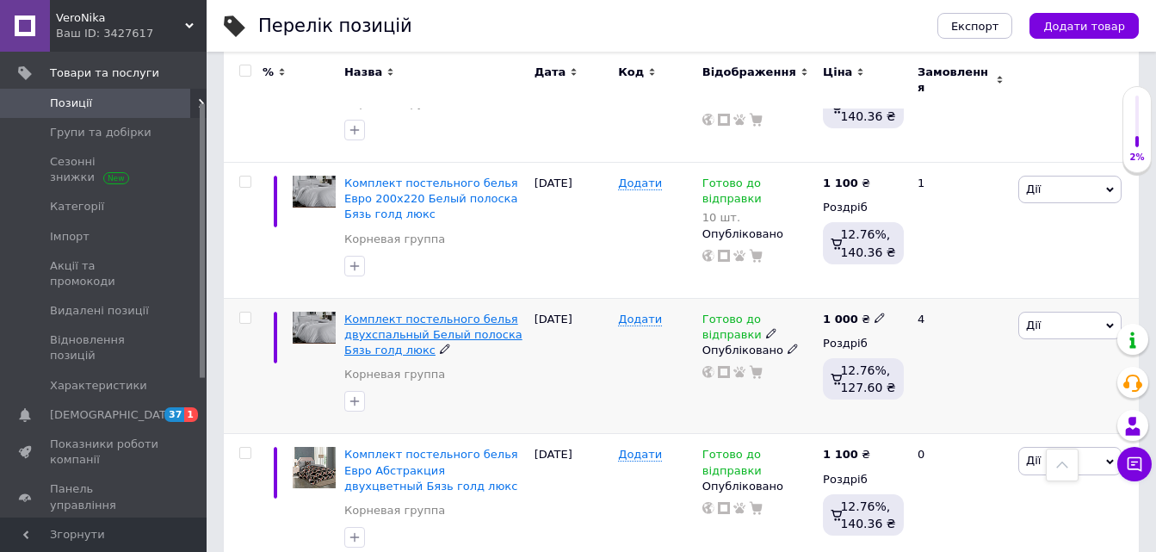
click at [443, 313] on span "Комплект постельного белья двухспальный Белый полоска Бязь голд люкс" at bounding box center [433, 335] width 178 height 44
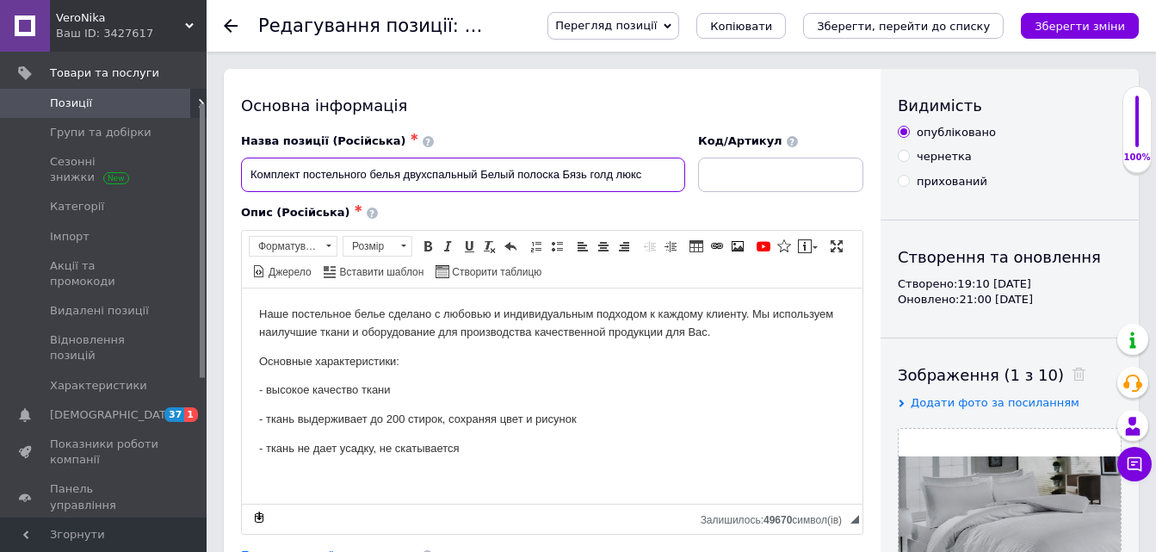
drag, startPoint x: 483, startPoint y: 173, endPoint x: 481, endPoint y: 188, distance: 14.7
click at [483, 174] on input "Комплект постельного белья двухспальный Белый полоска Бязь голд люкс" at bounding box center [463, 175] width 444 height 34
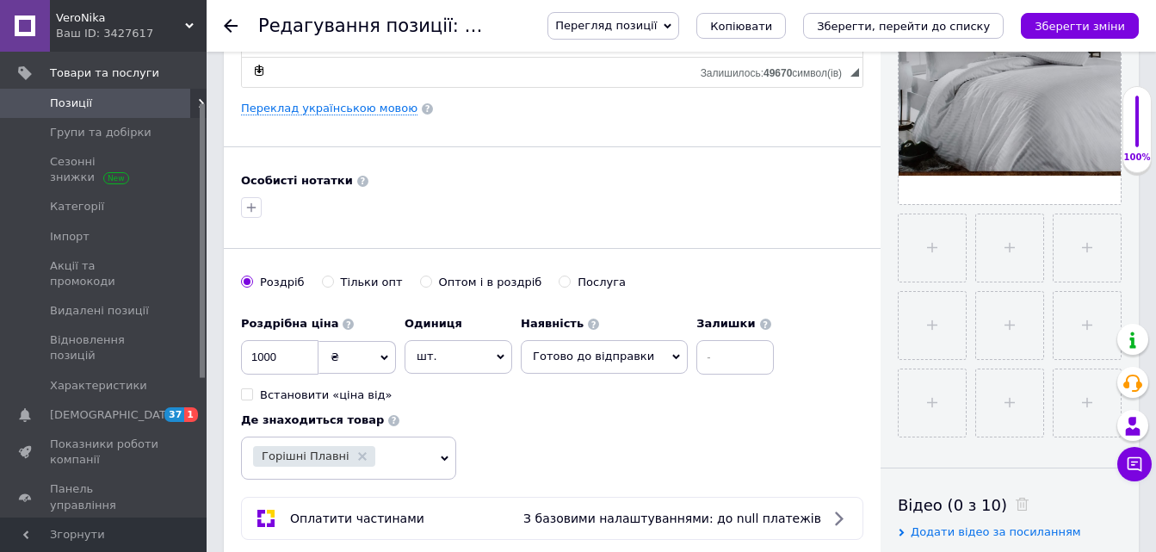
scroll to position [603, 0]
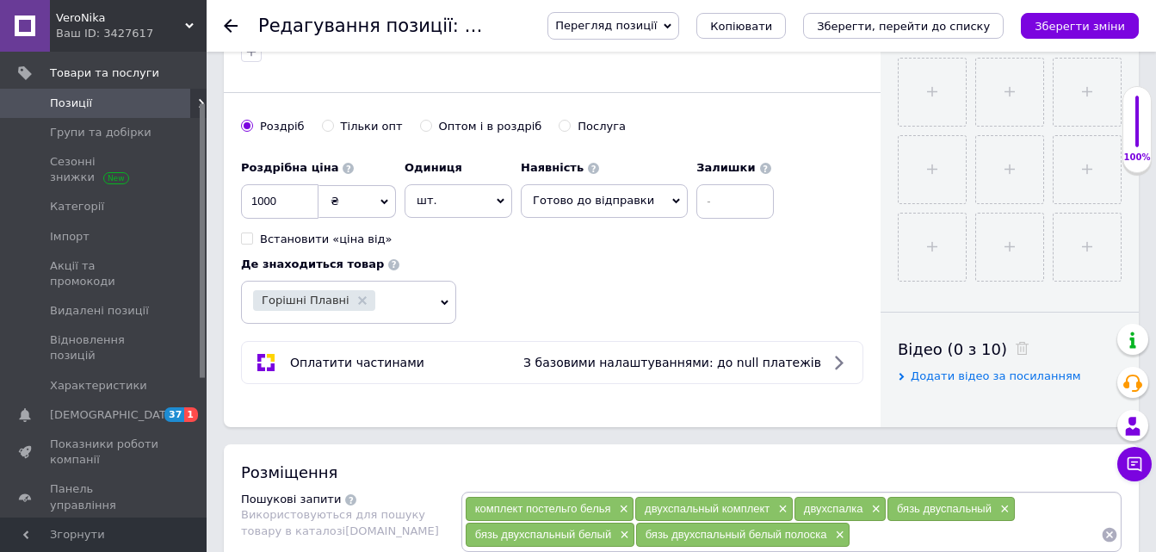
type input "Комплект постельного белья двухспальный 180х215 Белый полоска Бязь голд люкс"
drag, startPoint x: 689, startPoint y: 204, endPoint x: 682, endPoint y: 239, distance: 36.0
click at [697, 205] on input at bounding box center [735, 201] width 77 height 34
type input "10"
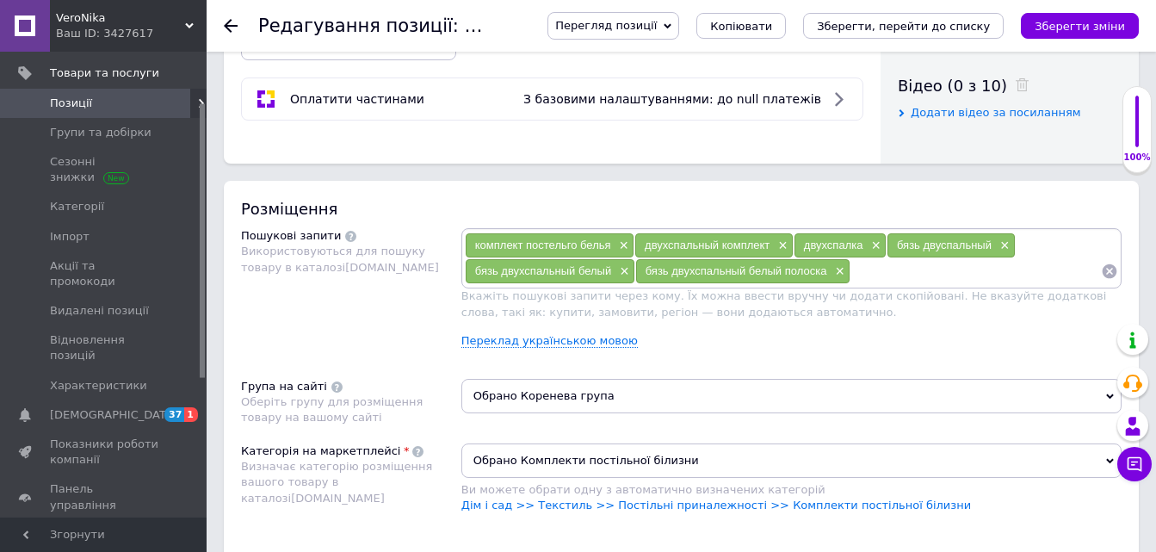
scroll to position [945, 0]
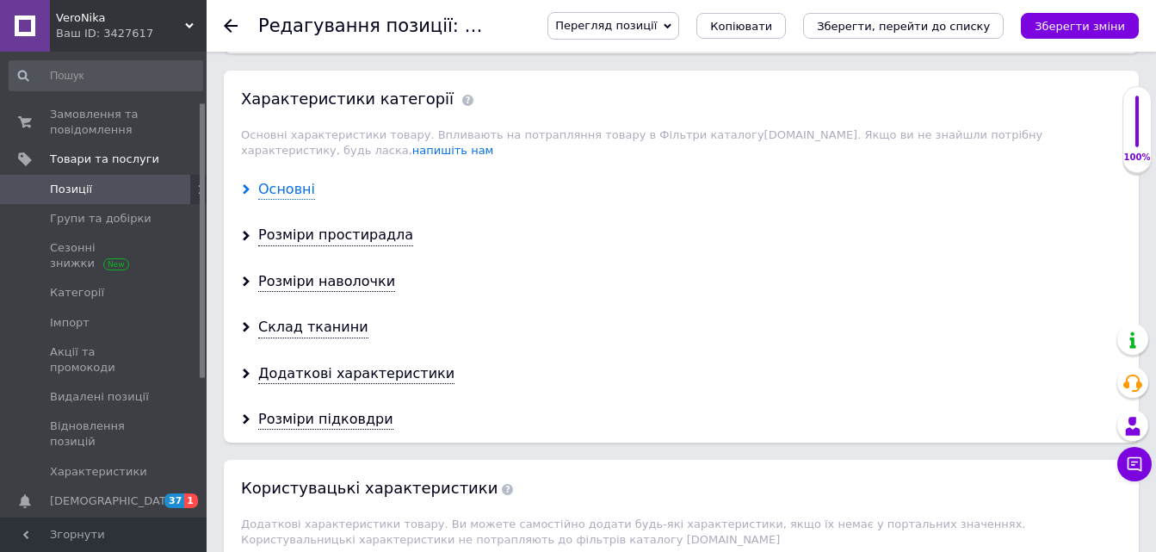
type input "10"
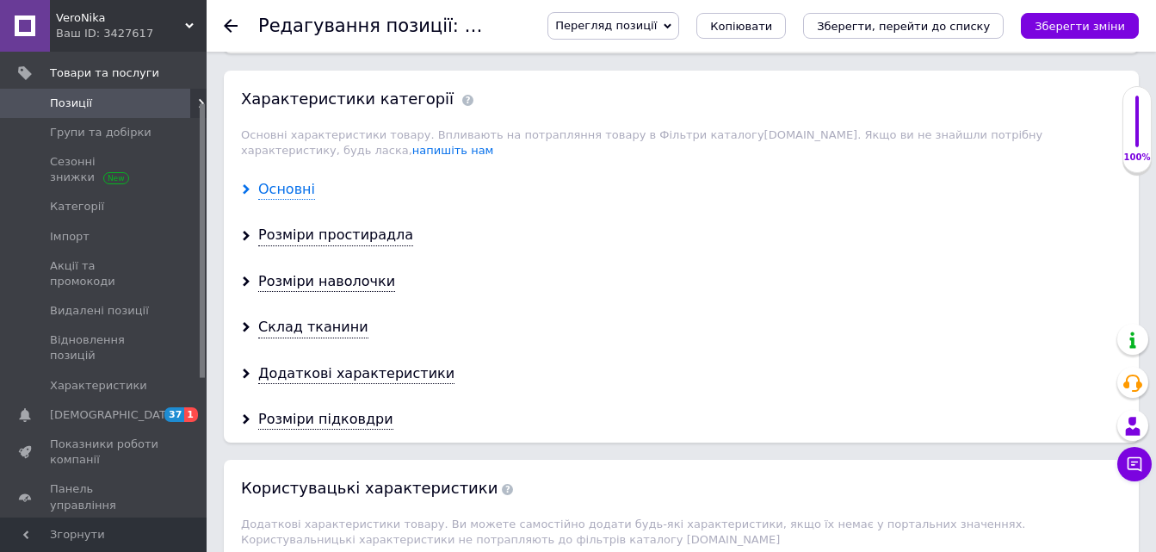
click at [286, 180] on div "Основні" at bounding box center [286, 190] width 57 height 20
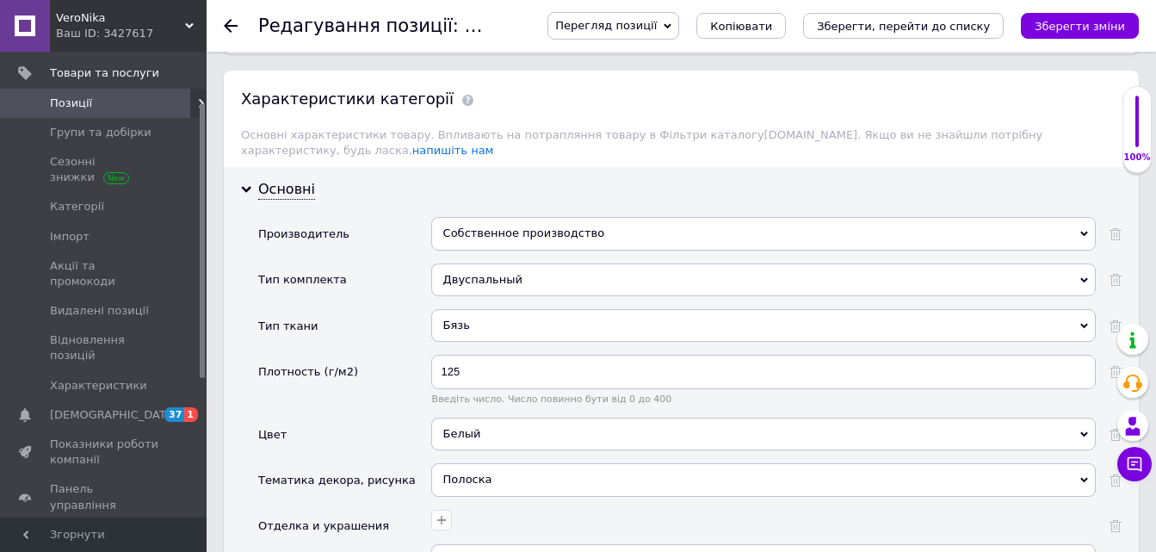
click at [473, 217] on div "Собственное производство" at bounding box center [763, 233] width 665 height 33
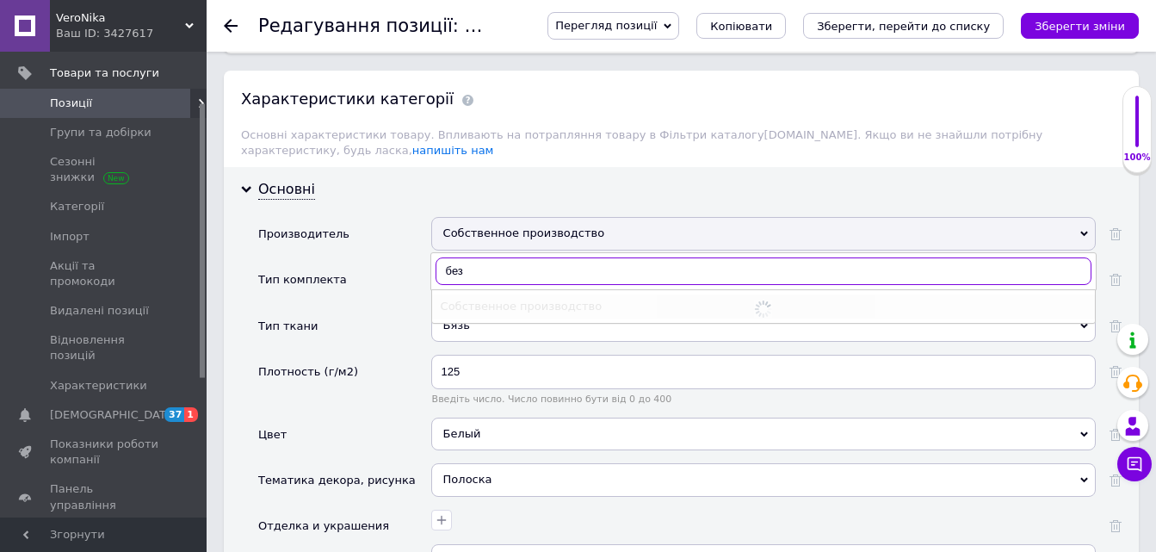
type input "без б"
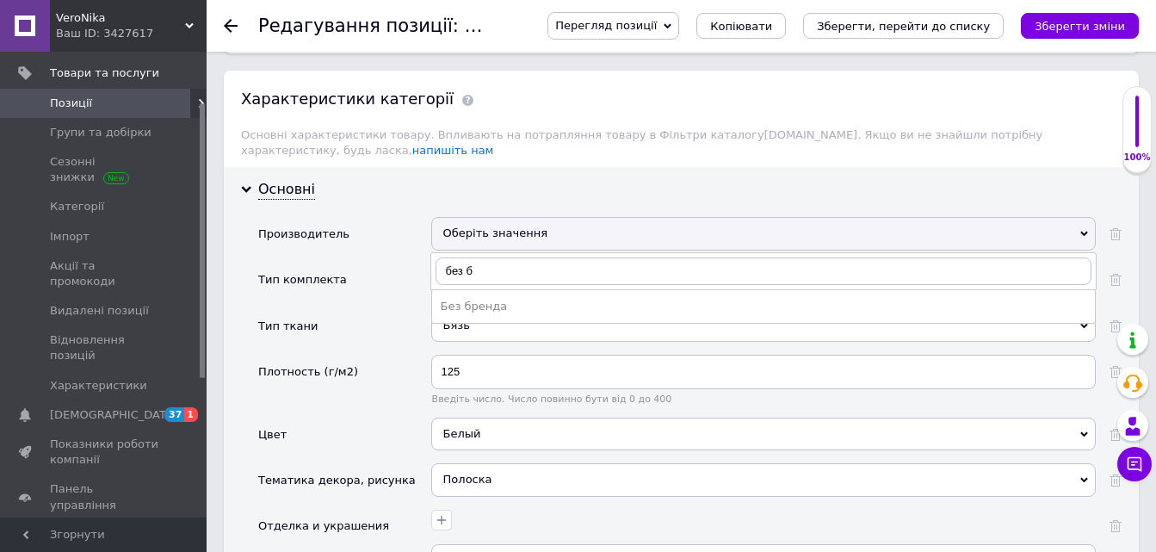
drag, startPoint x: 485, startPoint y: 291, endPoint x: 756, endPoint y: 210, distance: 283.0
click at [486, 299] on div "Без бренда" at bounding box center [764, 306] width 646 height 15
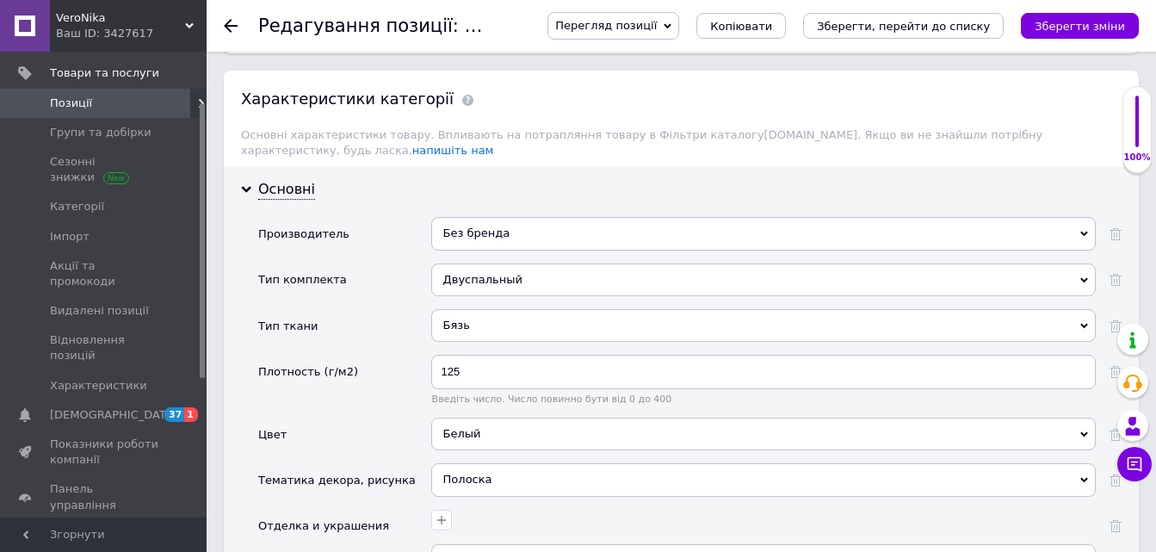
drag, startPoint x: 1081, startPoint y: 28, endPoint x: 699, endPoint y: 82, distance: 386.0
click at [1081, 28] on icon "Зберегти зміни" at bounding box center [1080, 26] width 90 height 13
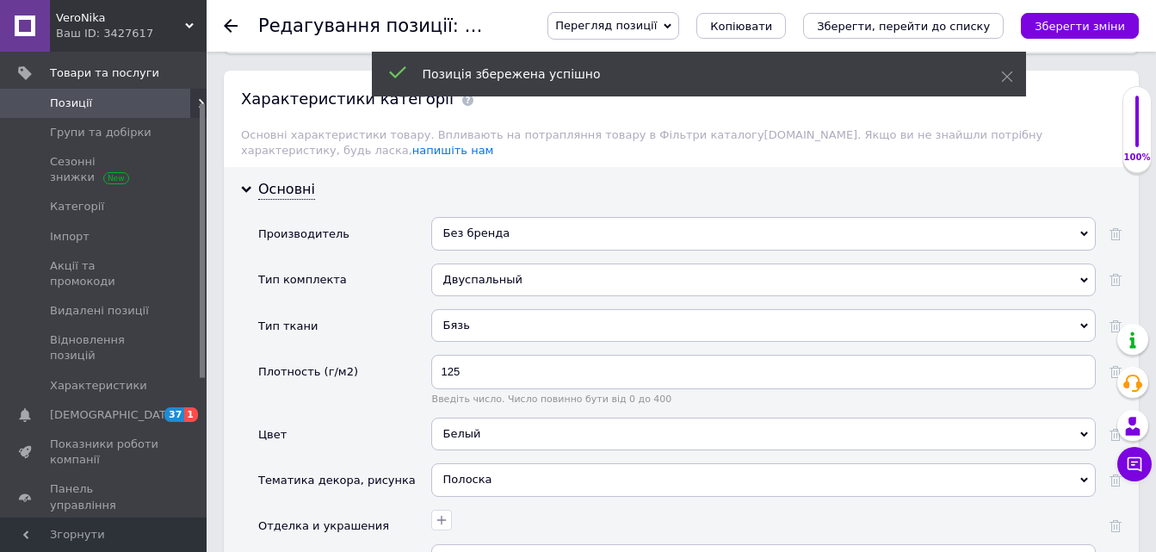
click at [231, 21] on use at bounding box center [231, 26] width 14 height 14
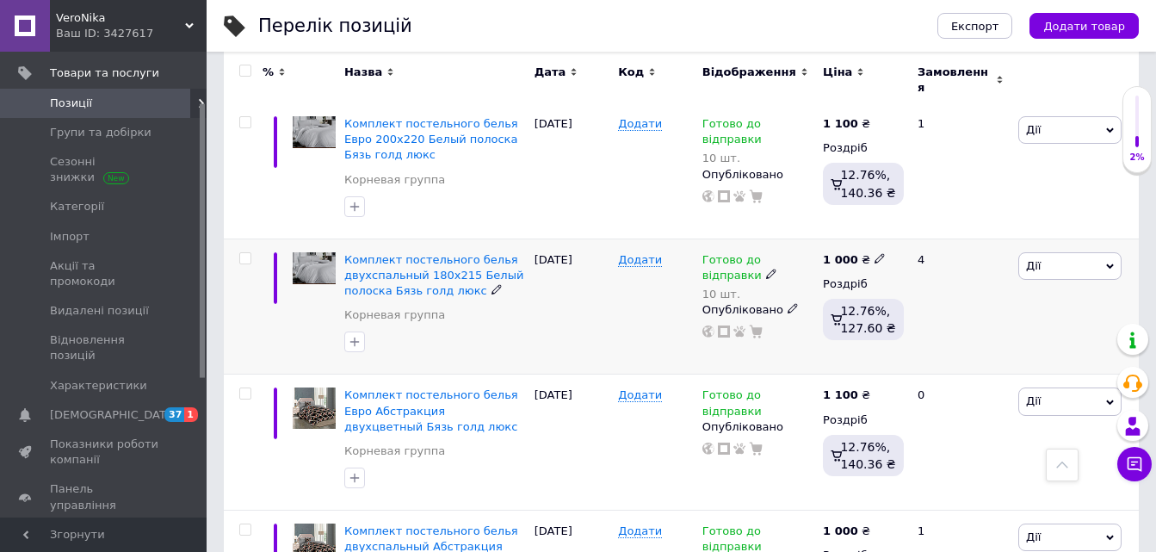
scroll to position [1808, 0]
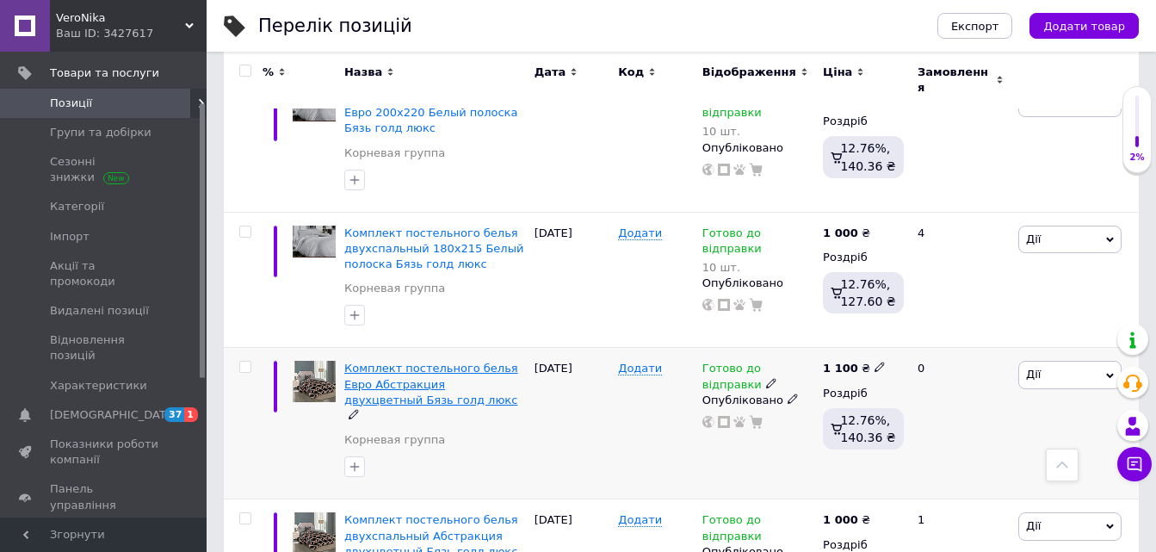
click at [447, 362] on span "Комплект постельного белья Евро Абстракция двухцветный Бязь голд люкс" at bounding box center [431, 384] width 174 height 44
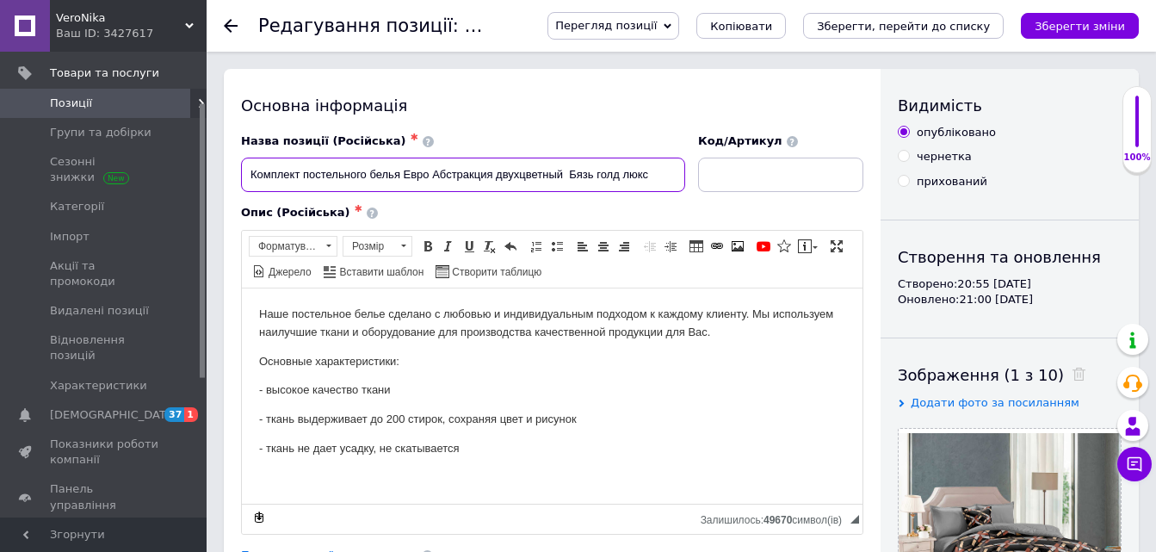
click at [434, 170] on input "Комплект постельного белья Евро Абстракция двухцветный Бязь голд люкс" at bounding box center [463, 175] width 444 height 34
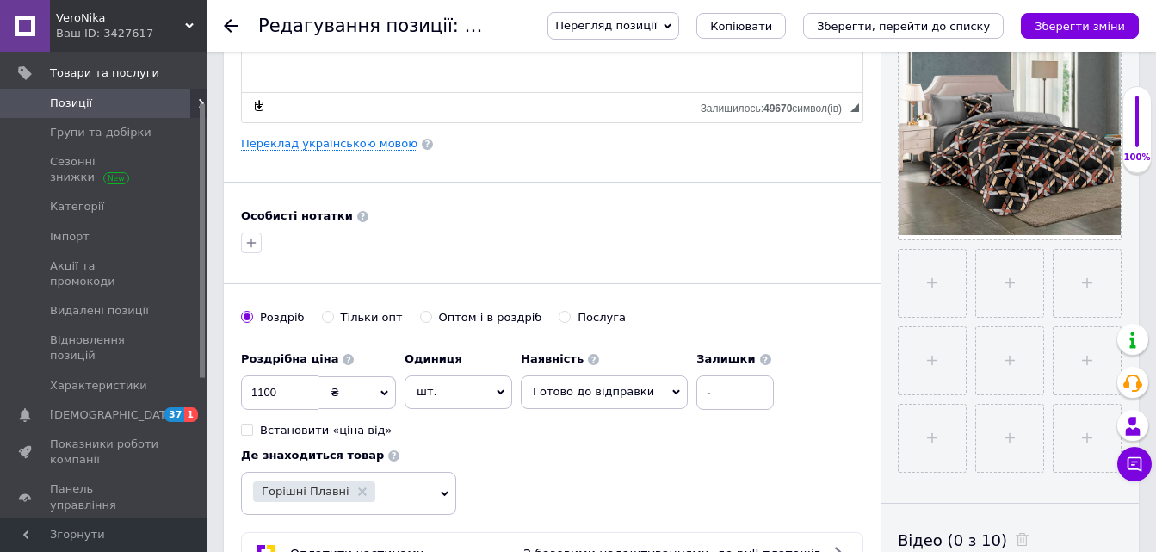
scroll to position [431, 0]
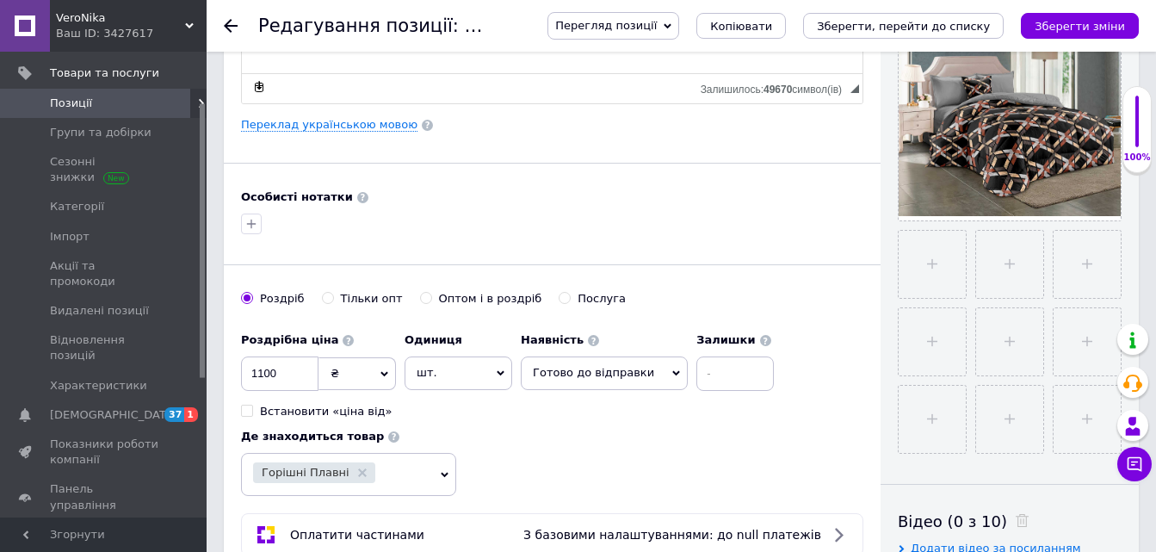
type input "Комплект постельного белья Евро 200х220 Абстракция двухцветный Бязь голд люкс"
click at [697, 369] on input at bounding box center [735, 373] width 77 height 34
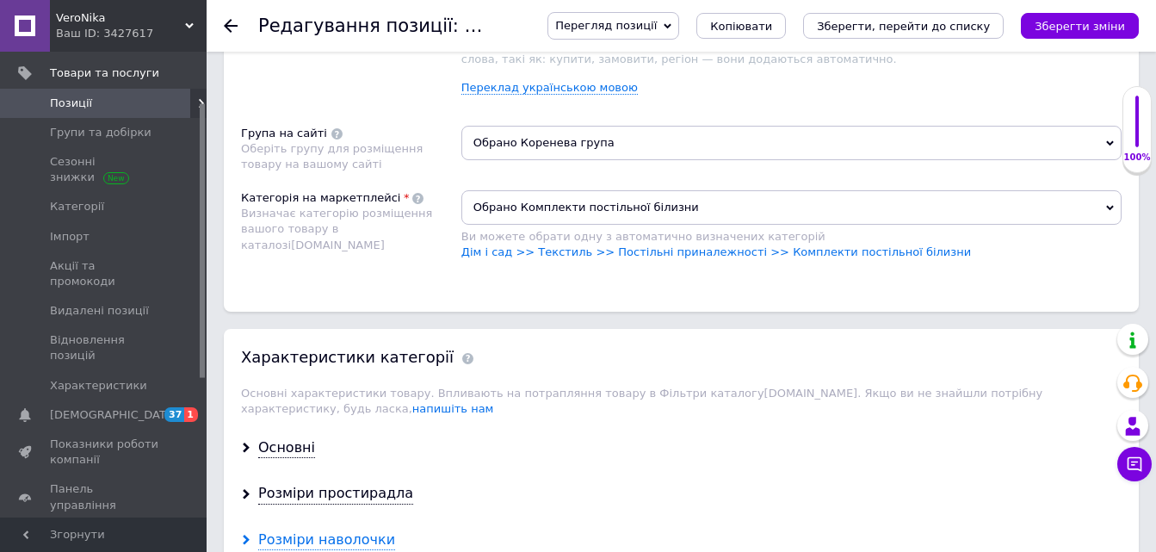
scroll to position [1378, 0]
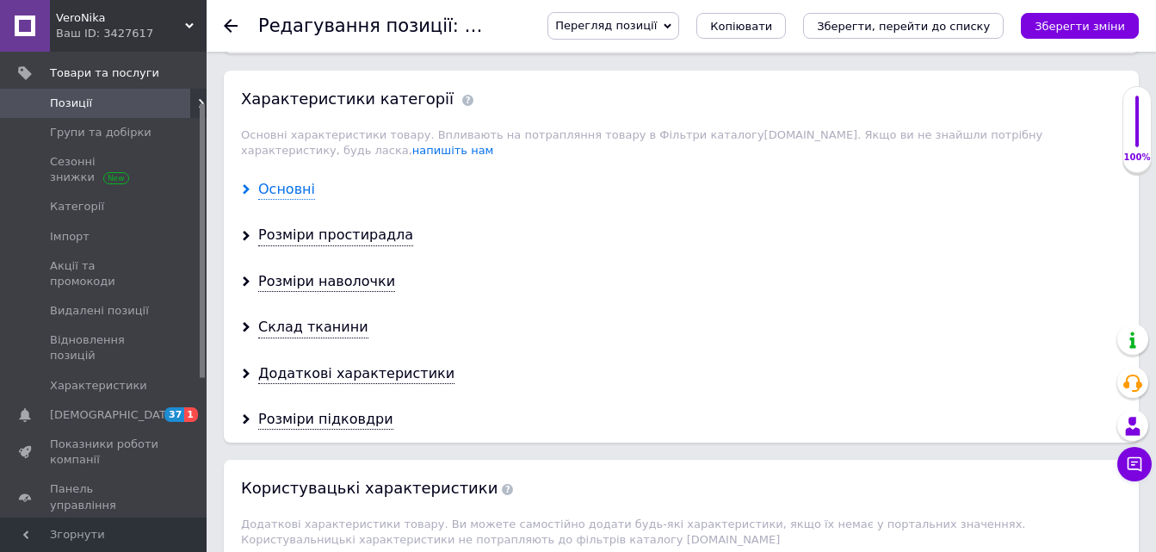
type input "1"
click at [270, 180] on div "Основні" at bounding box center [286, 190] width 57 height 20
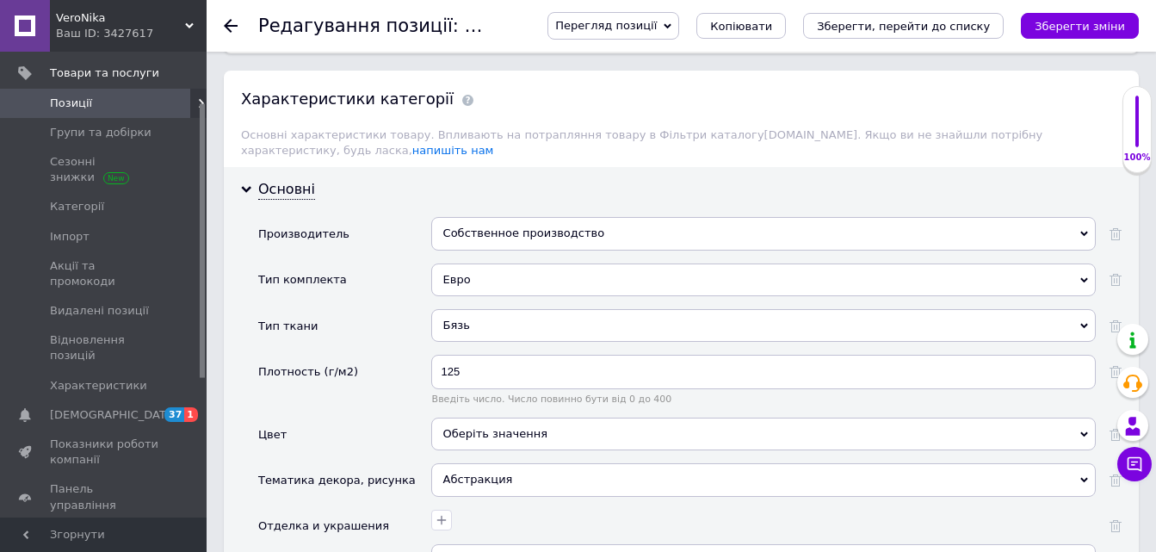
click at [460, 217] on div "Собственное производство" at bounding box center [763, 233] width 665 height 33
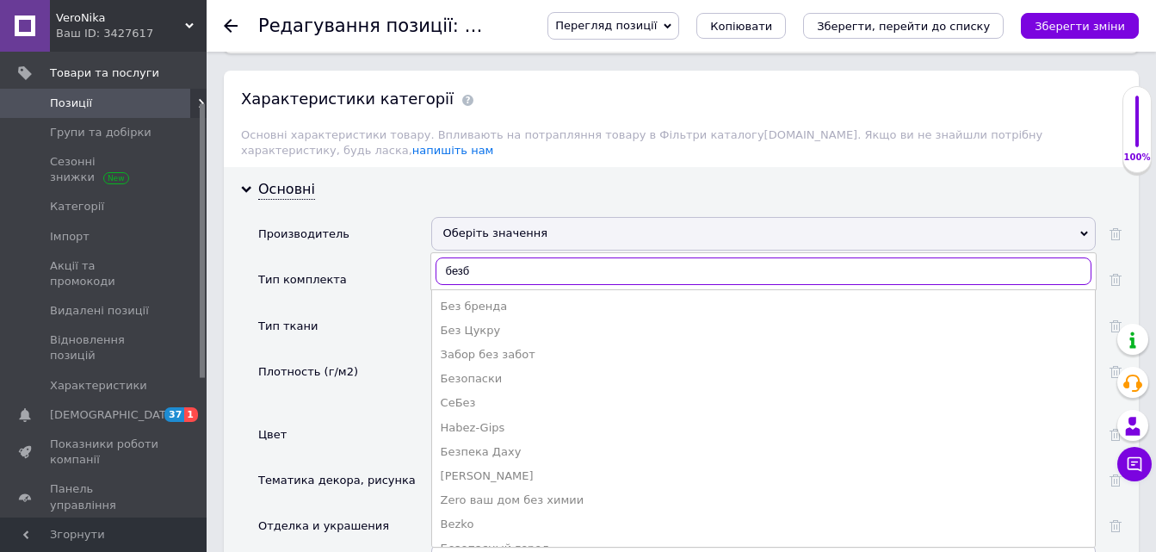
click at [462, 257] on input "безб" at bounding box center [764, 271] width 656 height 28
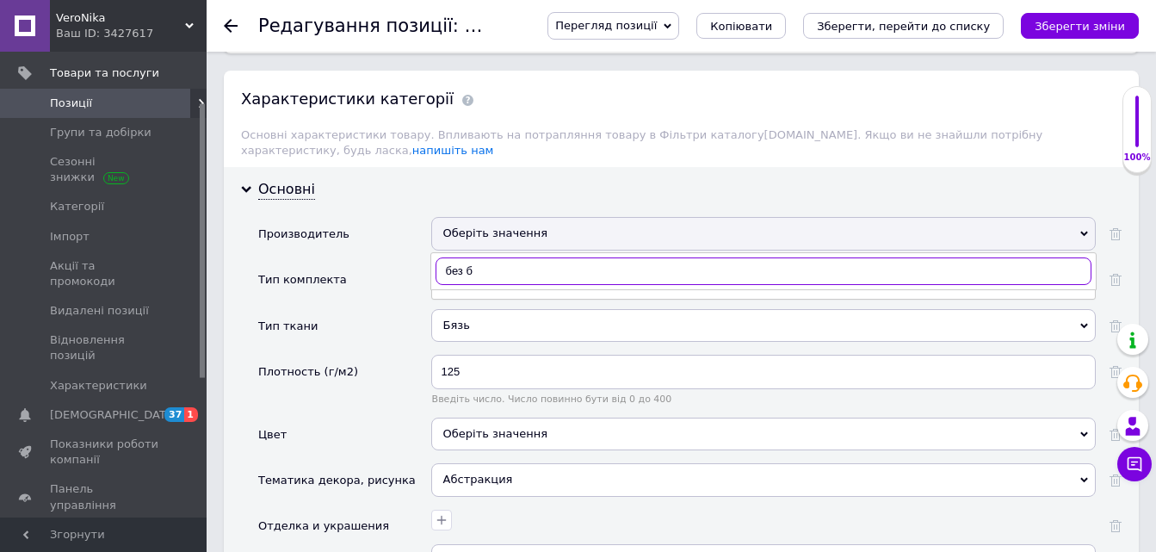
click at [490, 257] on input "без б" at bounding box center [764, 271] width 656 height 28
type input "без б"
click at [474, 299] on div "Без бренда" at bounding box center [764, 306] width 646 height 15
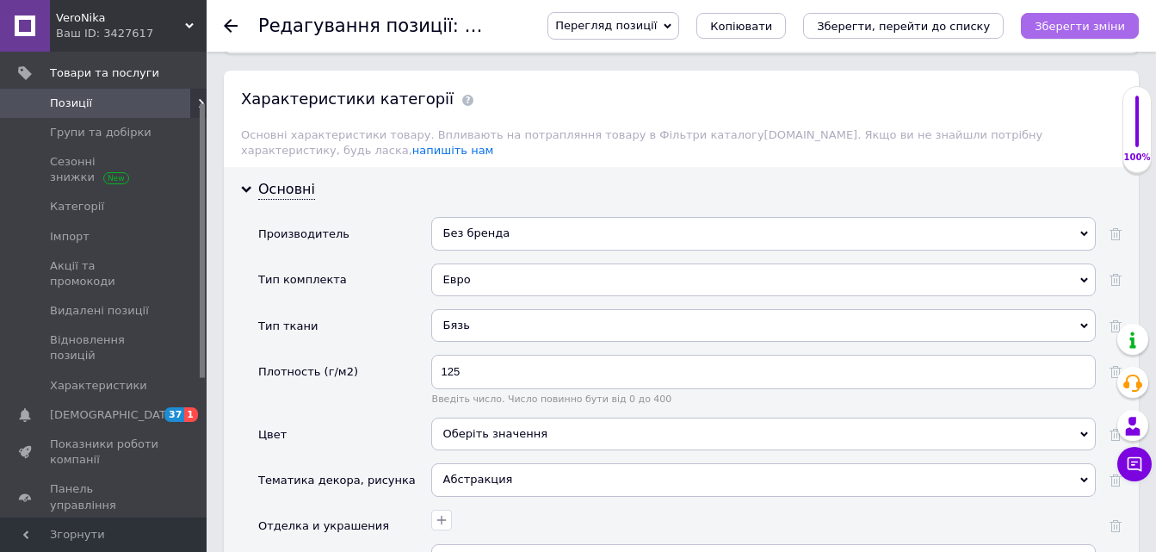
click at [1100, 24] on icon "Зберегти зміни" at bounding box center [1080, 26] width 90 height 13
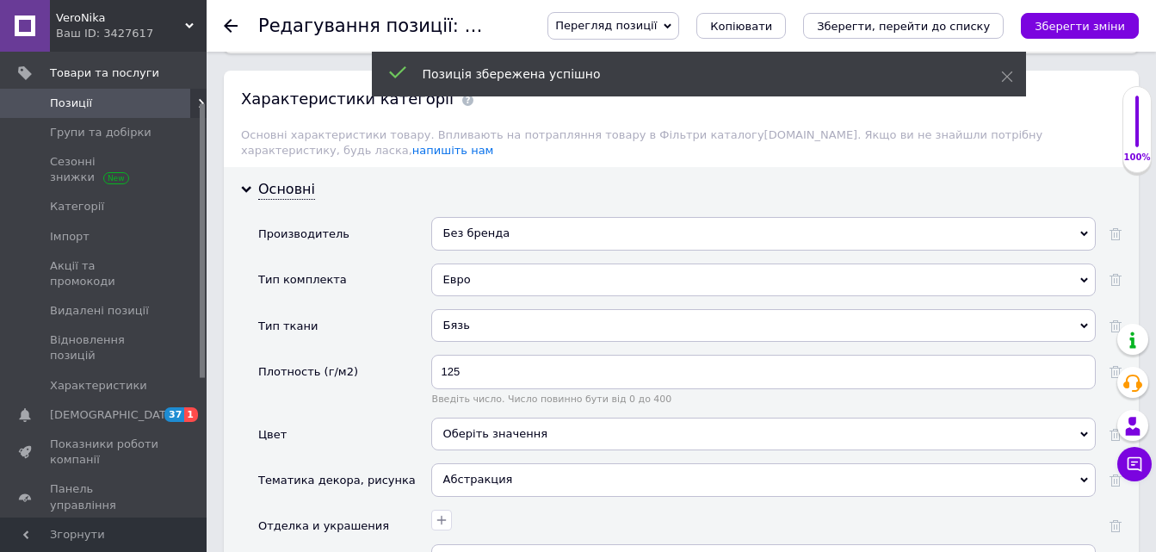
click at [232, 28] on icon at bounding box center [231, 26] width 14 height 14
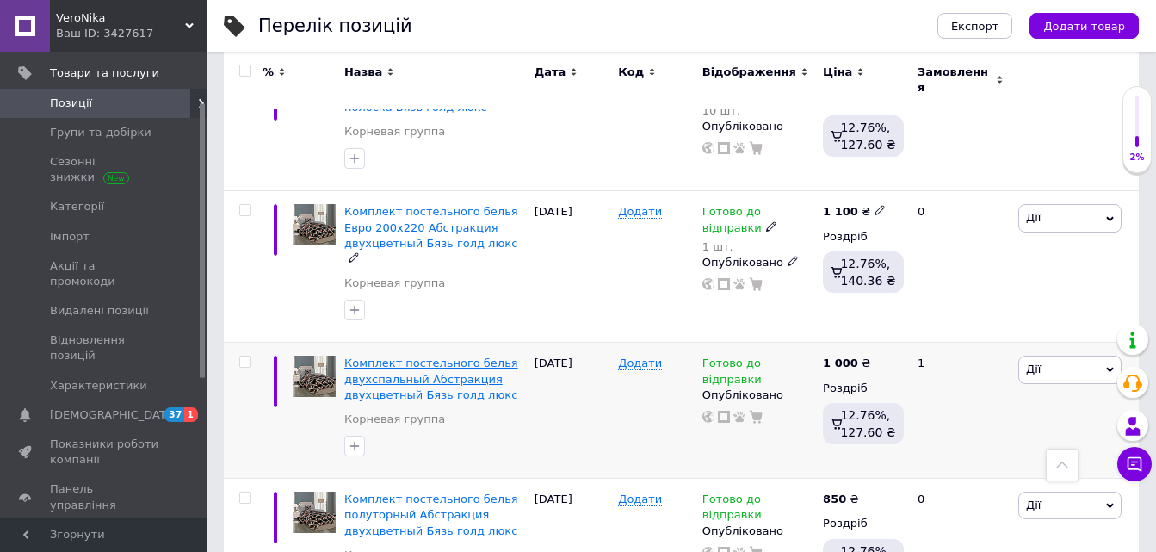
scroll to position [1980, 0]
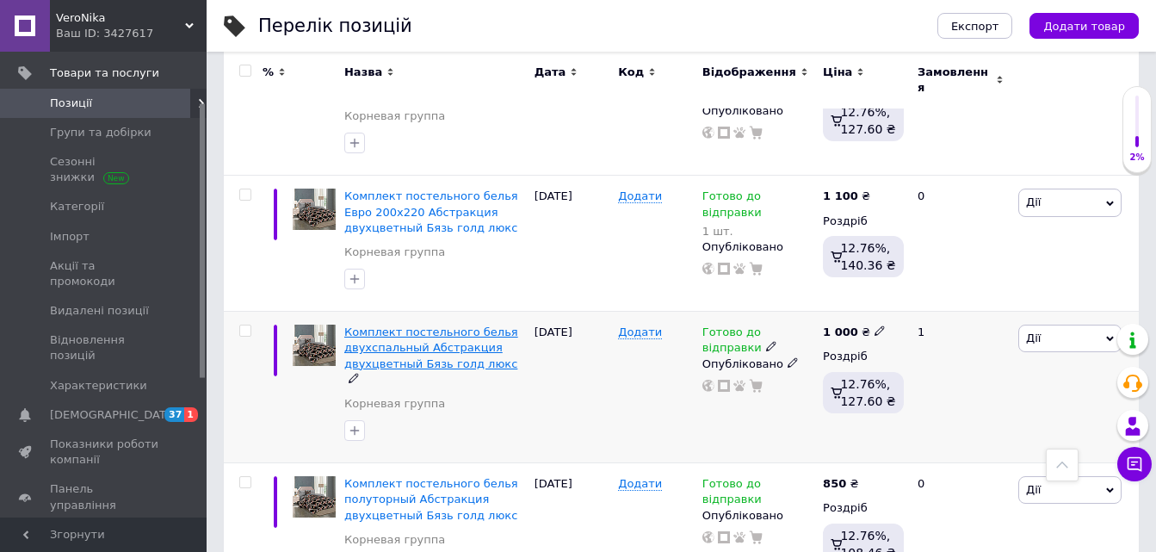
click at [426, 325] on span "Комплект постельного белья двухспальный Абстракция двухцветный Бязь голд люкс" at bounding box center [431, 347] width 174 height 44
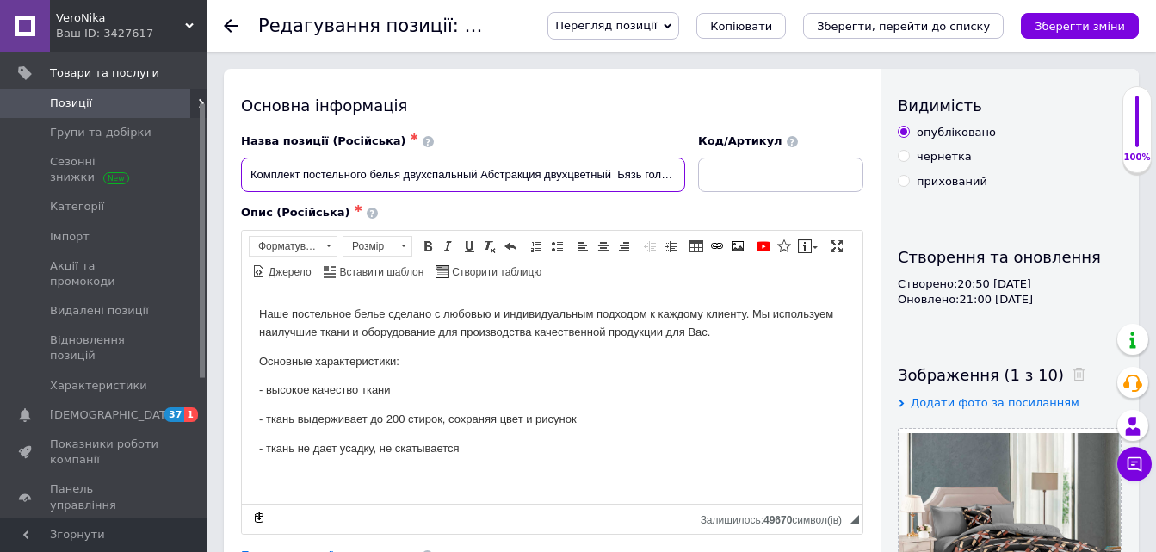
drag, startPoint x: 483, startPoint y: 173, endPoint x: 484, endPoint y: 193, distance: 19.8
click at [483, 172] on input "Комплект постельного белья двухспальный Абстракция двухцветный Бязь голд люкс" at bounding box center [463, 175] width 444 height 34
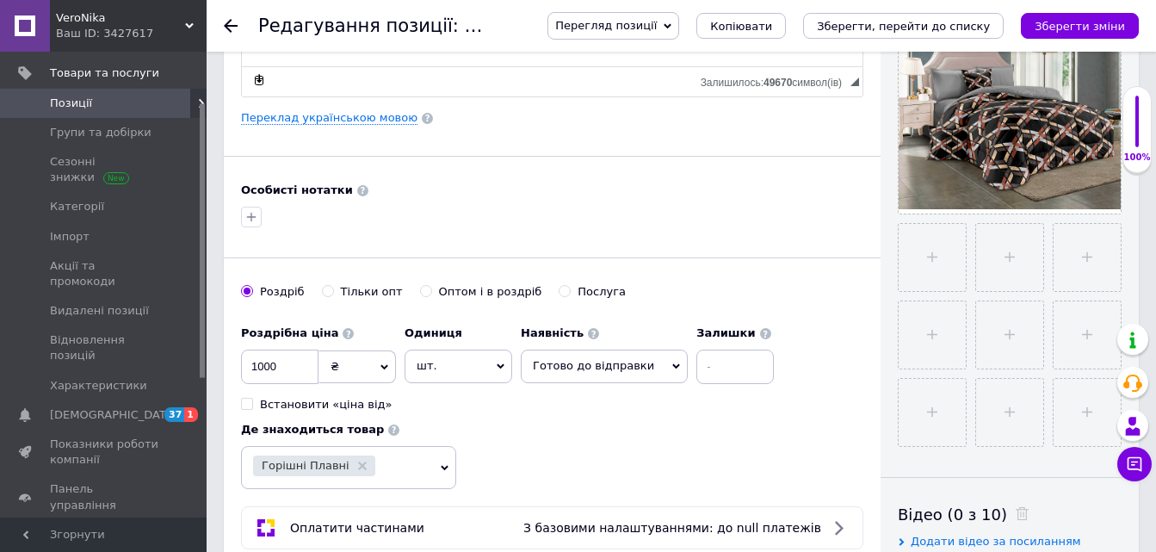
scroll to position [517, 0]
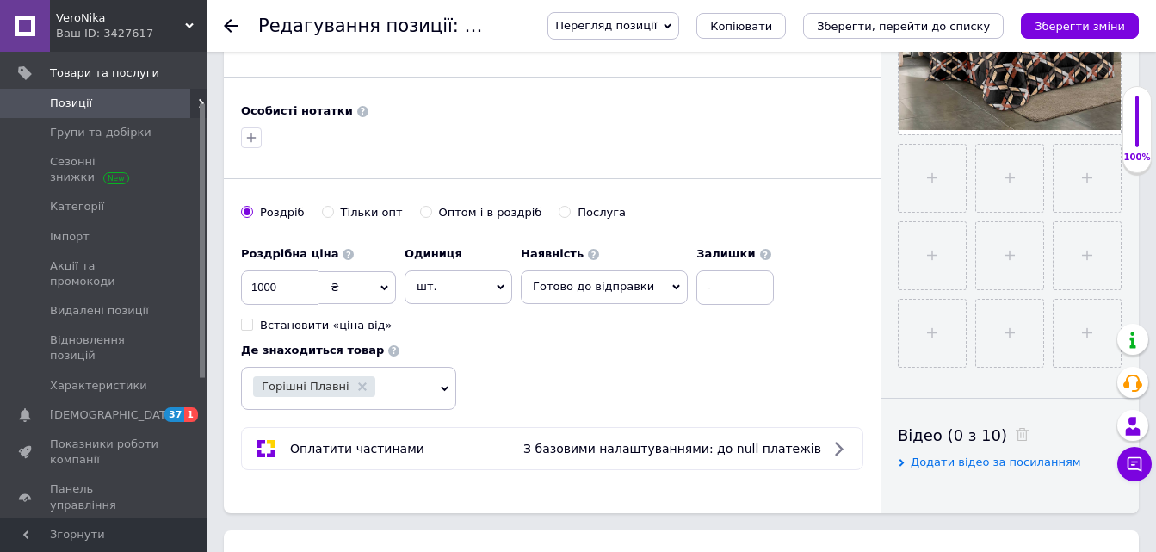
type input "Комплект постельного белья двухспальный 180х215 Абстракция двухцветный Бязь гол…"
click at [697, 285] on input at bounding box center [735, 287] width 77 height 34
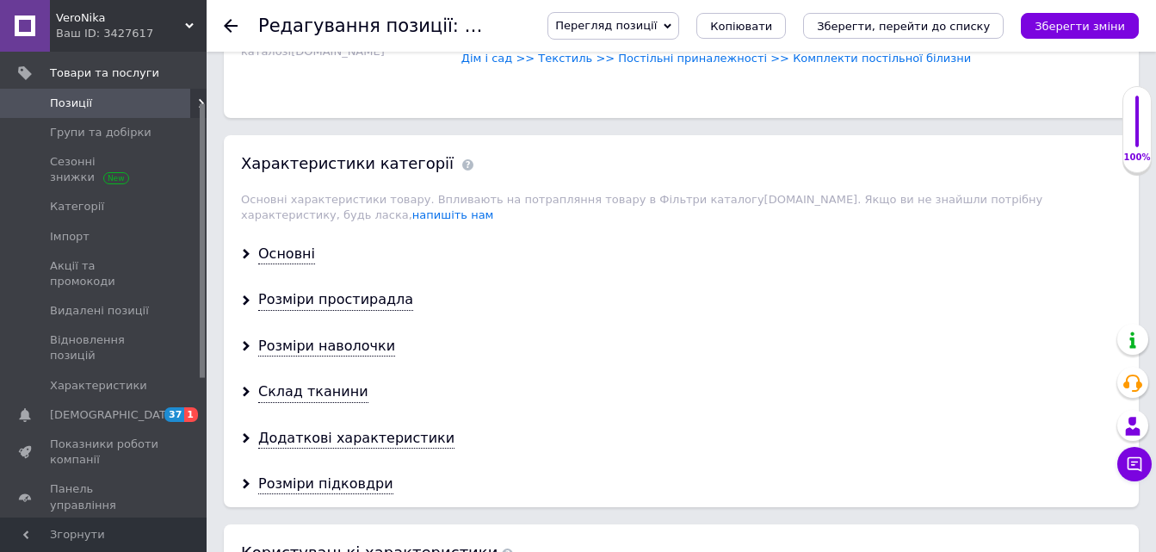
scroll to position [1464, 0]
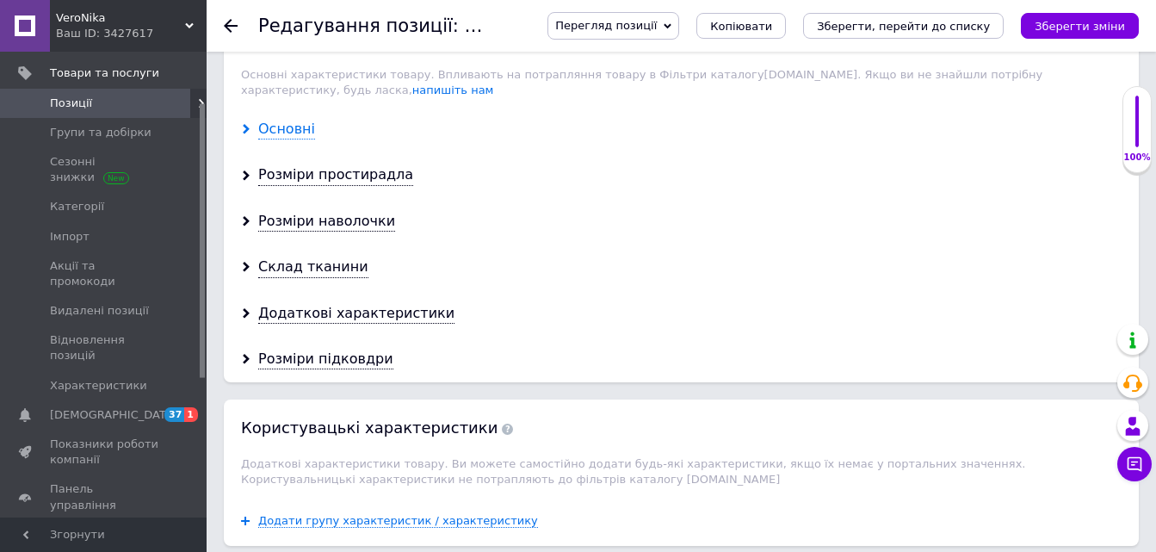
type input "1"
click at [272, 120] on div "Основні" at bounding box center [286, 130] width 57 height 20
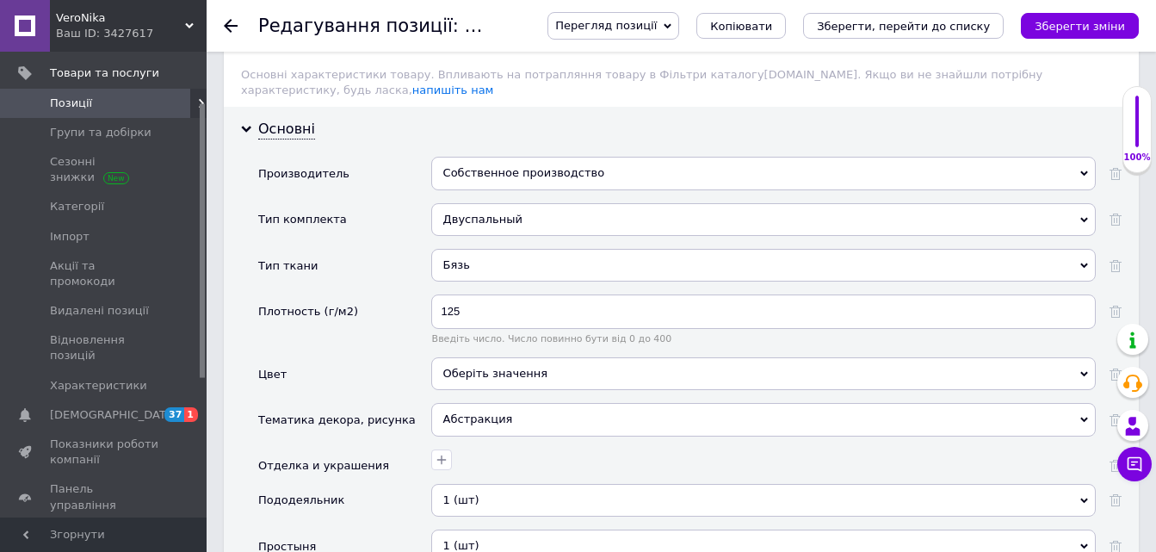
click at [472, 158] on div "Собственное производство" at bounding box center [763, 173] width 665 height 33
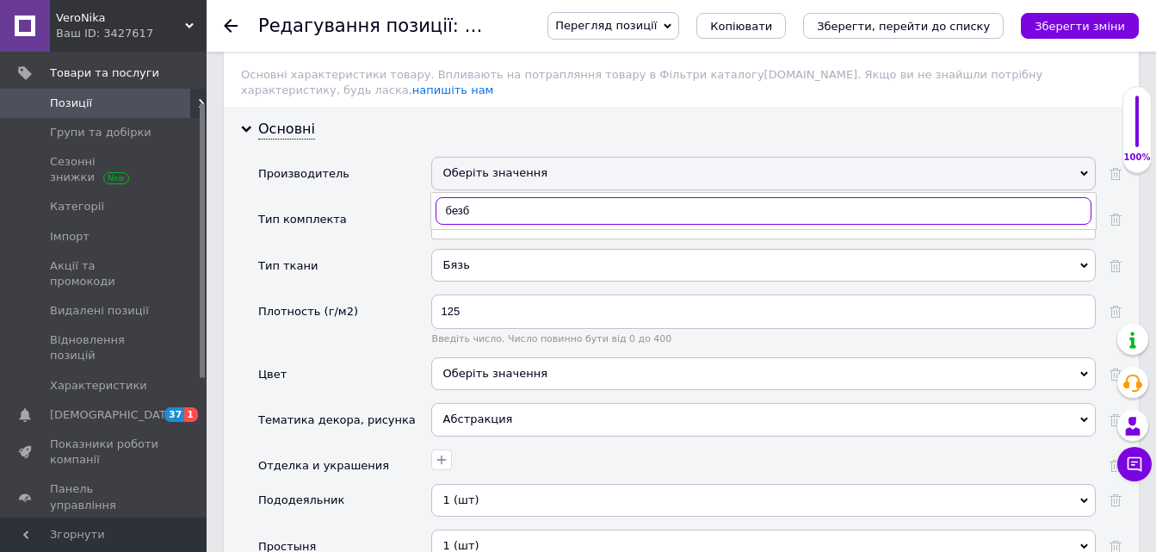
click at [462, 197] on input "безб" at bounding box center [764, 211] width 656 height 28
click at [486, 197] on input "без б" at bounding box center [764, 211] width 656 height 28
type input "без б"
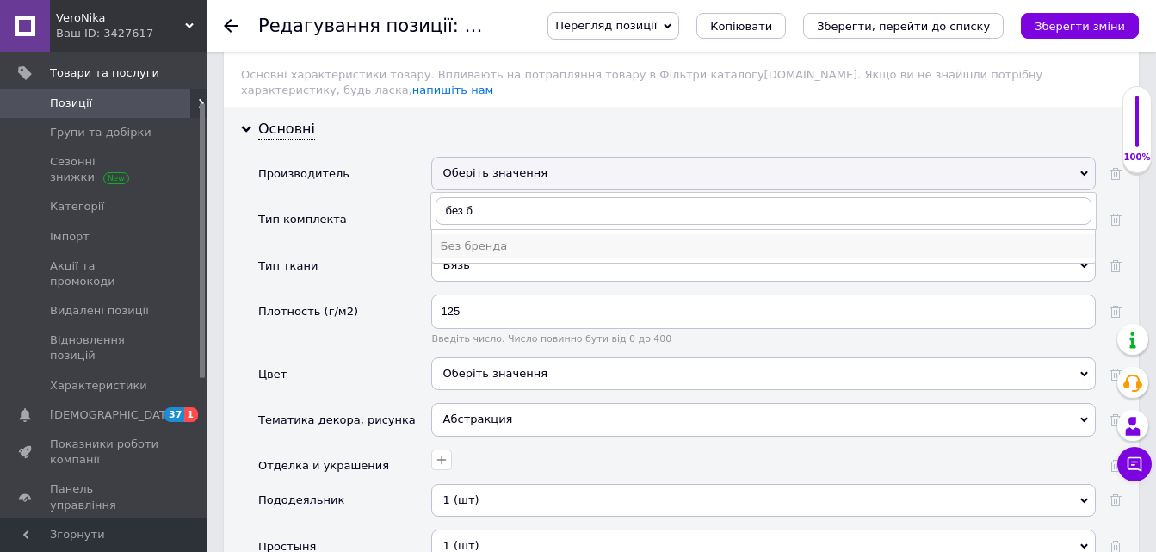
click at [480, 239] on div "Без бренда" at bounding box center [764, 246] width 646 height 15
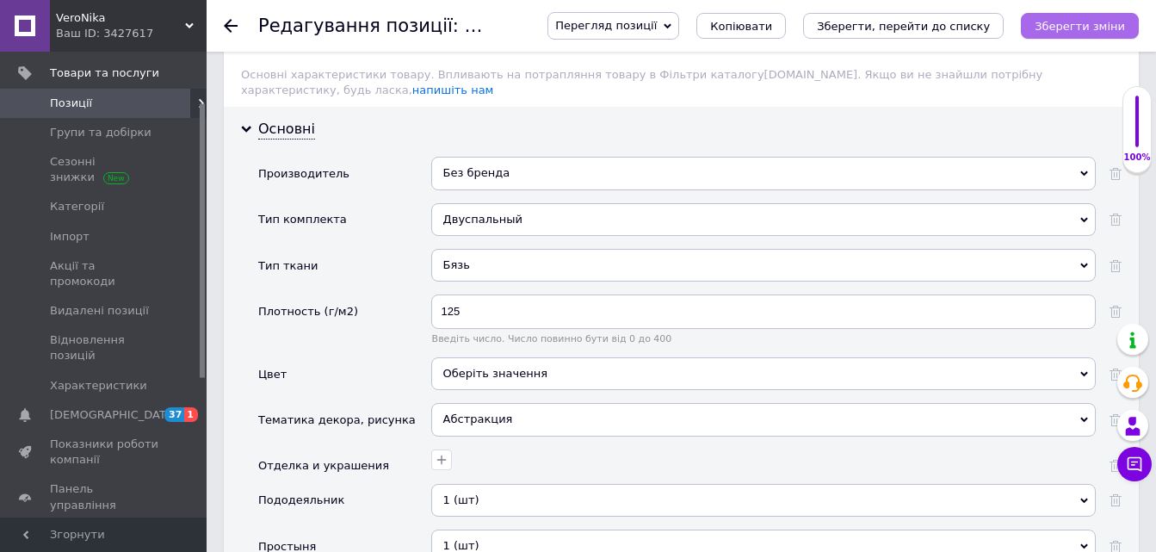
click at [1060, 29] on icon "Зберегти зміни" at bounding box center [1080, 26] width 90 height 13
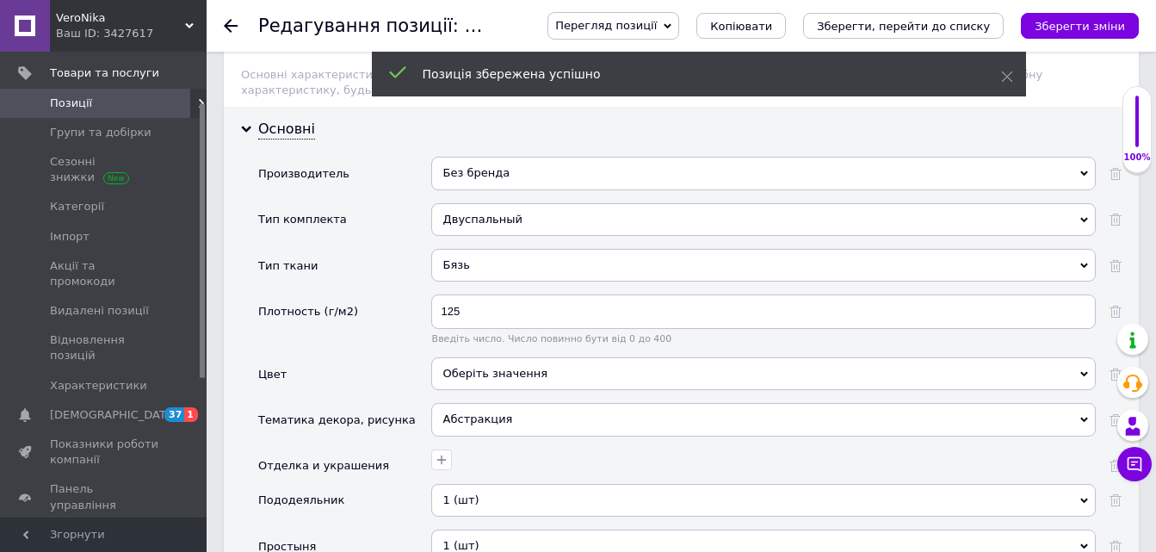
click at [232, 21] on icon at bounding box center [231, 26] width 14 height 14
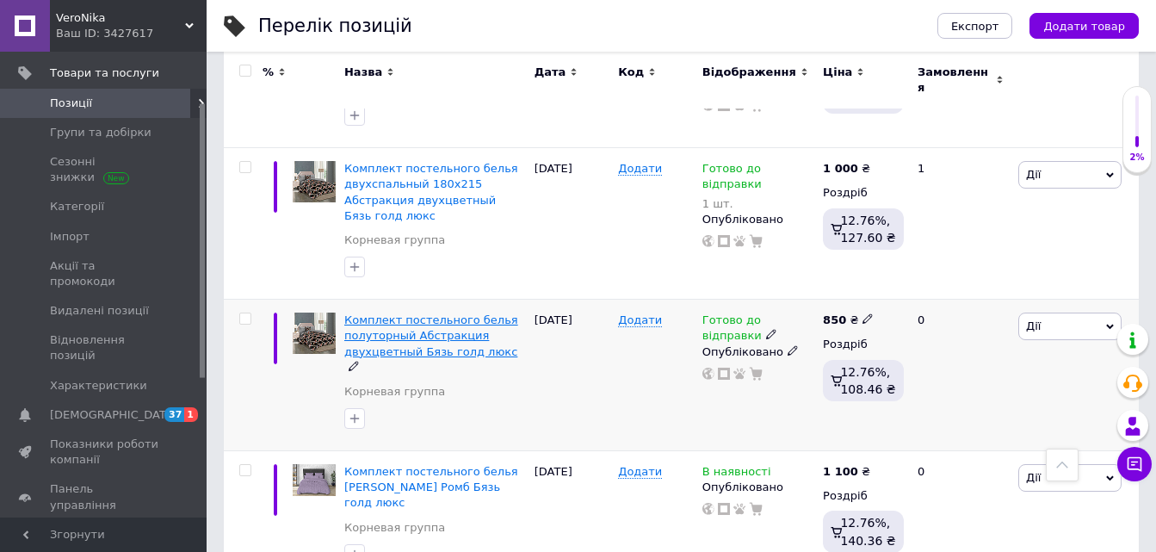
scroll to position [2153, 0]
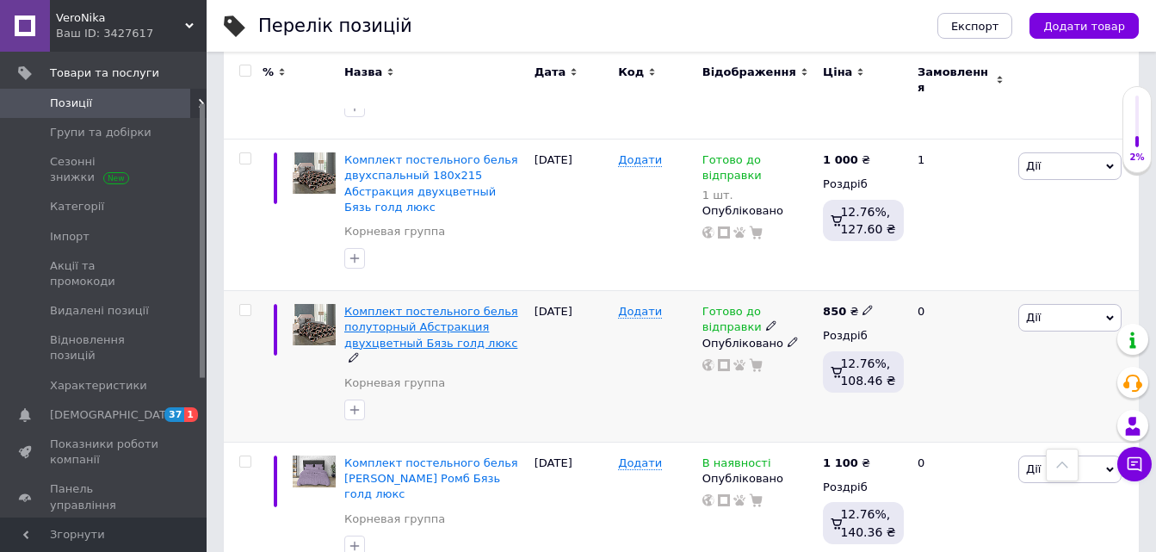
click at [400, 305] on span "Комплект постельного белья полуторный Абстракция двухцветный Бязь голд люкс" at bounding box center [431, 327] width 174 height 44
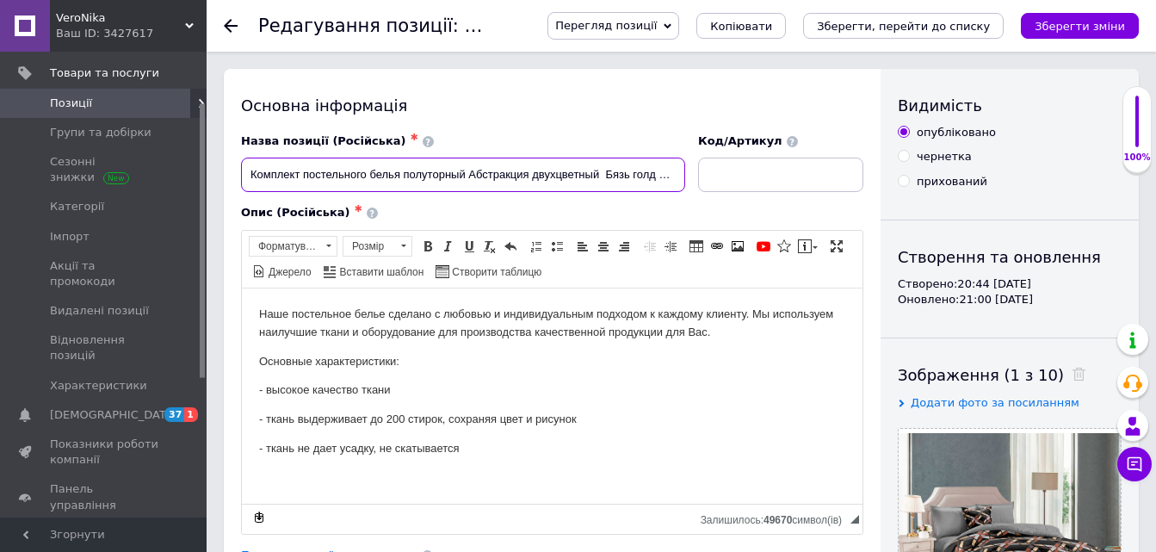
click at [471, 169] on input "Комплект постельного белья полуторный Абстракция двухцветный Бязь голд люкс" at bounding box center [463, 175] width 444 height 34
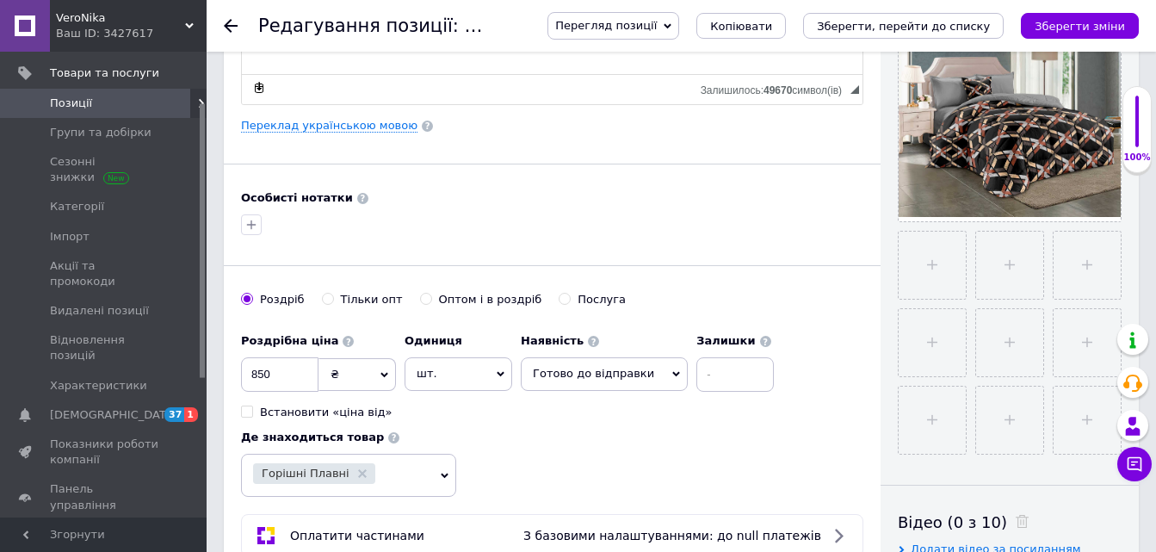
scroll to position [431, 0]
type input "Комплект постельного белья полуторный 150х215 Абстракция двухцветный Бязь голд …"
click at [697, 370] on input at bounding box center [735, 373] width 77 height 34
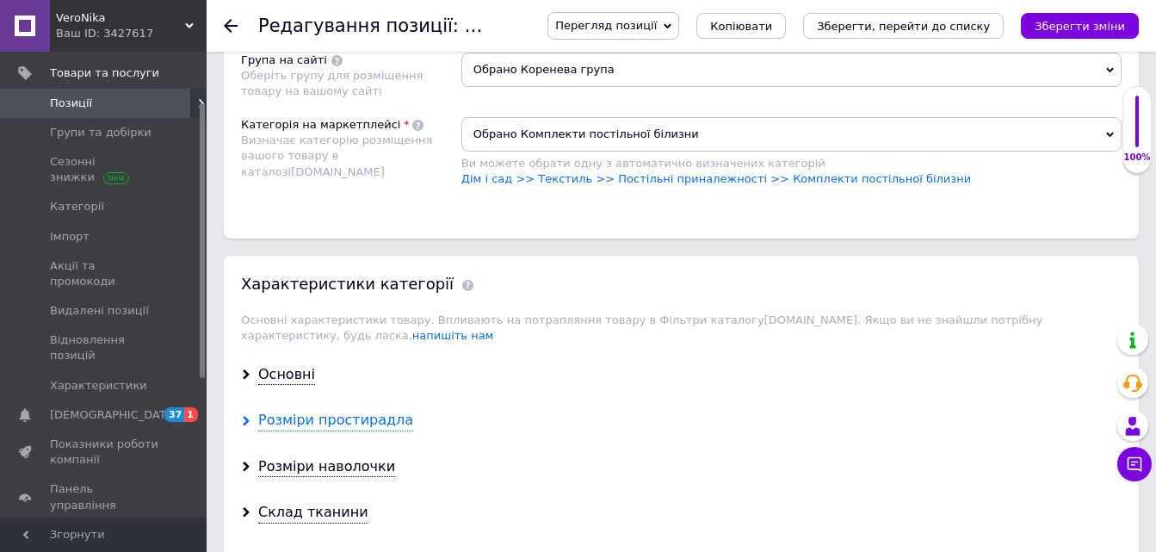
scroll to position [1292, 0]
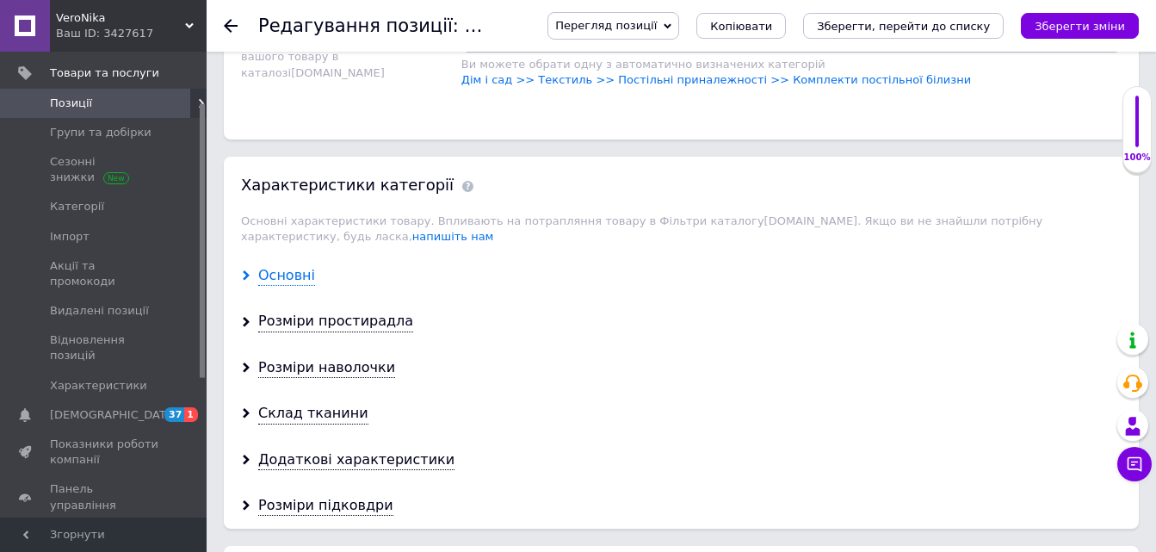
type input "1"
click at [284, 266] on div "Основні" at bounding box center [286, 276] width 57 height 20
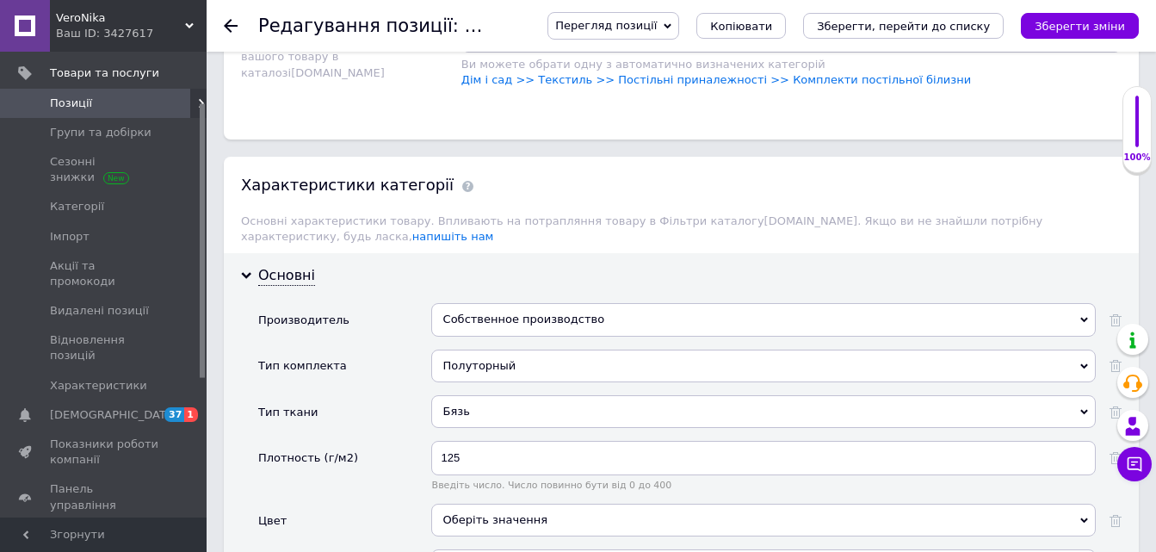
click at [459, 305] on div "Собственное производство" at bounding box center [763, 319] width 665 height 33
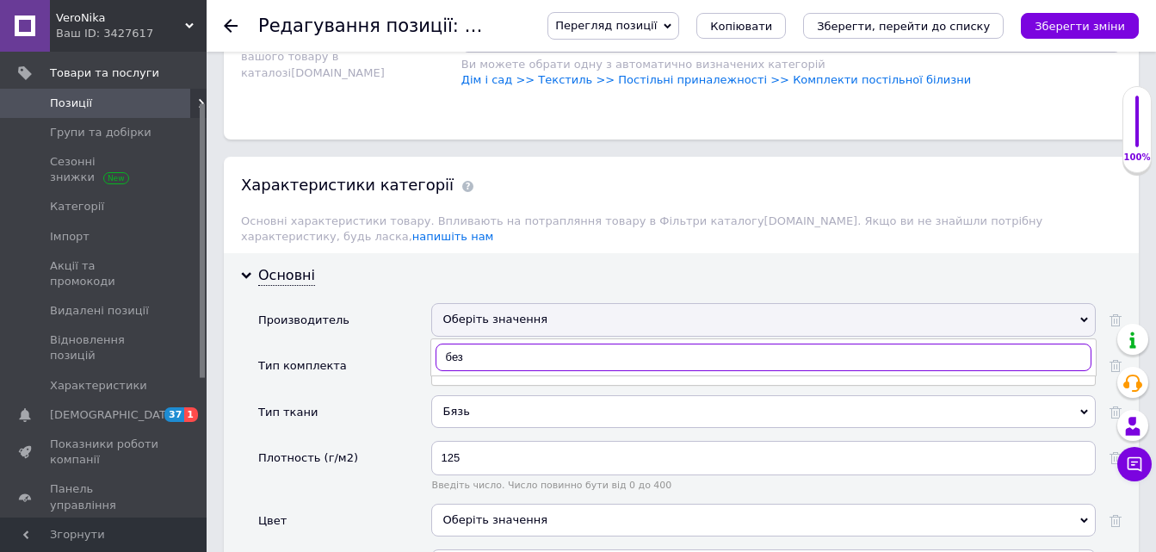
type input "без б"
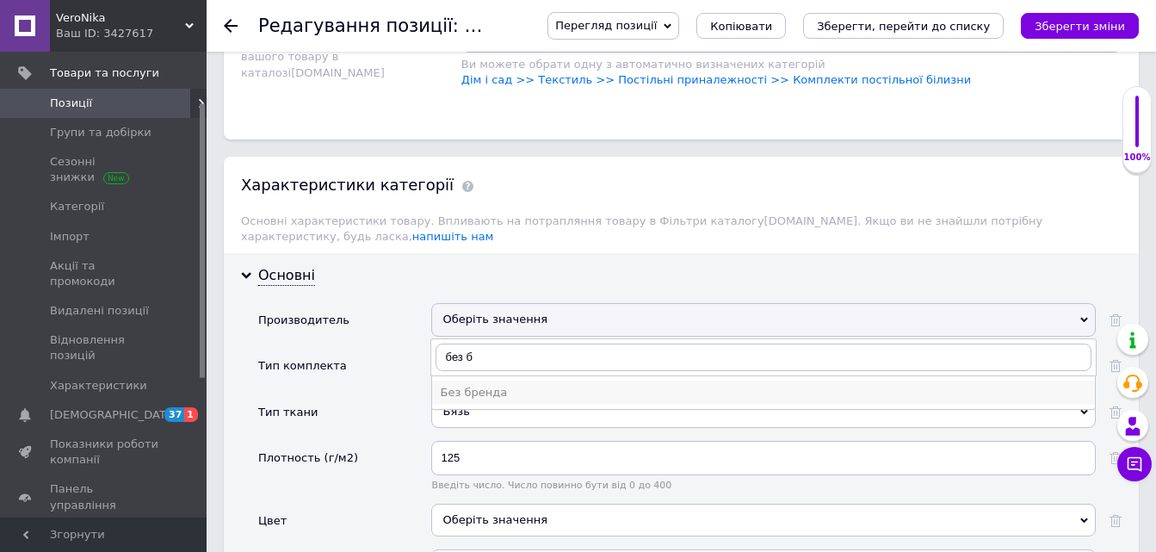
click at [484, 385] on div "Без бренда" at bounding box center [764, 392] width 646 height 15
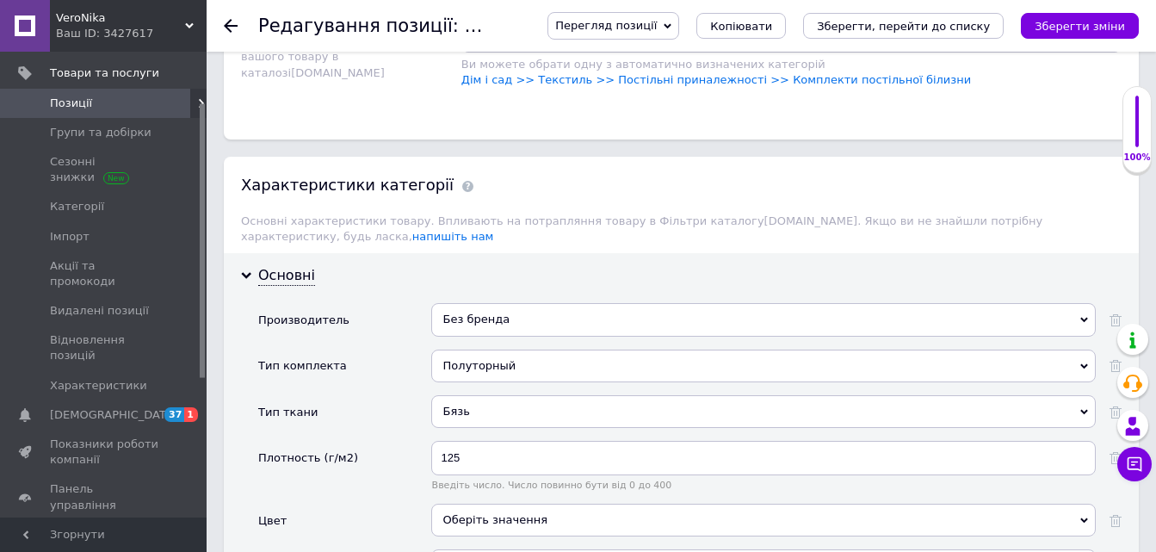
click at [1091, 22] on icon "Зберегти зміни" at bounding box center [1080, 26] width 90 height 13
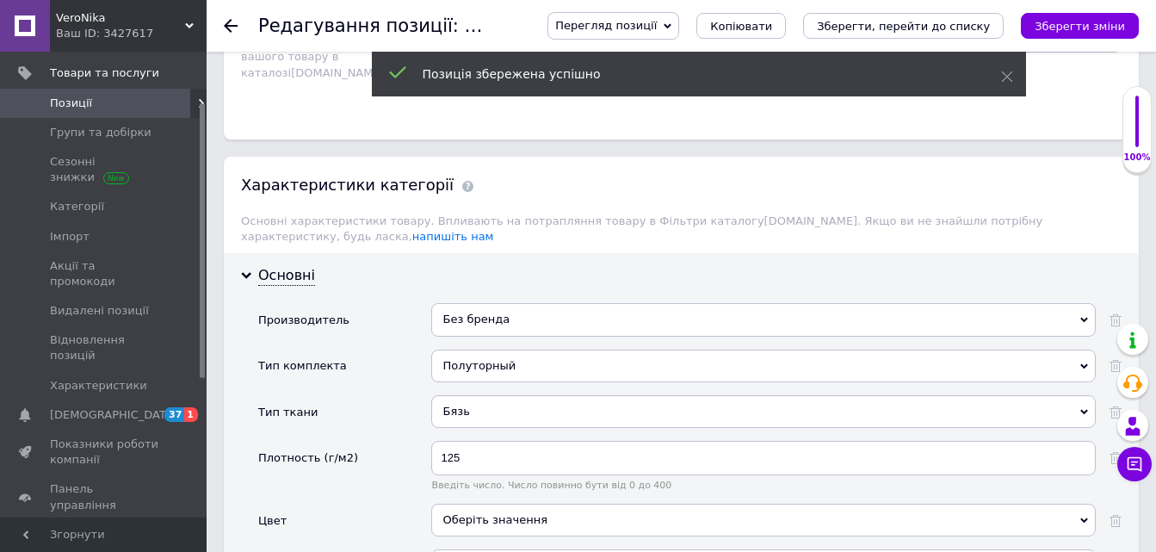
click at [231, 28] on icon at bounding box center [231, 26] width 14 height 14
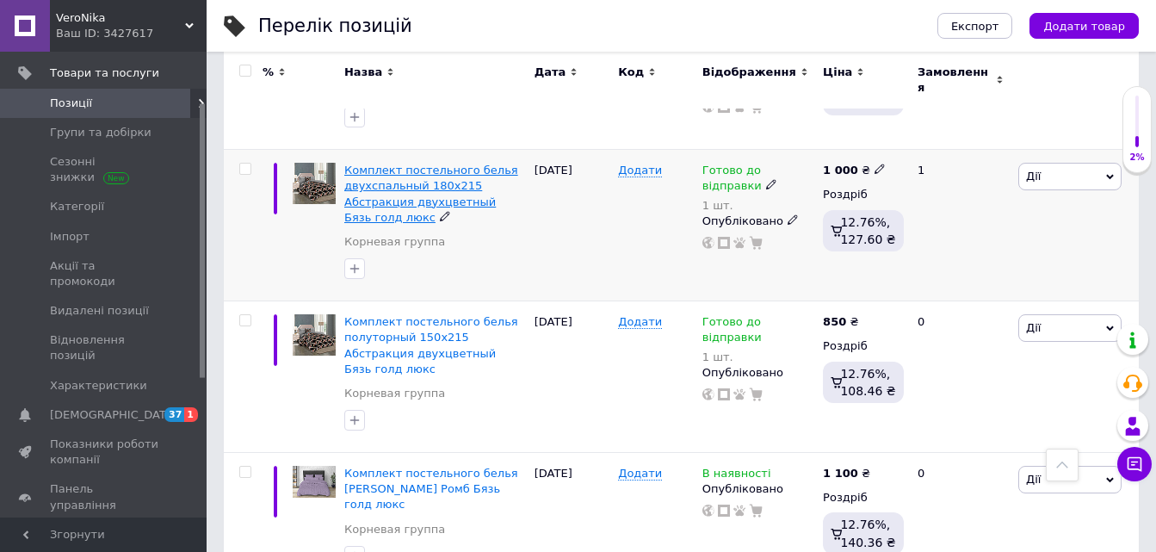
scroll to position [2153, 0]
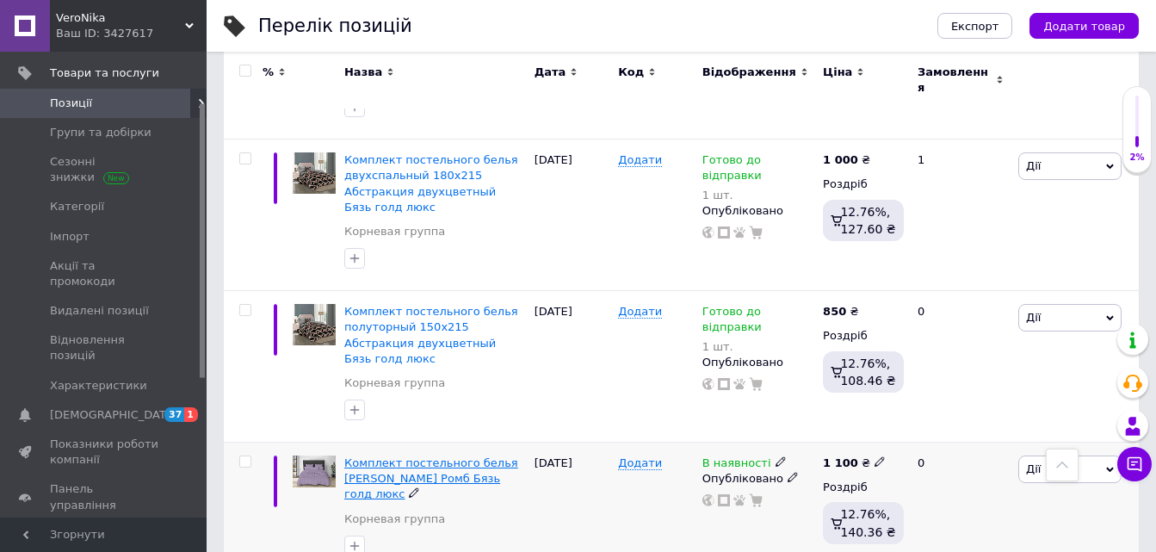
click at [420, 456] on span "Комплект постельного белья [PERSON_NAME] Ромб Бязь голд люкс" at bounding box center [431, 478] width 174 height 44
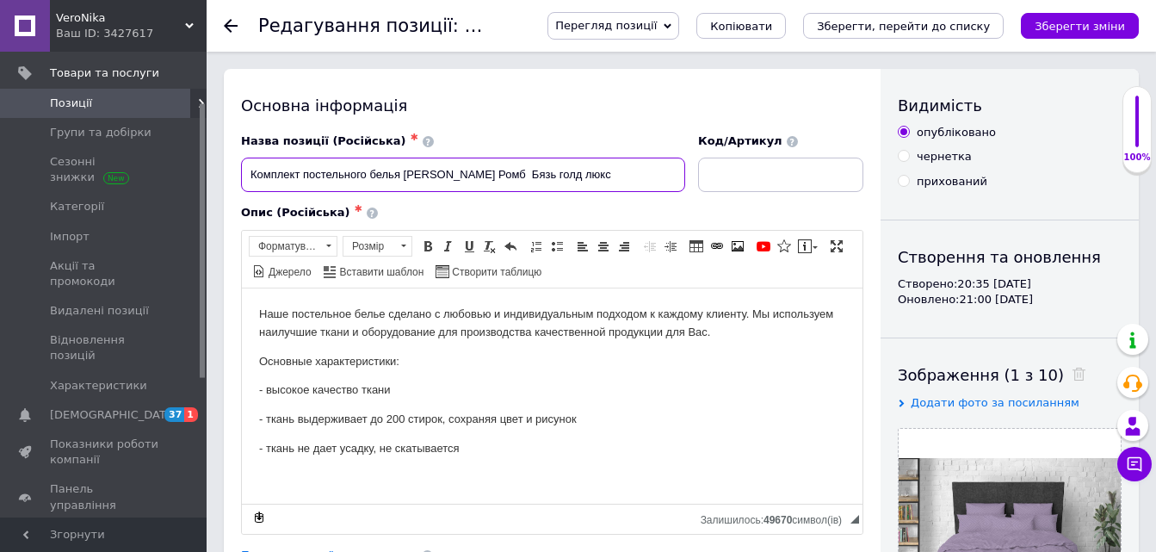
click at [433, 171] on input "Комплект постельного белья [PERSON_NAME] Ромб Бязь голд люкс" at bounding box center [463, 175] width 444 height 34
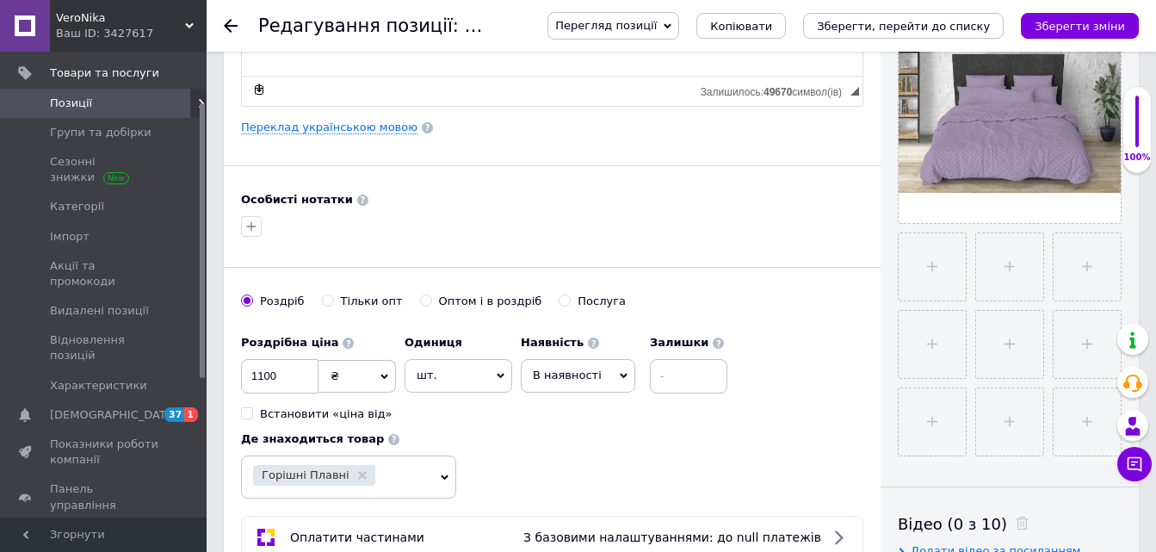
scroll to position [431, 0]
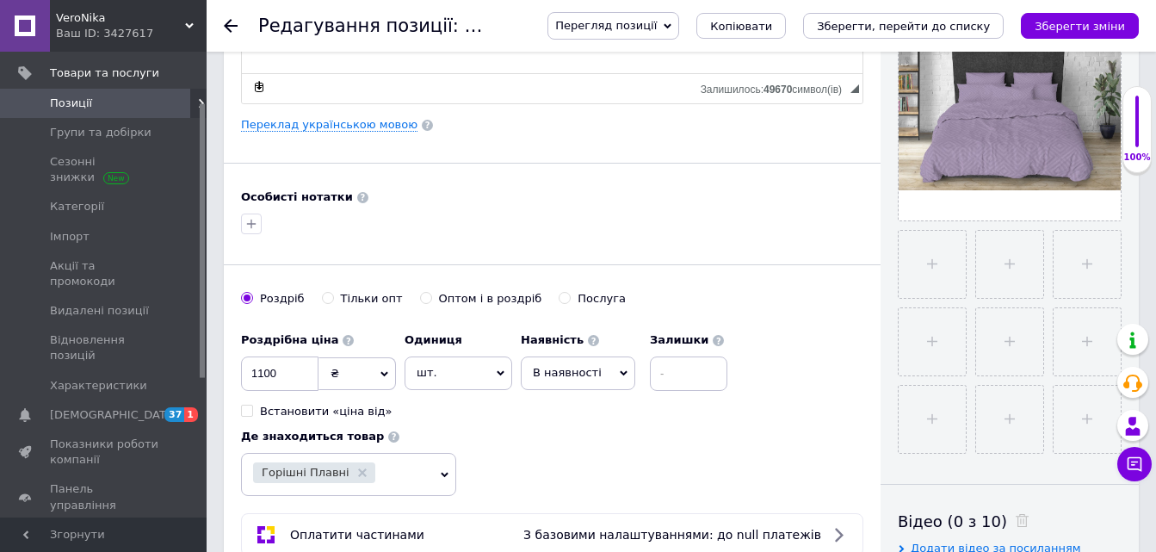
type input "Комплект постельного белья Евро 200х220 Сиреневый Ромб Бязь голд люкс"
click at [660, 368] on input at bounding box center [688, 373] width 77 height 34
type input "10"
click at [611, 369] on div "В наявності Немає в наявності Під замовлення Готово до відправки" at bounding box center [578, 372] width 115 height 33
click at [557, 474] on li "Готово до відправки" at bounding box center [578, 481] width 113 height 40
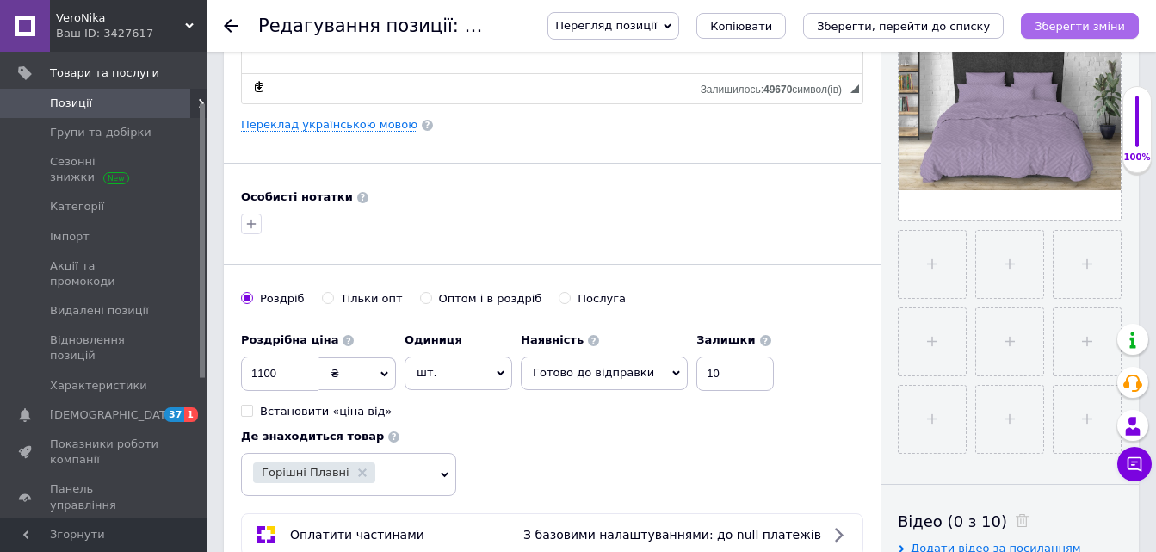
click at [1086, 32] on icon "Зберегти зміни" at bounding box center [1080, 26] width 90 height 13
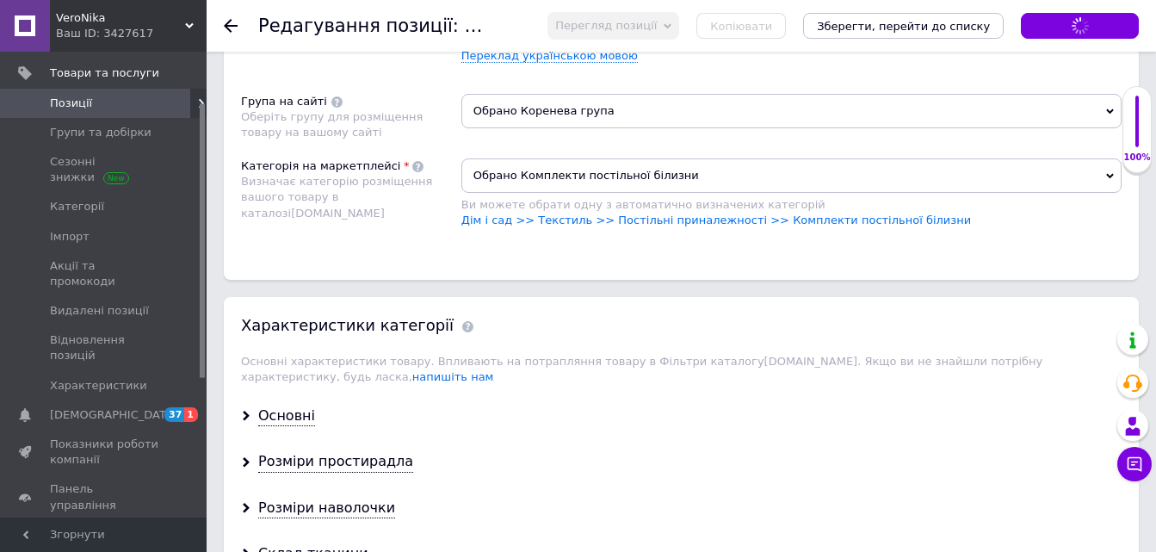
scroll to position [1205, 0]
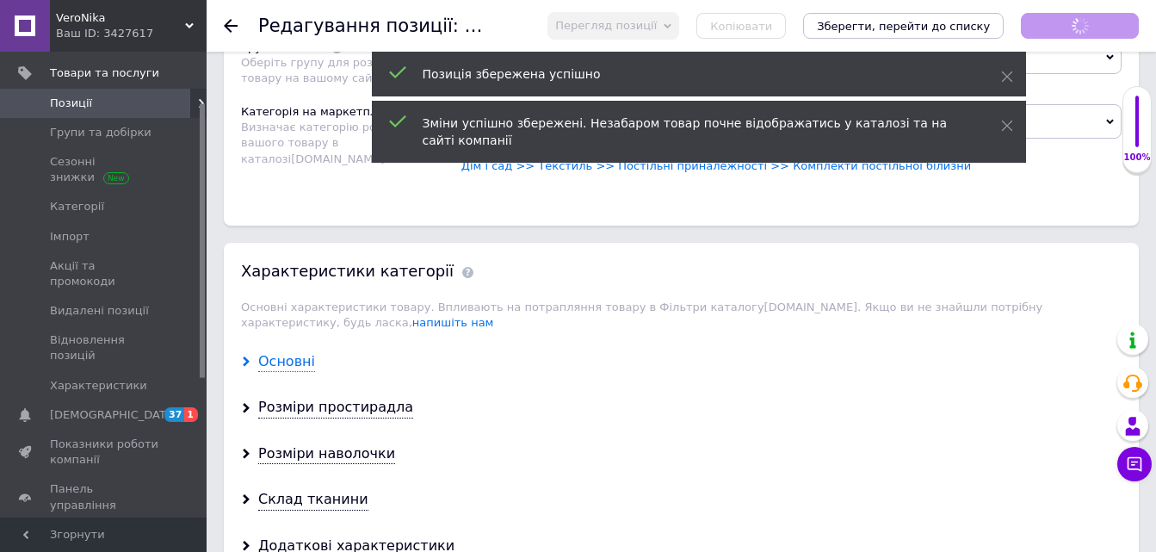
click at [280, 352] on div "Основні" at bounding box center [286, 362] width 57 height 20
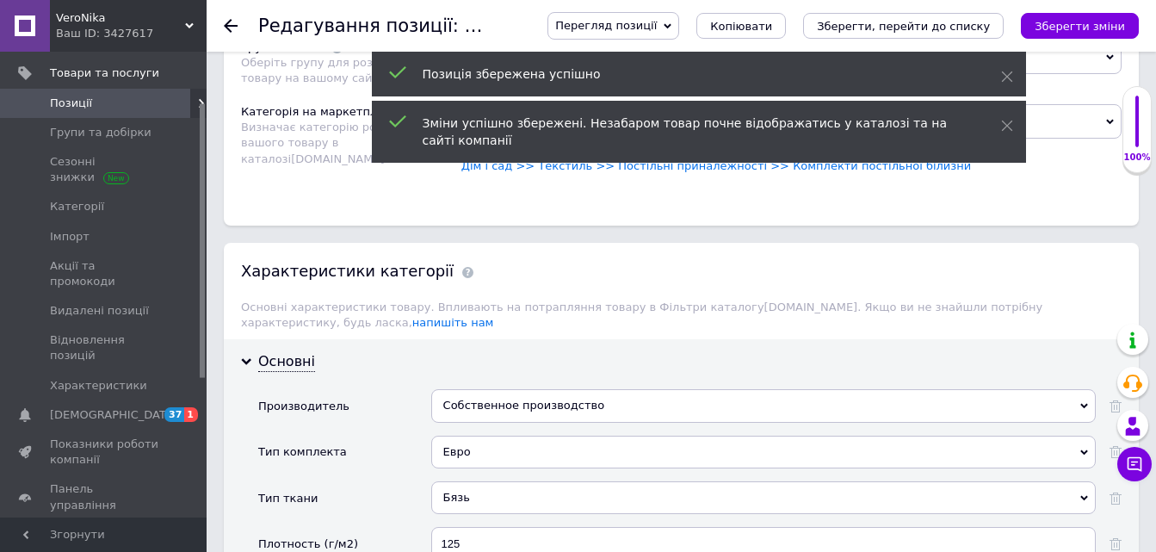
scroll to position [1378, 0]
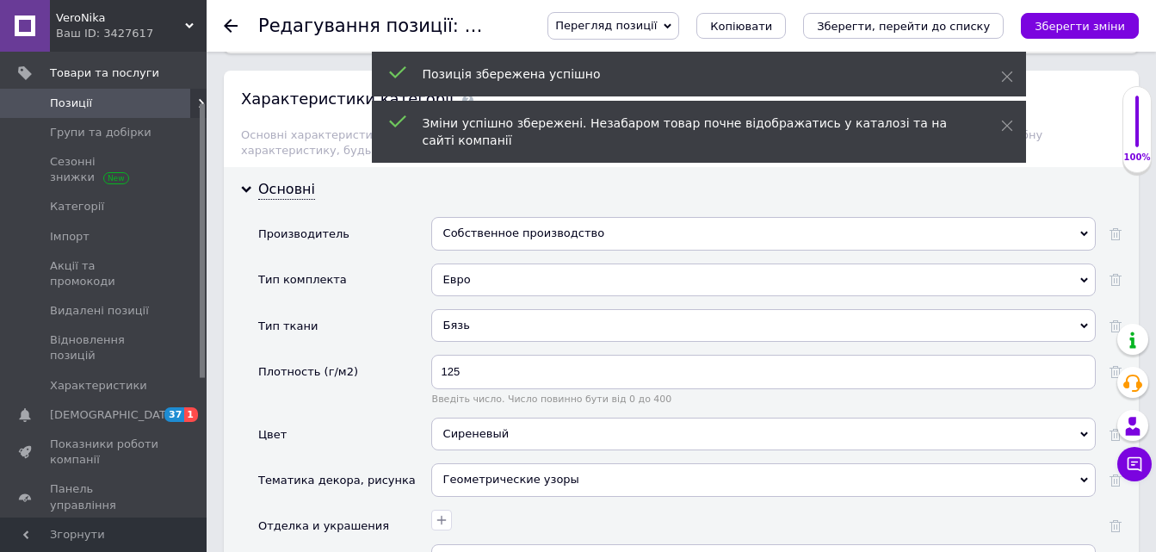
click at [464, 219] on div "Собственное производство" at bounding box center [763, 233] width 665 height 33
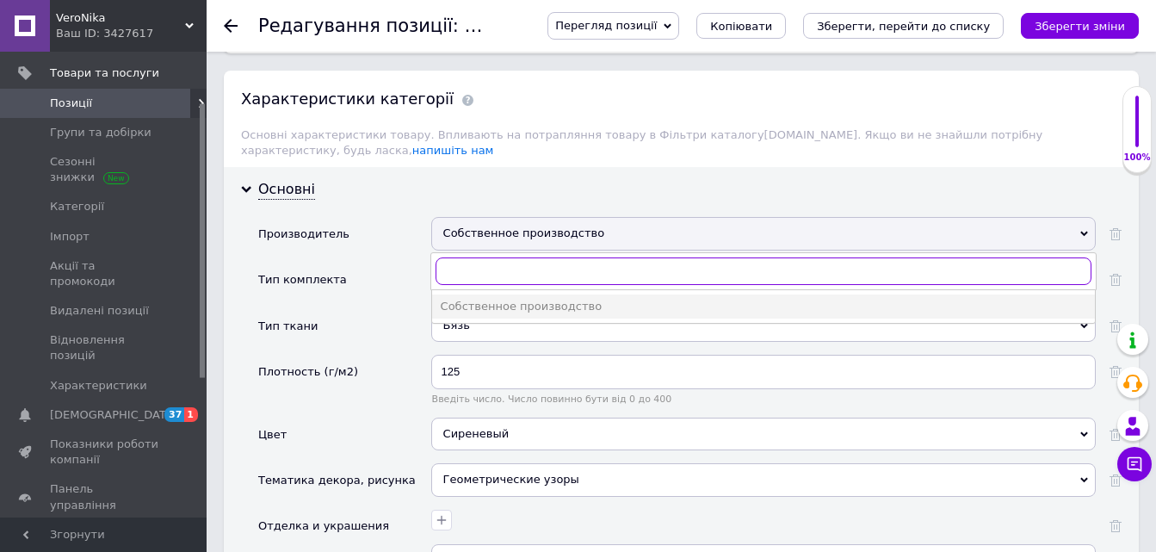
click at [470, 257] on input "text" at bounding box center [764, 271] width 656 height 28
type input "без б"
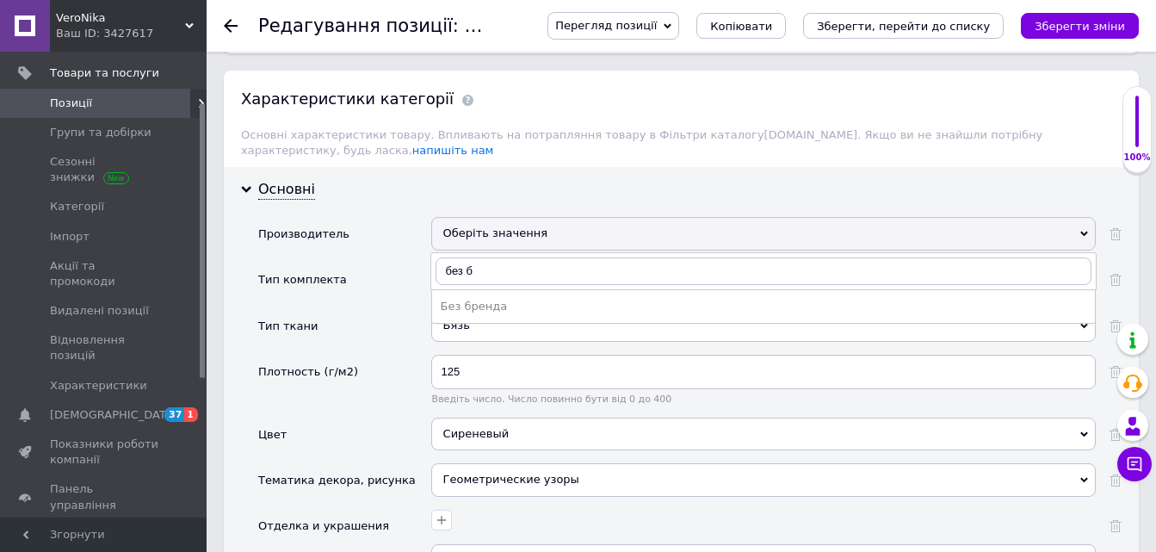
click at [475, 299] on div "Без бренда" at bounding box center [764, 306] width 646 height 15
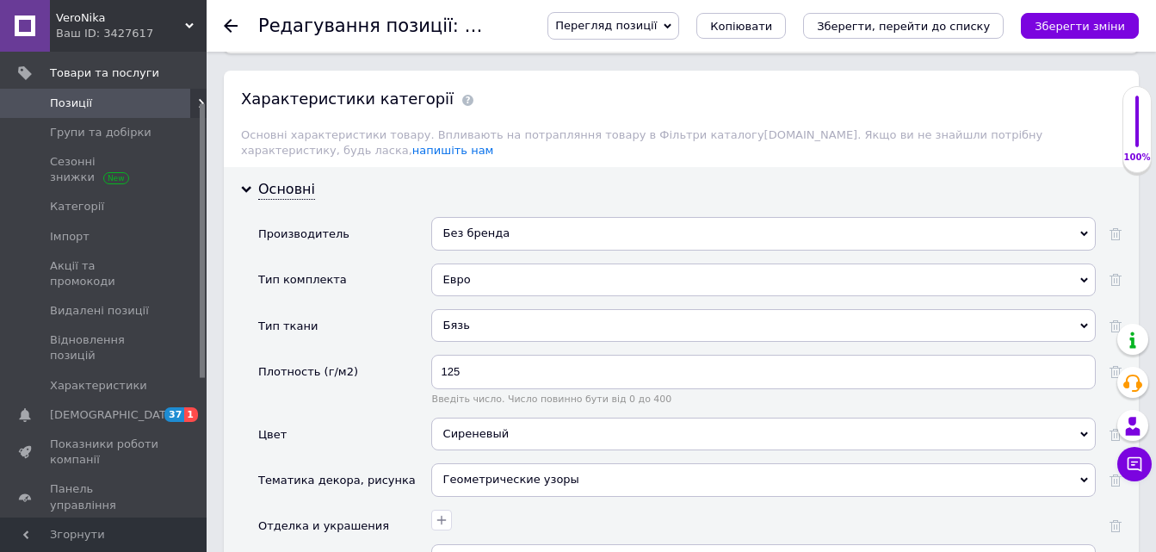
drag, startPoint x: 1093, startPoint y: 24, endPoint x: 623, endPoint y: 11, distance: 469.4
click at [1093, 23] on icon "Зберегти зміни" at bounding box center [1080, 26] width 90 height 13
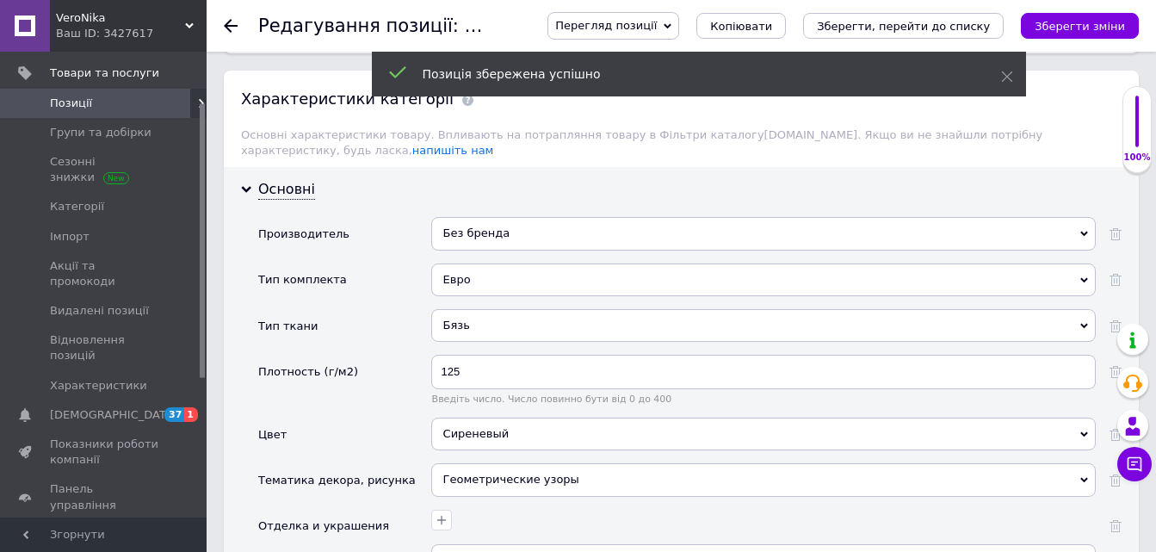
click at [230, 25] on use at bounding box center [231, 26] width 14 height 14
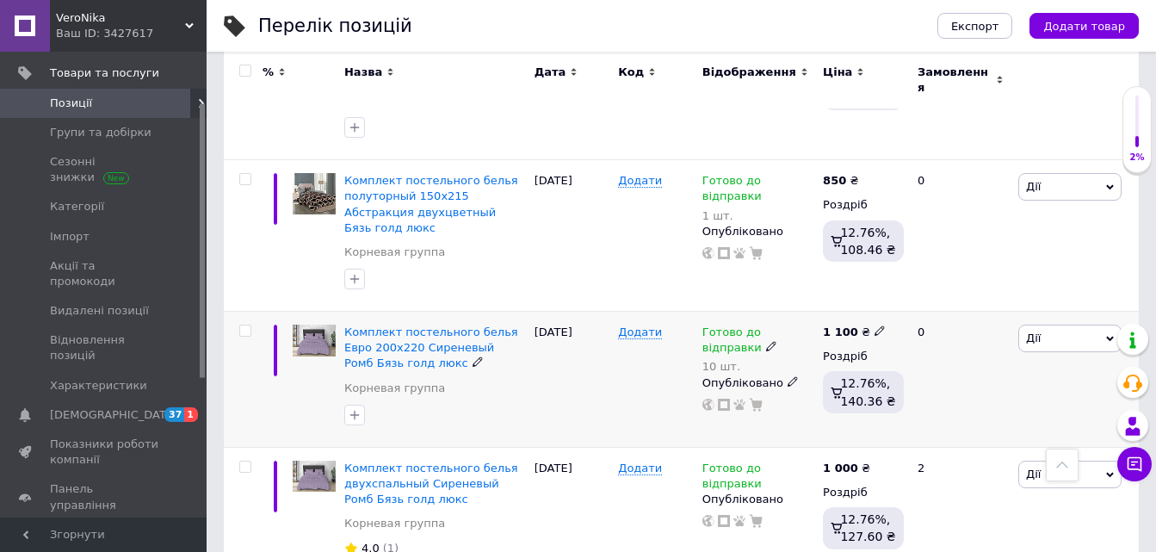
scroll to position [2325, 0]
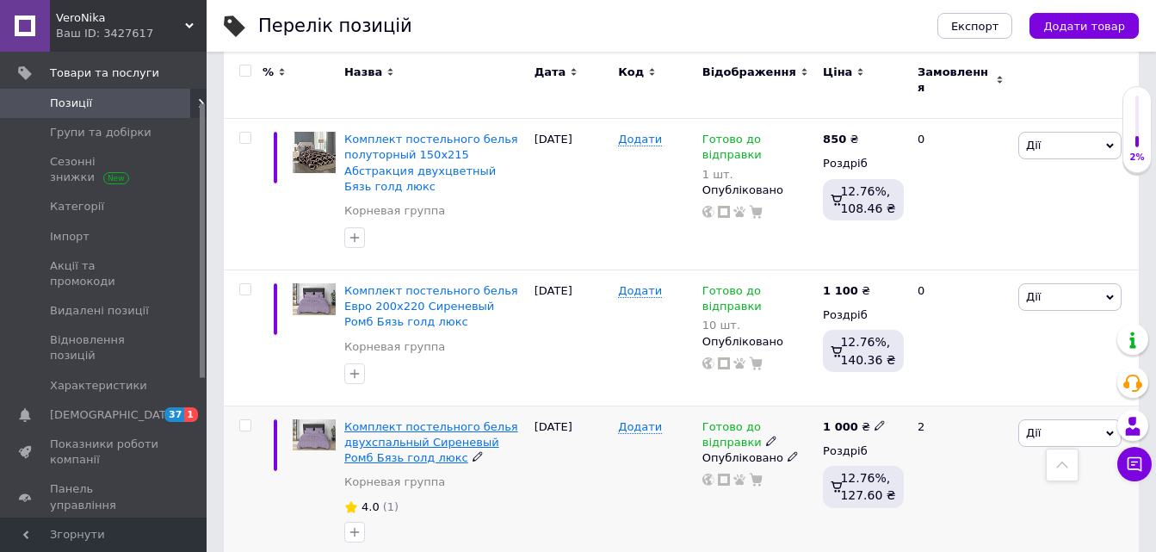
click at [448, 420] on span "Комплект постельного белья двухспальный Сиреневый Ромб Бязь голд люкс" at bounding box center [431, 442] width 174 height 44
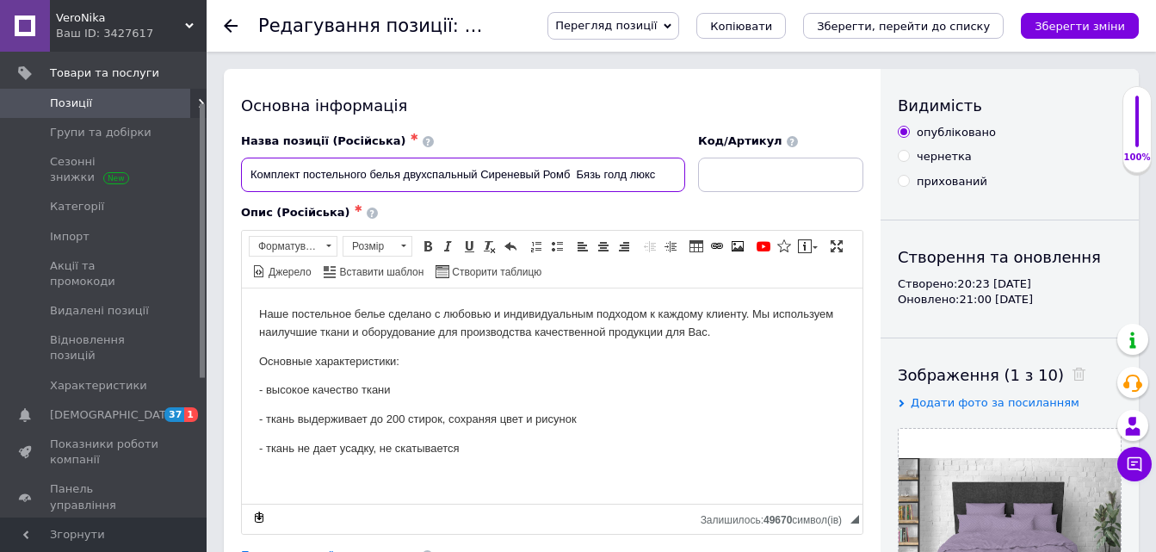
click at [483, 172] on input "Комплект постельного белья двухспальный Сиреневый Ромб Бязь голд люкс" at bounding box center [463, 175] width 444 height 34
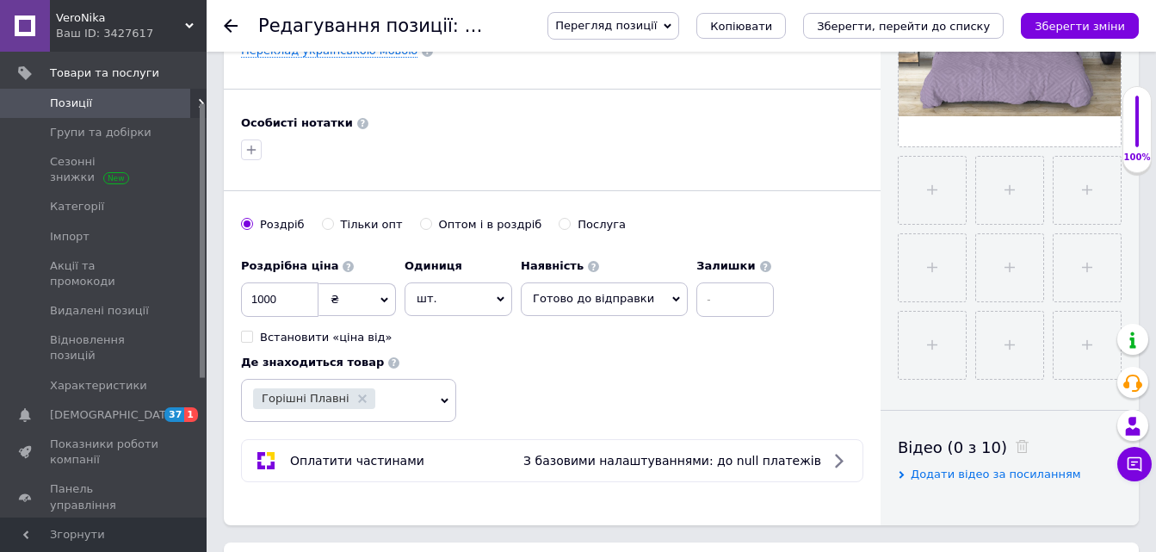
scroll to position [603, 0]
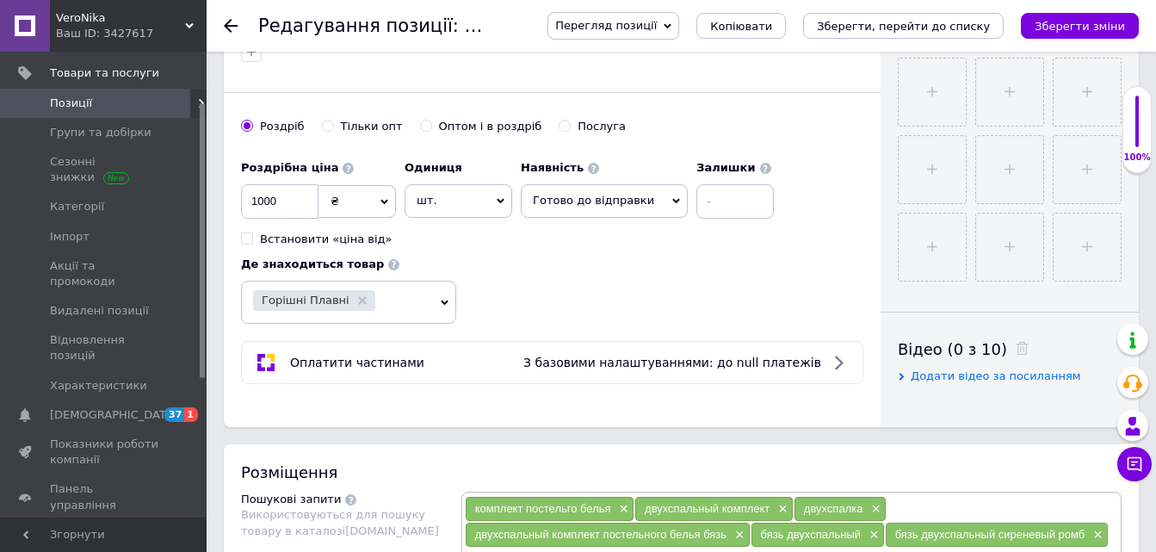
type input "Комплект постельного белья двухспальный 180х215 Сиреневый Ромб Бязь голд люкс"
click at [697, 201] on input at bounding box center [735, 201] width 77 height 34
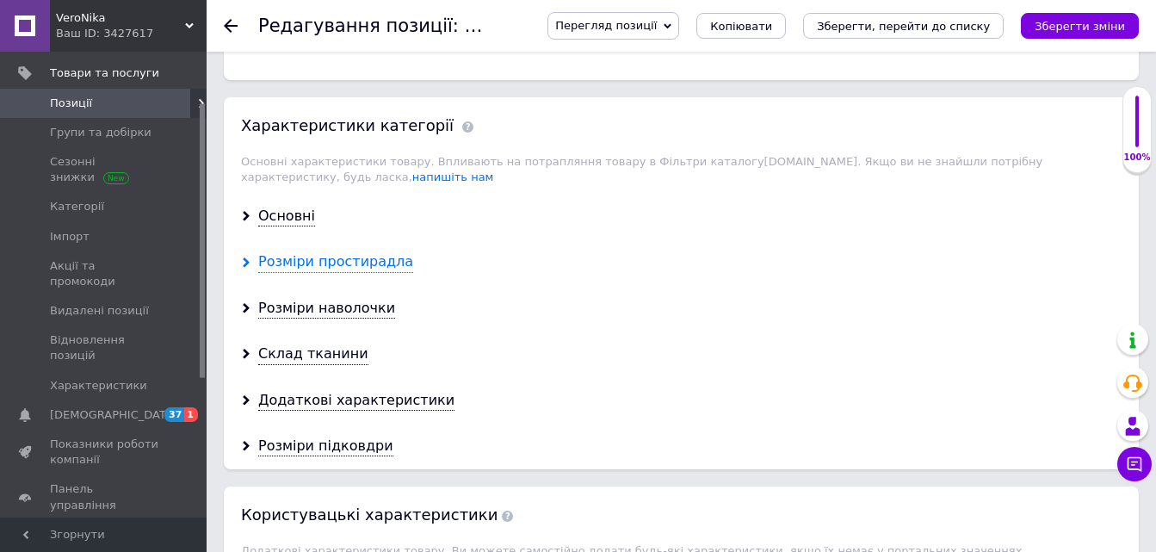
scroll to position [1378, 0]
type input "10"
click at [293, 206] on div "Основні" at bounding box center [286, 216] width 57 height 20
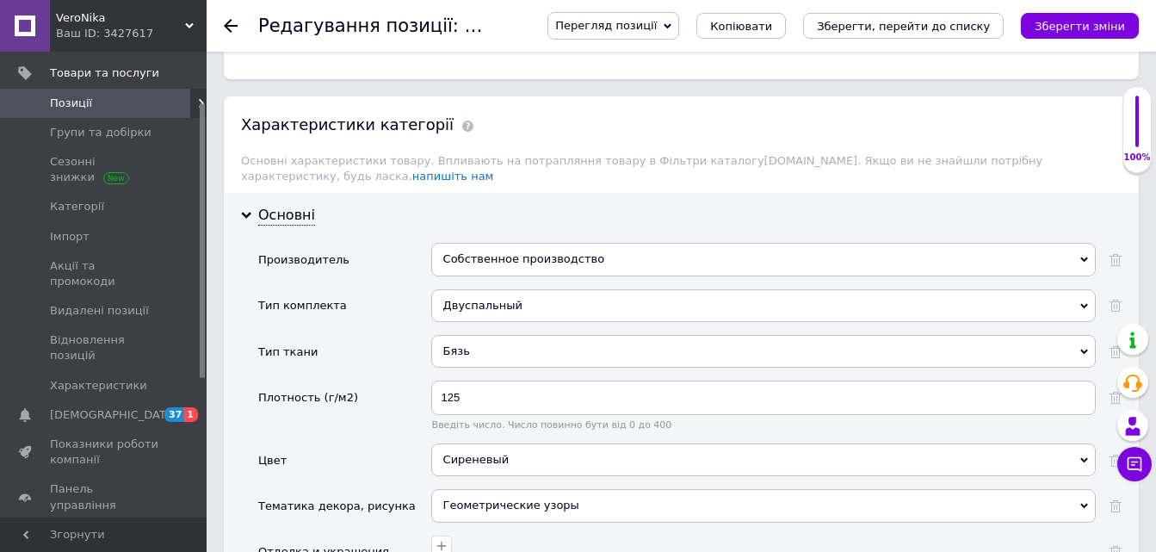
click at [470, 243] on div "Собственное производство" at bounding box center [763, 259] width 665 height 33
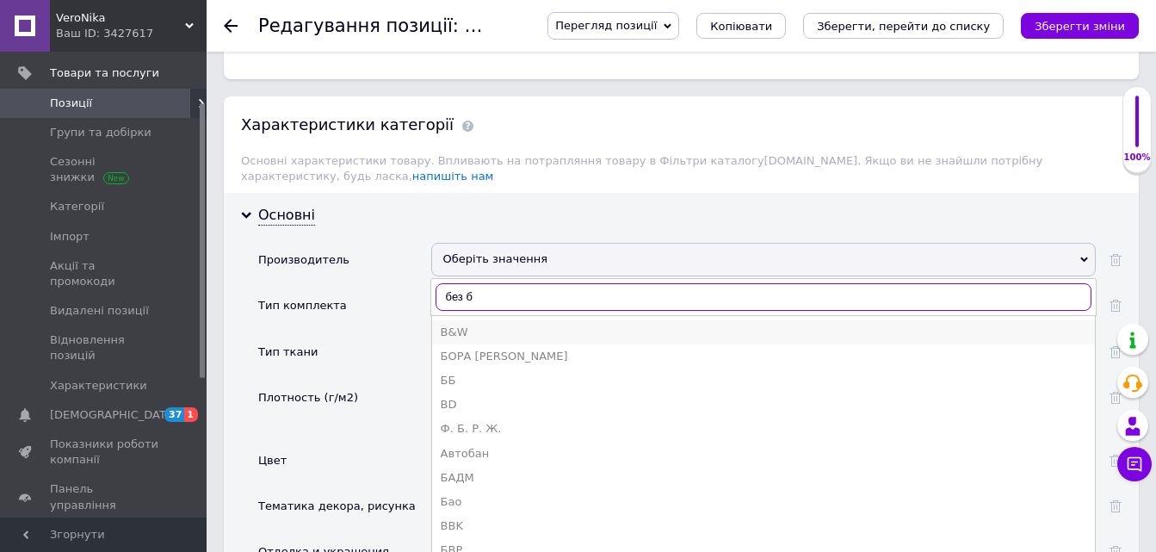
scroll to position [1464, 0]
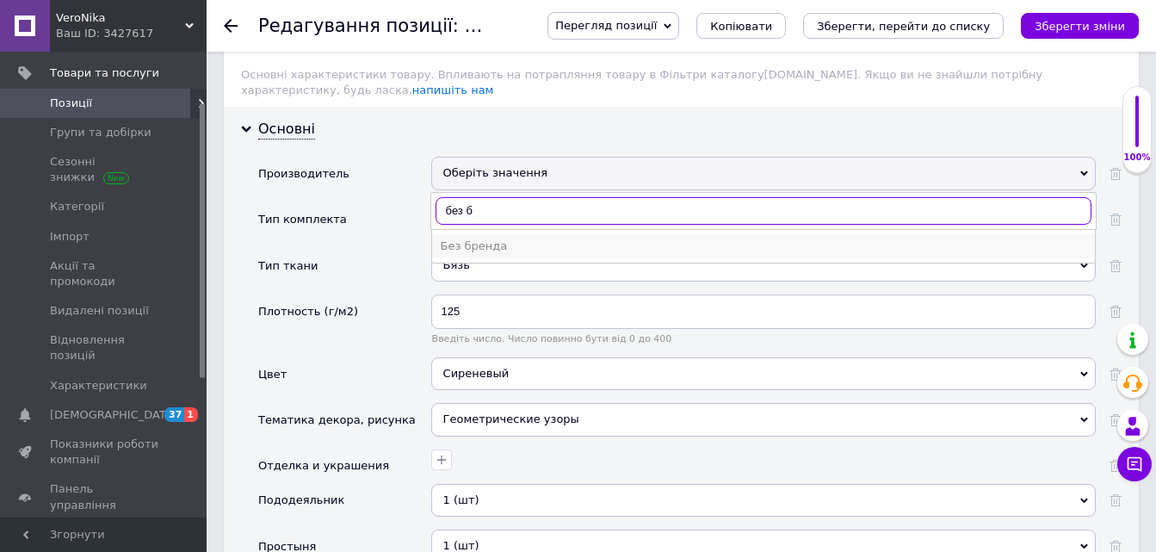
type input "без б"
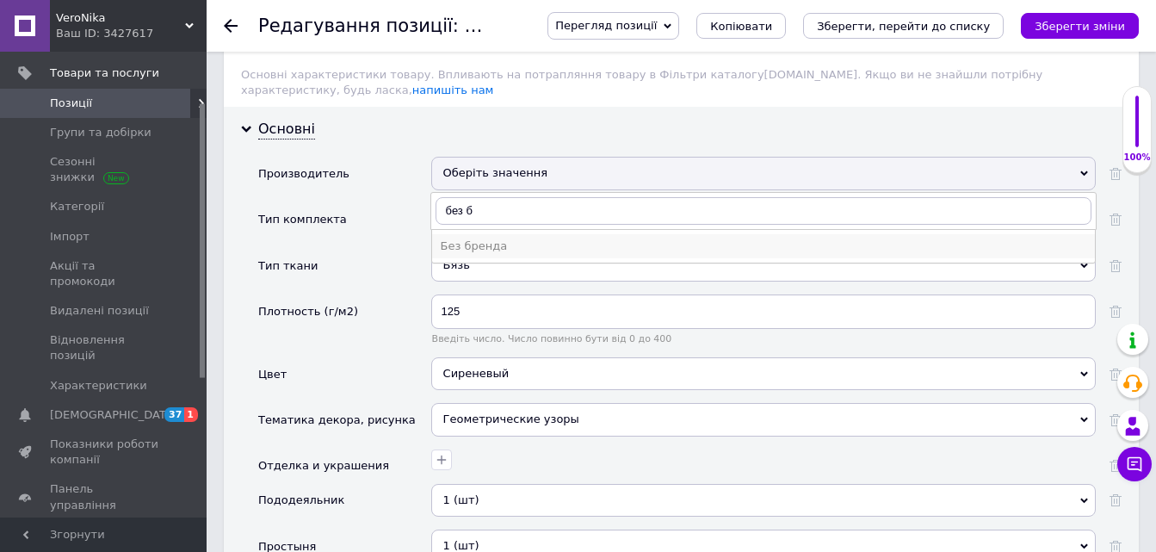
click at [482, 239] on div "Без бренда" at bounding box center [764, 246] width 646 height 15
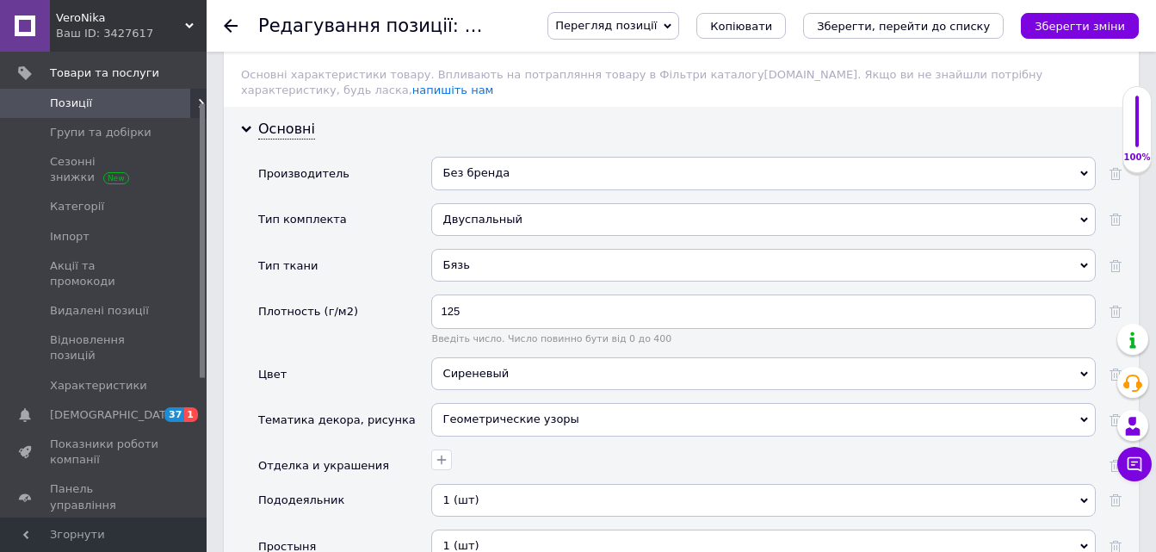
drag, startPoint x: 1064, startPoint y: 28, endPoint x: 691, endPoint y: 78, distance: 376.2
click at [1067, 28] on icon "Зберегти зміни" at bounding box center [1080, 26] width 90 height 13
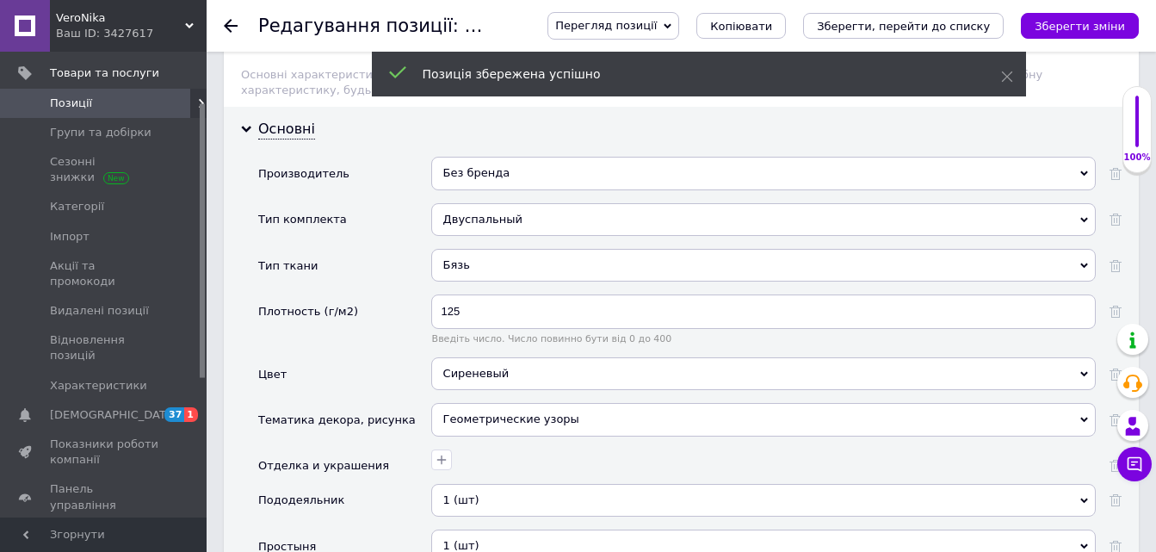
click at [232, 20] on use at bounding box center [231, 26] width 14 height 14
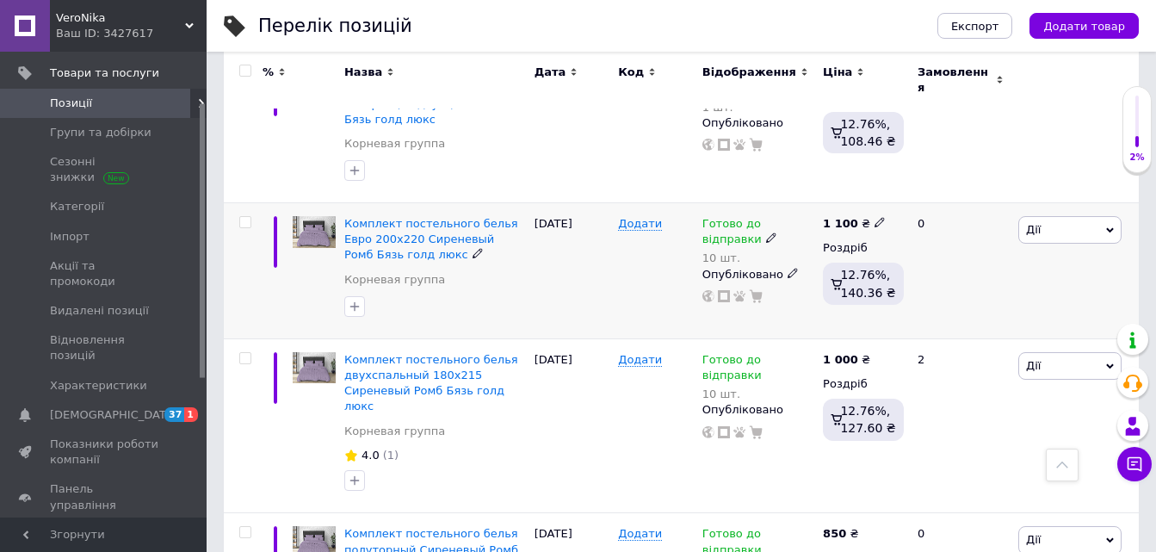
scroll to position [2497, 0]
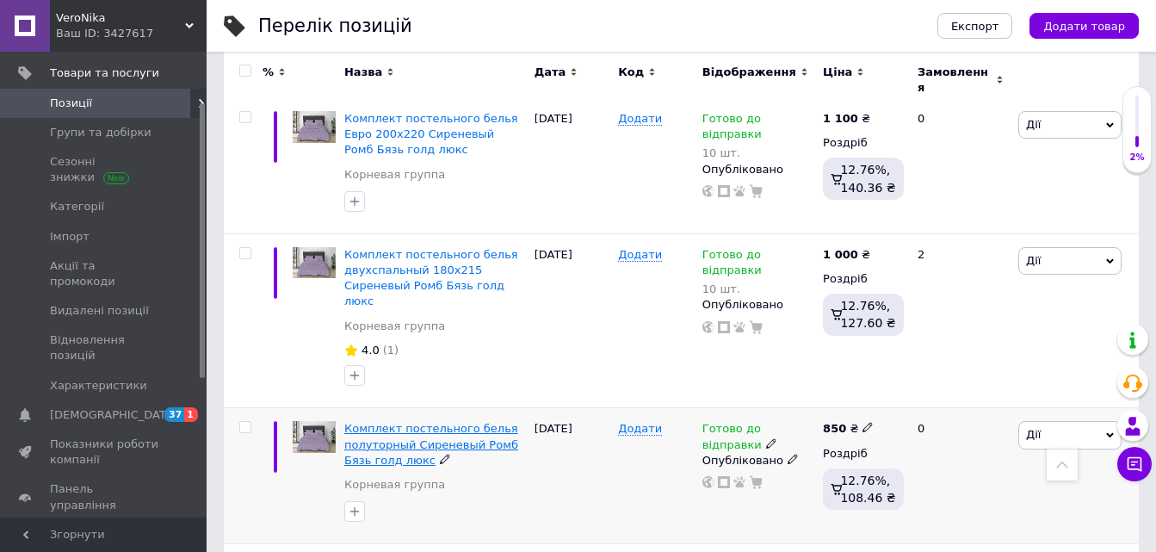
click at [421, 422] on span "Комплект постельного белья полуторный Сиреневый Ромб Бязь голд люкс" at bounding box center [431, 444] width 174 height 44
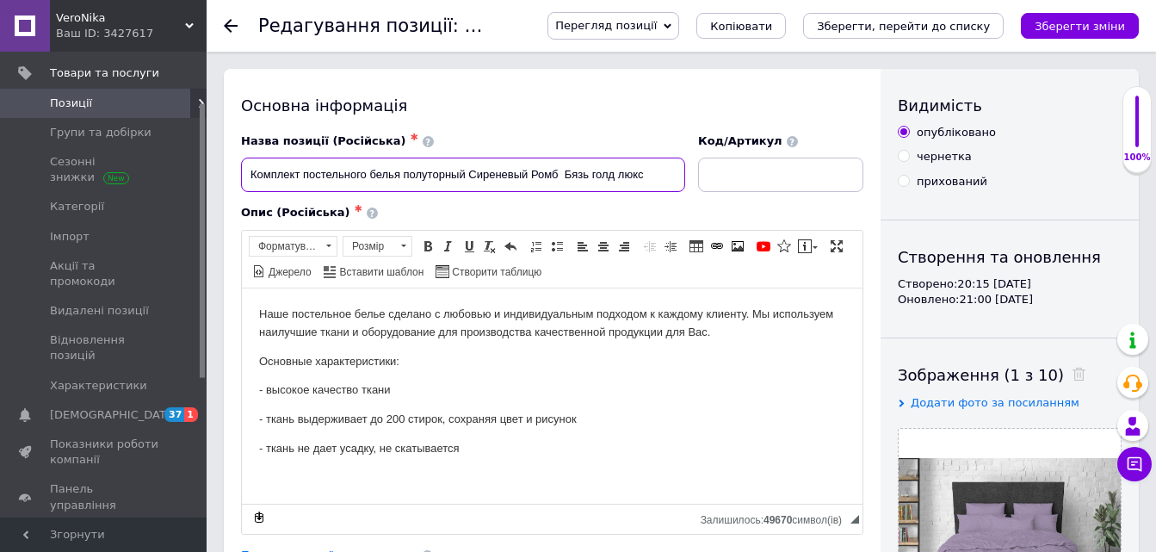
click at [474, 172] on input "Комплект постельного белья полуторный Сиреневый Ромб Бязь голд люкс" at bounding box center [463, 175] width 444 height 34
click at [468, 170] on input "Комплект постельного белья полуторный Сиреневый Ромб Бязь голд люкс" at bounding box center [463, 175] width 444 height 34
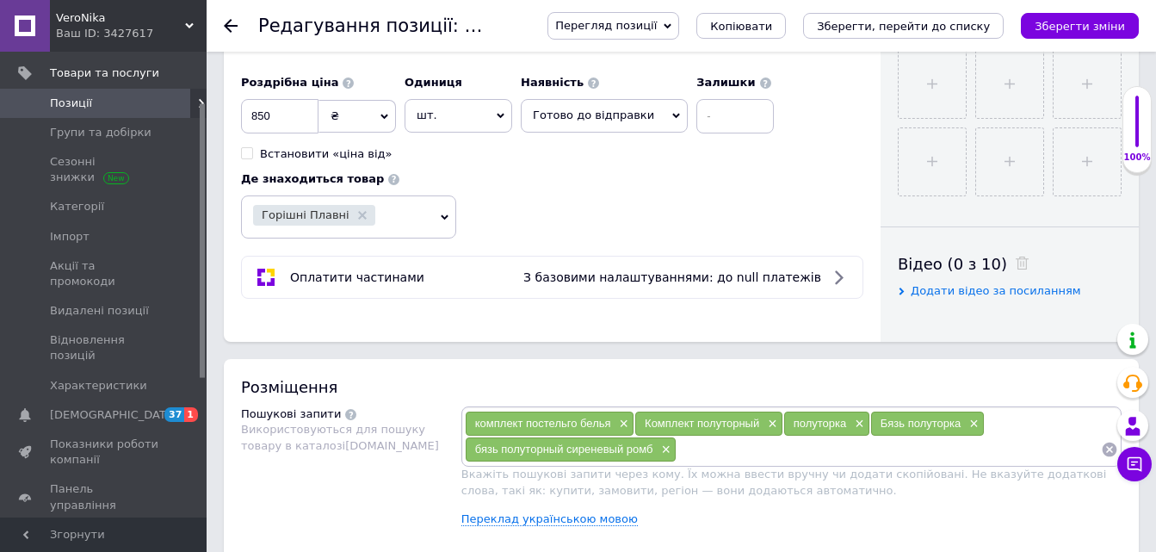
scroll to position [689, 0]
type input "Комплект постельного белья полуторный 150х215 Сиреневый Ромб Бязь голд люкс"
drag, startPoint x: 697, startPoint y: 112, endPoint x: 701, endPoint y: 134, distance: 22.7
click at [697, 116] on input at bounding box center [735, 115] width 77 height 34
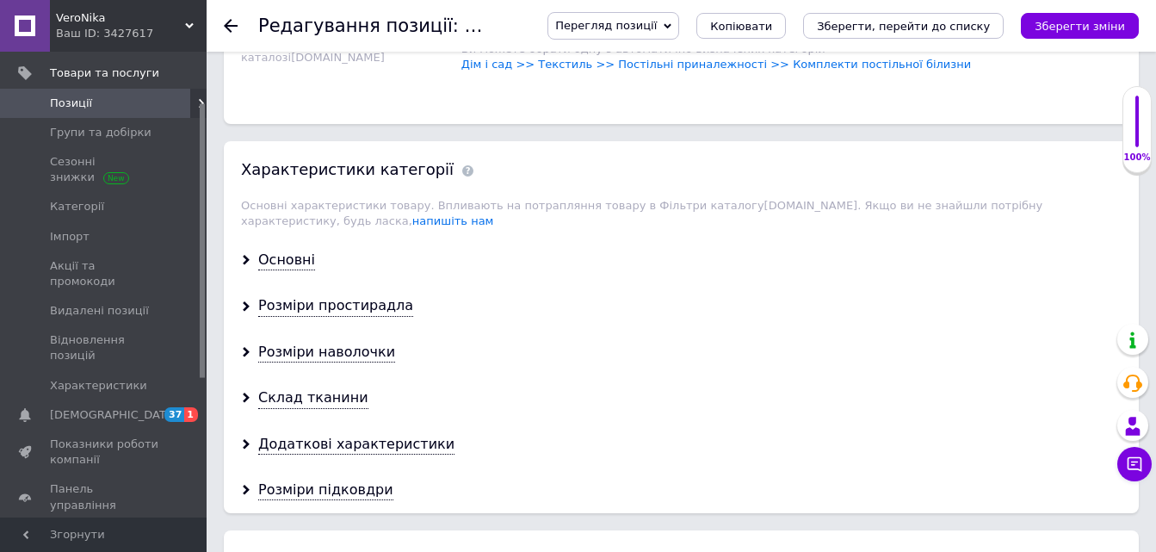
scroll to position [1464, 0]
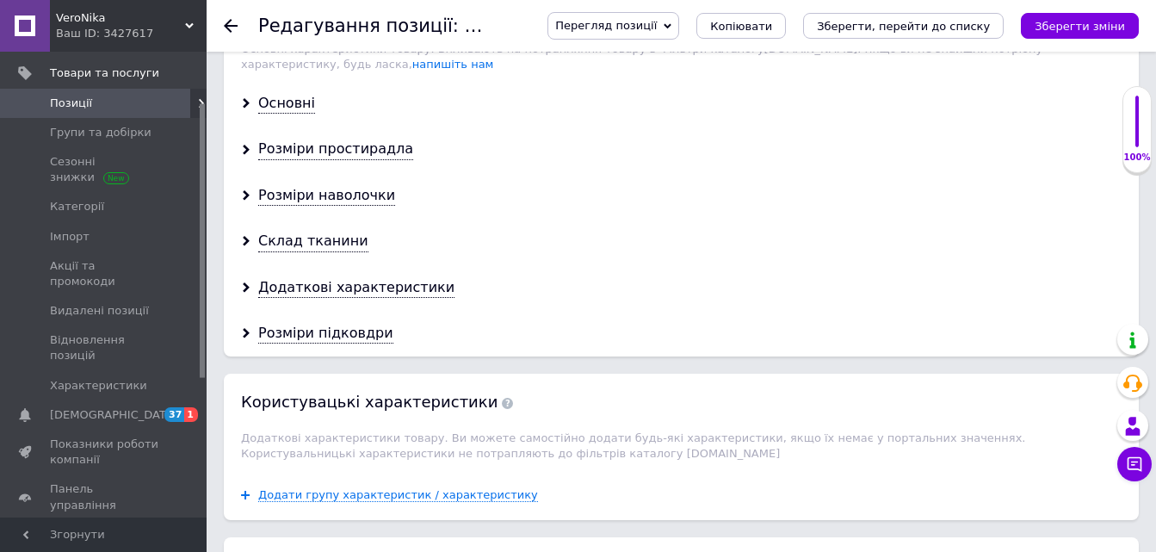
type input "10"
click at [273, 94] on div "Основні" at bounding box center [286, 104] width 57 height 20
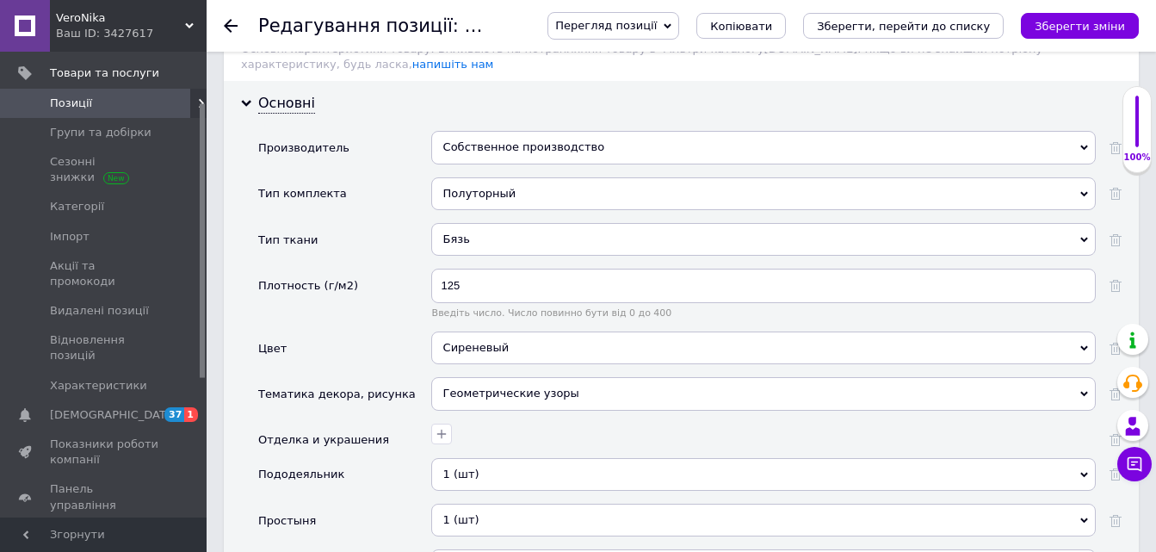
click at [461, 136] on div "Собственное производство" at bounding box center [763, 147] width 665 height 33
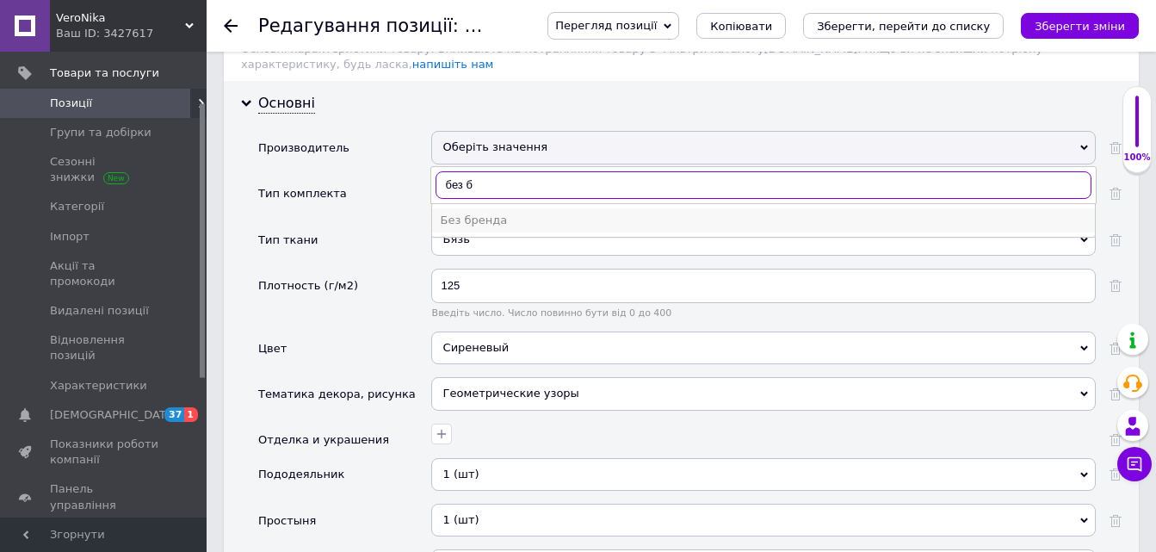
type input "без б"
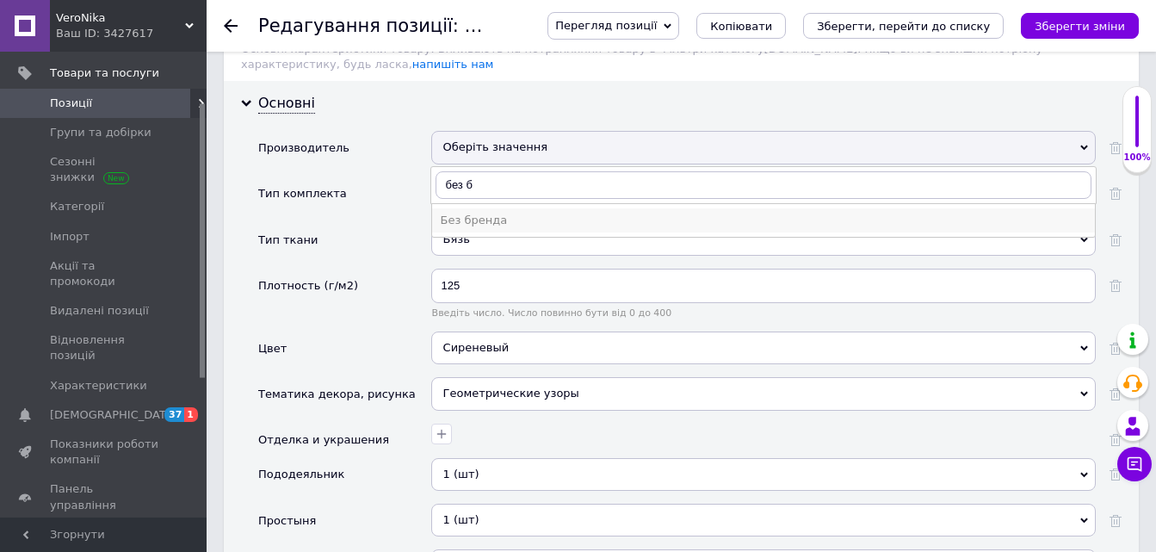
click at [478, 213] on div "Без бренда" at bounding box center [764, 220] width 646 height 15
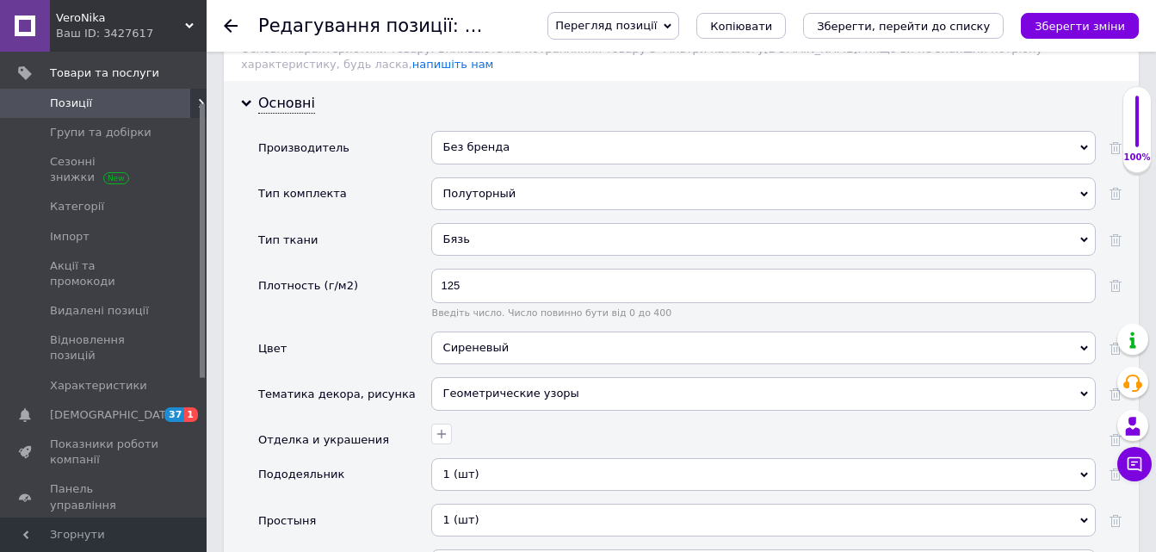
drag, startPoint x: 1094, startPoint y: 28, endPoint x: 682, endPoint y: 53, distance: 413.2
click at [1094, 24] on icon "Зберегти зміни" at bounding box center [1080, 26] width 90 height 13
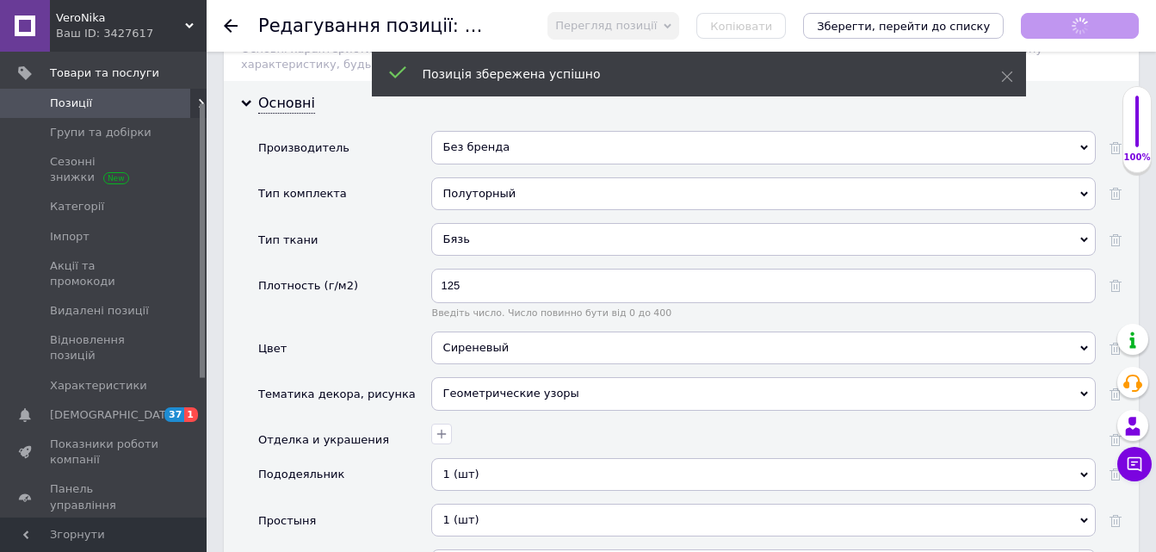
click at [232, 25] on use at bounding box center [231, 26] width 14 height 14
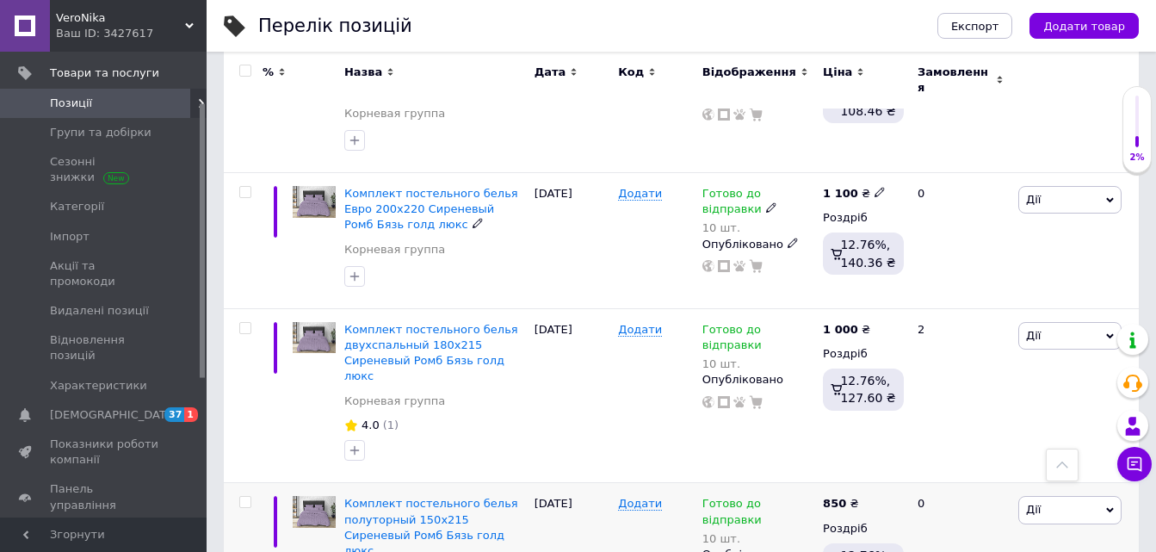
scroll to position [2577, 0]
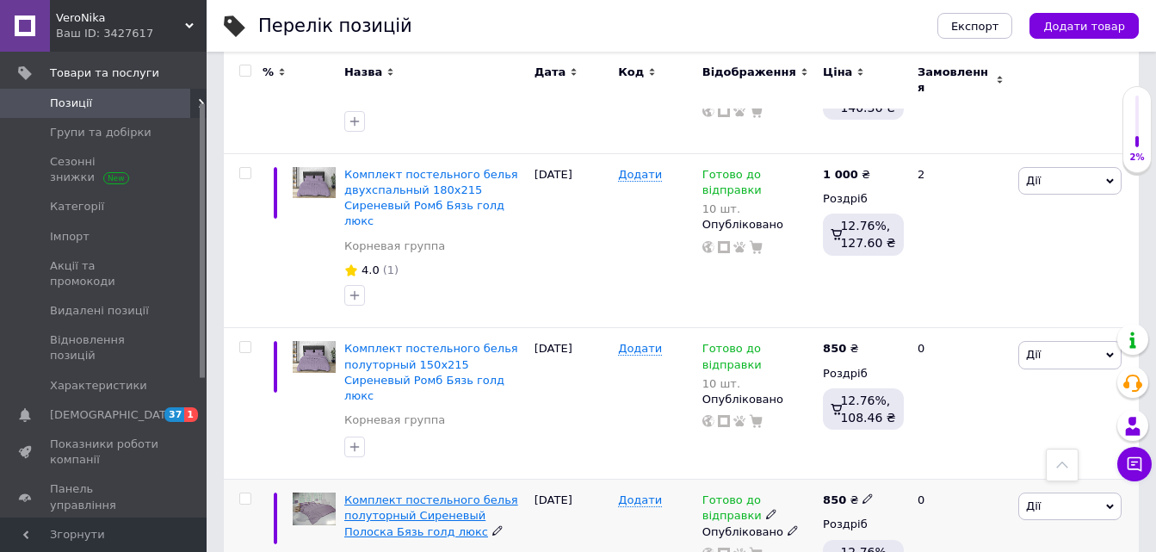
click at [437, 493] on span "Комплект постельного белья полуторный Сиреневый Полоска Бязь голд люкс" at bounding box center [431, 515] width 174 height 44
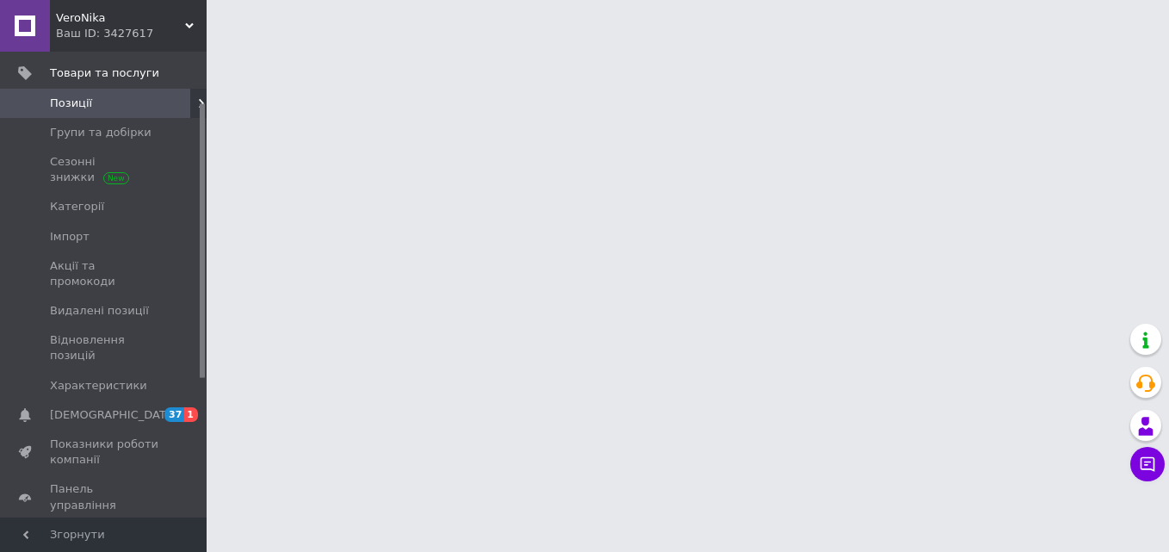
click at [437, 43] on html "VeroNika Ваш ID: 3427617 Сайт VeroNika Кабінет покупця Перевірити стан системи …" at bounding box center [584, 21] width 1169 height 43
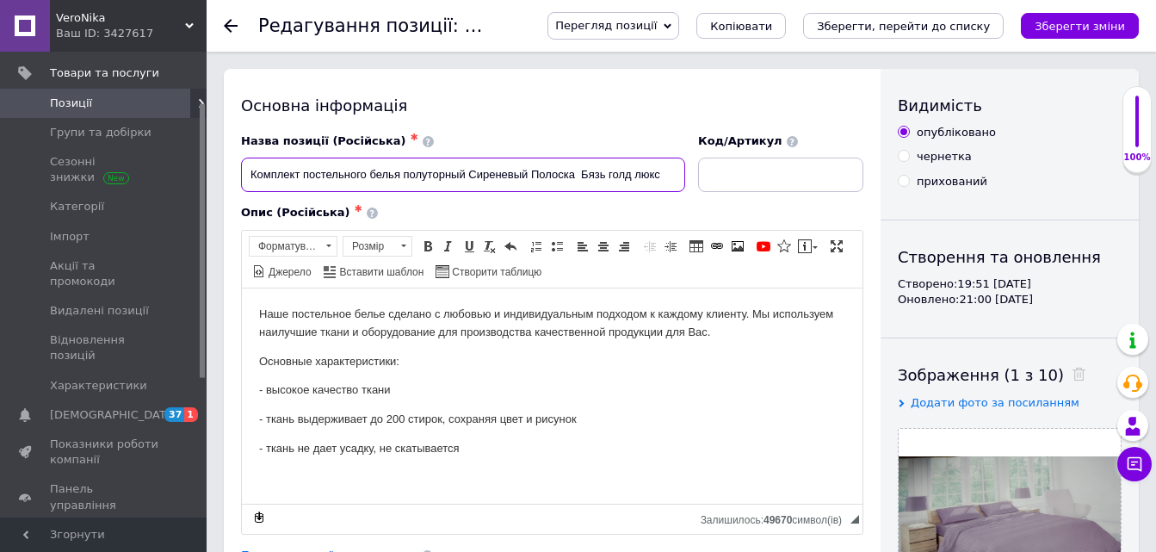
click at [472, 173] on input "Комплект постельного белья полуторный Сиреневый Полоска Бязь голд люкс" at bounding box center [463, 175] width 444 height 34
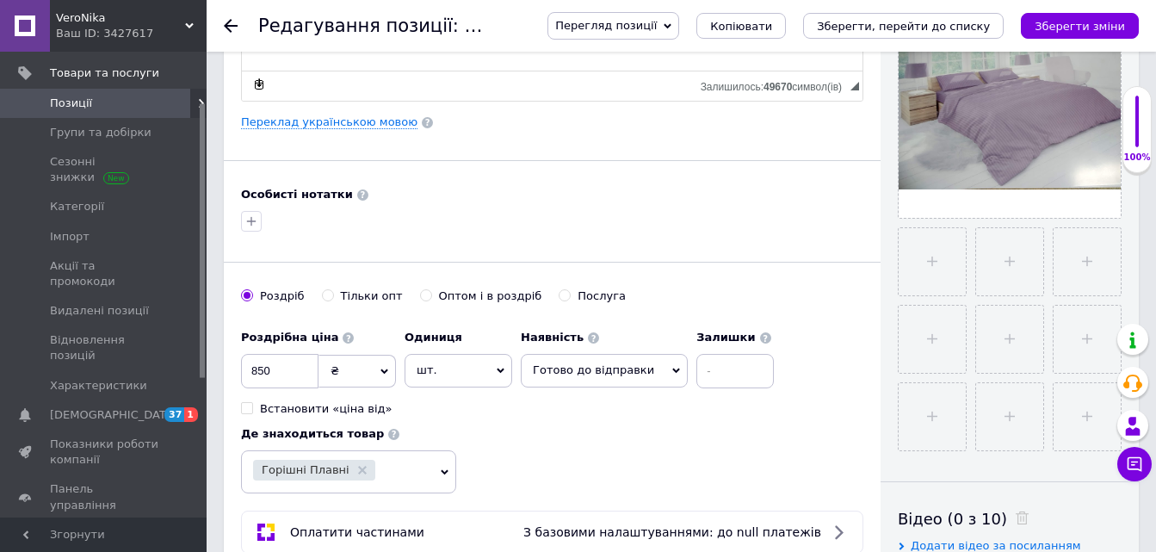
scroll to position [517, 0]
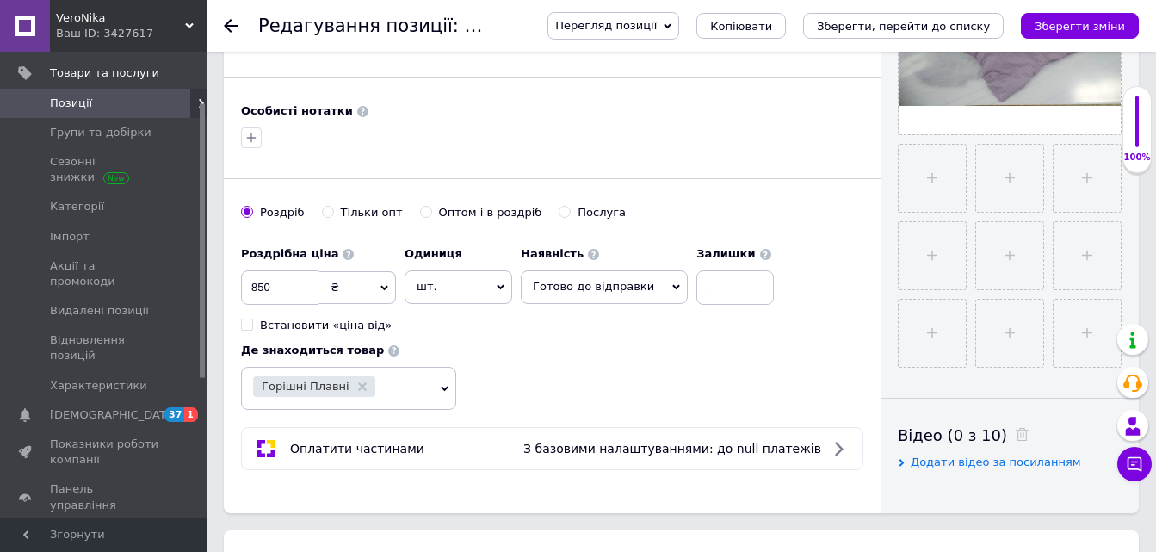
type input "Комплект постельного белья полуторный 150х215 Сиреневый Полоска Бязь голд люкс"
click at [697, 284] on input at bounding box center [735, 287] width 77 height 34
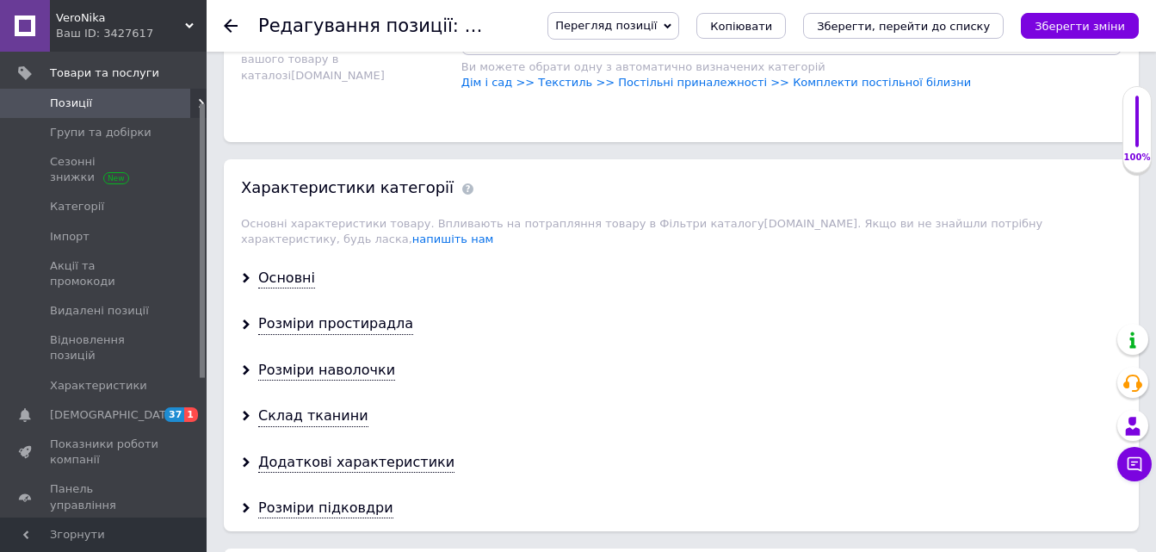
scroll to position [1378, 0]
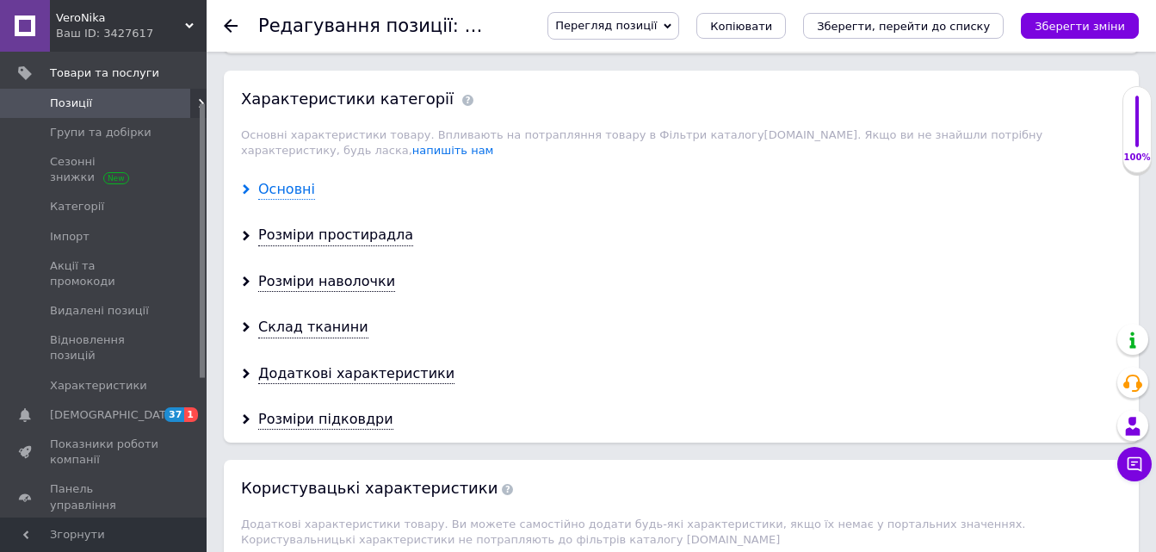
type input "10"
click at [278, 180] on div "Основні" at bounding box center [286, 190] width 57 height 20
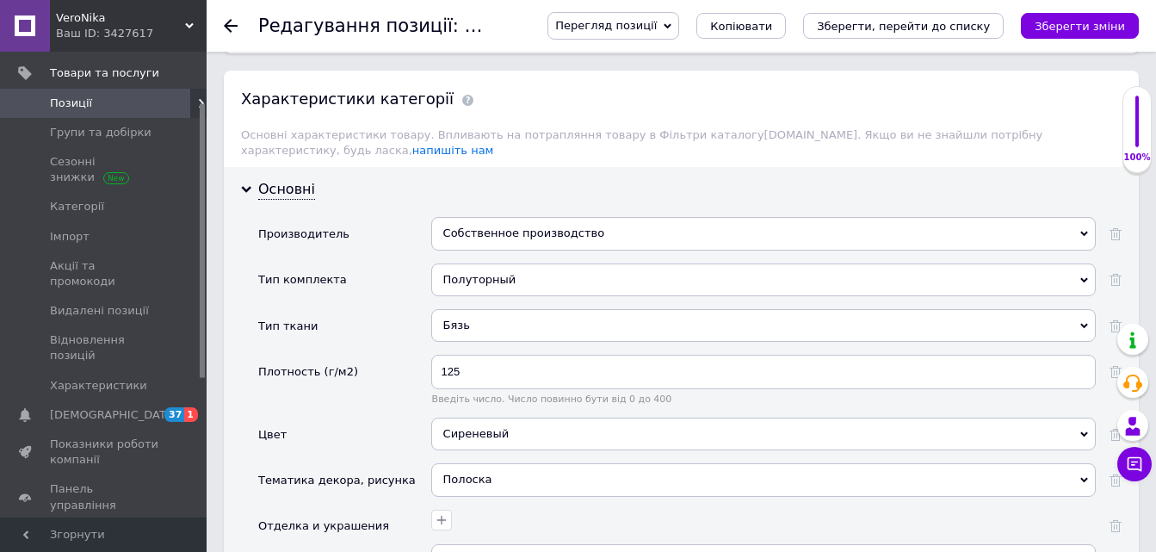
drag, startPoint x: 459, startPoint y: 212, endPoint x: 468, endPoint y: 216, distance: 9.6
click at [459, 217] on div "Собственное производство" at bounding box center [763, 233] width 665 height 33
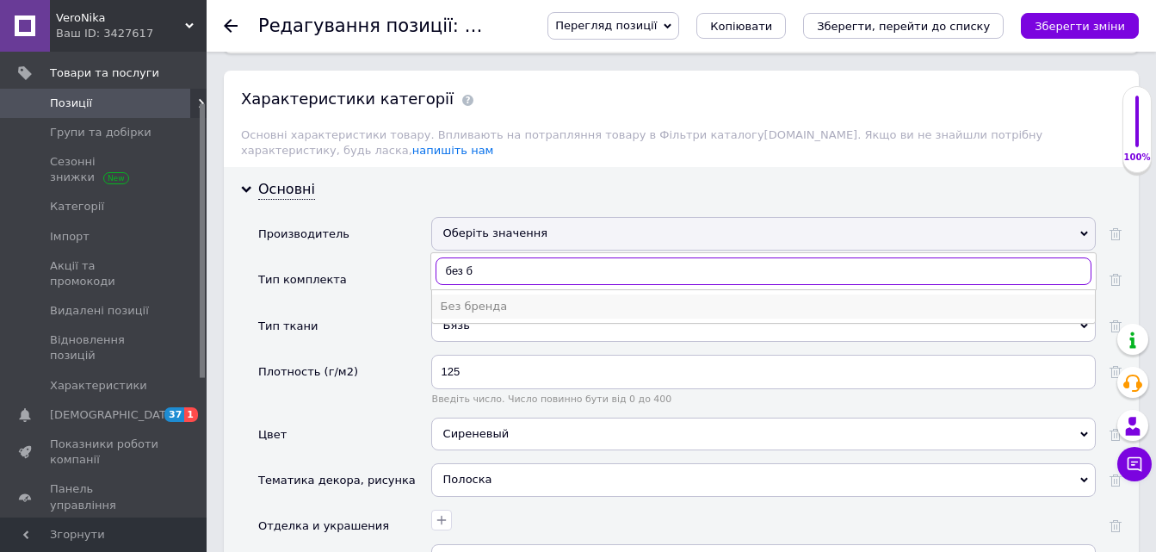
type input "без б"
click at [473, 299] on div "Без бренда" at bounding box center [764, 306] width 646 height 15
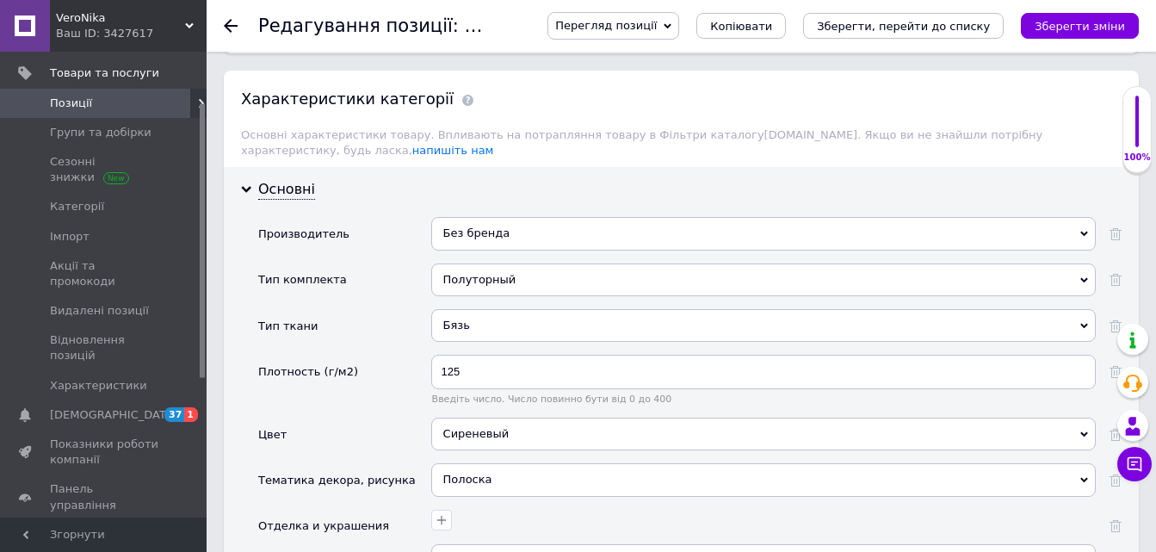
click at [1063, 29] on icon "Зберегти зміни" at bounding box center [1080, 26] width 90 height 13
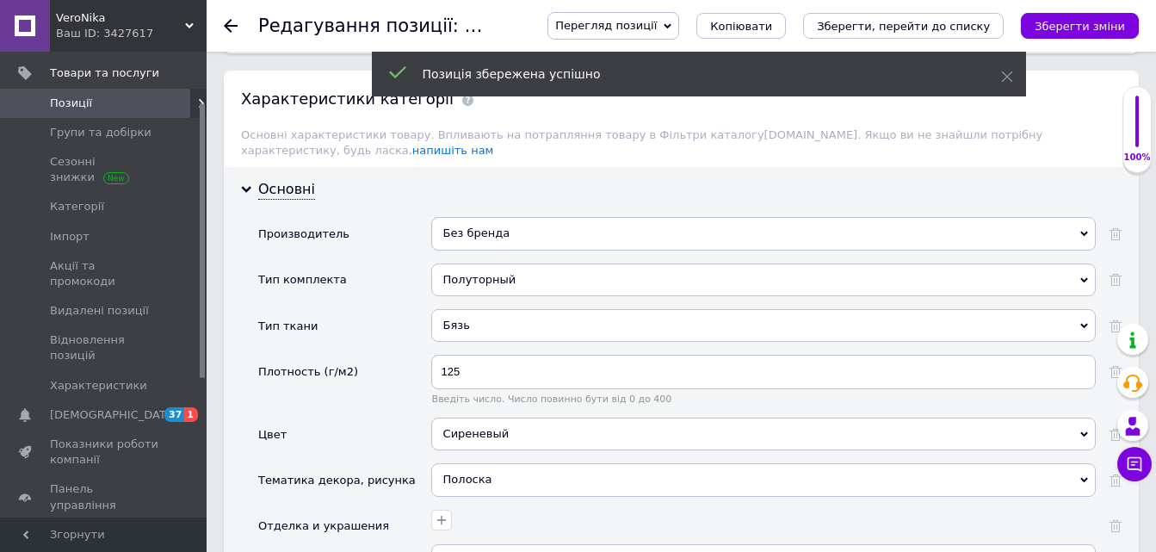
click at [231, 21] on use at bounding box center [231, 26] width 14 height 14
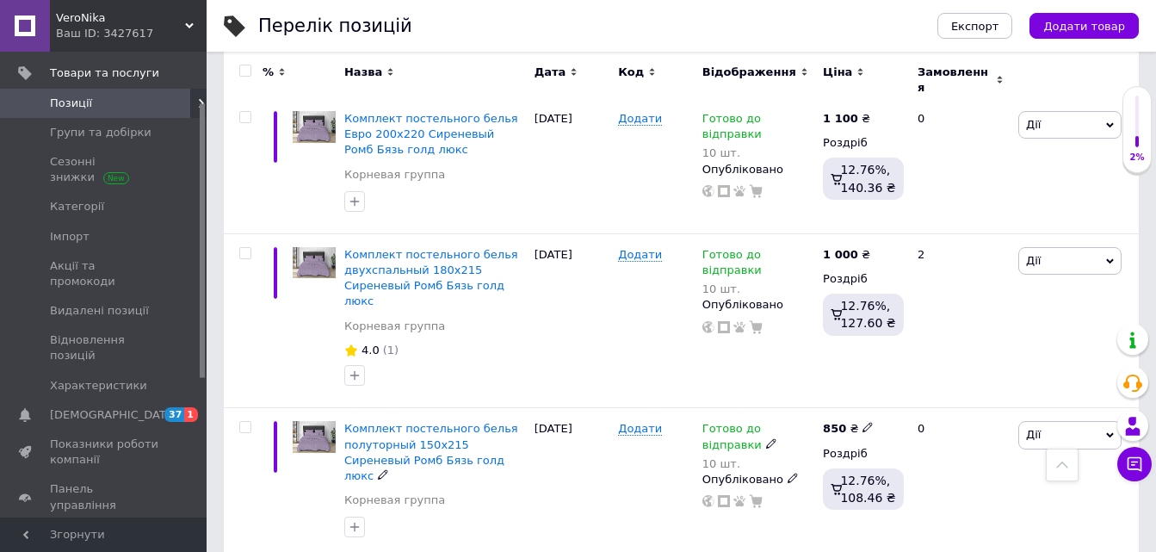
scroll to position [2577, 0]
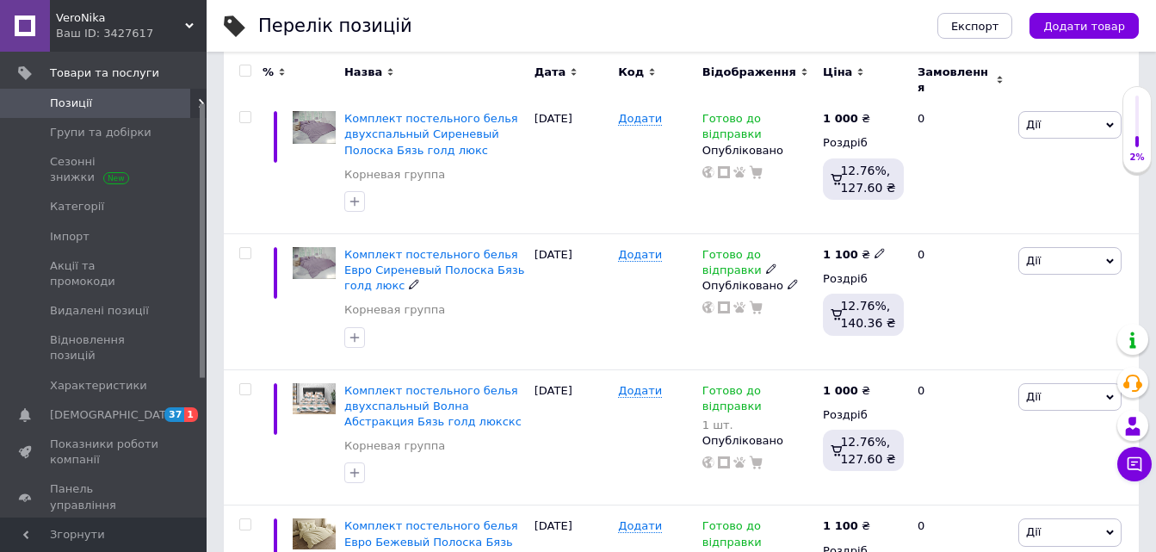
scroll to position [159, 0]
